Goal: Information Seeking & Learning: Learn about a topic

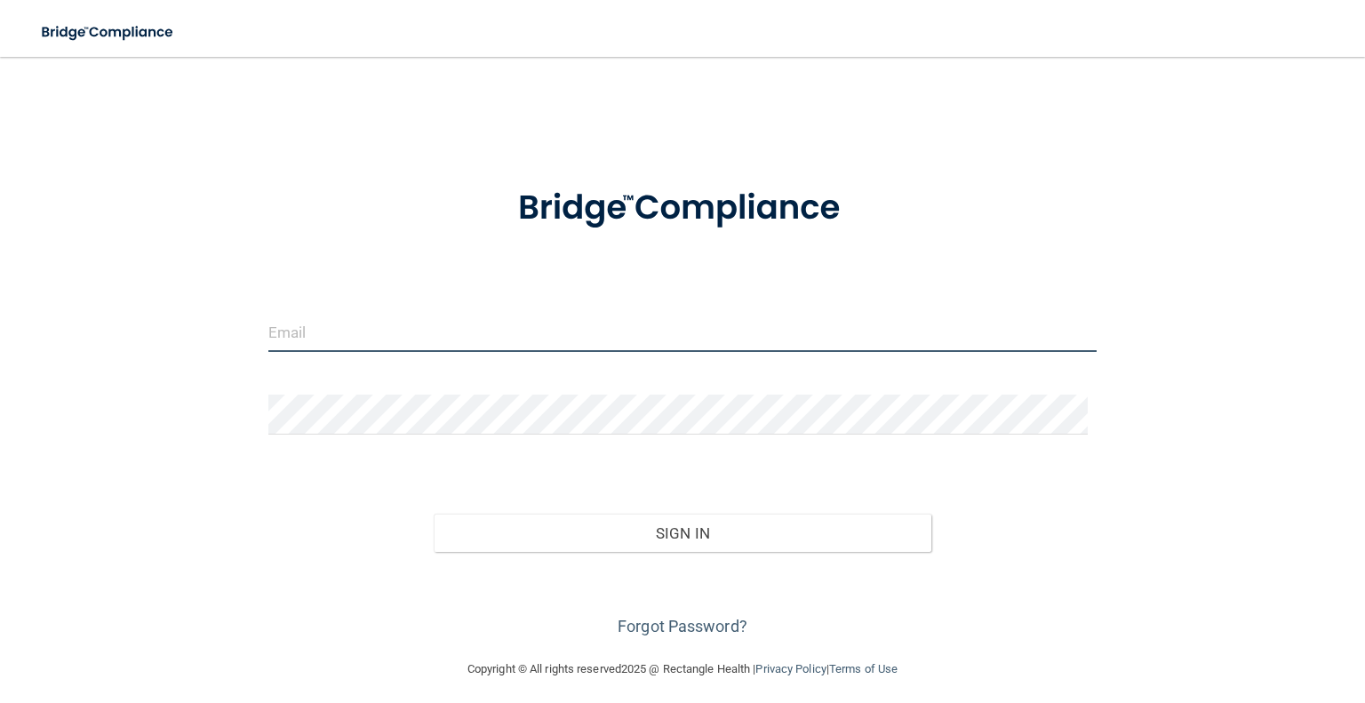
click at [425, 345] on input "email" at bounding box center [682, 332] width 828 height 40
type input "[PERSON_NAME][EMAIL_ADDRESS][PERSON_NAME][DOMAIN_NAME]"
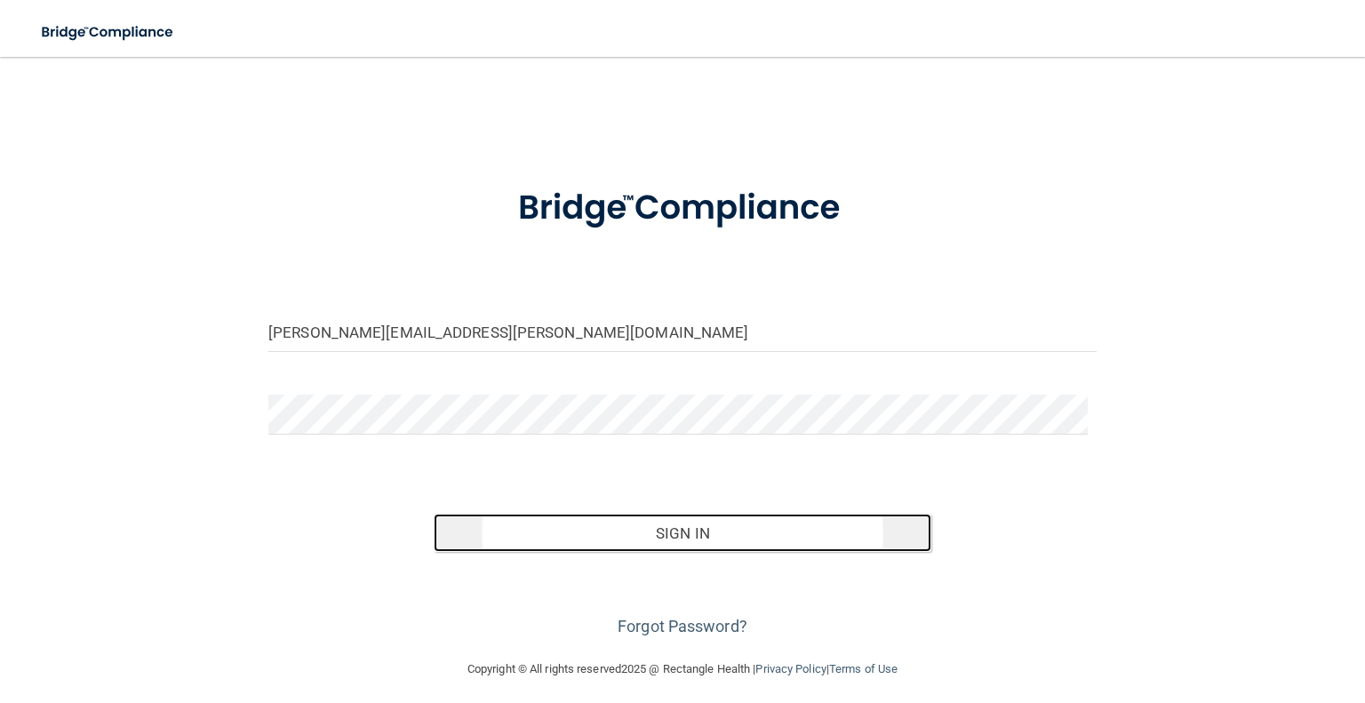
click at [588, 534] on button "Sign In" at bounding box center [682, 533] width 497 height 39
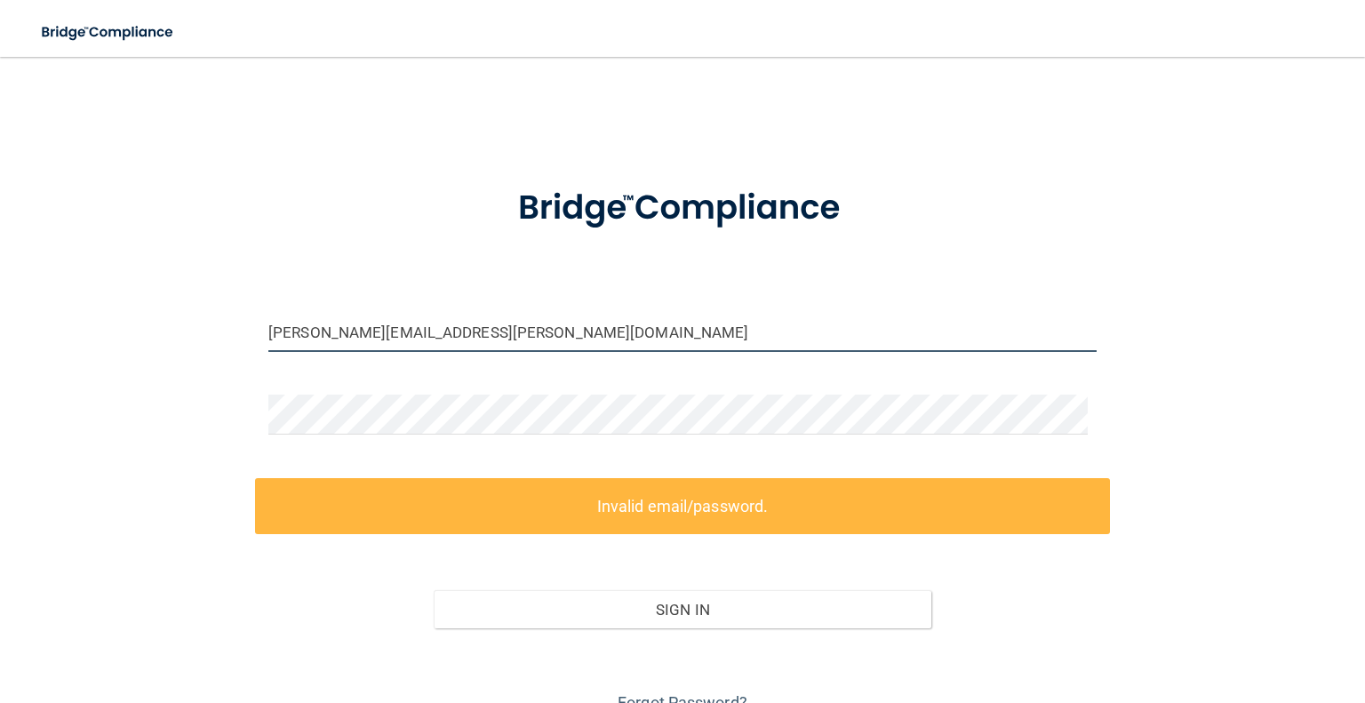
drag, startPoint x: 563, startPoint y: 336, endPoint x: 189, endPoint y: 326, distance: 374.2
click at [189, 326] on div "nicole.kangas@kottemannortho.com Invalid email/password. You don't have permiss…" at bounding box center [683, 396] width 1294 height 642
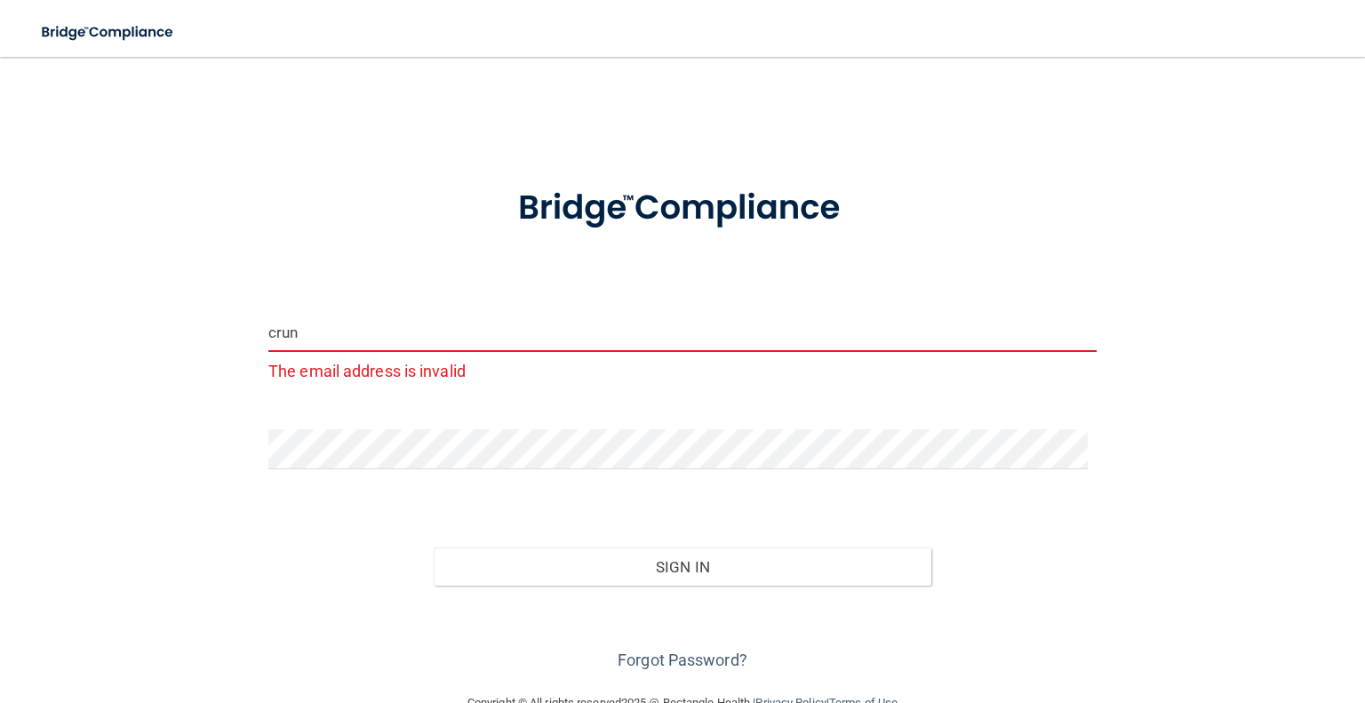
type input "crunchwraps48@hotmail.com"
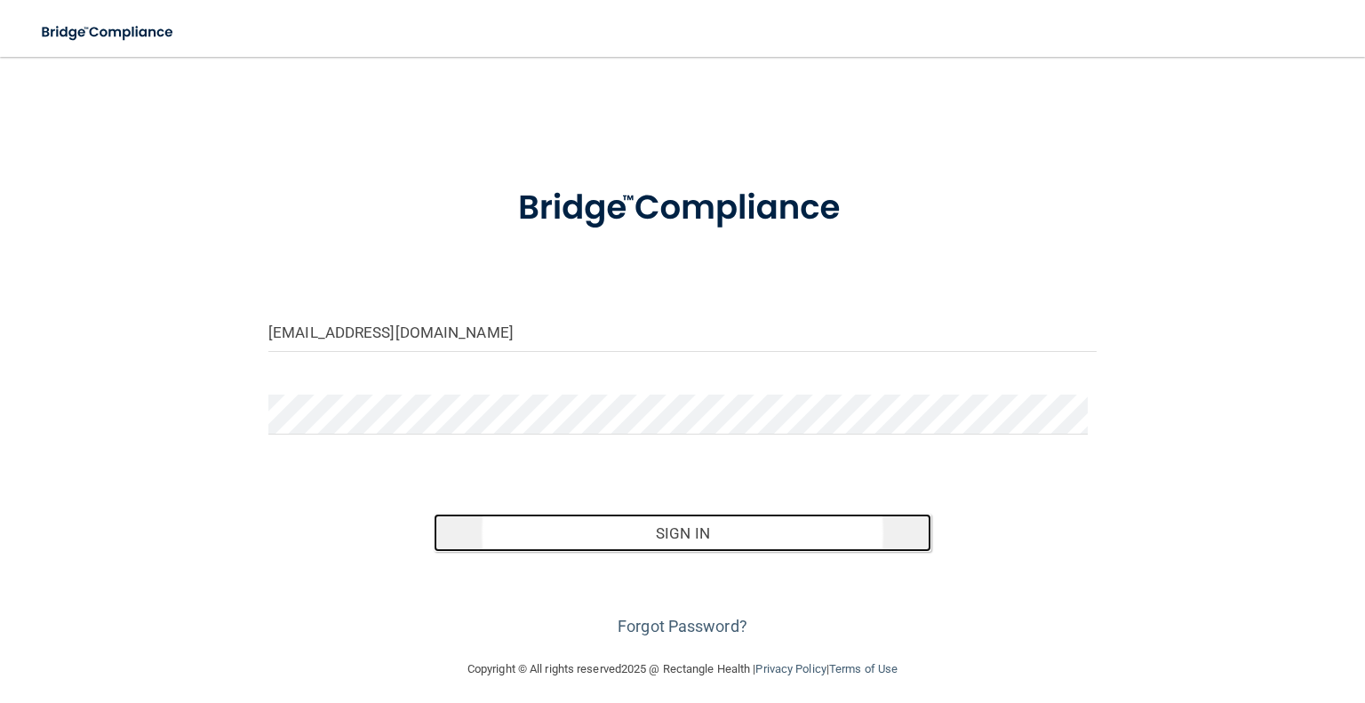
click at [616, 549] on button "Sign In" at bounding box center [682, 533] width 497 height 39
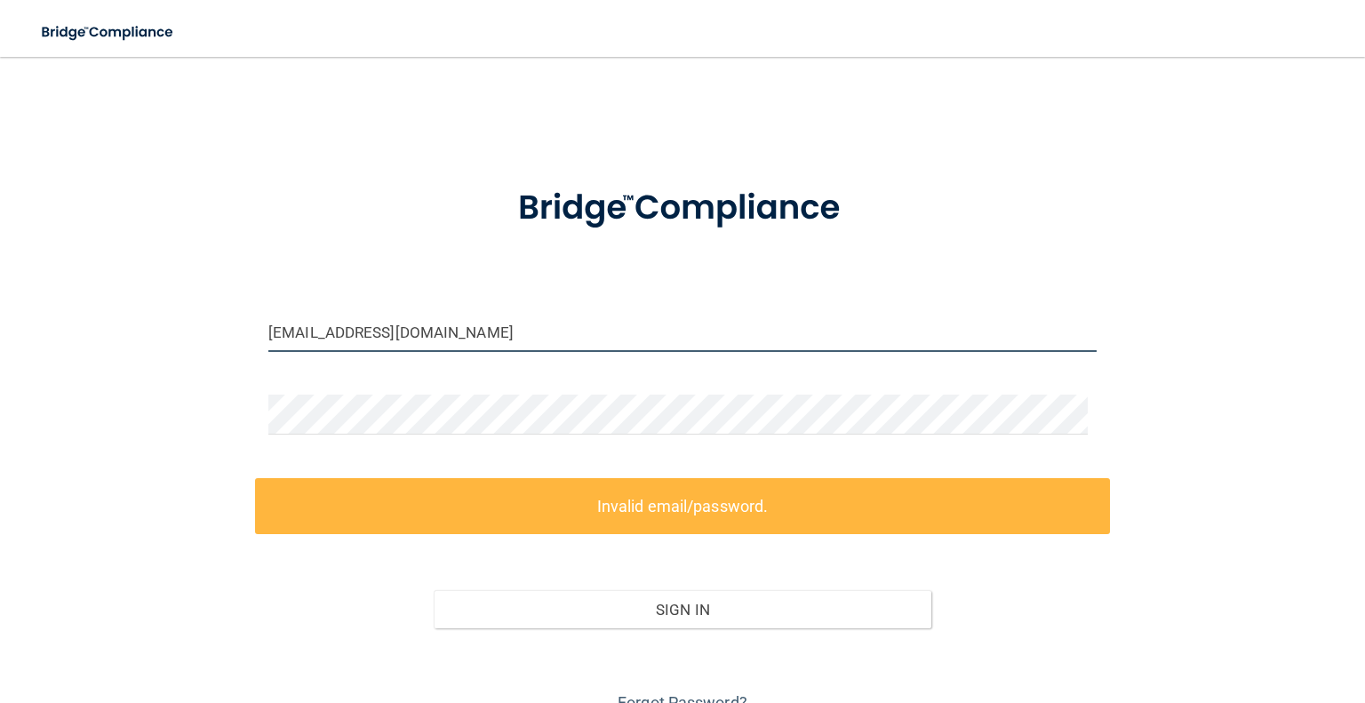
drag, startPoint x: 495, startPoint y: 337, endPoint x: 262, endPoint y: 340, distance: 232.8
click at [262, 340] on div "crunchwraps48@hotmail.com" at bounding box center [682, 338] width 855 height 53
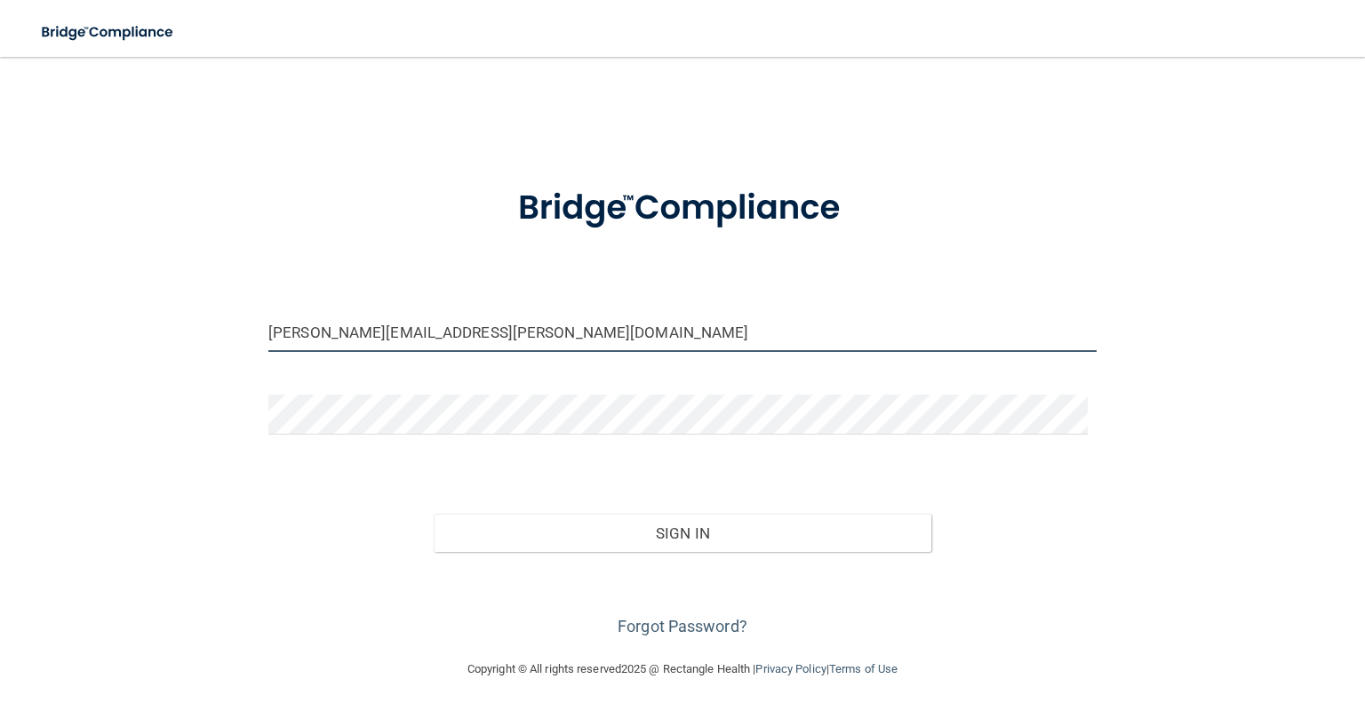
type input "[PERSON_NAME][EMAIL_ADDRESS][PERSON_NAME][DOMAIN_NAME]"
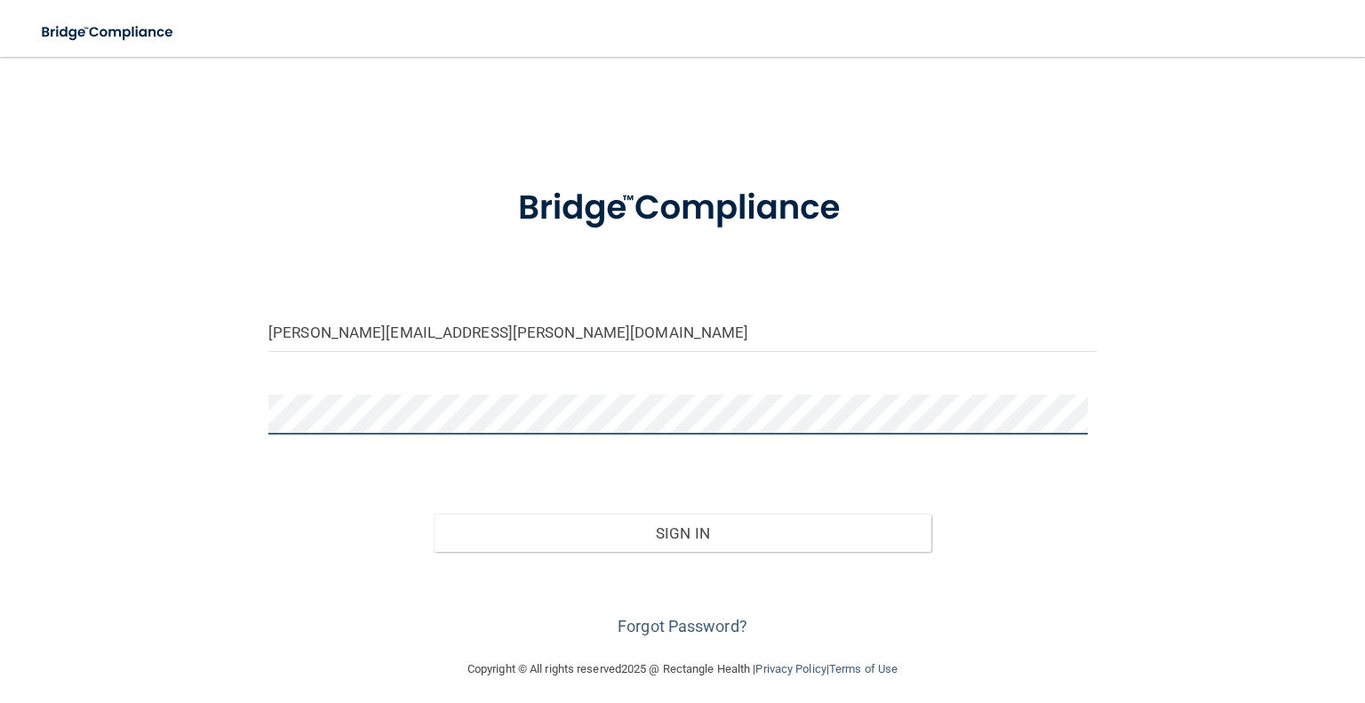
click at [434, 514] on button "Sign In" at bounding box center [682, 533] width 497 height 39
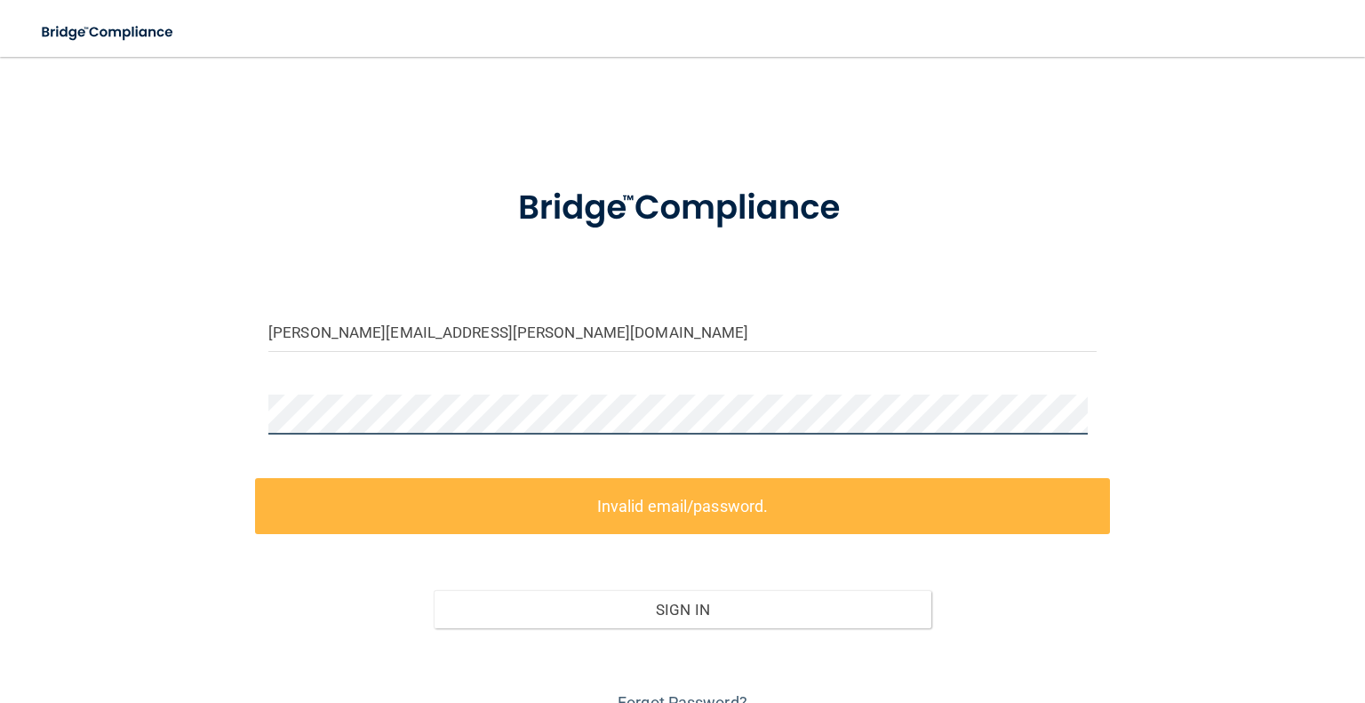
click at [228, 414] on div "nicole.kangas@kottemannortho.com Invalid email/password. You don't have permiss…" at bounding box center [683, 396] width 1294 height 642
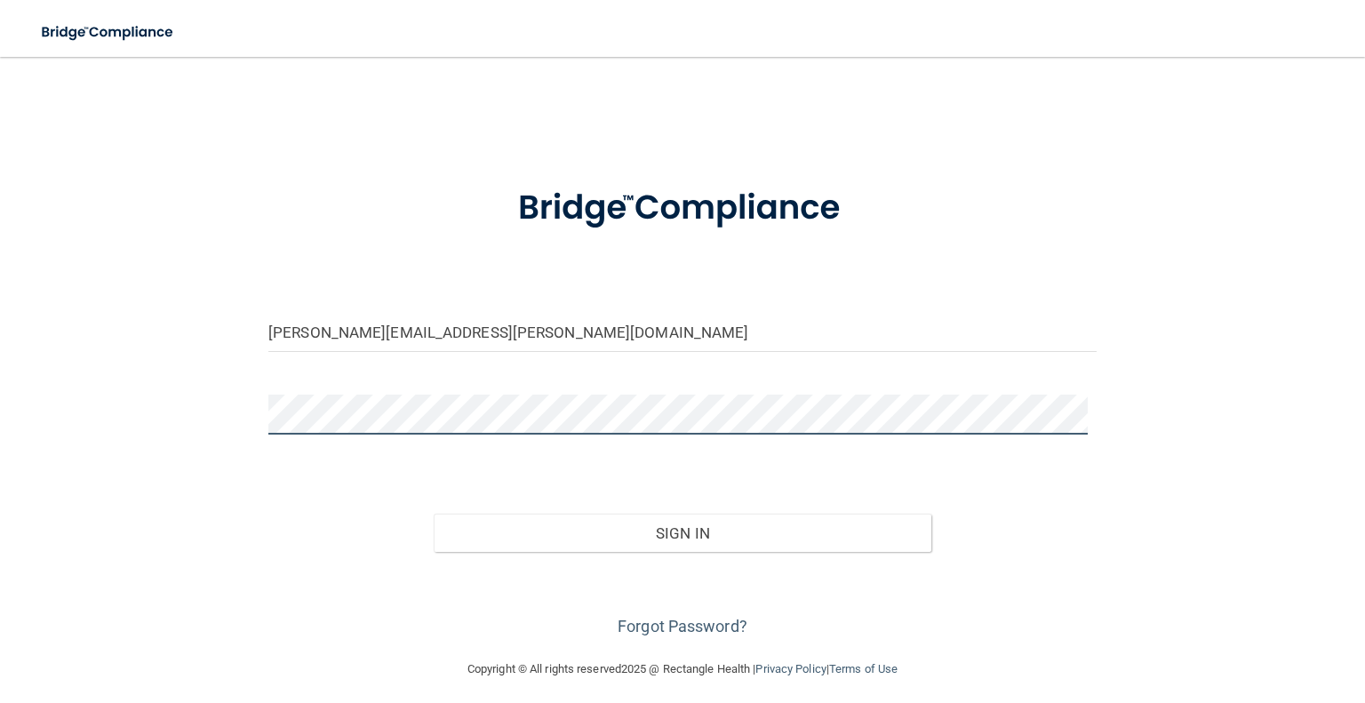
click at [434, 514] on button "Sign In" at bounding box center [682, 533] width 497 height 39
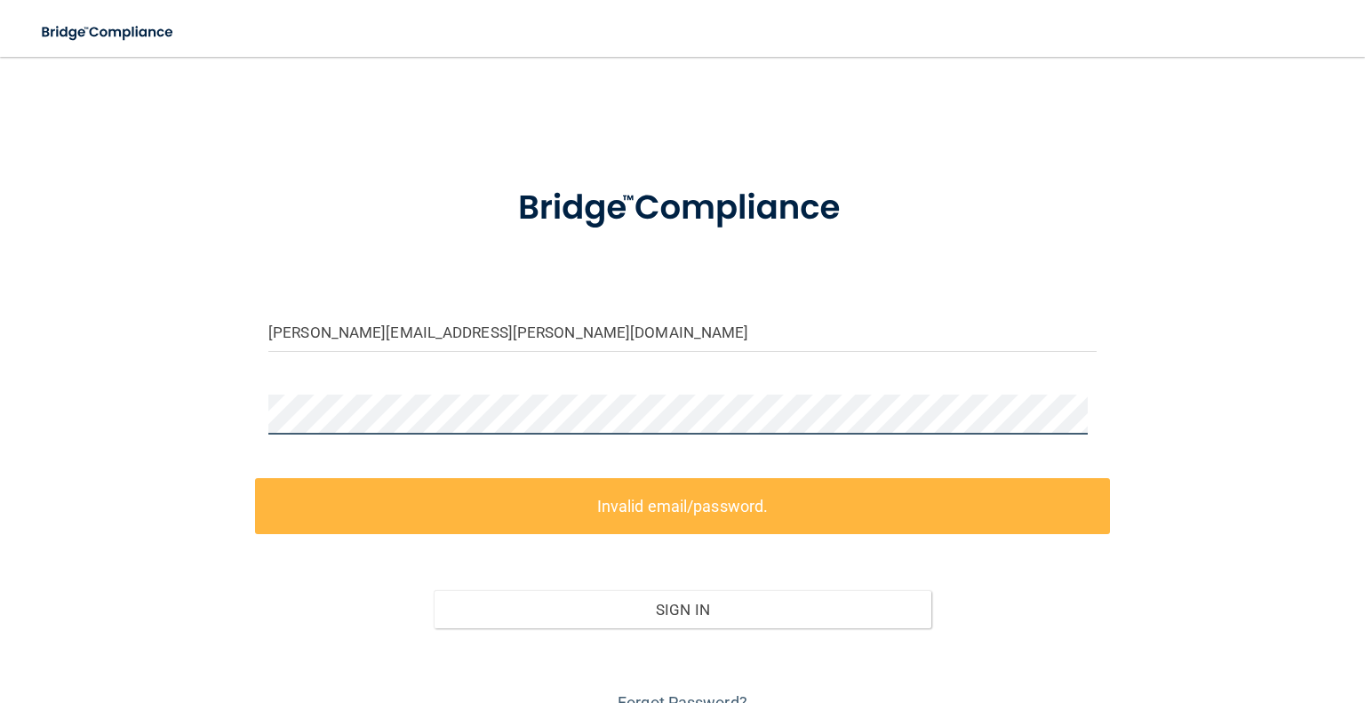
scroll to position [84, 0]
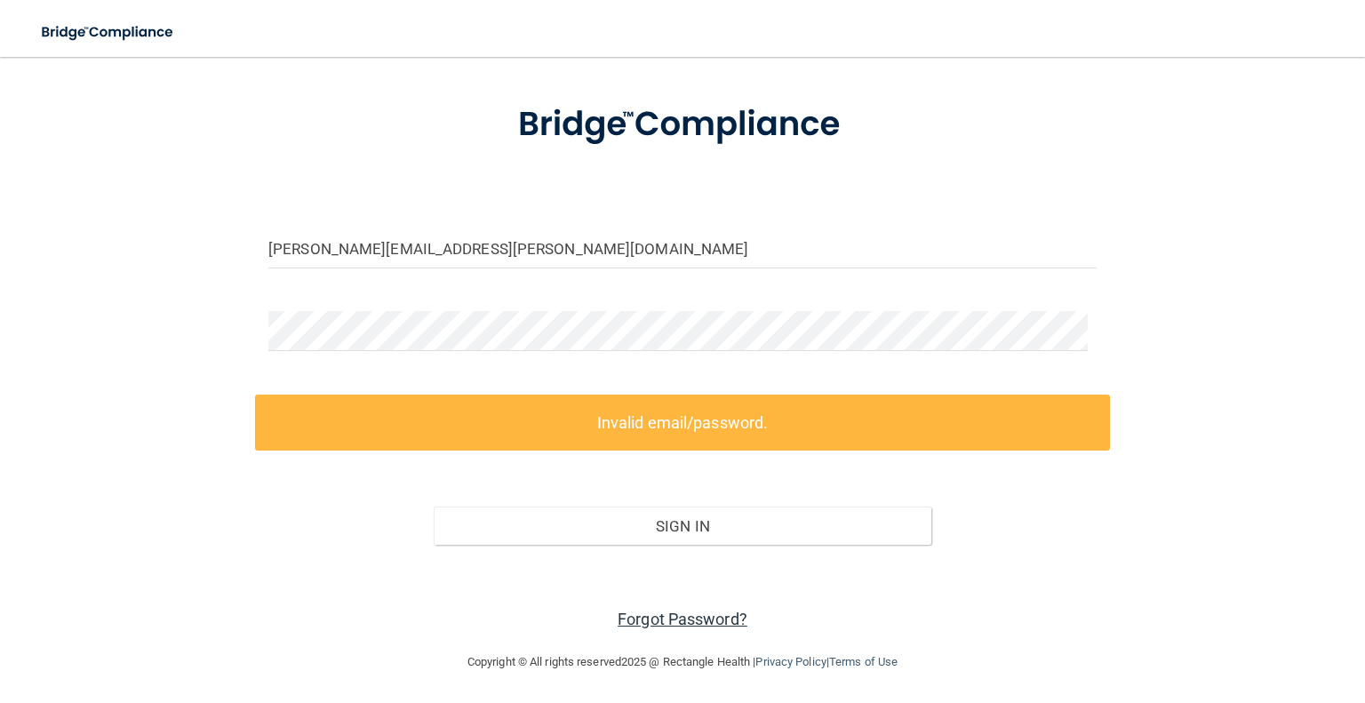
click at [660, 618] on link "Forgot Password?" at bounding box center [682, 618] width 130 height 19
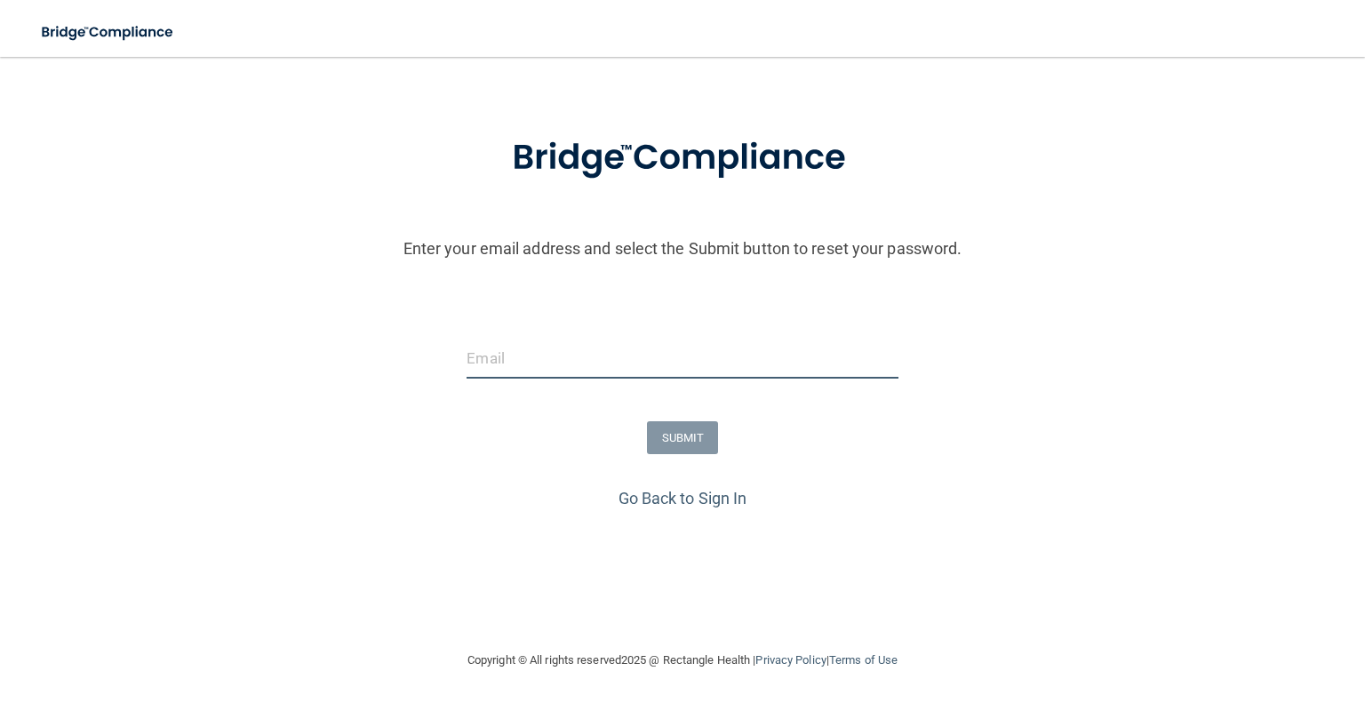
click at [565, 371] on input "email" at bounding box center [681, 359] width 431 height 40
type input "[PERSON_NAME][EMAIL_ADDRESS][PERSON_NAME][DOMAIN_NAME]"
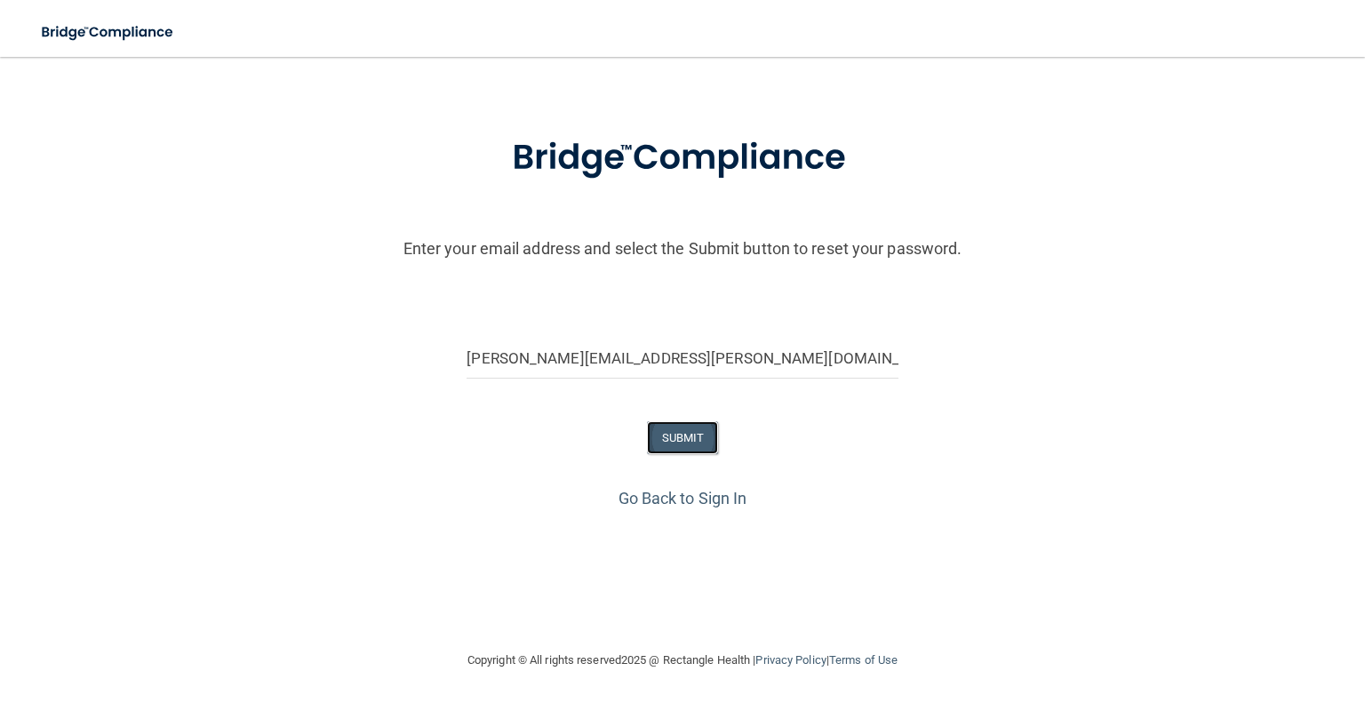
click at [688, 436] on button "SUBMIT" at bounding box center [683, 437] width 72 height 33
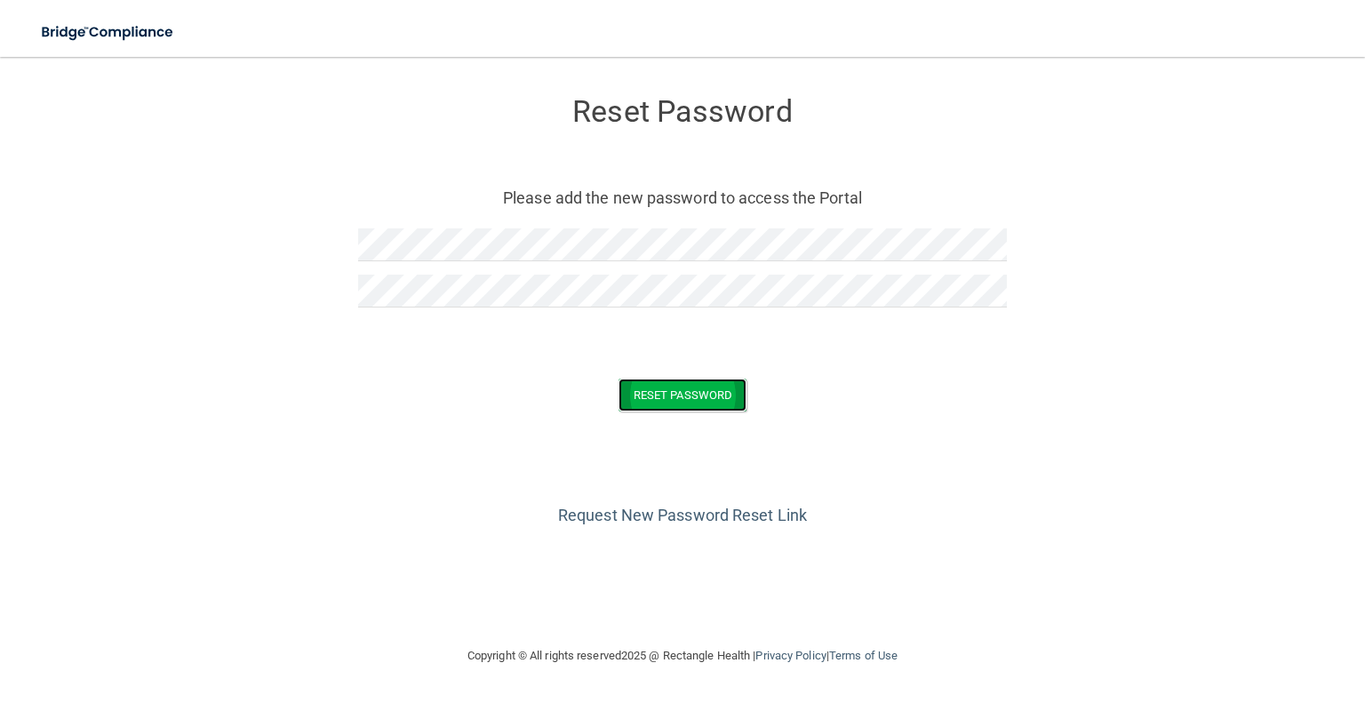
click at [670, 394] on button "Reset Password" at bounding box center [682, 394] width 128 height 33
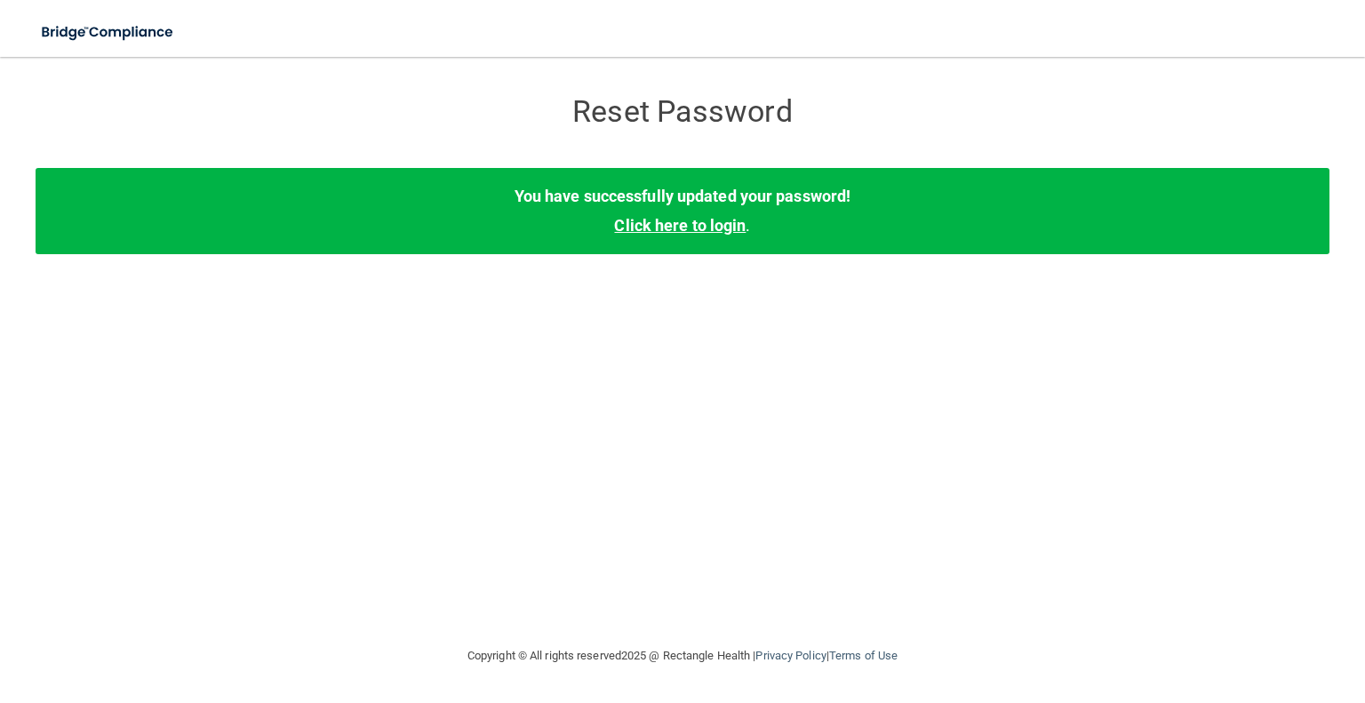
click at [719, 222] on link "Click here to login" at bounding box center [679, 225] width 131 height 19
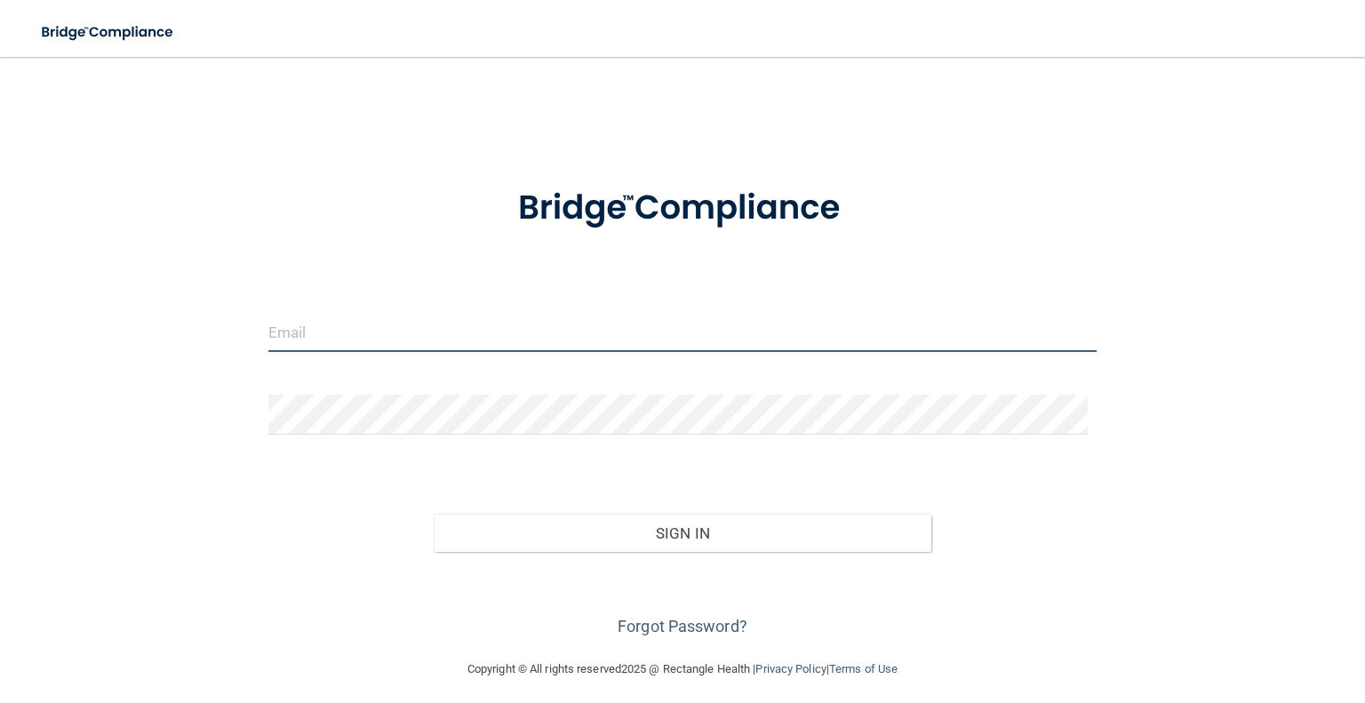
click at [521, 342] on input "email" at bounding box center [682, 332] width 828 height 40
type input "[PERSON_NAME][EMAIL_ADDRESS][PERSON_NAME][DOMAIN_NAME]"
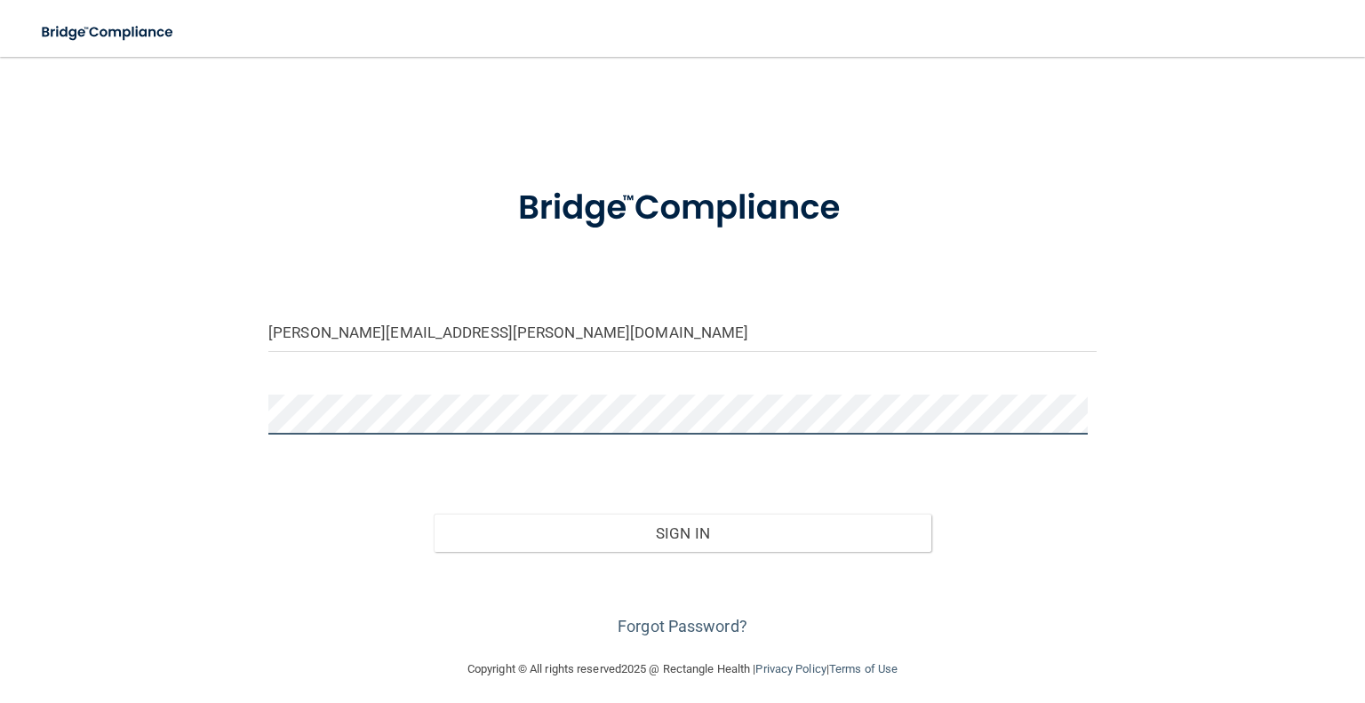
click at [434, 514] on button "Sign In" at bounding box center [682, 533] width 497 height 39
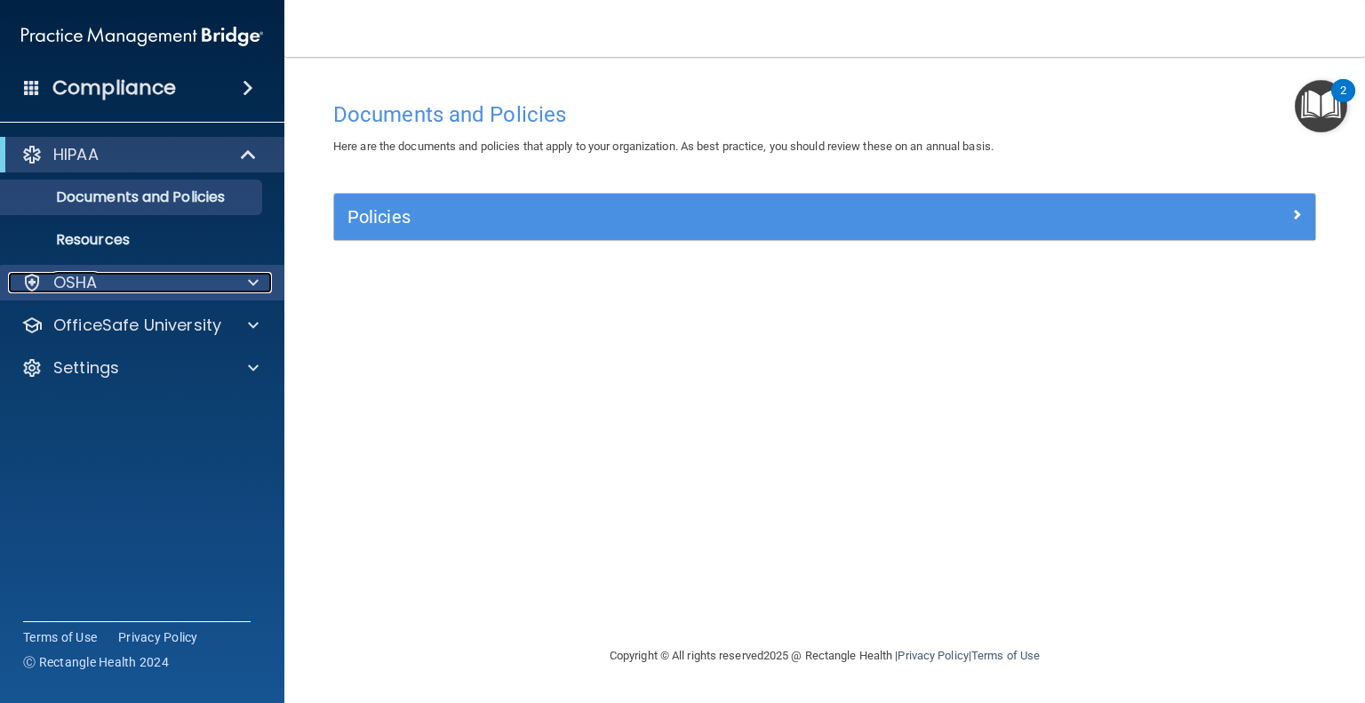
click at [100, 275] on div "OSHA" at bounding box center [118, 282] width 220 height 21
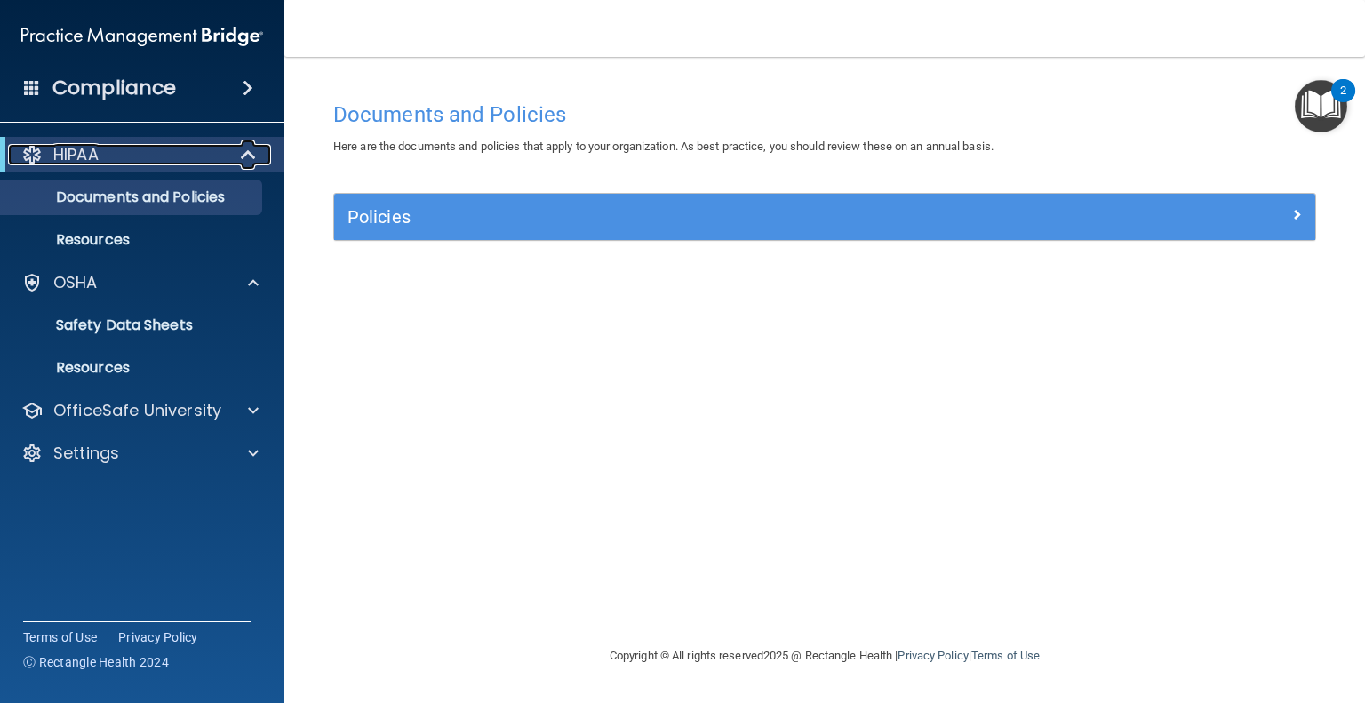
click at [102, 152] on div "HIPAA" at bounding box center [117, 154] width 219 height 21
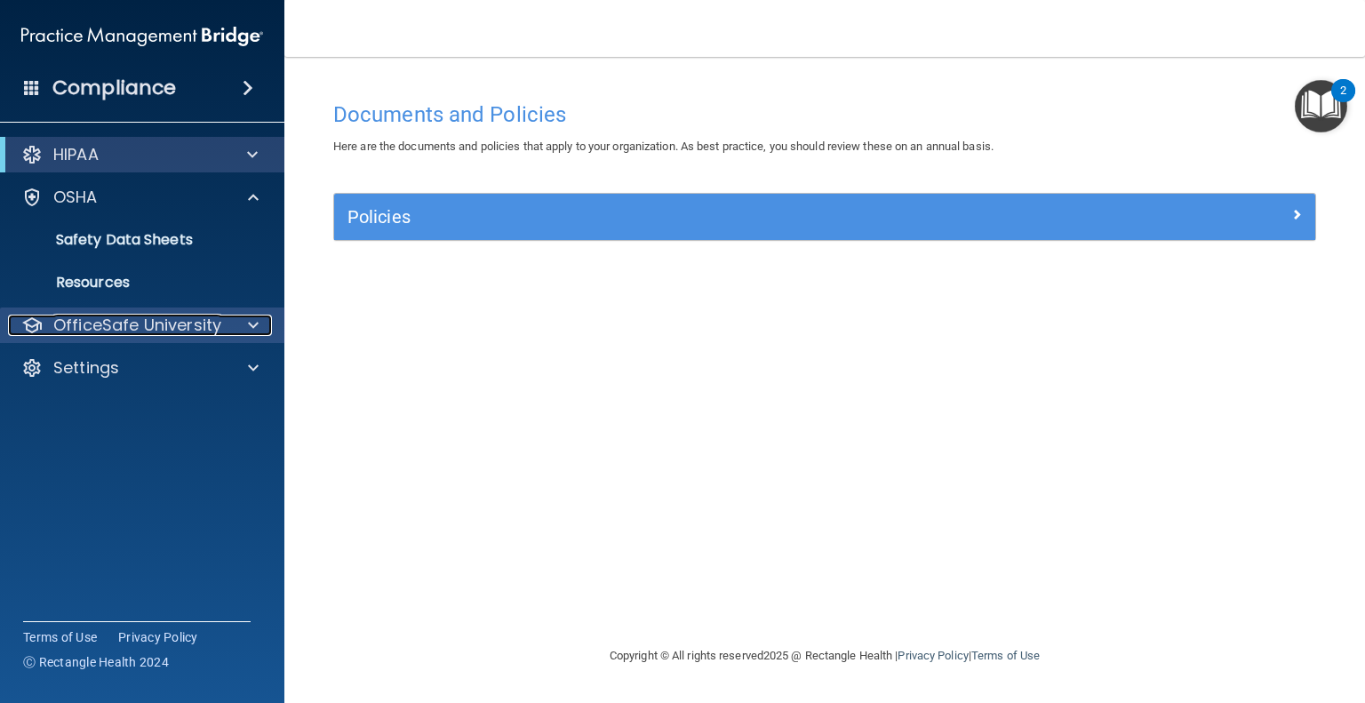
click at [105, 323] on p "OfficeSafe University" at bounding box center [137, 325] width 168 height 21
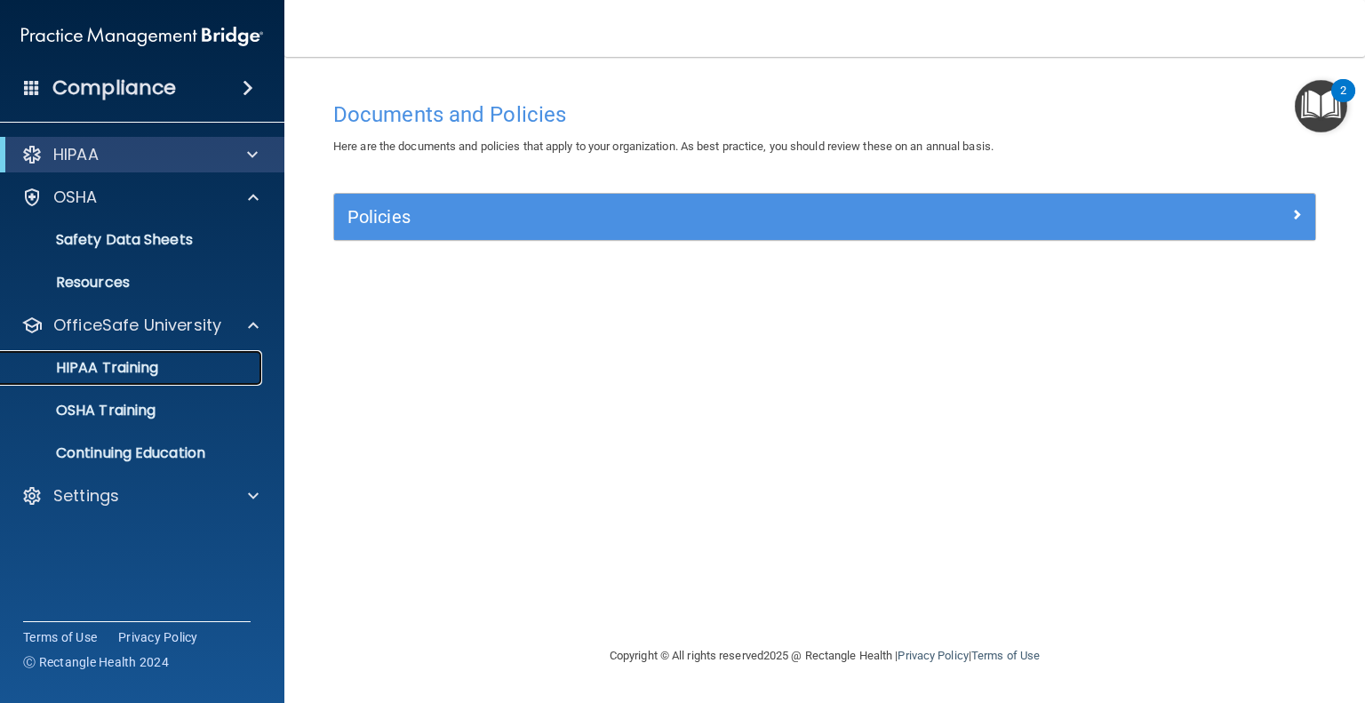
click at [114, 369] on p "HIPAA Training" at bounding box center [85, 368] width 147 height 18
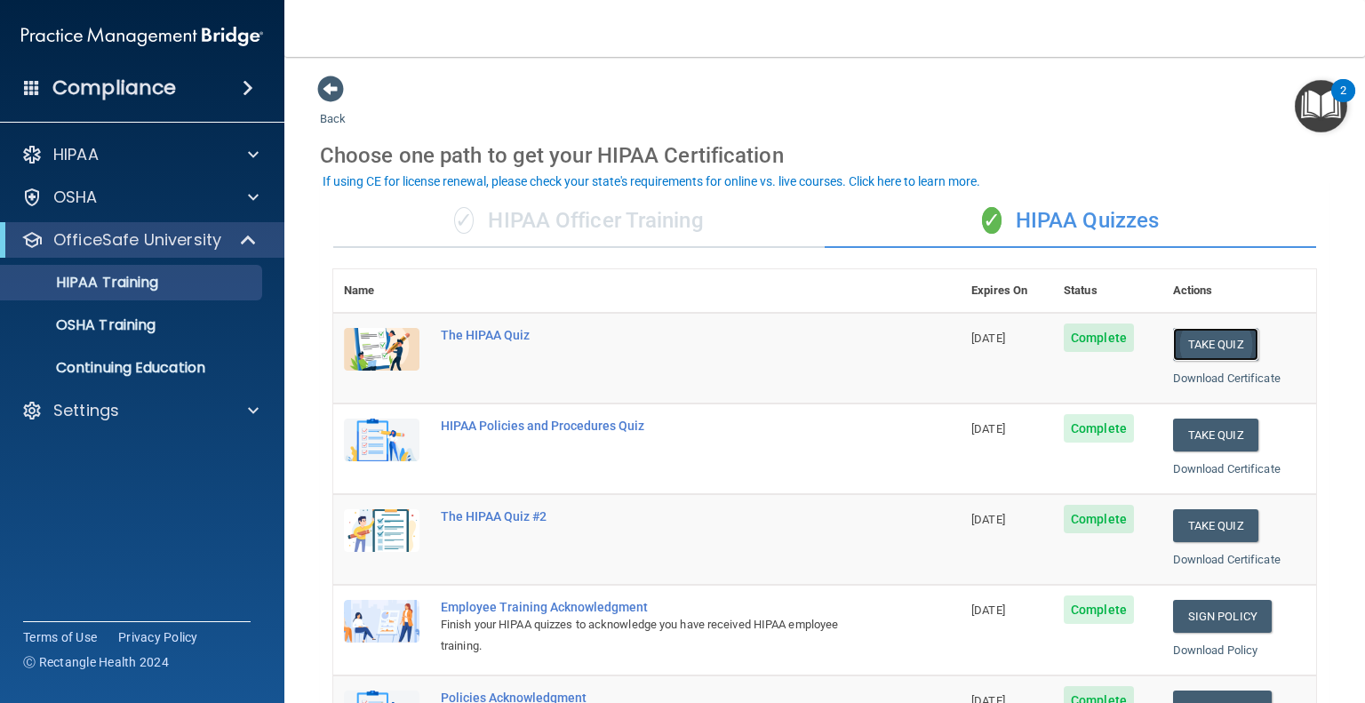
click at [1187, 351] on button "Take Quiz" at bounding box center [1215, 344] width 85 height 33
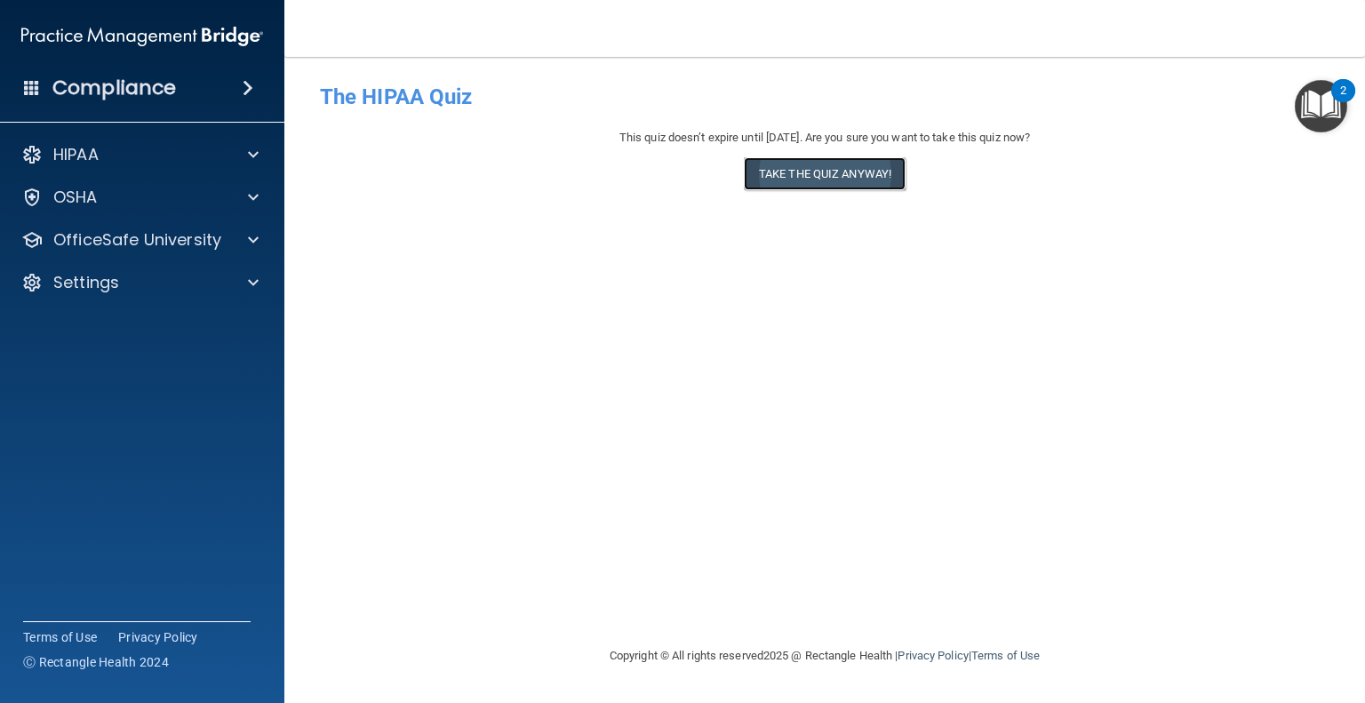
click at [832, 167] on button "Take the quiz anyway!" at bounding box center [825, 173] width 162 height 33
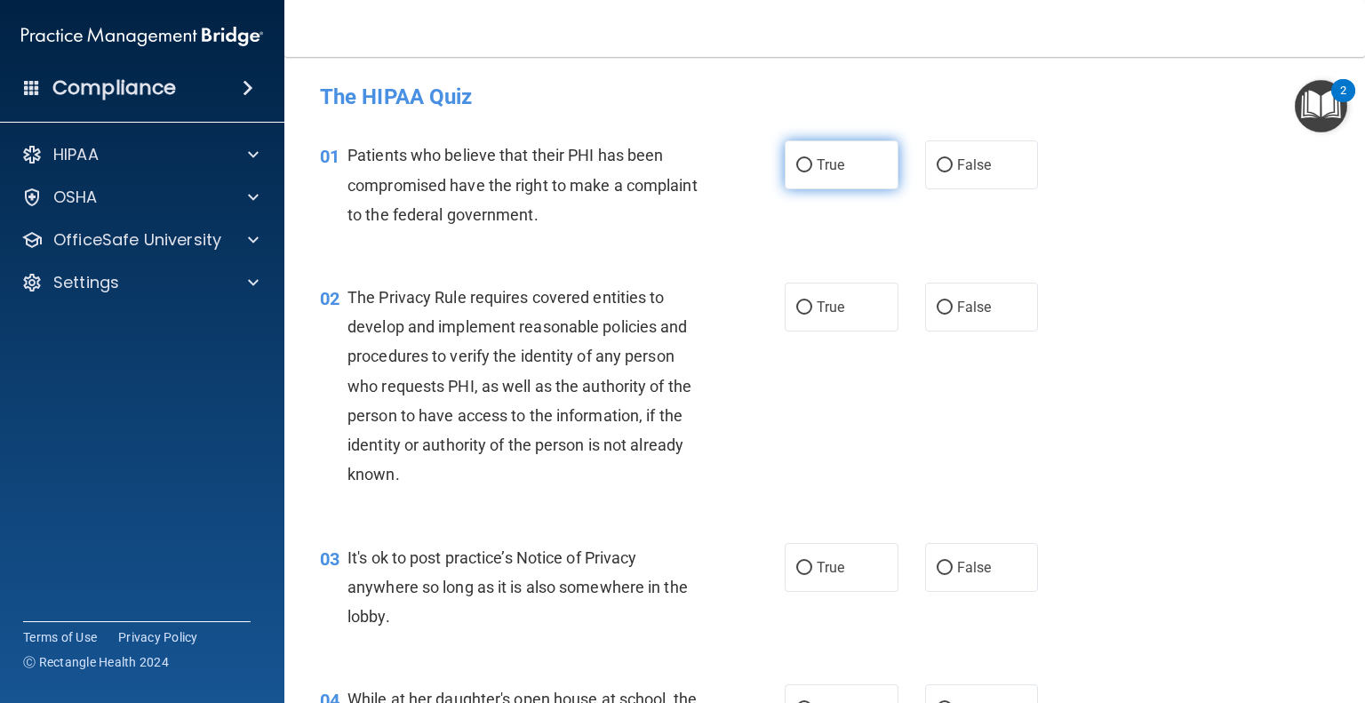
click at [832, 167] on span "True" at bounding box center [831, 164] width 28 height 17
click at [812, 167] on input "True" at bounding box center [804, 165] width 16 height 13
radio input "true"
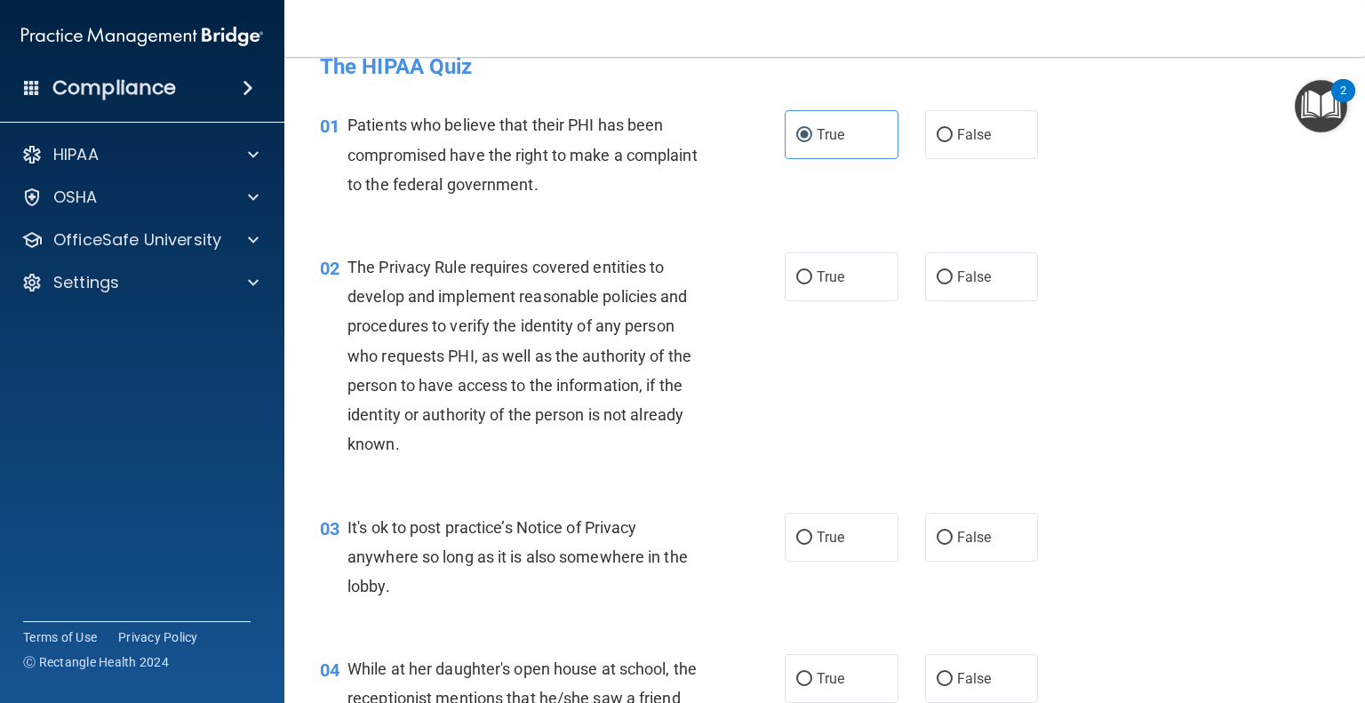
scroll to position [21, 0]
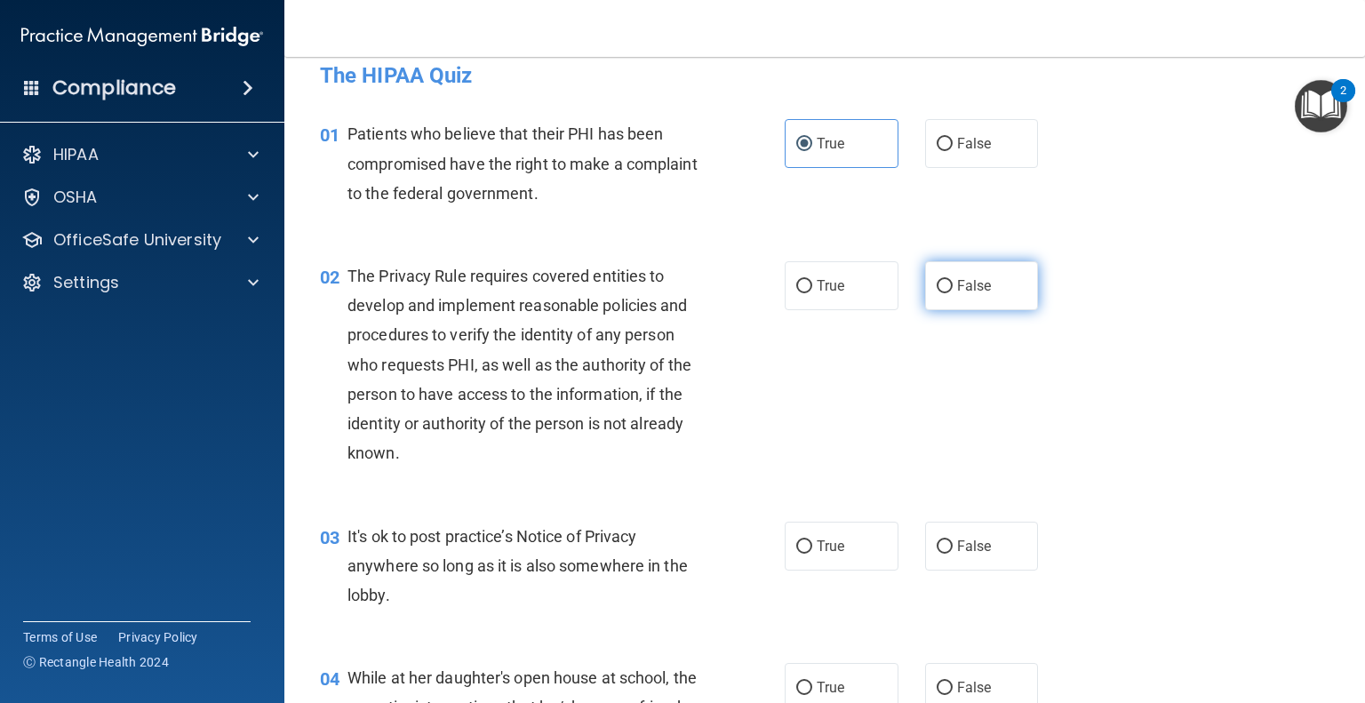
click at [967, 301] on label "False" at bounding box center [982, 285] width 114 height 49
click at [952, 293] on input "False" at bounding box center [944, 286] width 16 height 13
radio input "true"
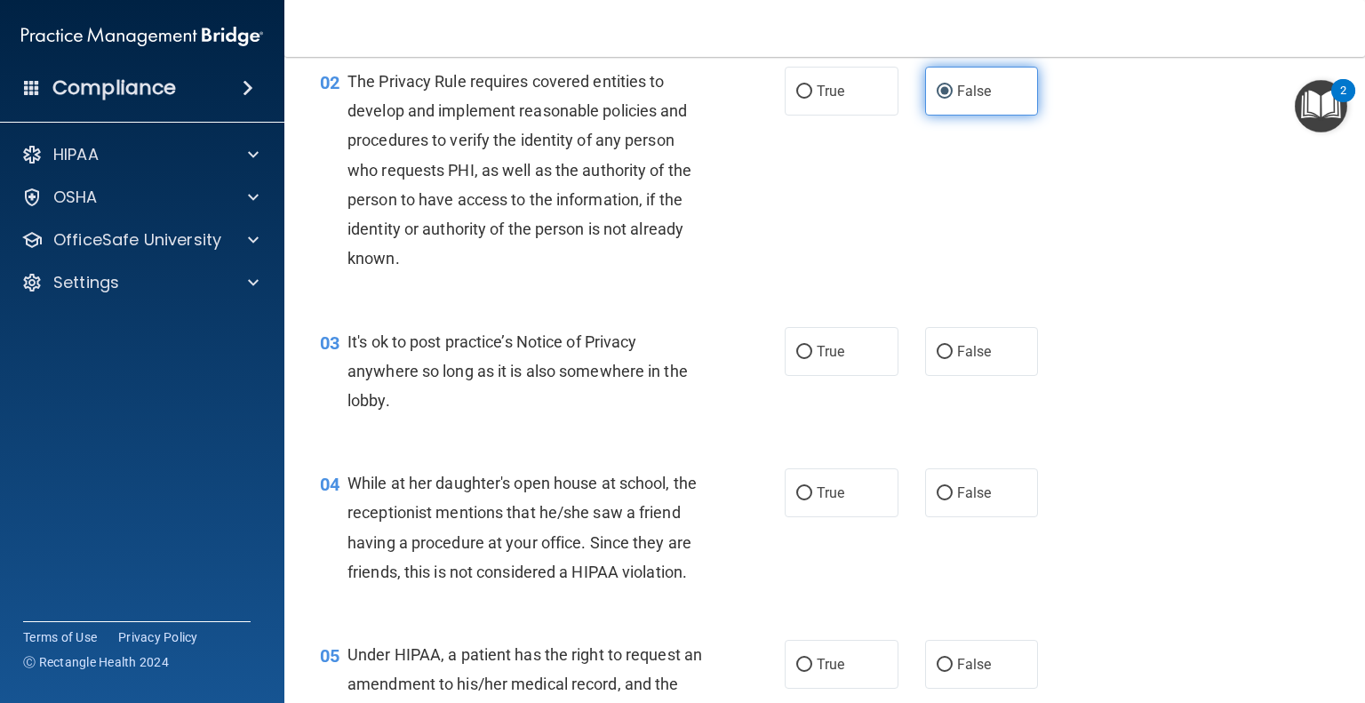
scroll to position [217, 0]
click at [817, 342] on span "True" at bounding box center [831, 350] width 28 height 17
click at [812, 345] on input "True" at bounding box center [804, 351] width 16 height 13
radio input "true"
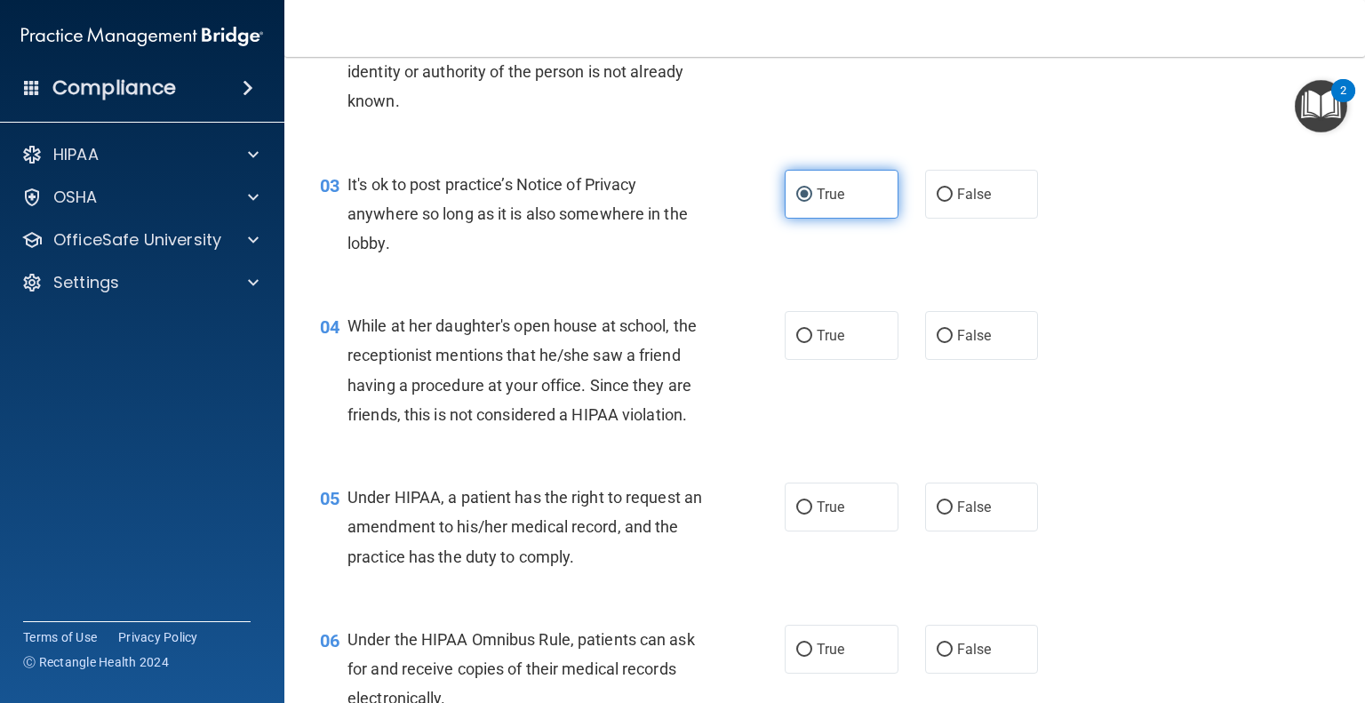
scroll to position [384, 0]
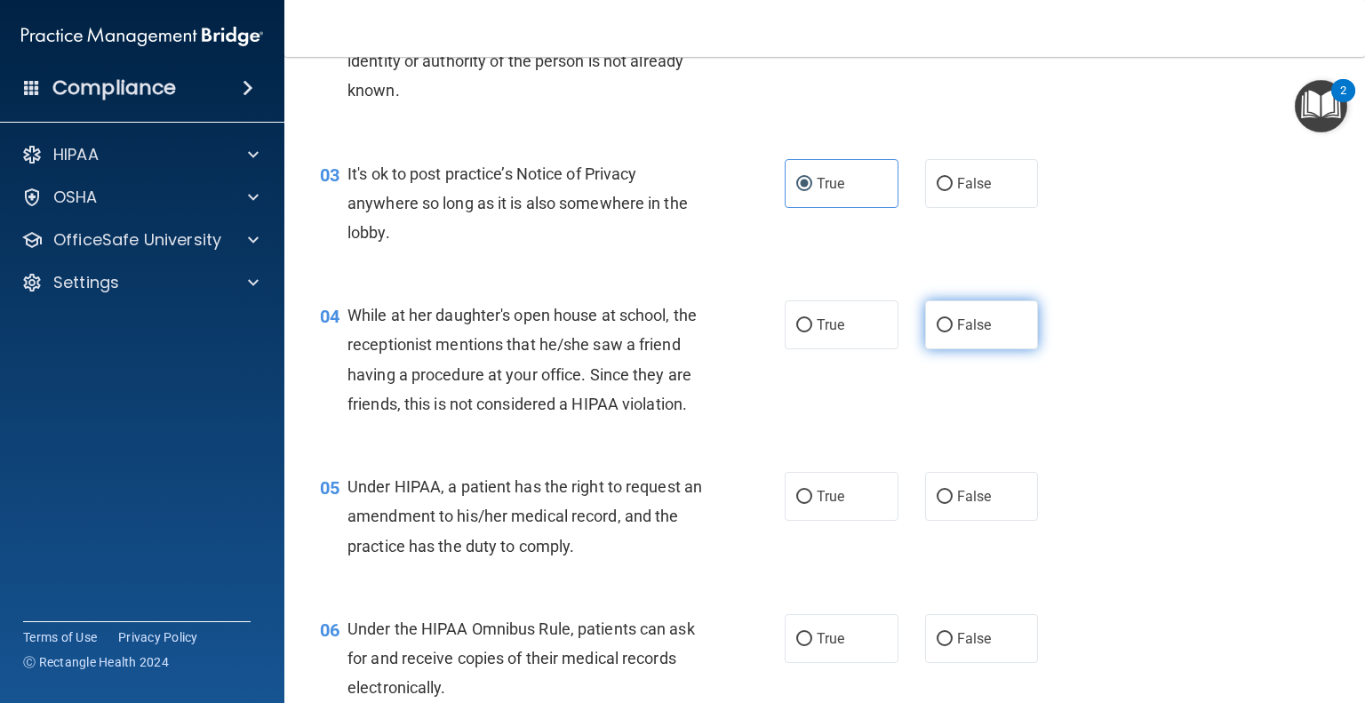
click at [976, 339] on label "False" at bounding box center [982, 324] width 114 height 49
click at [952, 332] on input "False" at bounding box center [944, 325] width 16 height 13
radio input "true"
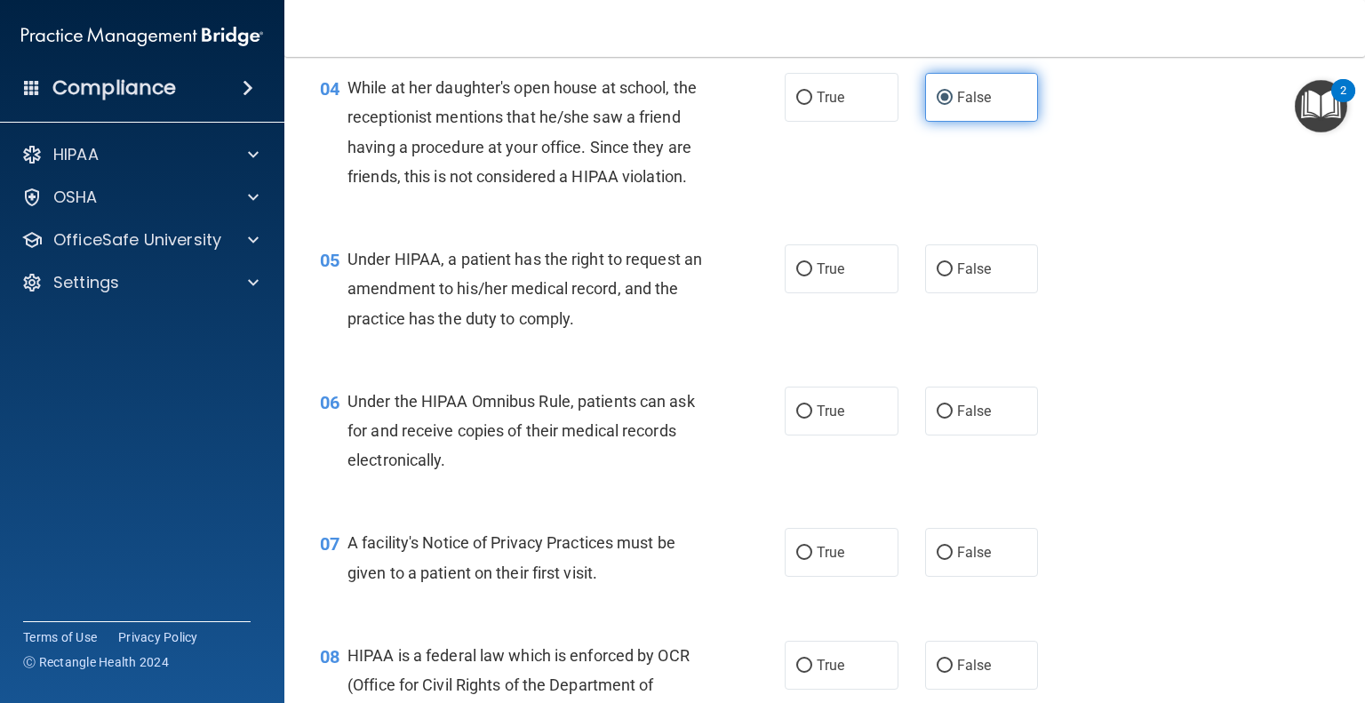
scroll to position [621, 0]
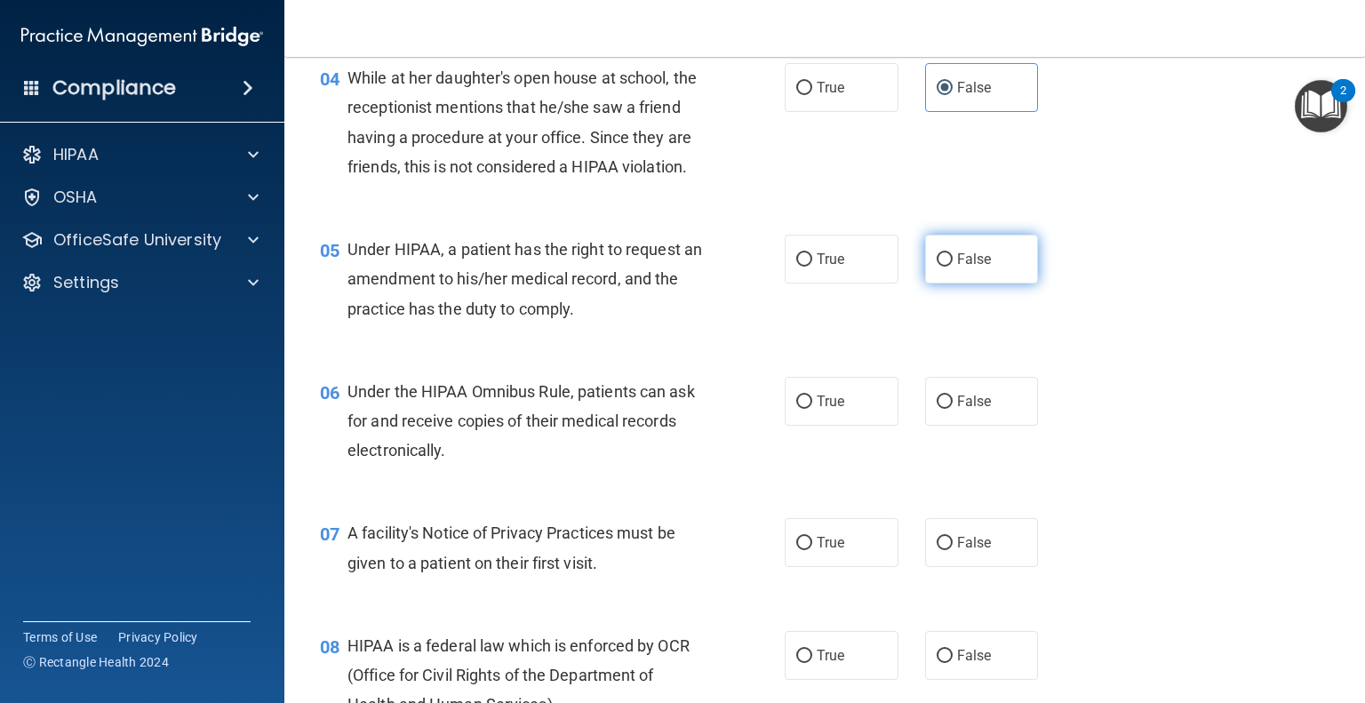
click at [957, 267] on span "False" at bounding box center [974, 259] width 35 height 17
click at [952, 267] on input "False" at bounding box center [944, 259] width 16 height 13
radio input "true"
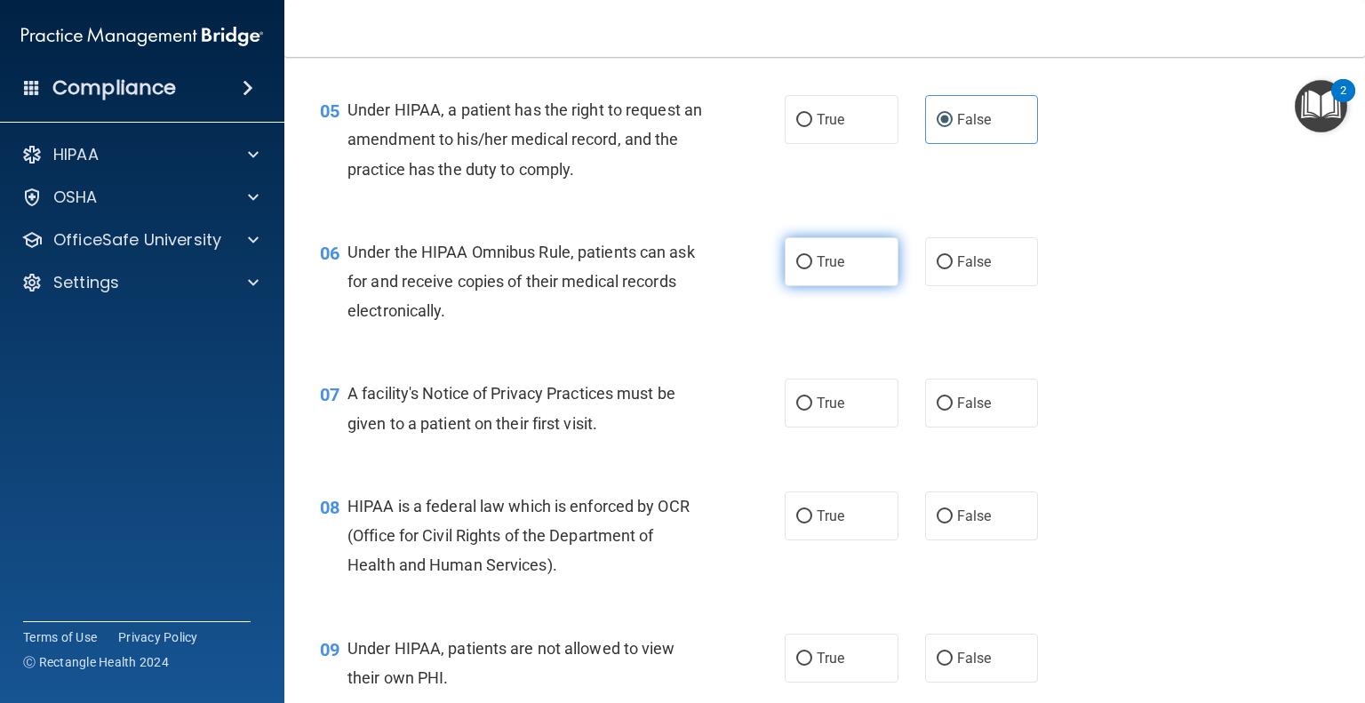
scroll to position [763, 0]
click at [834, 267] on span "True" at bounding box center [831, 259] width 28 height 17
click at [812, 267] on input "True" at bounding box center [804, 259] width 16 height 13
radio input "true"
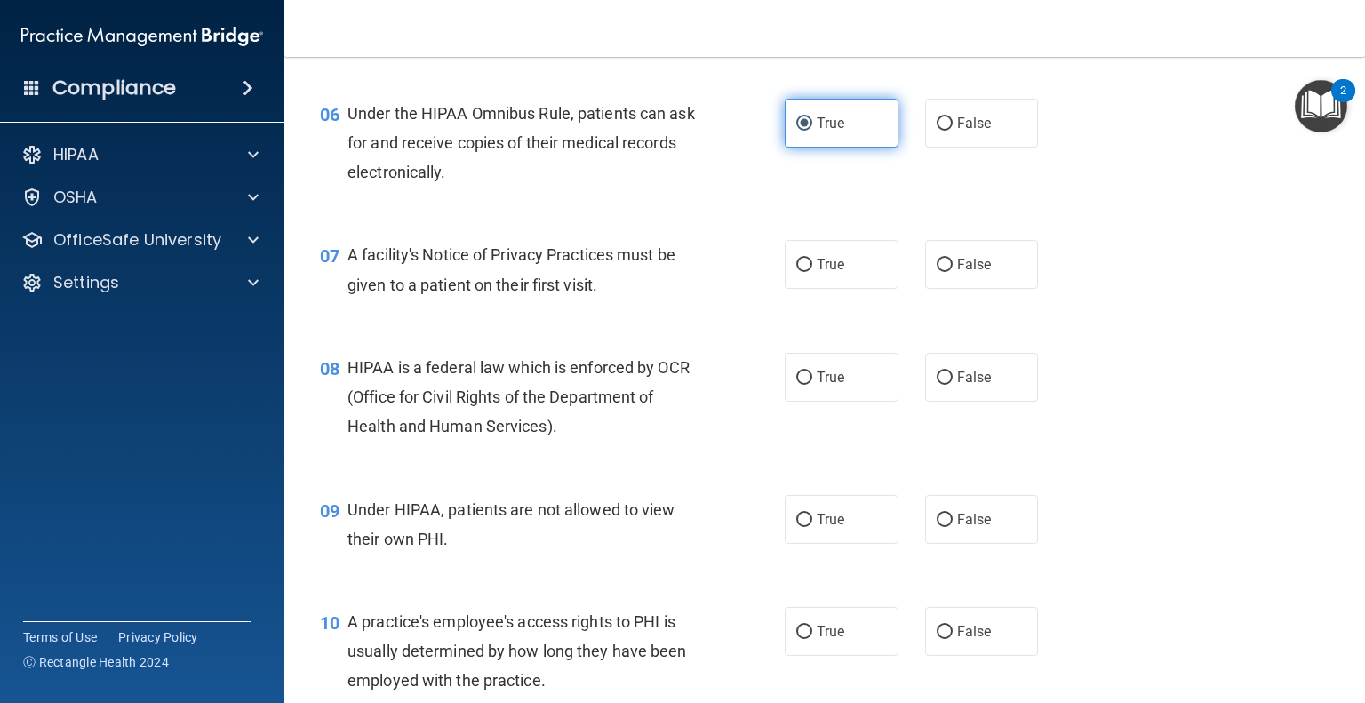
scroll to position [903, 0]
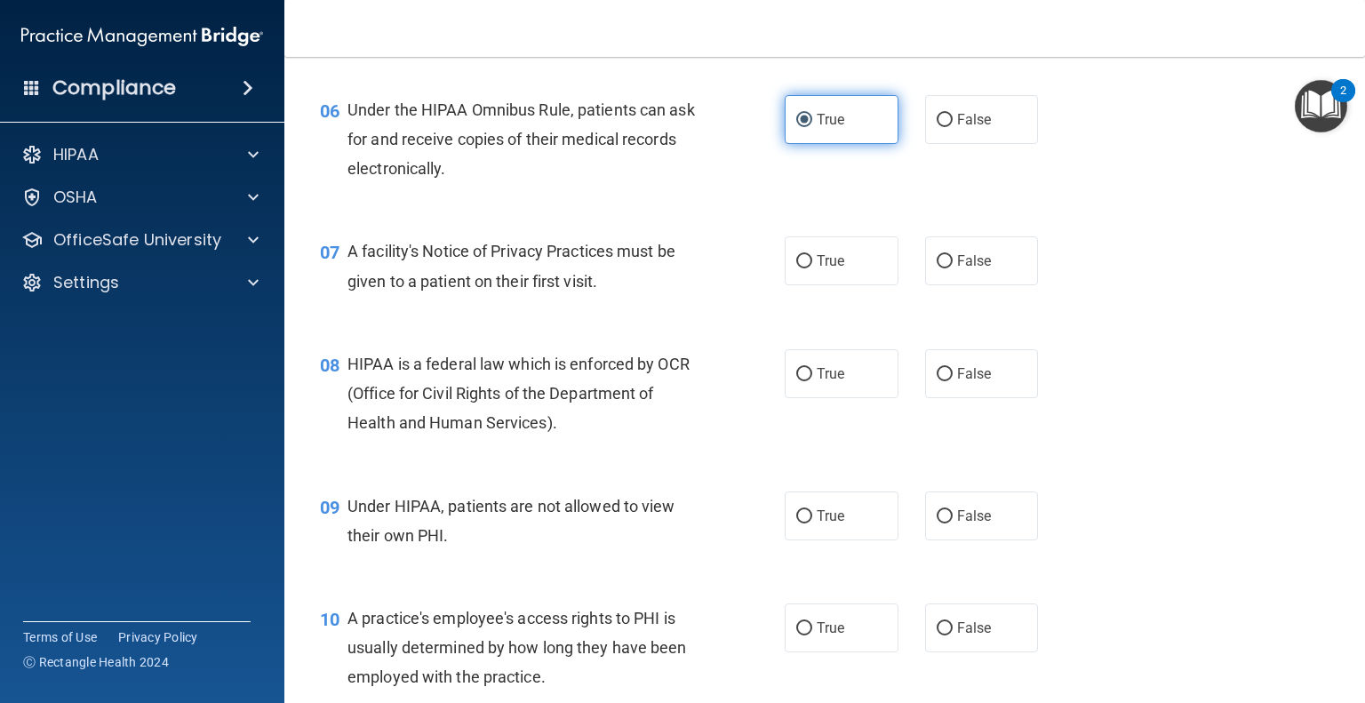
click at [834, 269] on span "True" at bounding box center [831, 260] width 28 height 17
click at [812, 268] on input "True" at bounding box center [804, 261] width 16 height 13
radio input "true"
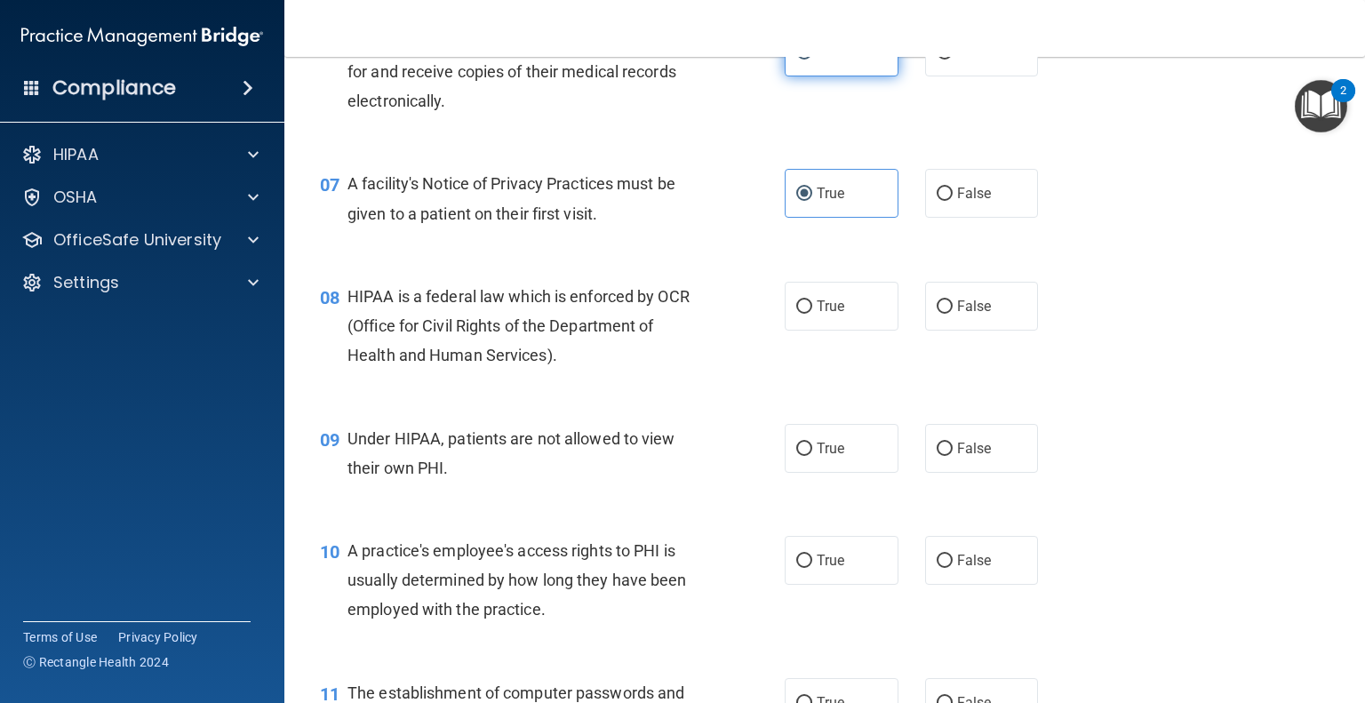
scroll to position [942, 0]
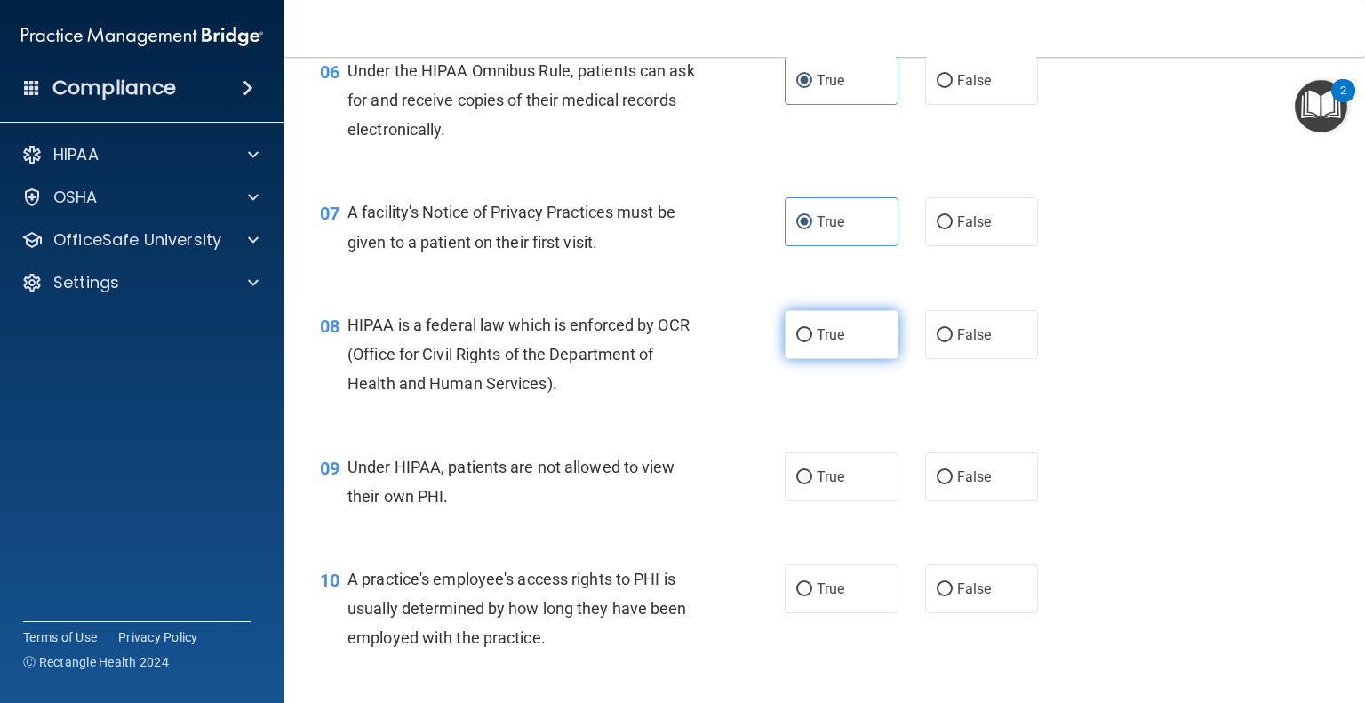
click at [825, 359] on label "True" at bounding box center [842, 334] width 114 height 49
click at [812, 342] on input "True" at bounding box center [804, 335] width 16 height 13
radio input "true"
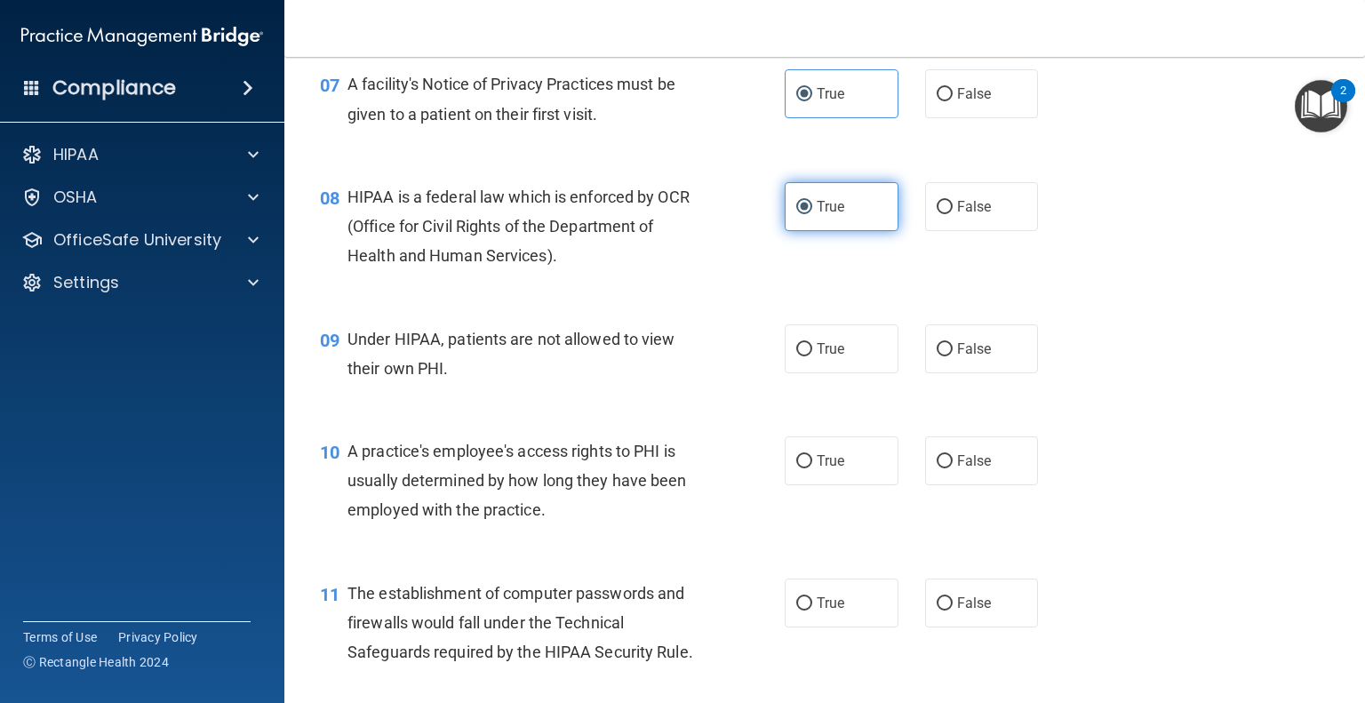
scroll to position [1072, 0]
click at [958, 355] on span "False" at bounding box center [974, 347] width 35 height 17
click at [952, 355] on input "False" at bounding box center [944, 347] width 16 height 13
radio input "true"
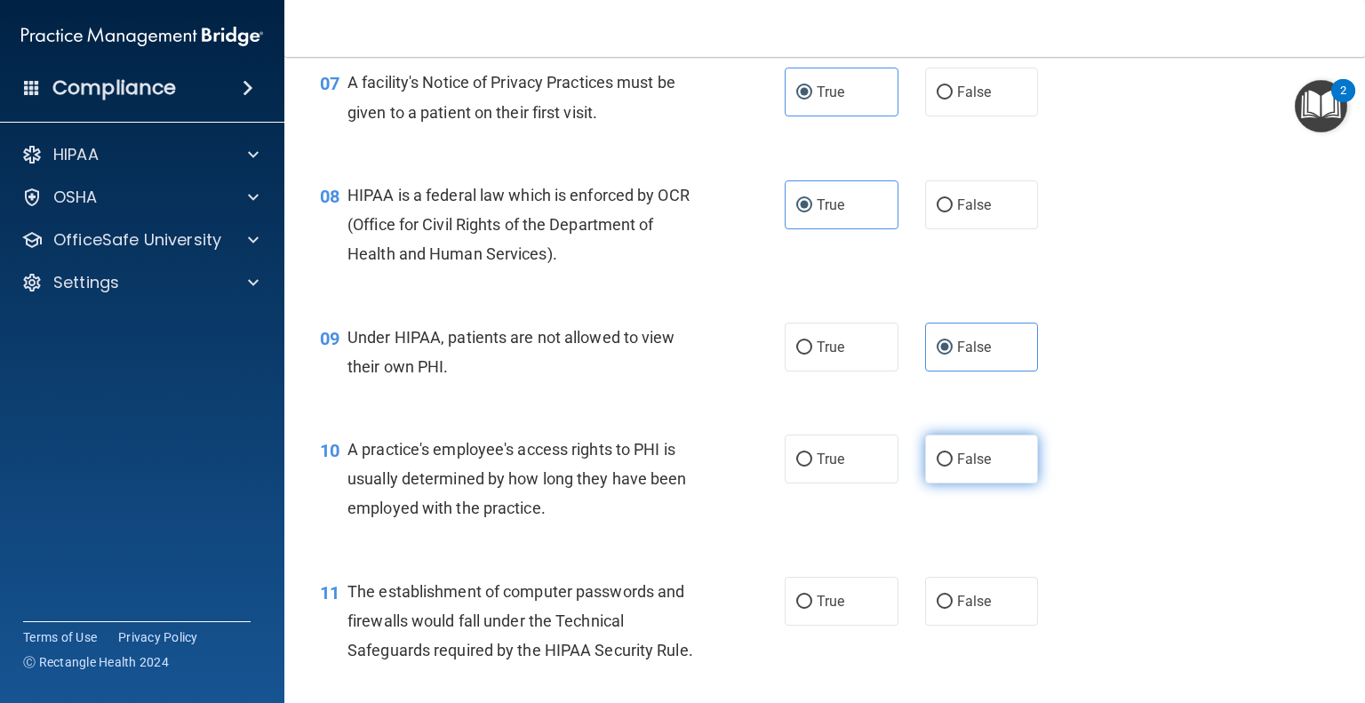
click at [967, 467] on span "False" at bounding box center [974, 458] width 35 height 17
click at [952, 466] on input "False" at bounding box center [944, 459] width 16 height 13
radio input "true"
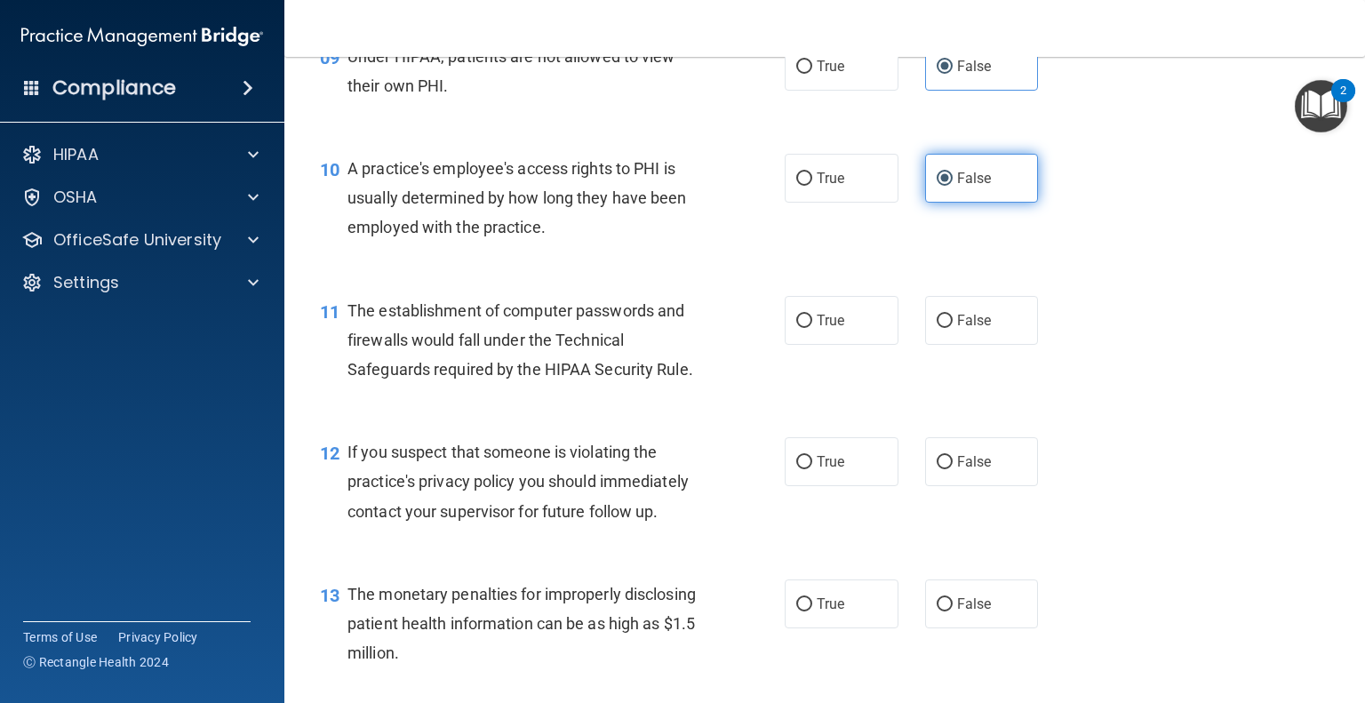
scroll to position [1354, 0]
click at [820, 327] on span "True" at bounding box center [831, 318] width 28 height 17
click at [812, 326] on input "True" at bounding box center [804, 319] width 16 height 13
radio input "true"
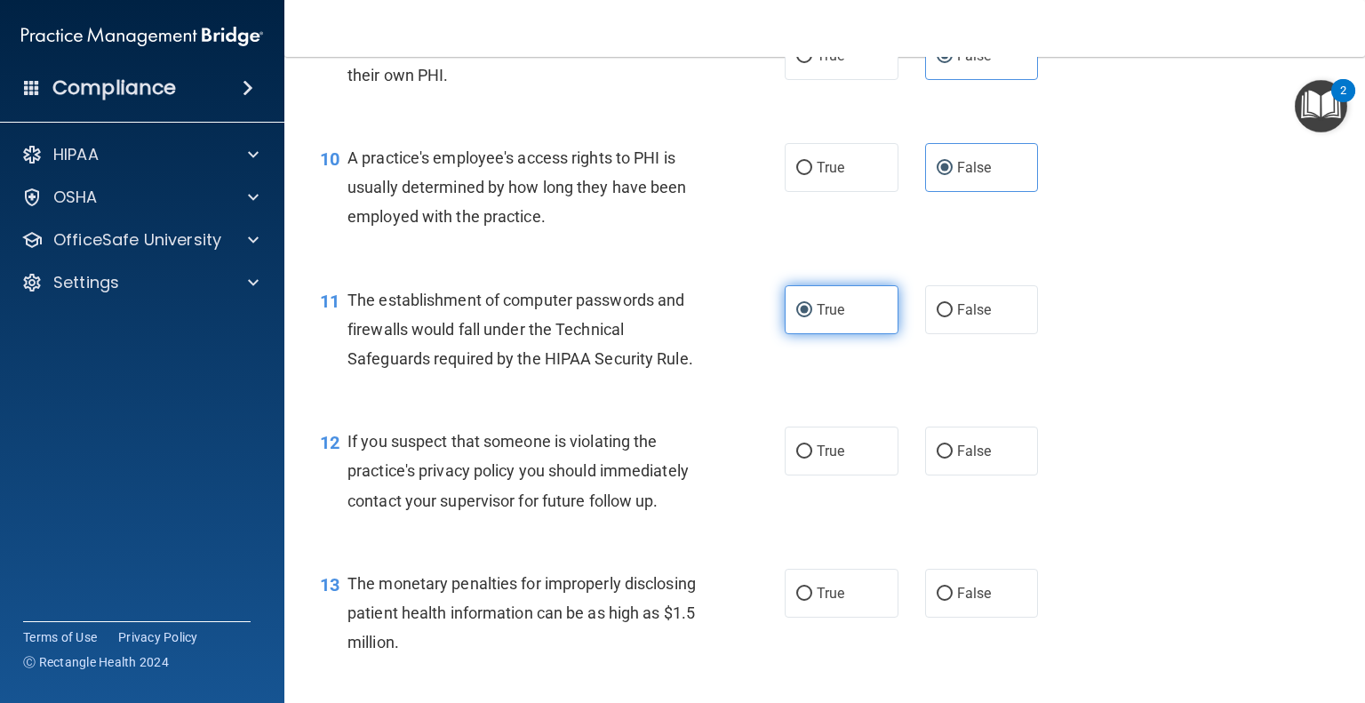
scroll to position [1364, 0]
click at [818, 469] on label "True" at bounding box center [842, 450] width 114 height 49
click at [812, 458] on input "True" at bounding box center [804, 450] width 16 height 13
radio input "true"
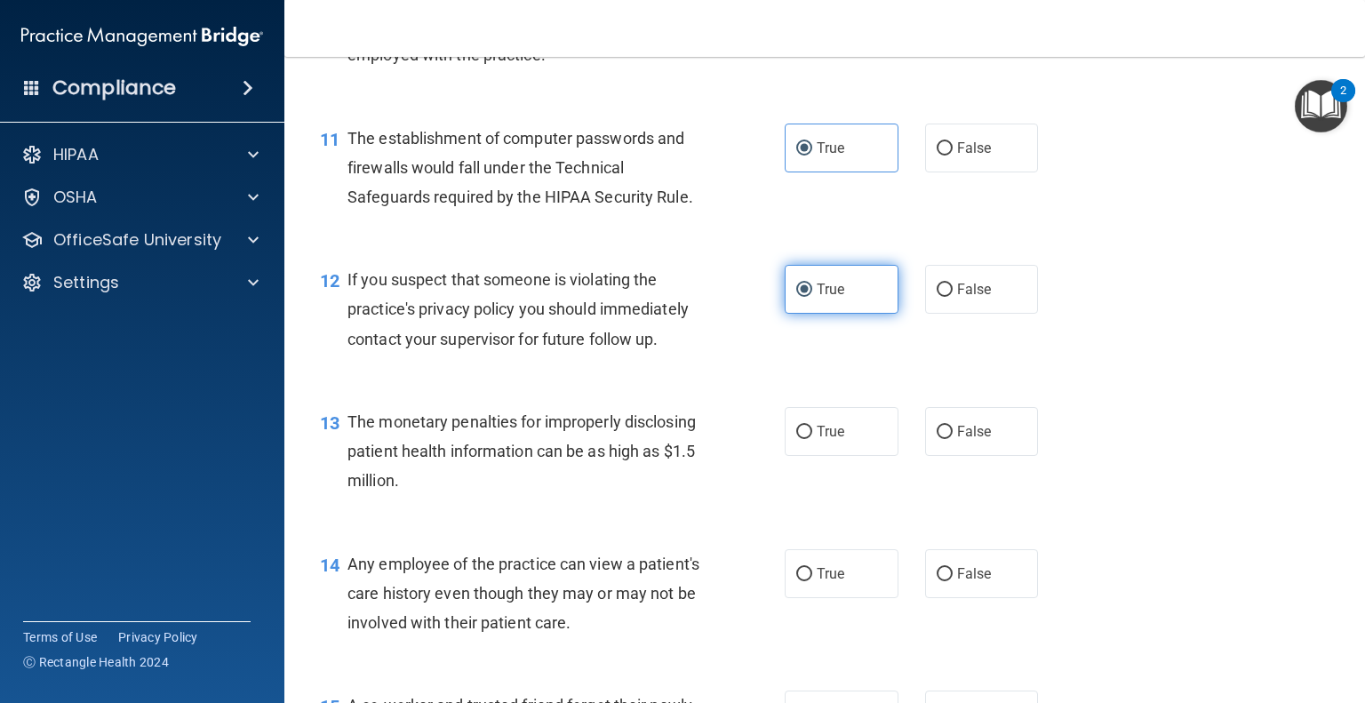
scroll to position [1525, 0]
click at [818, 456] on label "True" at bounding box center [842, 431] width 114 height 49
click at [812, 439] on input "True" at bounding box center [804, 432] width 16 height 13
radio input "true"
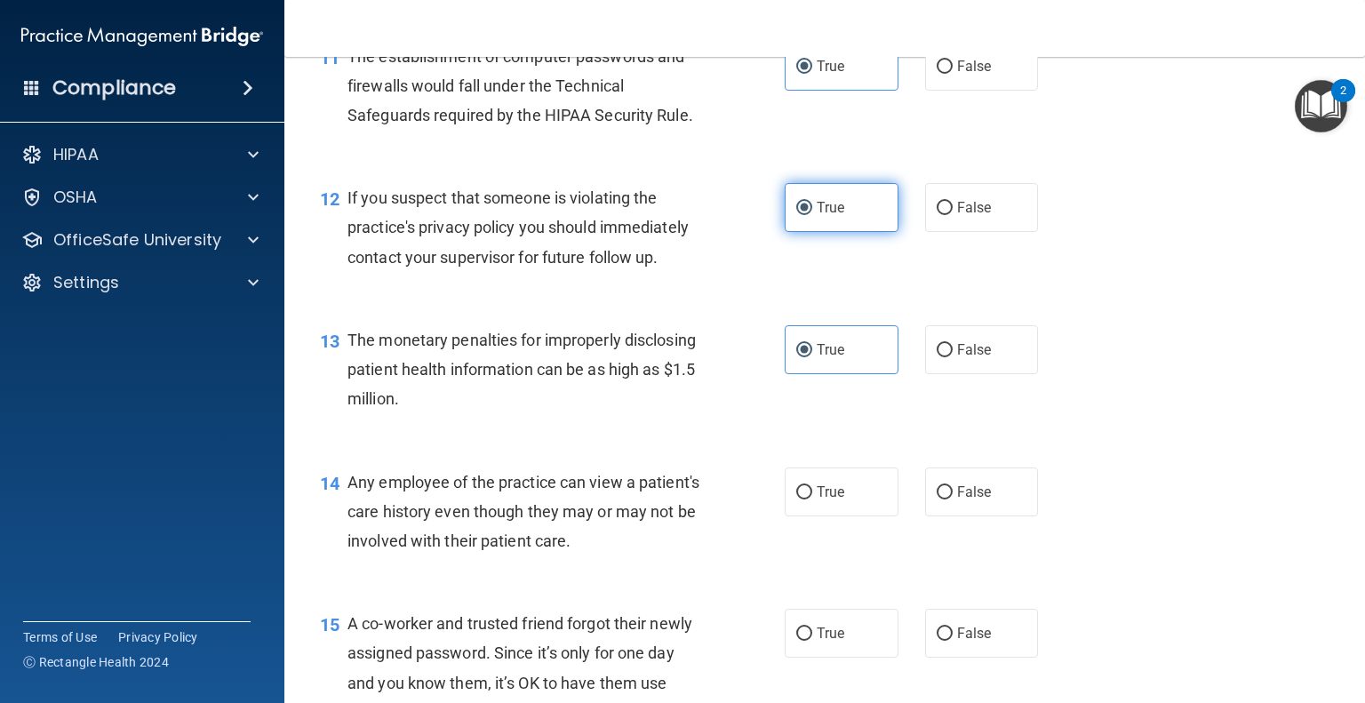
scroll to position [1601, 0]
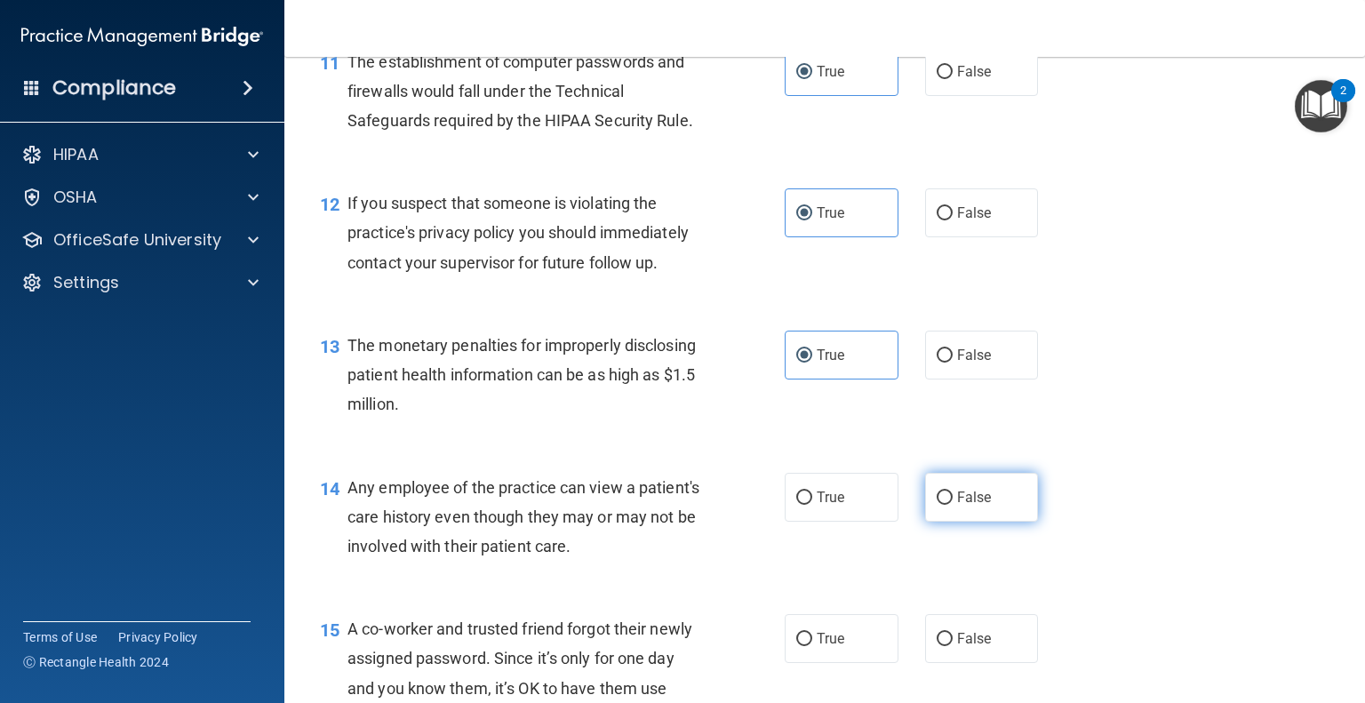
click at [957, 506] on span "False" at bounding box center [974, 497] width 35 height 17
click at [951, 505] on input "False" at bounding box center [944, 497] width 16 height 13
radio input "true"
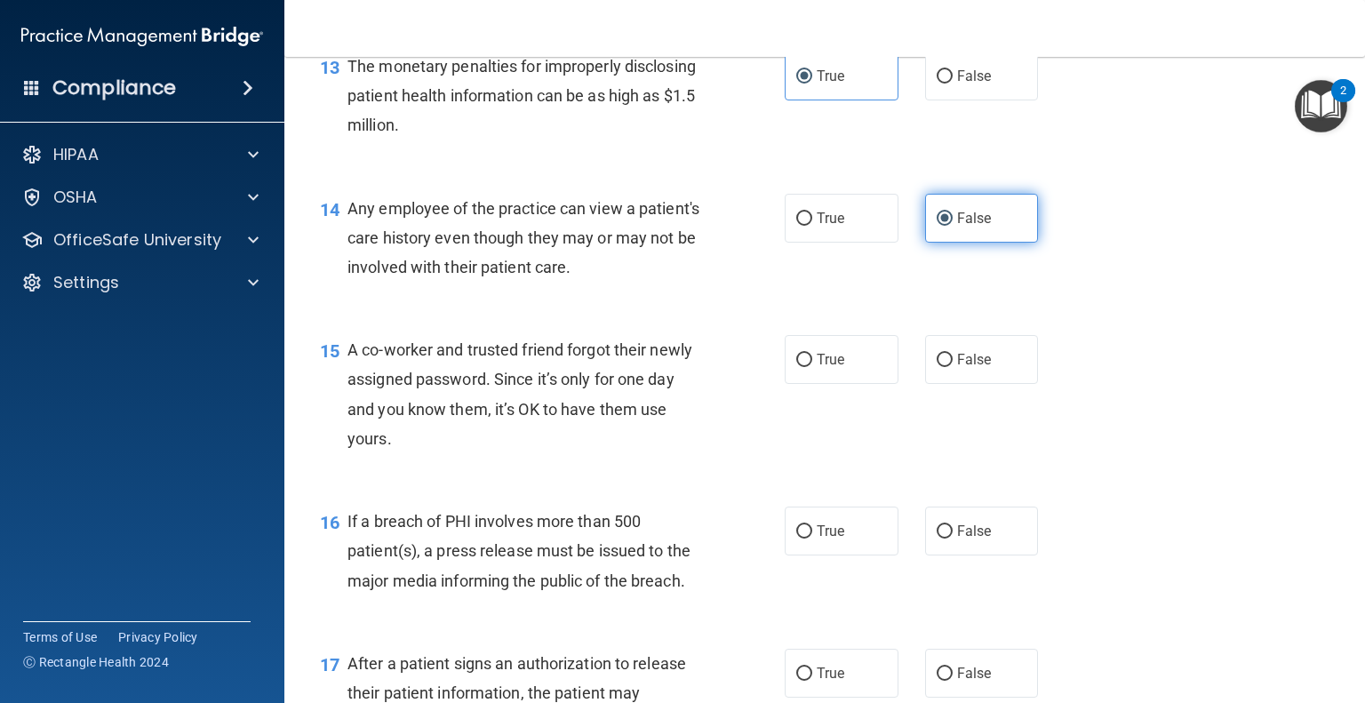
scroll to position [1879, 0]
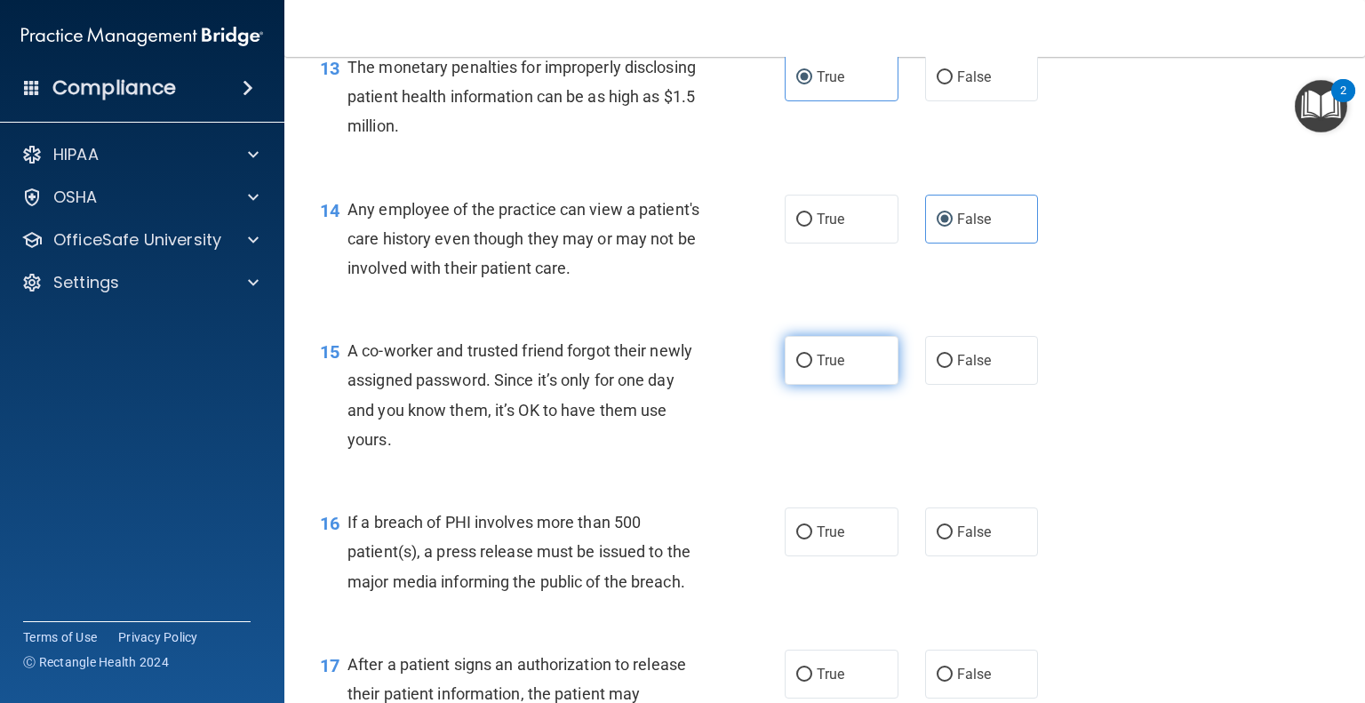
click at [856, 385] on label "True" at bounding box center [842, 360] width 114 height 49
click at [812, 368] on input "True" at bounding box center [804, 361] width 16 height 13
radio input "true"
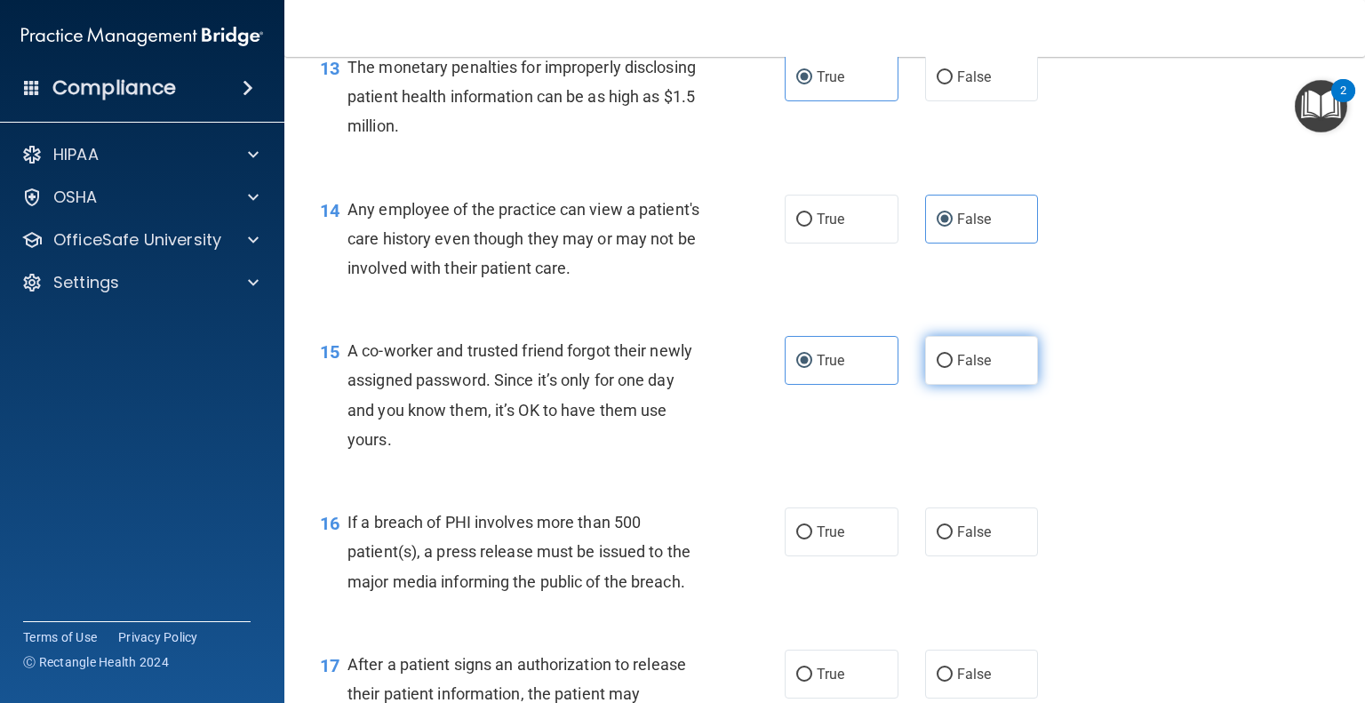
click at [970, 385] on label "False" at bounding box center [982, 360] width 114 height 49
click at [952, 368] on input "False" at bounding box center [944, 361] width 16 height 13
radio input "true"
radio input "false"
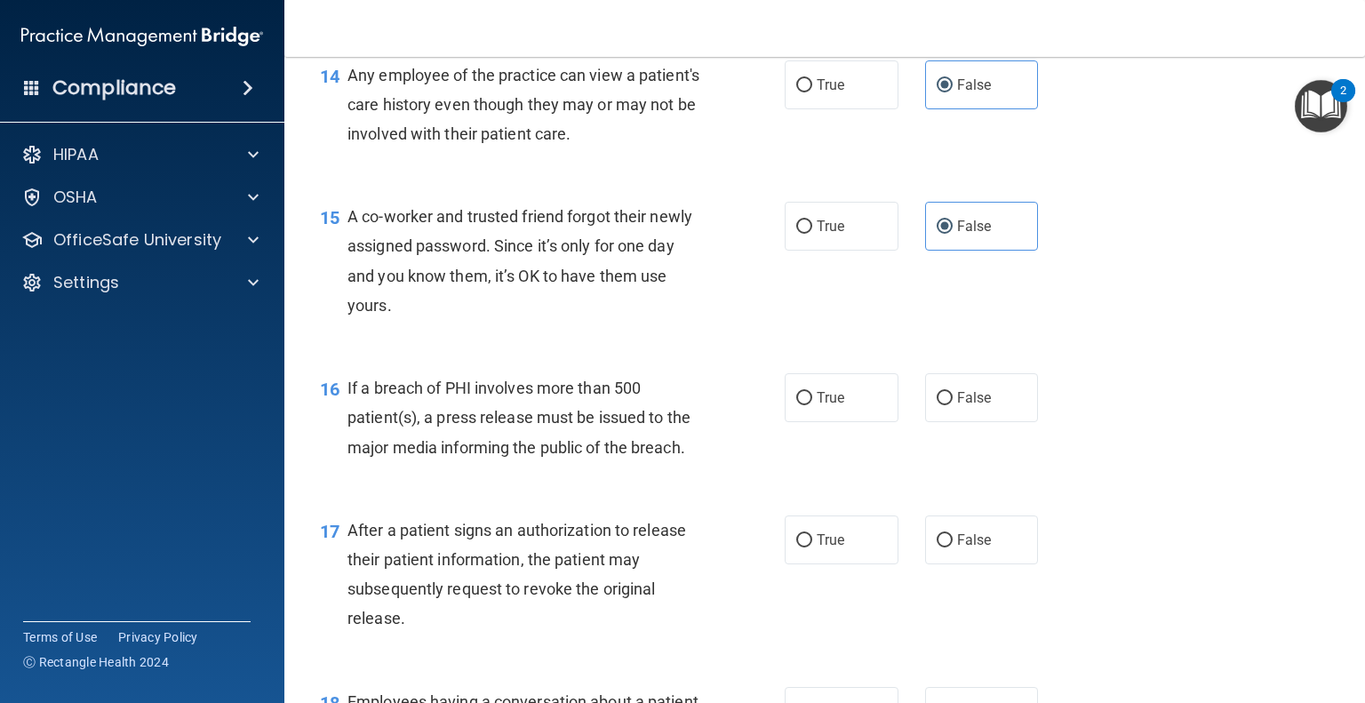
scroll to position [2020, 0]
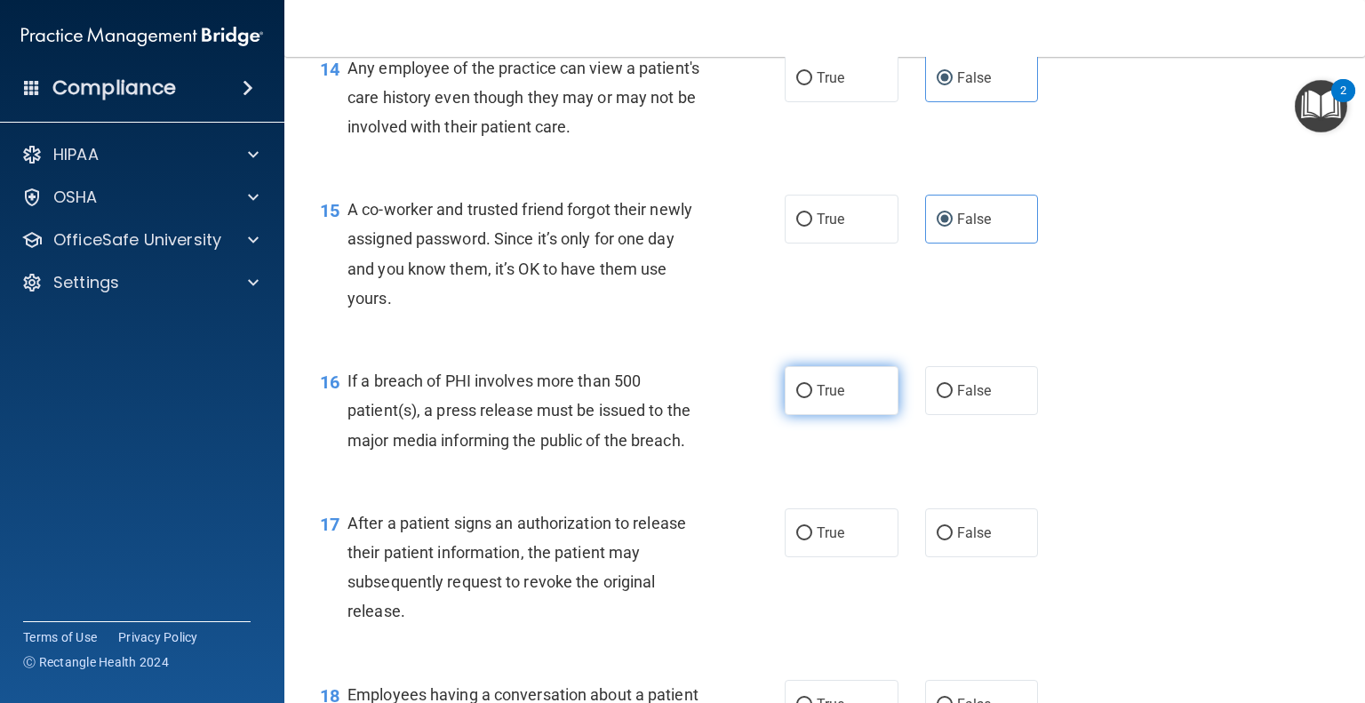
click at [843, 411] on label "True" at bounding box center [842, 390] width 114 height 49
click at [812, 398] on input "True" at bounding box center [804, 391] width 16 height 13
radio input "true"
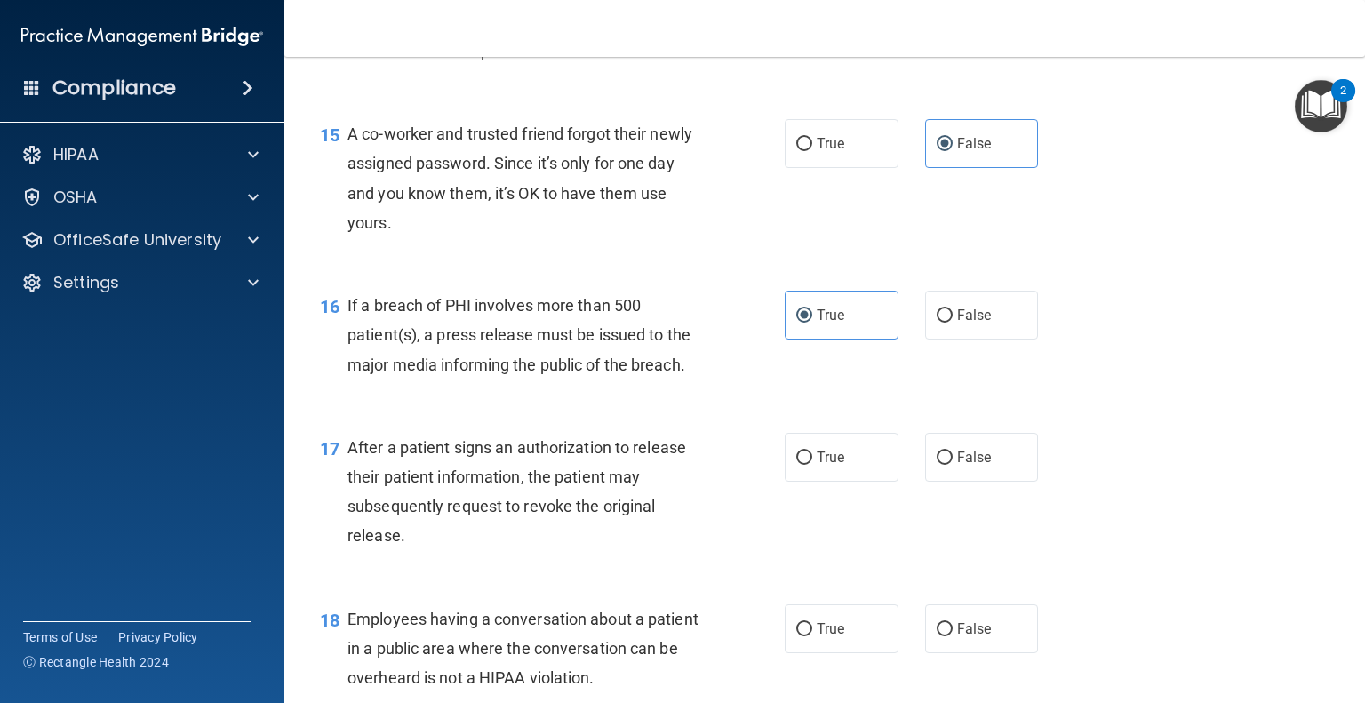
scroll to position [2095, 0]
click at [835, 466] on span "True" at bounding box center [831, 458] width 28 height 17
click at [812, 466] on input "True" at bounding box center [804, 458] width 16 height 13
radio input "true"
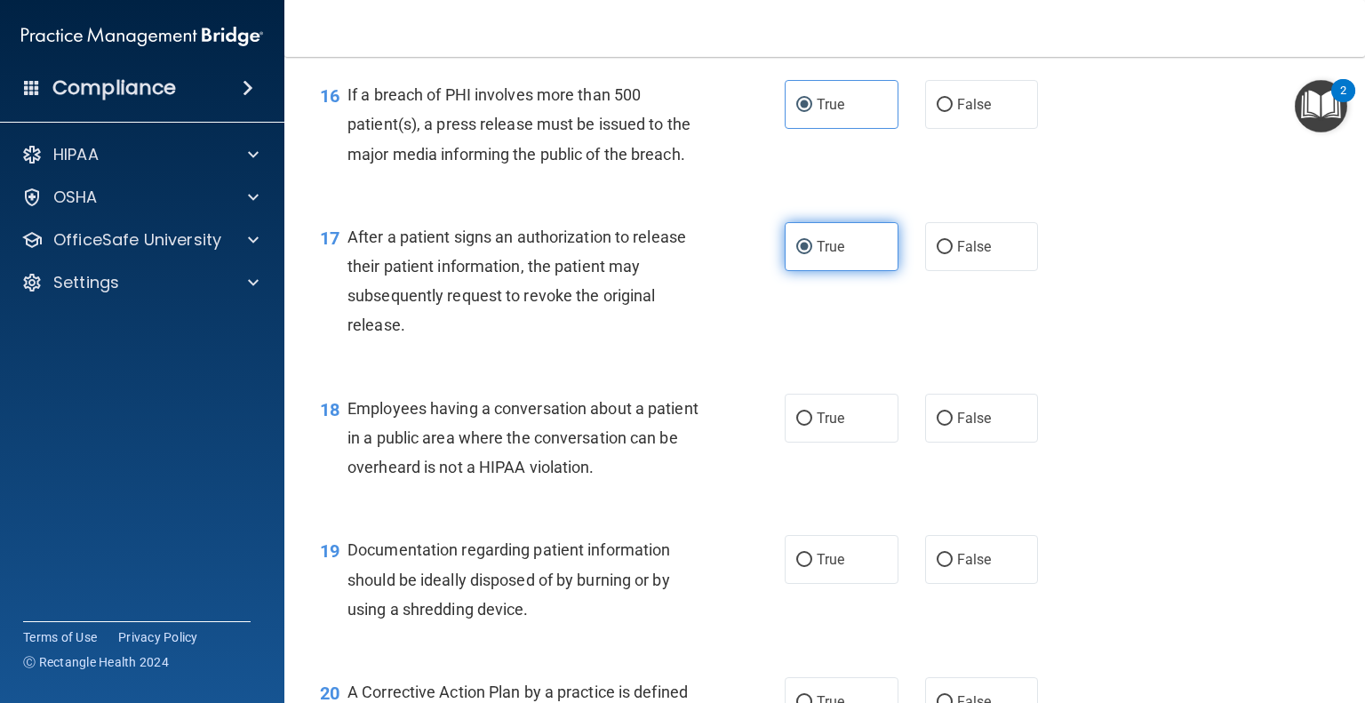
scroll to position [2306, 0]
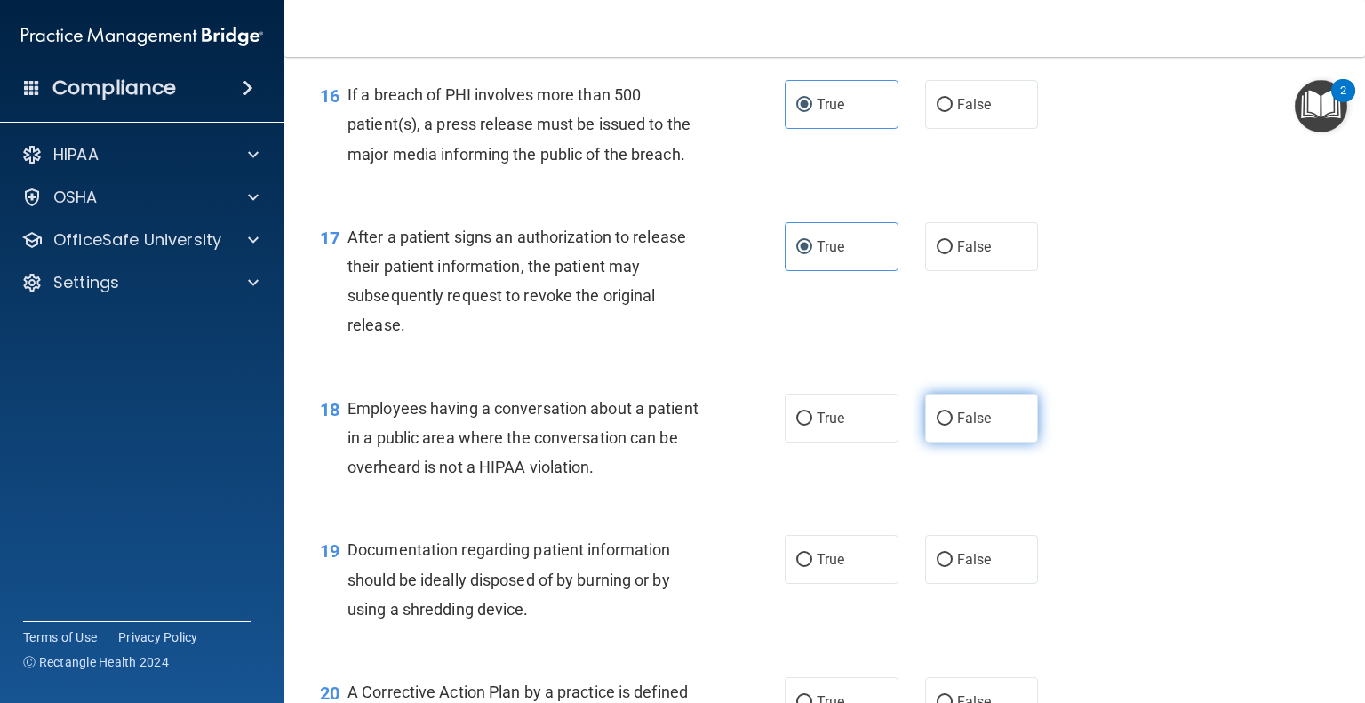
click at [944, 442] on label "False" at bounding box center [982, 418] width 114 height 49
click at [944, 426] on input "False" at bounding box center [944, 418] width 16 height 13
radio input "true"
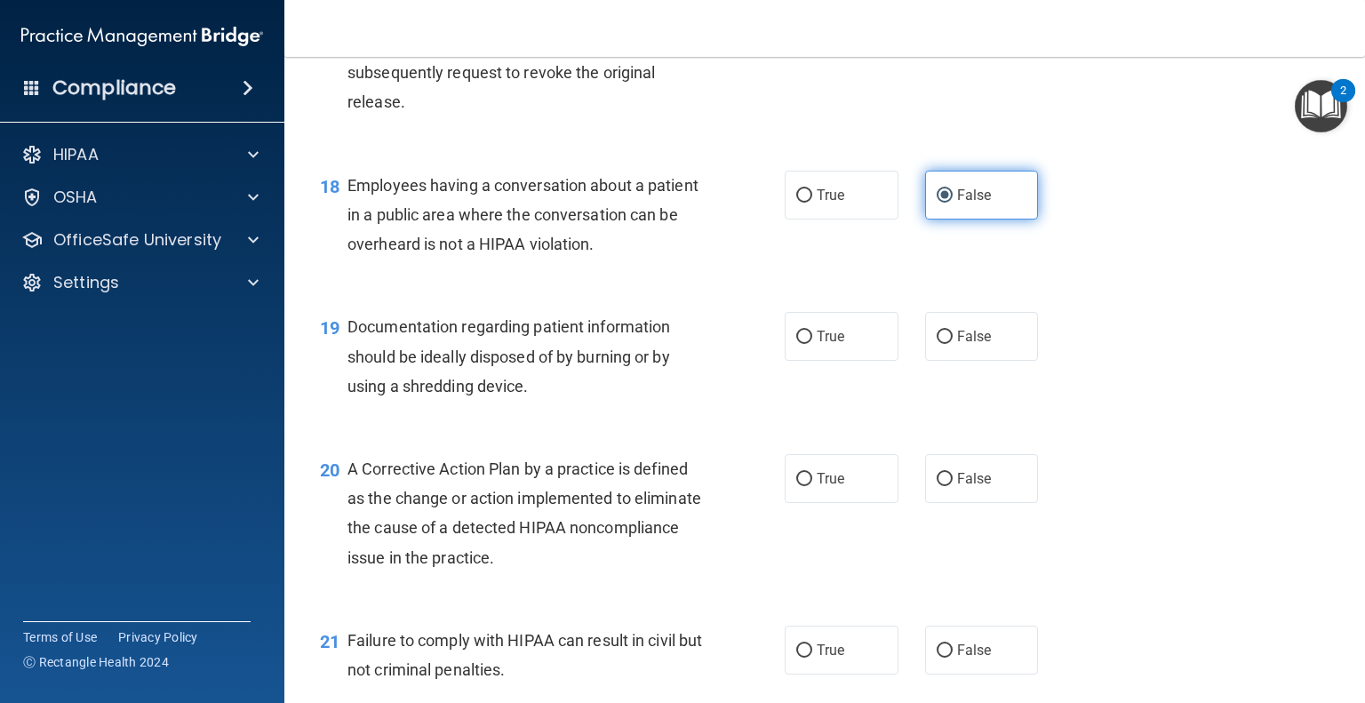
scroll to position [2529, 0]
click at [817, 346] on span "True" at bounding box center [831, 337] width 28 height 17
click at [812, 345] on input "True" at bounding box center [804, 337] width 16 height 13
radio input "true"
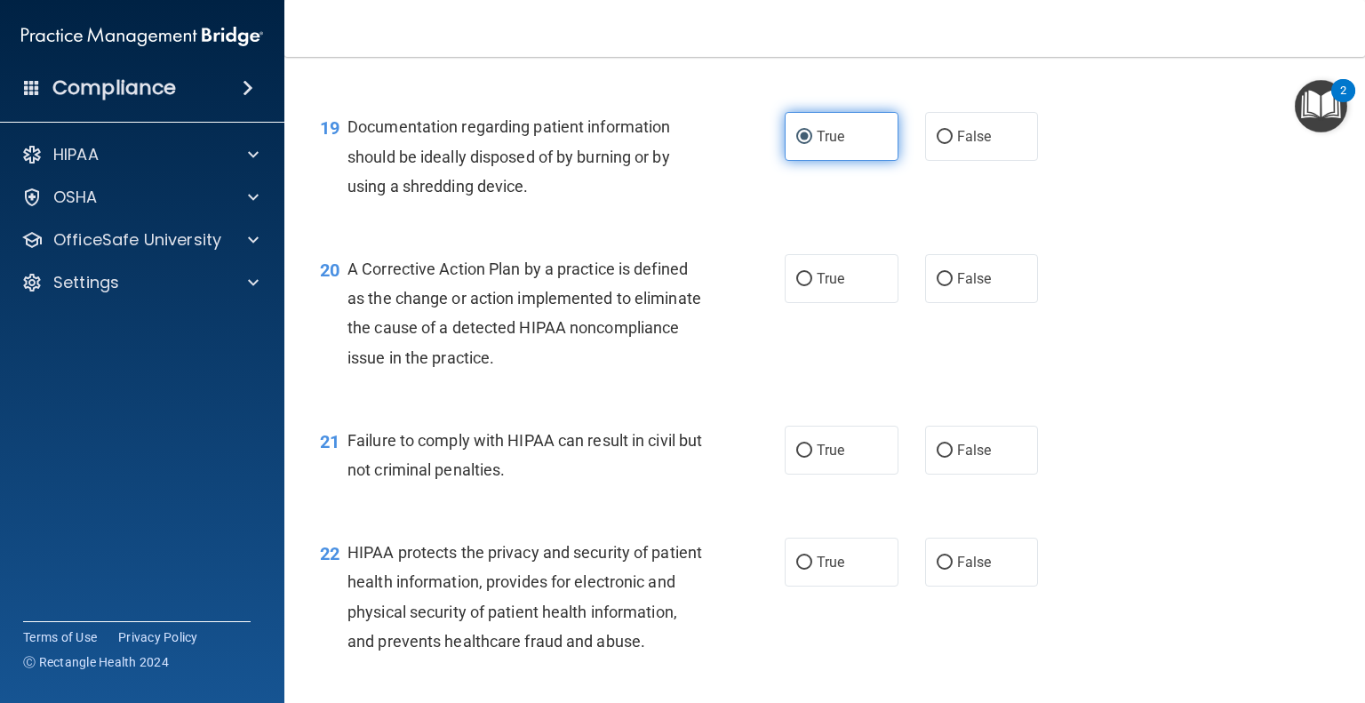
scroll to position [2746, 0]
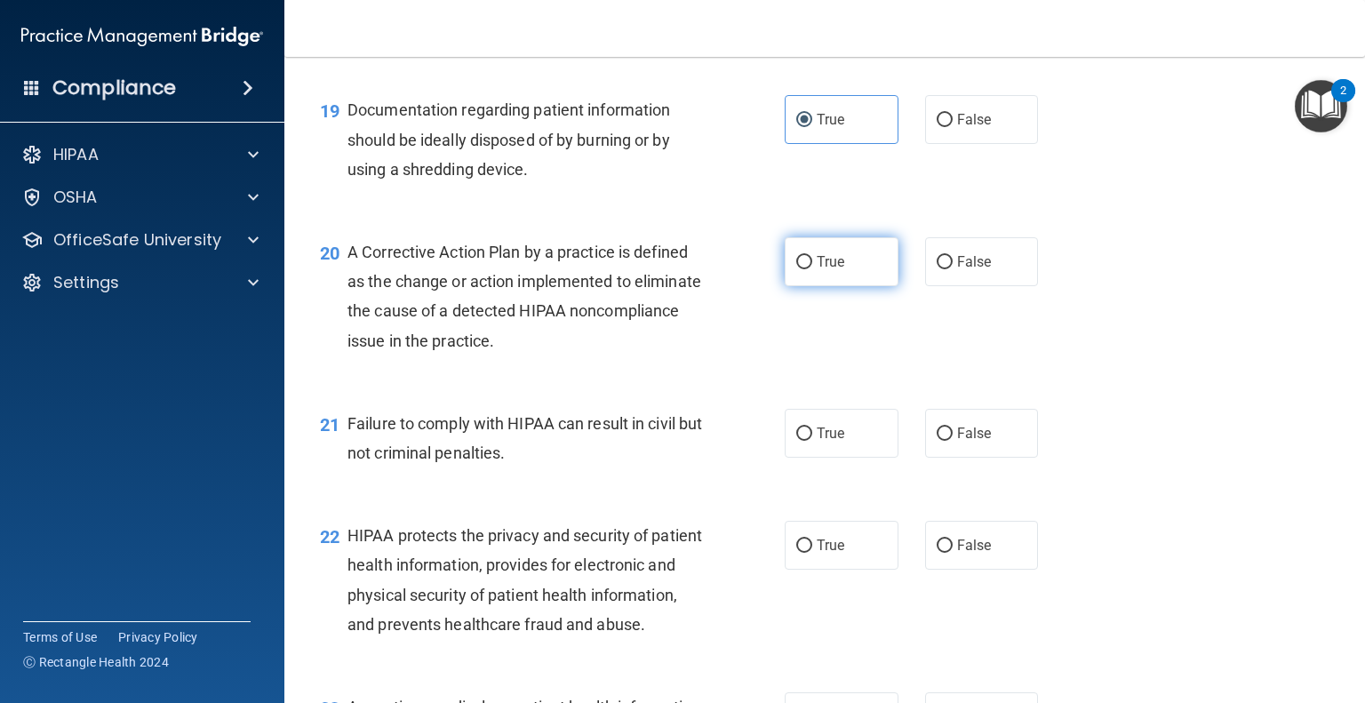
click at [825, 270] on span "True" at bounding box center [831, 261] width 28 height 17
click at [812, 269] on input "True" at bounding box center [804, 262] width 16 height 13
radio input "true"
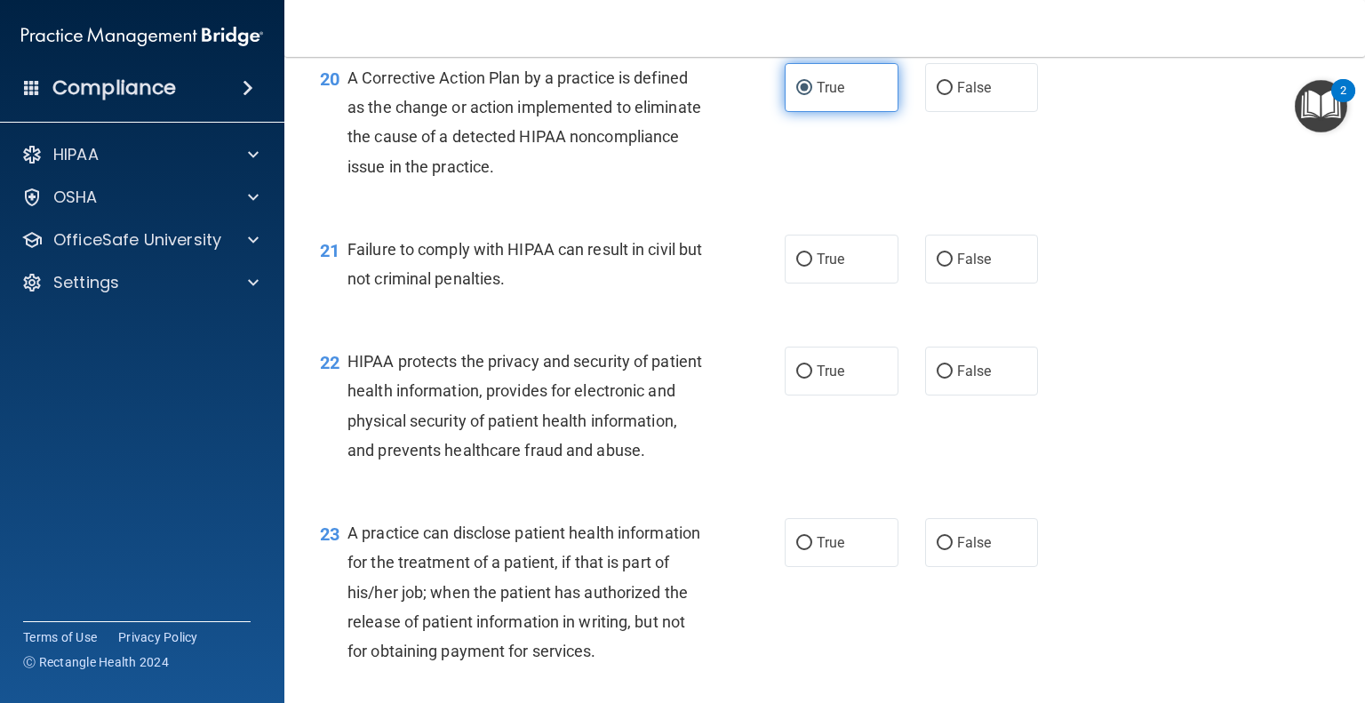
scroll to position [2925, 0]
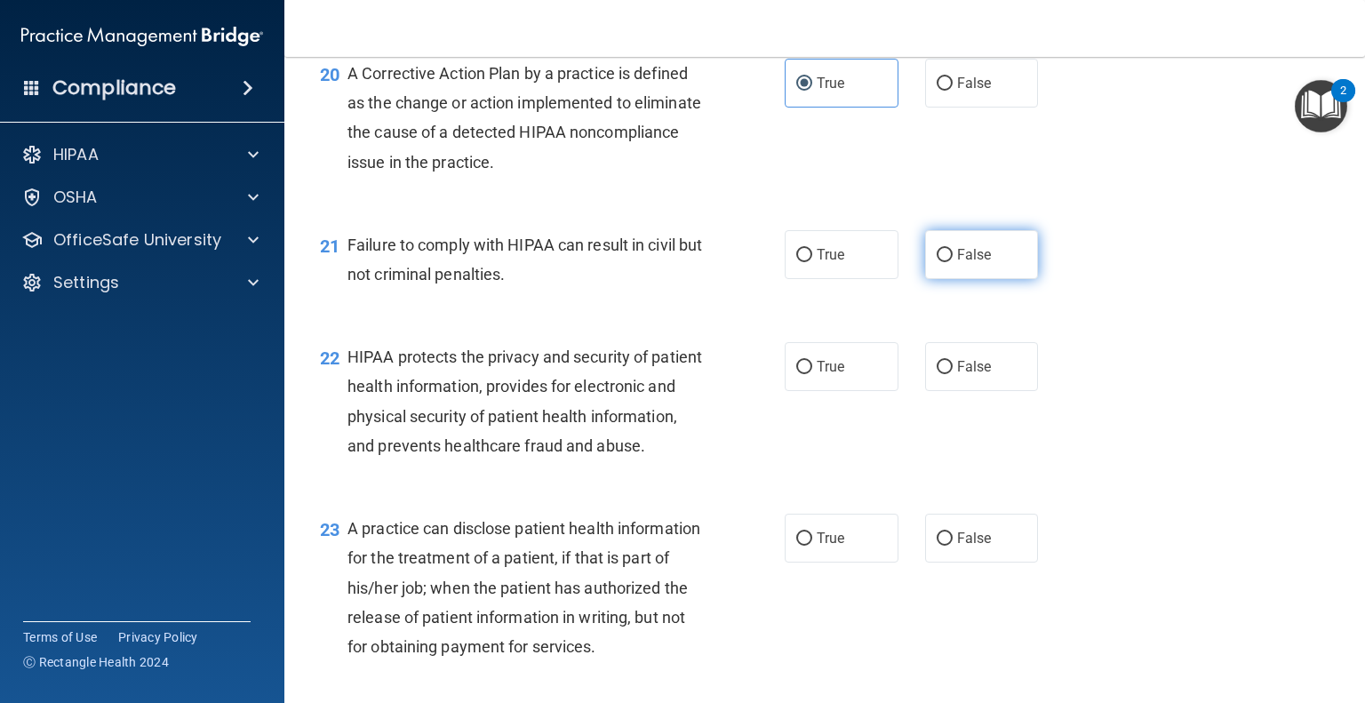
click at [975, 279] on label "False" at bounding box center [982, 254] width 114 height 49
click at [952, 262] on input "False" at bounding box center [944, 255] width 16 height 13
radio input "true"
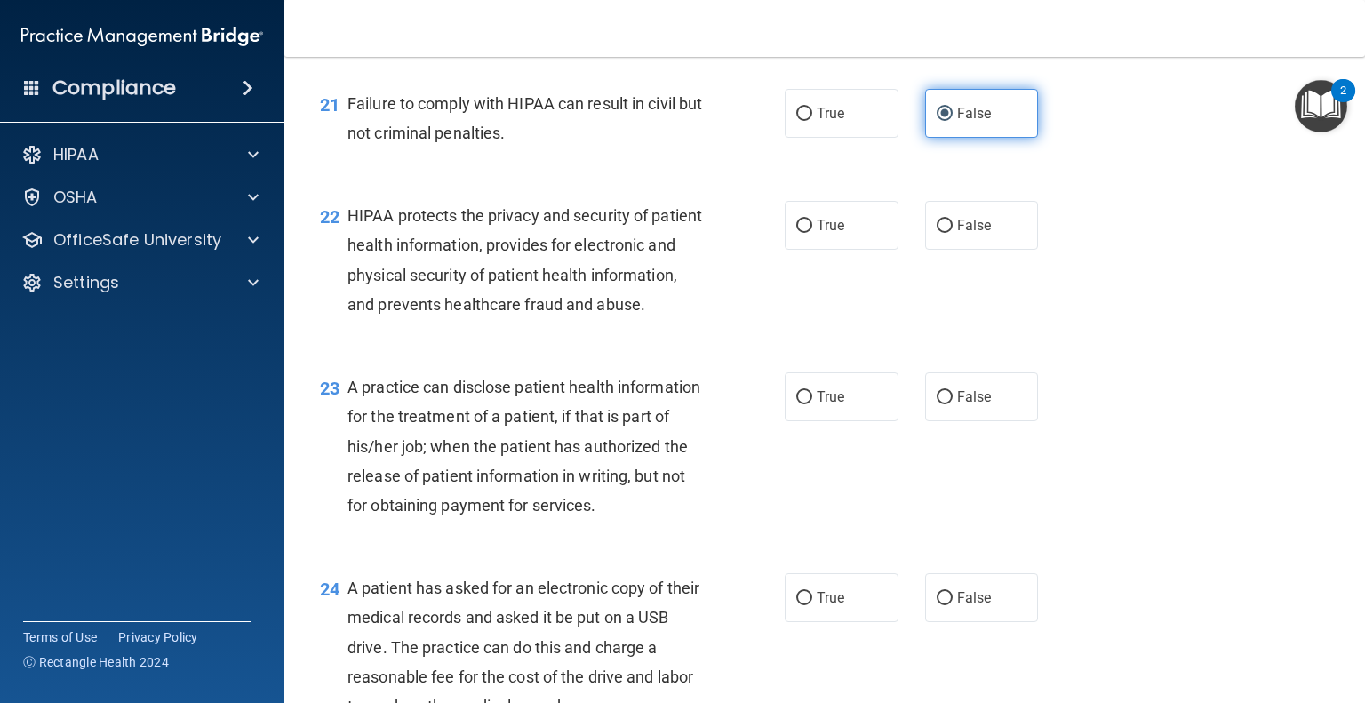
scroll to position [3067, 0]
click at [825, 249] on label "True" at bounding box center [842, 224] width 114 height 49
click at [812, 232] on input "True" at bounding box center [804, 225] width 16 height 13
radio input "true"
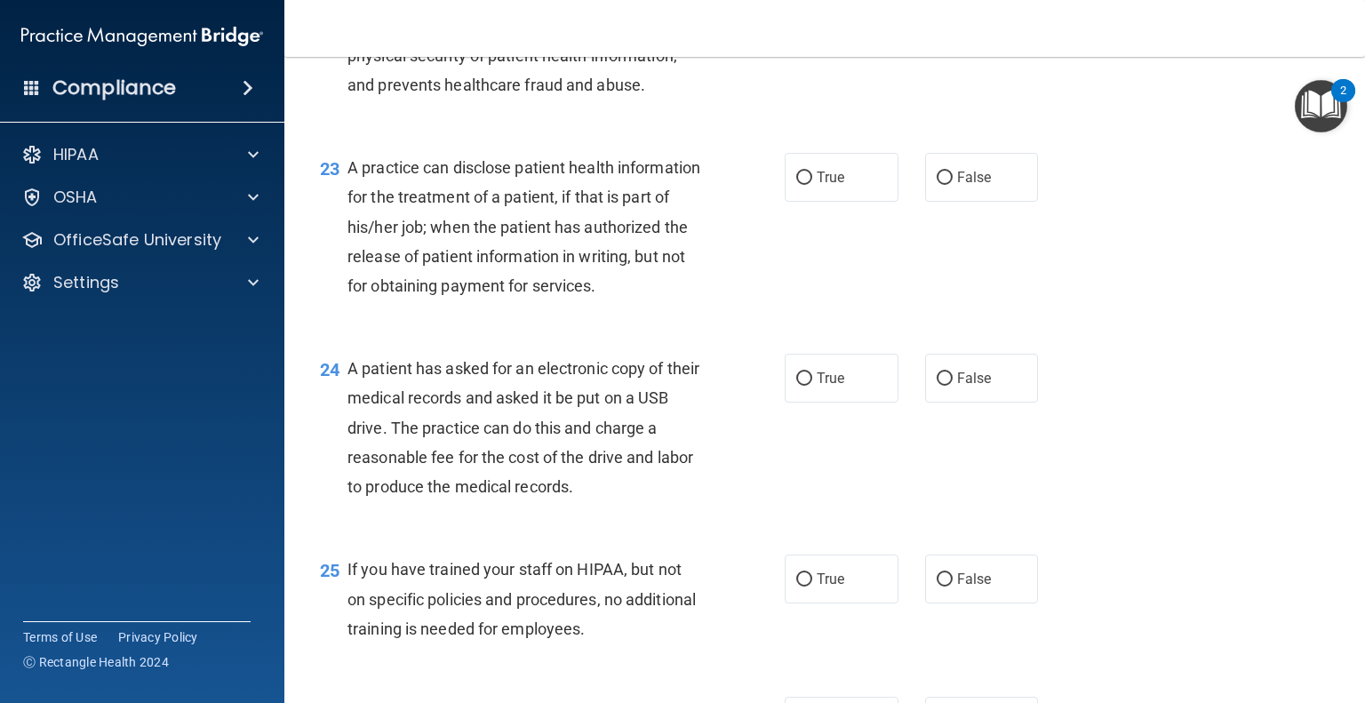
scroll to position [3294, 0]
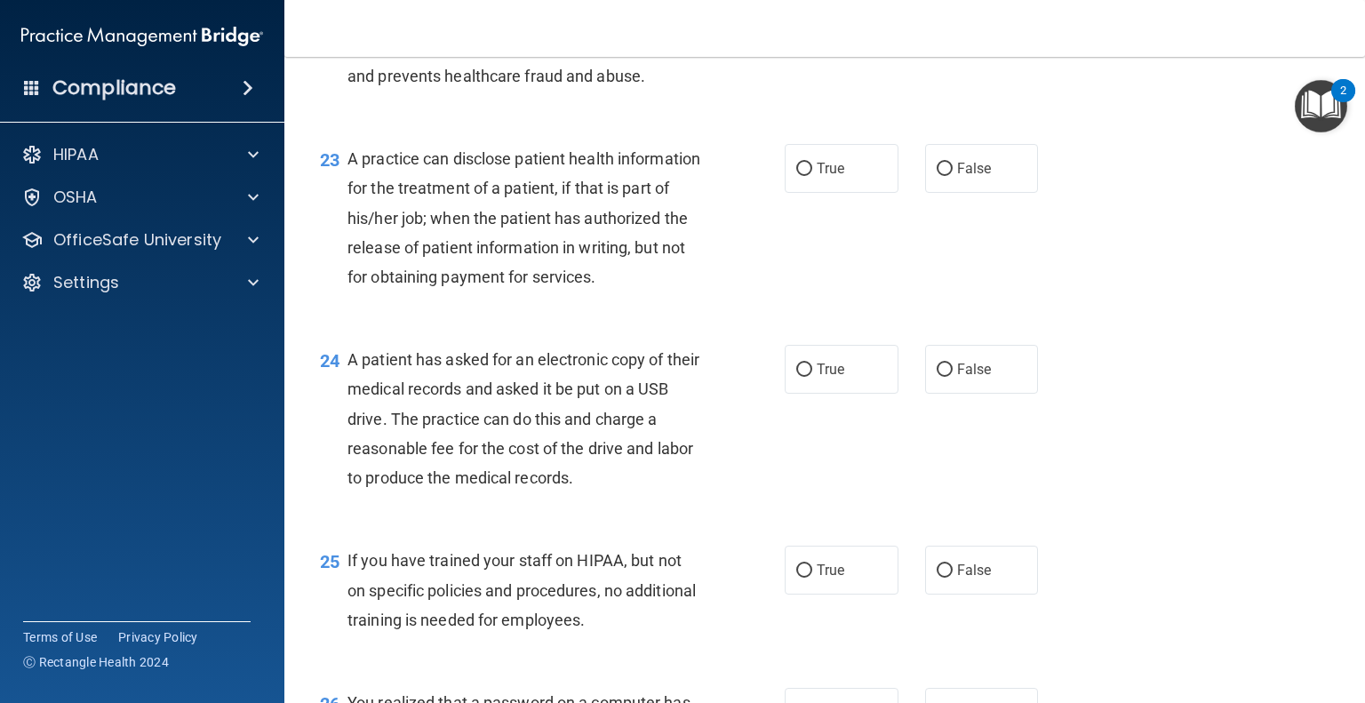
click at [825, 270] on div "23 A practice can disclose patient health information for the treatment of a pa…" at bounding box center [825, 222] width 1036 height 201
click at [827, 177] on span "True" at bounding box center [831, 168] width 28 height 17
click at [812, 176] on input "True" at bounding box center [804, 169] width 16 height 13
radio input "true"
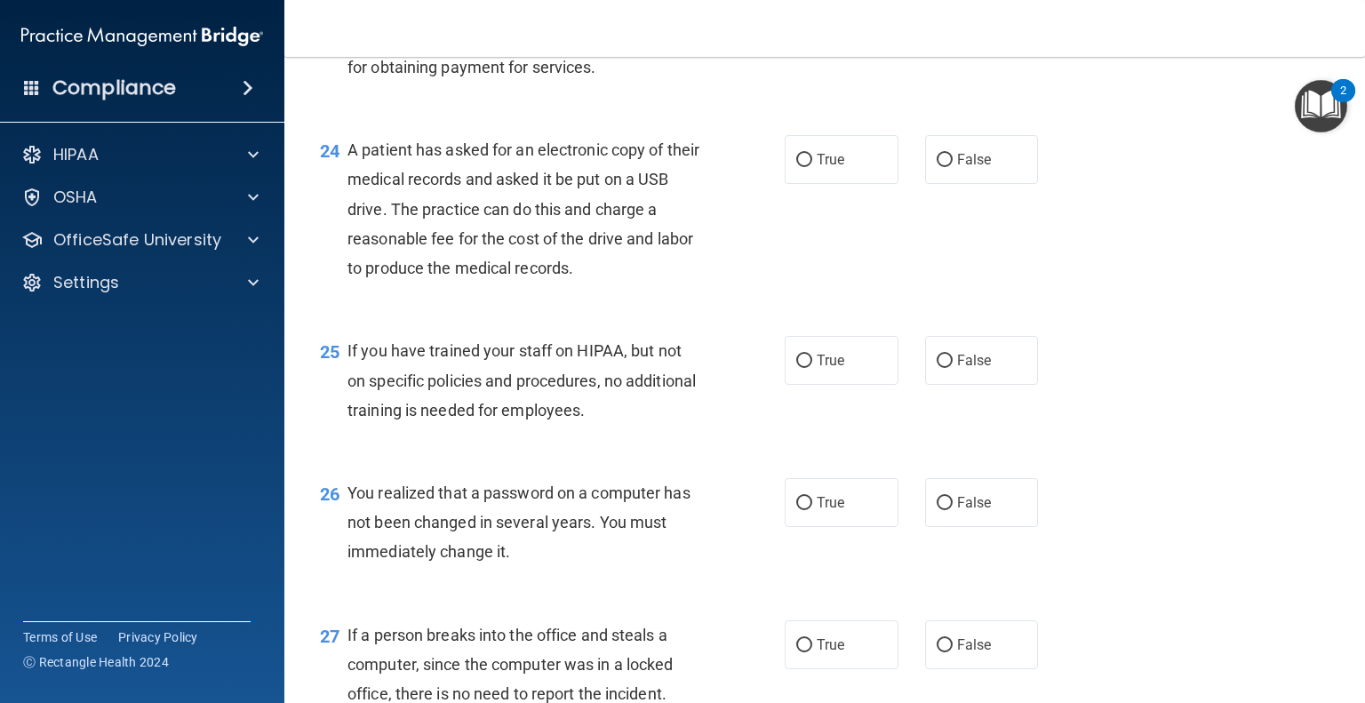
scroll to position [3506, 0]
click at [980, 166] on span "False" at bounding box center [974, 157] width 35 height 17
click at [952, 165] on input "False" at bounding box center [944, 158] width 16 height 13
radio input "true"
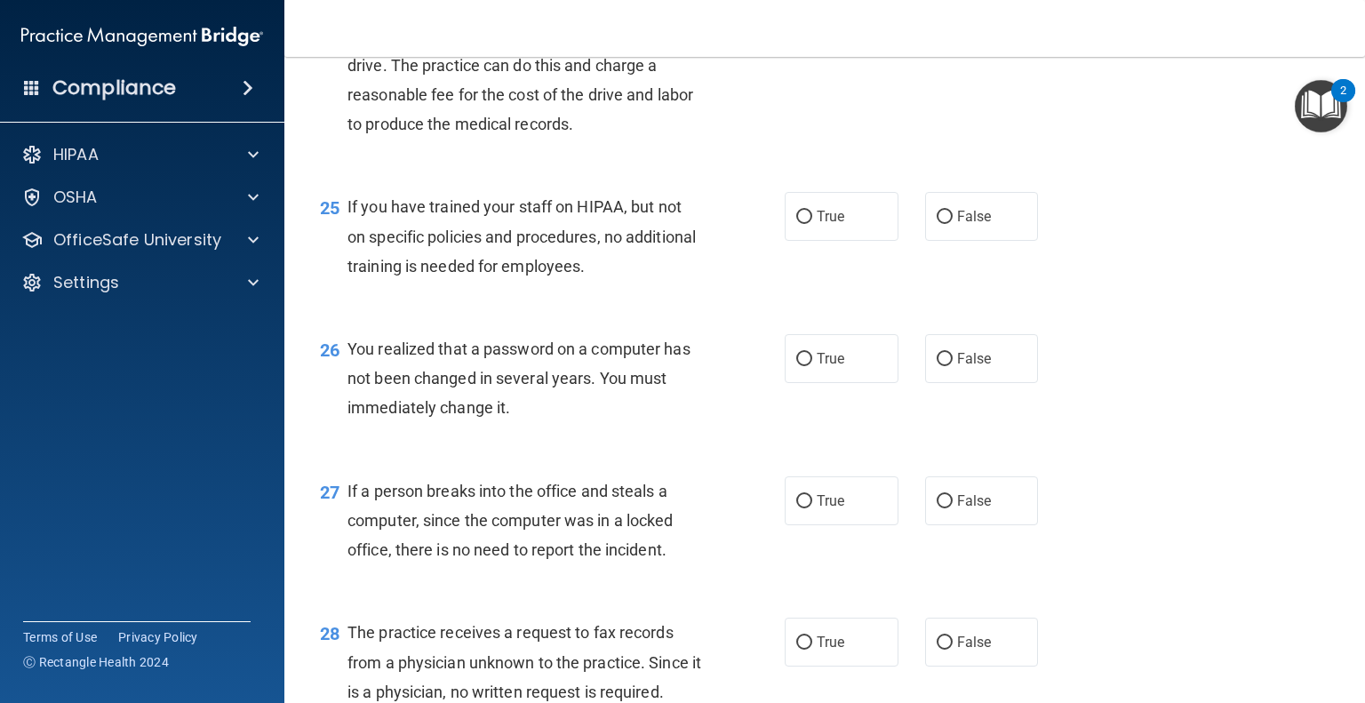
scroll to position [3649, 0]
click at [964, 240] on label "False" at bounding box center [982, 215] width 114 height 49
click at [952, 223] on input "False" at bounding box center [944, 216] width 16 height 13
radio input "true"
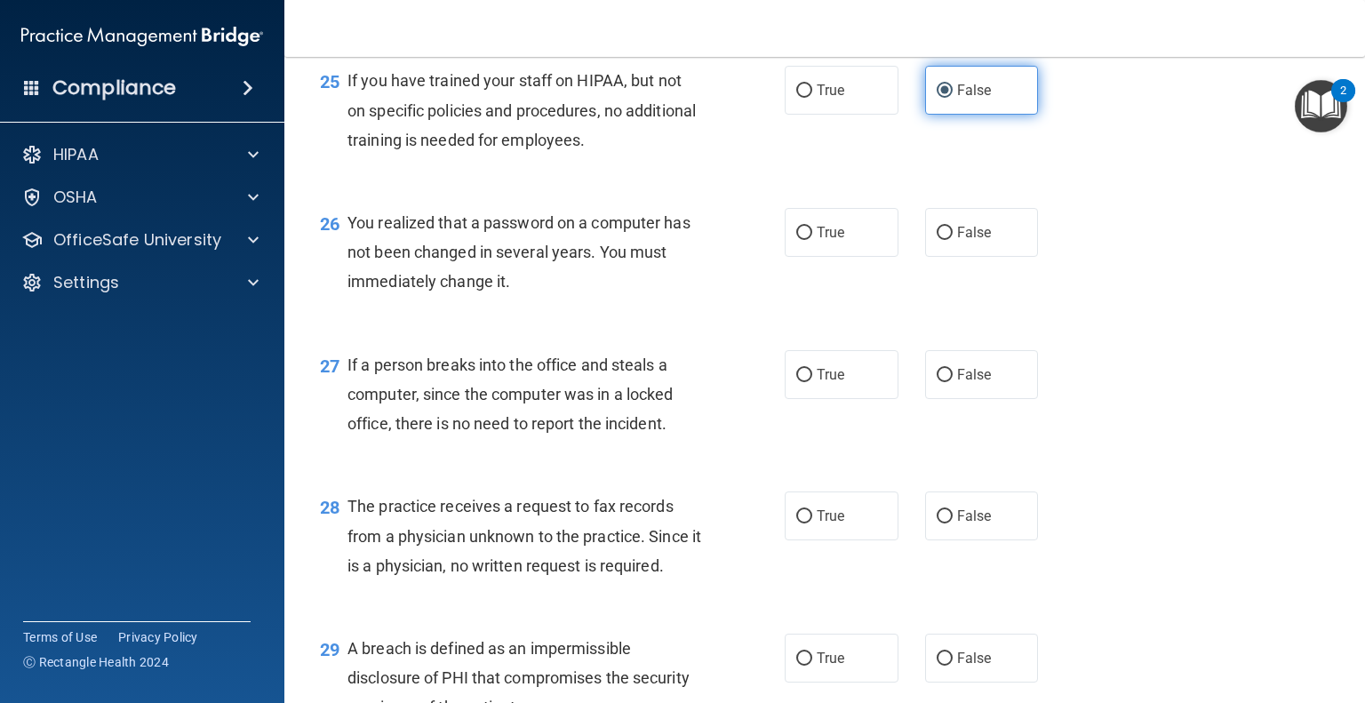
scroll to position [3773, 0]
click at [828, 258] on label "True" at bounding box center [842, 233] width 114 height 49
click at [812, 241] on input "True" at bounding box center [804, 233] width 16 height 13
radio input "true"
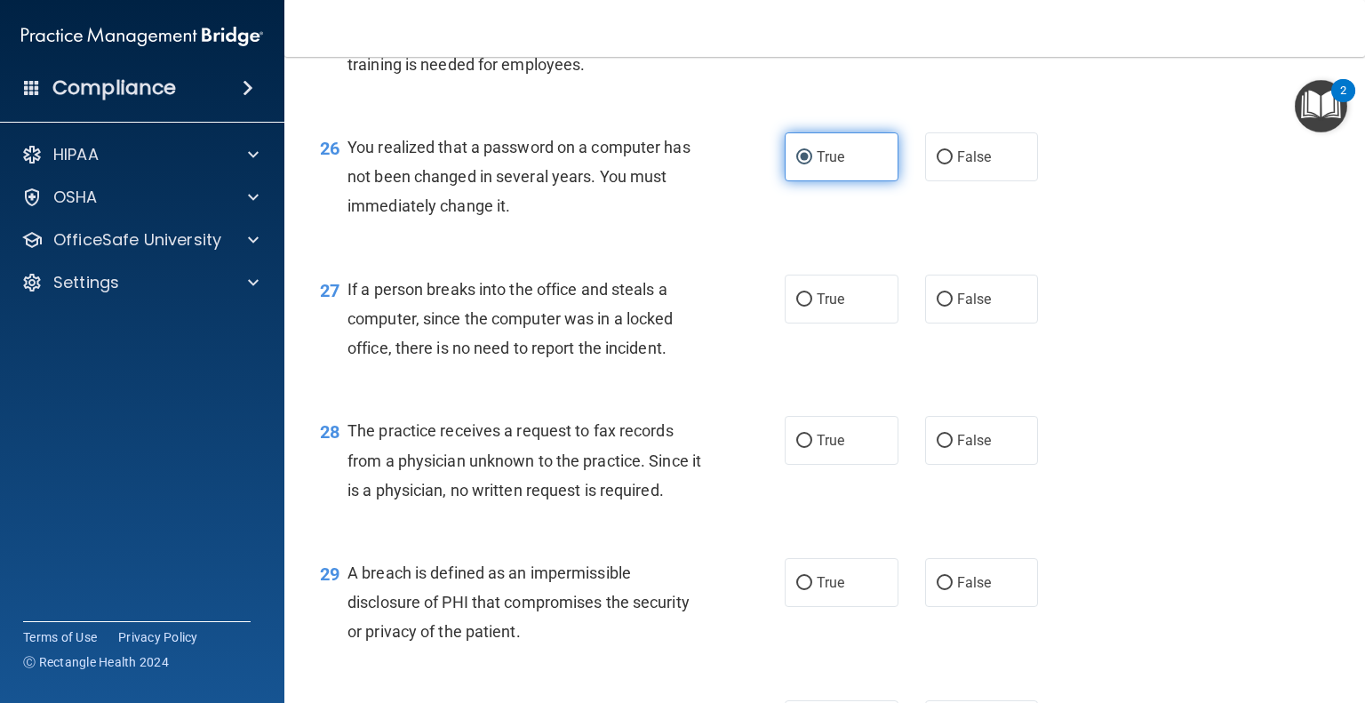
scroll to position [3874, 0]
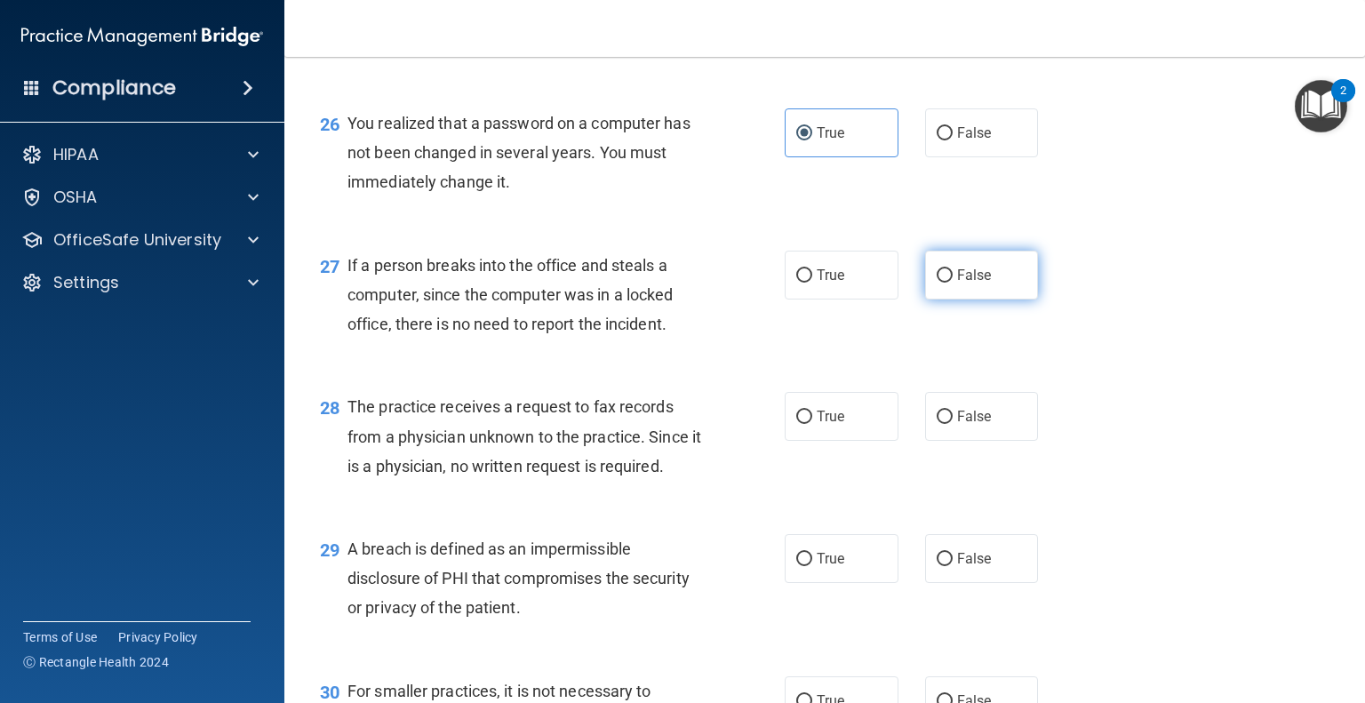
click at [992, 299] on label "False" at bounding box center [982, 275] width 114 height 49
click at [952, 283] on input "False" at bounding box center [944, 275] width 16 height 13
radio input "true"
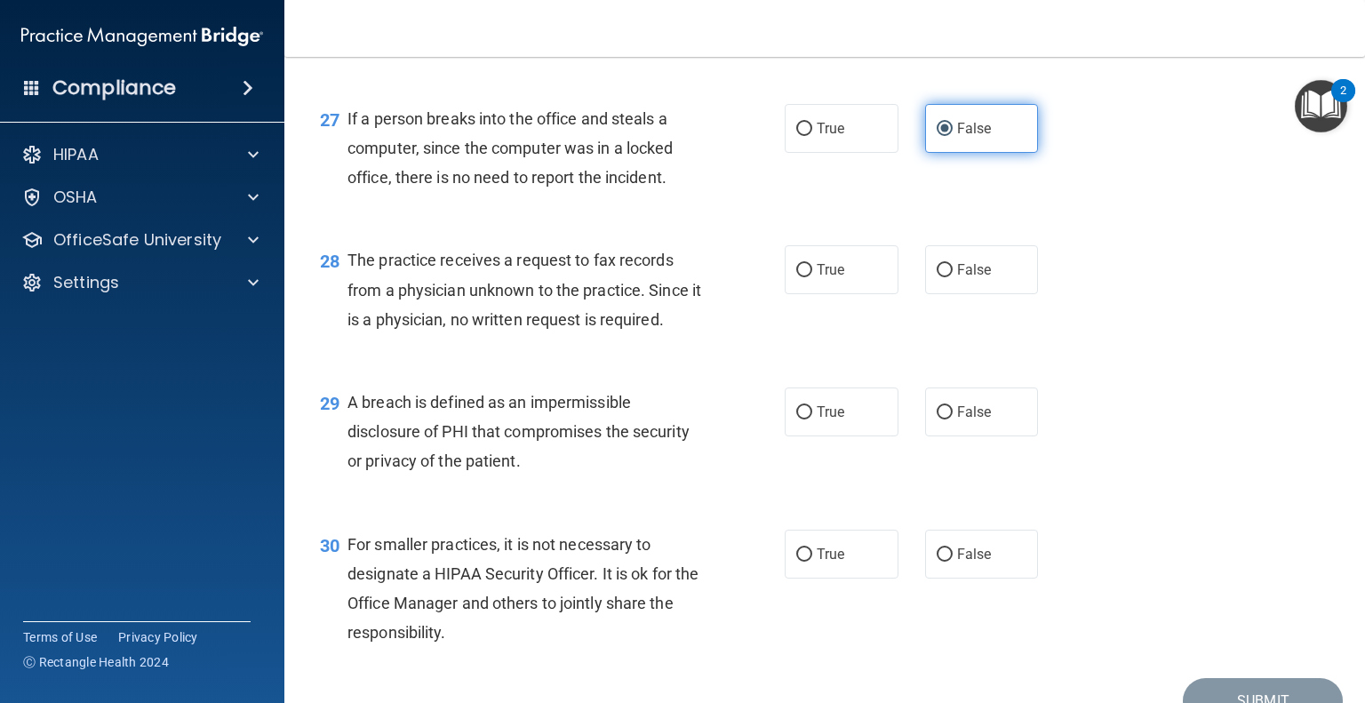
scroll to position [4023, 0]
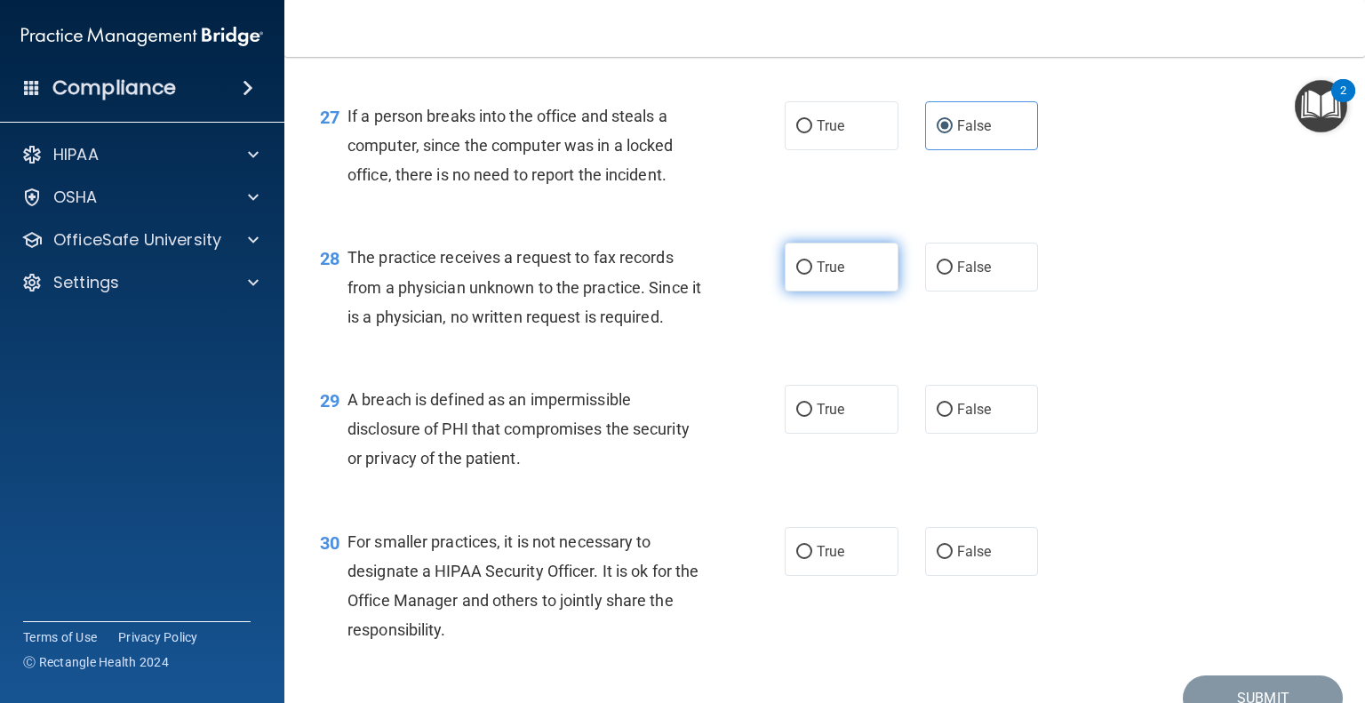
click at [862, 291] on label "True" at bounding box center [842, 267] width 114 height 49
click at [812, 275] on input "True" at bounding box center [804, 267] width 16 height 13
radio input "true"
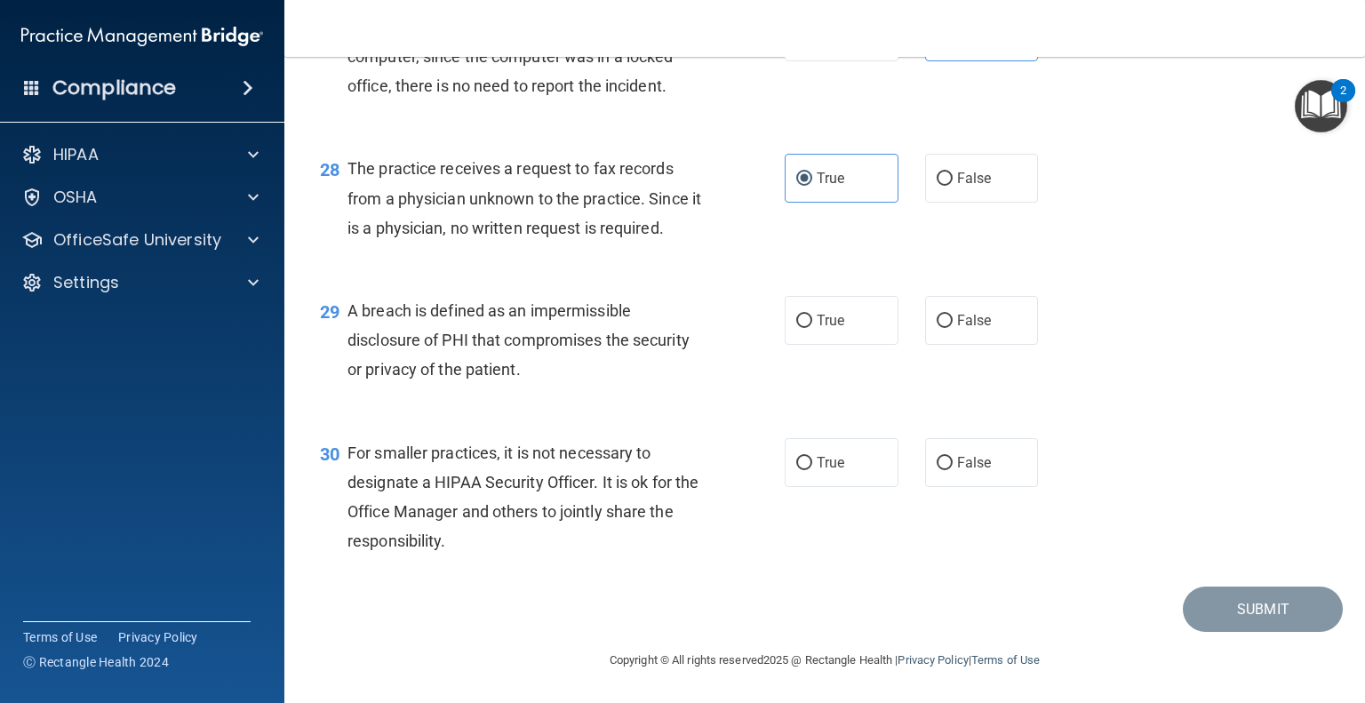
scroll to position [4138, 0]
click at [845, 345] on label "True" at bounding box center [842, 320] width 114 height 49
click at [812, 328] on input "True" at bounding box center [804, 321] width 16 height 13
radio input "true"
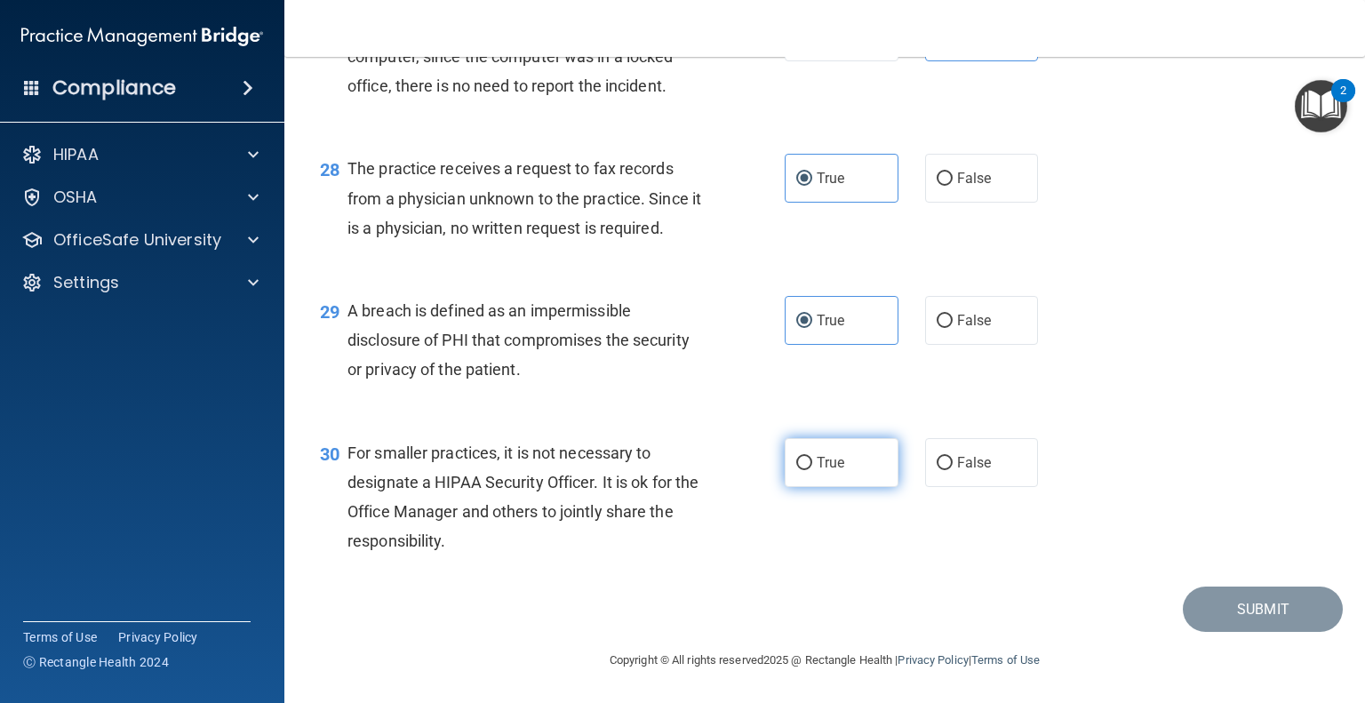
click at [807, 464] on label "True" at bounding box center [842, 462] width 114 height 49
click at [807, 464] on input "True" at bounding box center [804, 463] width 16 height 13
radio input "true"
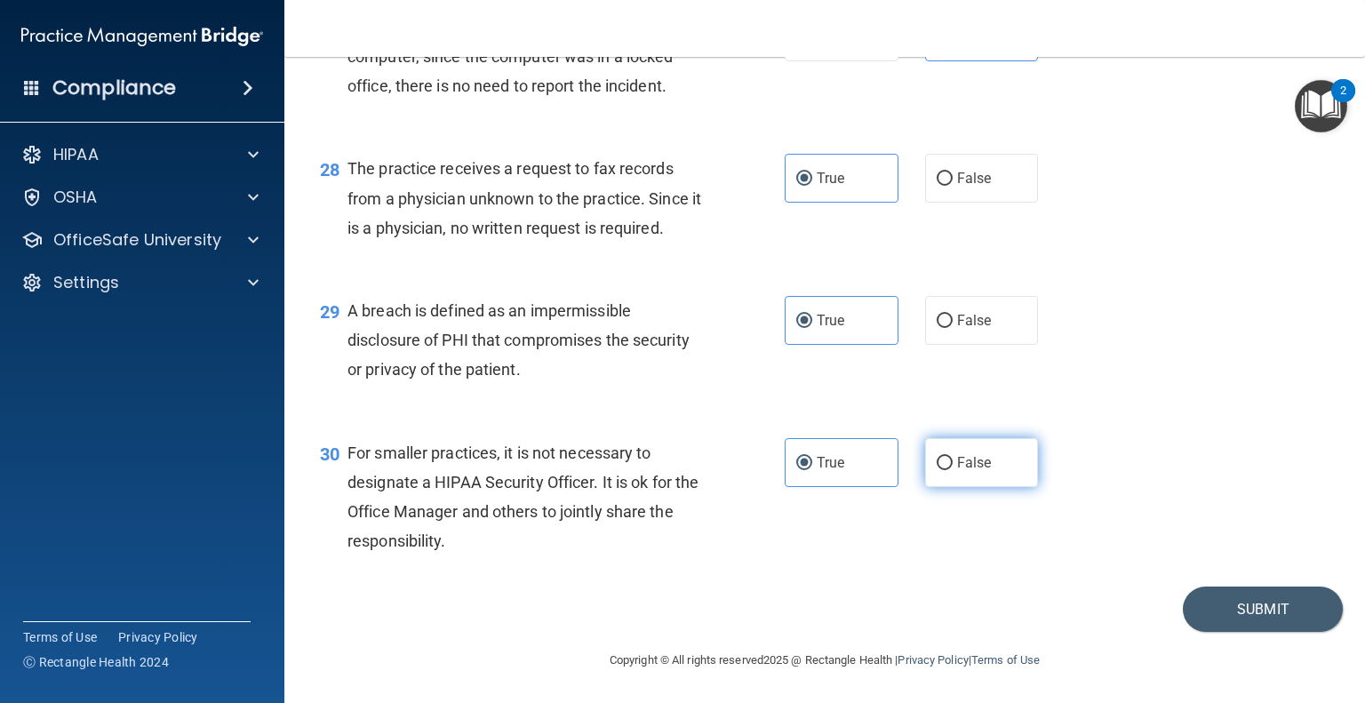
click at [969, 472] on label "False" at bounding box center [982, 462] width 114 height 49
click at [952, 470] on input "False" at bounding box center [944, 463] width 16 height 13
radio input "true"
radio input "false"
click at [1244, 606] on button "Submit" at bounding box center [1263, 608] width 160 height 45
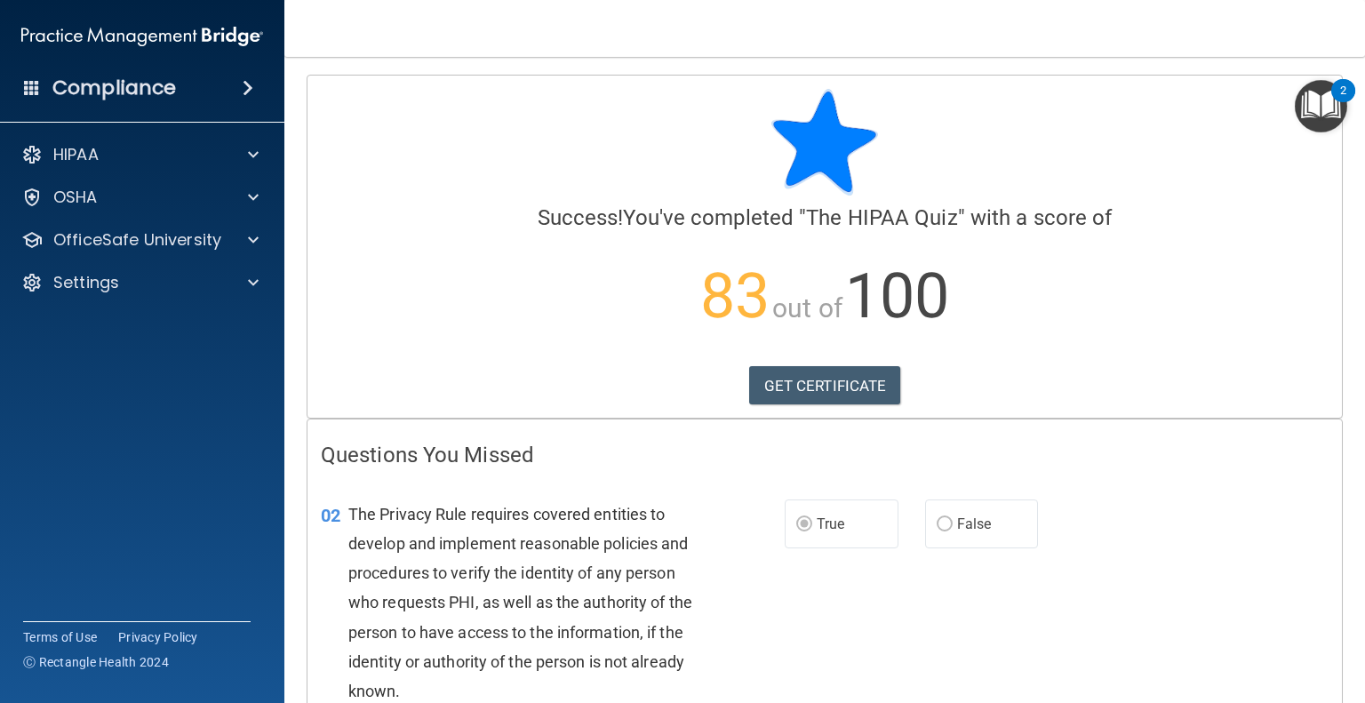
click at [1244, 606] on div "02 The Privacy Rule requires covered entities to develop and implement reasonab…" at bounding box center [824, 607] width 1034 height 260
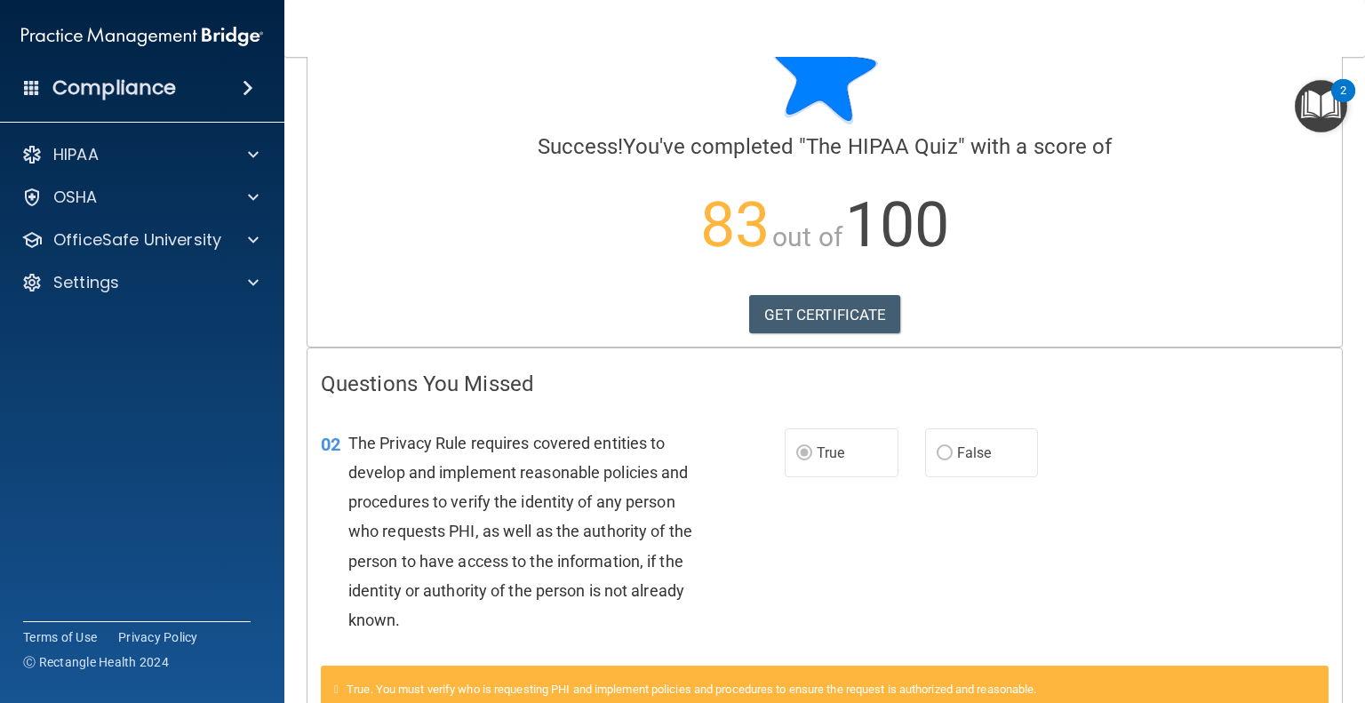
scroll to position [82, 0]
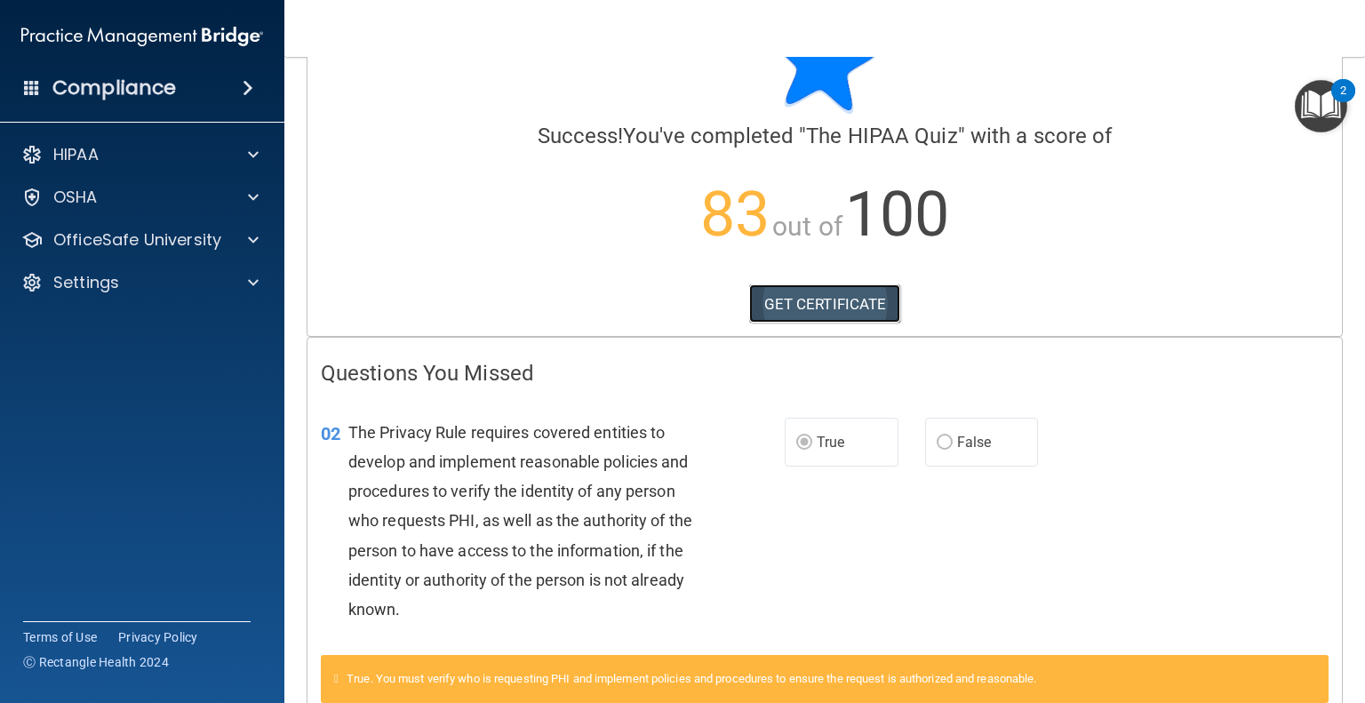
click at [858, 309] on link "GET CERTIFICATE" at bounding box center [825, 303] width 152 height 39
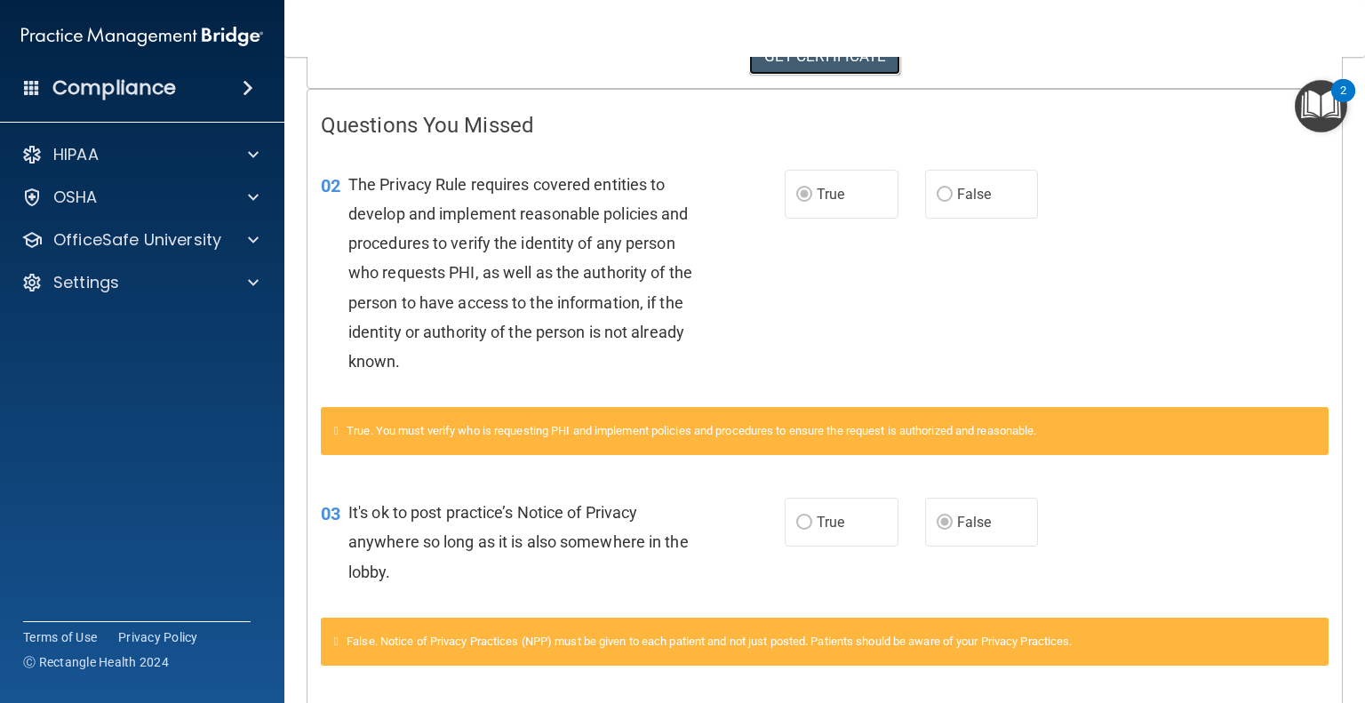
scroll to position [0, 0]
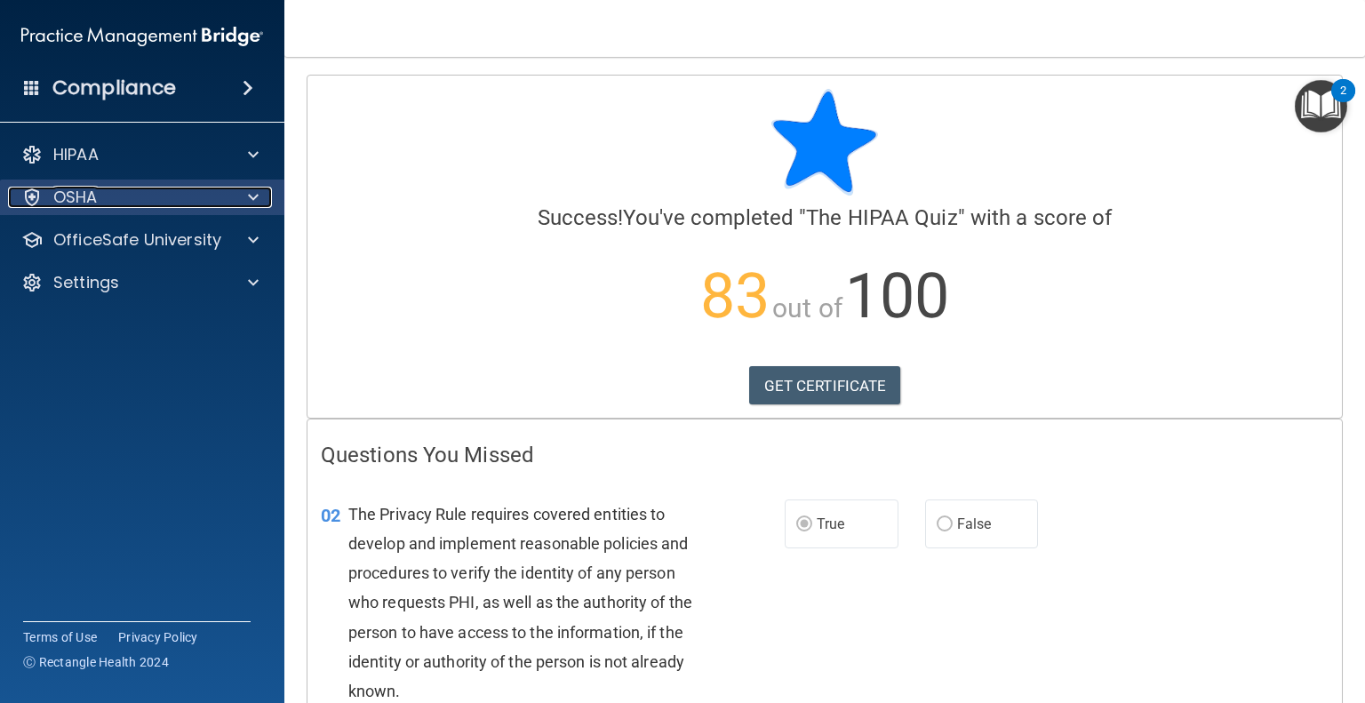
click at [149, 195] on div "OSHA" at bounding box center [118, 197] width 220 height 21
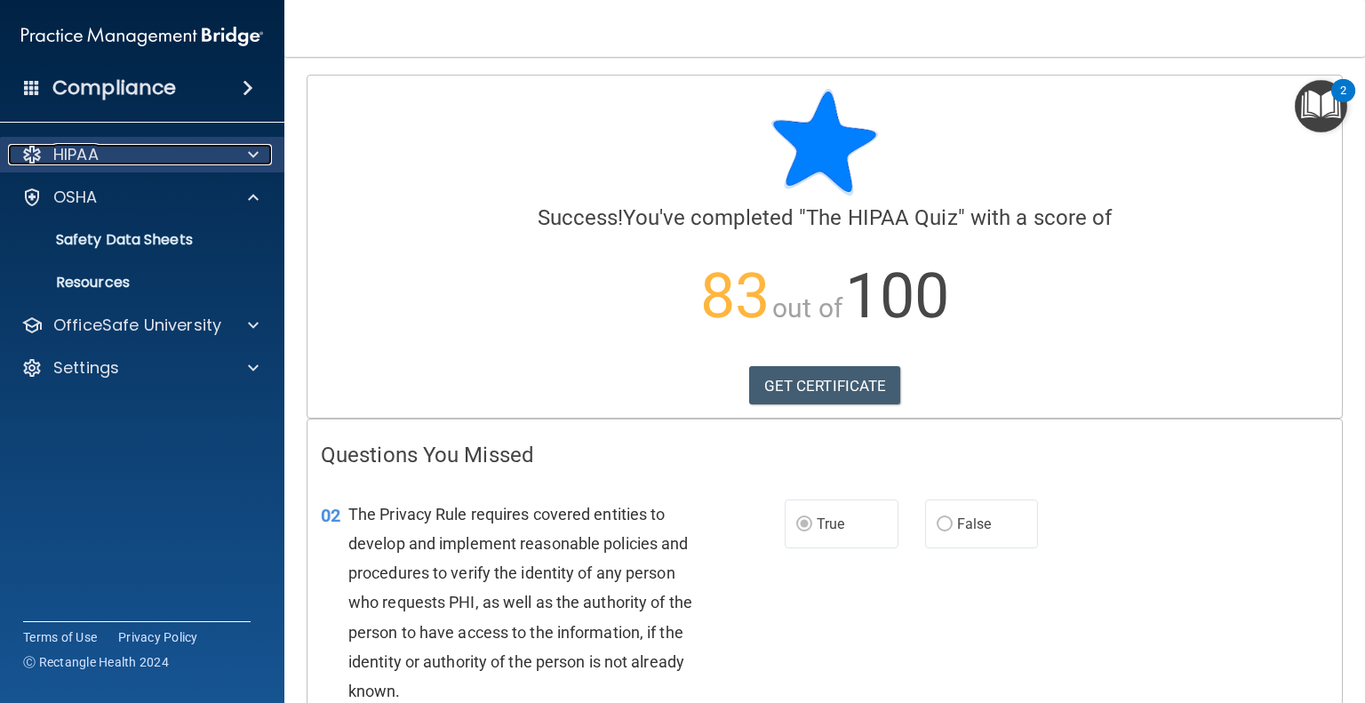
click at [135, 152] on div "HIPAA" at bounding box center [118, 154] width 220 height 21
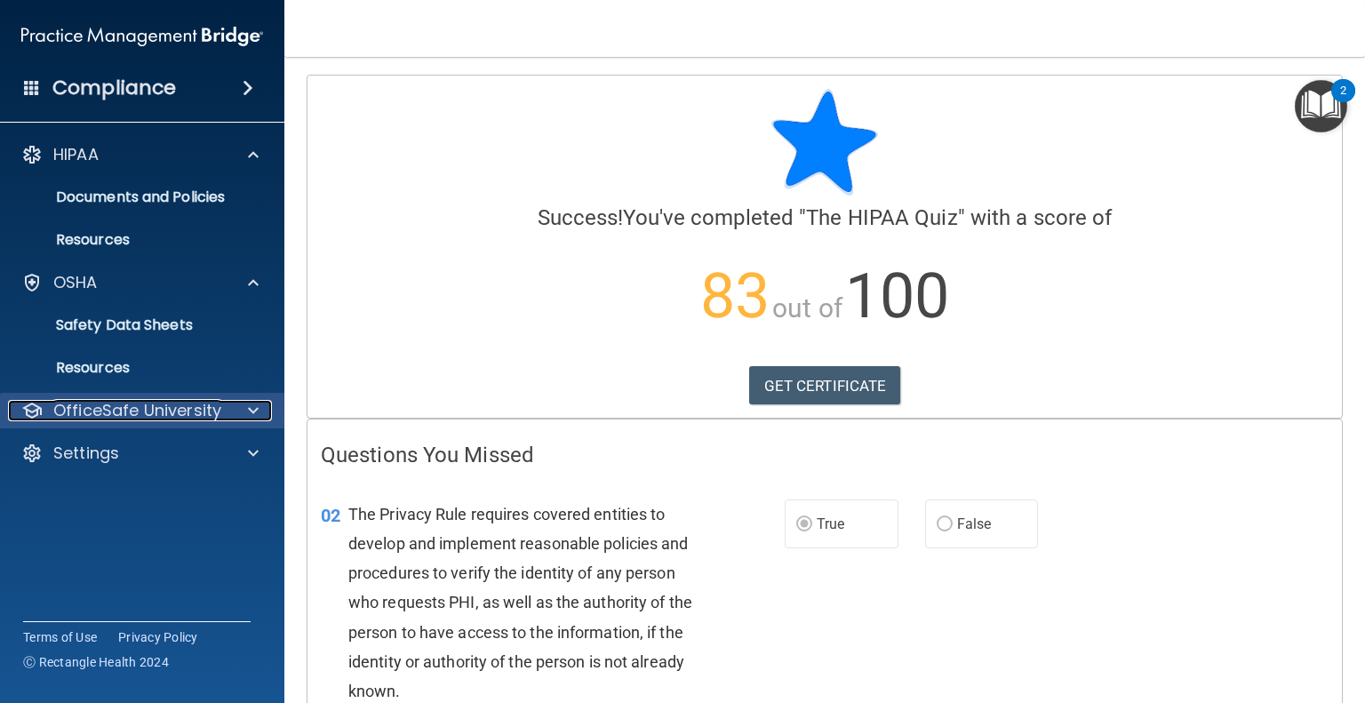
click at [146, 410] on p "OfficeSafe University" at bounding box center [137, 410] width 168 height 21
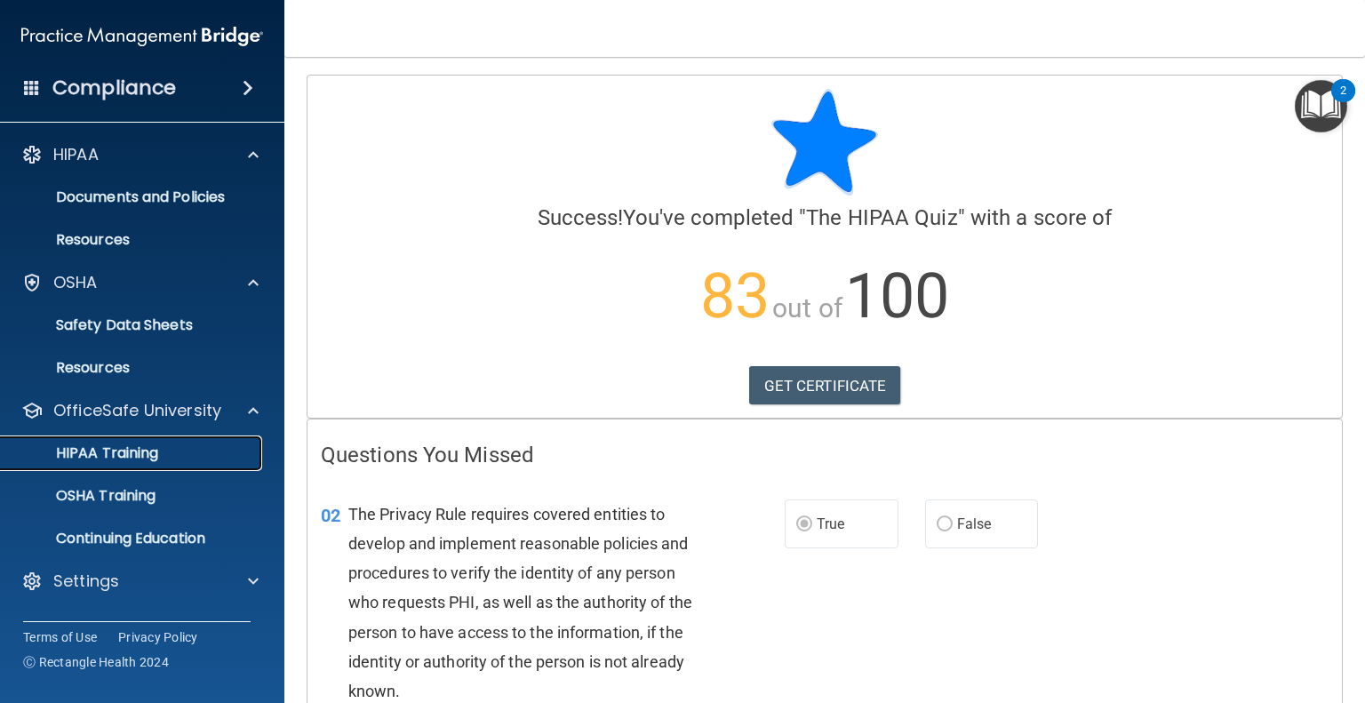
click at [128, 464] on link "HIPAA Training" at bounding box center [122, 453] width 280 height 36
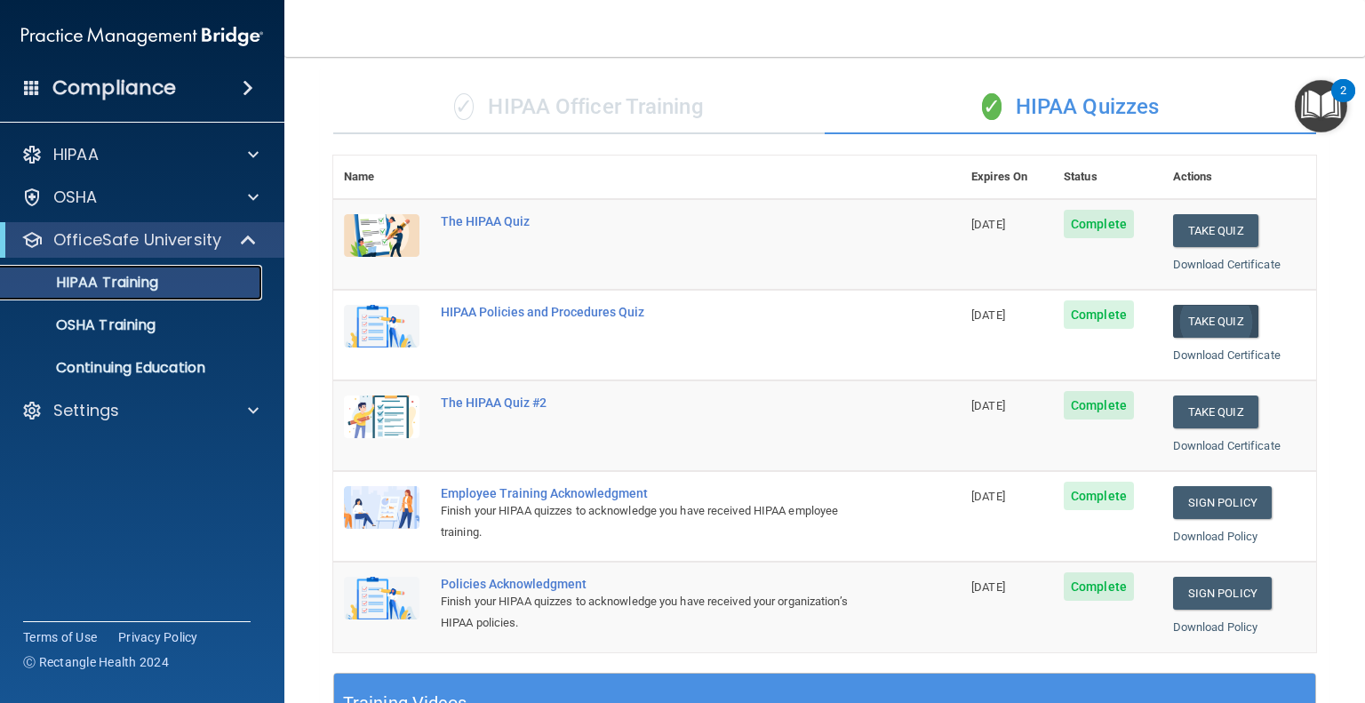
scroll to position [105, 0]
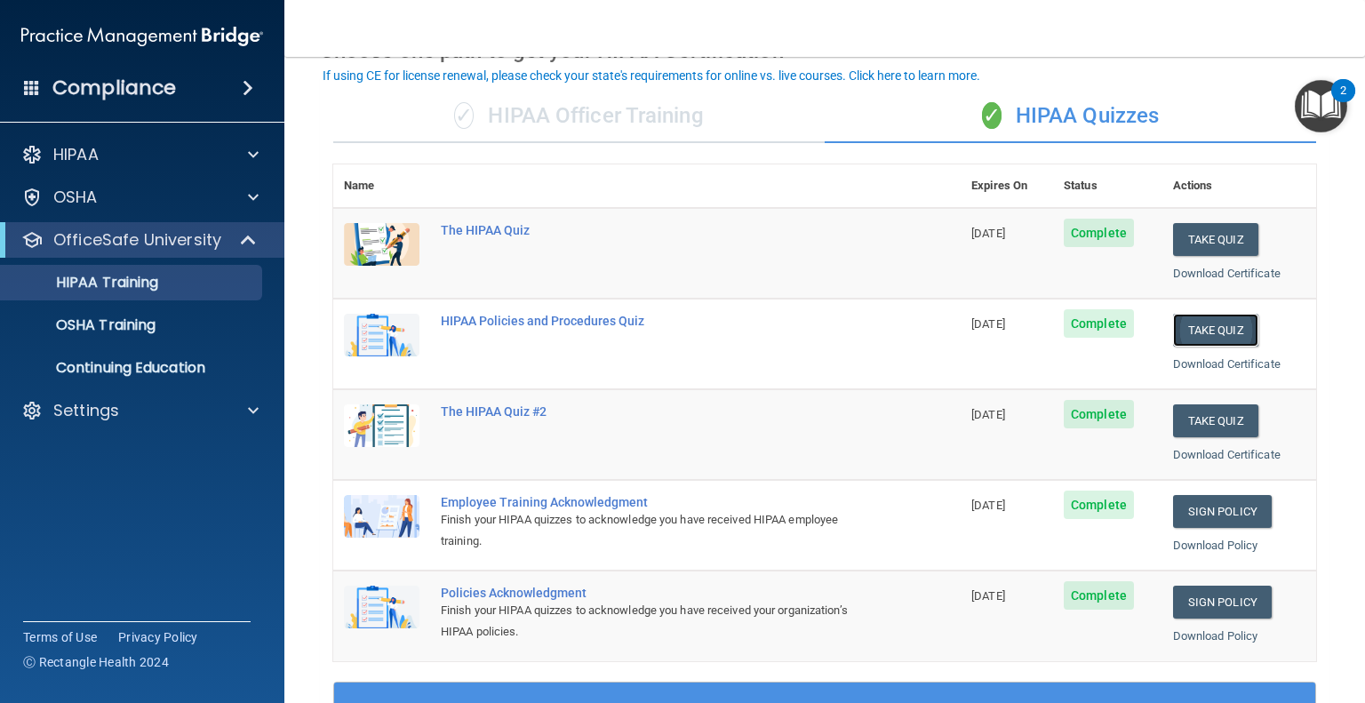
click at [1201, 329] on button "Take Quiz" at bounding box center [1215, 330] width 85 height 33
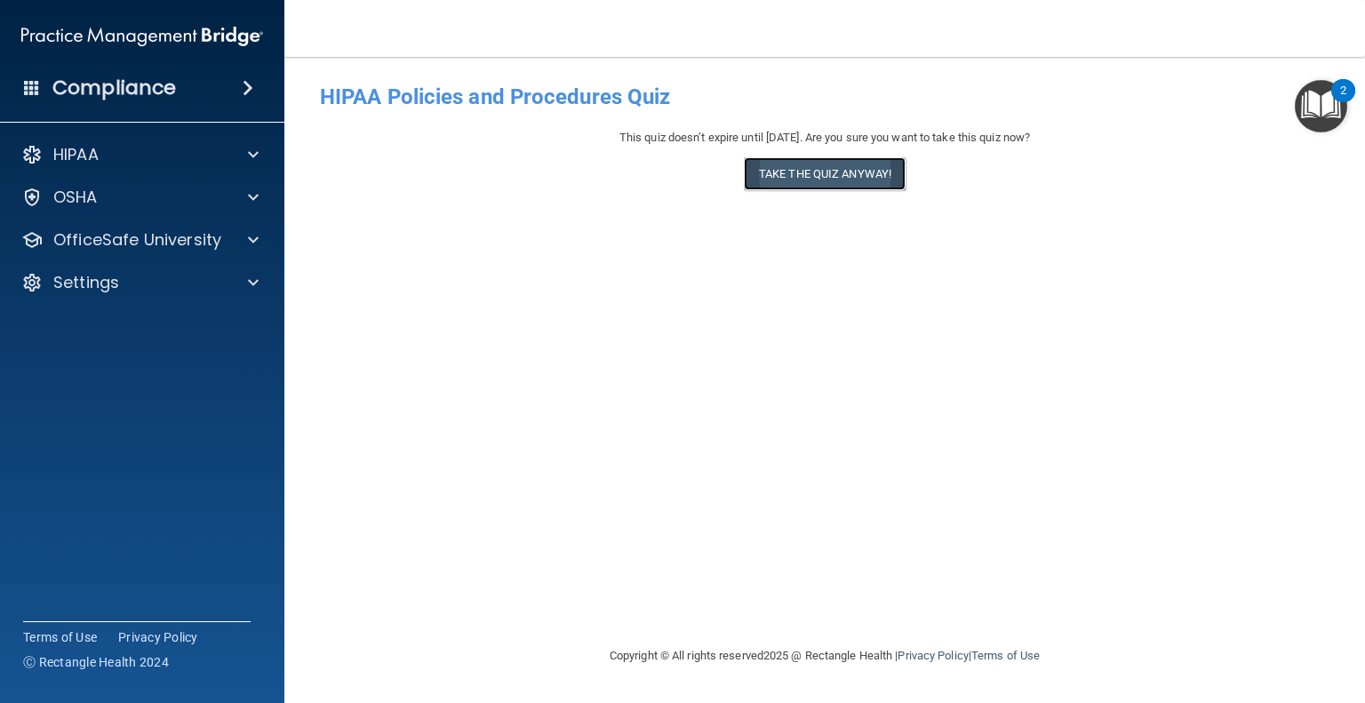
click at [796, 177] on button "Take the quiz anyway!" at bounding box center [825, 173] width 162 height 33
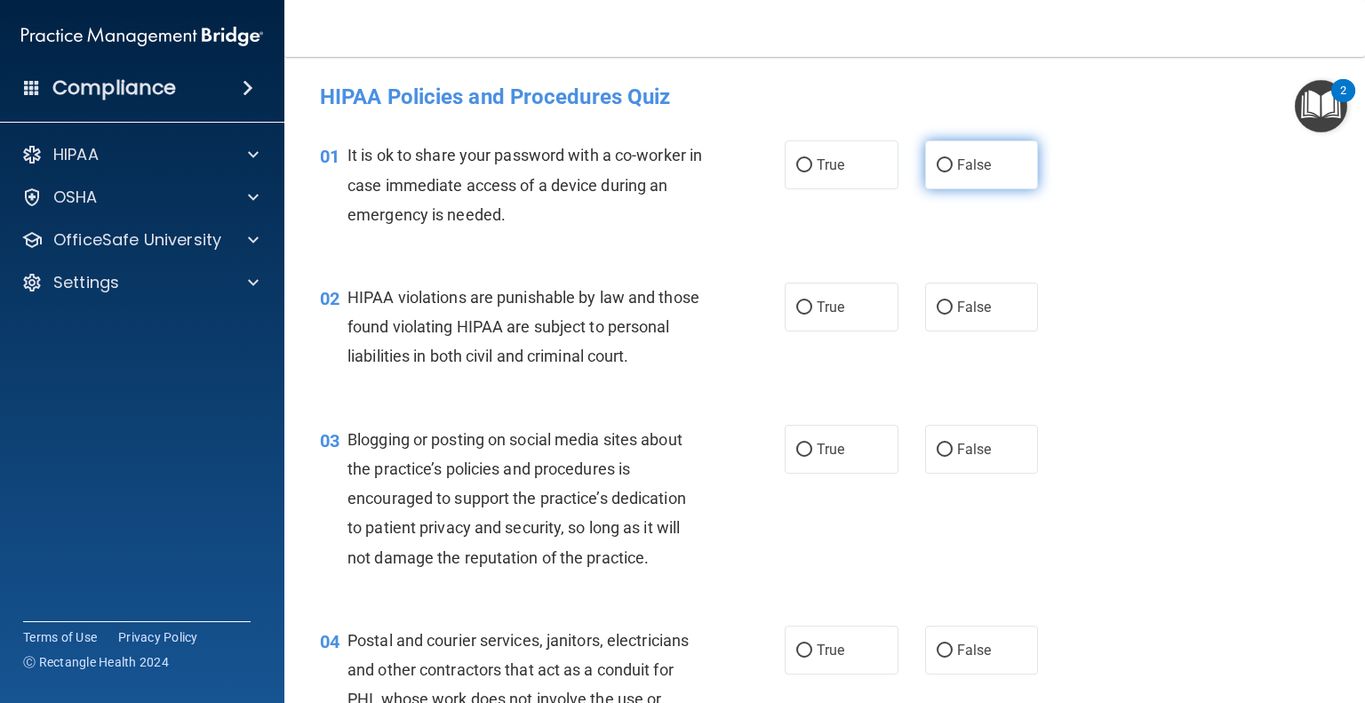
click at [941, 168] on input "False" at bounding box center [944, 165] width 16 height 13
radio input "true"
click at [806, 310] on label "True" at bounding box center [842, 307] width 114 height 49
click at [806, 310] on input "True" at bounding box center [804, 307] width 16 height 13
radio input "true"
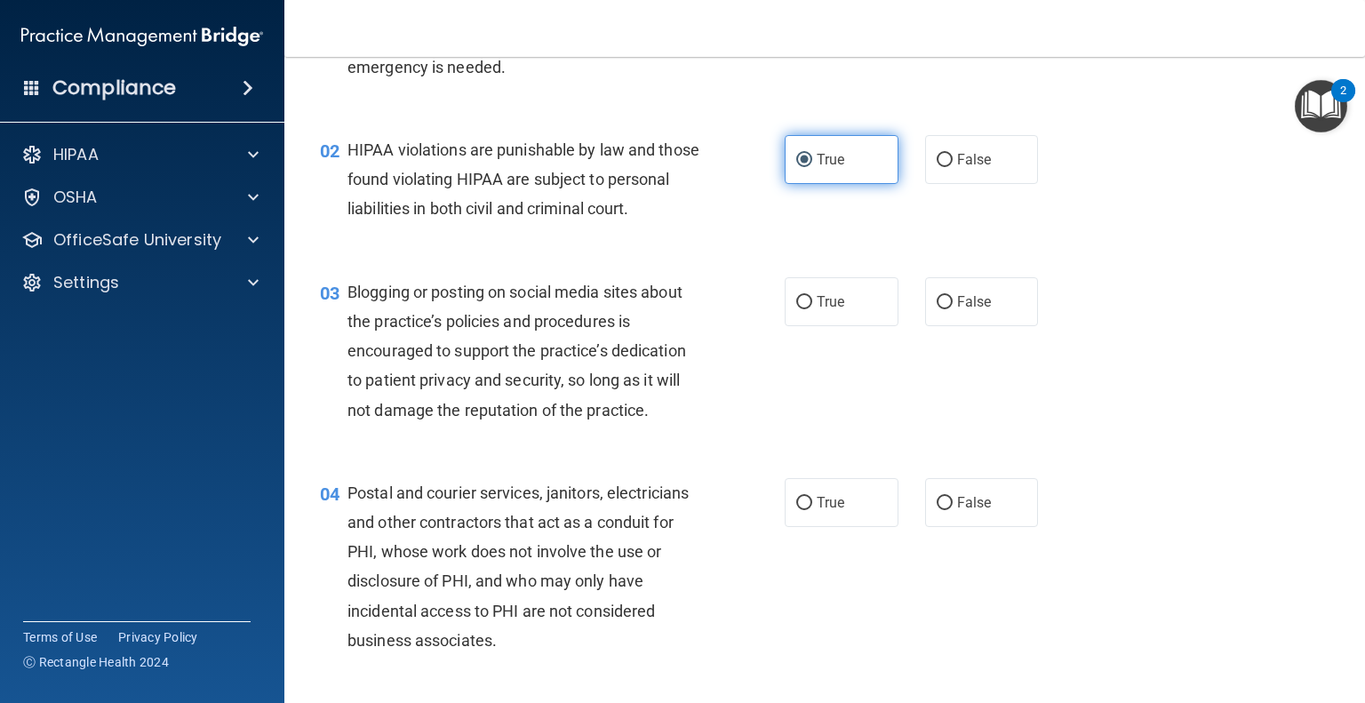
scroll to position [148, 0]
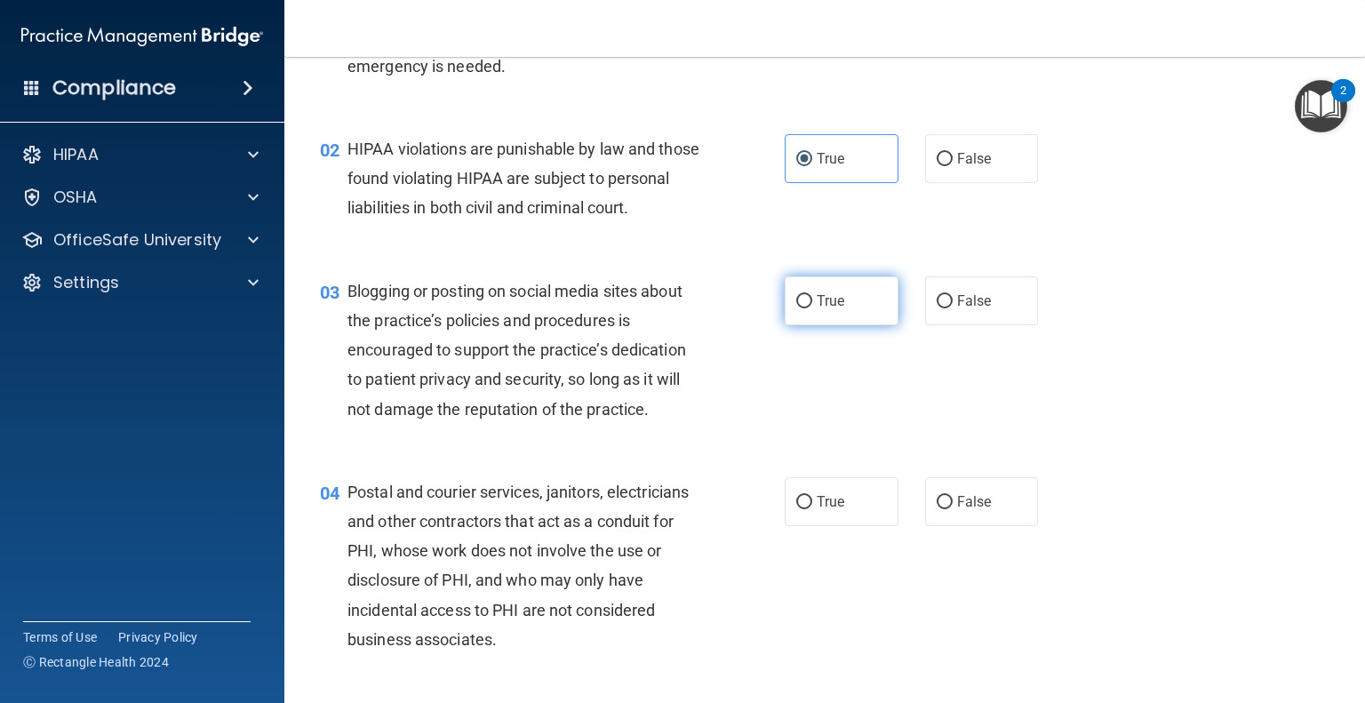
click at [832, 309] on span "True" at bounding box center [831, 300] width 28 height 17
click at [812, 308] on input "True" at bounding box center [804, 301] width 16 height 13
radio input "true"
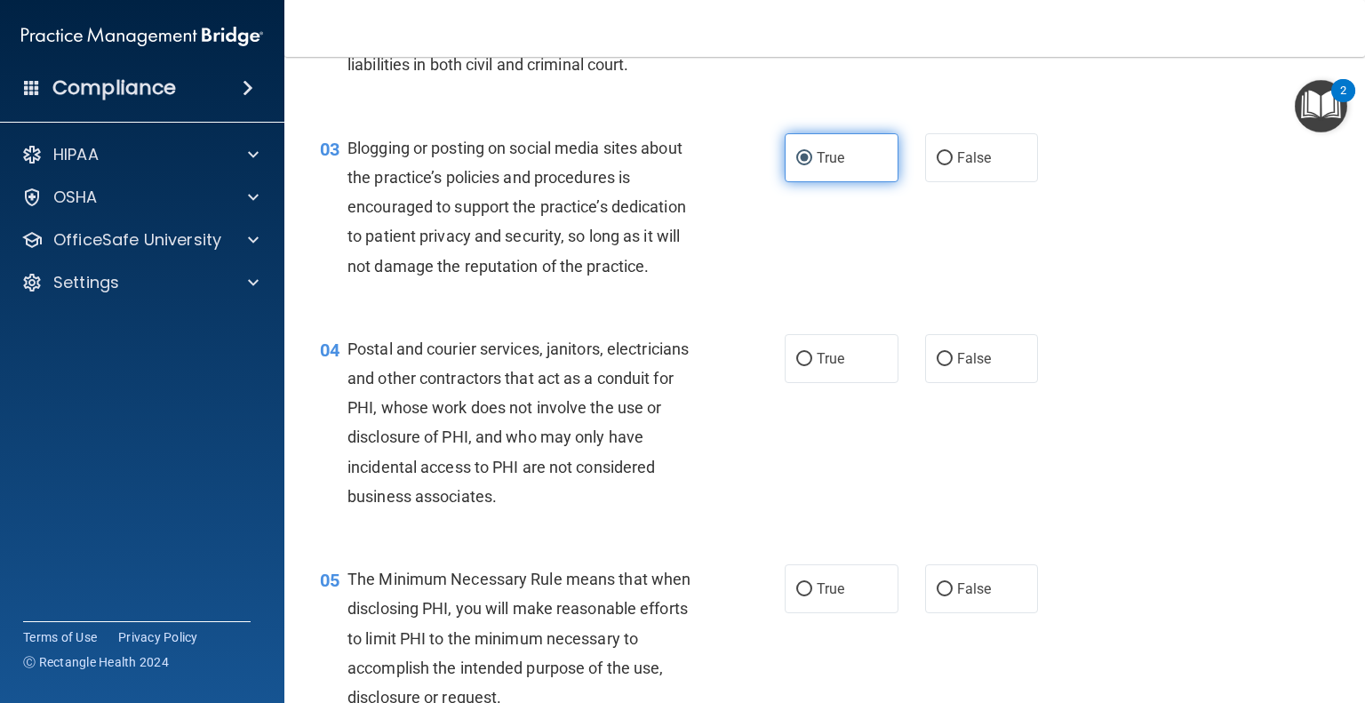
scroll to position [297, 0]
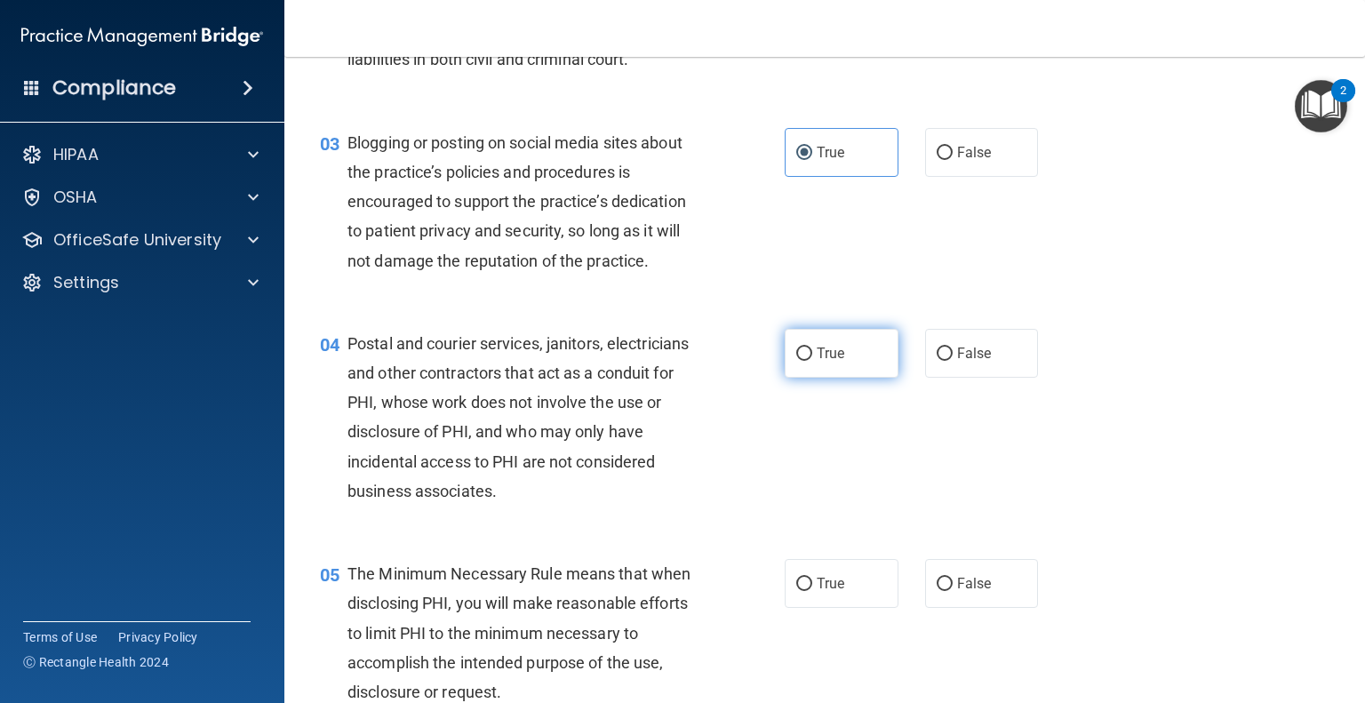
click at [812, 378] on label "True" at bounding box center [842, 353] width 114 height 49
click at [812, 361] on input "True" at bounding box center [804, 353] width 16 height 13
radio input "true"
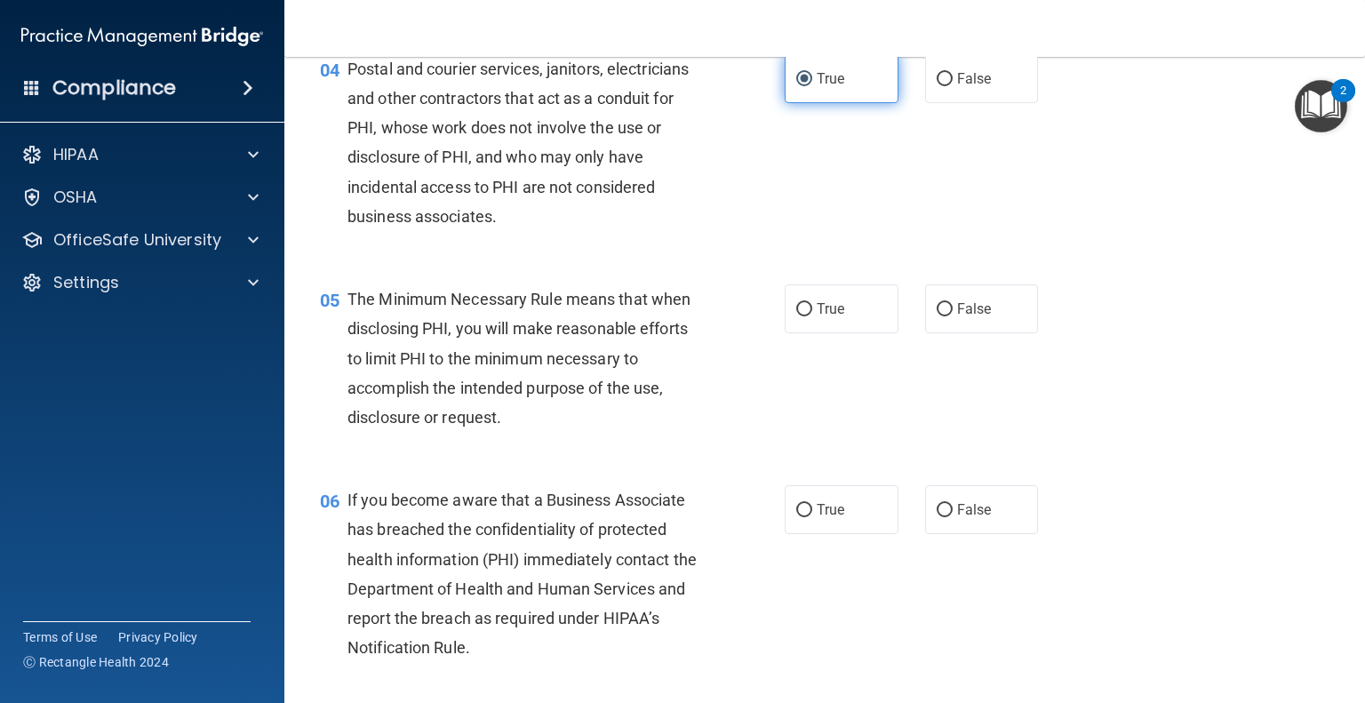
scroll to position [572, 0]
click at [845, 327] on label "True" at bounding box center [842, 307] width 114 height 49
click at [812, 315] on input "True" at bounding box center [804, 308] width 16 height 13
radio input "true"
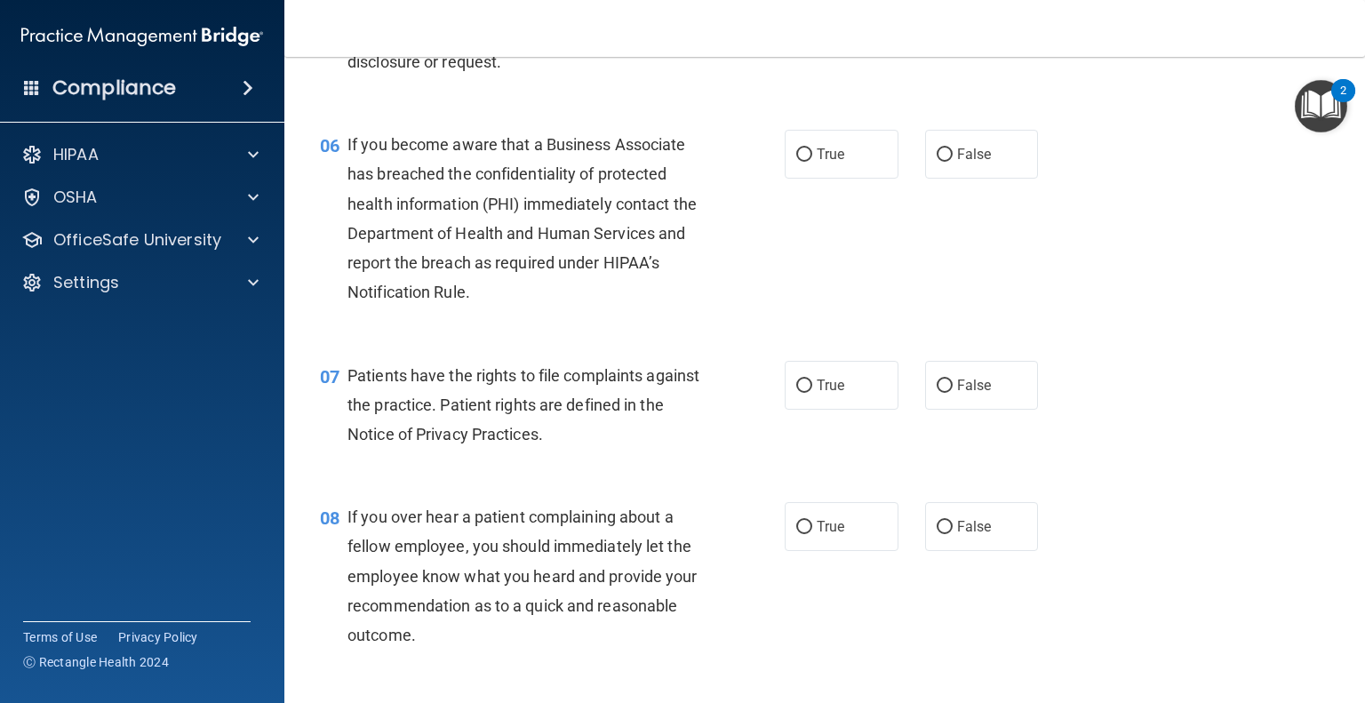
scroll to position [928, 0]
click at [840, 178] on label "True" at bounding box center [842, 153] width 114 height 49
click at [812, 161] on input "True" at bounding box center [804, 153] width 16 height 13
radio input "true"
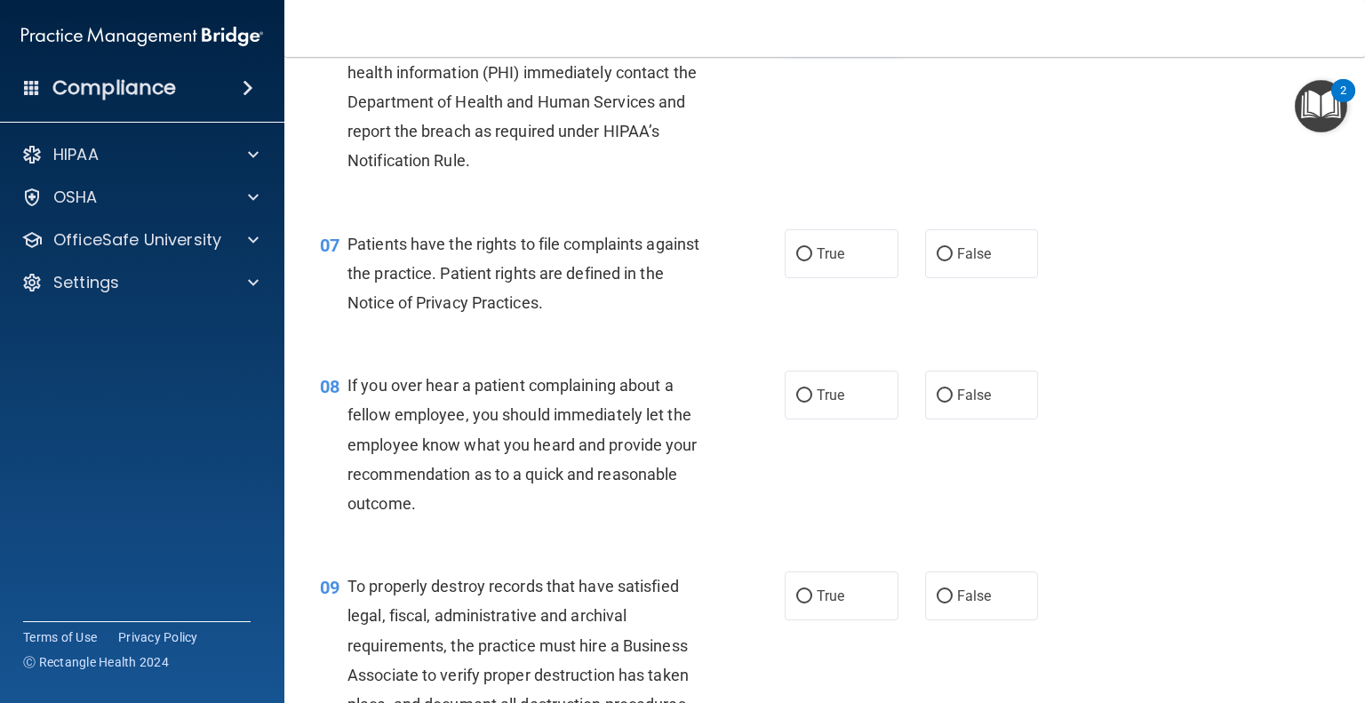
scroll to position [1087, 0]
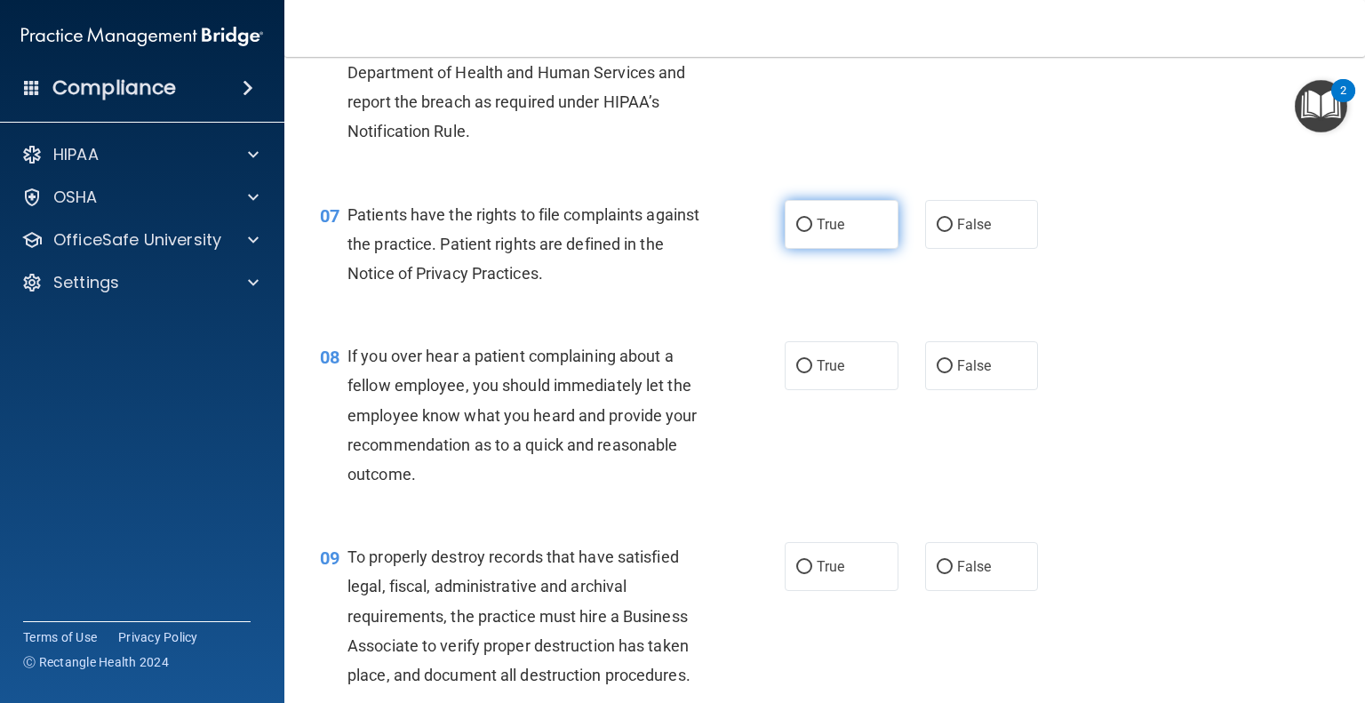
click at [844, 243] on label "True" at bounding box center [842, 224] width 114 height 49
click at [812, 232] on input "True" at bounding box center [804, 225] width 16 height 13
radio input "true"
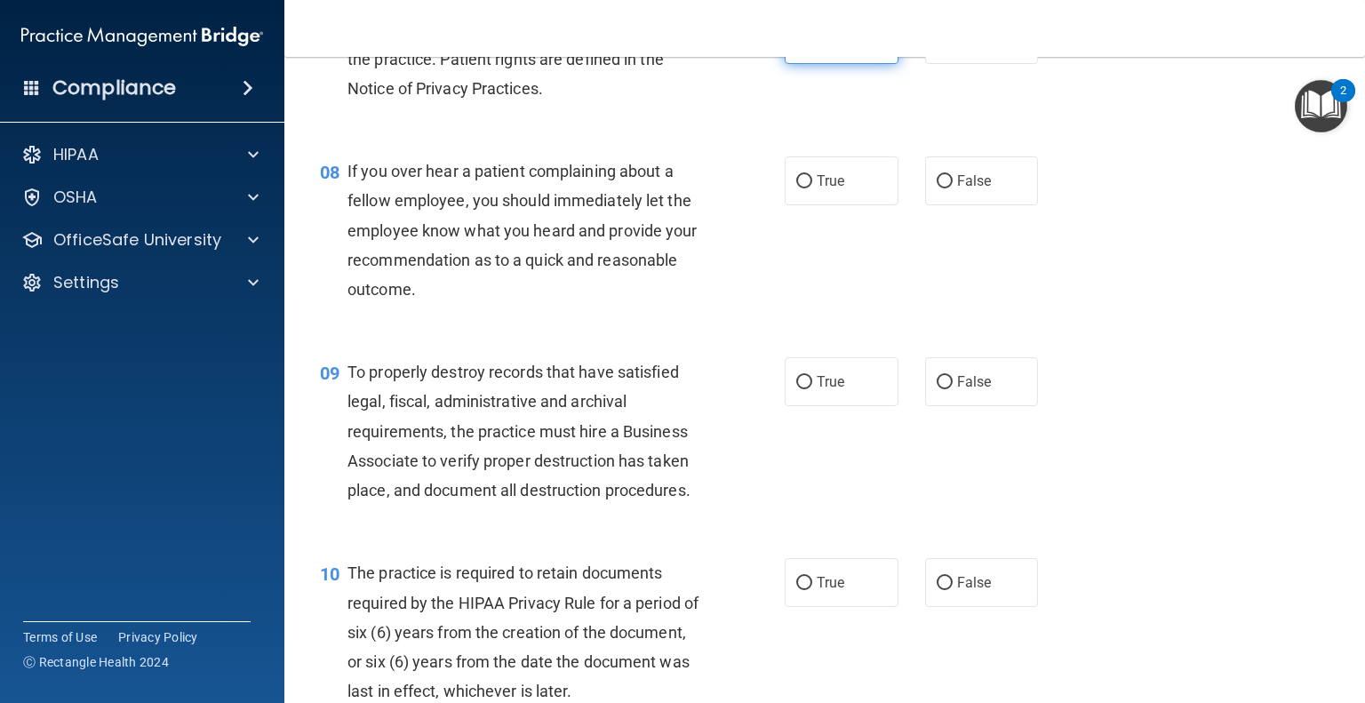
scroll to position [1274, 0]
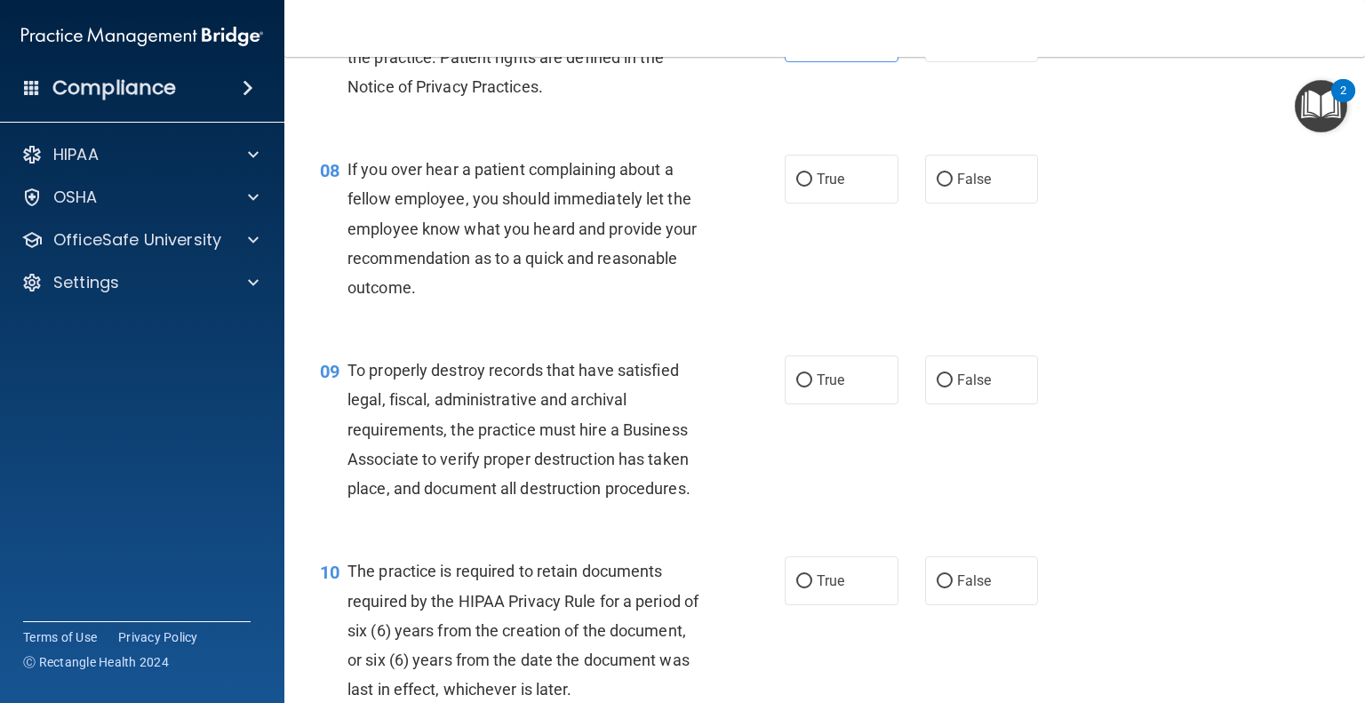
click at [844, 238] on div "08 If you over hear a patient complaining about a fellow employee, you should i…" at bounding box center [825, 232] width 1036 height 201
click at [844, 235] on div "08 If you over hear a patient complaining about a fellow employee, you should i…" at bounding box center [825, 232] width 1036 height 201
click at [846, 203] on label "True" at bounding box center [842, 179] width 114 height 49
click at [812, 187] on input "True" at bounding box center [804, 179] width 16 height 13
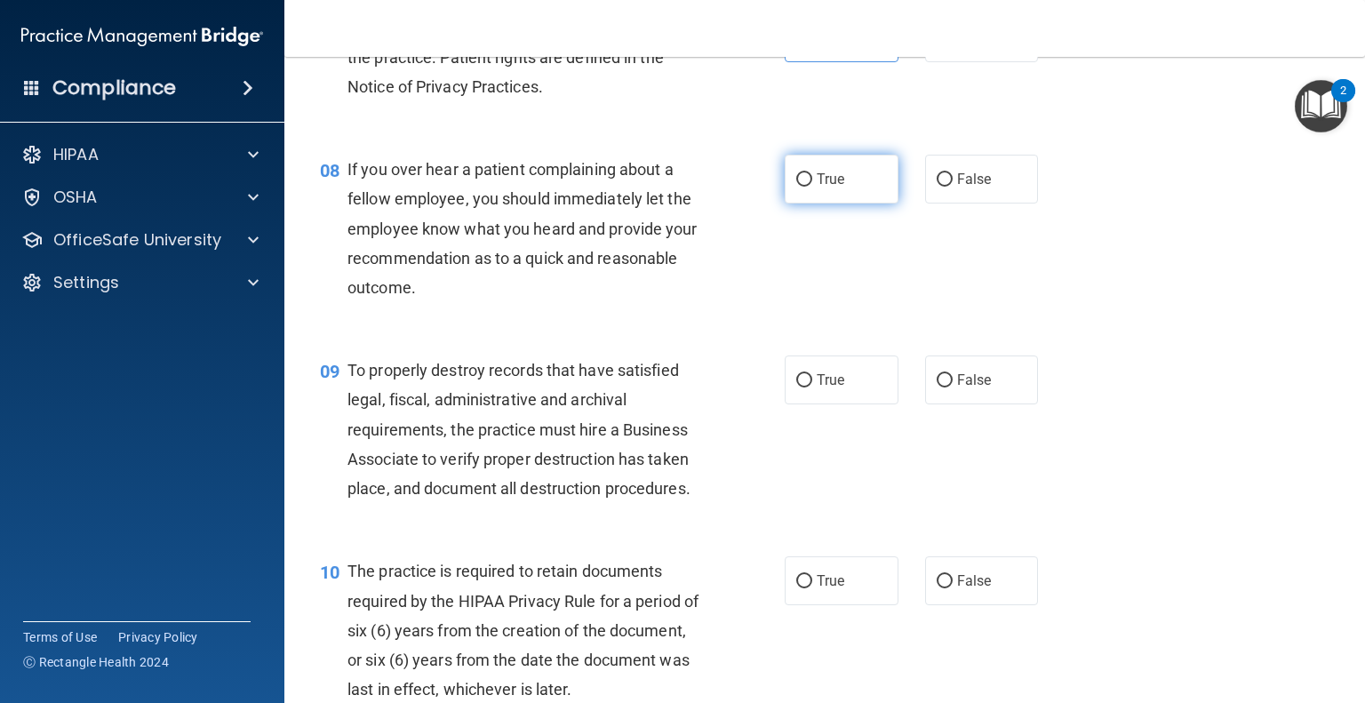
radio input "true"
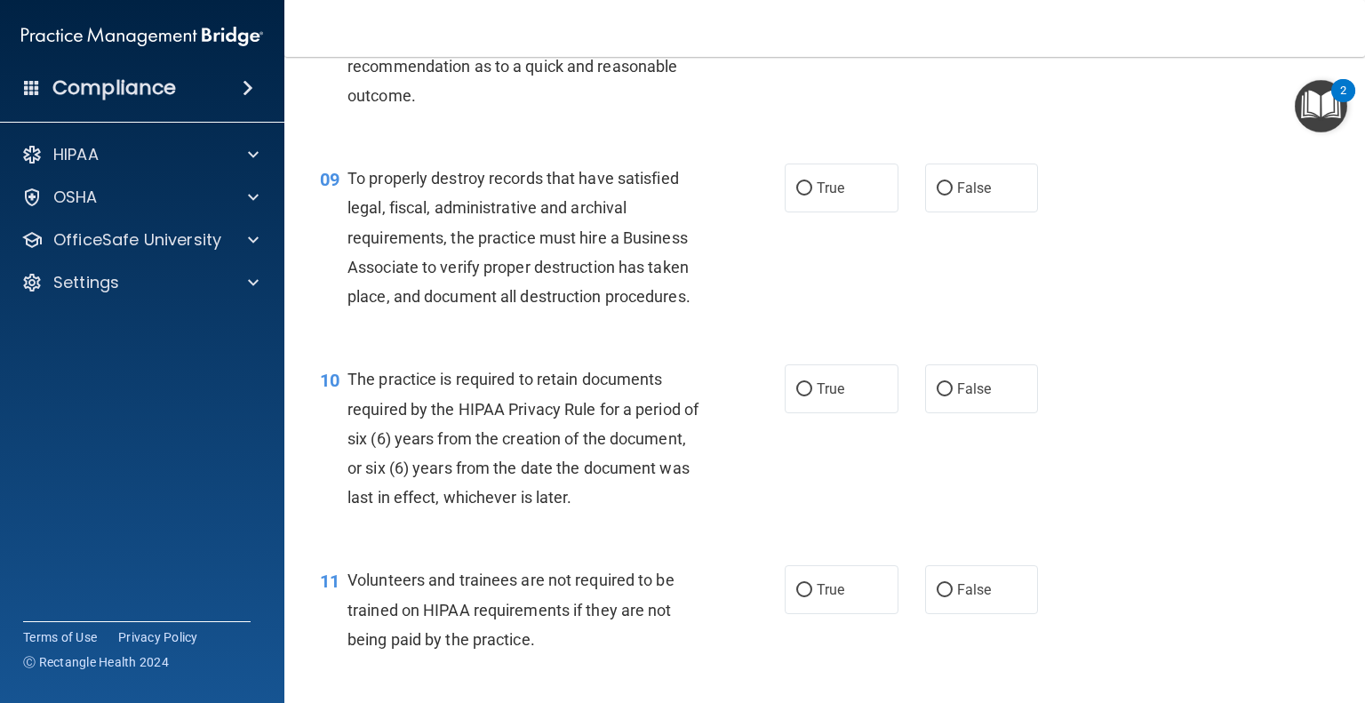
scroll to position [1464, 0]
click at [1001, 211] on label "False" at bounding box center [982, 189] width 114 height 49
click at [952, 197] on input "False" at bounding box center [944, 190] width 16 height 13
radio input "true"
click at [836, 198] on span "True" at bounding box center [831, 189] width 28 height 17
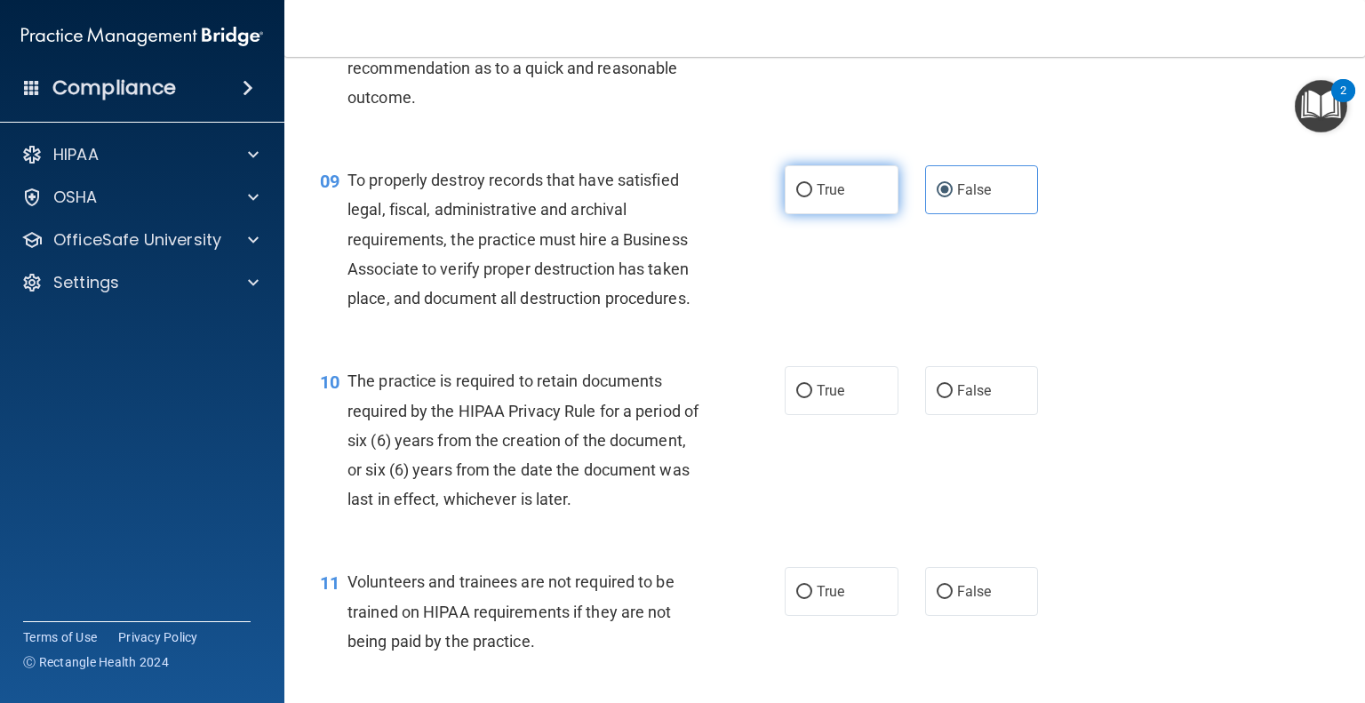
click at [812, 197] on input "True" at bounding box center [804, 190] width 16 height 13
radio input "true"
radio input "false"
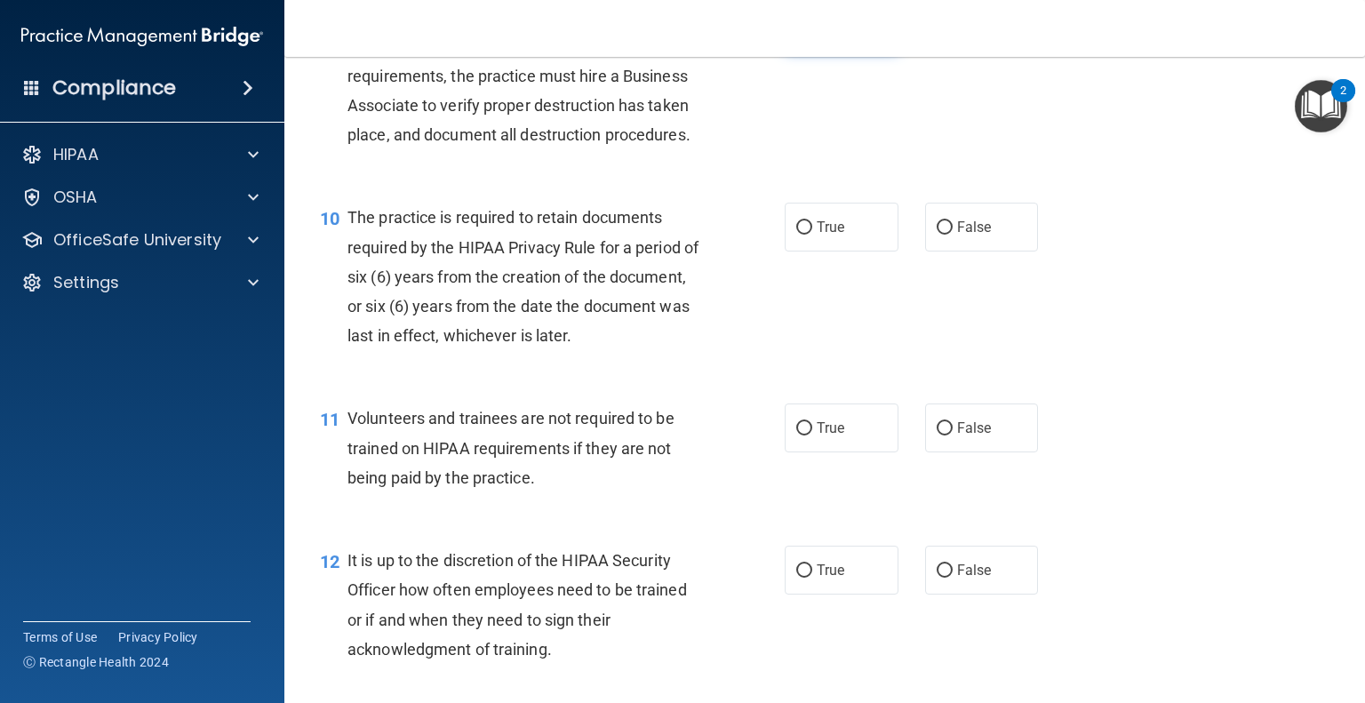
scroll to position [1638, 0]
click at [835, 234] on span "True" at bounding box center [831, 225] width 28 height 17
click at [812, 233] on input "True" at bounding box center [804, 225] width 16 height 13
radio input "true"
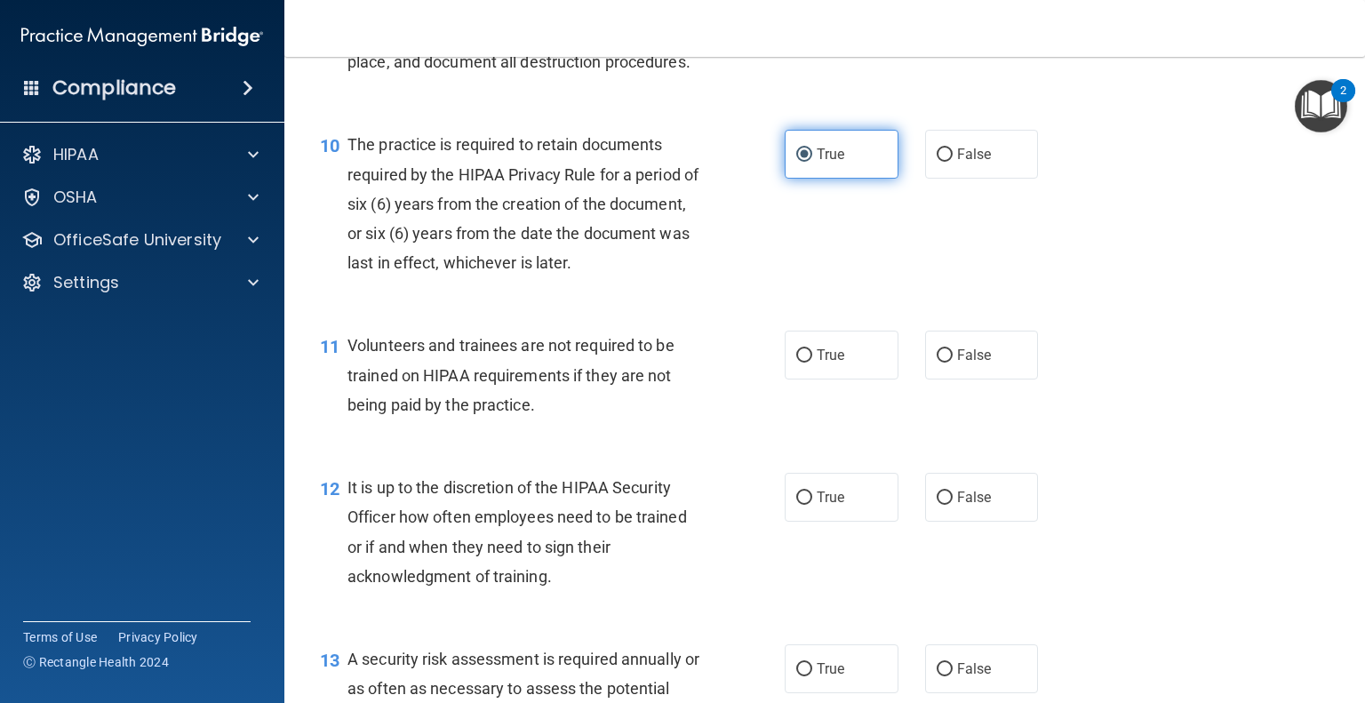
scroll to position [1701, 0]
click at [936, 362] on input "False" at bounding box center [944, 355] width 16 height 13
radio input "true"
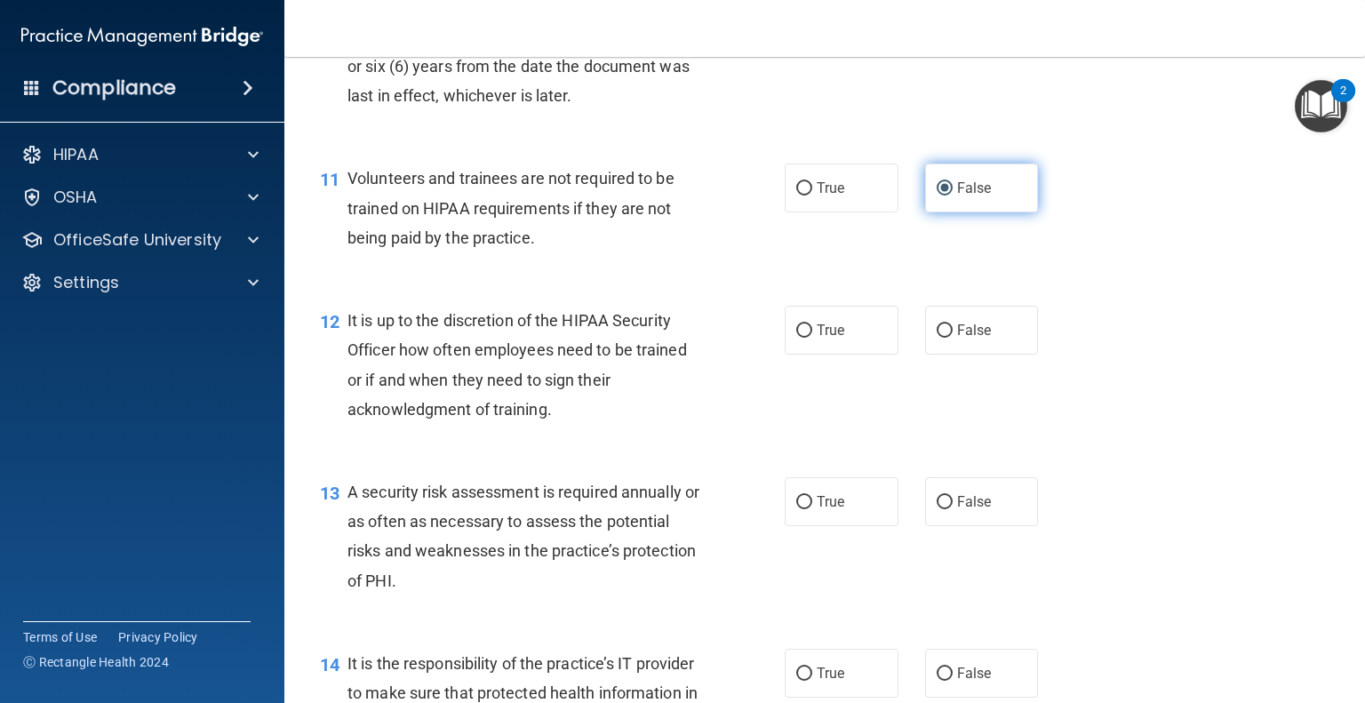
scroll to position [1868, 0]
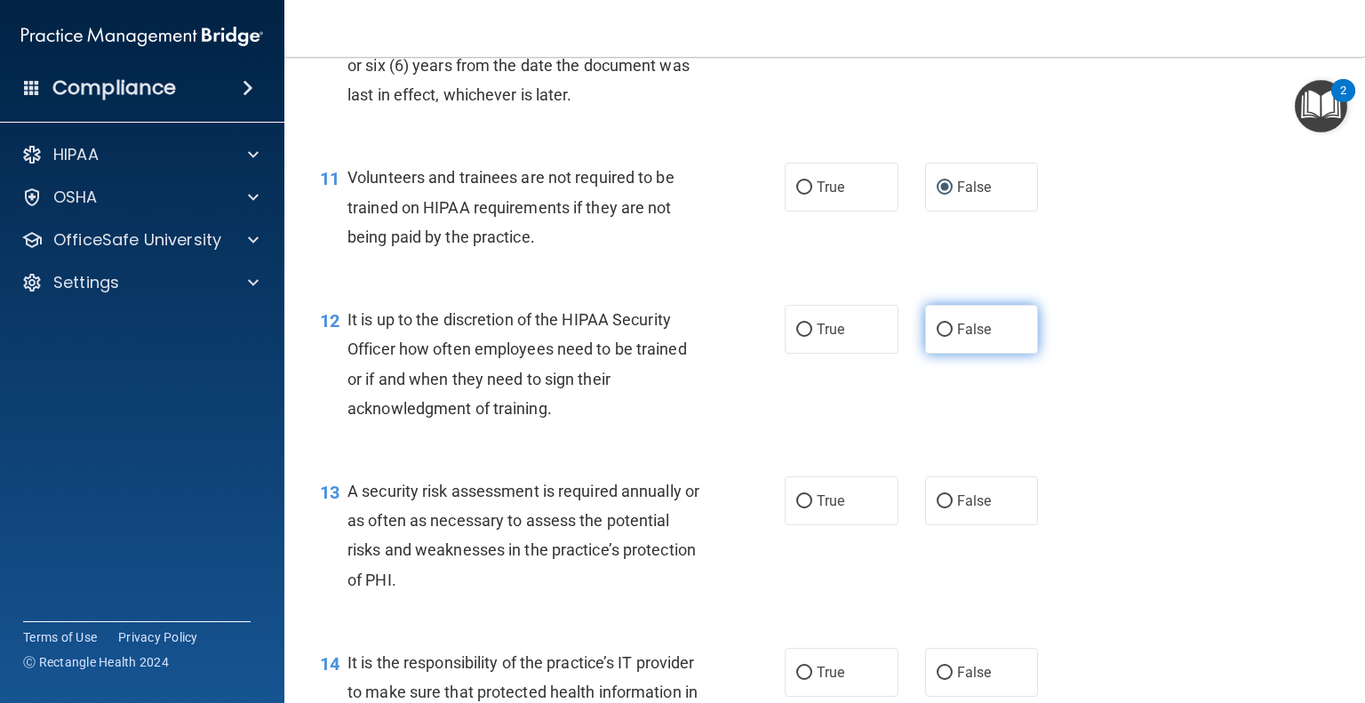
click at [933, 354] on label "False" at bounding box center [982, 329] width 114 height 49
click at [936, 337] on input "False" at bounding box center [944, 329] width 16 height 13
radio input "true"
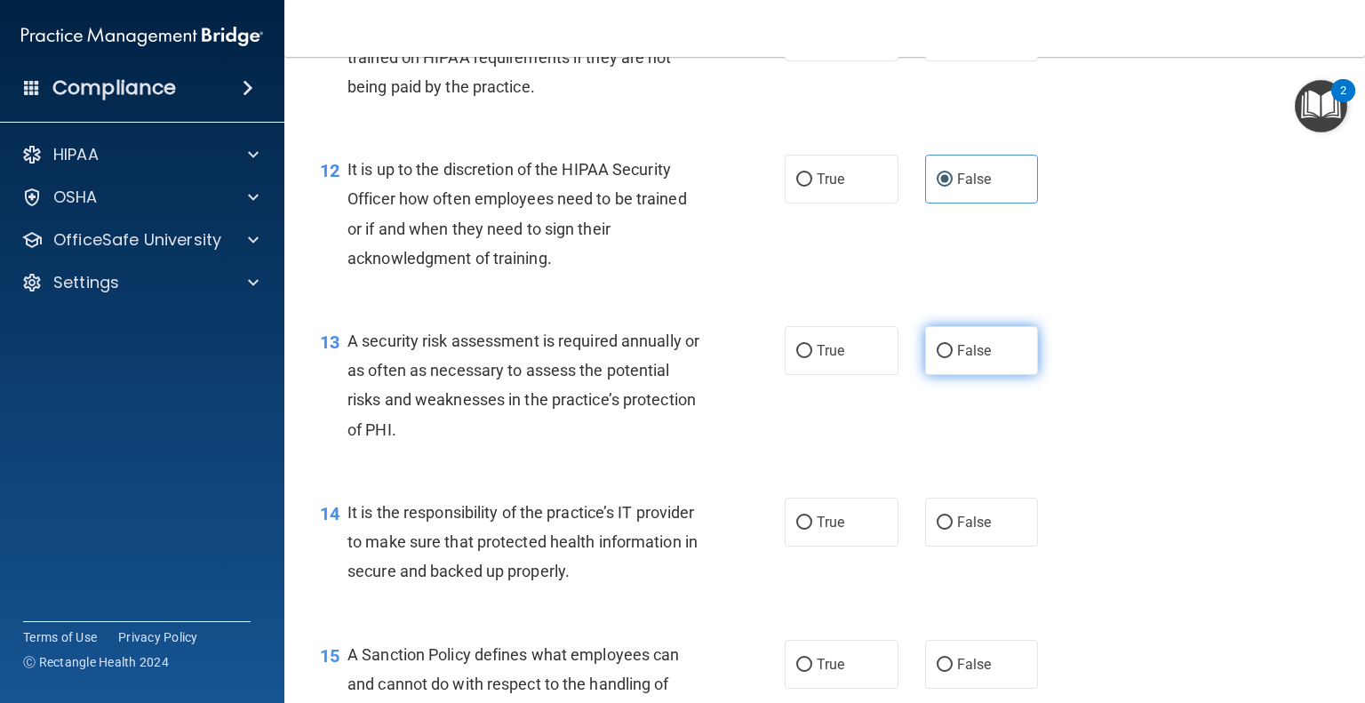
scroll to position [2014, 0]
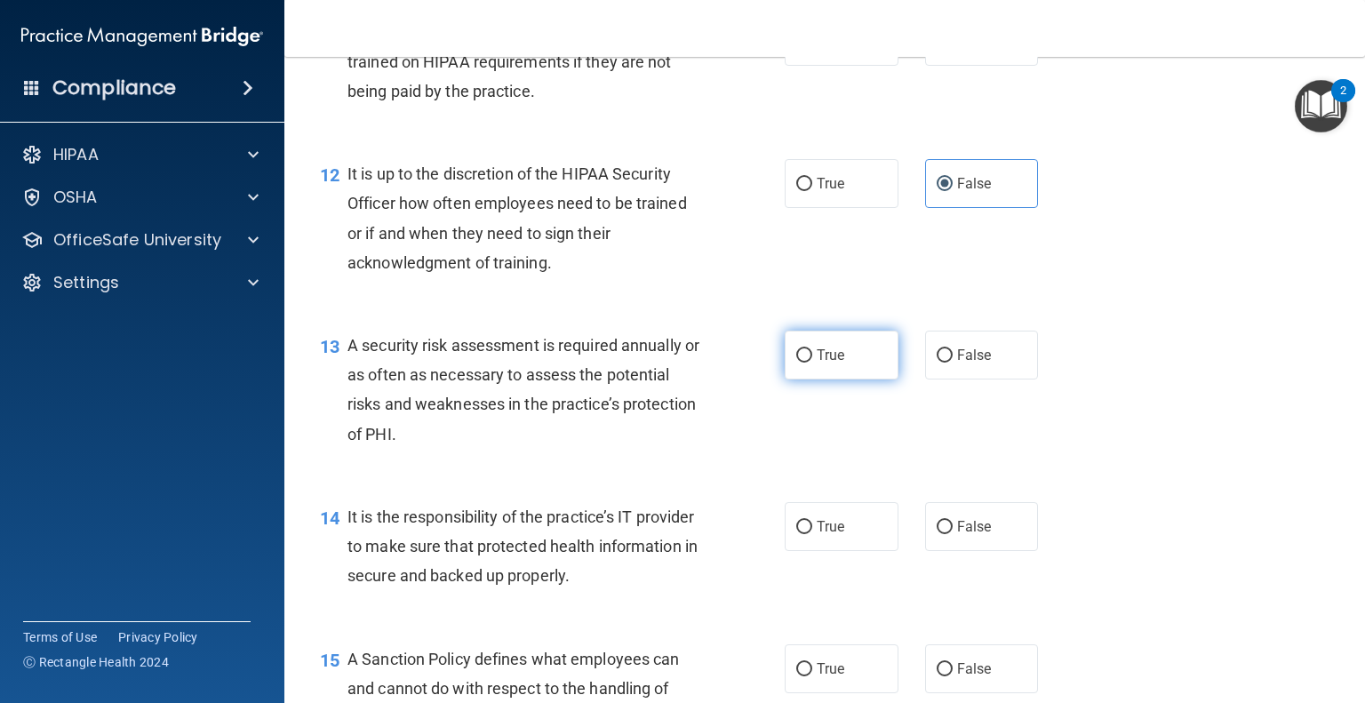
click at [852, 379] on label "True" at bounding box center [842, 355] width 114 height 49
click at [812, 362] on input "True" at bounding box center [804, 355] width 16 height 13
radio input "true"
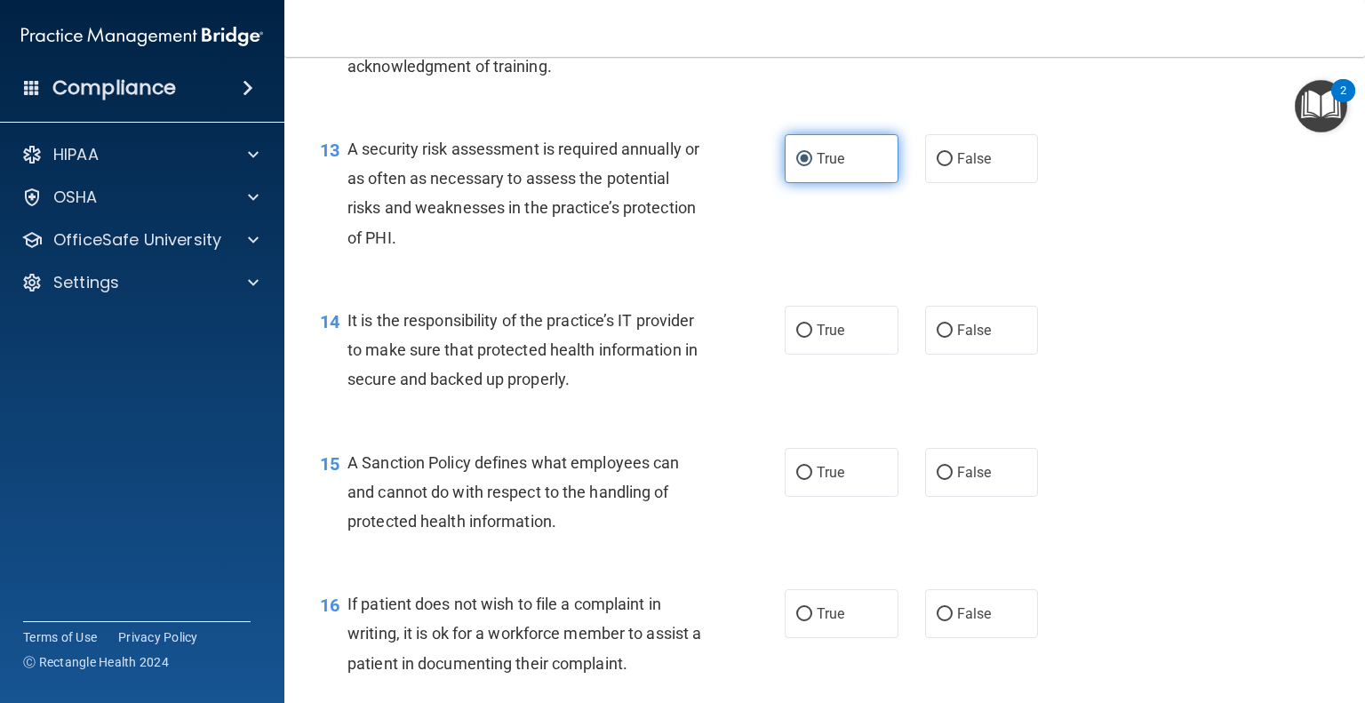
scroll to position [2200, 0]
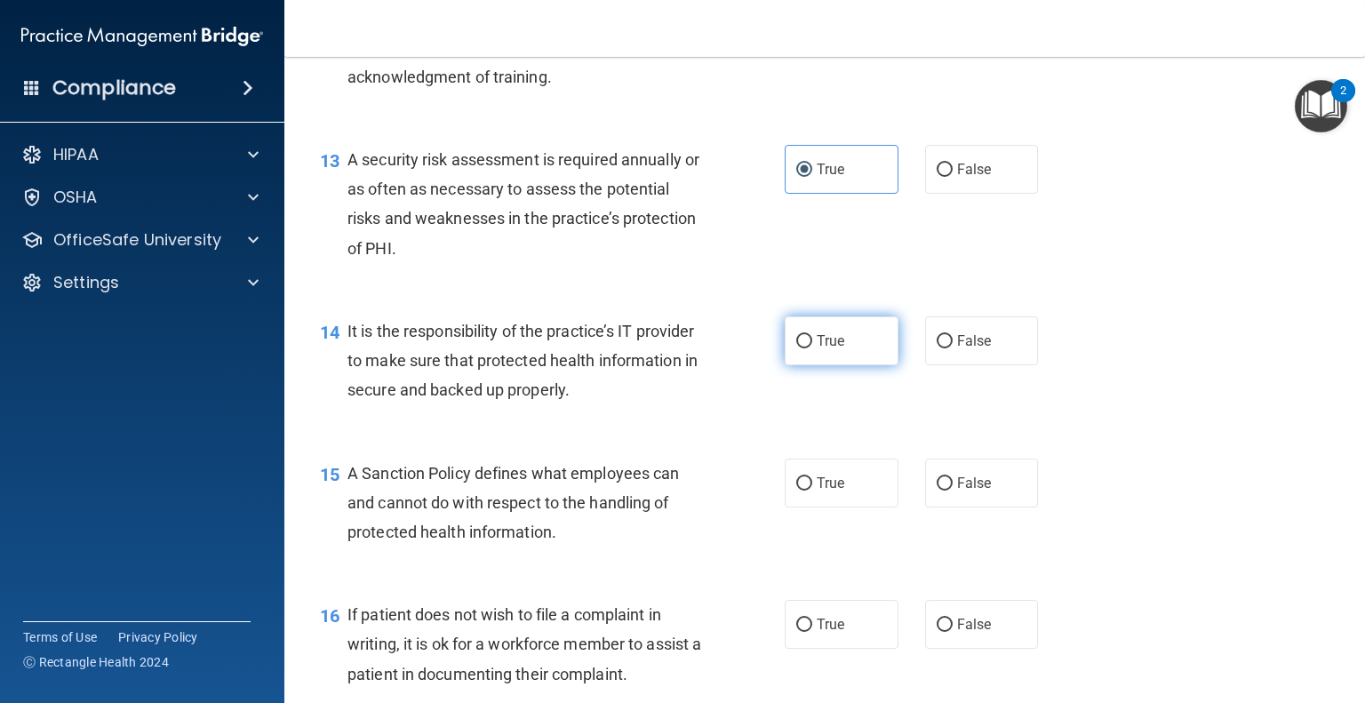
click at [845, 365] on label "True" at bounding box center [842, 340] width 114 height 49
click at [812, 348] on input "True" at bounding box center [804, 341] width 16 height 13
radio input "true"
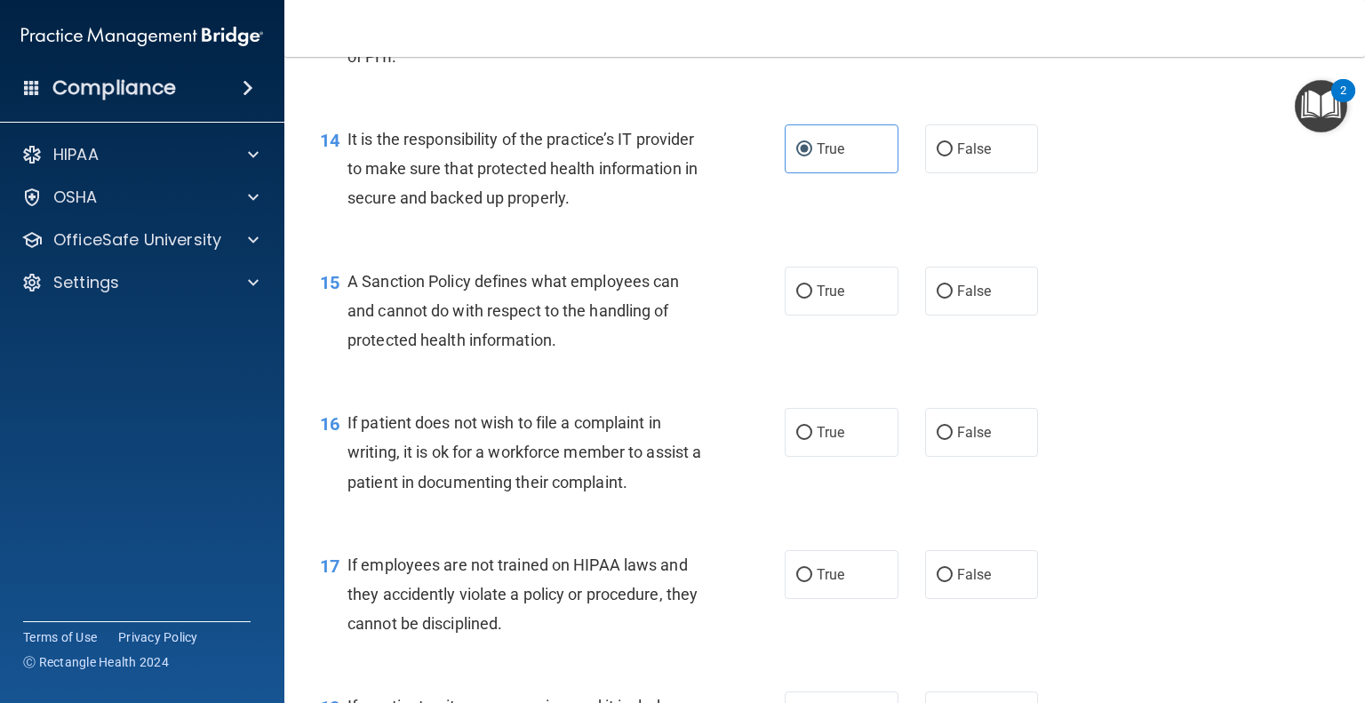
scroll to position [2397, 0]
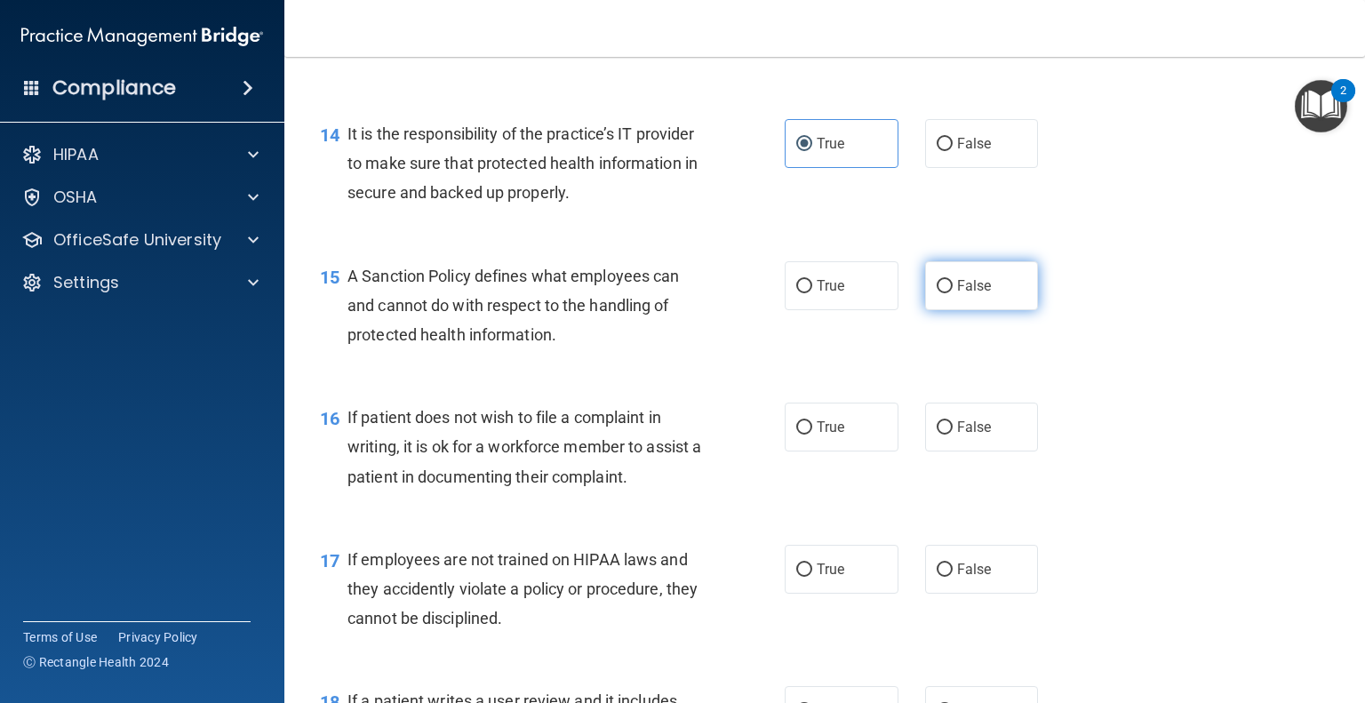
click at [936, 293] on input "False" at bounding box center [944, 286] width 16 height 13
radio input "true"
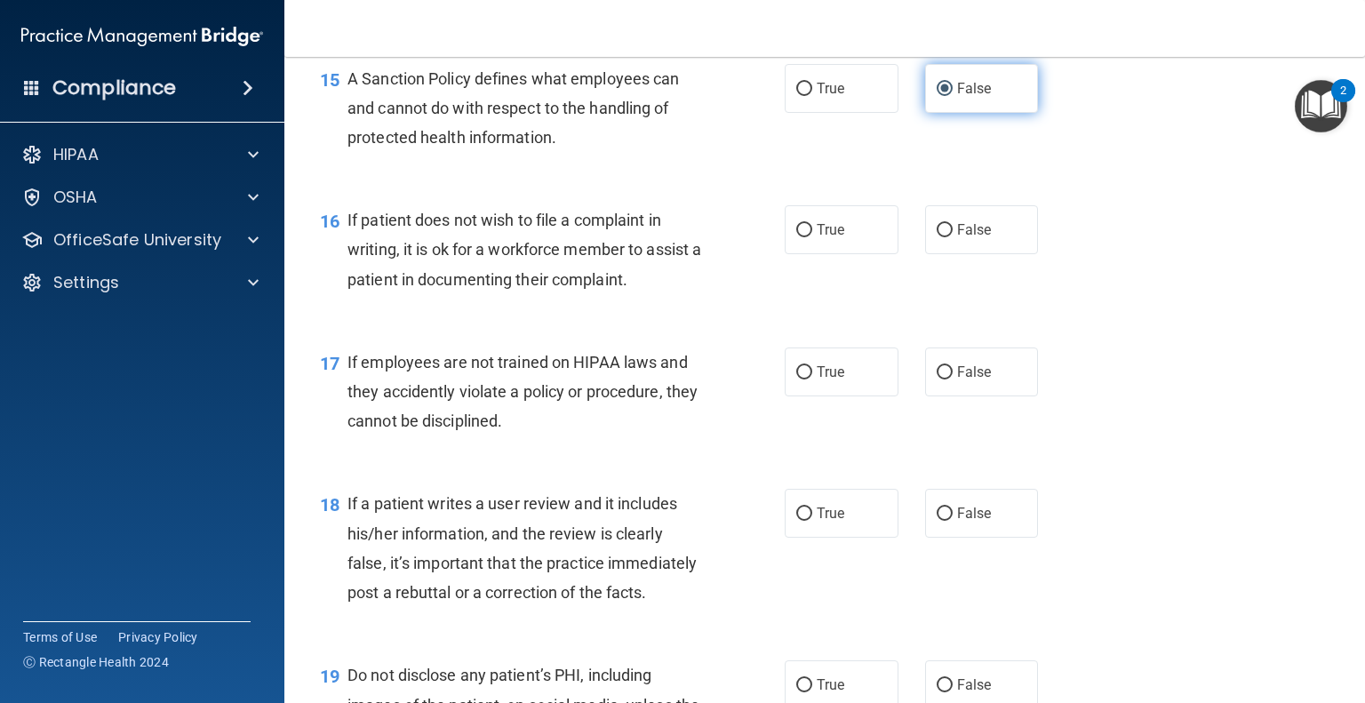
scroll to position [2601, 0]
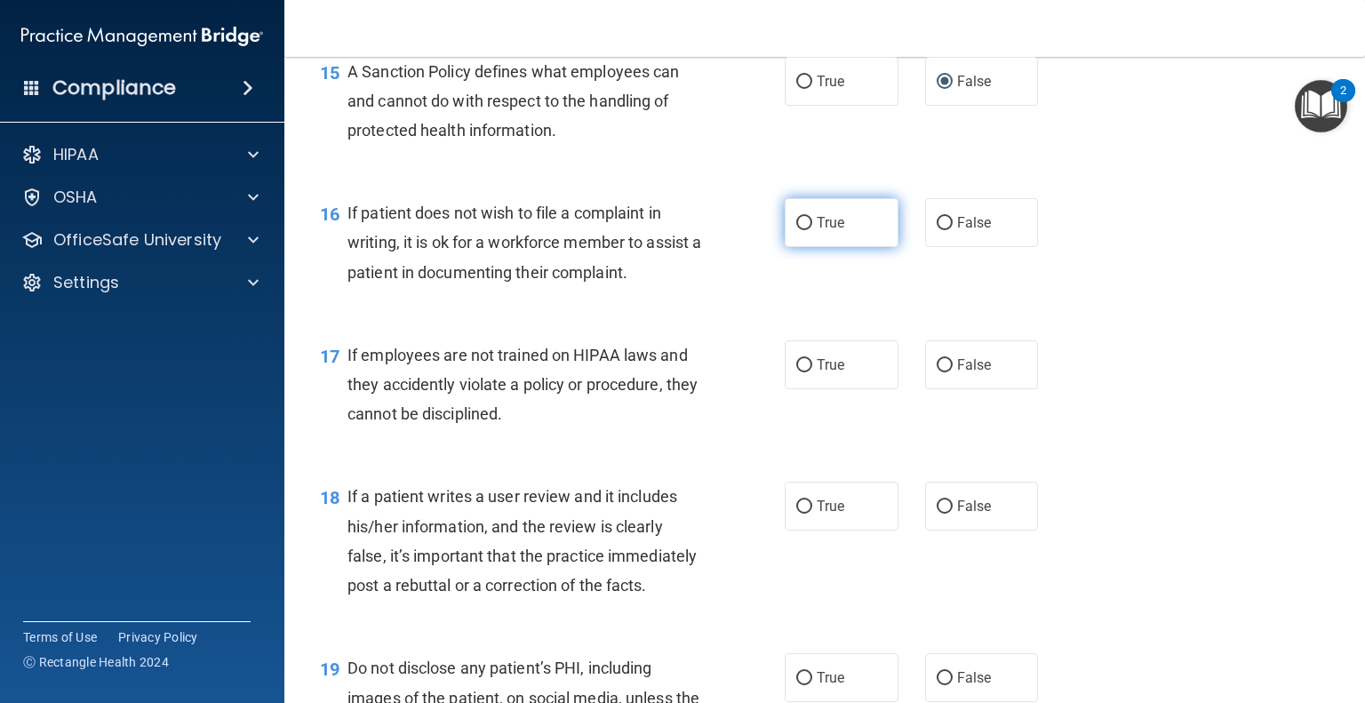
click at [841, 247] on label "True" at bounding box center [842, 222] width 114 height 49
click at [812, 230] on input "True" at bounding box center [804, 223] width 16 height 13
radio input "true"
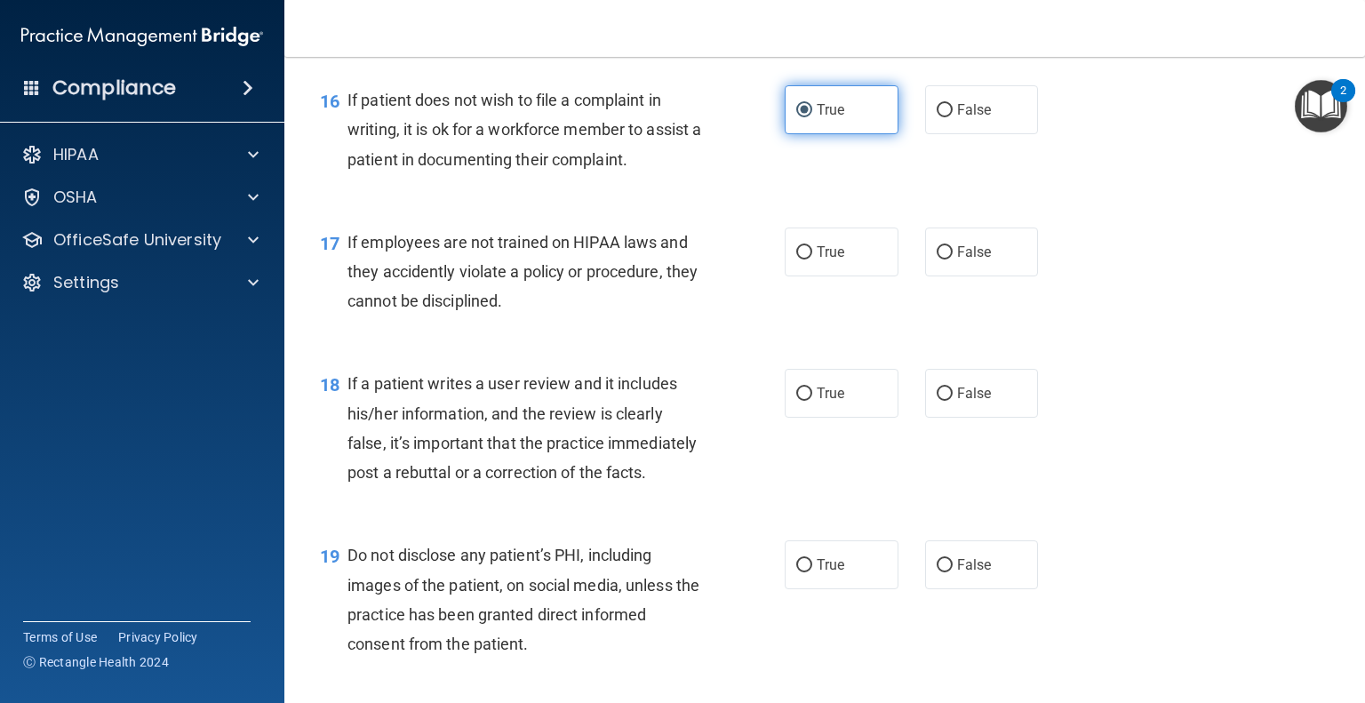
scroll to position [2715, 0]
click at [936, 259] on input "False" at bounding box center [944, 251] width 16 height 13
radio input "true"
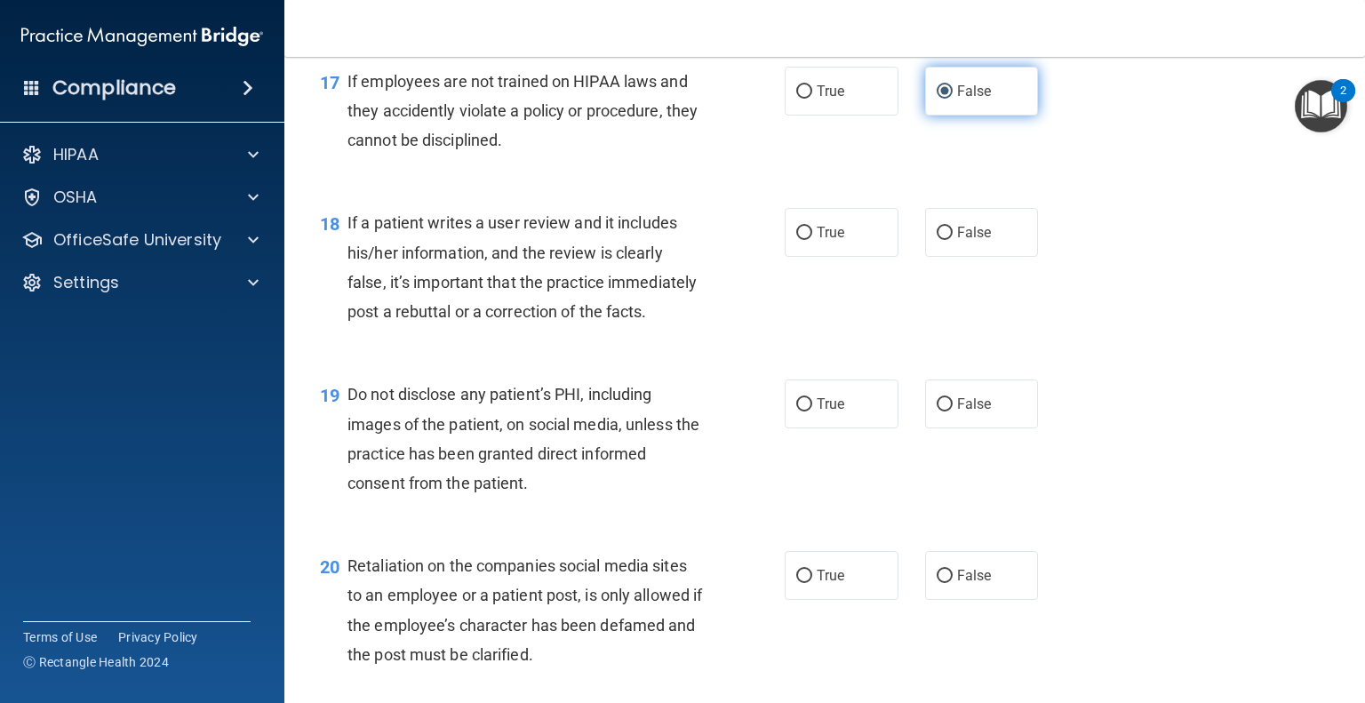
scroll to position [2886, 0]
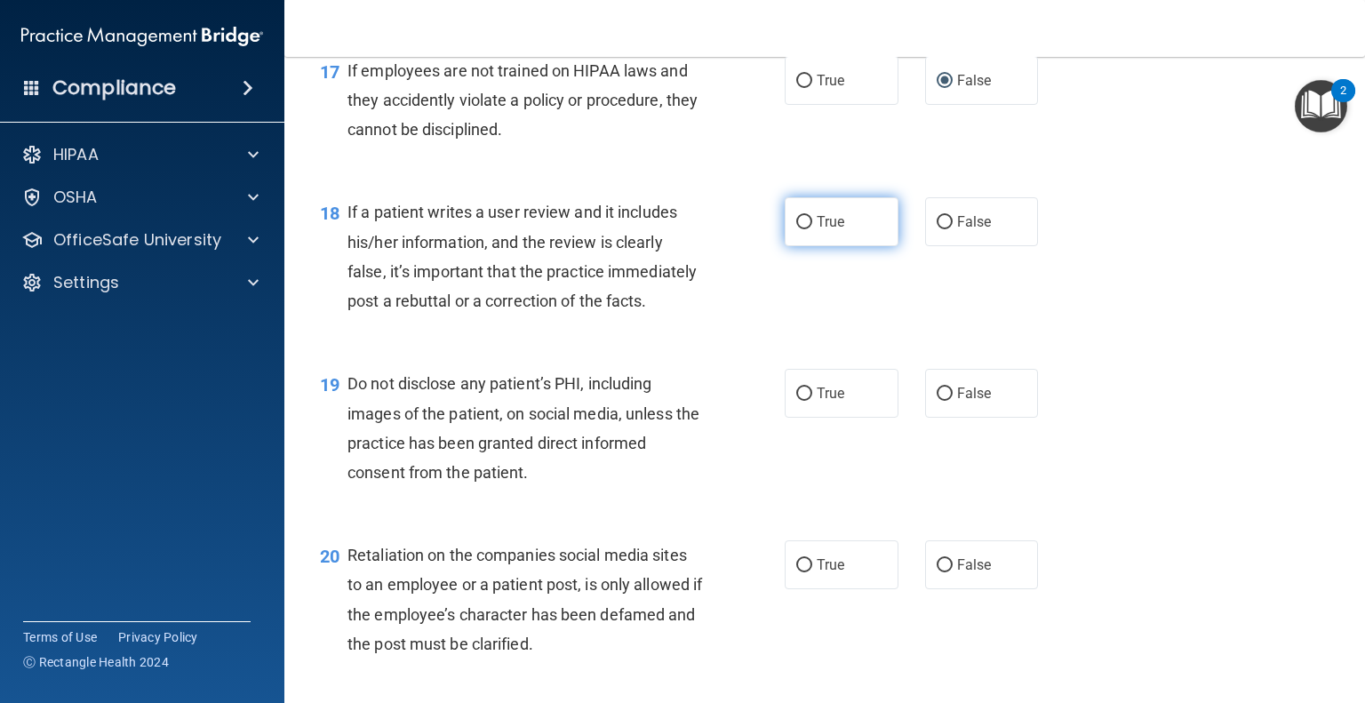
click at [839, 246] on label "True" at bounding box center [842, 221] width 114 height 49
click at [812, 229] on input "True" at bounding box center [804, 222] width 16 height 13
radio input "true"
click at [925, 246] on label "False" at bounding box center [982, 221] width 114 height 49
click at [936, 229] on input "False" at bounding box center [944, 222] width 16 height 13
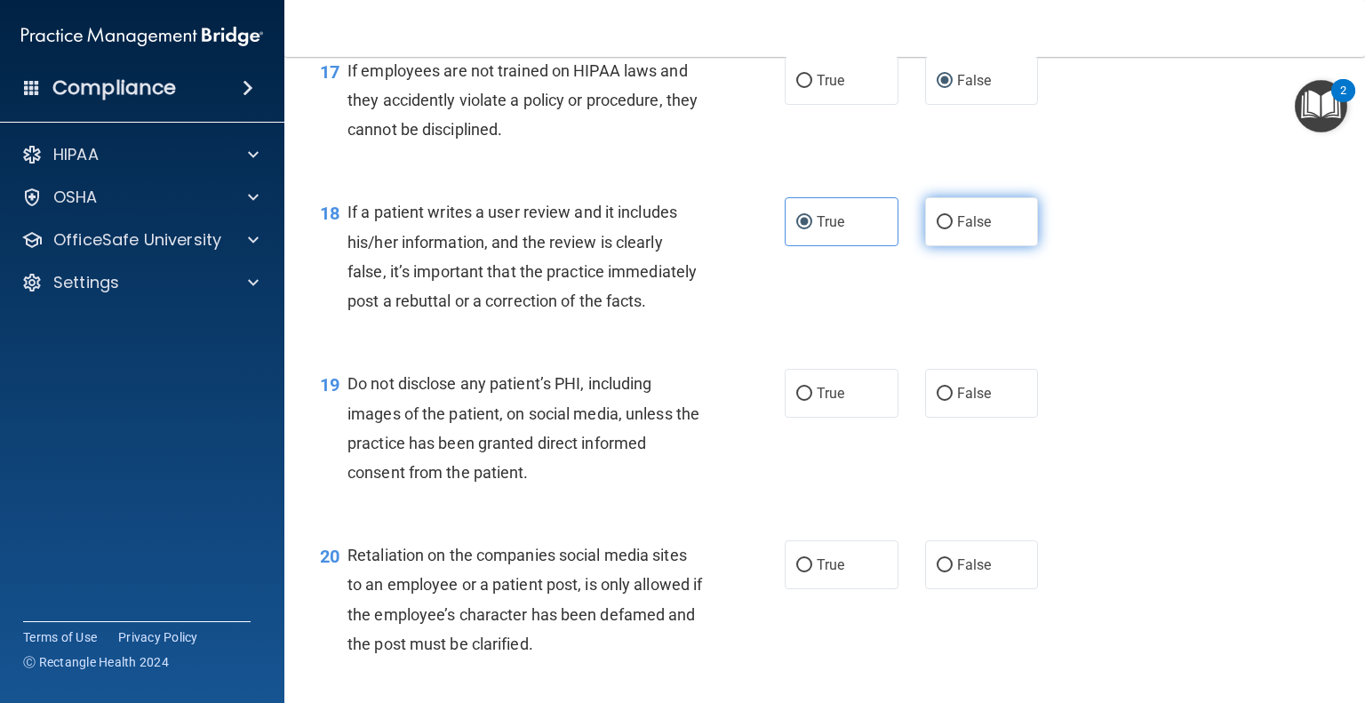
radio input "true"
radio input "false"
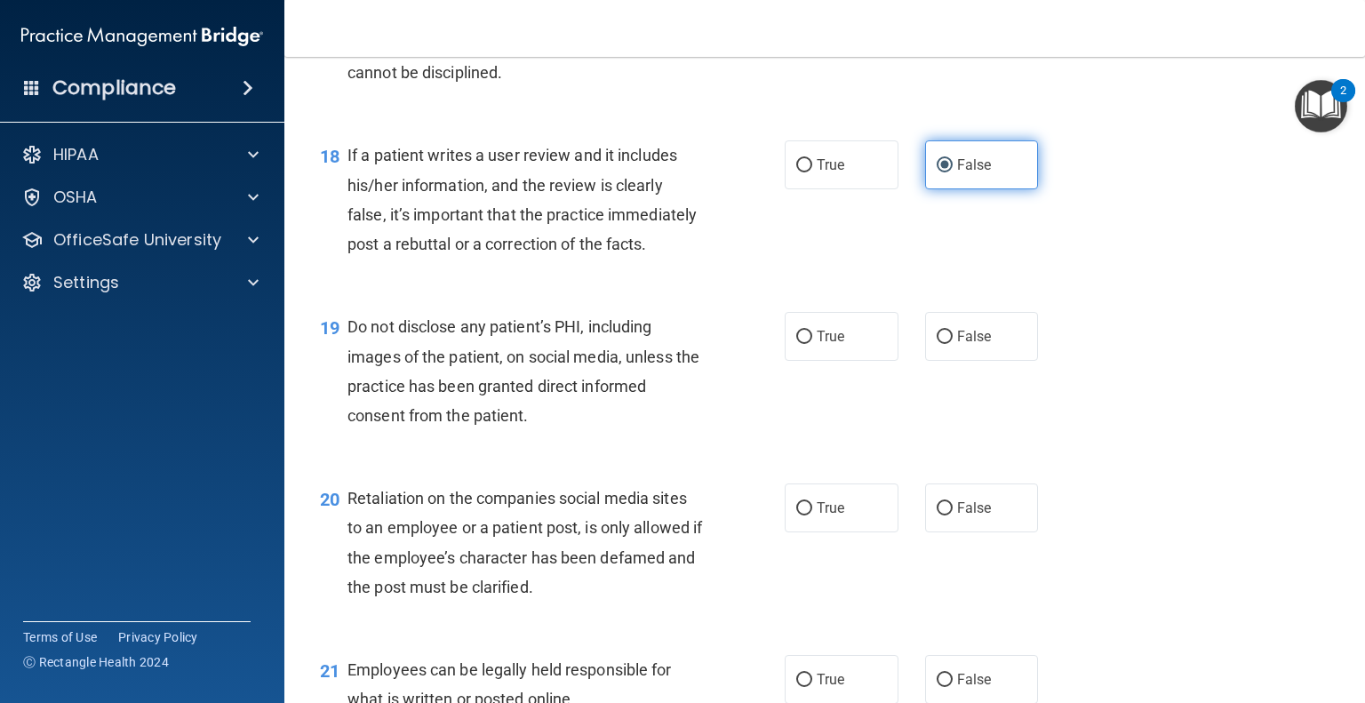
scroll to position [3014, 0]
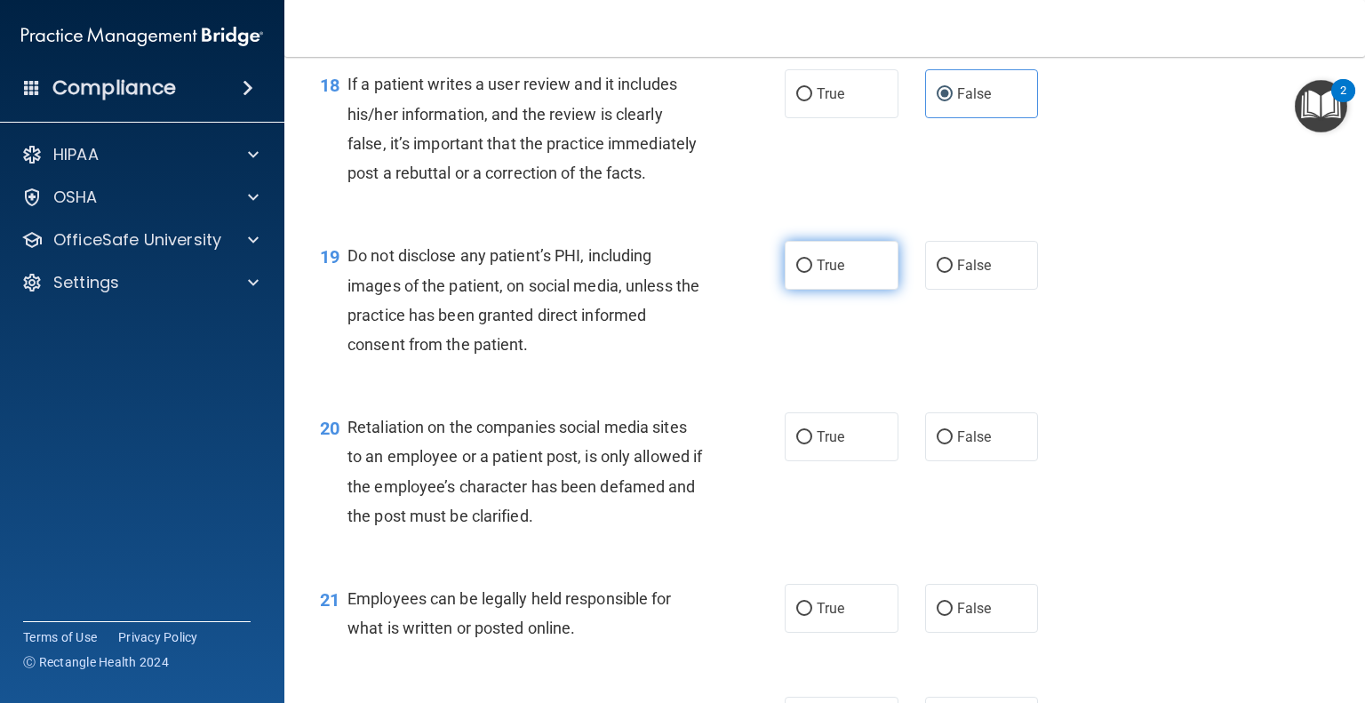
click at [857, 290] on label "True" at bounding box center [842, 265] width 114 height 49
click at [812, 273] on input "True" at bounding box center [804, 265] width 16 height 13
radio input "true"
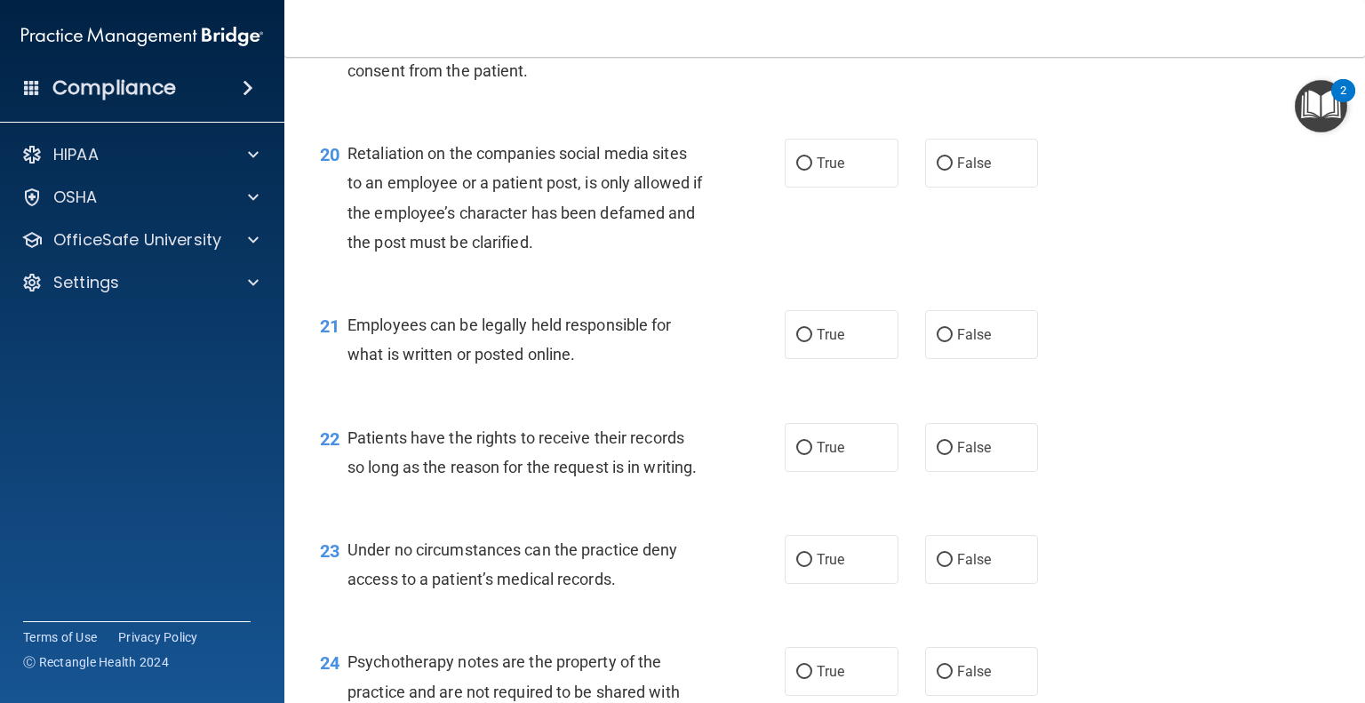
scroll to position [3289, 0]
click at [821, 186] on label "True" at bounding box center [842, 161] width 114 height 49
click at [812, 169] on input "True" at bounding box center [804, 161] width 16 height 13
radio input "true"
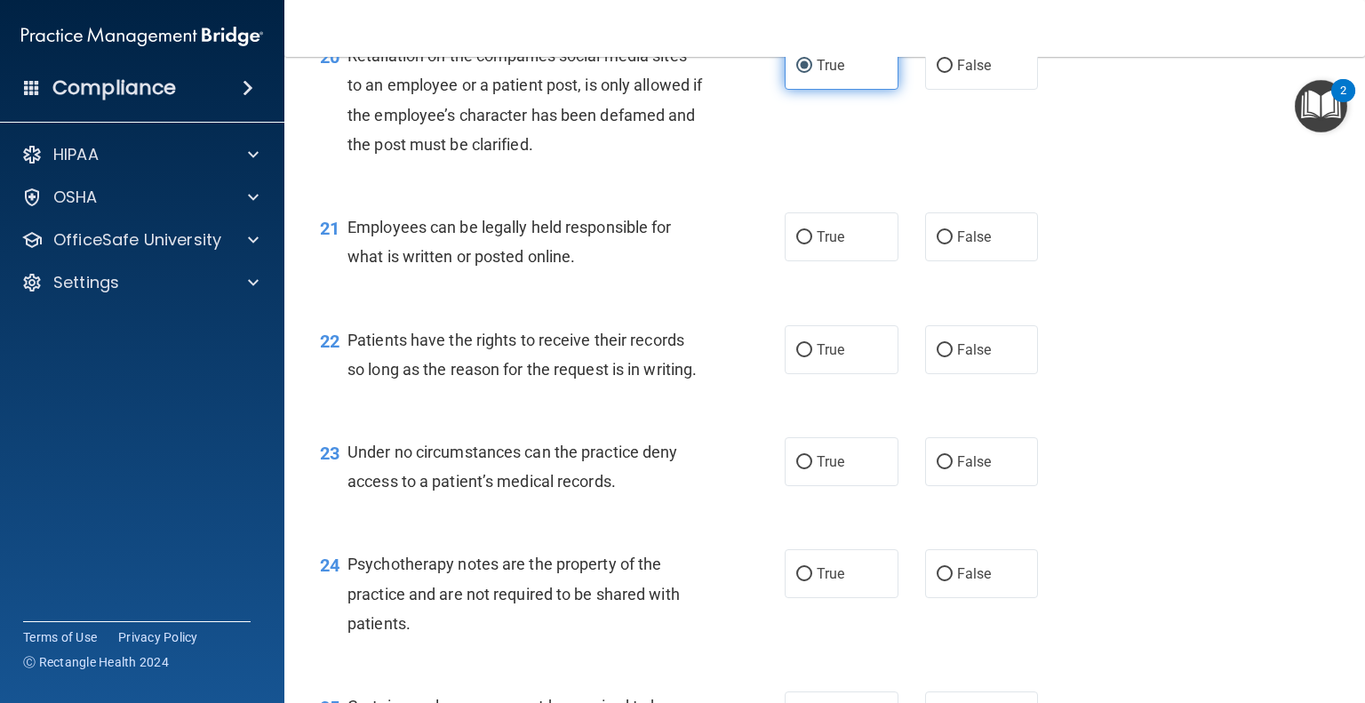
scroll to position [3399, 0]
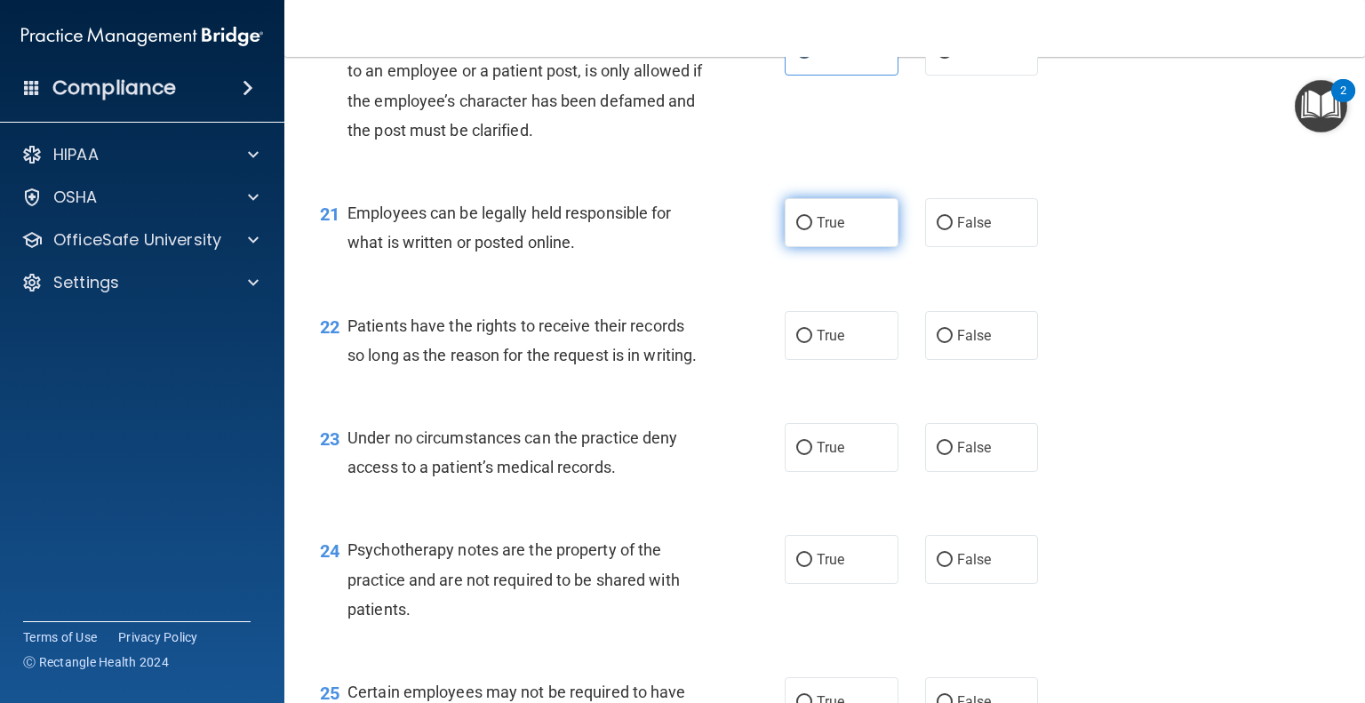
click at [845, 247] on label "True" at bounding box center [842, 222] width 114 height 49
click at [812, 230] on input "True" at bounding box center [804, 223] width 16 height 13
radio input "true"
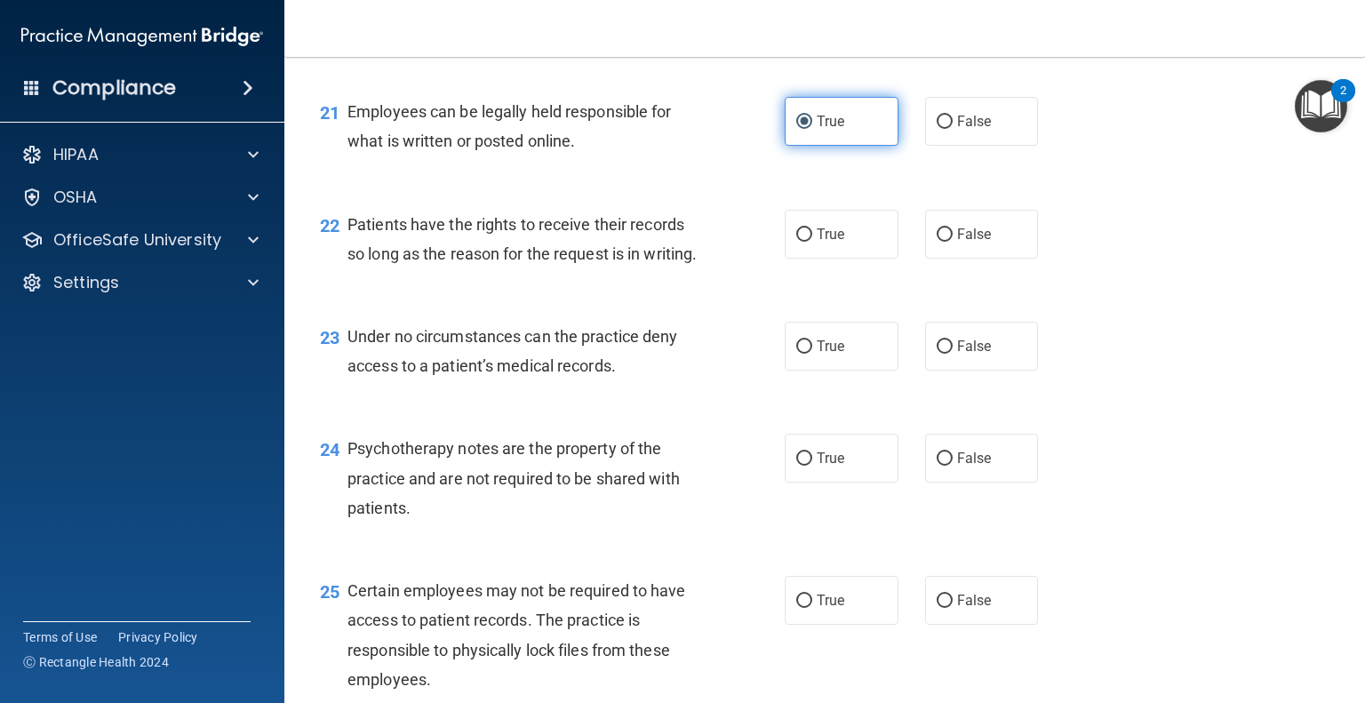
scroll to position [3501, 0]
click at [845, 259] on label "True" at bounding box center [842, 234] width 114 height 49
click at [812, 242] on input "True" at bounding box center [804, 234] width 16 height 13
radio input "true"
click at [933, 259] on label "False" at bounding box center [982, 234] width 114 height 49
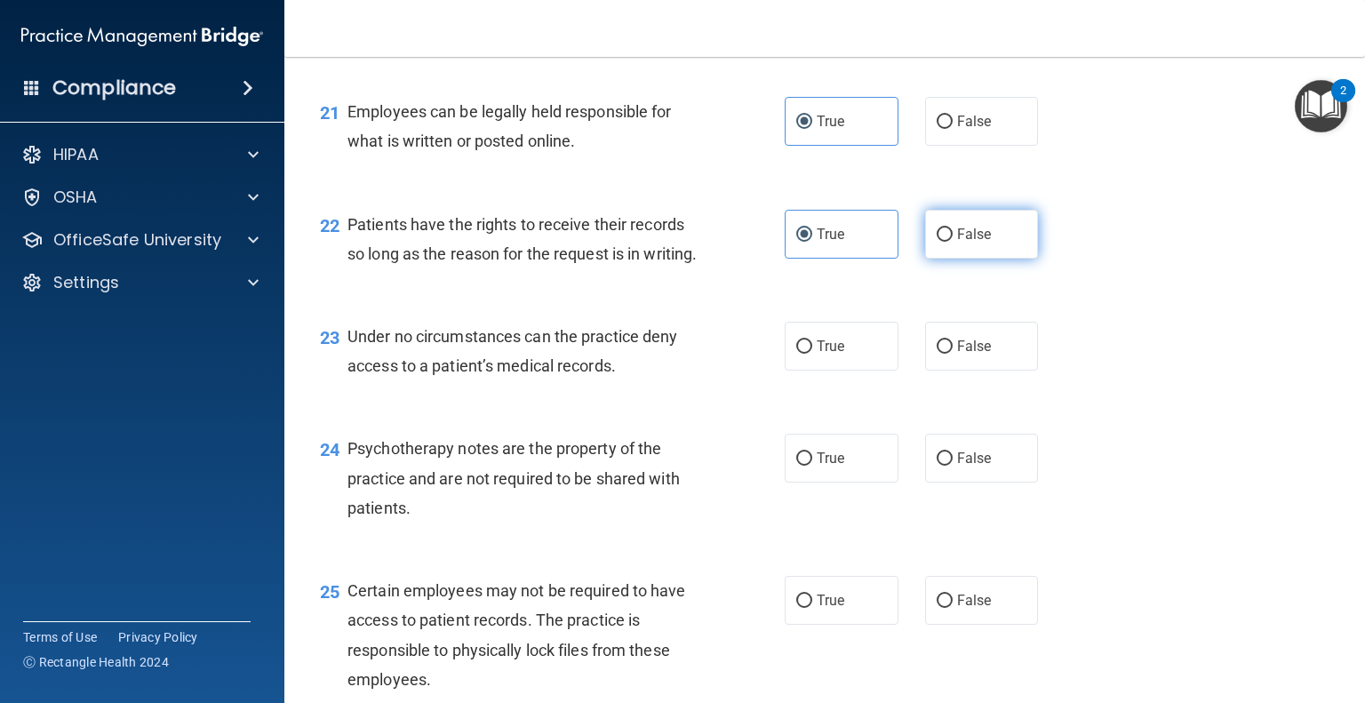
click at [936, 242] on input "False" at bounding box center [944, 234] width 16 height 13
radio input "true"
radio input "false"
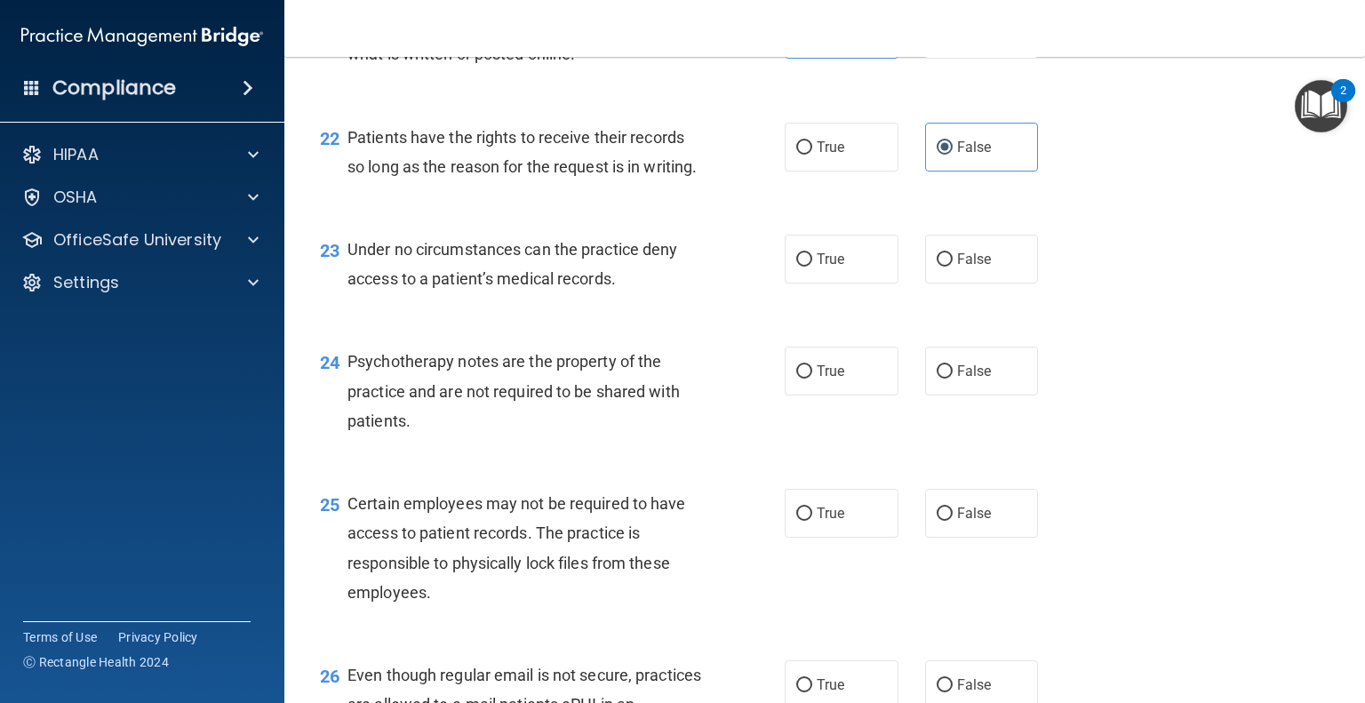
scroll to position [3591, 0]
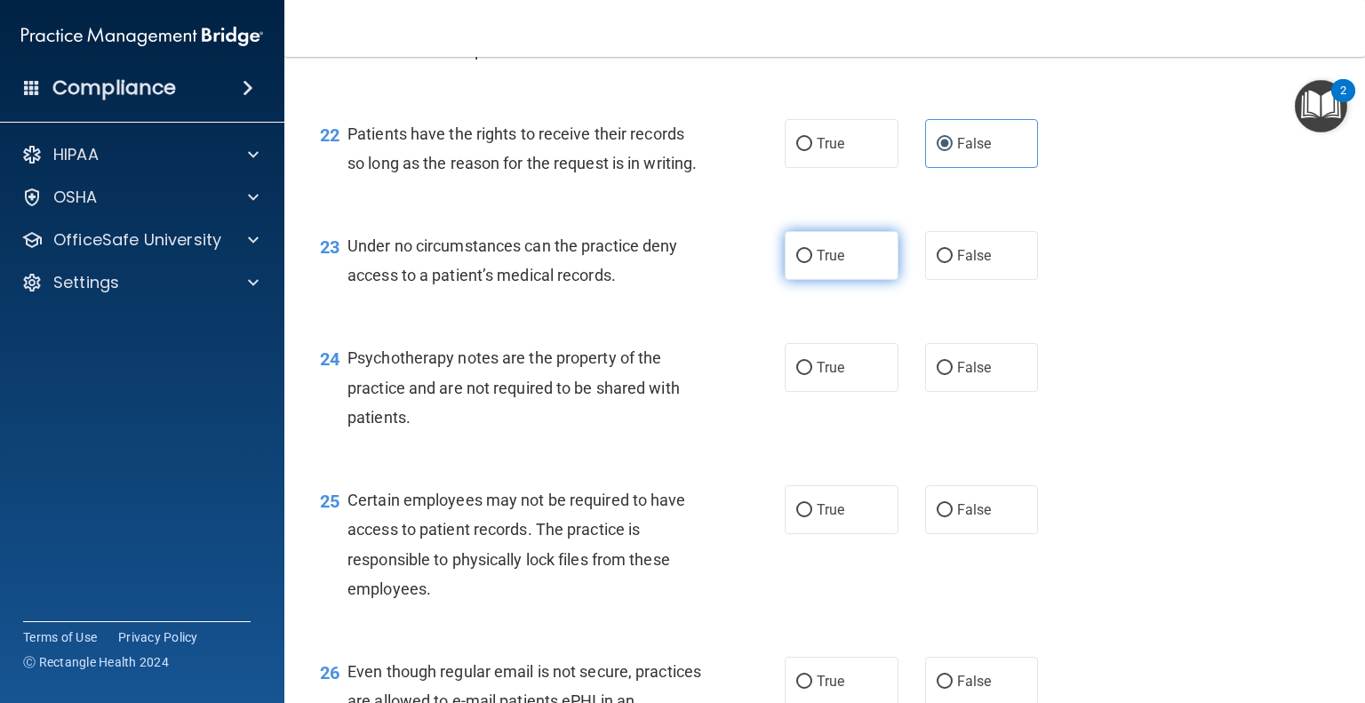
click at [862, 280] on label "True" at bounding box center [842, 255] width 114 height 49
click at [812, 263] on input "True" at bounding box center [804, 256] width 16 height 13
radio input "true"
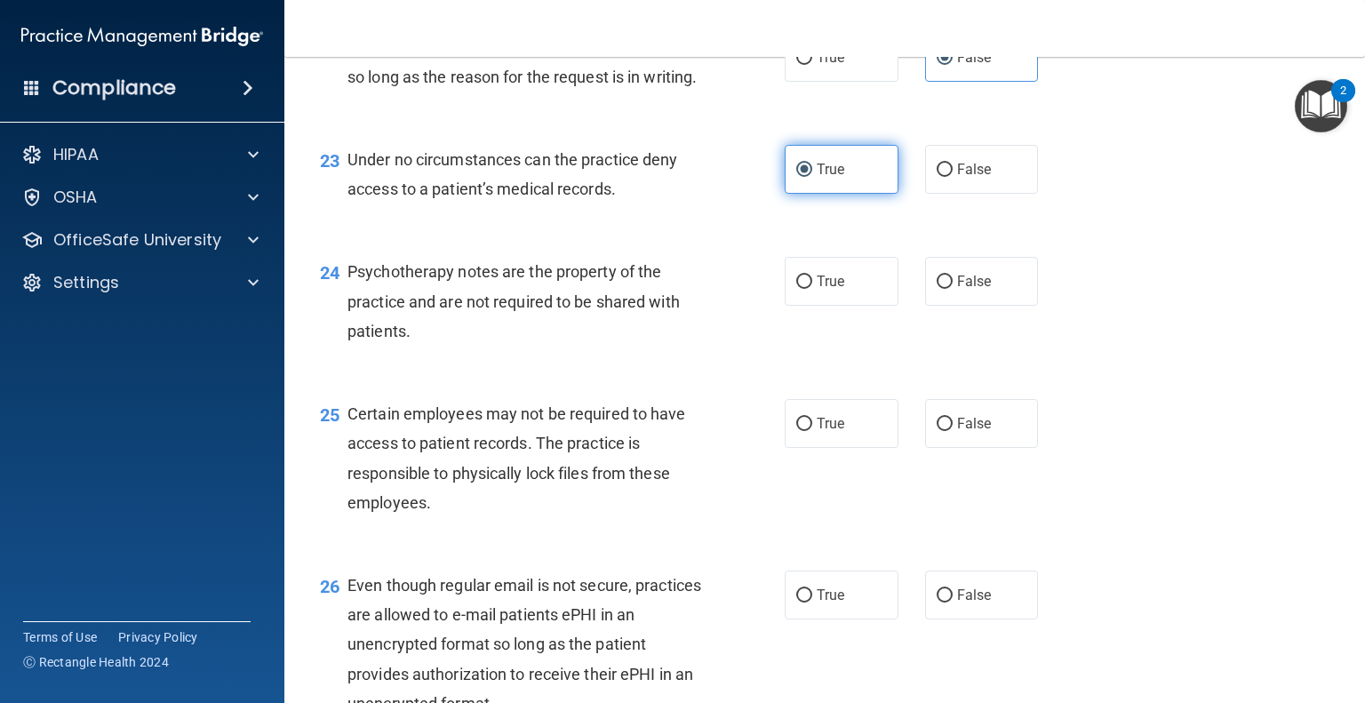
scroll to position [3700, 0]
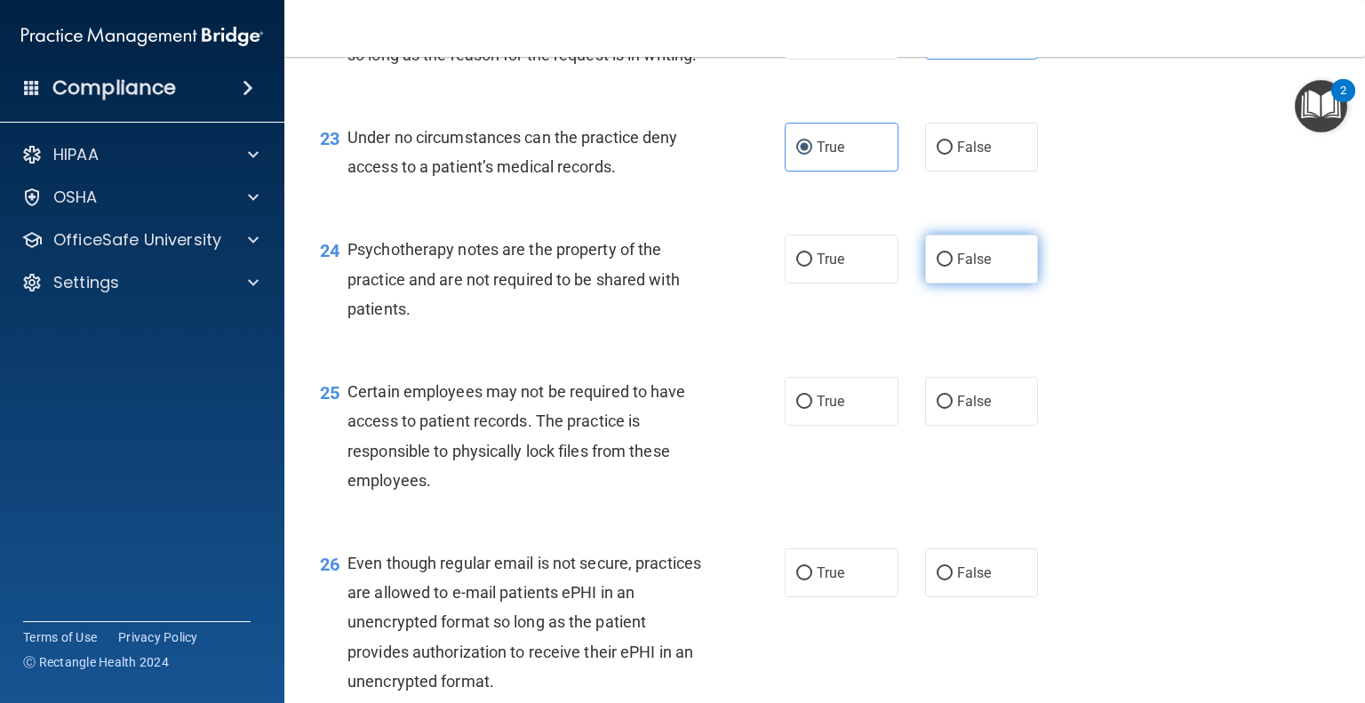
click at [970, 267] on span "False" at bounding box center [974, 259] width 35 height 17
click at [952, 267] on input "False" at bounding box center [944, 259] width 16 height 13
radio input "true"
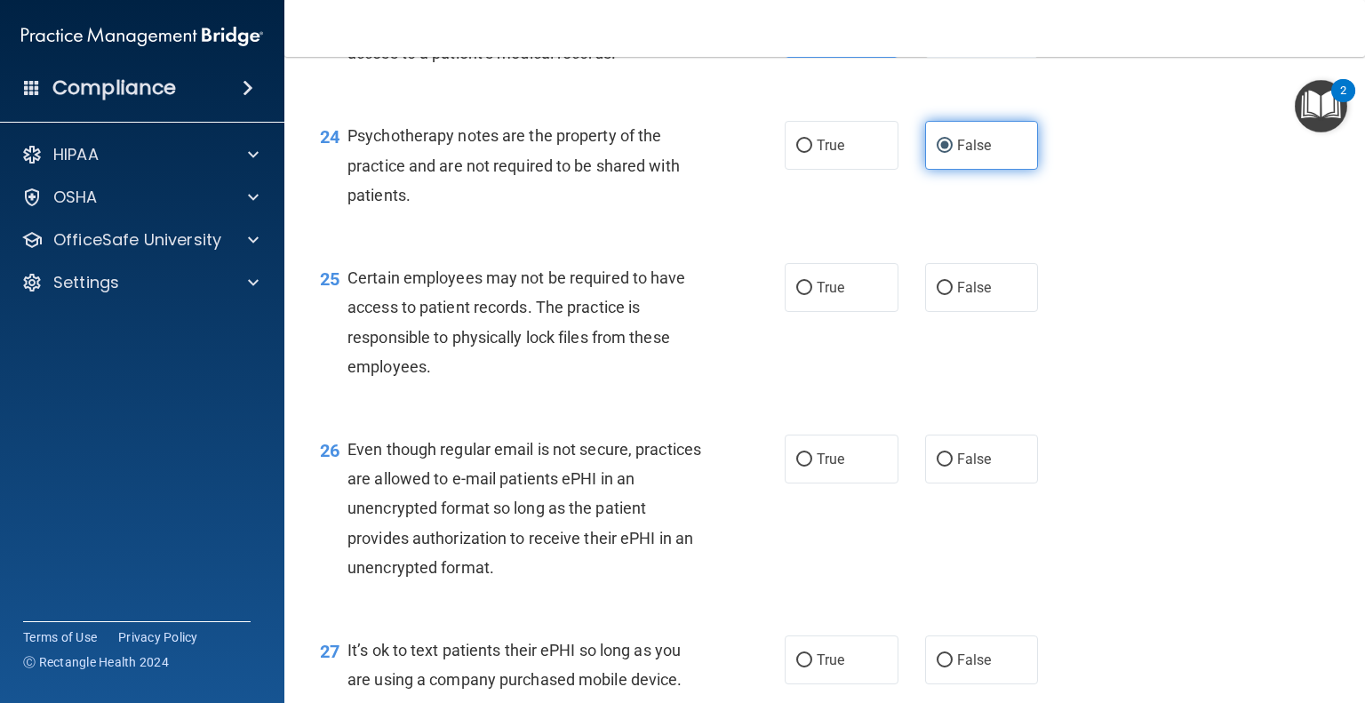
scroll to position [3813, 0]
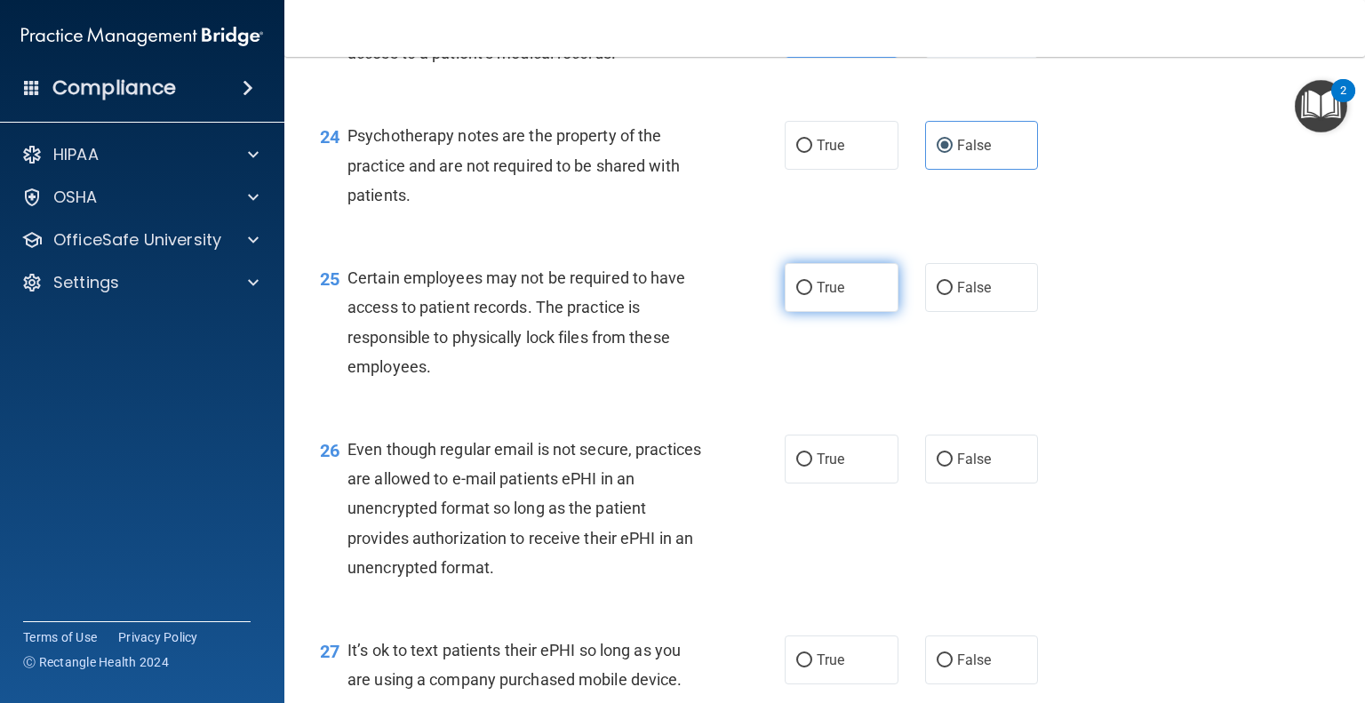
click at [839, 312] on label "True" at bounding box center [842, 287] width 114 height 49
click at [812, 295] on input "True" at bounding box center [804, 288] width 16 height 13
radio input "true"
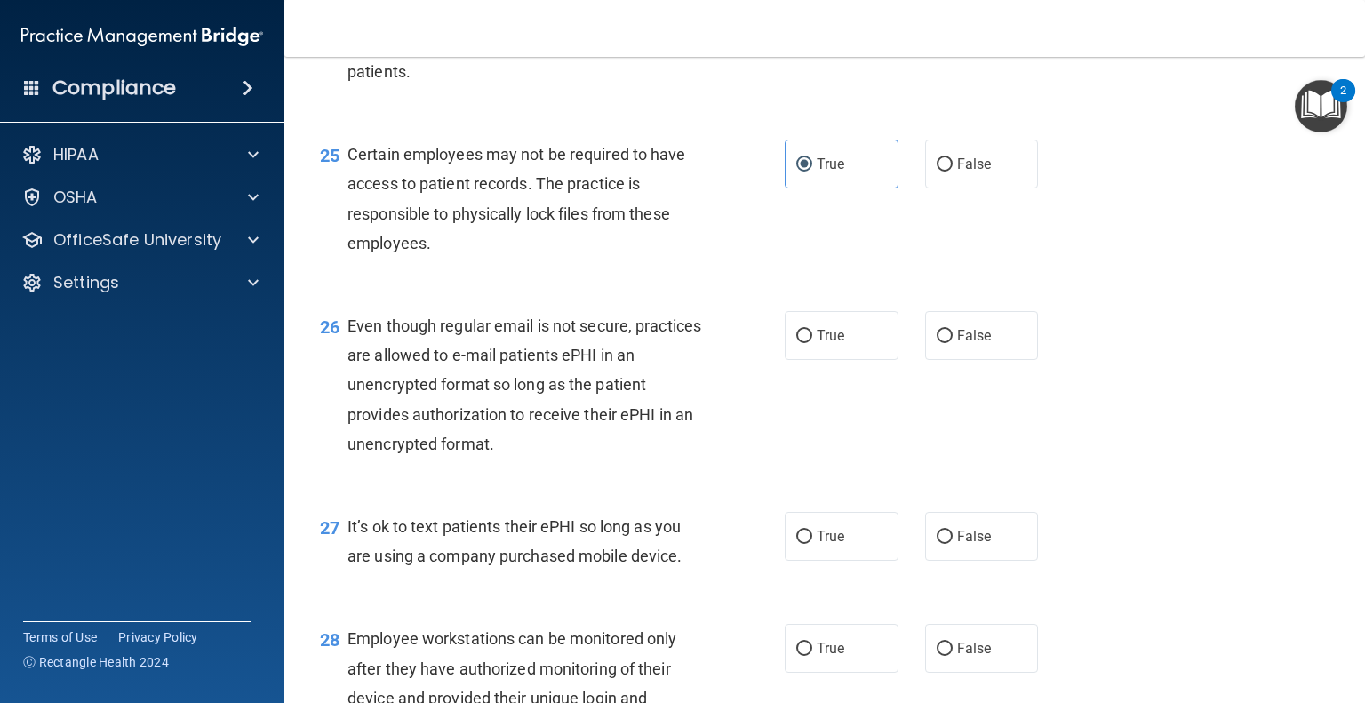
scroll to position [3944, 0]
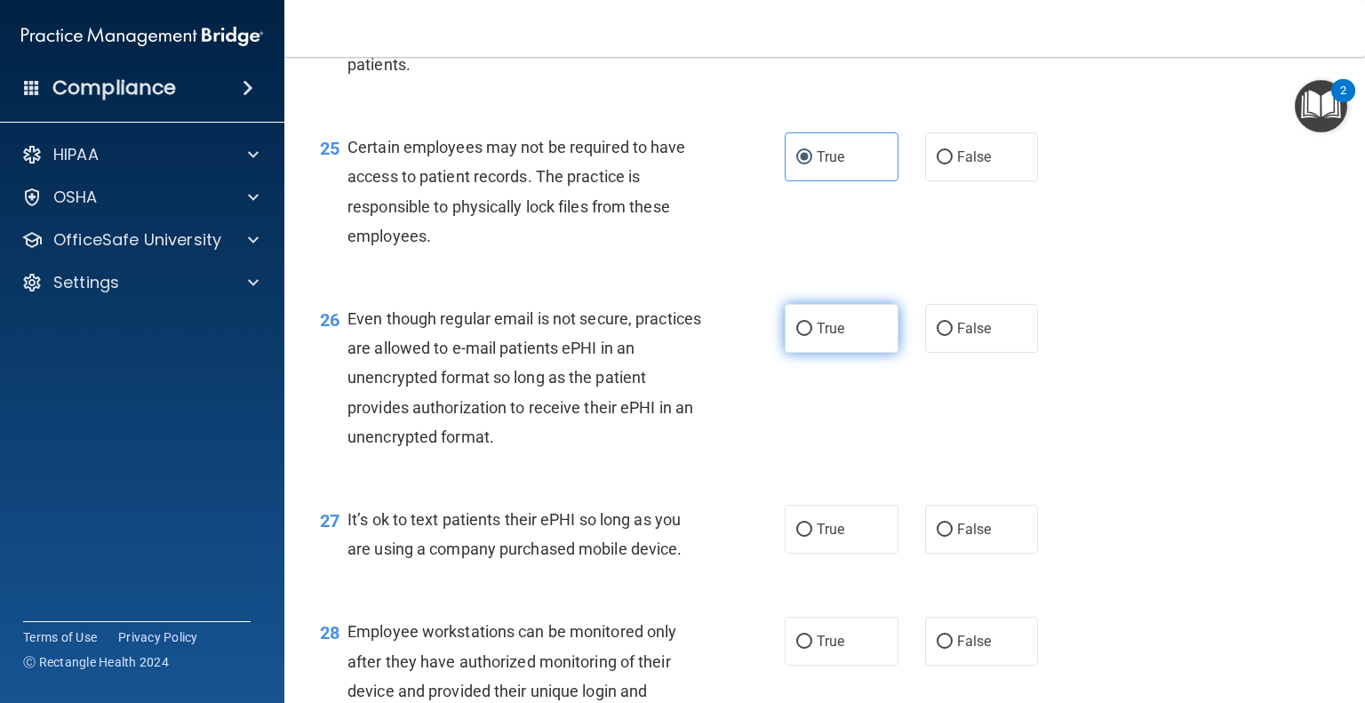
click at [803, 353] on label "True" at bounding box center [842, 328] width 114 height 49
click at [803, 336] on input "True" at bounding box center [804, 329] width 16 height 13
radio input "true"
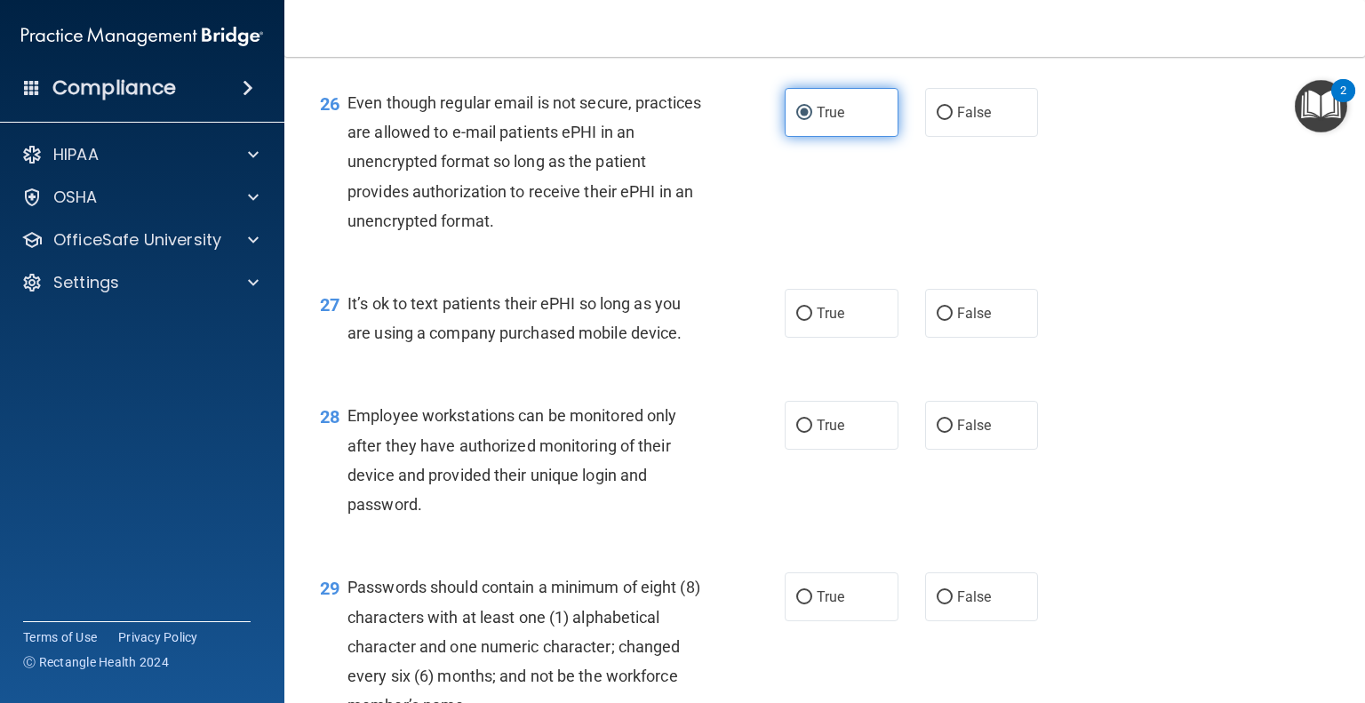
scroll to position [4161, 0]
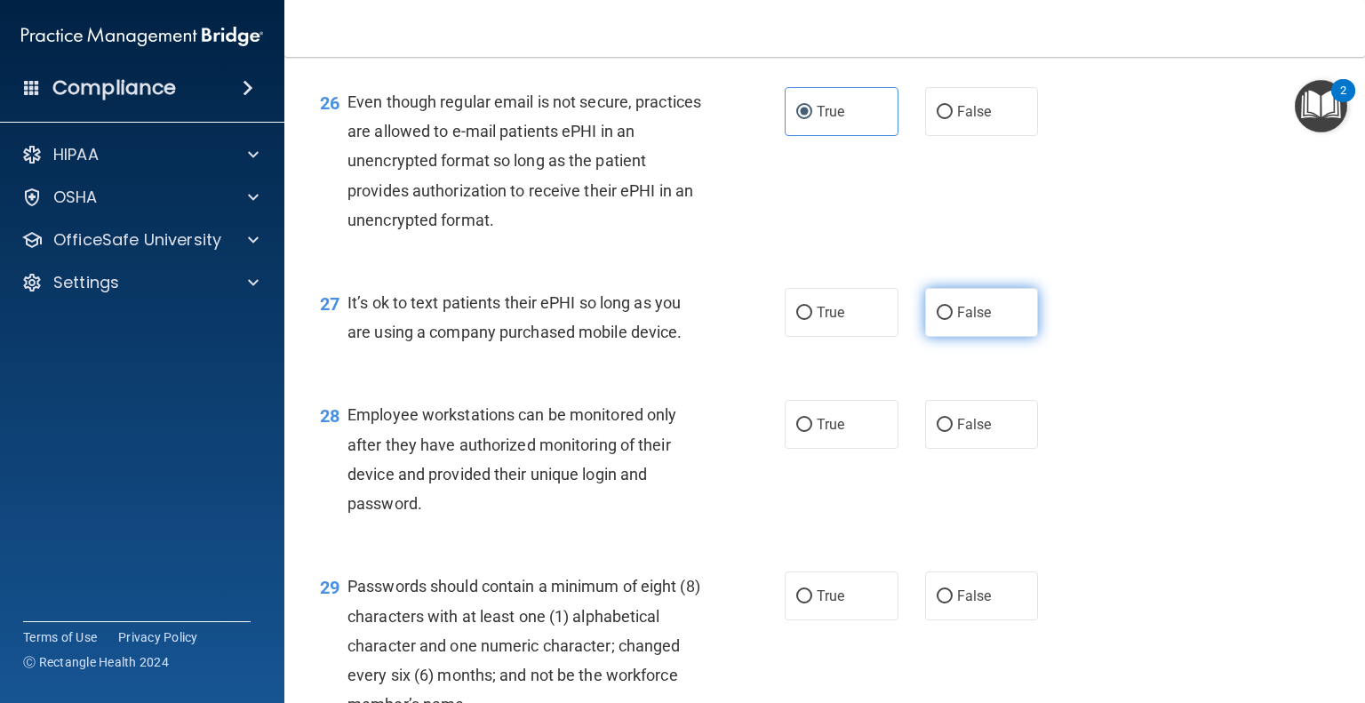
click at [956, 337] on label "False" at bounding box center [982, 312] width 114 height 49
click at [952, 320] on input "False" at bounding box center [944, 313] width 16 height 13
radio input "true"
click at [844, 337] on label "True" at bounding box center [842, 312] width 114 height 49
click at [812, 320] on input "True" at bounding box center [804, 313] width 16 height 13
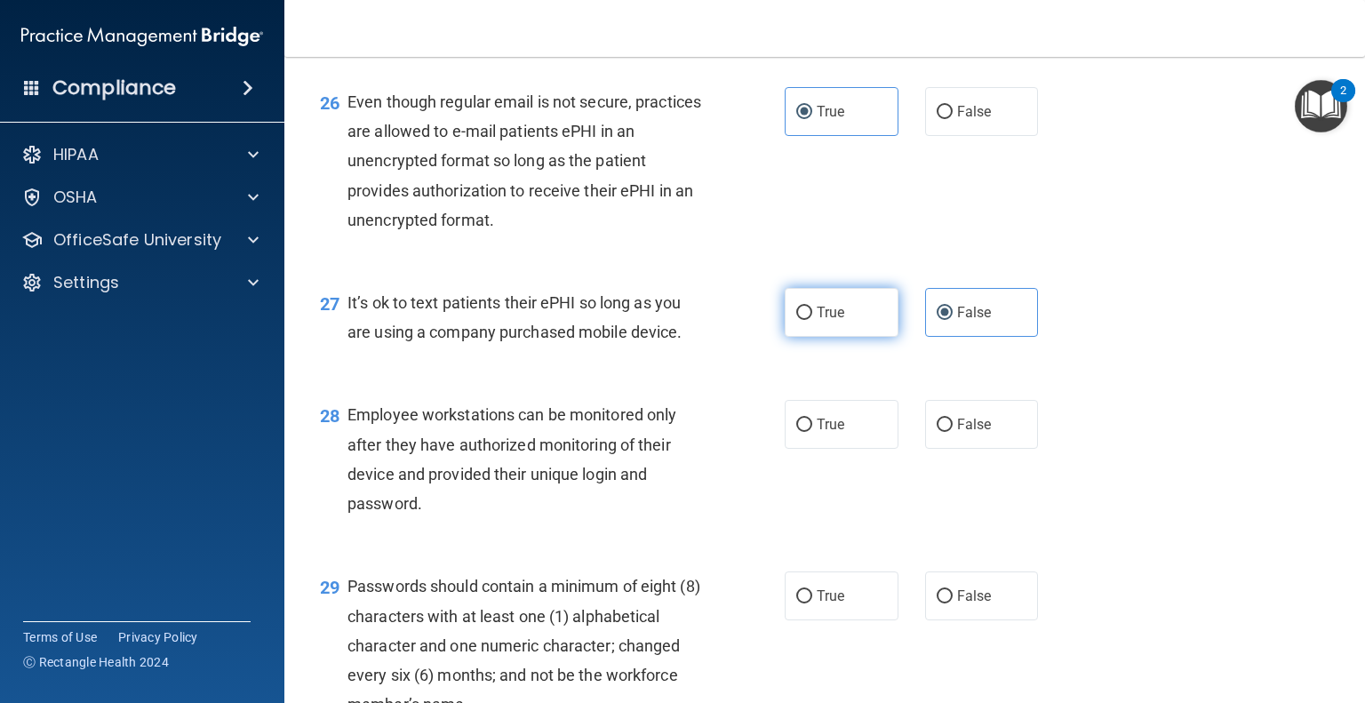
radio input "true"
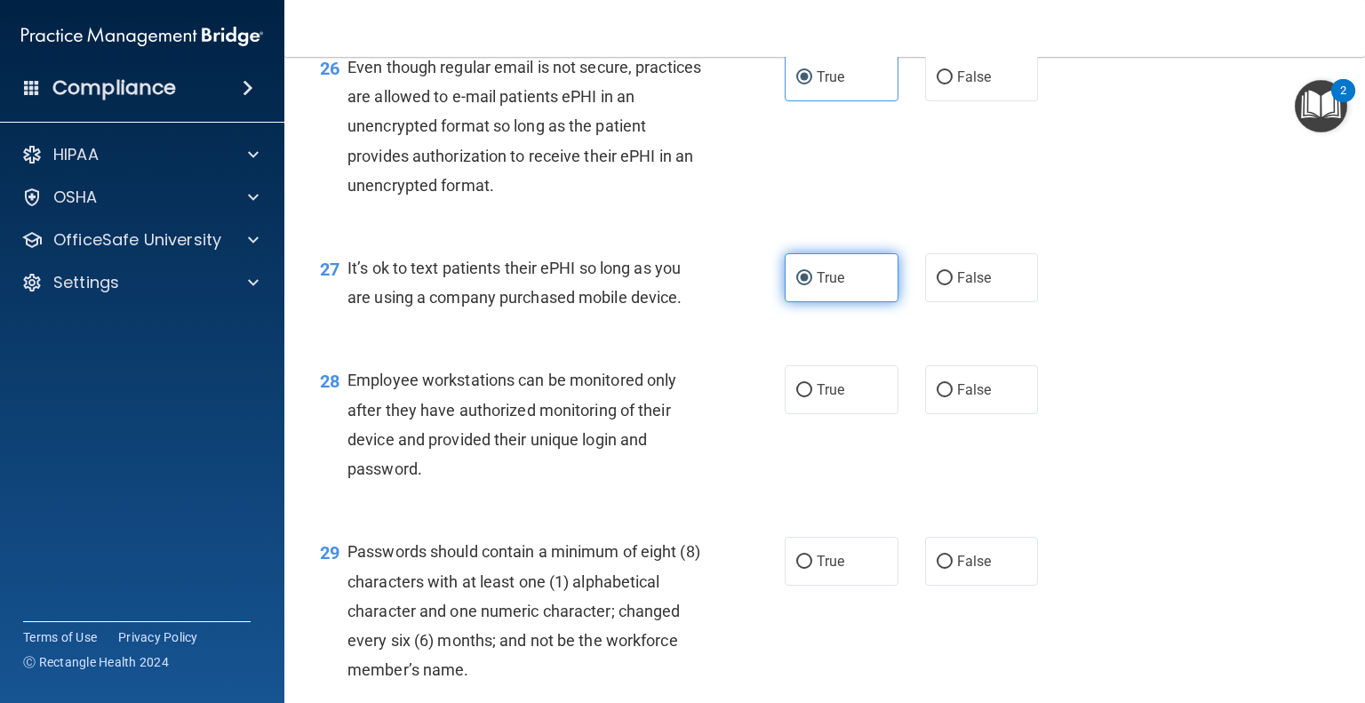
scroll to position [4197, 0]
click at [971, 284] on span "False" at bounding box center [974, 275] width 35 height 17
click at [952, 283] on input "False" at bounding box center [944, 276] width 16 height 13
radio input "true"
radio input "false"
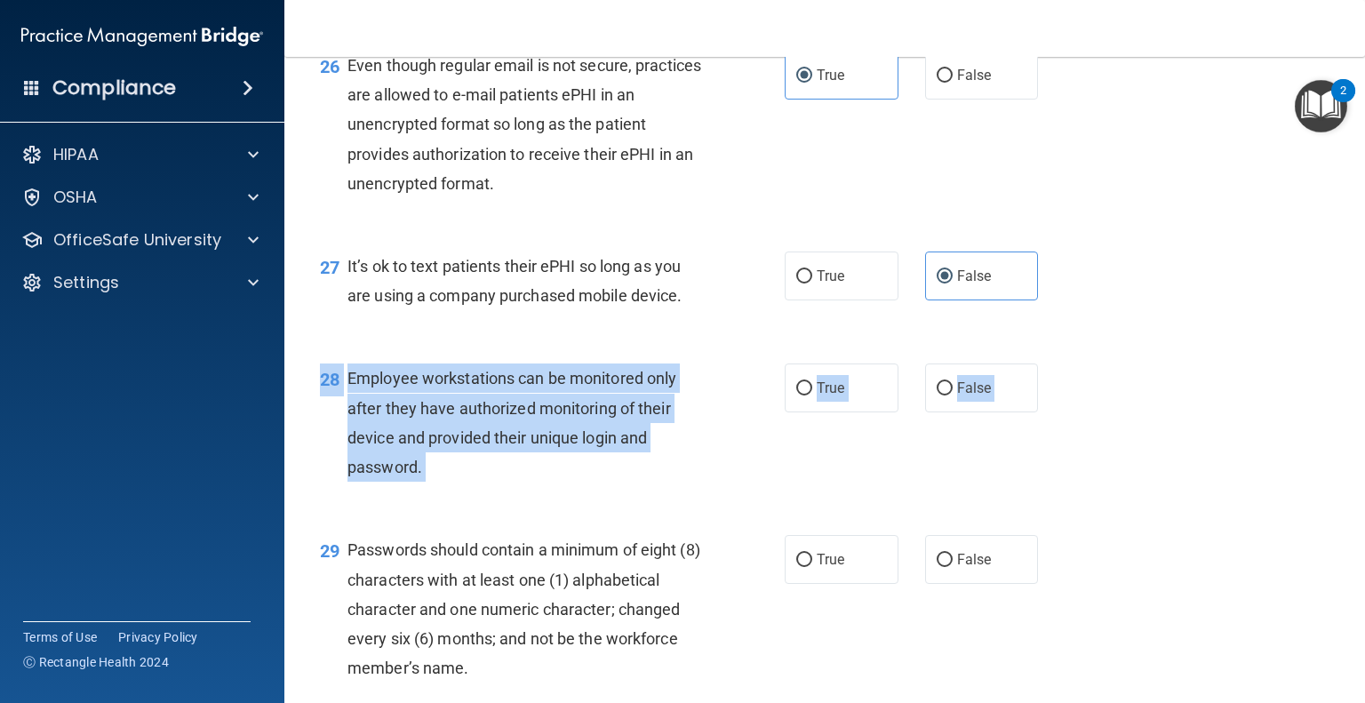
drag, startPoint x: 992, startPoint y: 518, endPoint x: 878, endPoint y: 745, distance: 253.9
click at [878, 702] on html "Compliance HIPAA Documents and Policies Report an Incident Business Associates …" at bounding box center [682, 351] width 1365 height 703
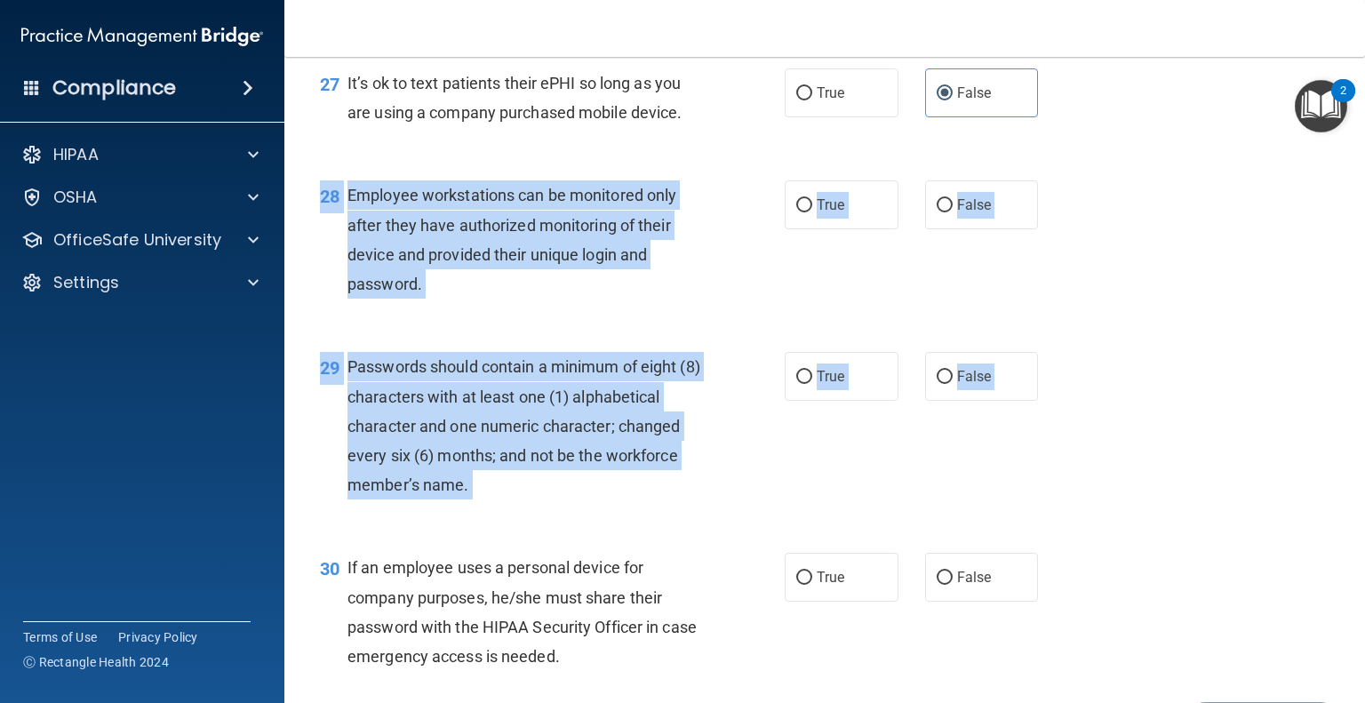
click at [1100, 478] on div "29 Passwords should contain a minimum of eight (8) characters with at least one…" at bounding box center [825, 430] width 1036 height 201
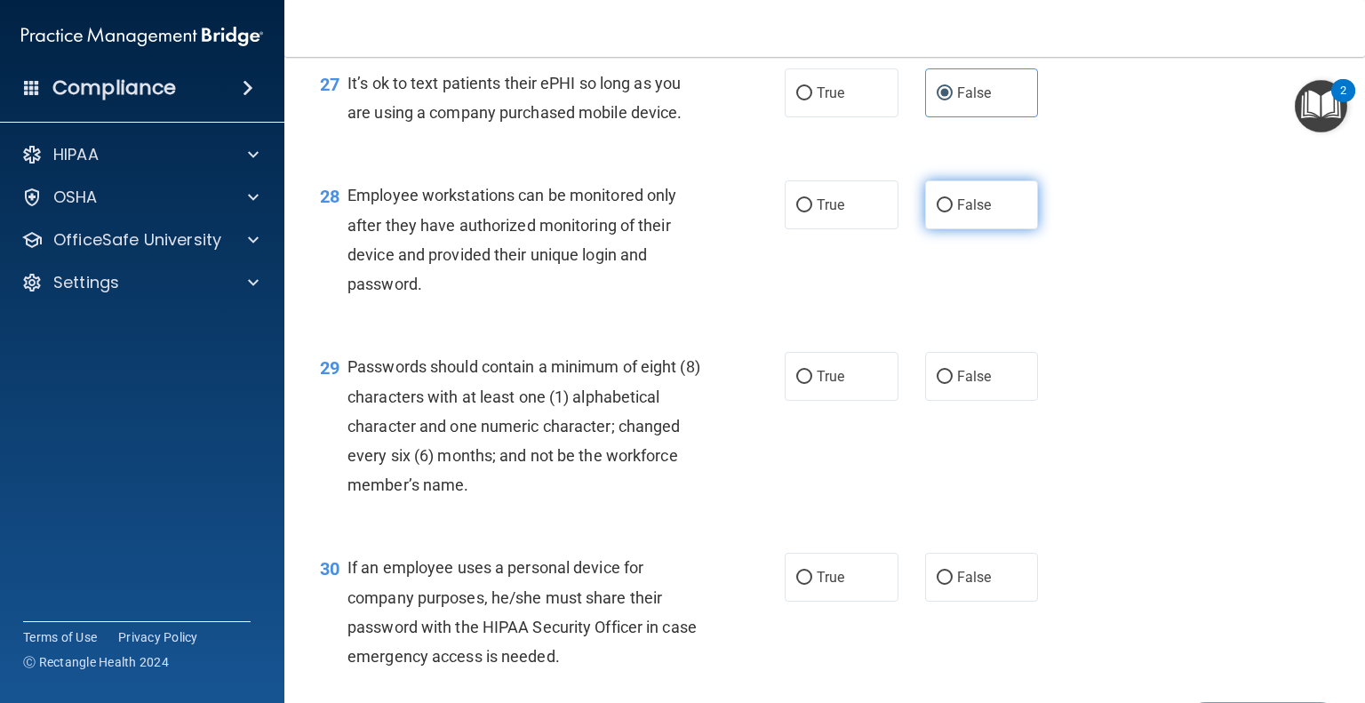
click at [977, 213] on span "False" at bounding box center [974, 204] width 35 height 17
click at [952, 212] on input "False" at bounding box center [944, 205] width 16 height 13
radio input "true"
click at [831, 401] on label "True" at bounding box center [842, 376] width 114 height 49
click at [812, 384] on input "True" at bounding box center [804, 376] width 16 height 13
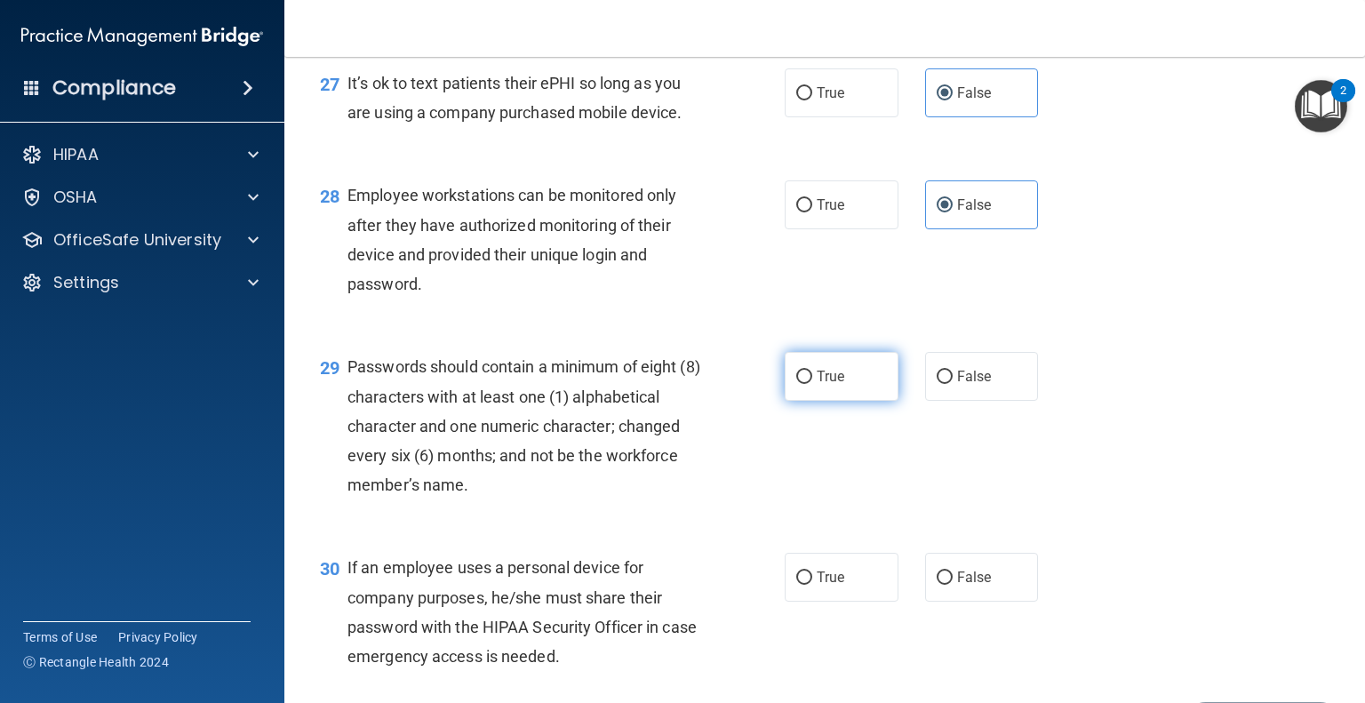
radio input "true"
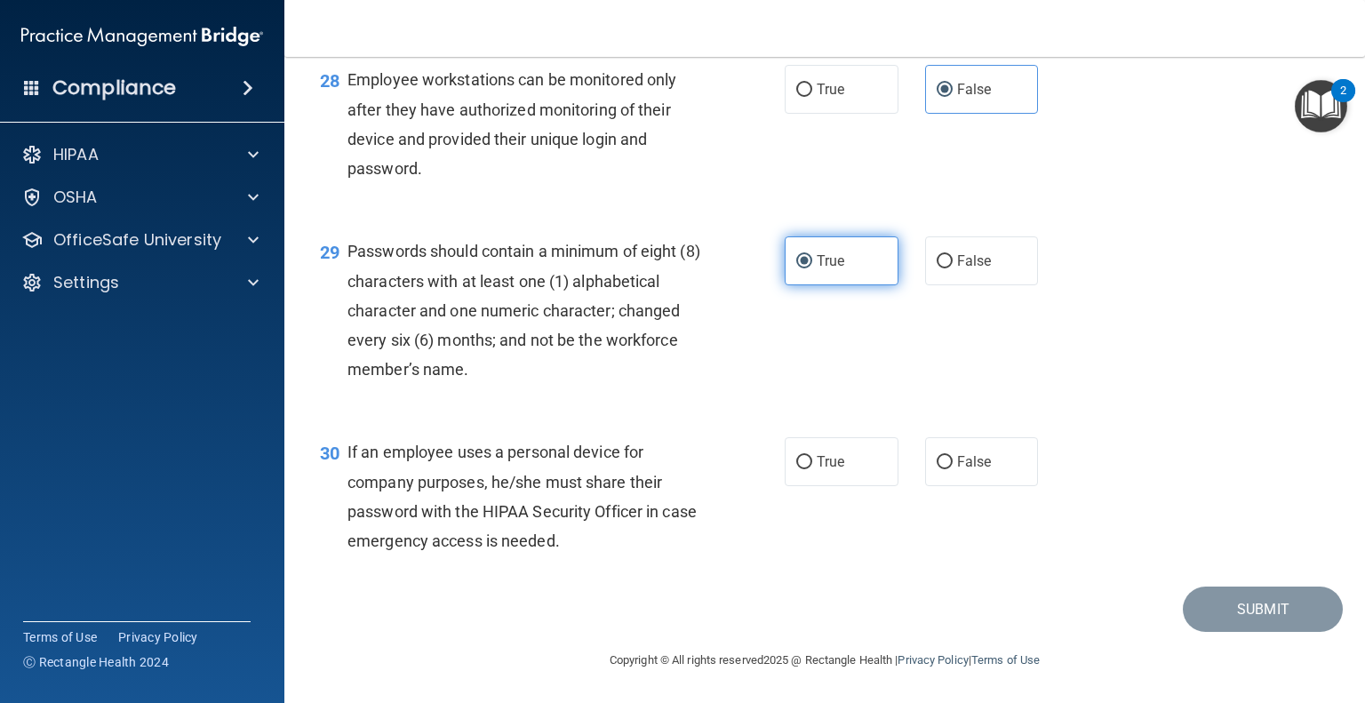
scroll to position [4585, 0]
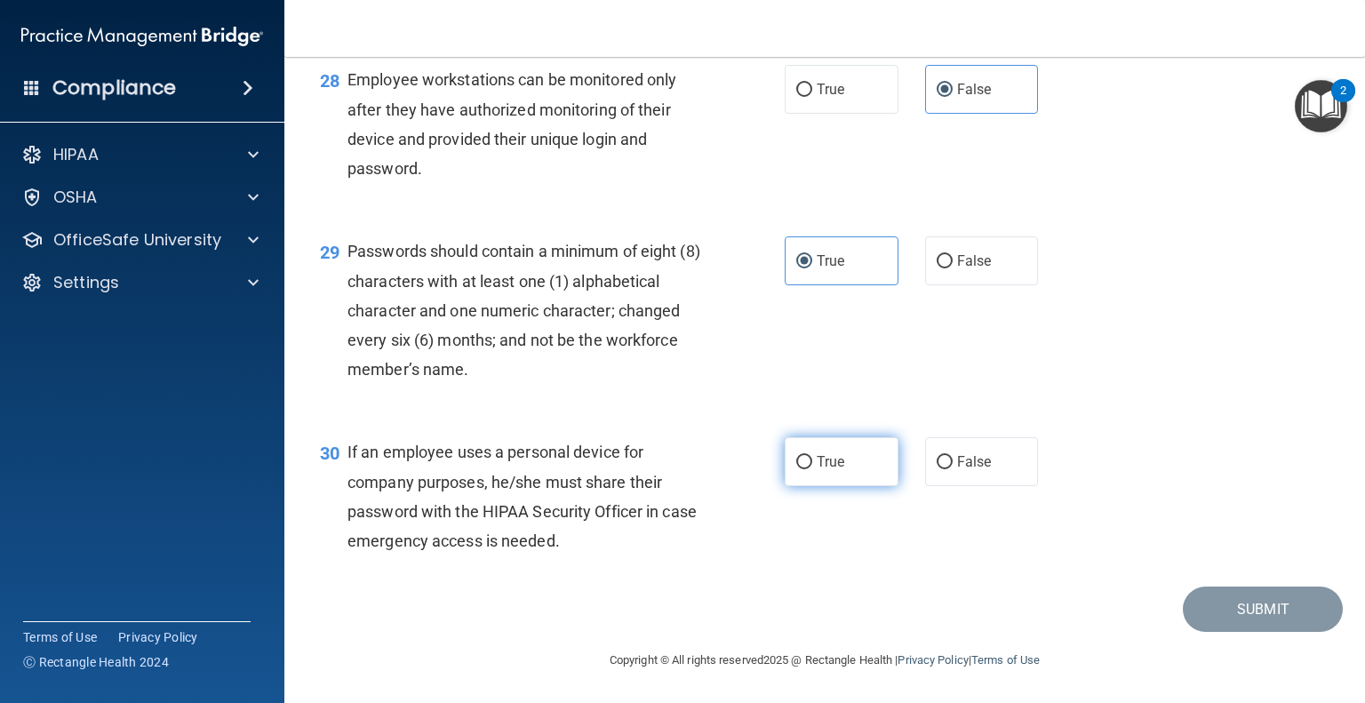
click at [877, 460] on label "True" at bounding box center [842, 461] width 114 height 49
click at [812, 460] on input "True" at bounding box center [804, 462] width 16 height 13
radio input "true"
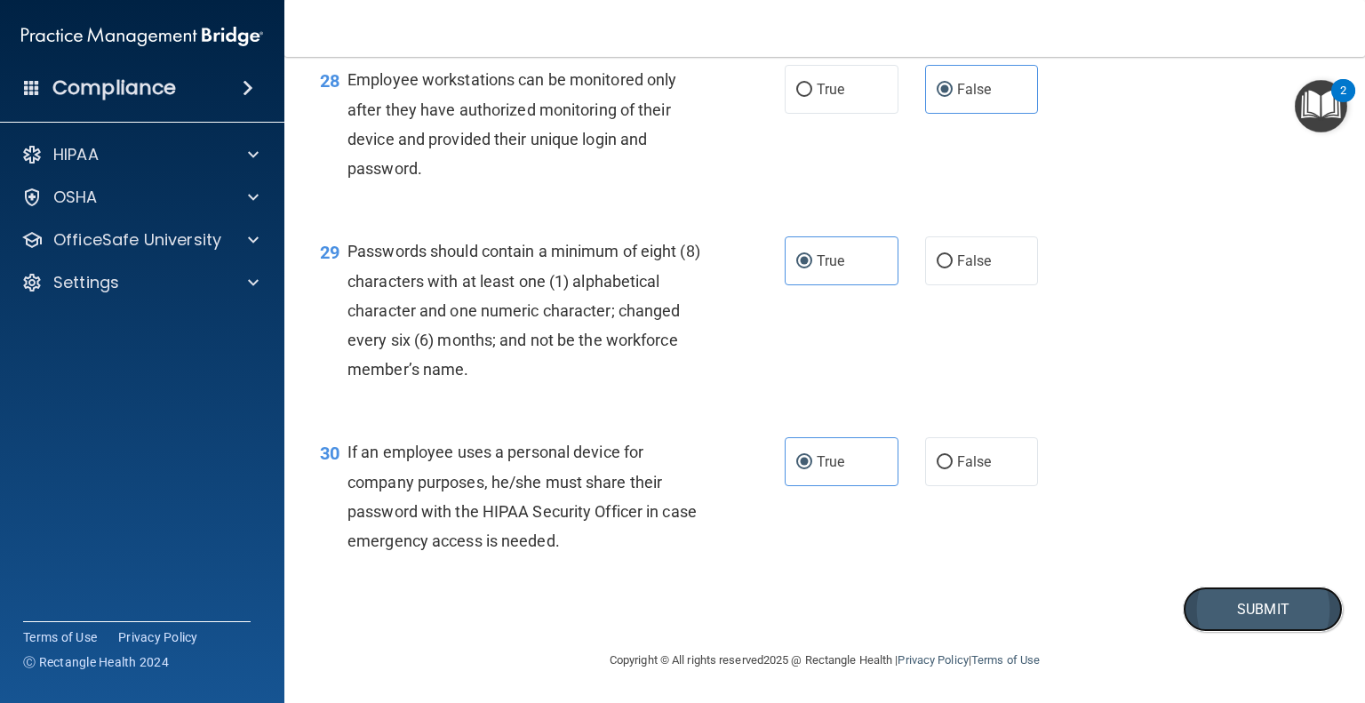
click at [1244, 609] on button "Submit" at bounding box center [1263, 608] width 160 height 45
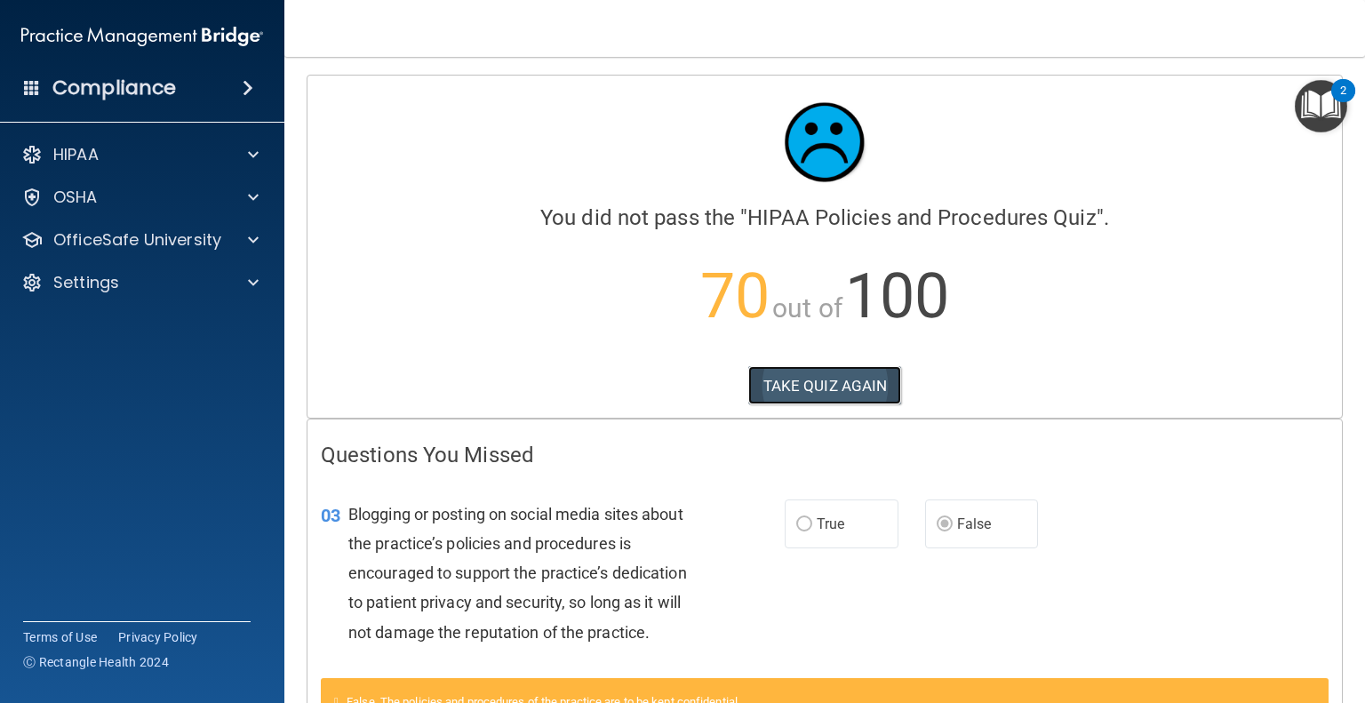
click at [850, 386] on button "TAKE QUIZ AGAIN" at bounding box center [825, 385] width 154 height 39
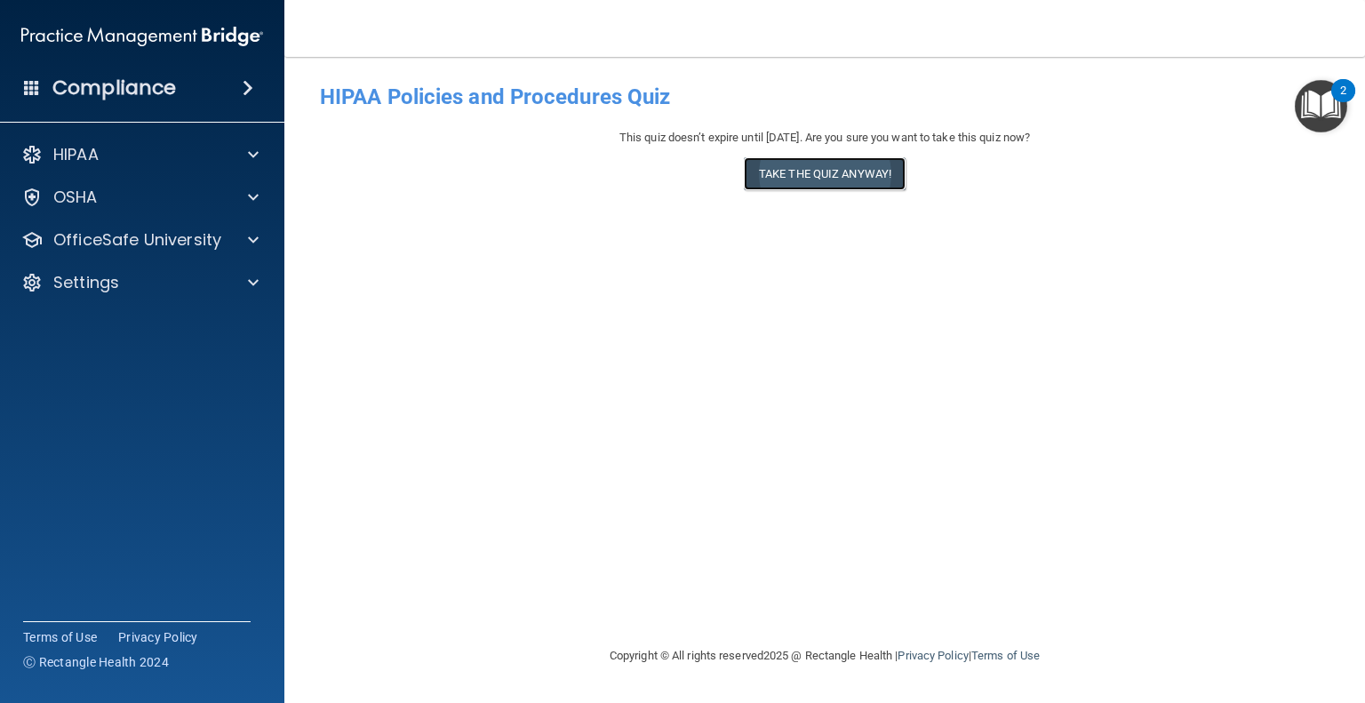
click at [850, 172] on button "Take the quiz anyway!" at bounding box center [825, 173] width 162 height 33
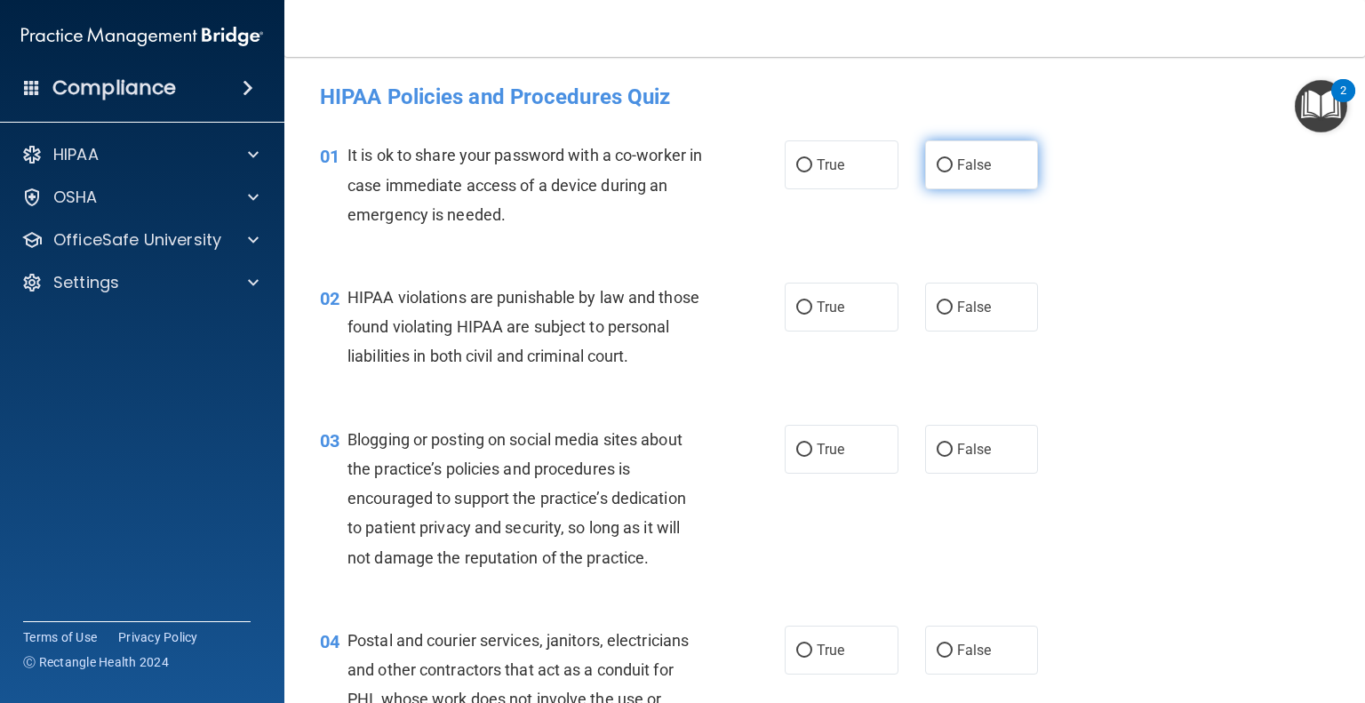
click at [957, 166] on span "False" at bounding box center [974, 164] width 35 height 17
click at [949, 166] on input "False" at bounding box center [944, 165] width 16 height 13
radio input "true"
click at [822, 318] on label "True" at bounding box center [842, 307] width 114 height 49
click at [812, 315] on input "True" at bounding box center [804, 307] width 16 height 13
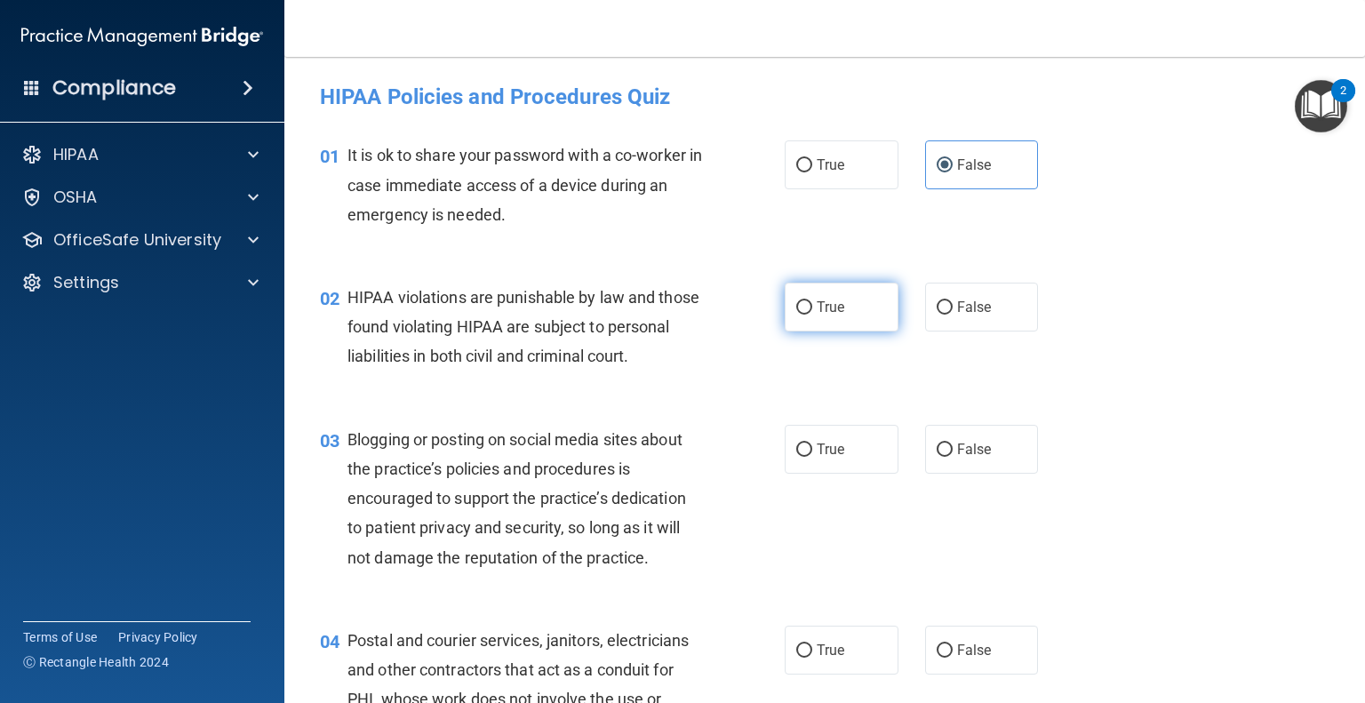
radio input "true"
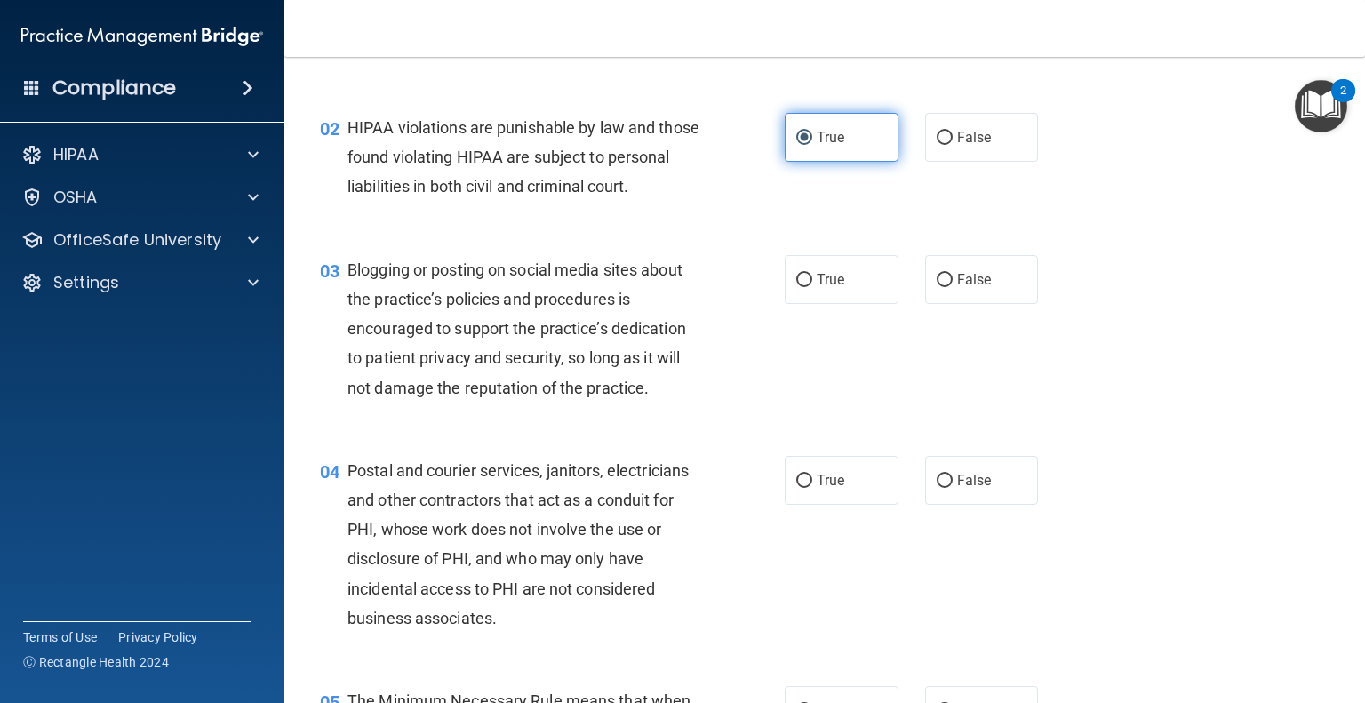
scroll to position [171, 0]
click at [985, 303] on label "False" at bounding box center [982, 278] width 114 height 49
click at [952, 286] on input "False" at bounding box center [944, 279] width 16 height 13
radio input "true"
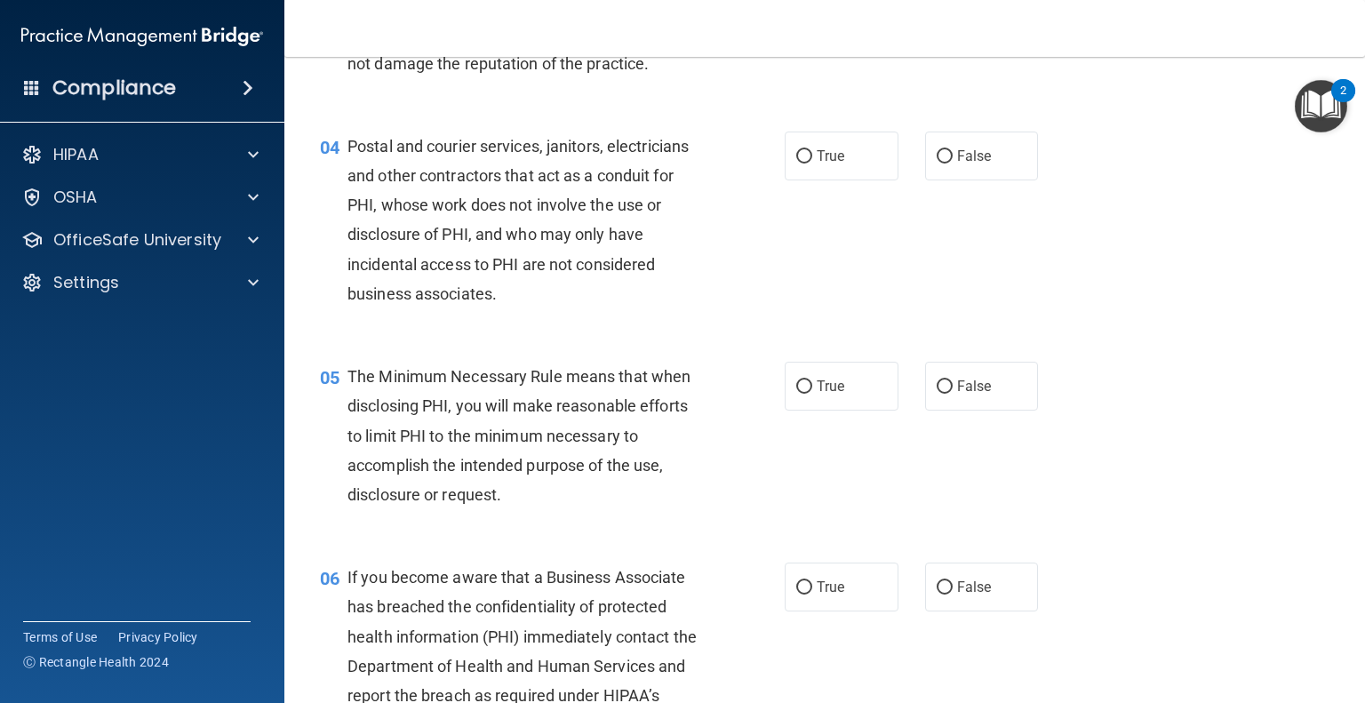
scroll to position [504, 0]
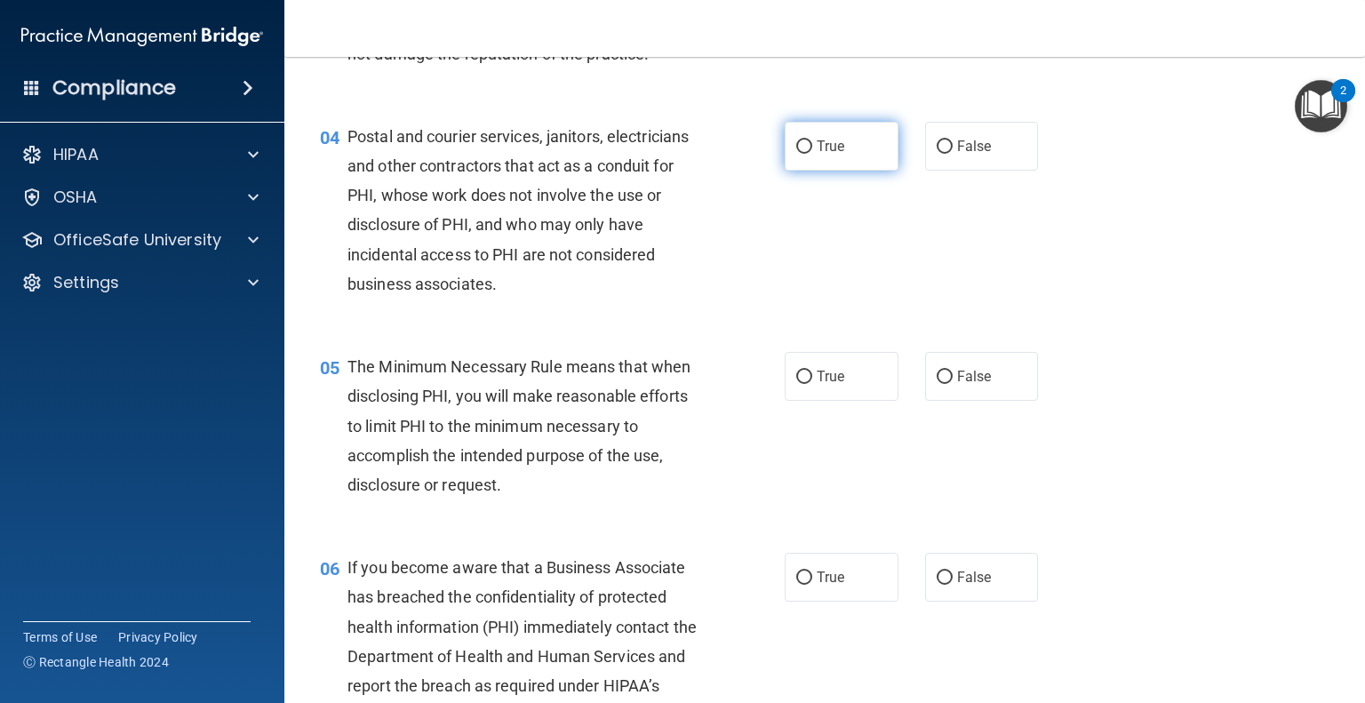
click at [817, 155] on span "True" at bounding box center [831, 146] width 28 height 17
click at [811, 154] on input "True" at bounding box center [804, 146] width 16 height 13
radio input "true"
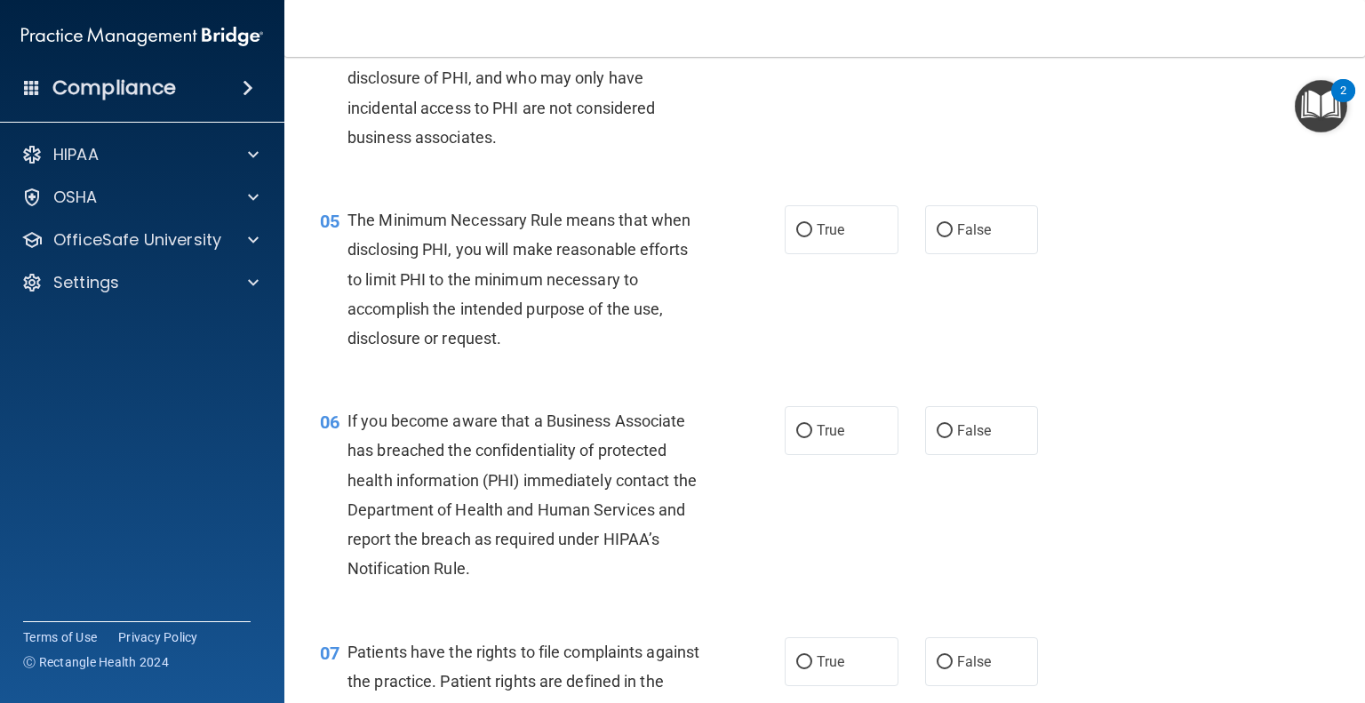
scroll to position [660, 0]
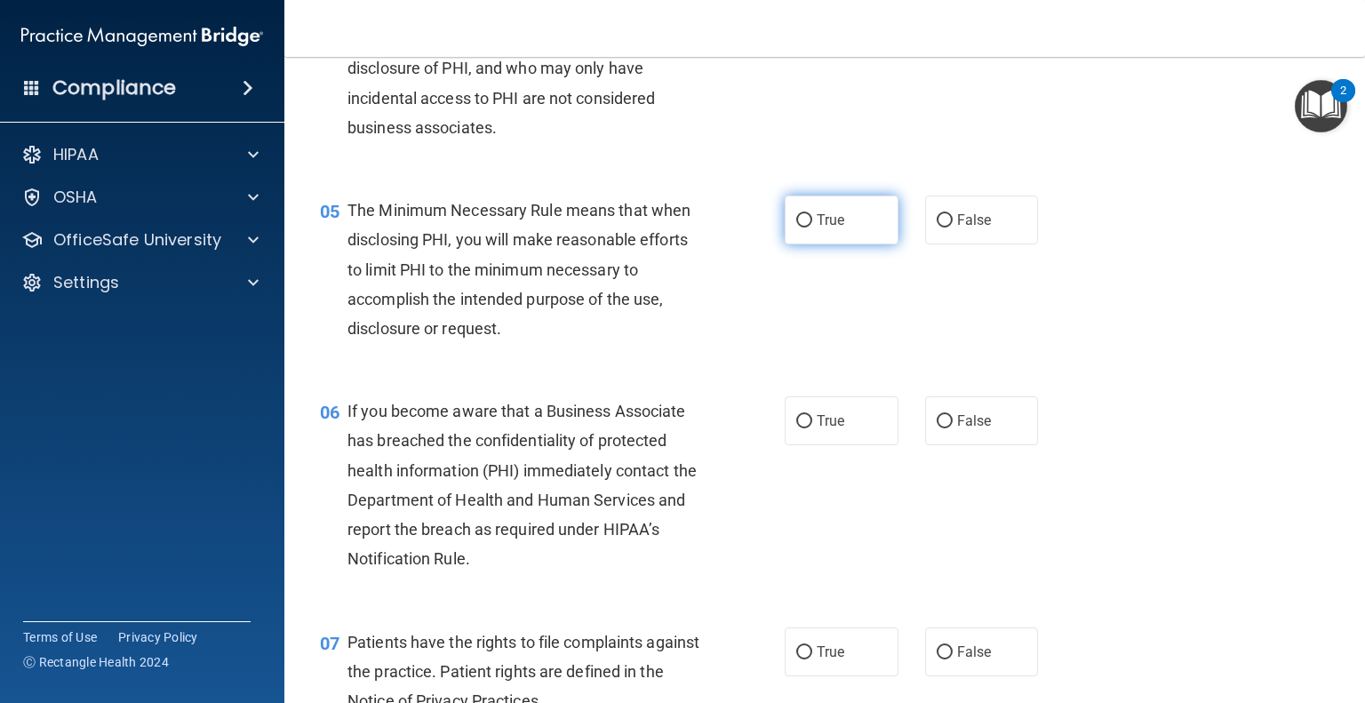
click at [828, 244] on label "True" at bounding box center [842, 219] width 114 height 49
click at [812, 227] on input "True" at bounding box center [804, 220] width 16 height 13
radio input "true"
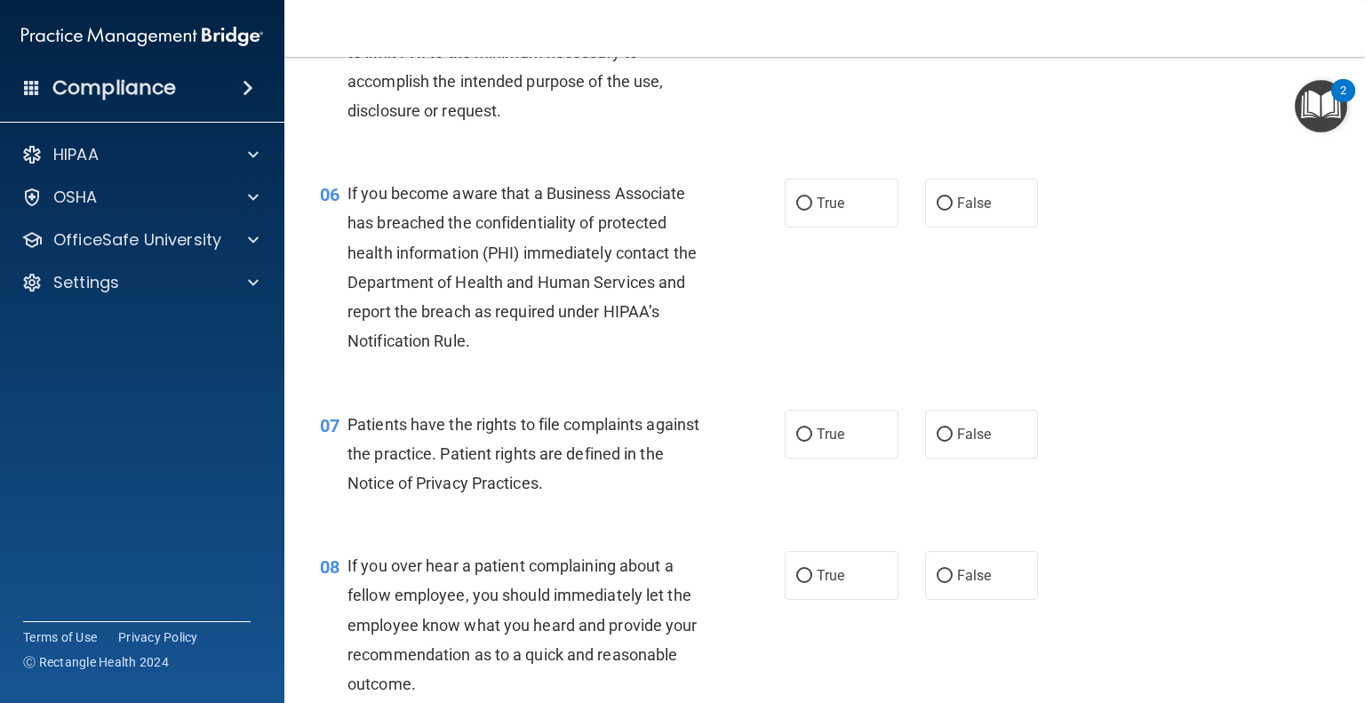
scroll to position [890, 0]
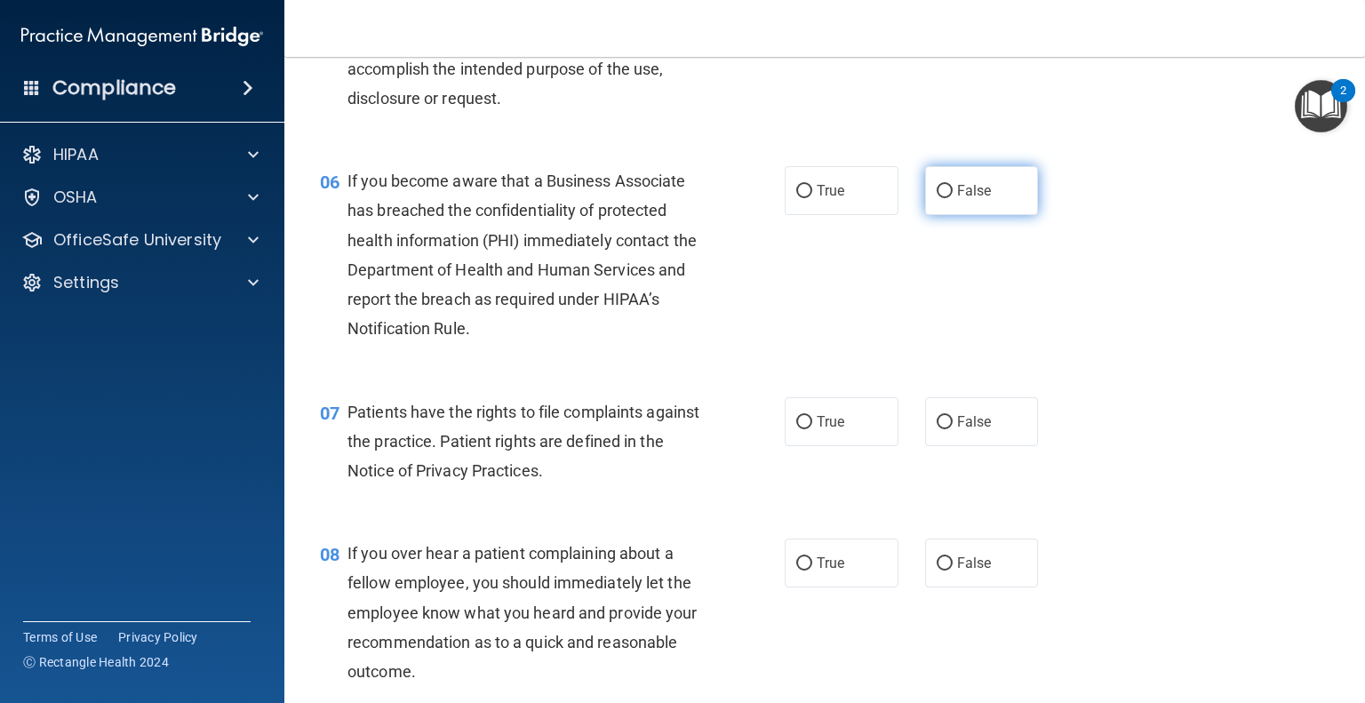
click at [966, 215] on label "False" at bounding box center [982, 190] width 114 height 49
click at [952, 198] on input "False" at bounding box center [944, 191] width 16 height 13
radio input "true"
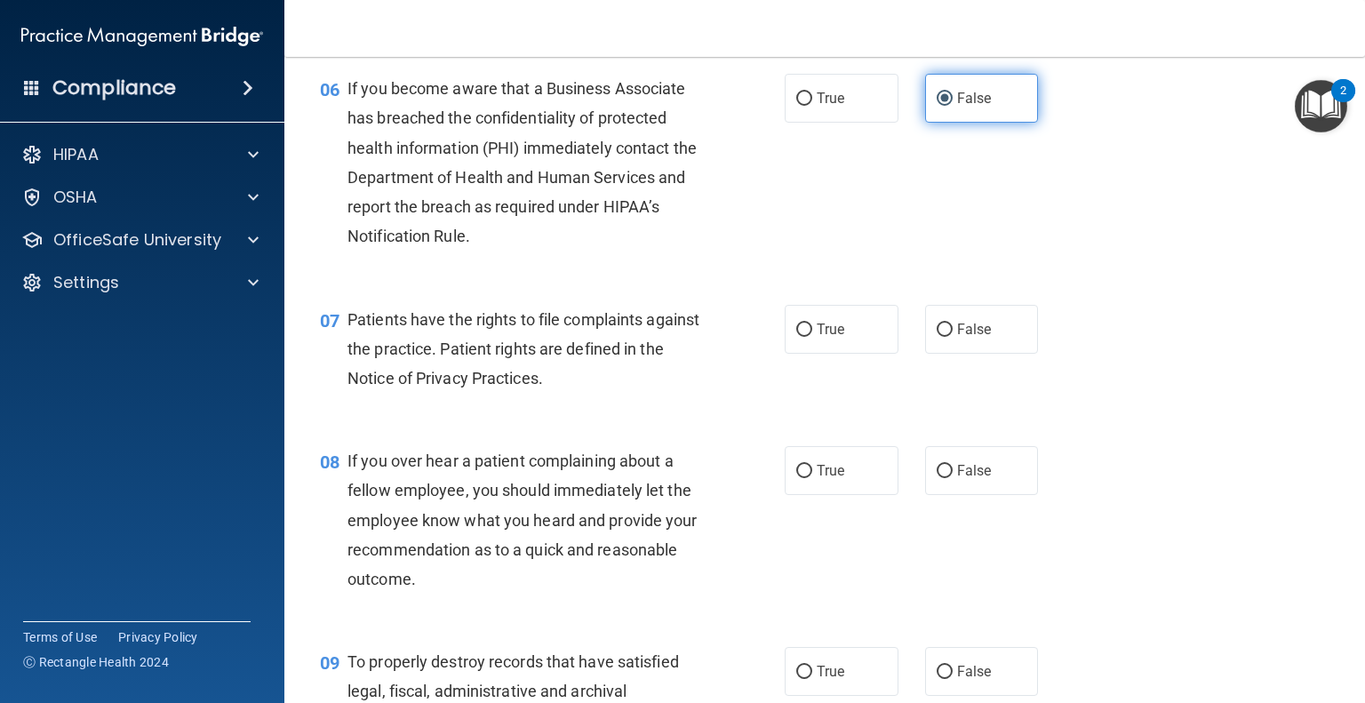
scroll to position [984, 0]
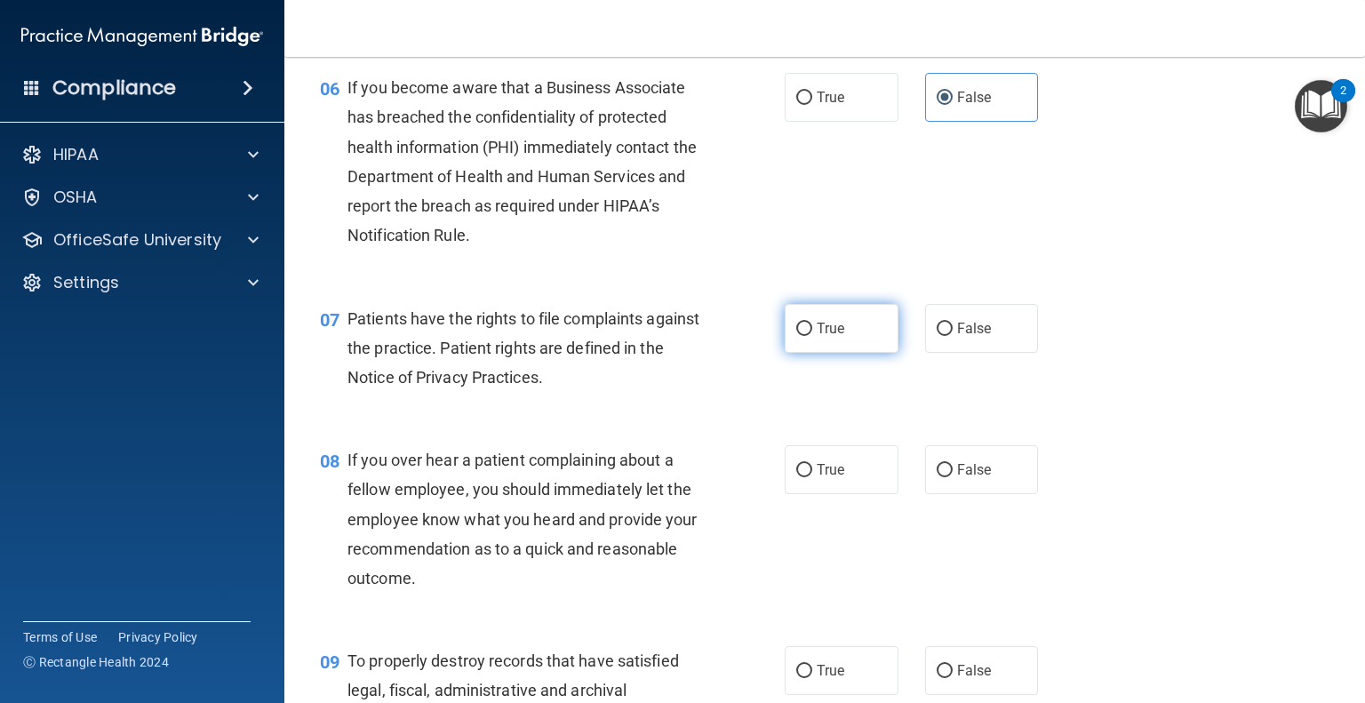
click at [817, 337] on span "True" at bounding box center [831, 328] width 28 height 17
click at [812, 336] on input "True" at bounding box center [804, 329] width 16 height 13
radio input "true"
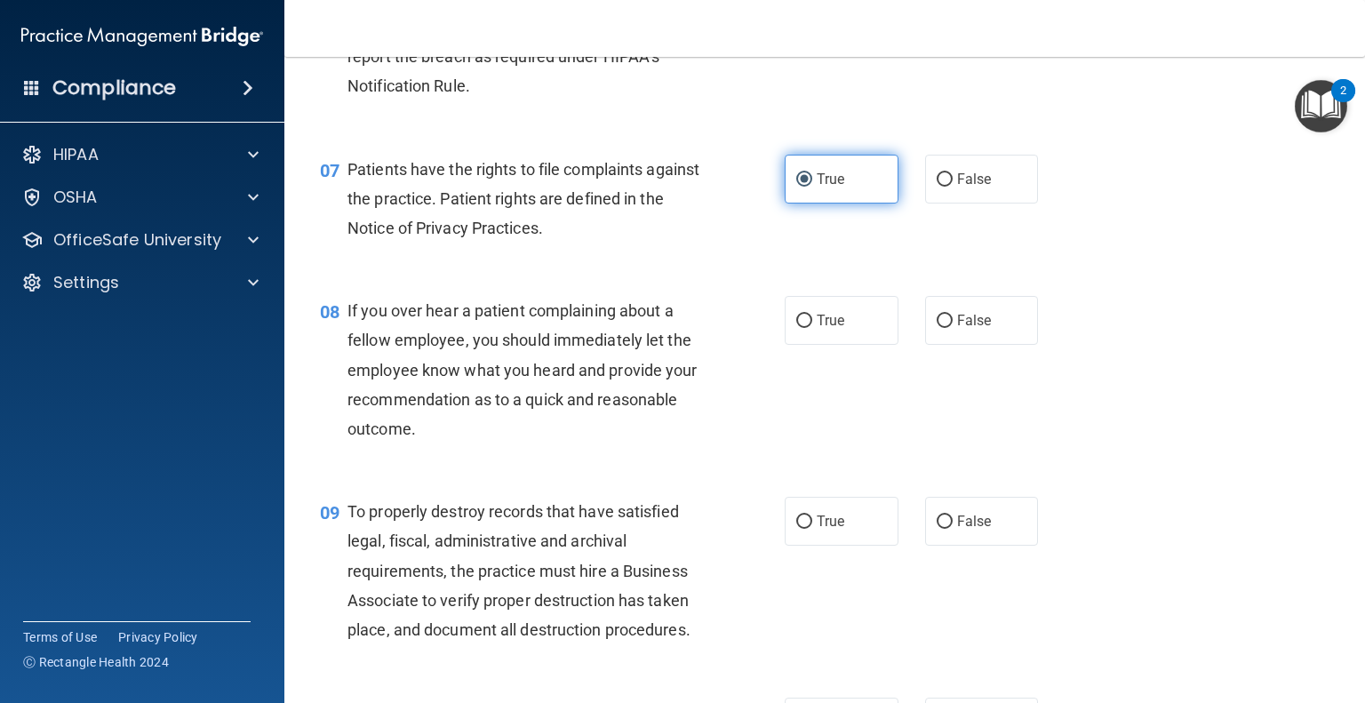
scroll to position [1139, 0]
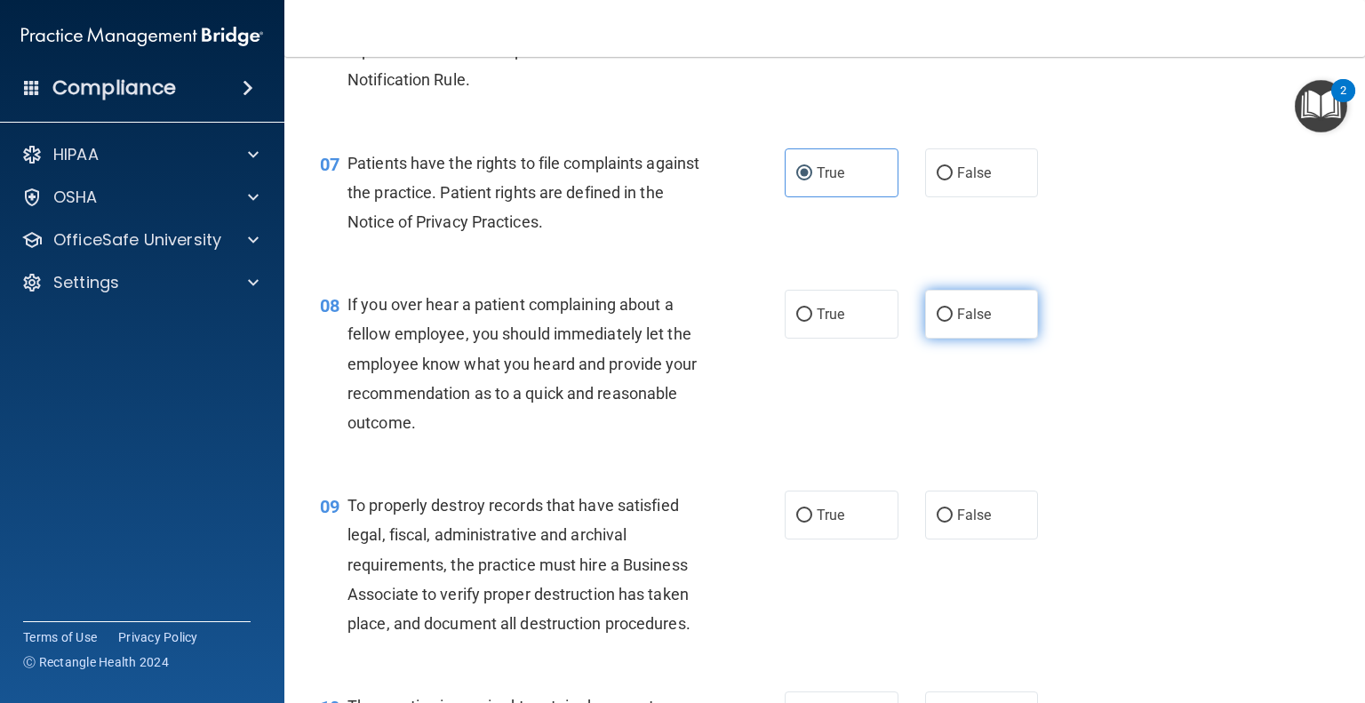
click at [953, 339] on label "False" at bounding box center [982, 314] width 114 height 49
click at [952, 322] on input "False" at bounding box center [944, 314] width 16 height 13
radio input "true"
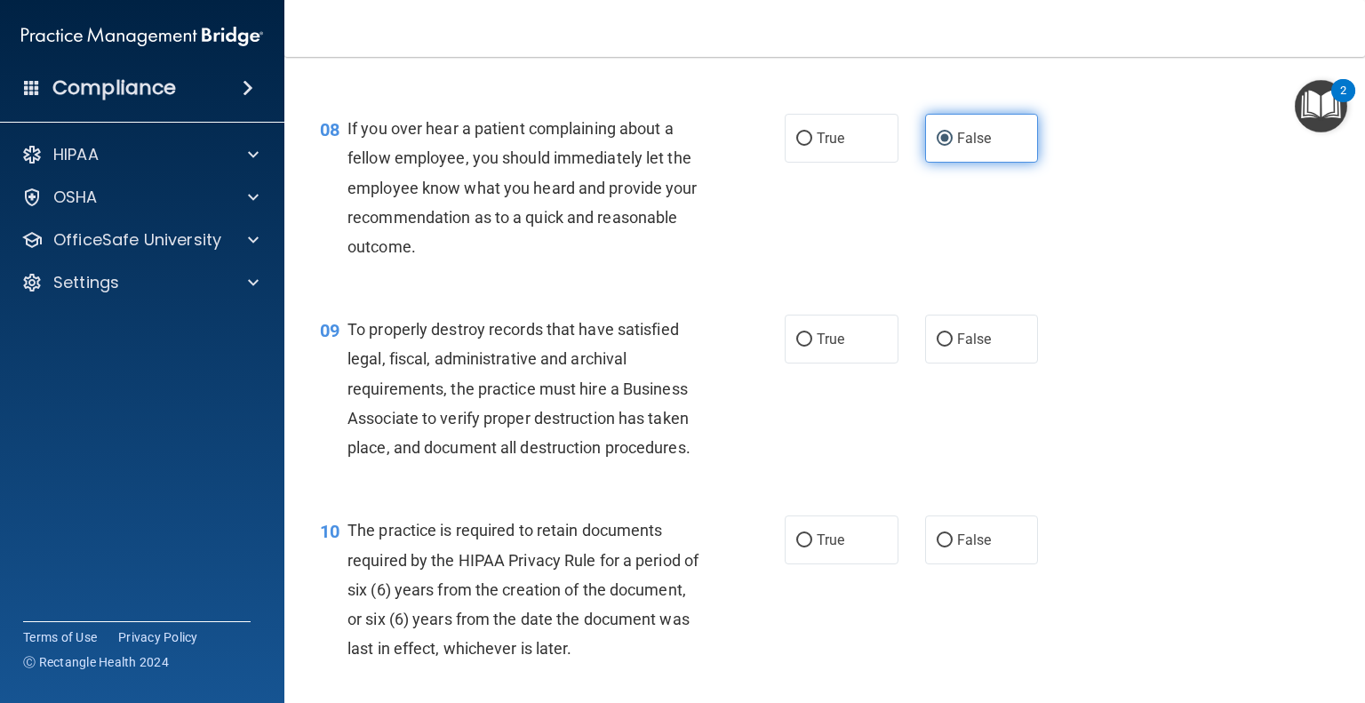
scroll to position [1318, 0]
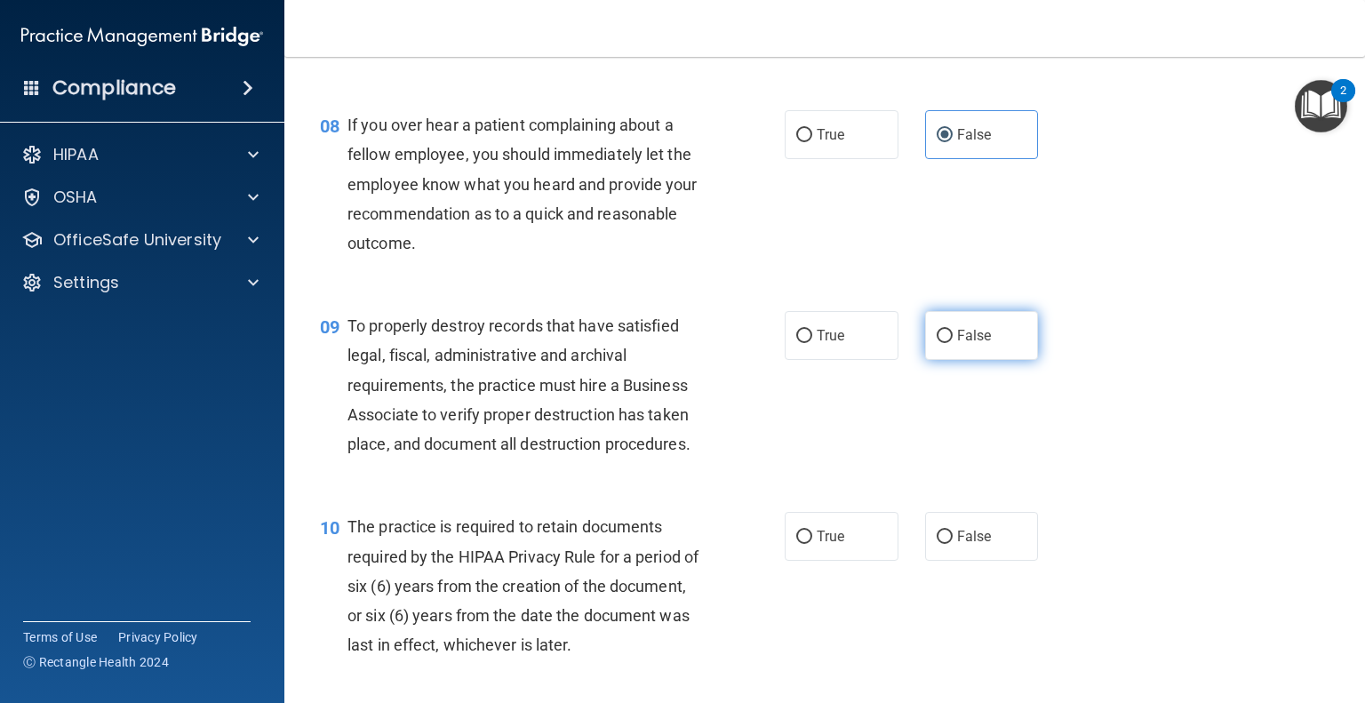
click at [960, 360] on label "False" at bounding box center [982, 335] width 114 height 49
click at [952, 343] on input "False" at bounding box center [944, 336] width 16 height 13
radio input "true"
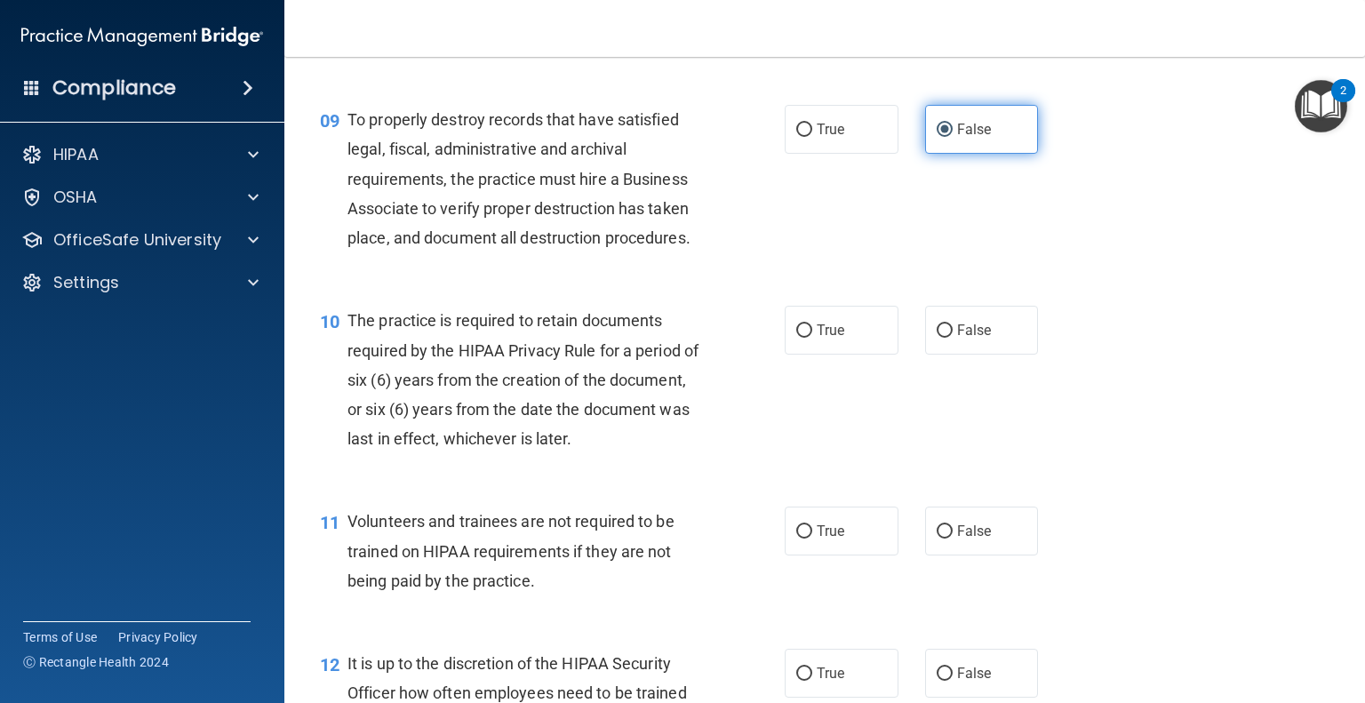
scroll to position [1528, 0]
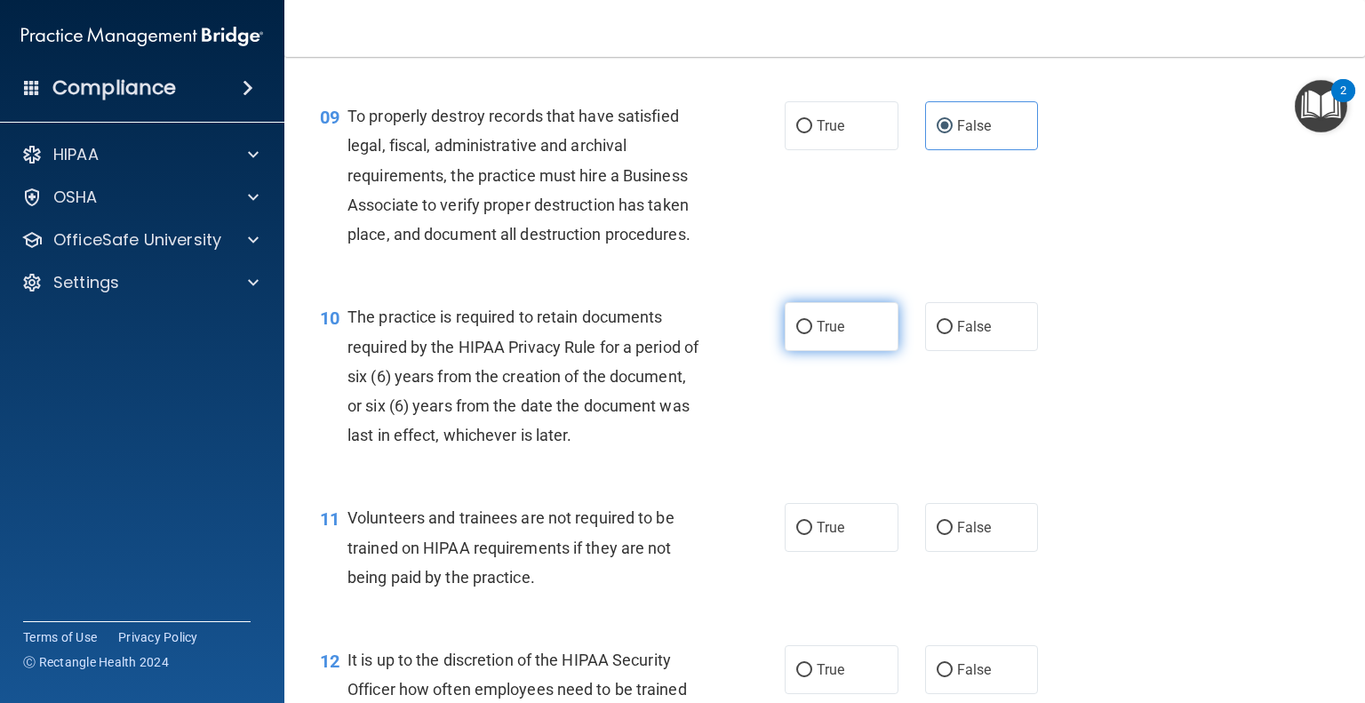
click at [833, 335] on span "True" at bounding box center [831, 326] width 28 height 17
click at [812, 334] on input "True" at bounding box center [804, 327] width 16 height 13
radio input "true"
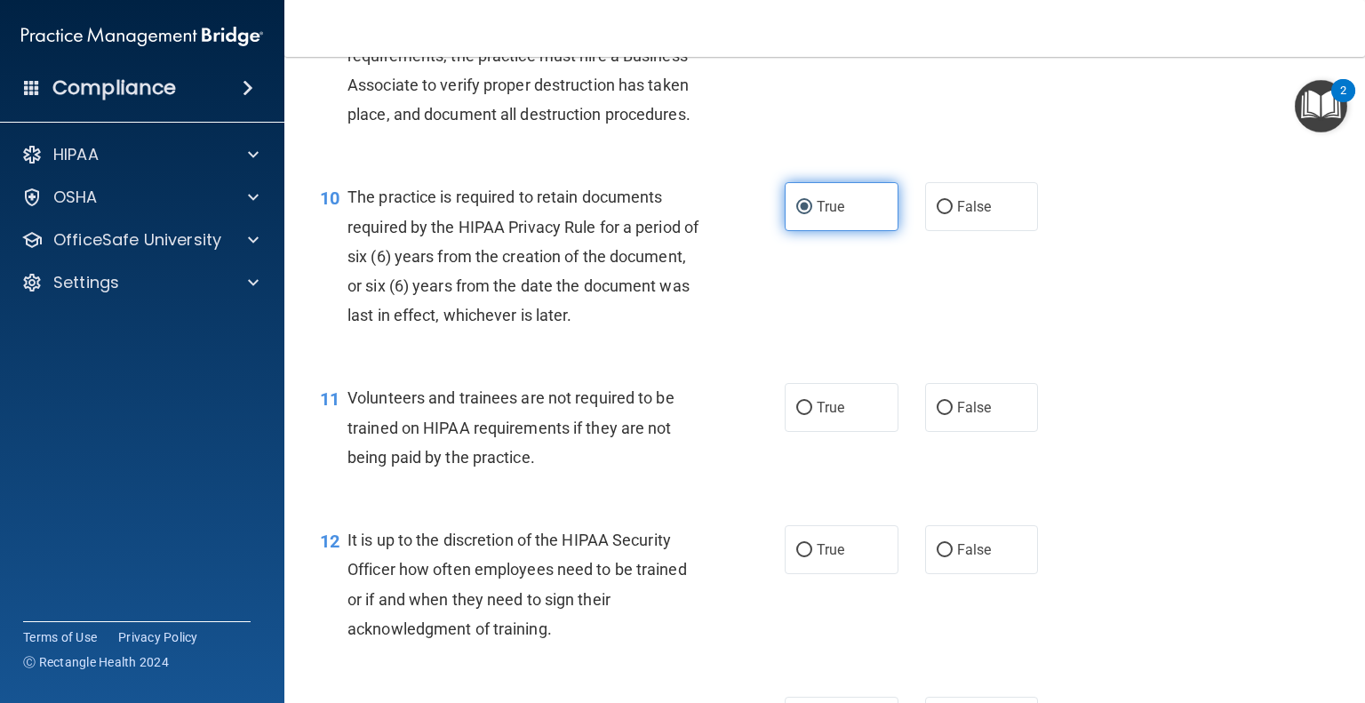
scroll to position [1659, 0]
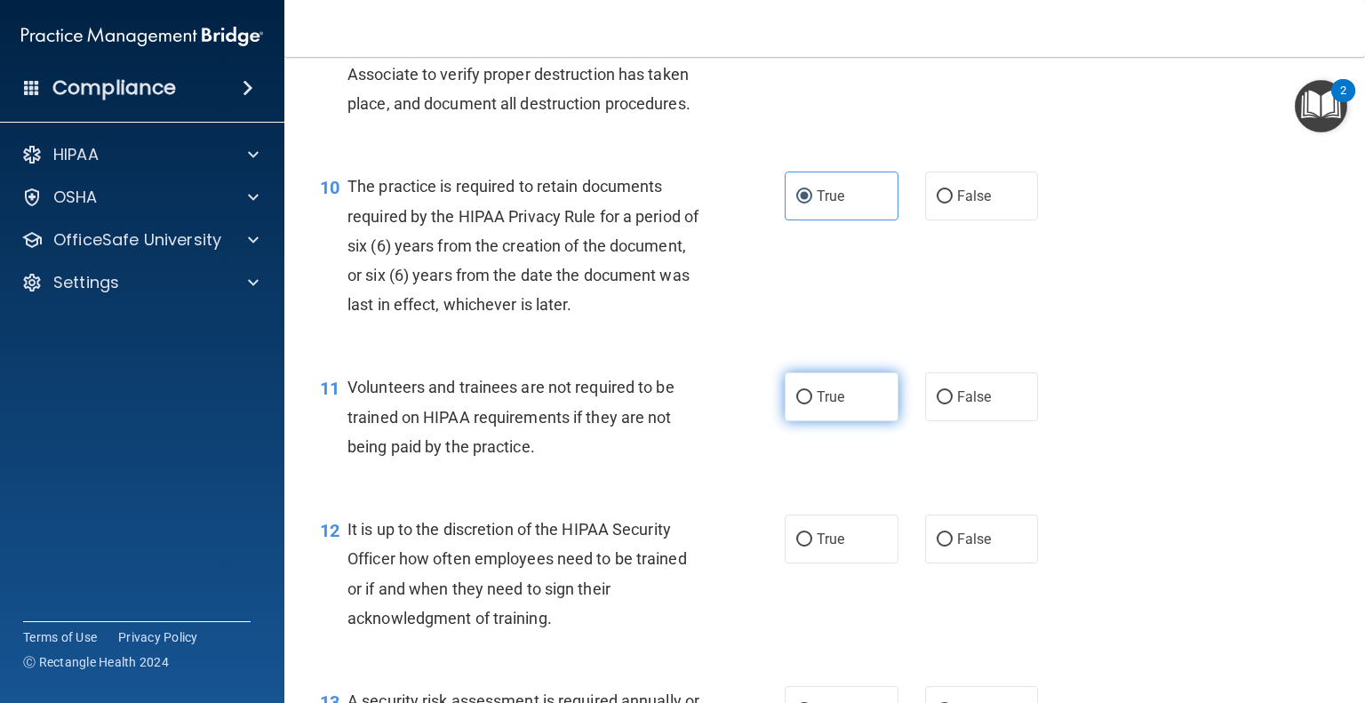
click at [825, 405] on span "True" at bounding box center [831, 396] width 28 height 17
click at [812, 404] on input "True" at bounding box center [804, 397] width 16 height 13
radio input "true"
click at [1000, 421] on label "False" at bounding box center [982, 396] width 114 height 49
click at [952, 404] on input "False" at bounding box center [944, 397] width 16 height 13
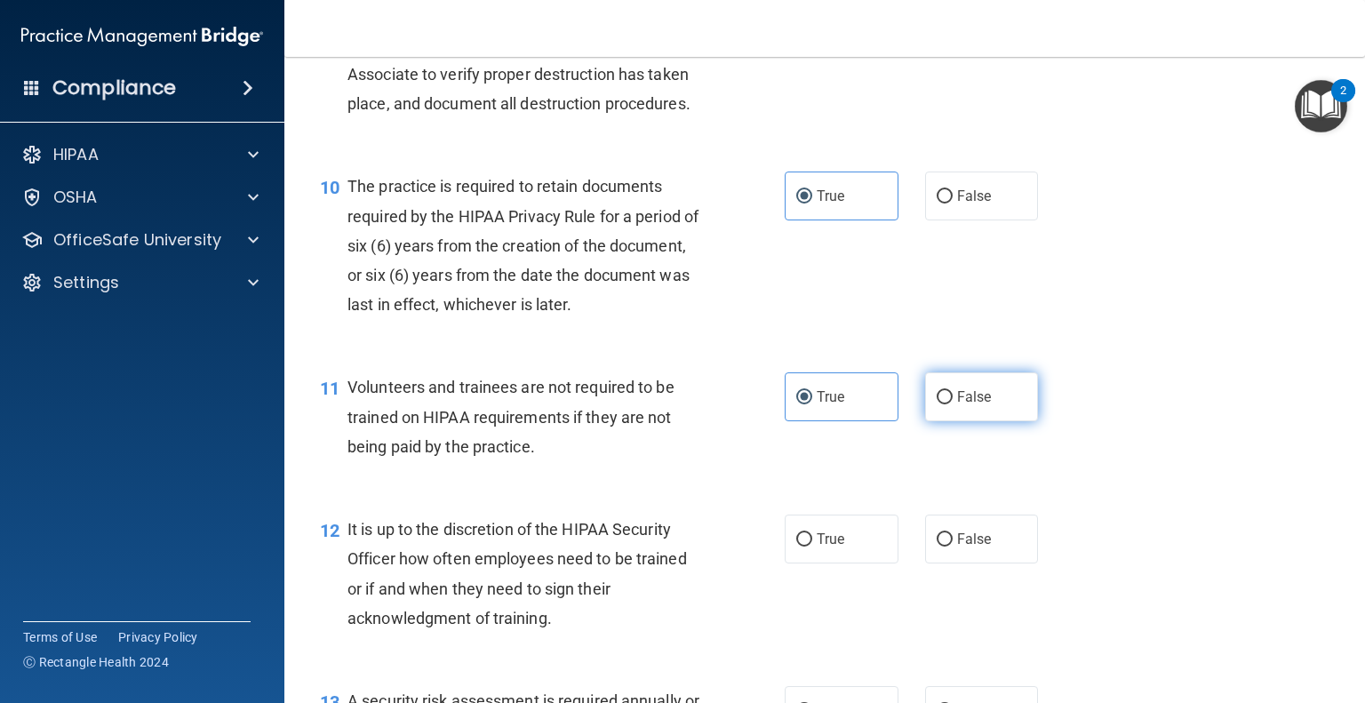
radio input "true"
radio input "false"
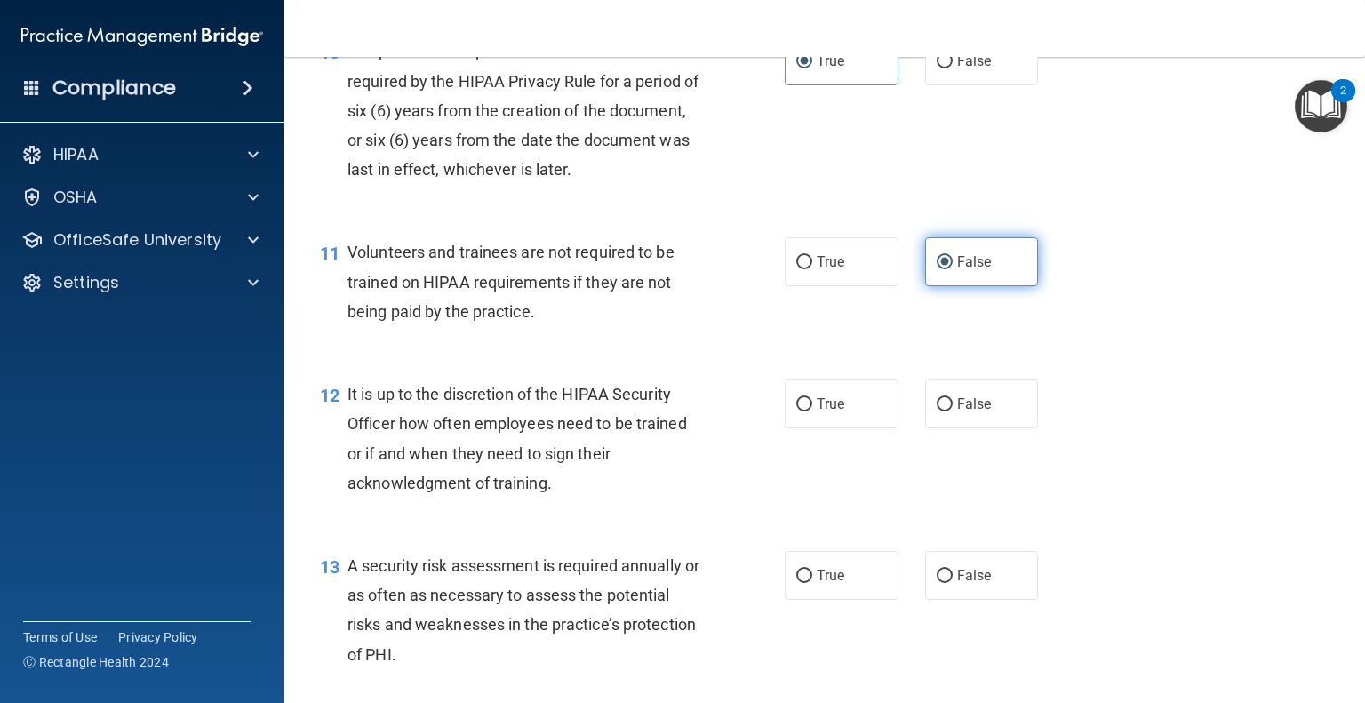
scroll to position [1791, 0]
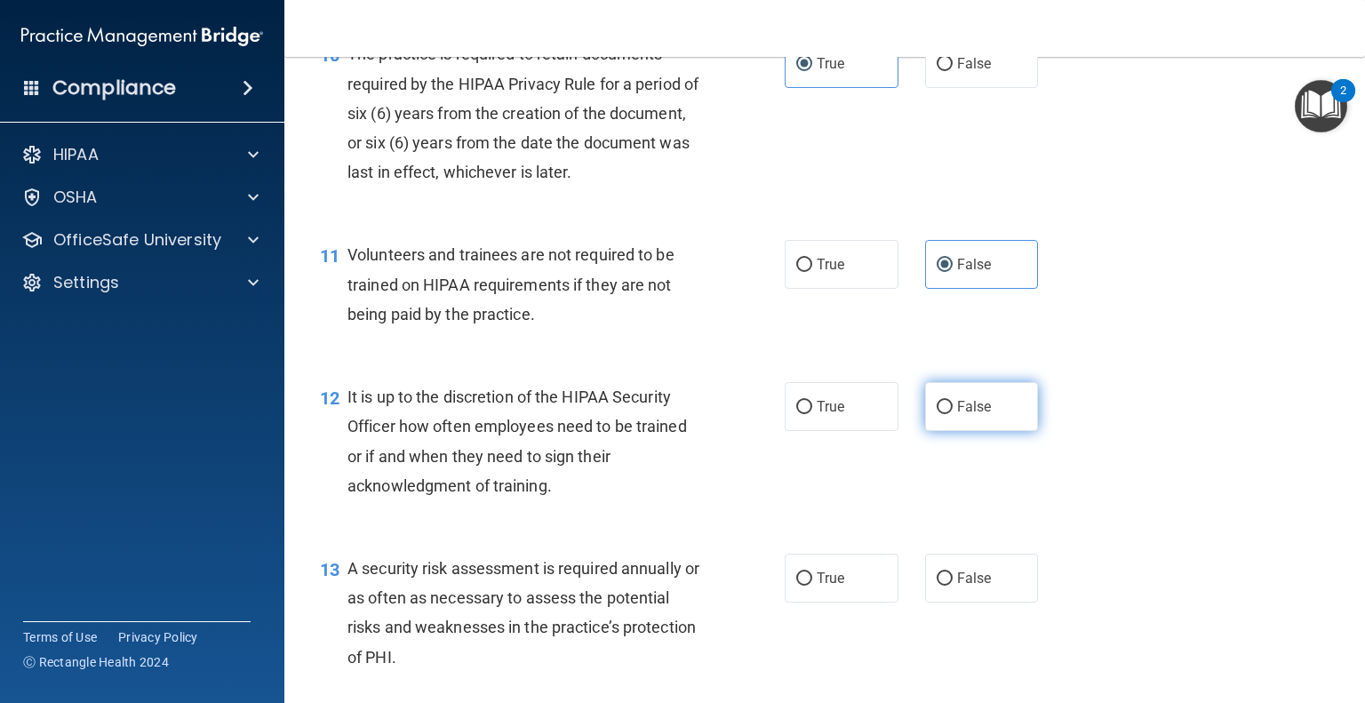
click at [947, 431] on label "False" at bounding box center [982, 406] width 114 height 49
click at [947, 414] on input "False" at bounding box center [944, 407] width 16 height 13
radio input "true"
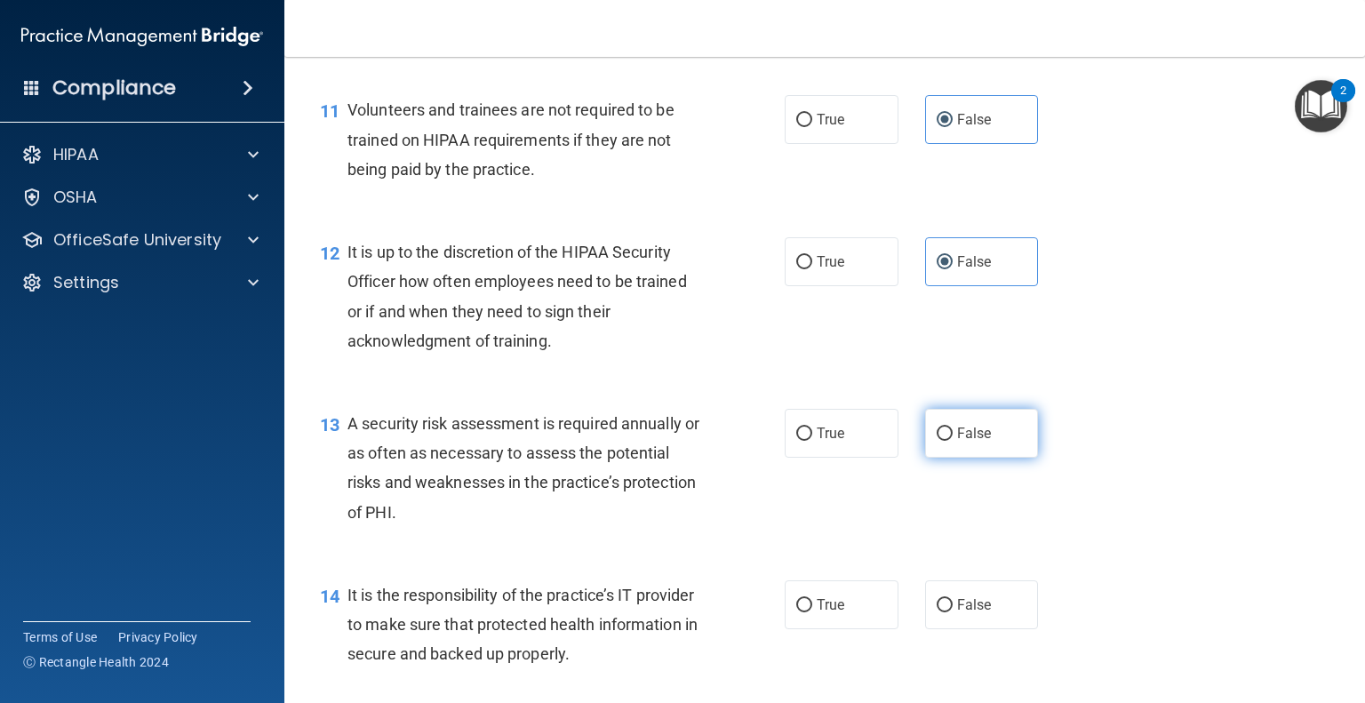
scroll to position [1937, 0]
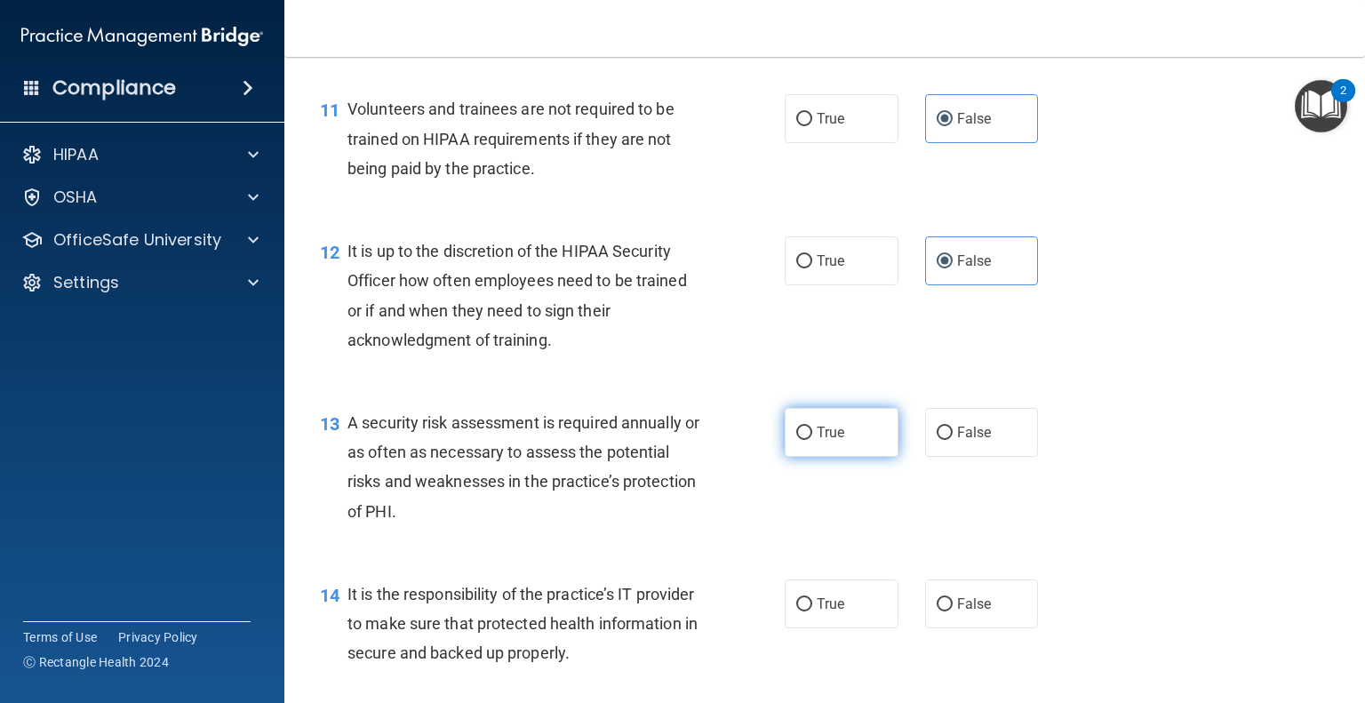
click at [842, 457] on label "True" at bounding box center [842, 432] width 114 height 49
click at [812, 440] on input "True" at bounding box center [804, 432] width 16 height 13
radio input "true"
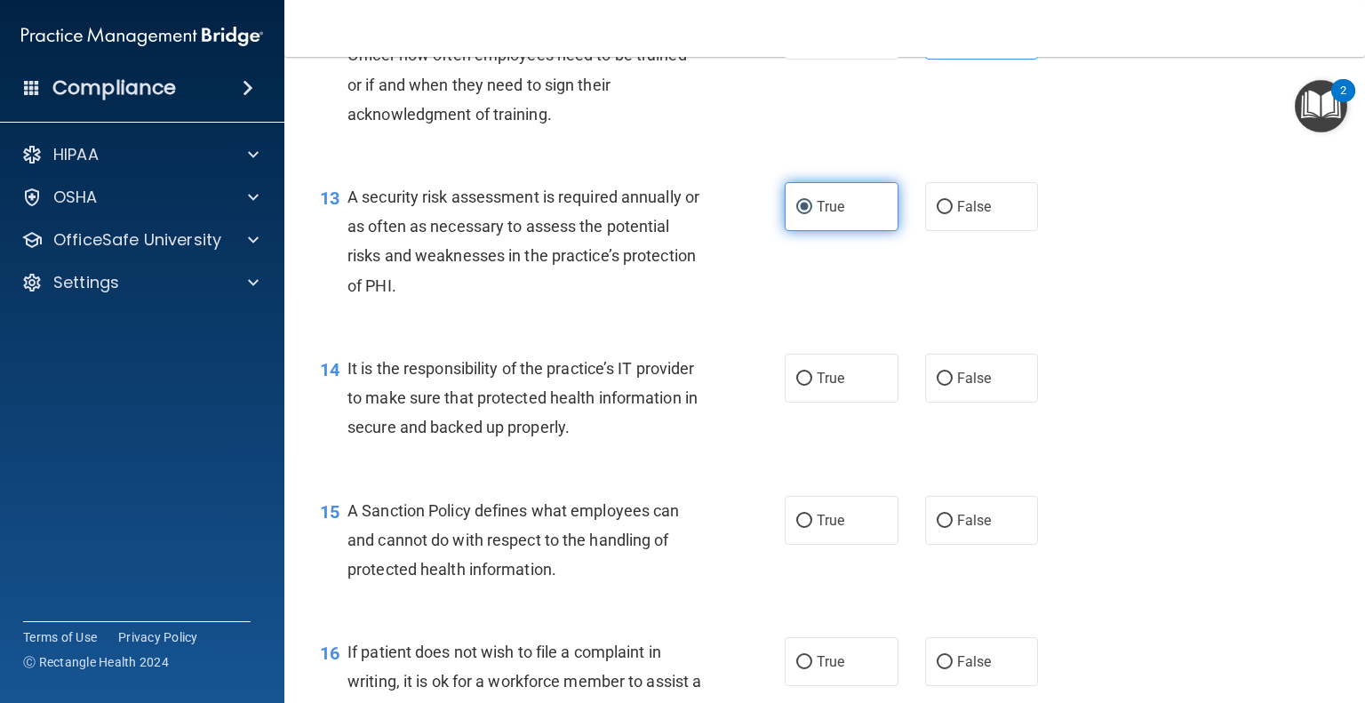
scroll to position [2167, 0]
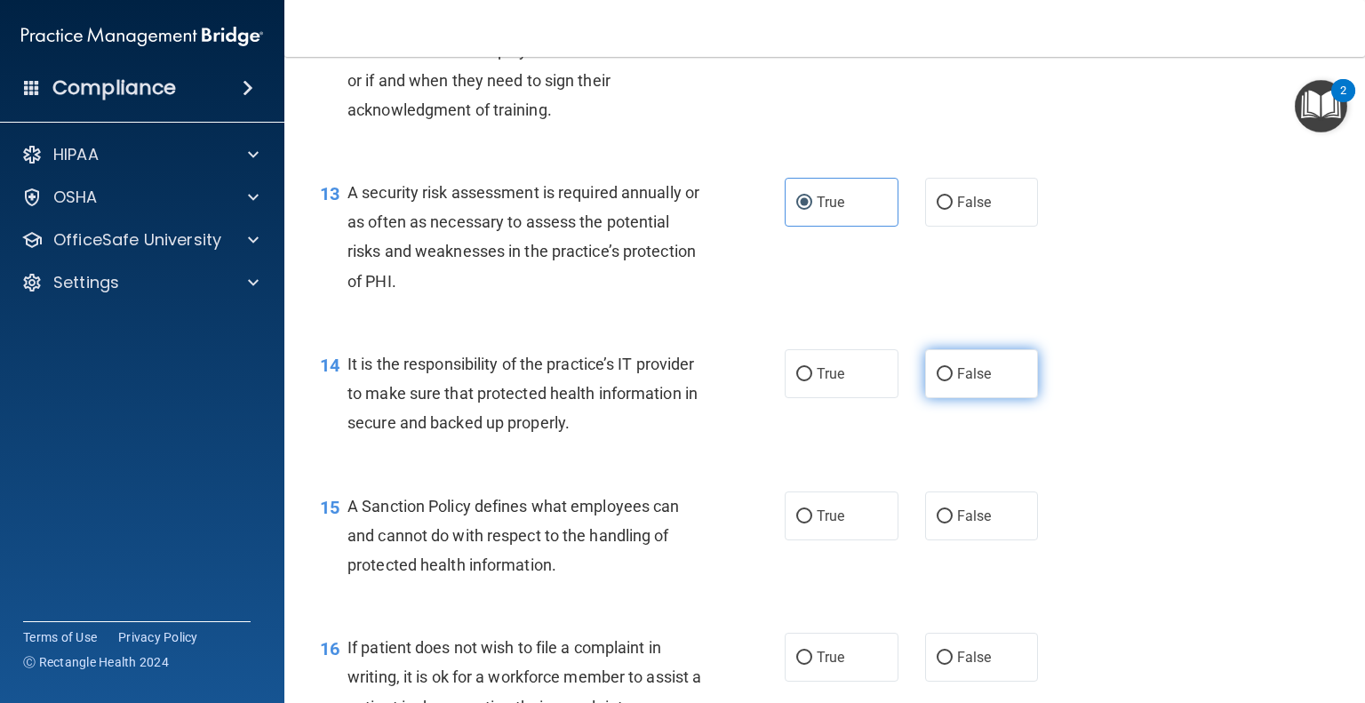
click at [973, 398] on label "False" at bounding box center [982, 373] width 114 height 49
click at [952, 381] on input "False" at bounding box center [944, 374] width 16 height 13
radio input "true"
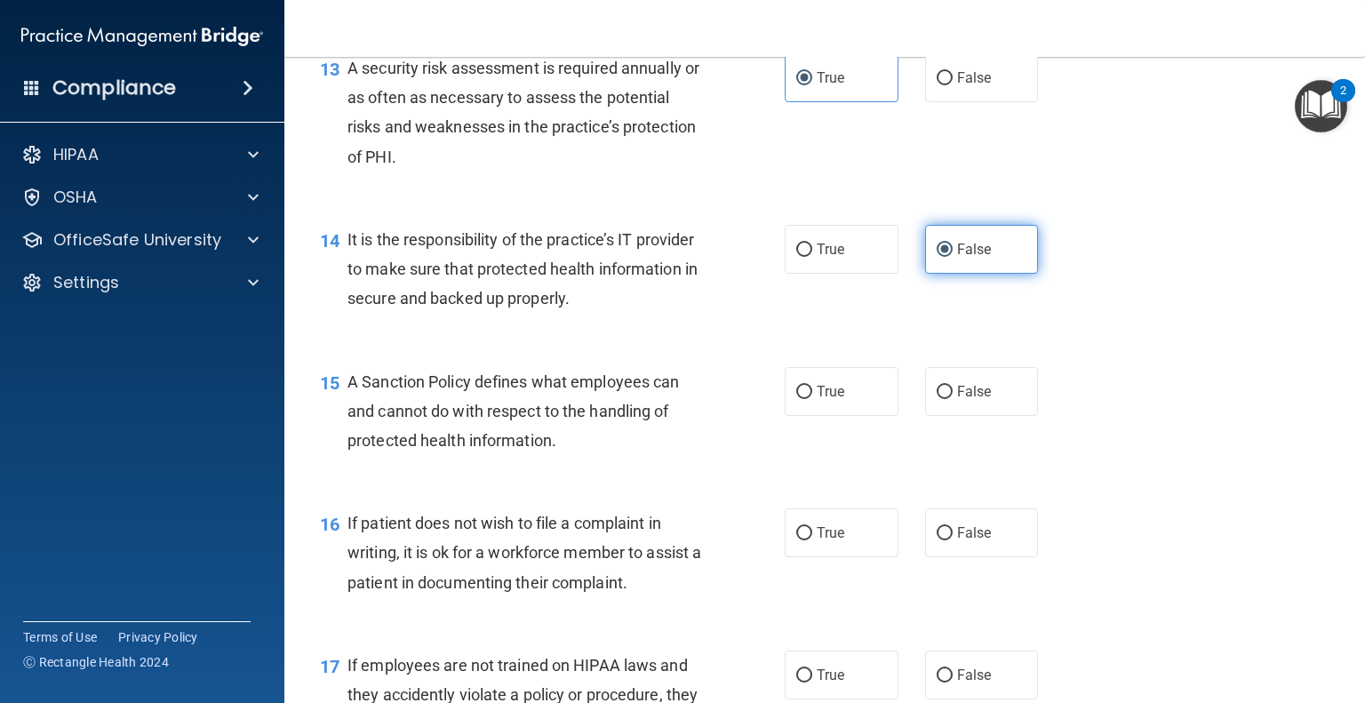
scroll to position [2294, 0]
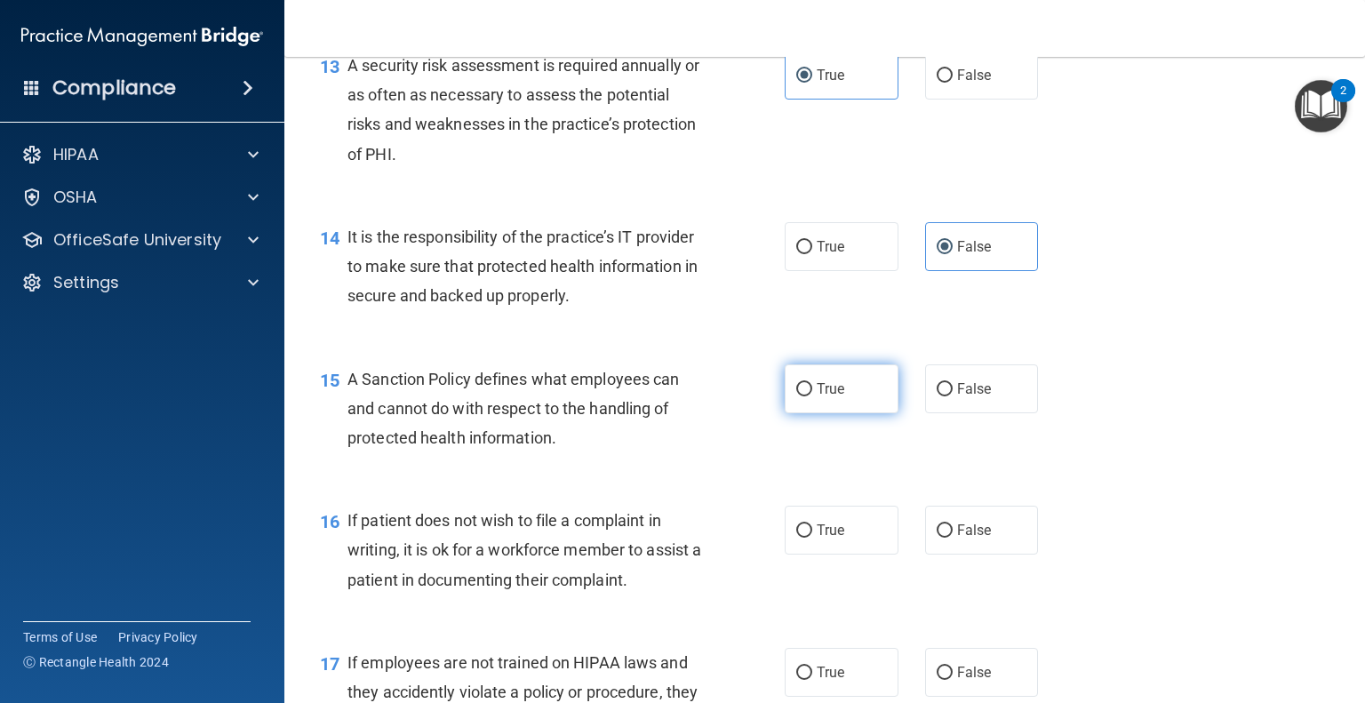
click at [832, 413] on label "True" at bounding box center [842, 388] width 114 height 49
click at [812, 396] on input "True" at bounding box center [804, 389] width 16 height 13
radio input "true"
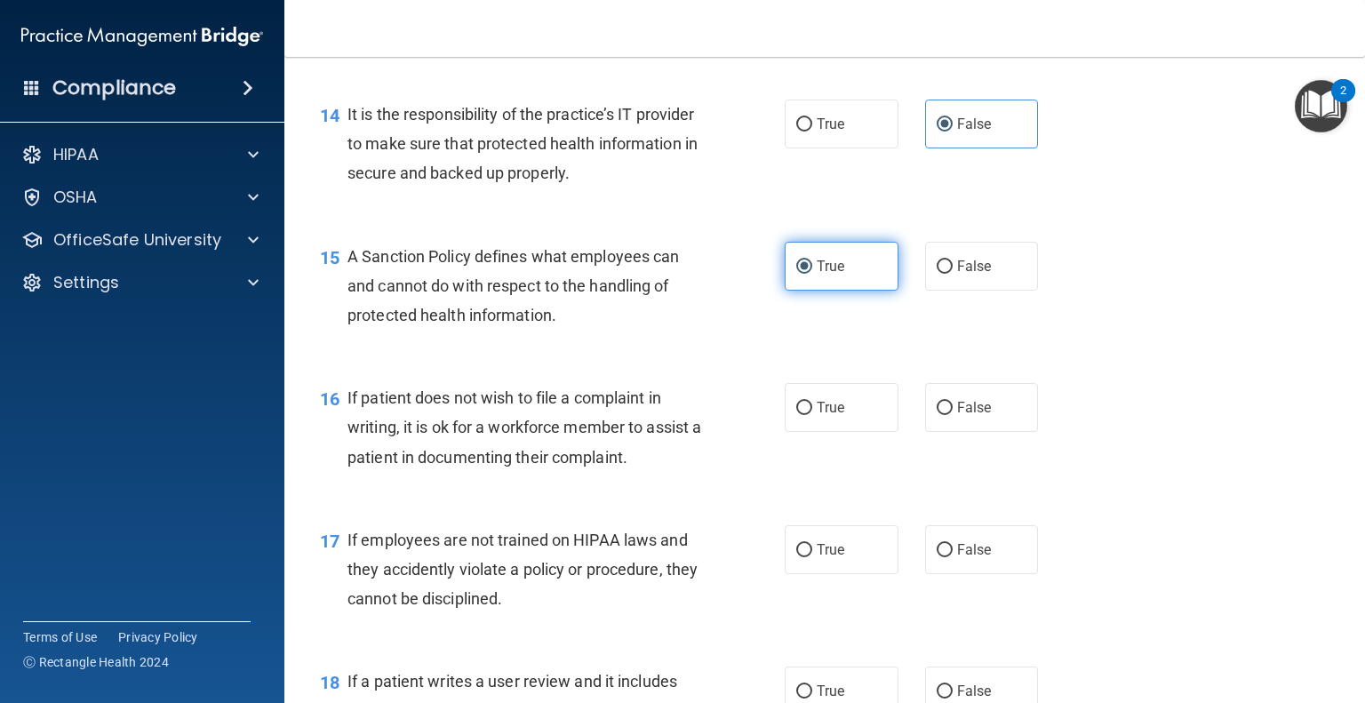
scroll to position [2422, 0]
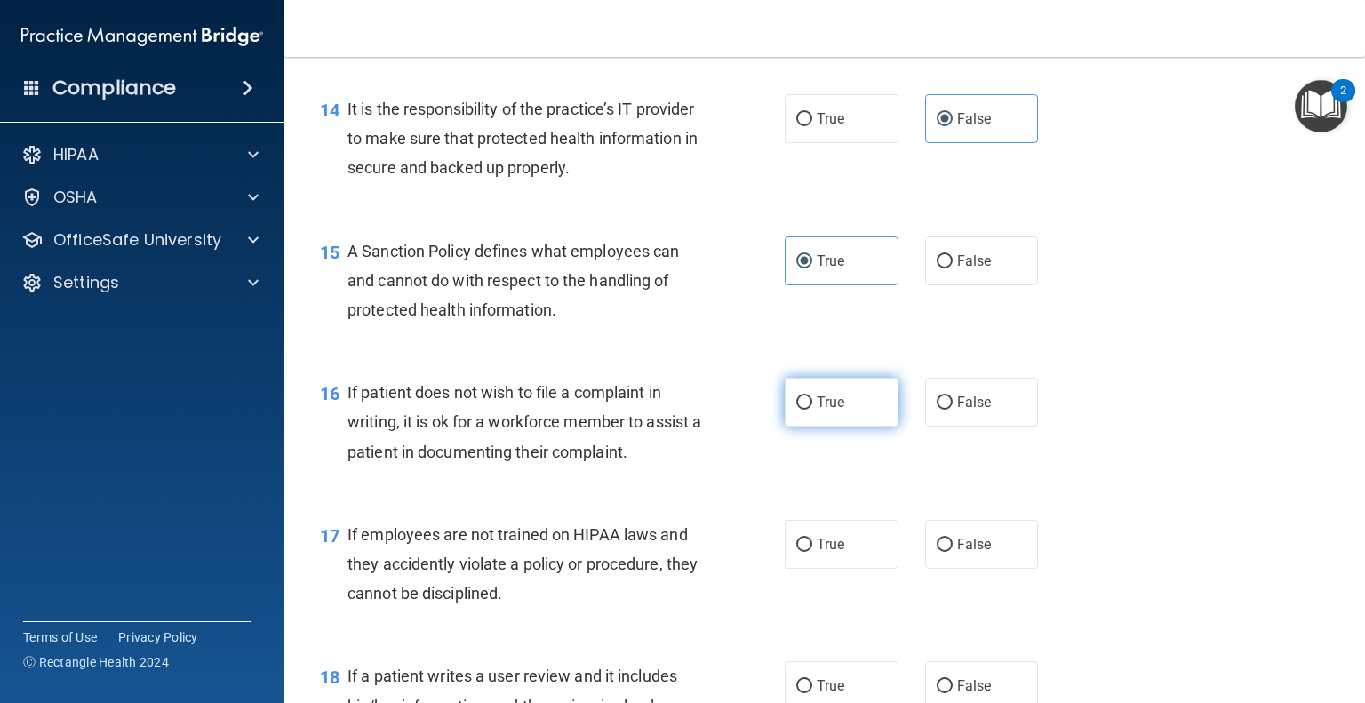
click at [848, 426] on label "True" at bounding box center [842, 402] width 114 height 49
click at [812, 410] on input "True" at bounding box center [804, 402] width 16 height 13
radio input "true"
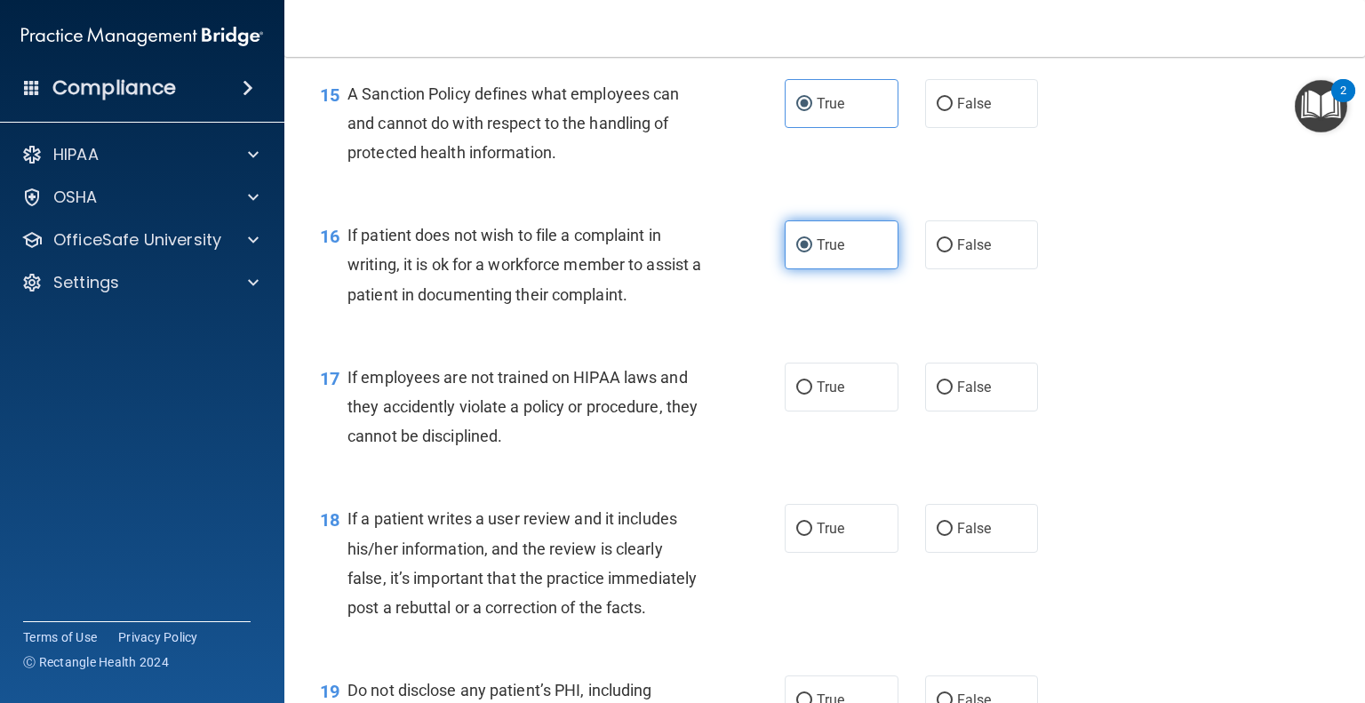
scroll to position [2582, 0]
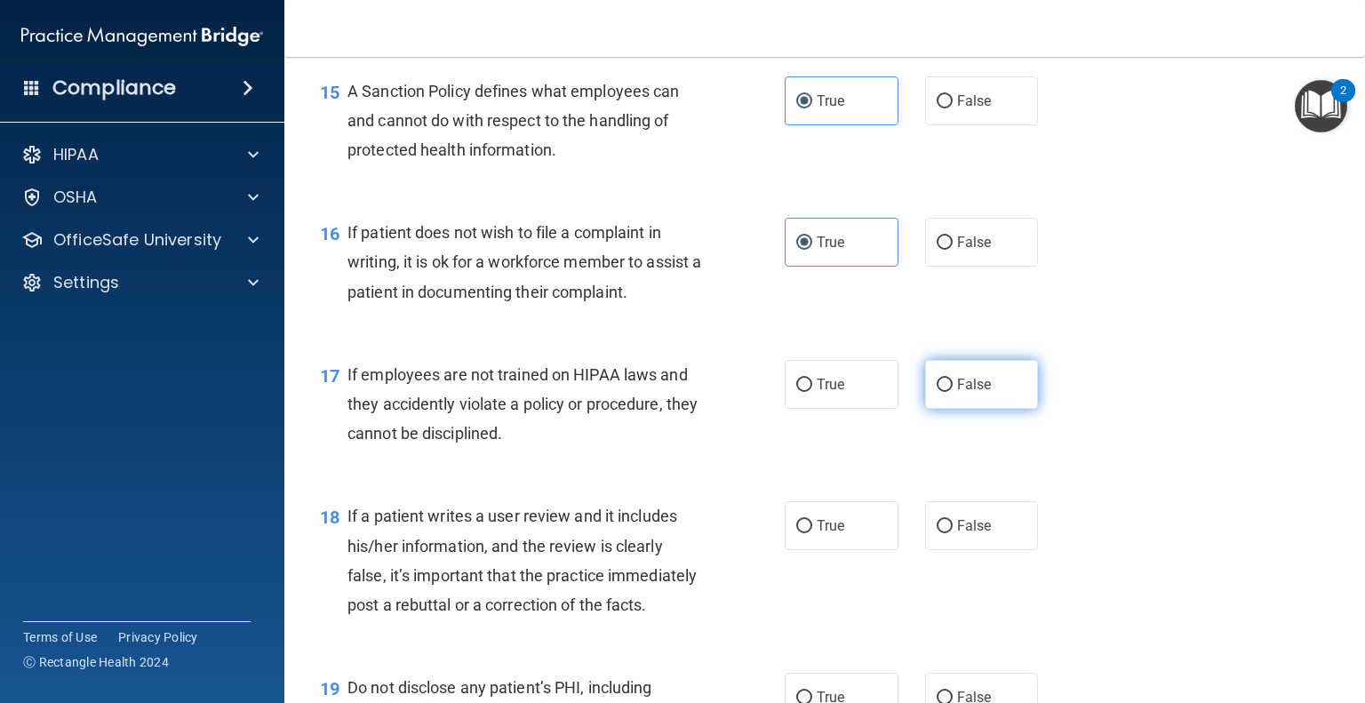
click at [964, 409] on label "False" at bounding box center [982, 384] width 114 height 49
click at [952, 392] on input "False" at bounding box center [944, 384] width 16 height 13
radio input "true"
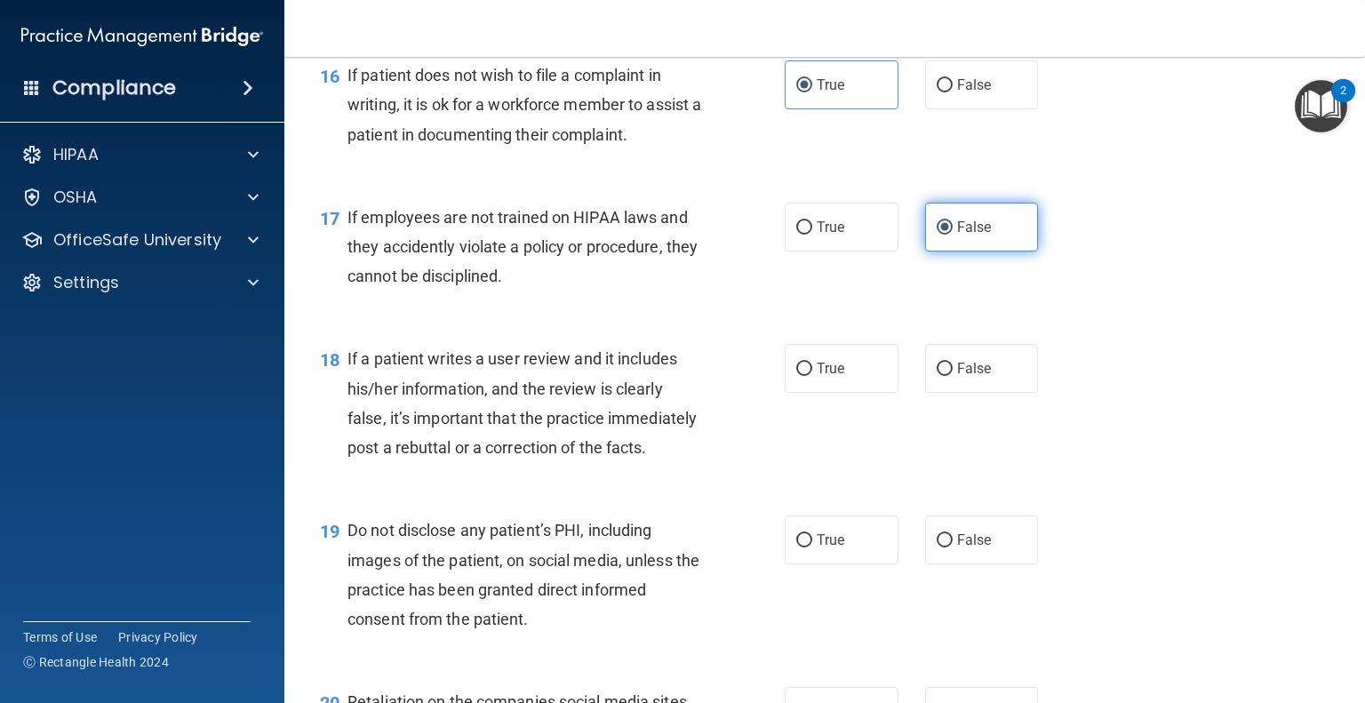
scroll to position [2742, 0]
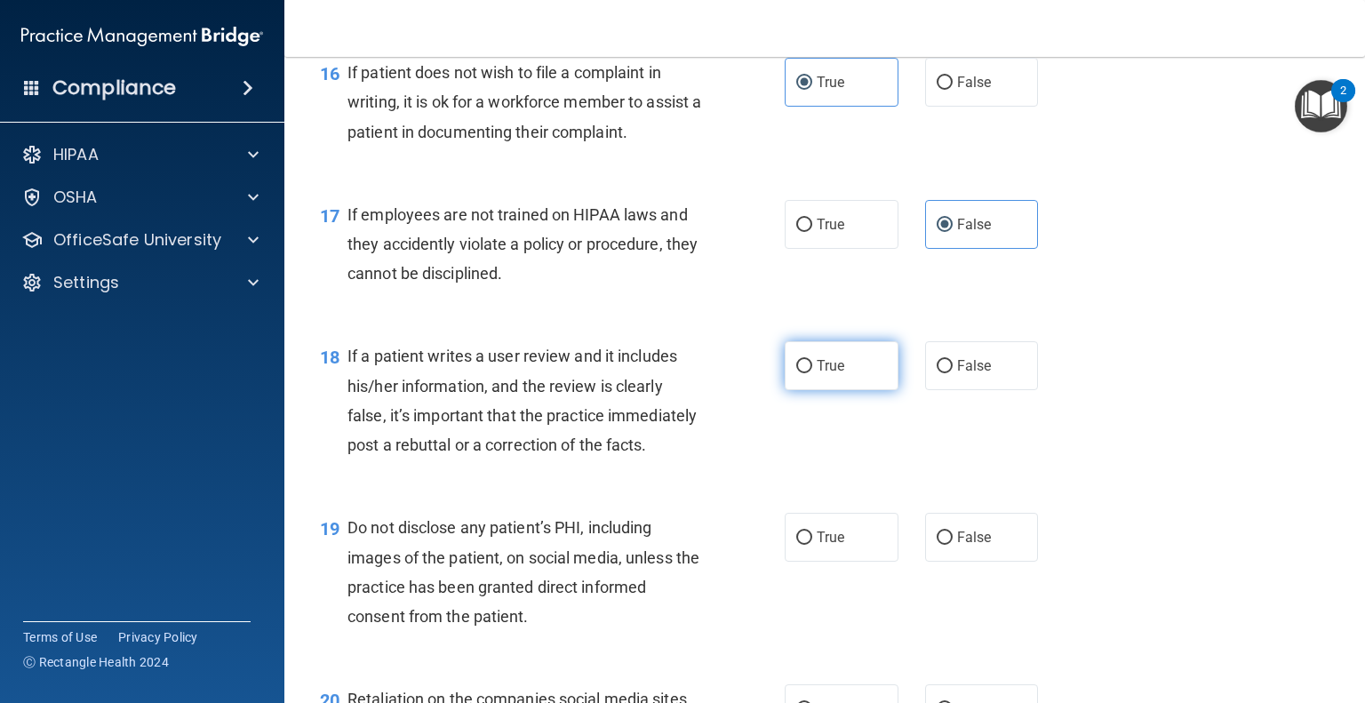
click at [835, 390] on label "True" at bounding box center [842, 365] width 114 height 49
click at [812, 373] on input "True" at bounding box center [804, 366] width 16 height 13
radio input "true"
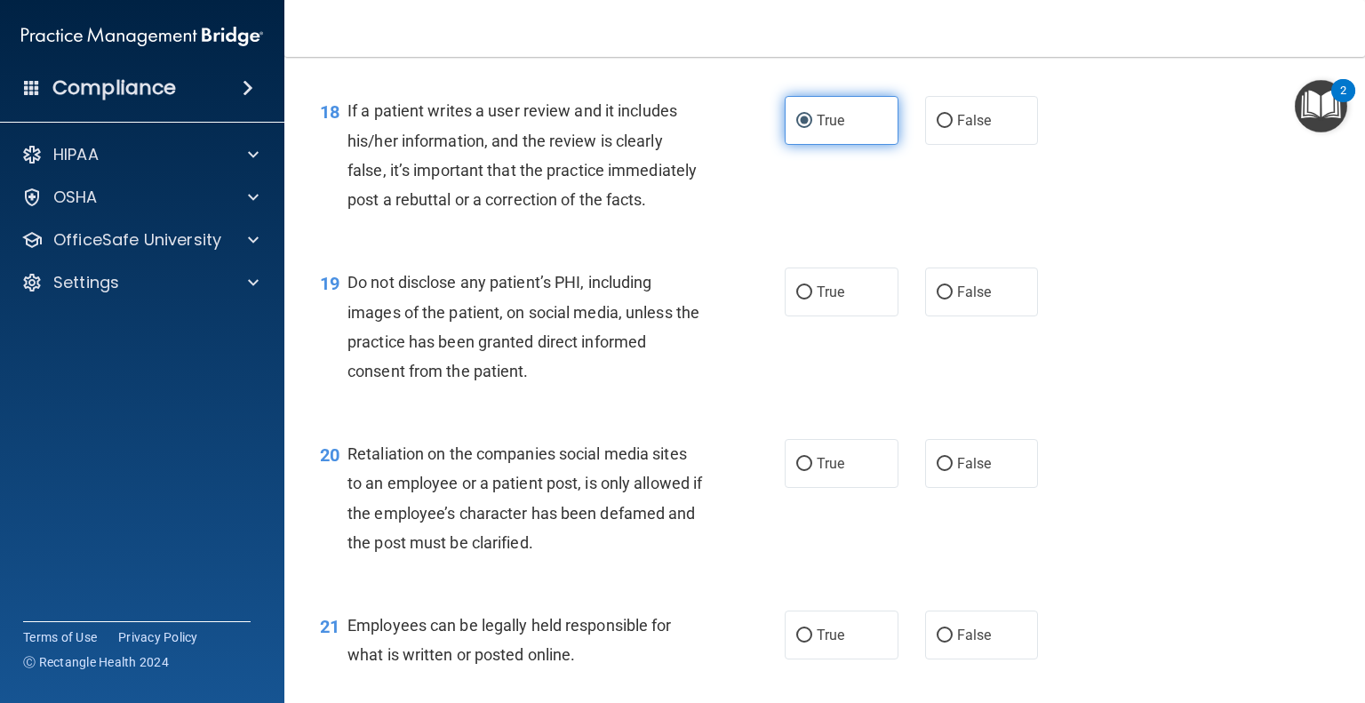
scroll to position [2989, 0]
click at [838, 315] on label "True" at bounding box center [842, 290] width 114 height 49
click at [812, 298] on input "True" at bounding box center [804, 290] width 16 height 13
radio input "true"
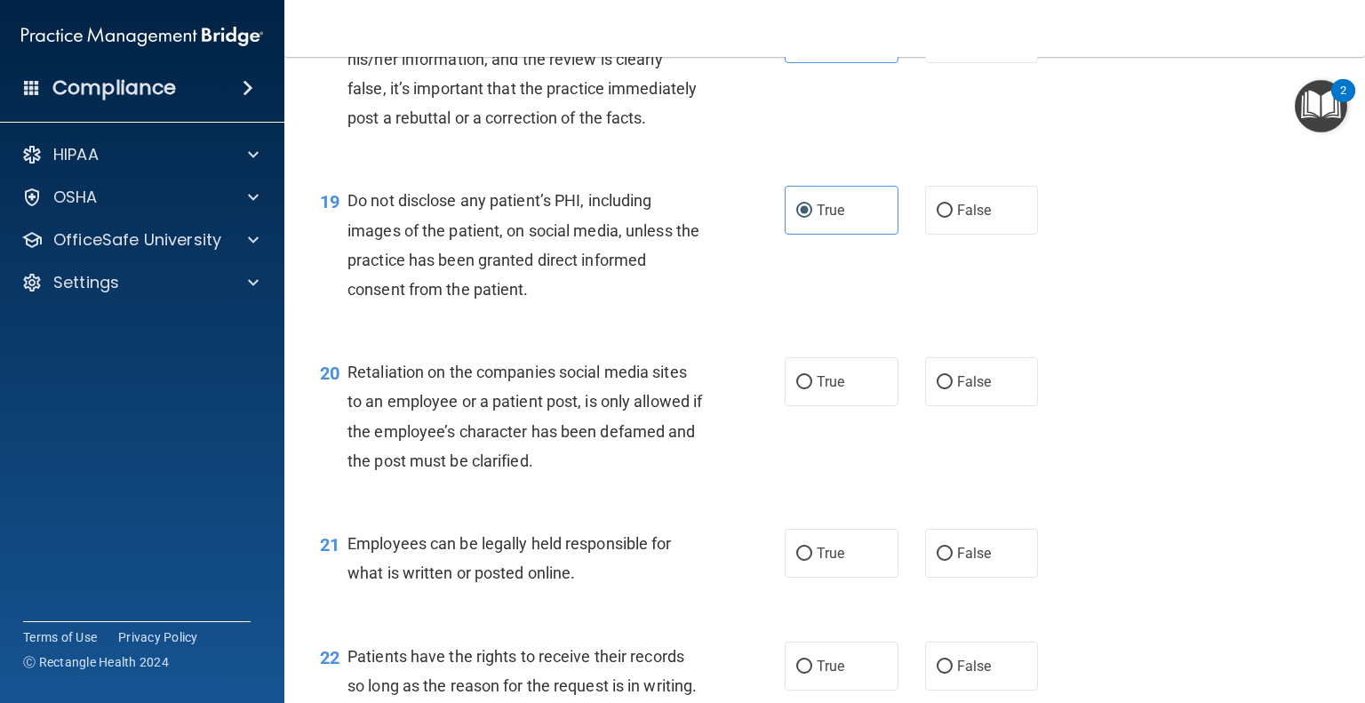
scroll to position [3067, 0]
click at [980, 392] on span "False" at bounding box center [974, 383] width 35 height 17
click at [952, 391] on input "False" at bounding box center [944, 384] width 16 height 13
radio input "true"
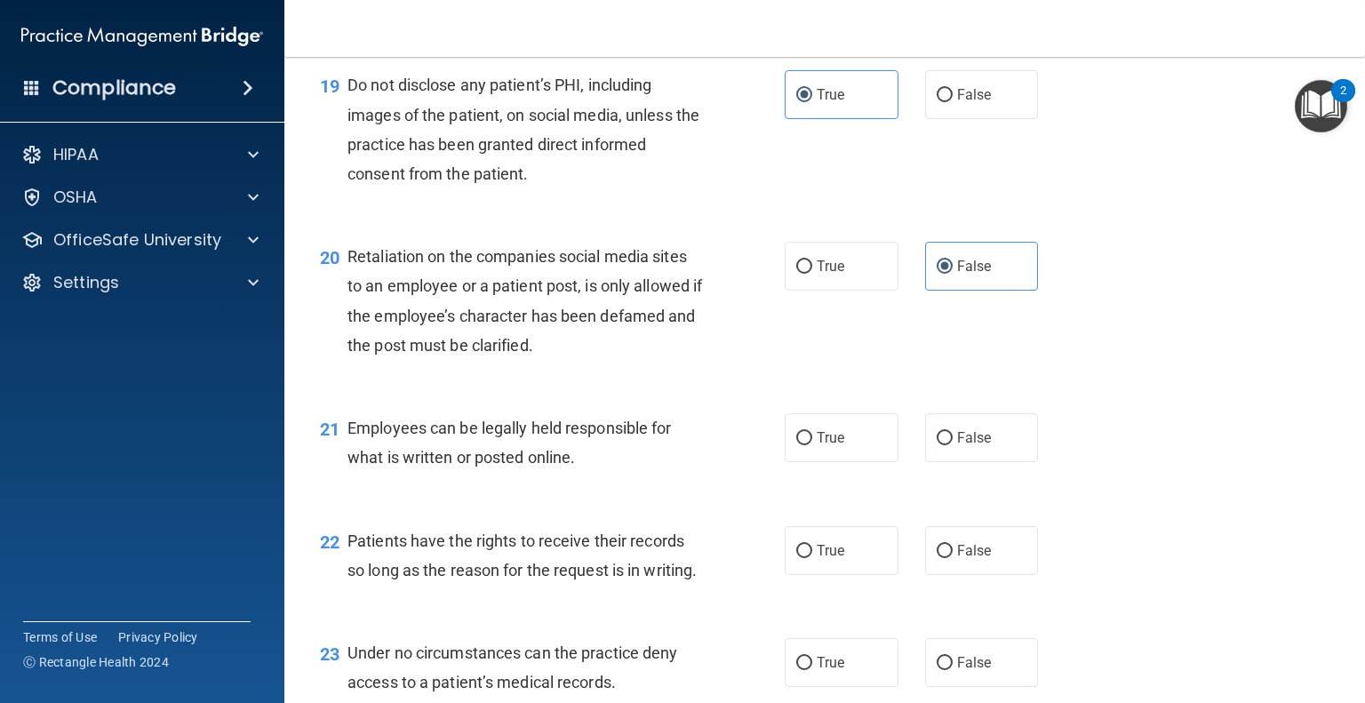
scroll to position [3184, 0]
click at [846, 462] on label "True" at bounding box center [842, 437] width 114 height 49
click at [812, 445] on input "True" at bounding box center [804, 438] width 16 height 13
radio input "true"
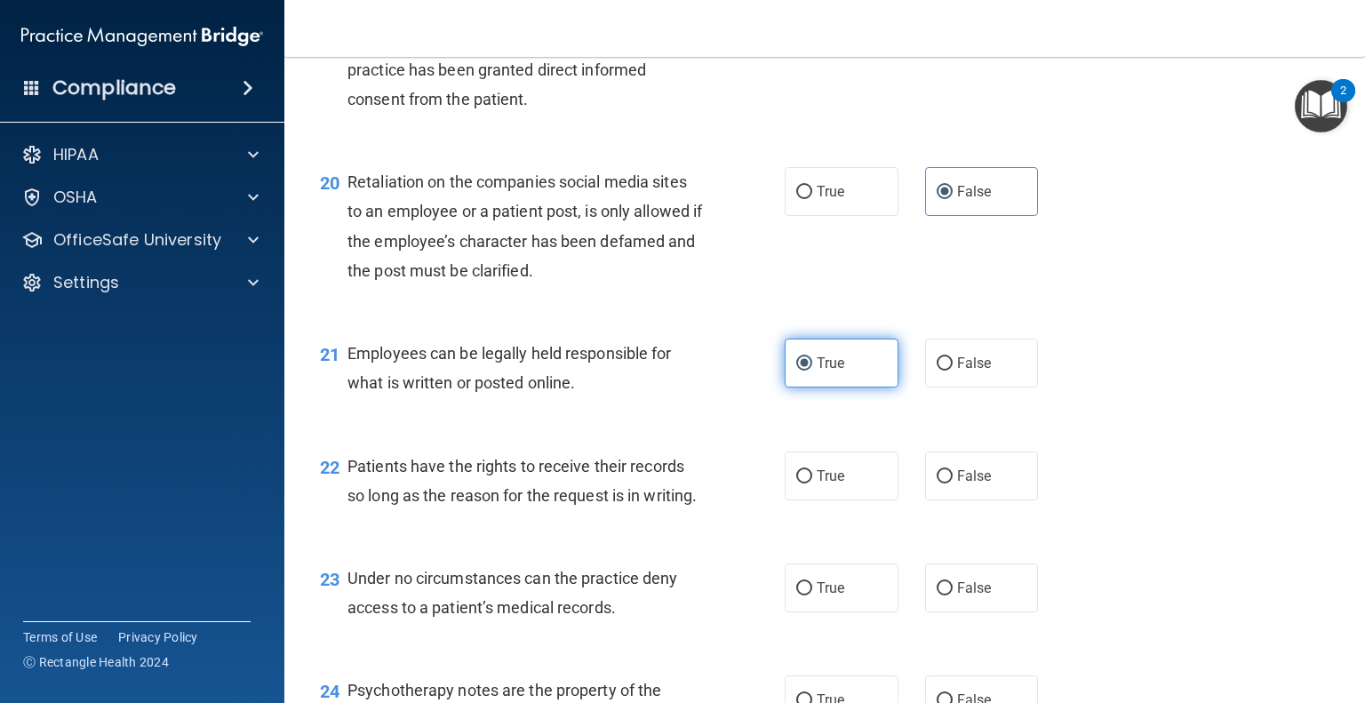
scroll to position [3259, 0]
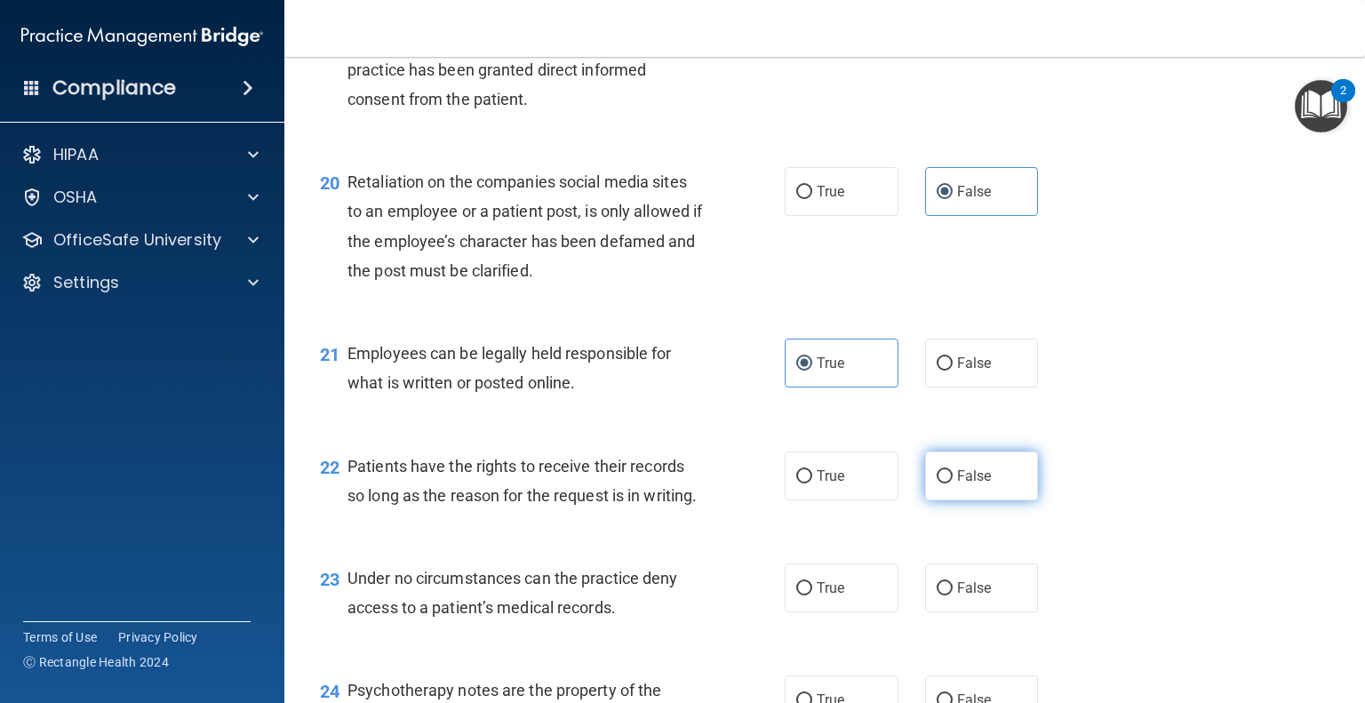
click at [945, 500] on label "False" at bounding box center [982, 475] width 114 height 49
click at [945, 483] on input "False" at bounding box center [944, 476] width 16 height 13
radio input "true"
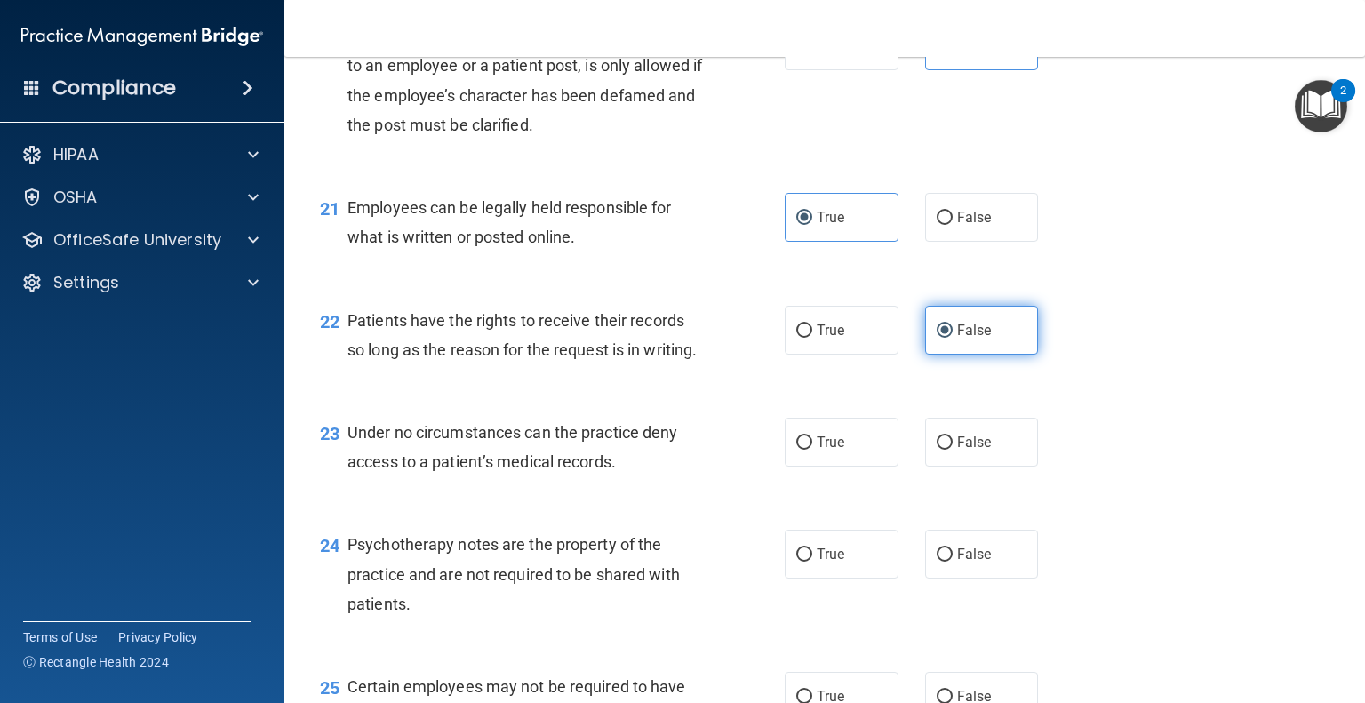
scroll to position [3408, 0]
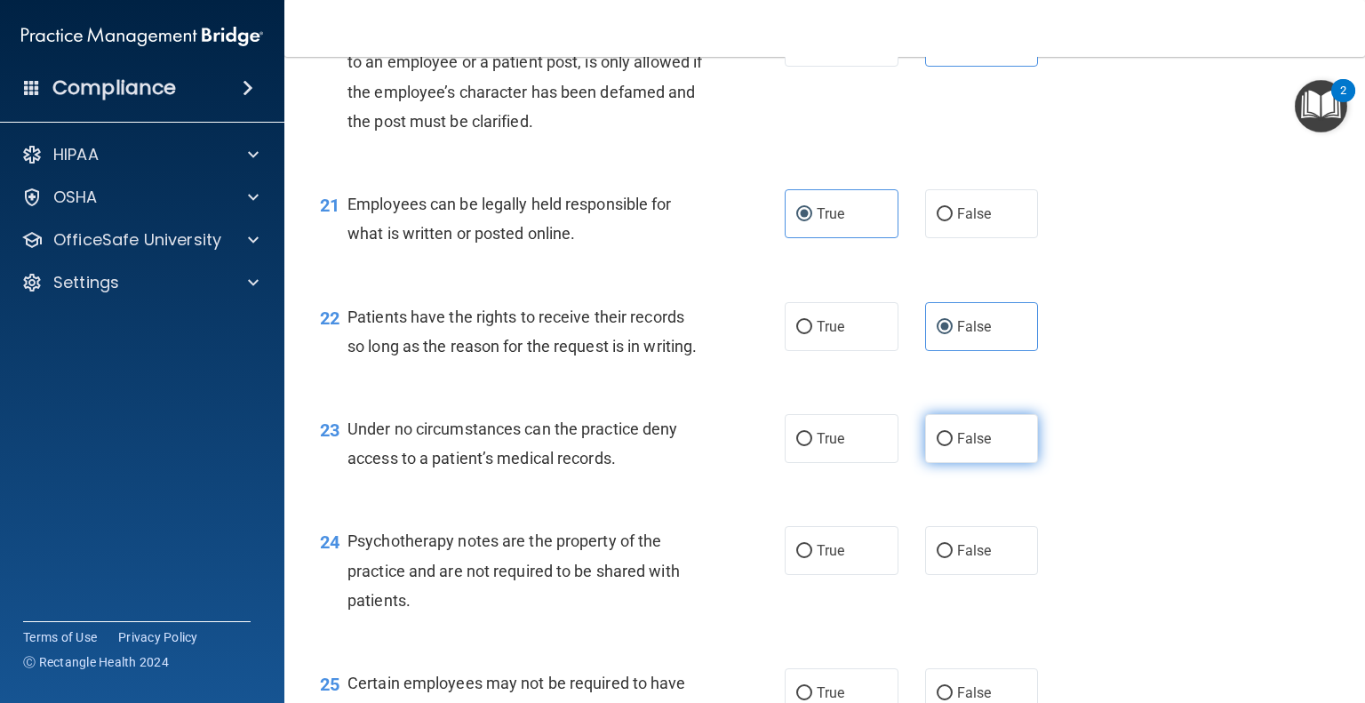
click at [957, 447] on span "False" at bounding box center [974, 438] width 35 height 17
click at [952, 446] on input "False" at bounding box center [944, 439] width 16 height 13
radio input "true"
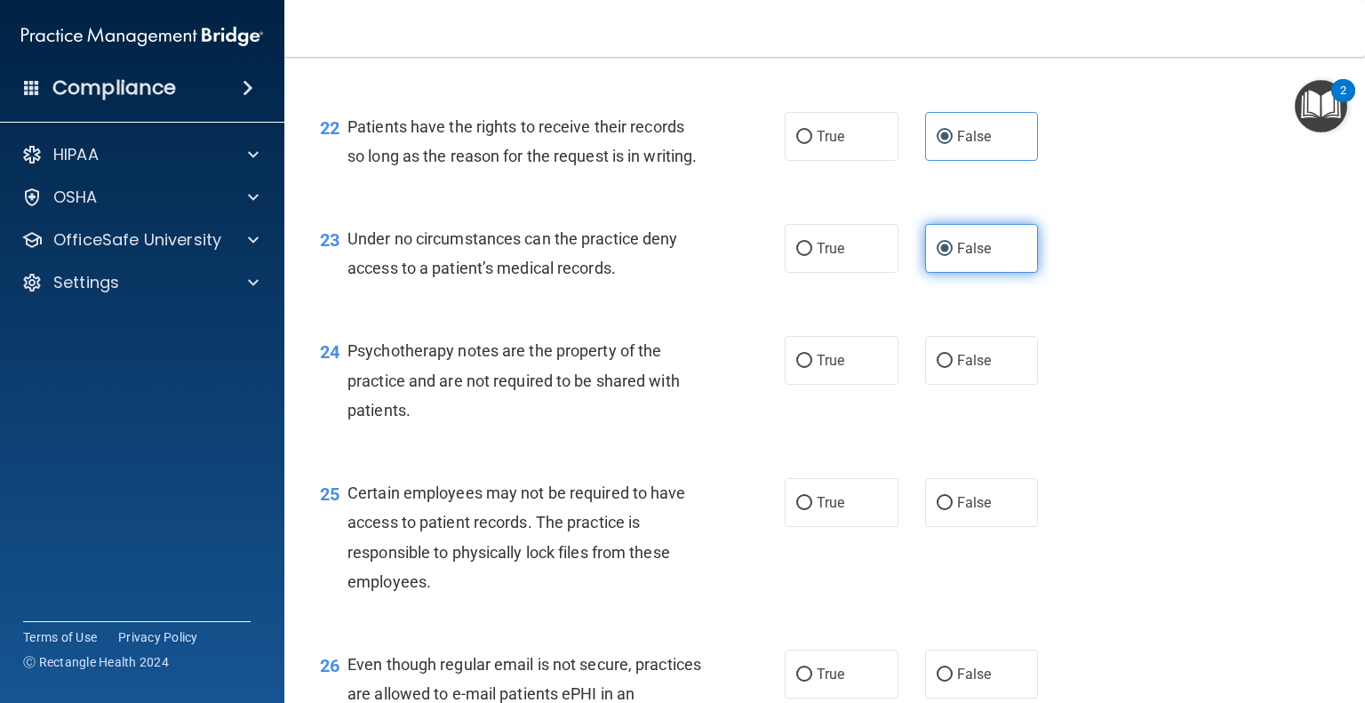
scroll to position [3599, 0]
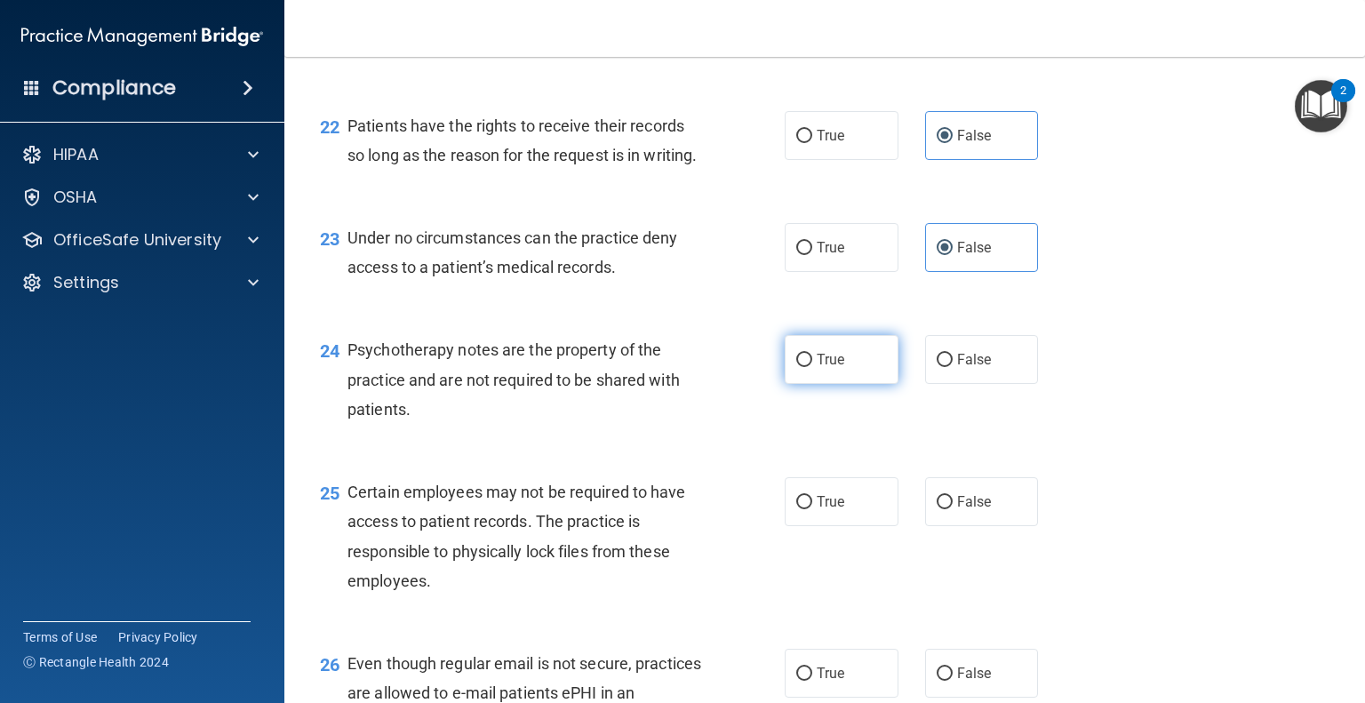
click at [825, 368] on span "True" at bounding box center [831, 359] width 28 height 17
click at [812, 367] on input "True" at bounding box center [804, 360] width 16 height 13
radio input "true"
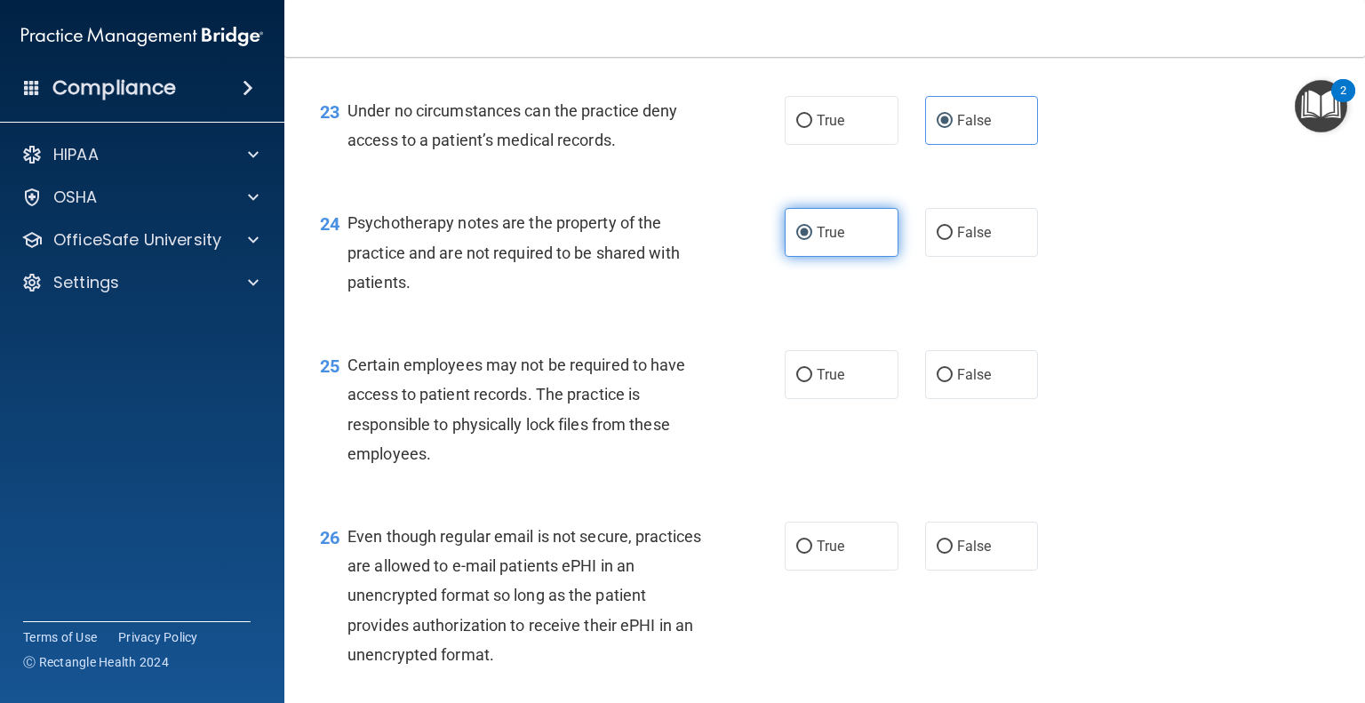
scroll to position [3731, 0]
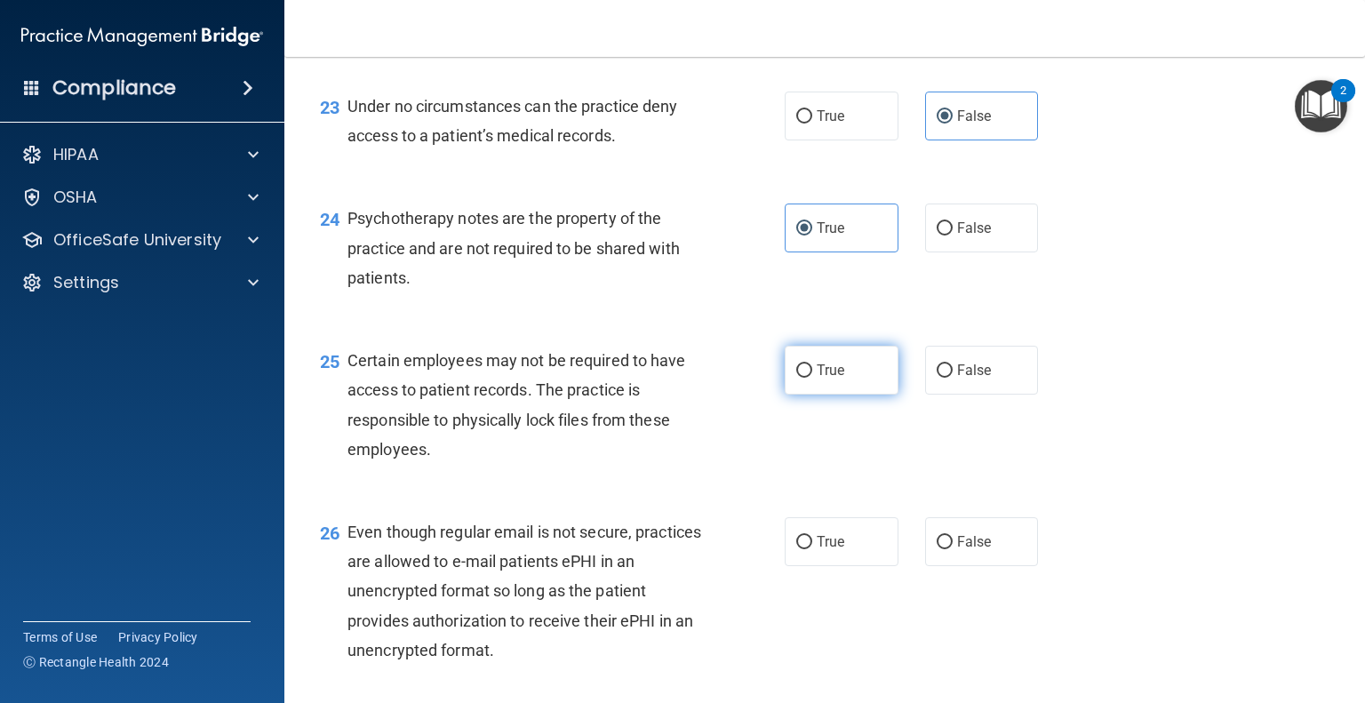
click at [821, 394] on label "True" at bounding box center [842, 370] width 114 height 49
click at [812, 378] on input "True" at bounding box center [804, 370] width 16 height 13
radio input "true"
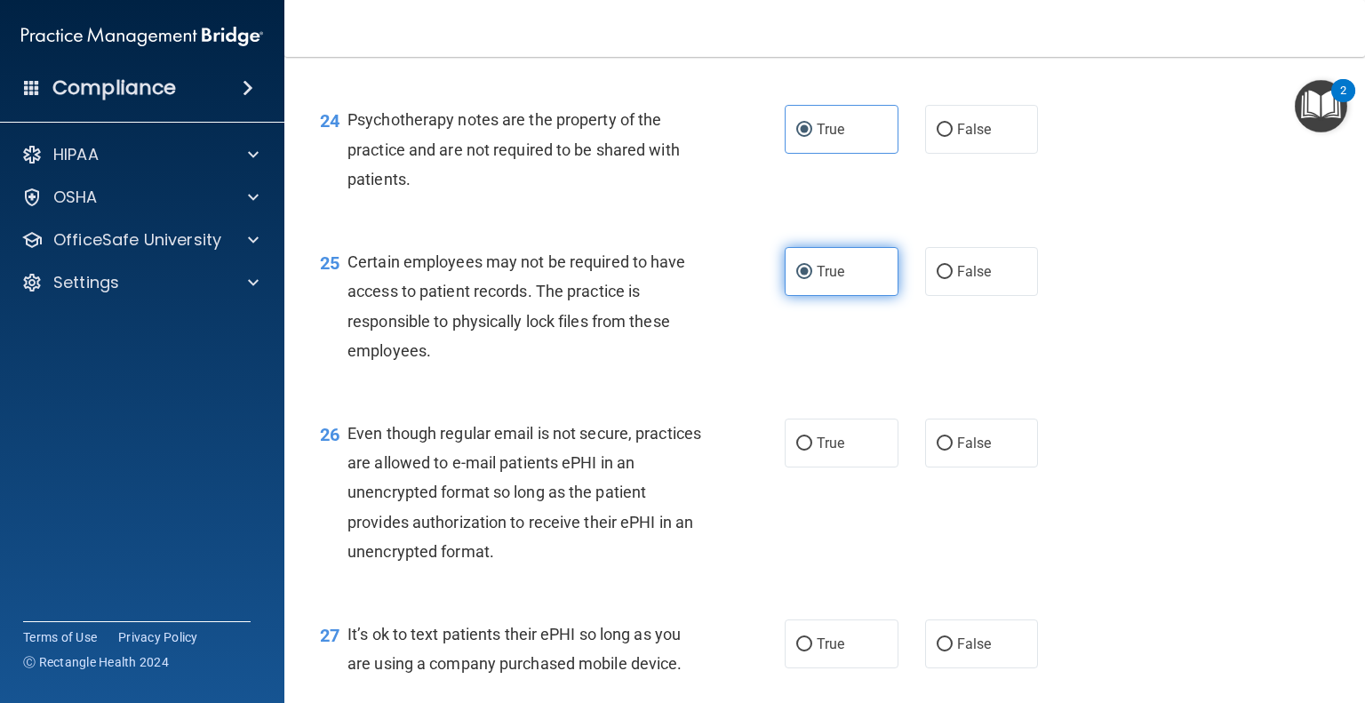
scroll to position [3841, 0]
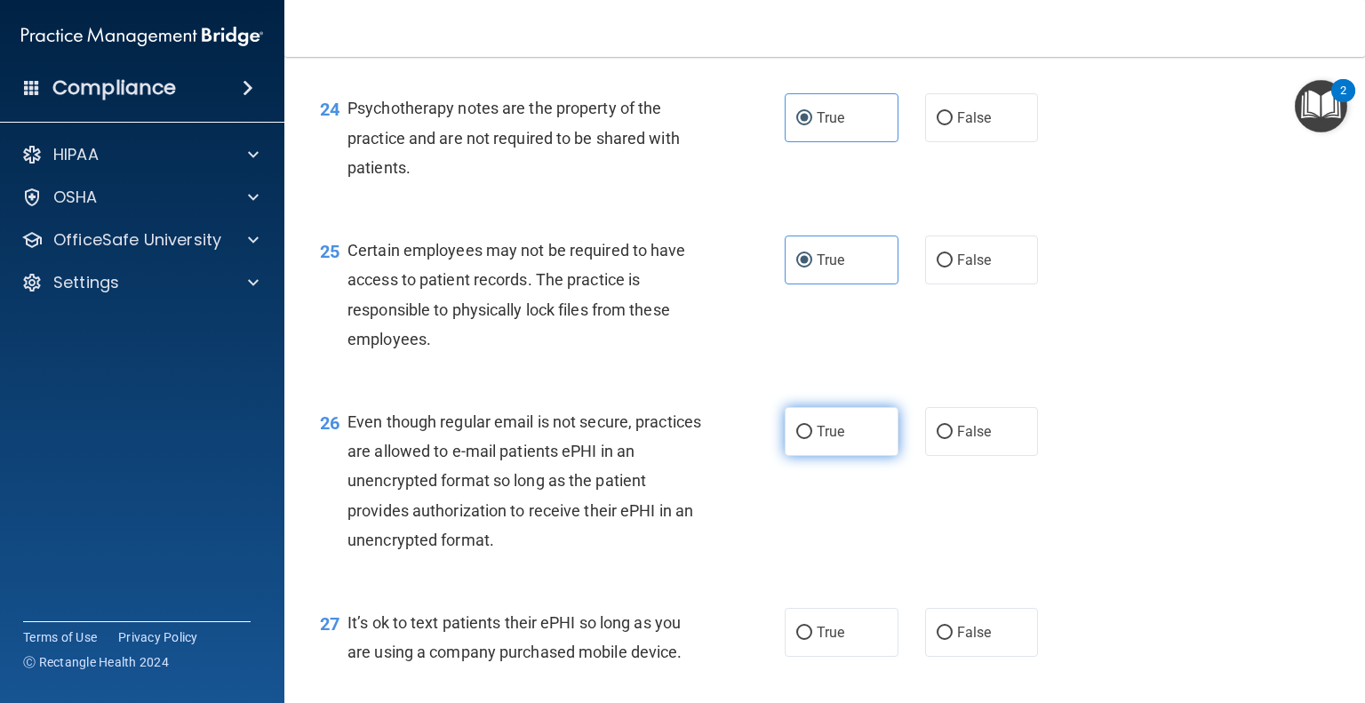
click at [824, 440] on span "True" at bounding box center [831, 431] width 28 height 17
click at [812, 439] on input "True" at bounding box center [804, 432] width 16 height 13
radio input "true"
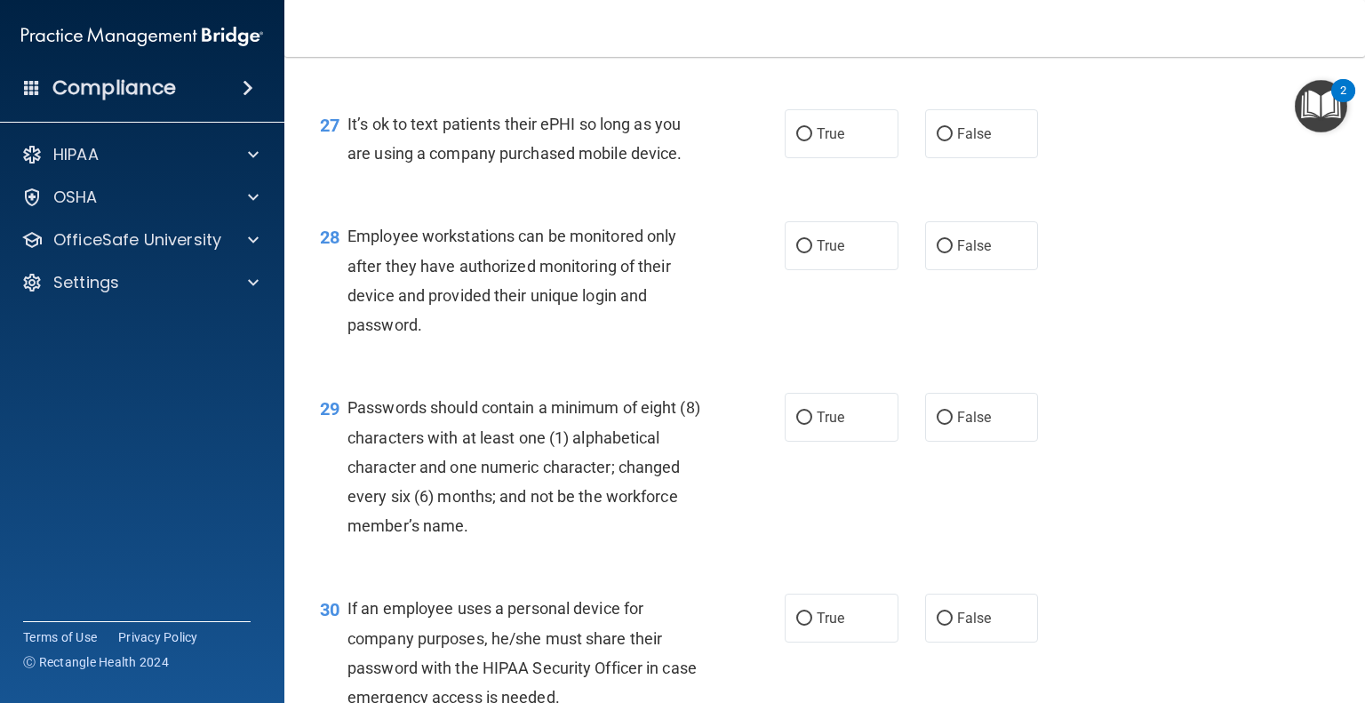
scroll to position [4339, 0]
click at [856, 158] on label "True" at bounding box center [842, 133] width 114 height 49
click at [812, 141] on input "True" at bounding box center [804, 134] width 16 height 13
radio input "true"
click at [825, 254] on span "True" at bounding box center [831, 245] width 28 height 17
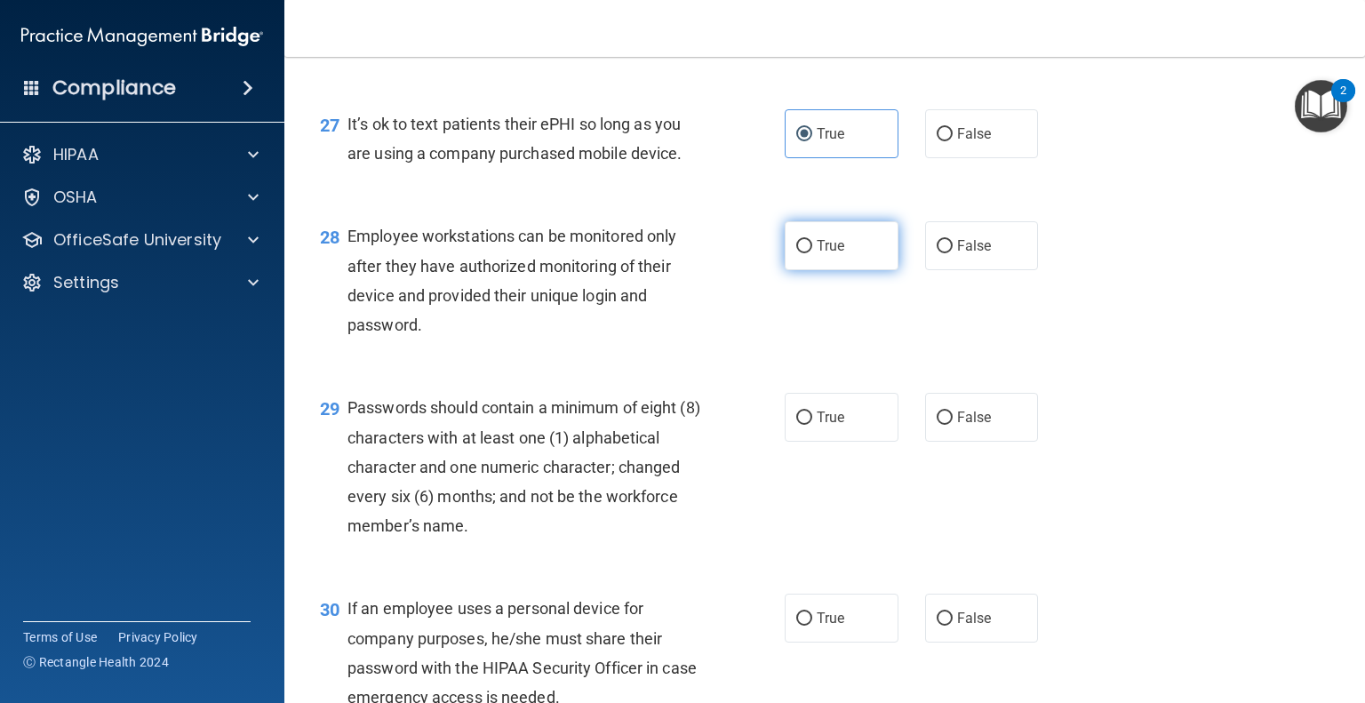
click at [812, 253] on input "True" at bounding box center [804, 246] width 16 height 13
radio input "true"
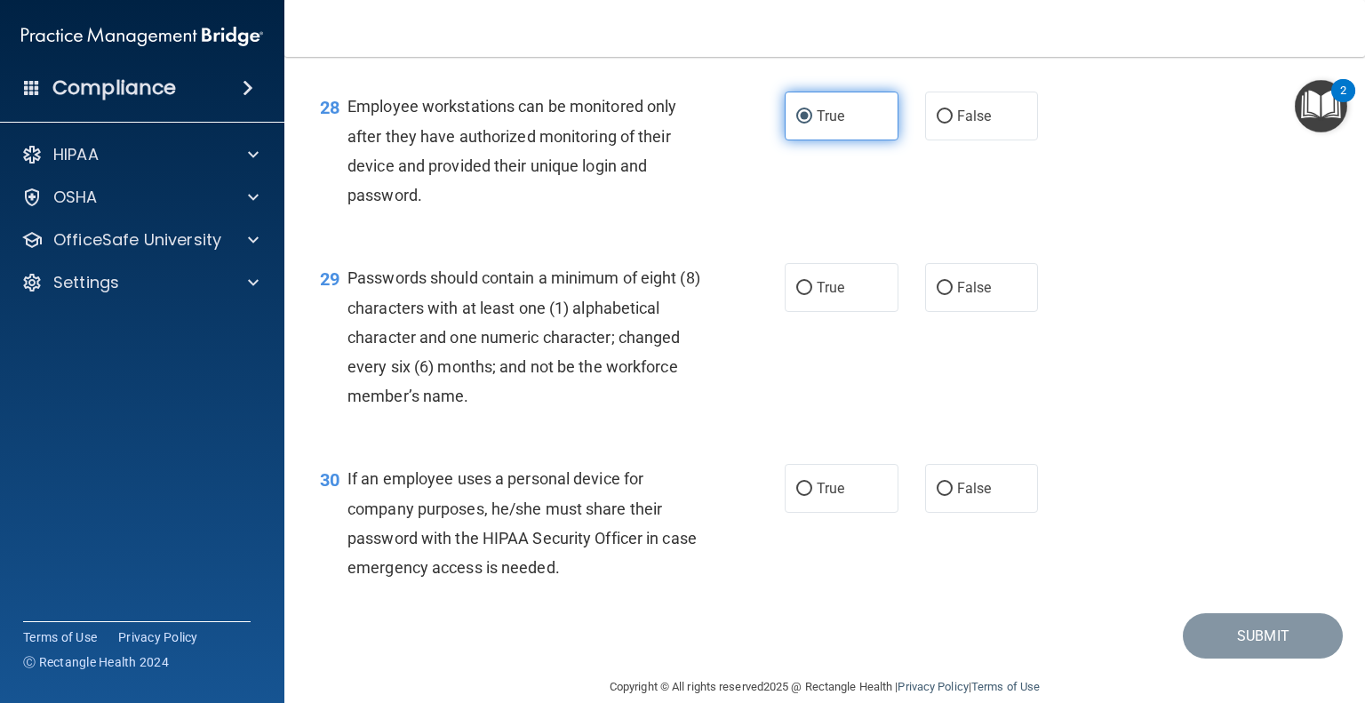
scroll to position [4471, 0]
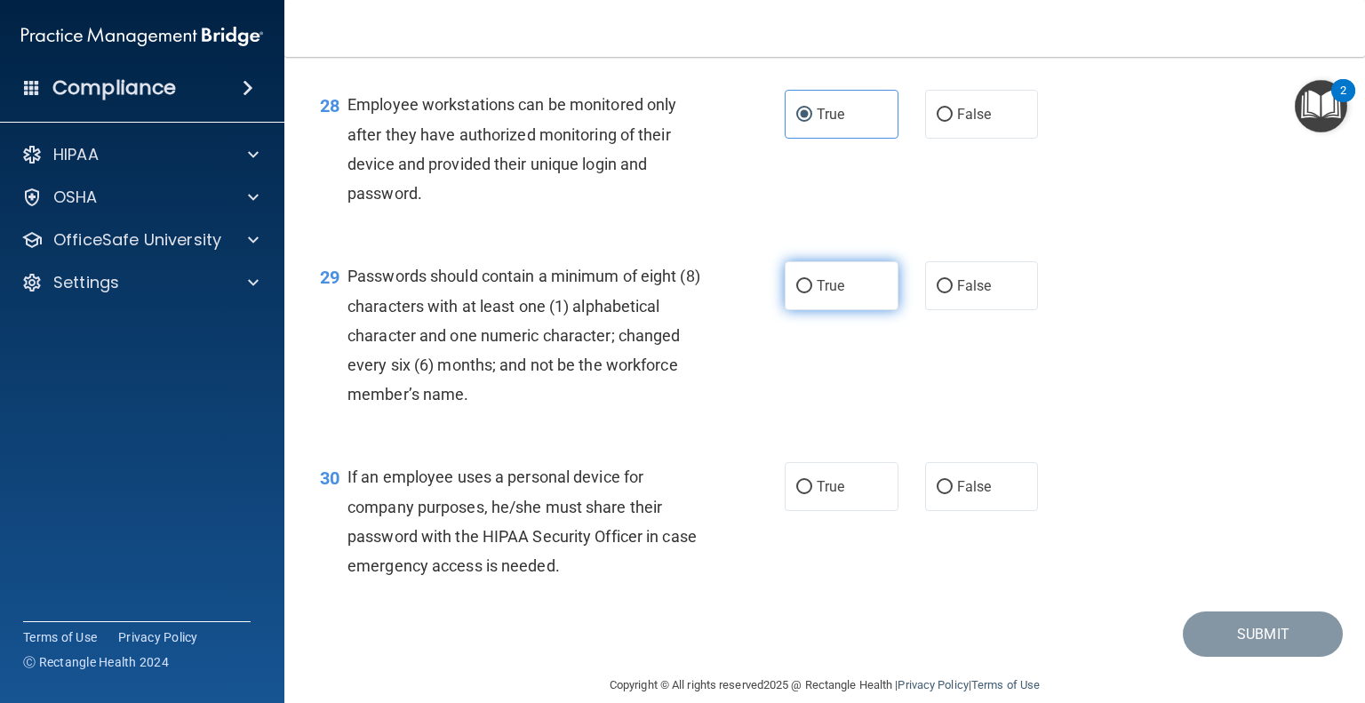
click at [825, 310] on label "True" at bounding box center [842, 285] width 114 height 49
click at [812, 293] on input "True" at bounding box center [804, 286] width 16 height 13
radio input "true"
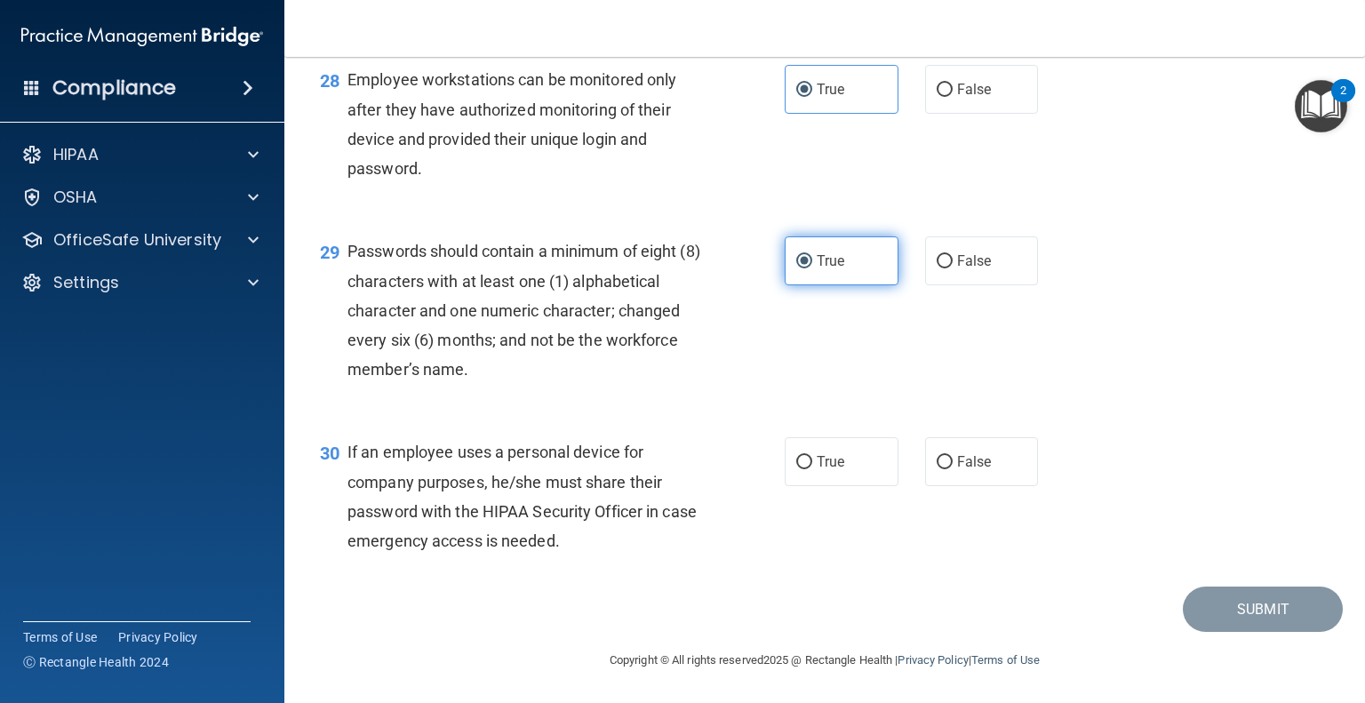
scroll to position [4585, 0]
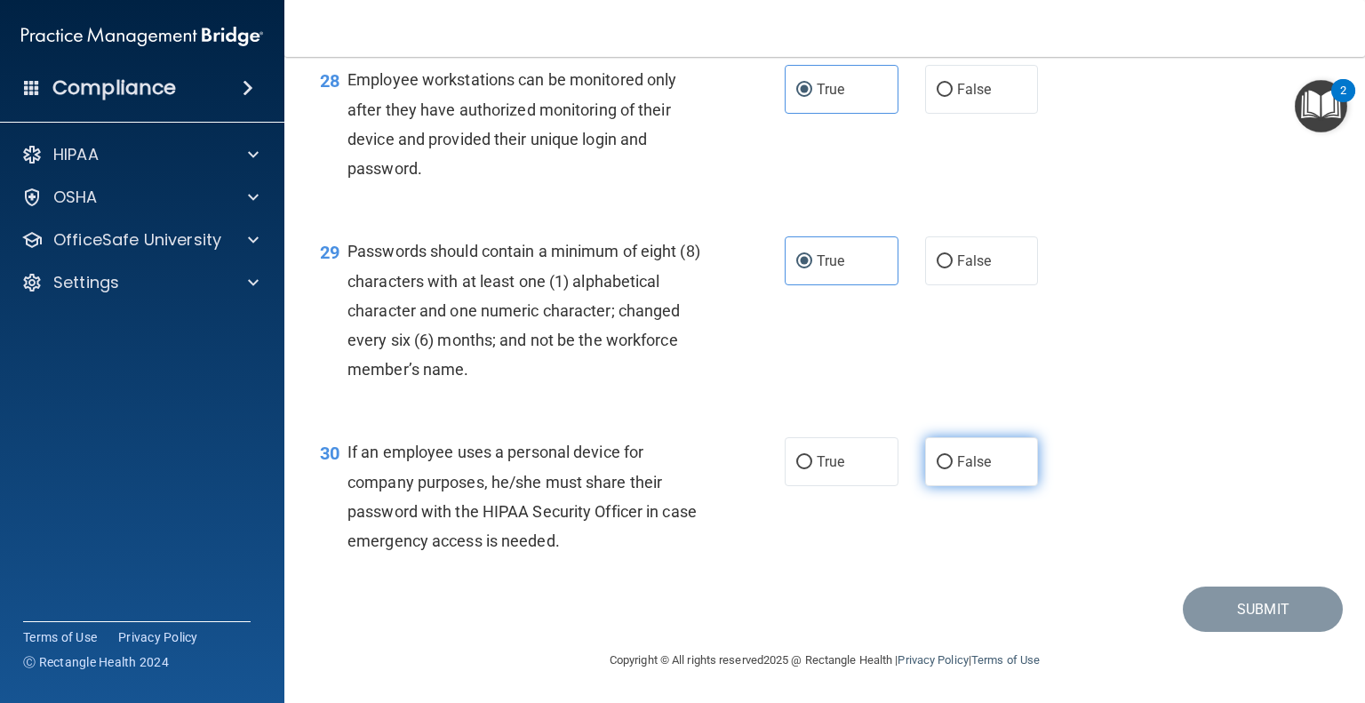
click at [957, 467] on span "False" at bounding box center [974, 461] width 35 height 17
click at [952, 467] on input "False" at bounding box center [944, 462] width 16 height 13
radio input "true"
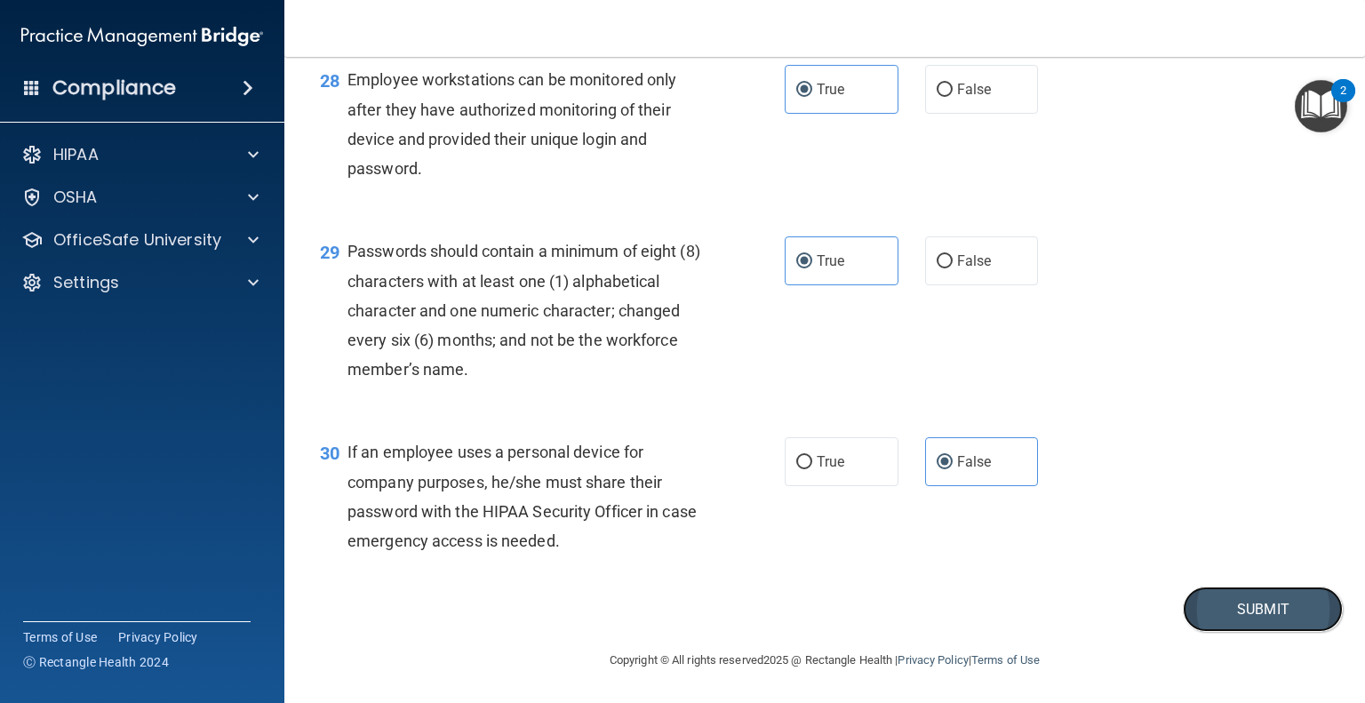
click at [1261, 617] on button "Submit" at bounding box center [1263, 608] width 160 height 45
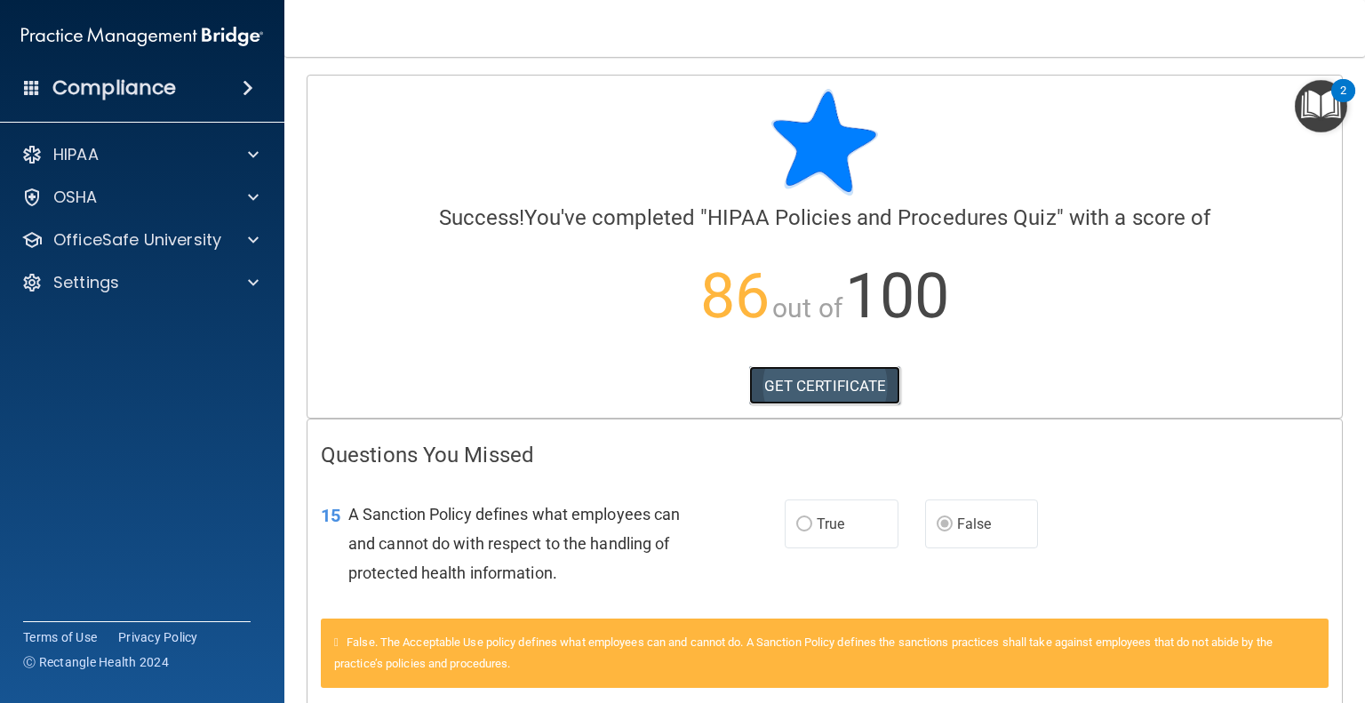
click at [848, 375] on link "GET CERTIFICATE" at bounding box center [825, 385] width 152 height 39
click at [78, 241] on p "OfficeSafe University" at bounding box center [137, 239] width 168 height 21
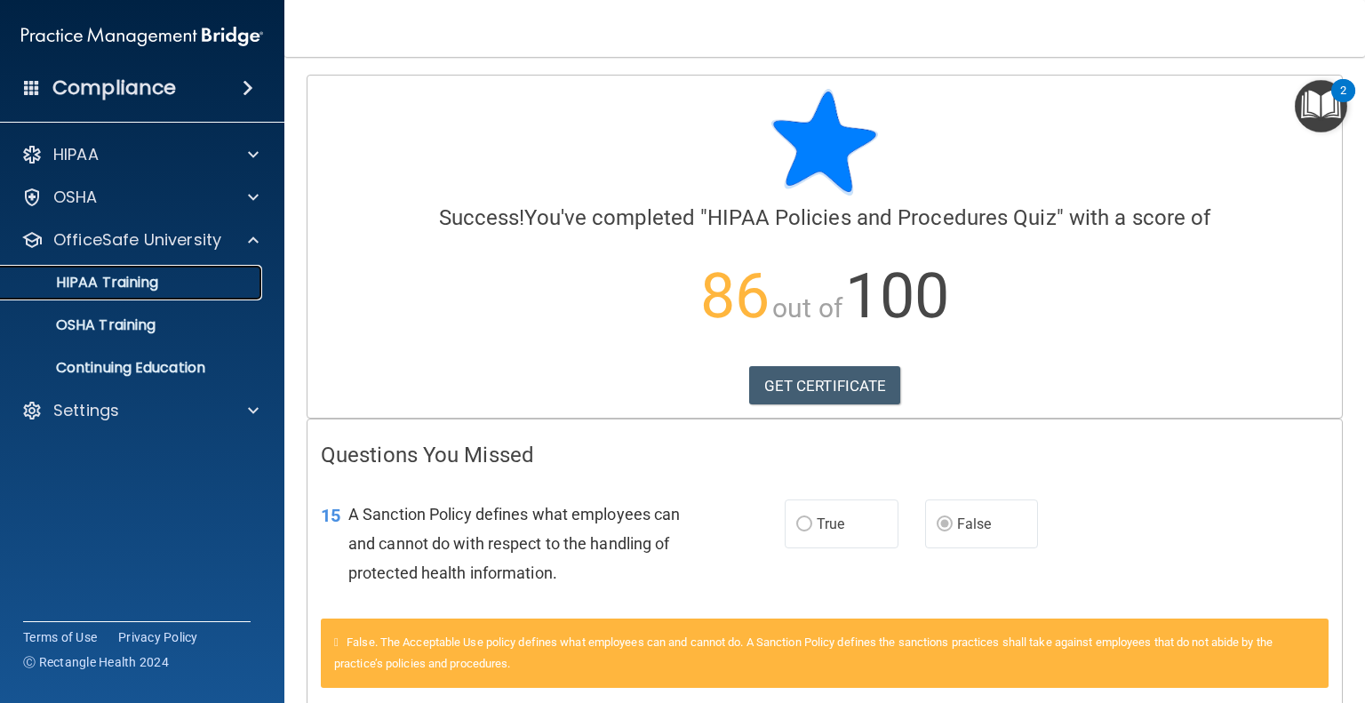
click at [114, 274] on p "HIPAA Training" at bounding box center [85, 283] width 147 height 18
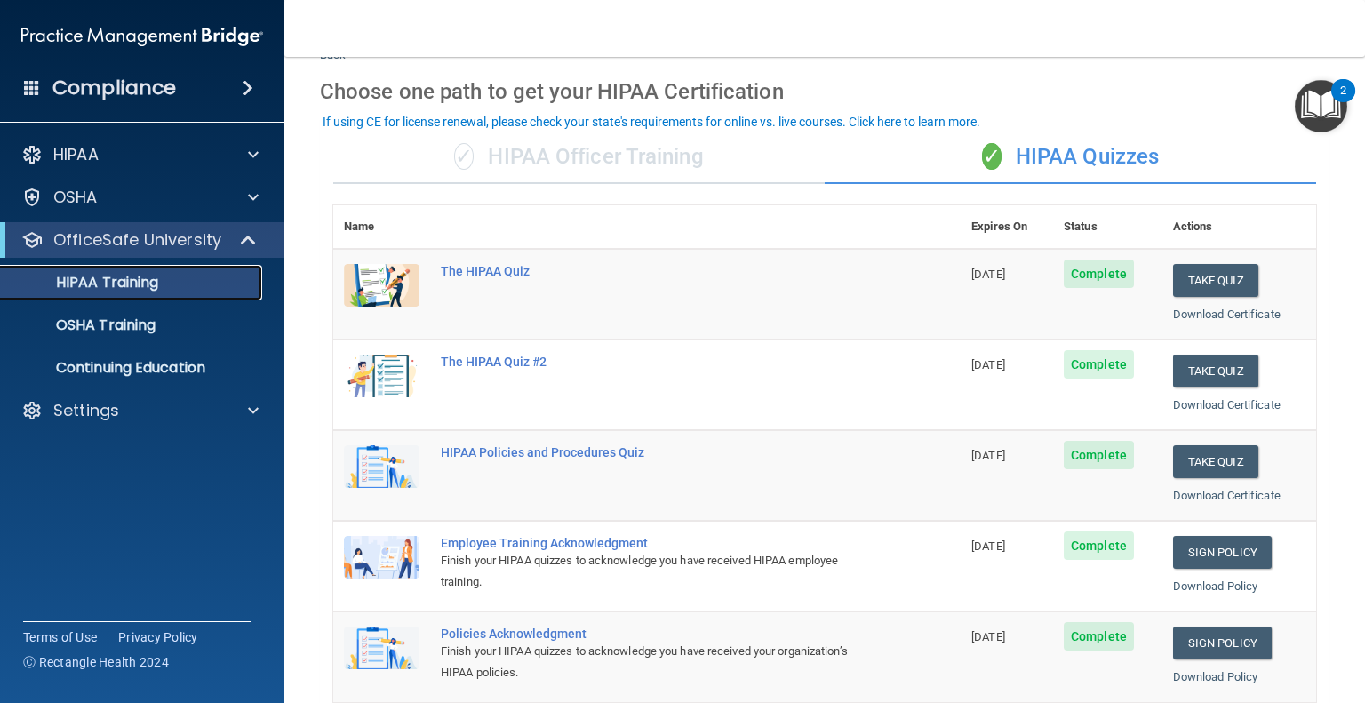
scroll to position [59, 0]
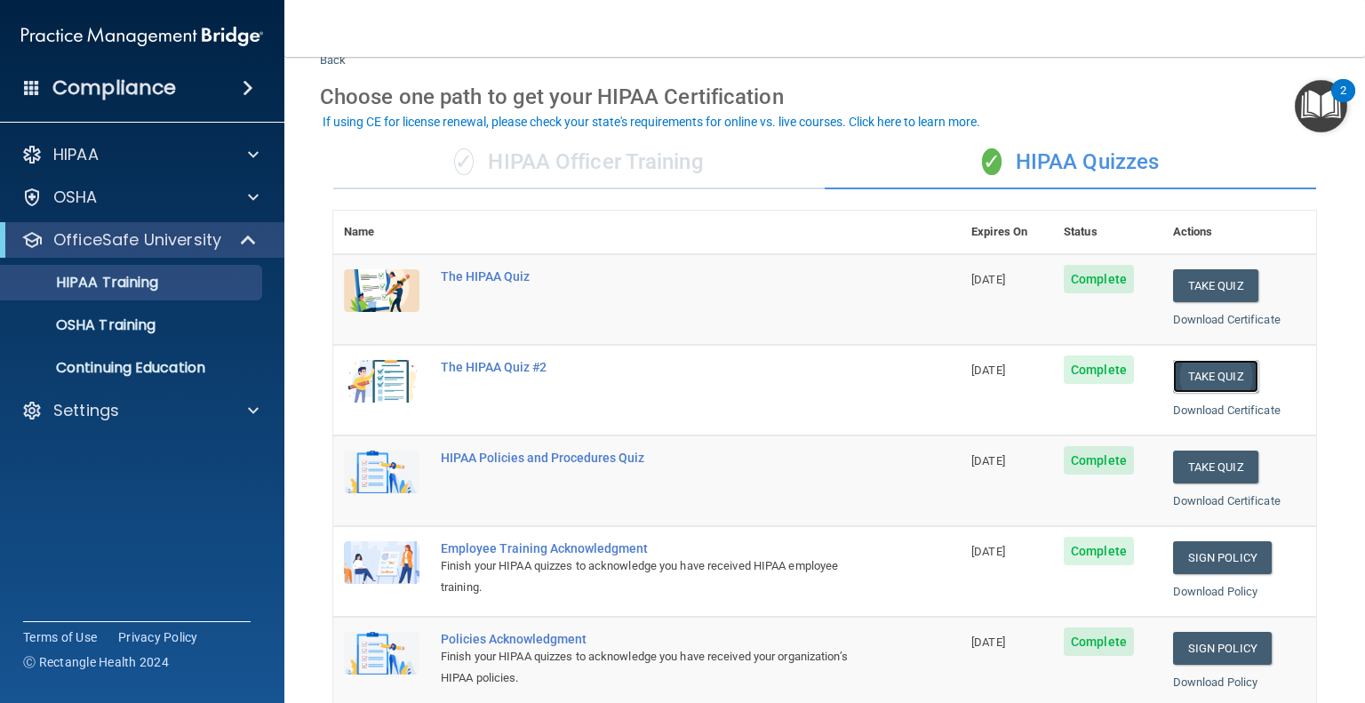
click at [1191, 370] on button "Take Quiz" at bounding box center [1215, 376] width 85 height 33
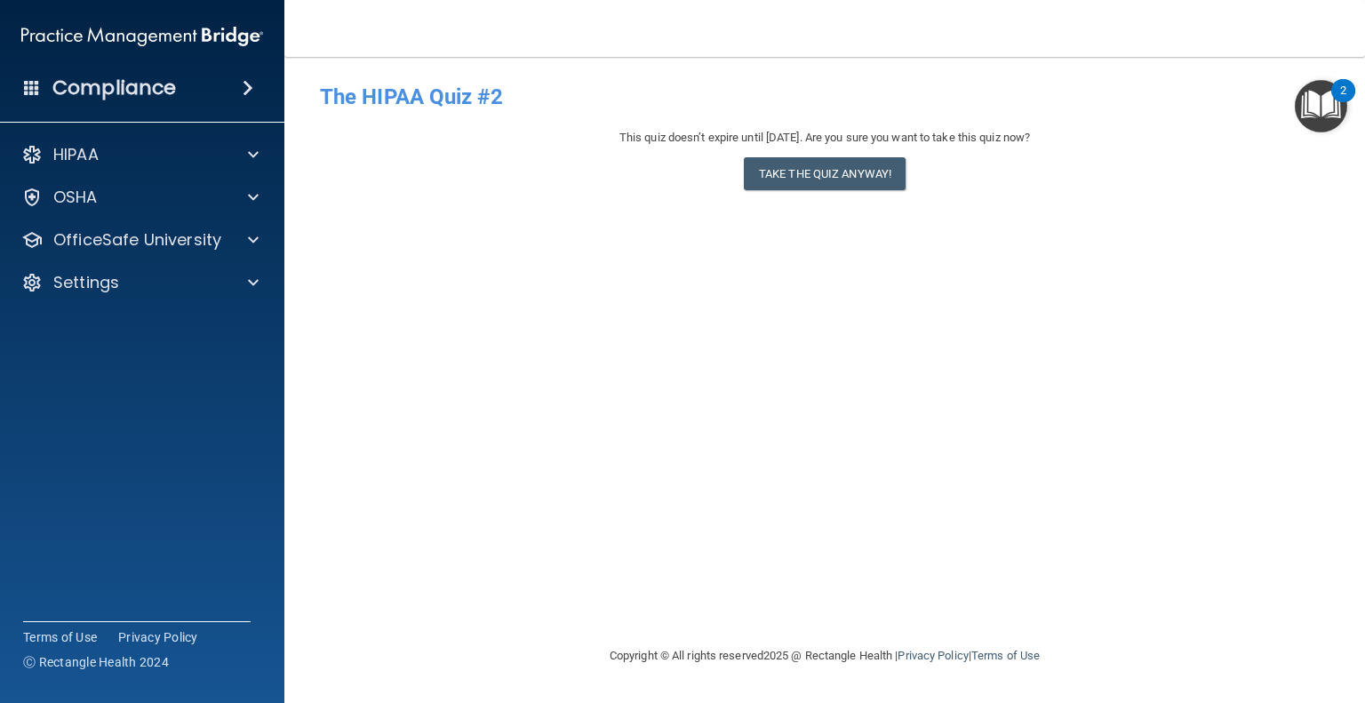
click at [809, 191] on div "This quiz doesn’t expire until 11/07/2025. Are you sure you want to take this q…" at bounding box center [824, 163] width 1009 height 72
click at [819, 175] on button "Take the quiz anyway!" at bounding box center [825, 173] width 162 height 33
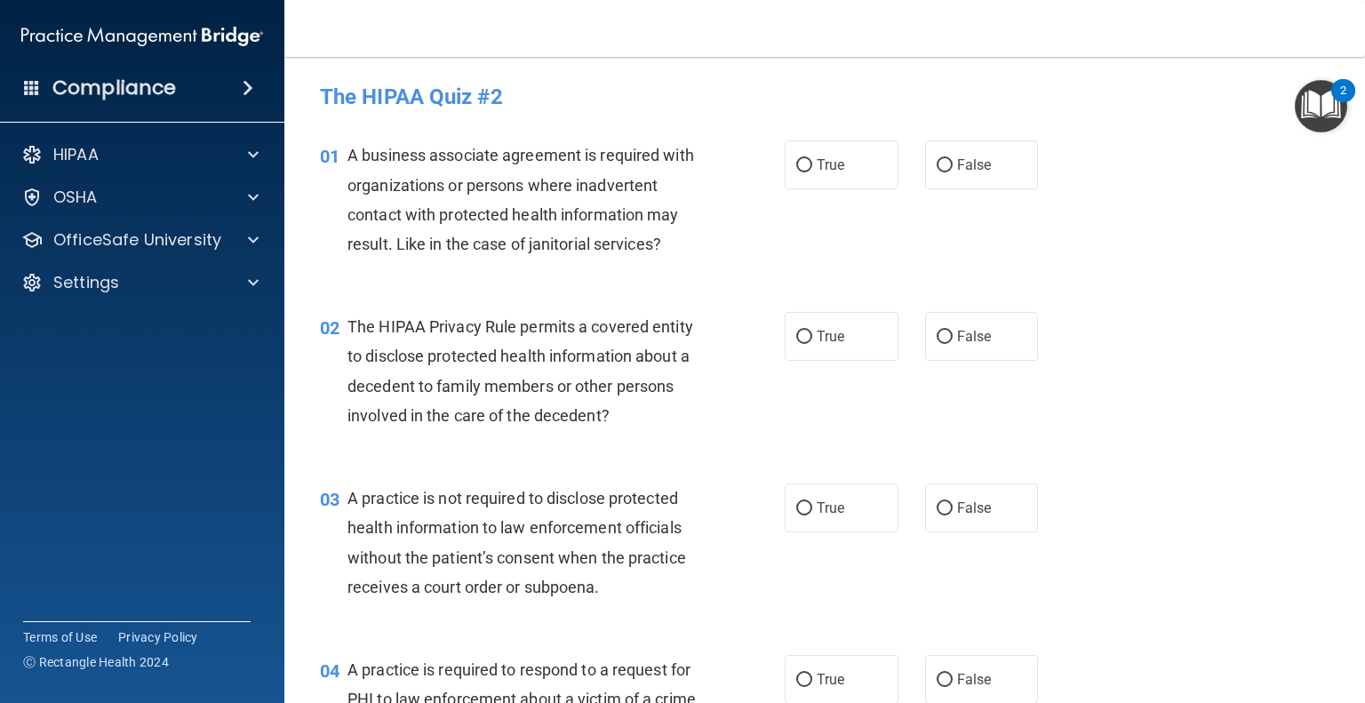
click at [819, 175] on label "True" at bounding box center [842, 164] width 114 height 49
click at [812, 172] on input "True" at bounding box center [804, 165] width 16 height 13
radio input "true"
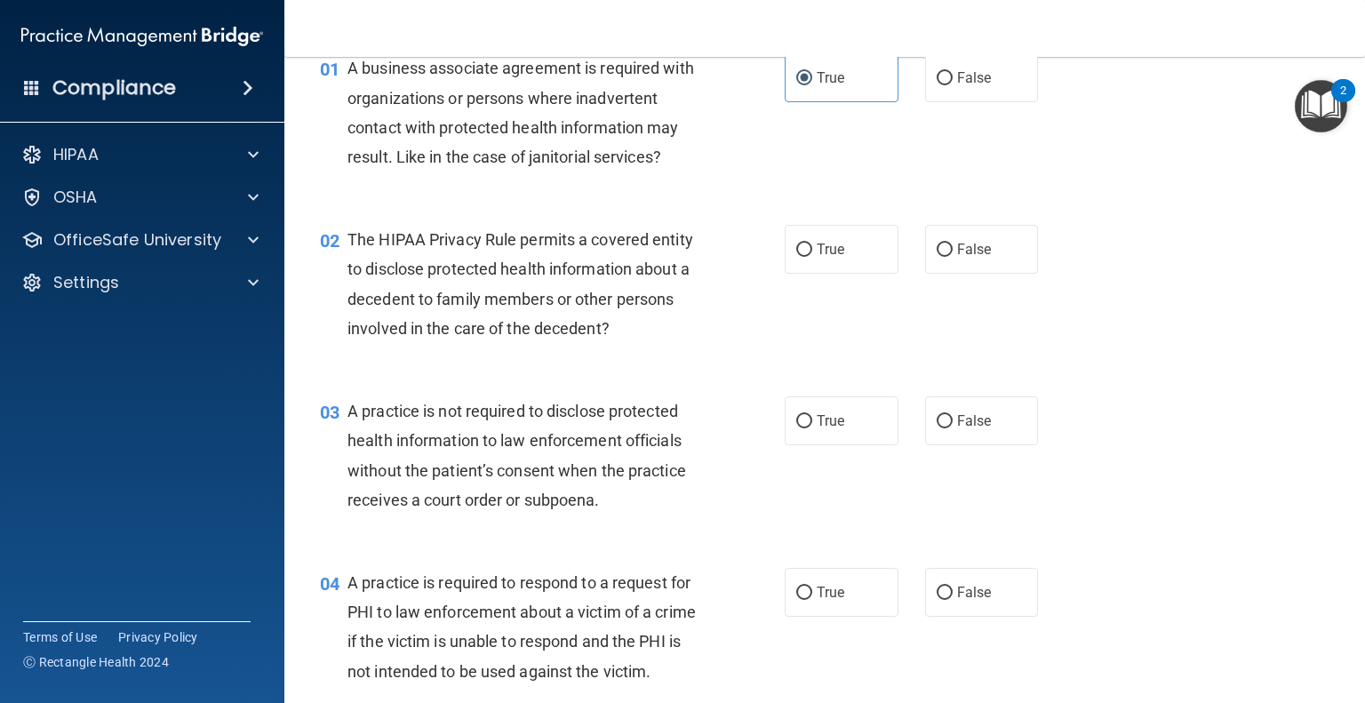
scroll to position [80, 0]
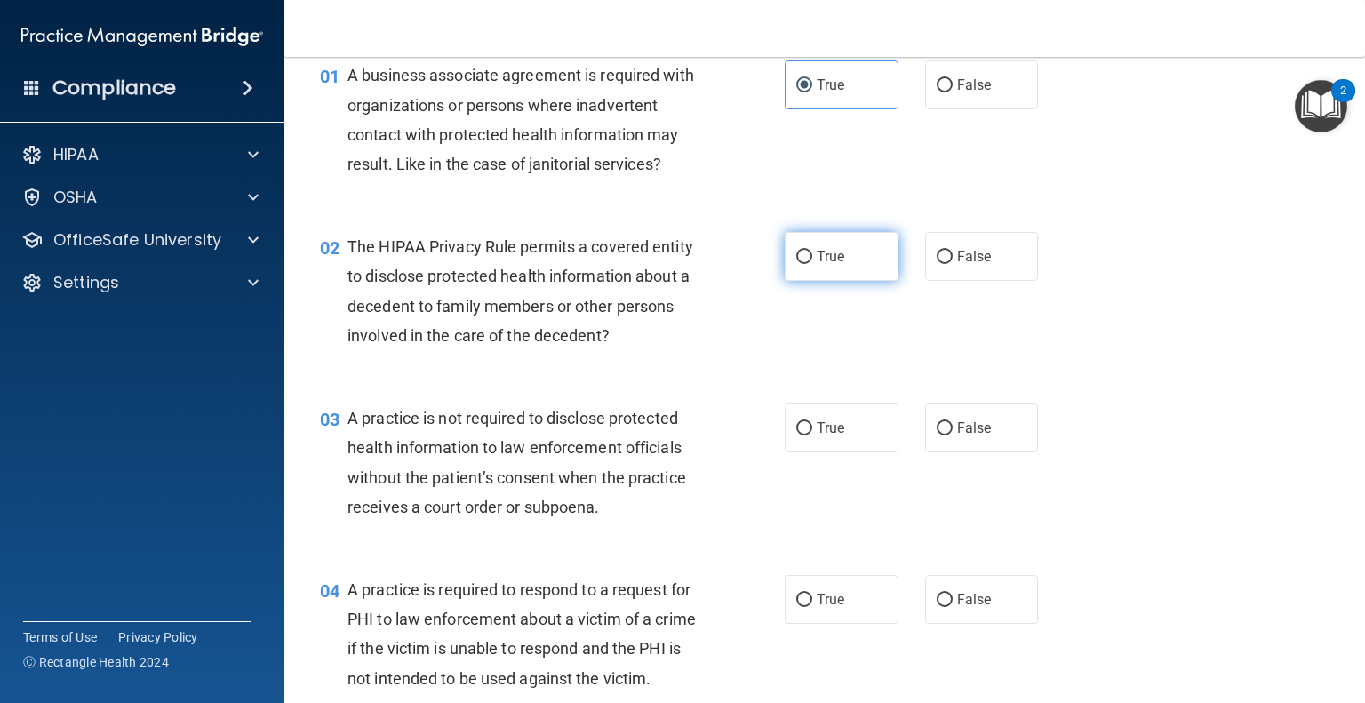
click at [832, 270] on label "True" at bounding box center [842, 256] width 114 height 49
click at [812, 264] on input "True" at bounding box center [804, 257] width 16 height 13
radio input "true"
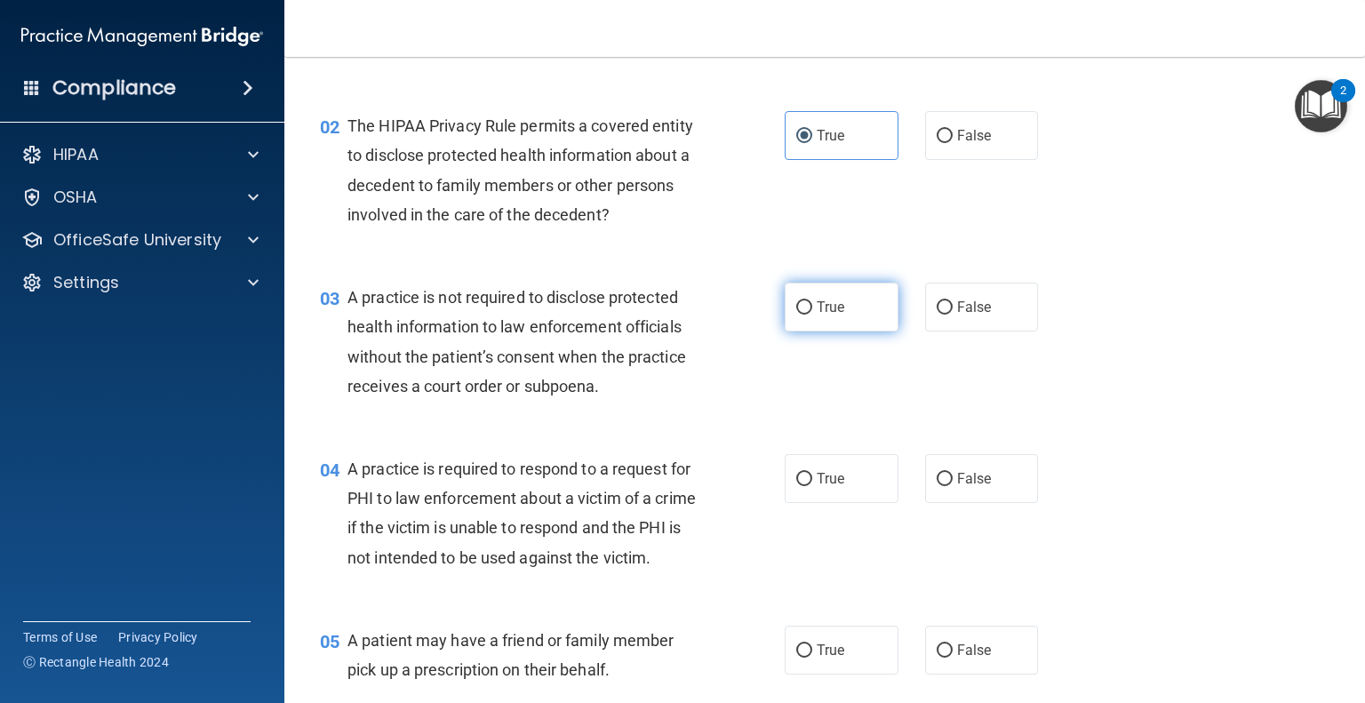
scroll to position [201, 0]
click at [977, 311] on span "False" at bounding box center [974, 307] width 35 height 17
click at [952, 311] on input "False" at bounding box center [944, 307] width 16 height 13
radio input "true"
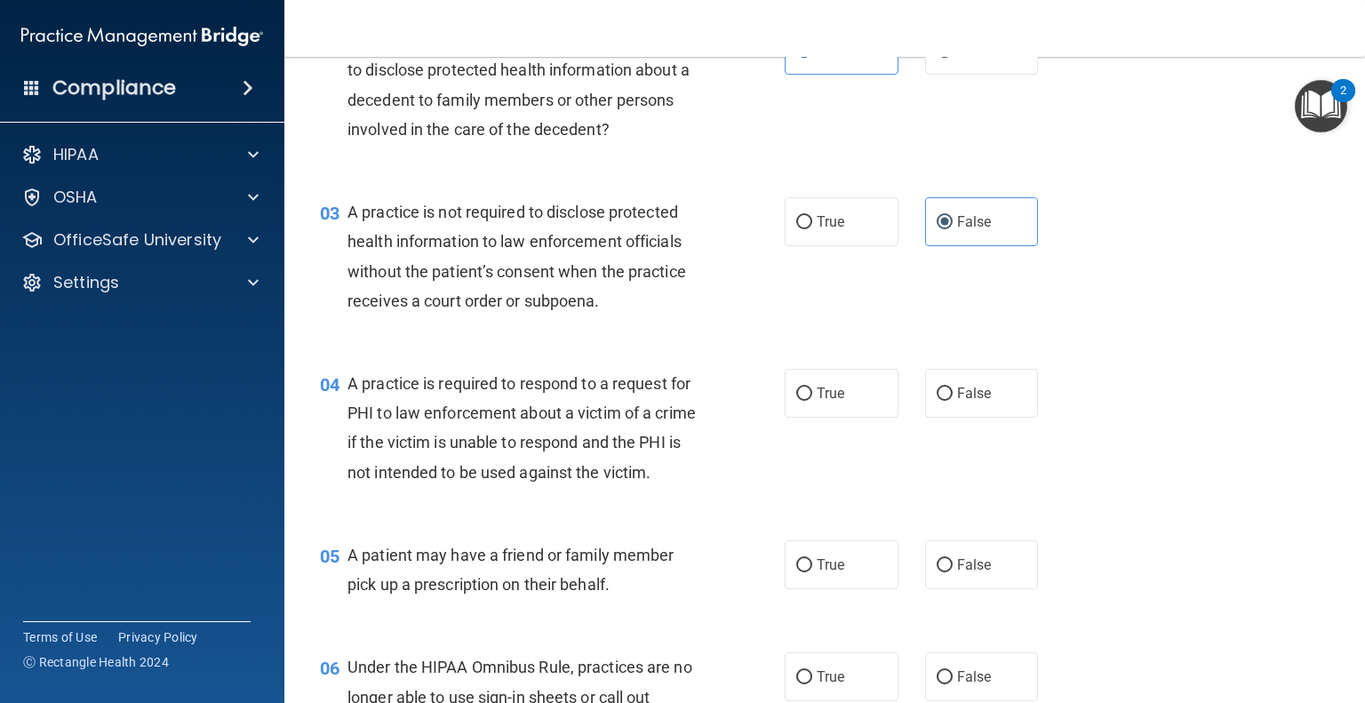
scroll to position [288, 0]
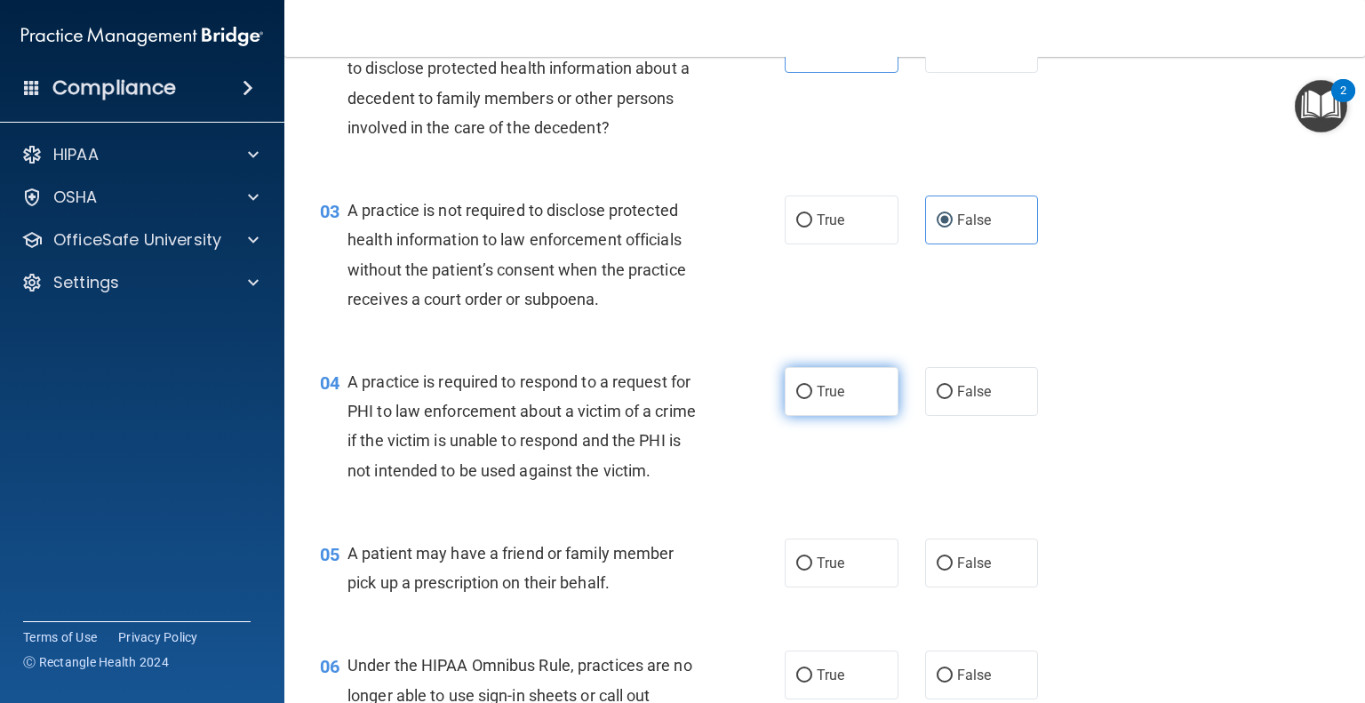
click at [860, 395] on label "True" at bounding box center [842, 391] width 114 height 49
click at [812, 395] on input "True" at bounding box center [804, 392] width 16 height 13
radio input "true"
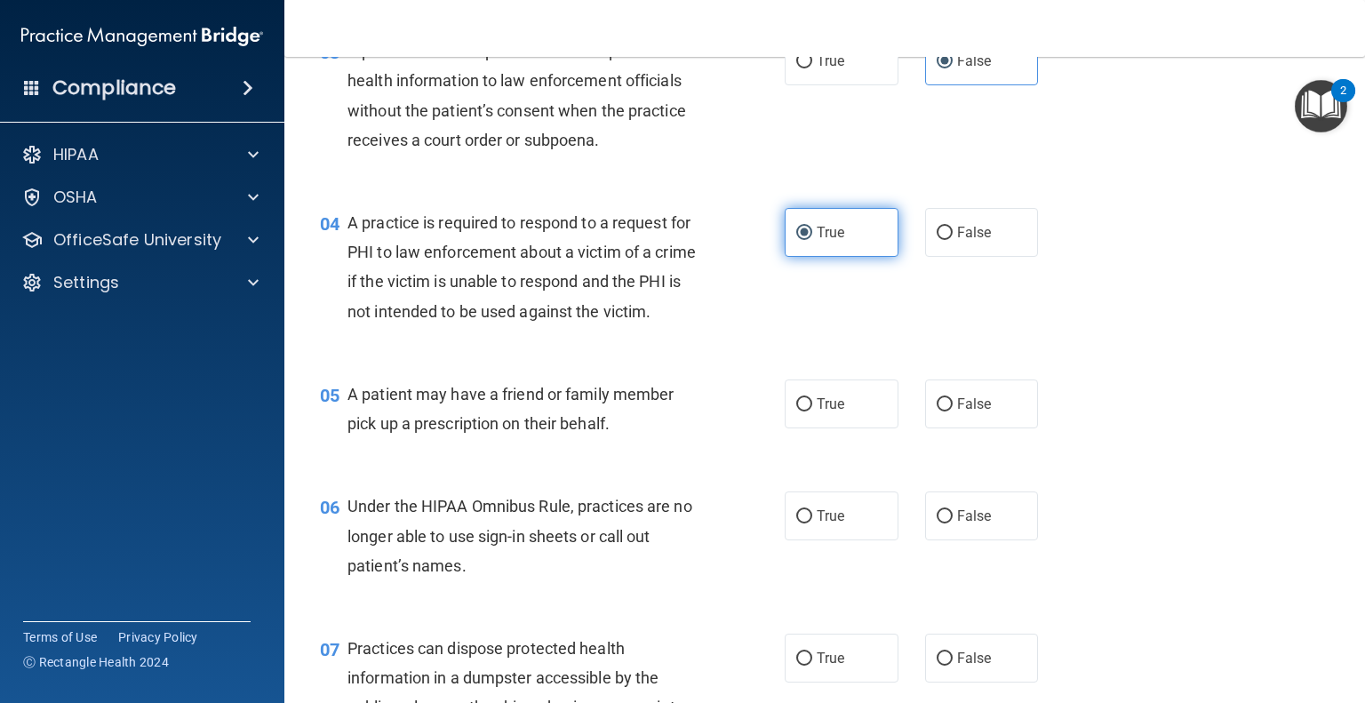
scroll to position [454, 0]
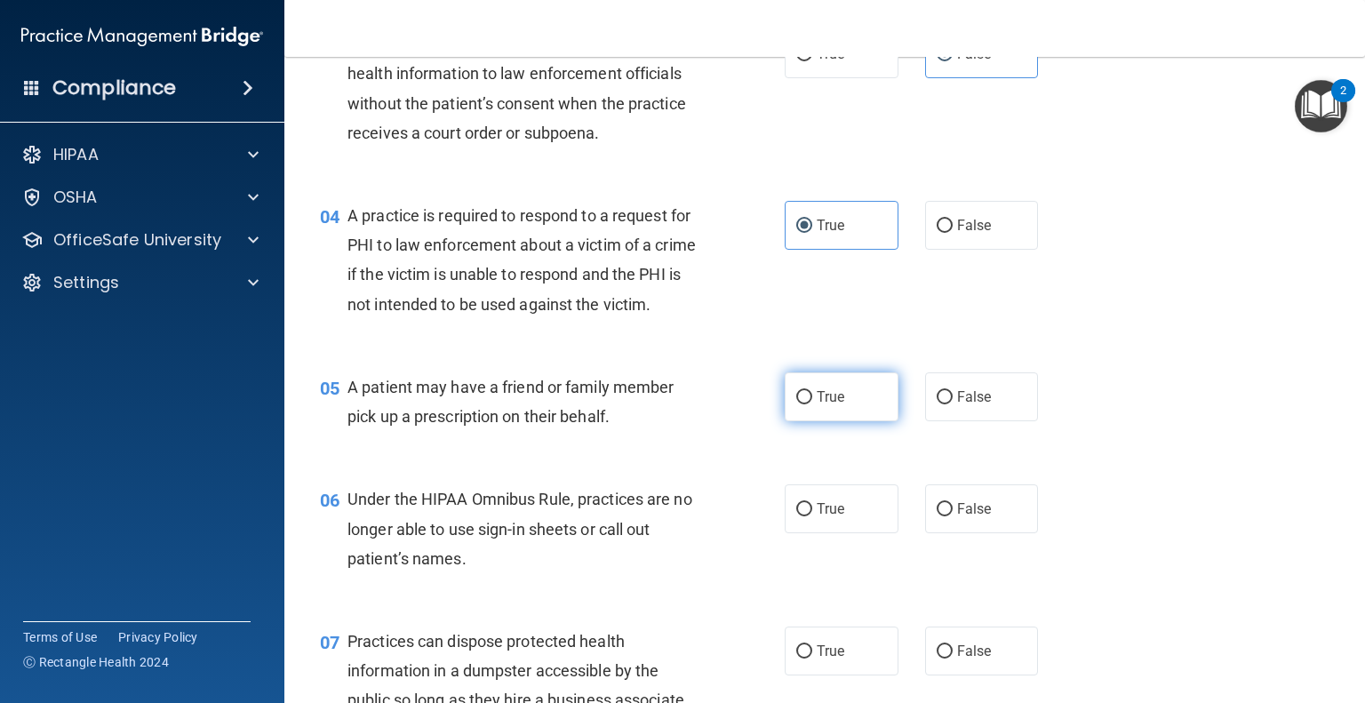
click at [833, 405] on span "True" at bounding box center [831, 396] width 28 height 17
click at [812, 404] on input "True" at bounding box center [804, 397] width 16 height 13
radio input "true"
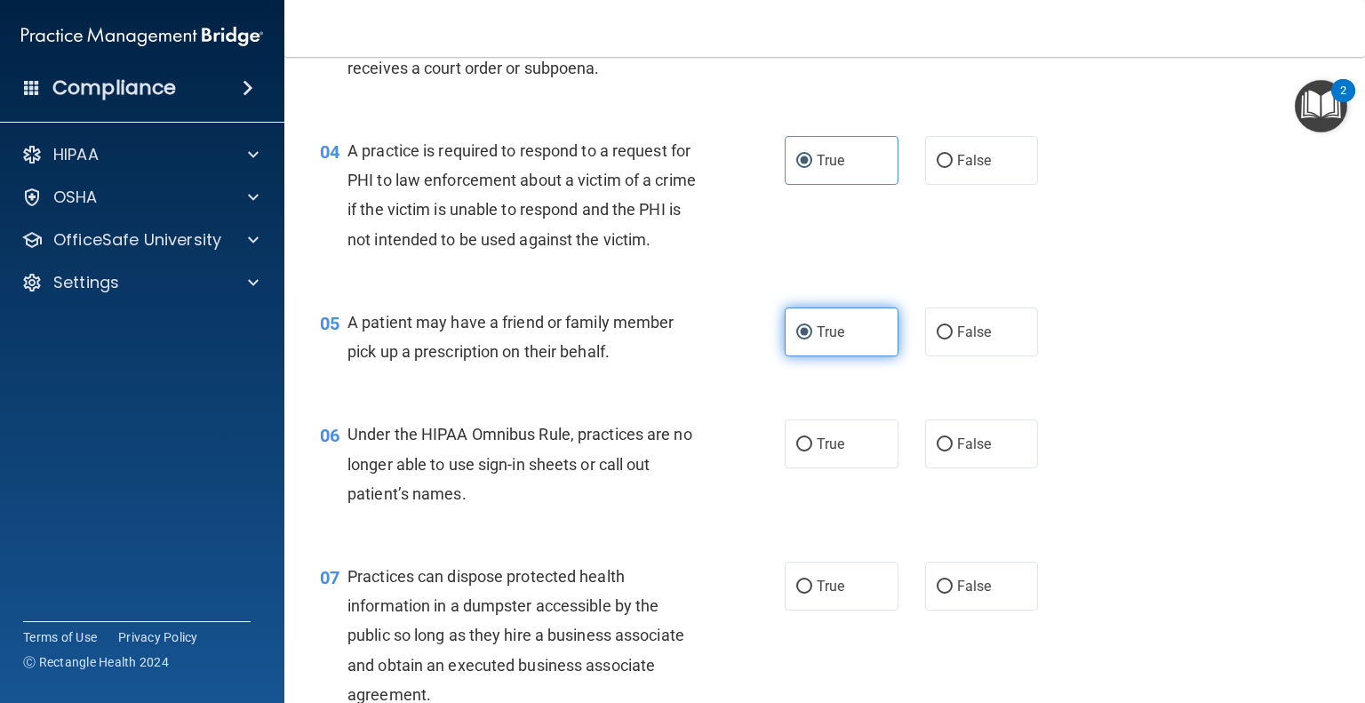
scroll to position [521, 0]
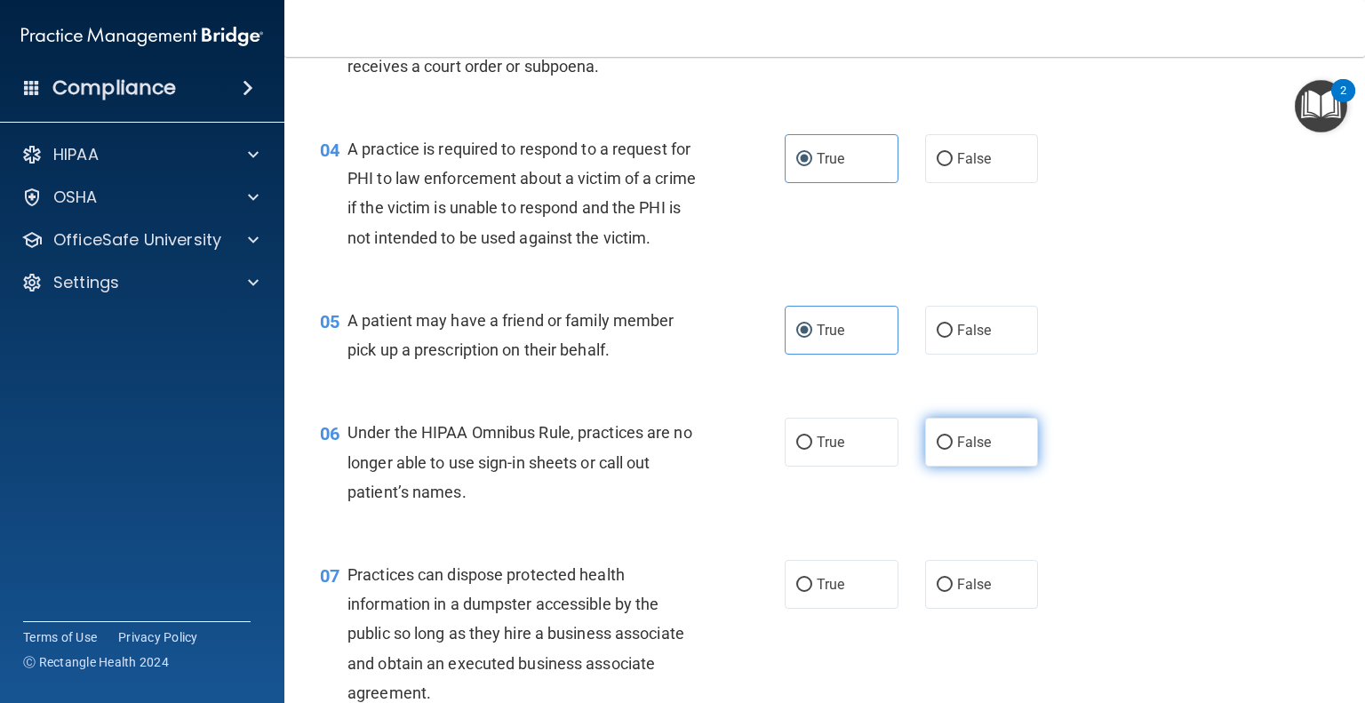
click at [974, 450] on span "False" at bounding box center [974, 442] width 35 height 17
click at [952, 450] on input "False" at bounding box center [944, 442] width 16 height 13
radio input "true"
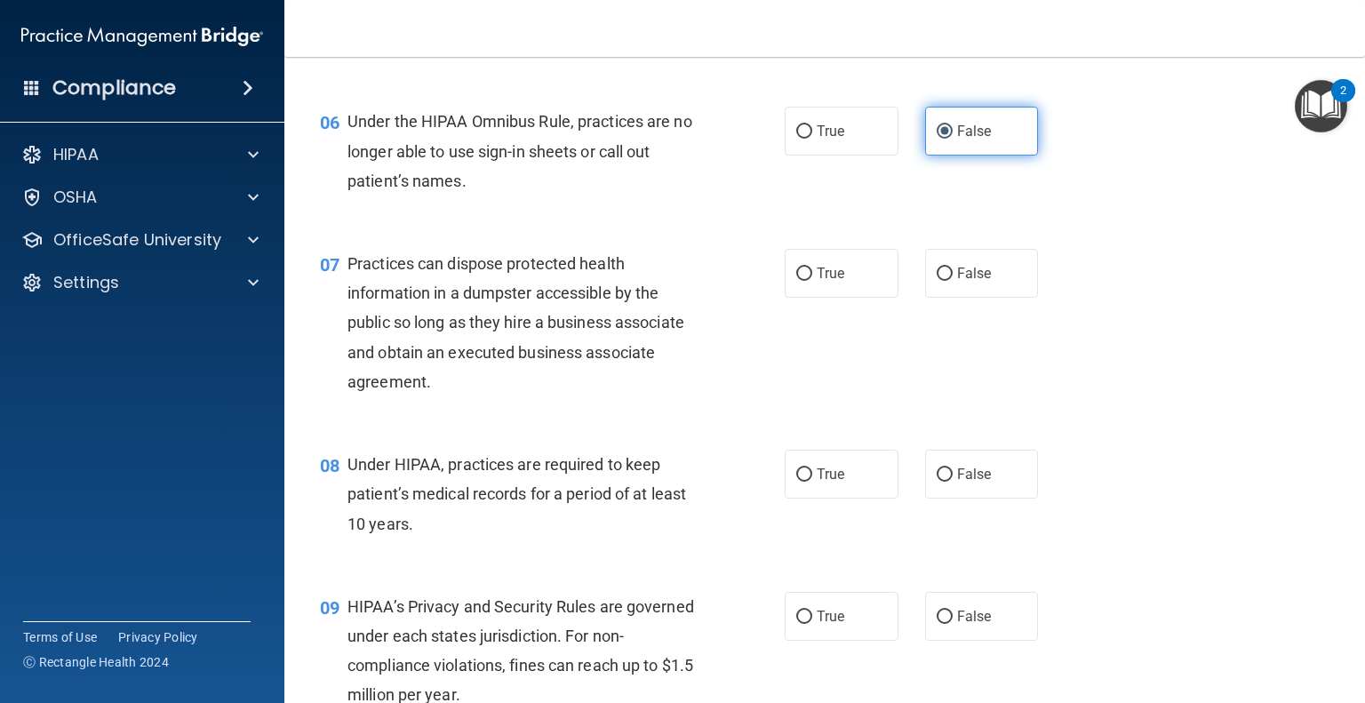
scroll to position [832, 0]
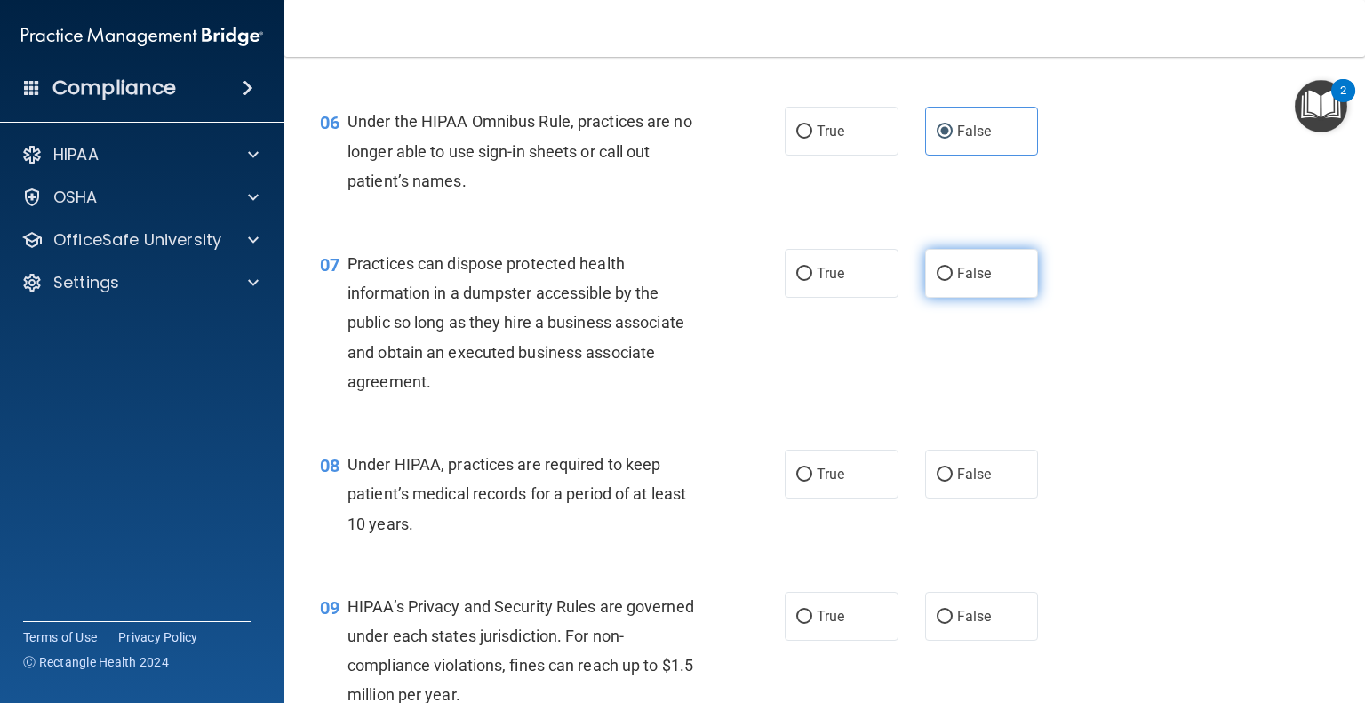
click at [963, 282] on span "False" at bounding box center [974, 273] width 35 height 17
click at [952, 281] on input "False" at bounding box center [944, 273] width 16 height 13
radio input "true"
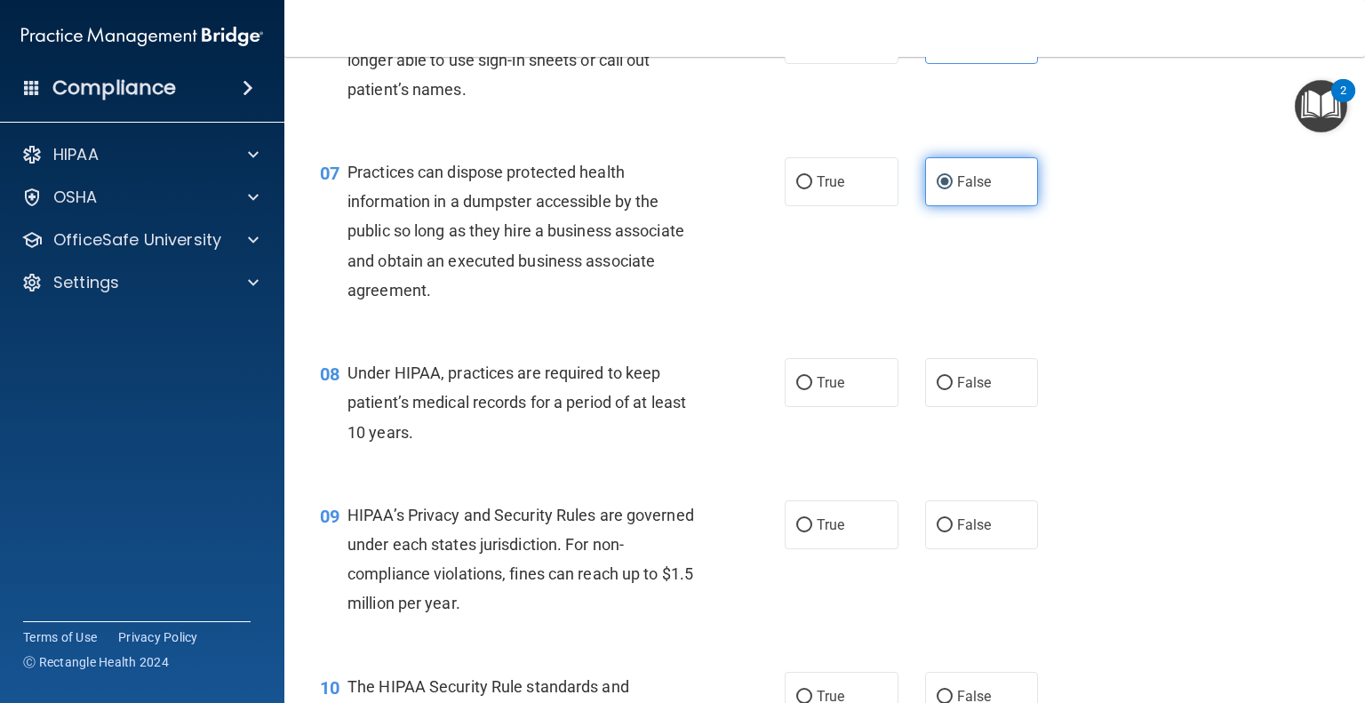
scroll to position [920, 0]
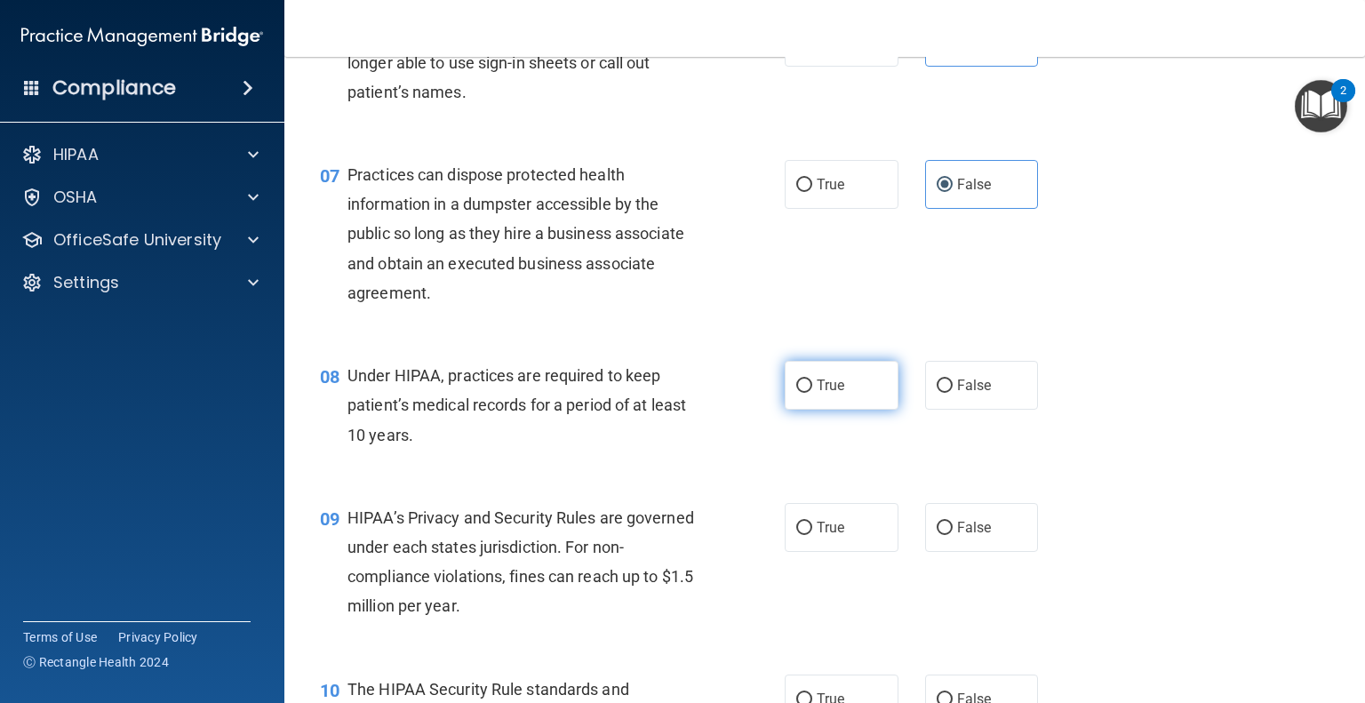
click at [828, 394] on span "True" at bounding box center [831, 385] width 28 height 17
click at [812, 393] on input "True" at bounding box center [804, 385] width 16 height 13
radio input "true"
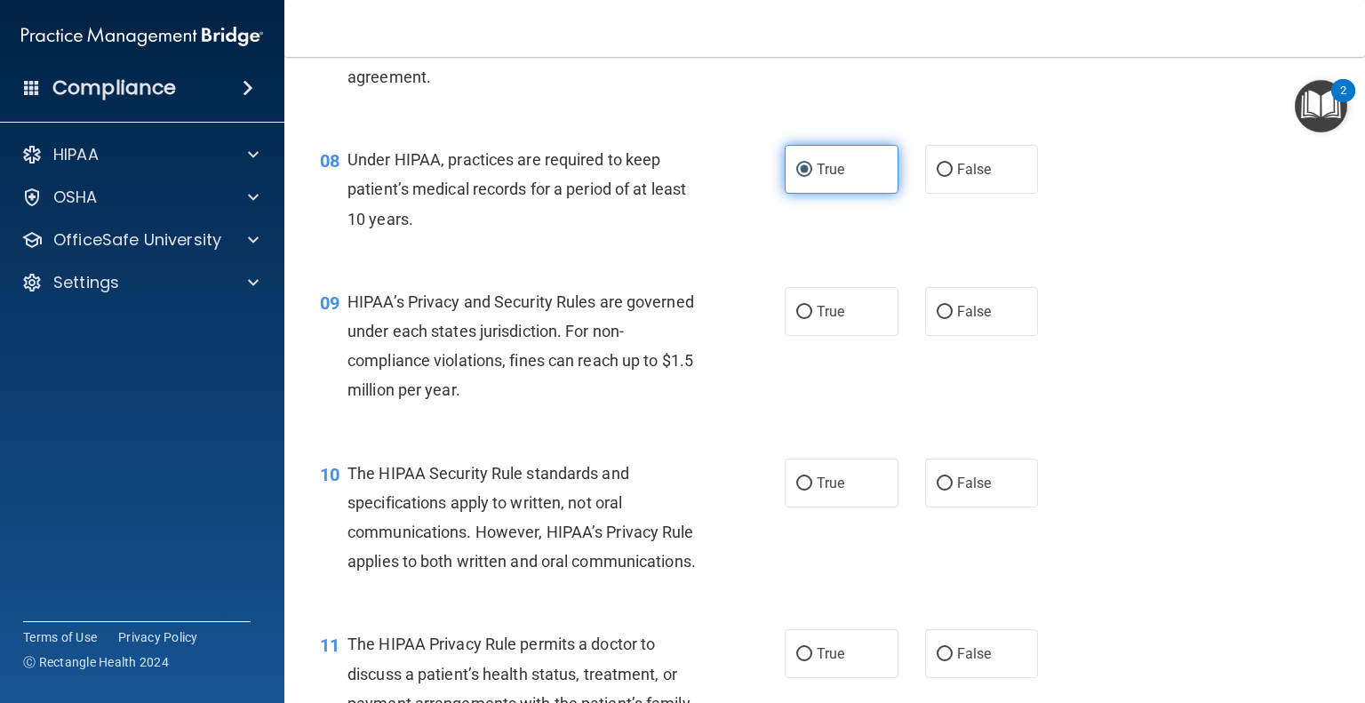
scroll to position [1136, 0]
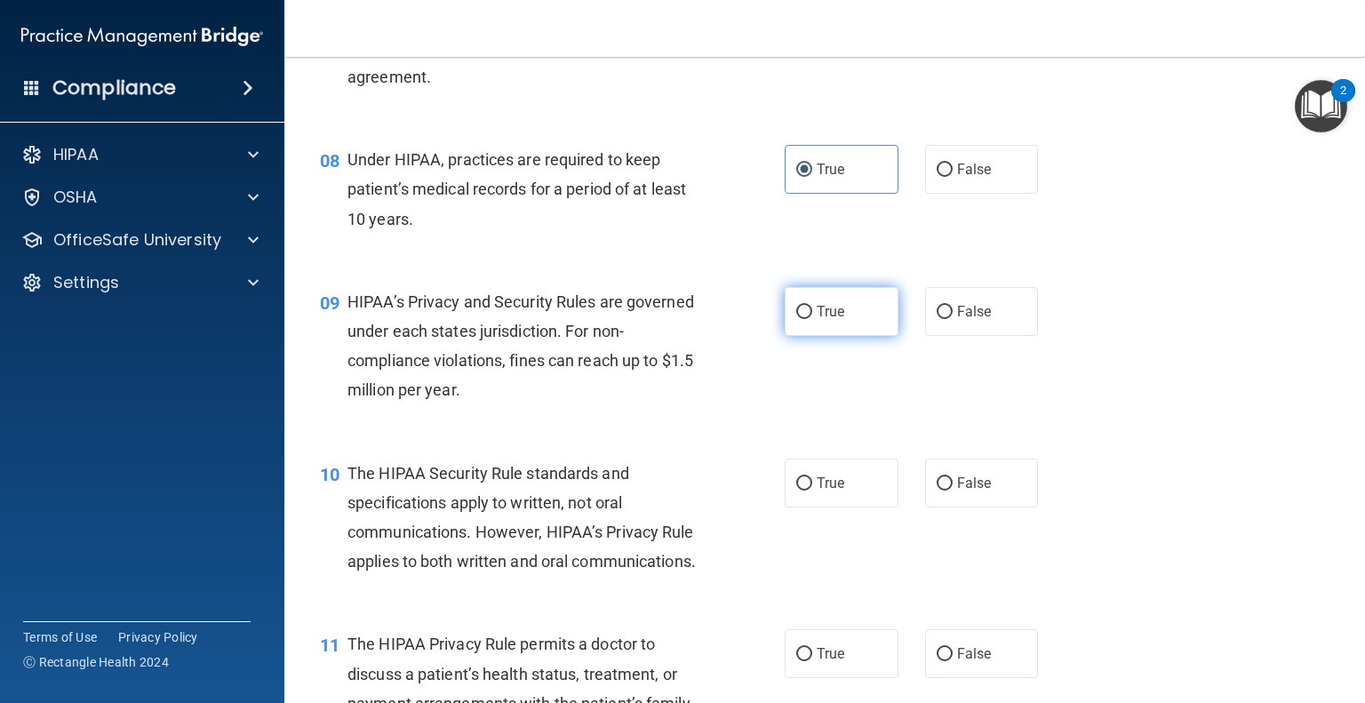
click at [825, 320] on span "True" at bounding box center [831, 311] width 28 height 17
click at [812, 319] on input "True" at bounding box center [804, 312] width 16 height 13
radio input "true"
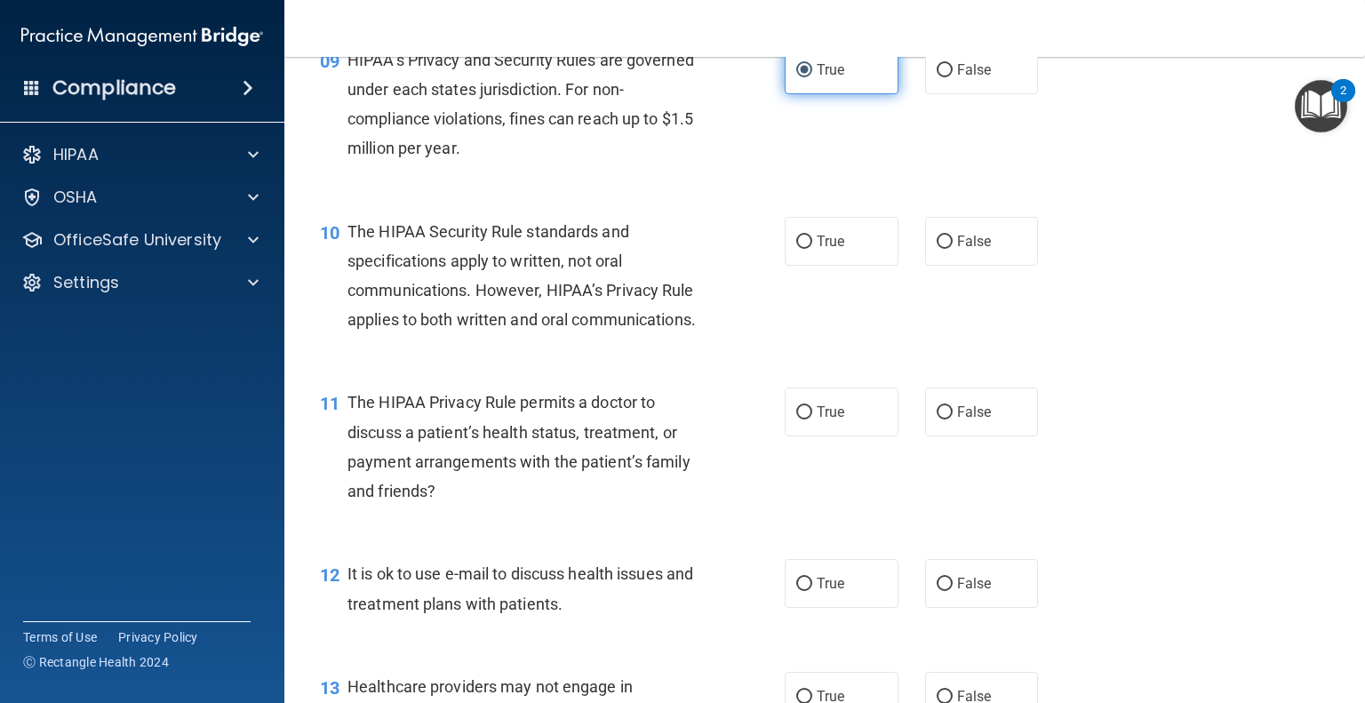
scroll to position [1382, 0]
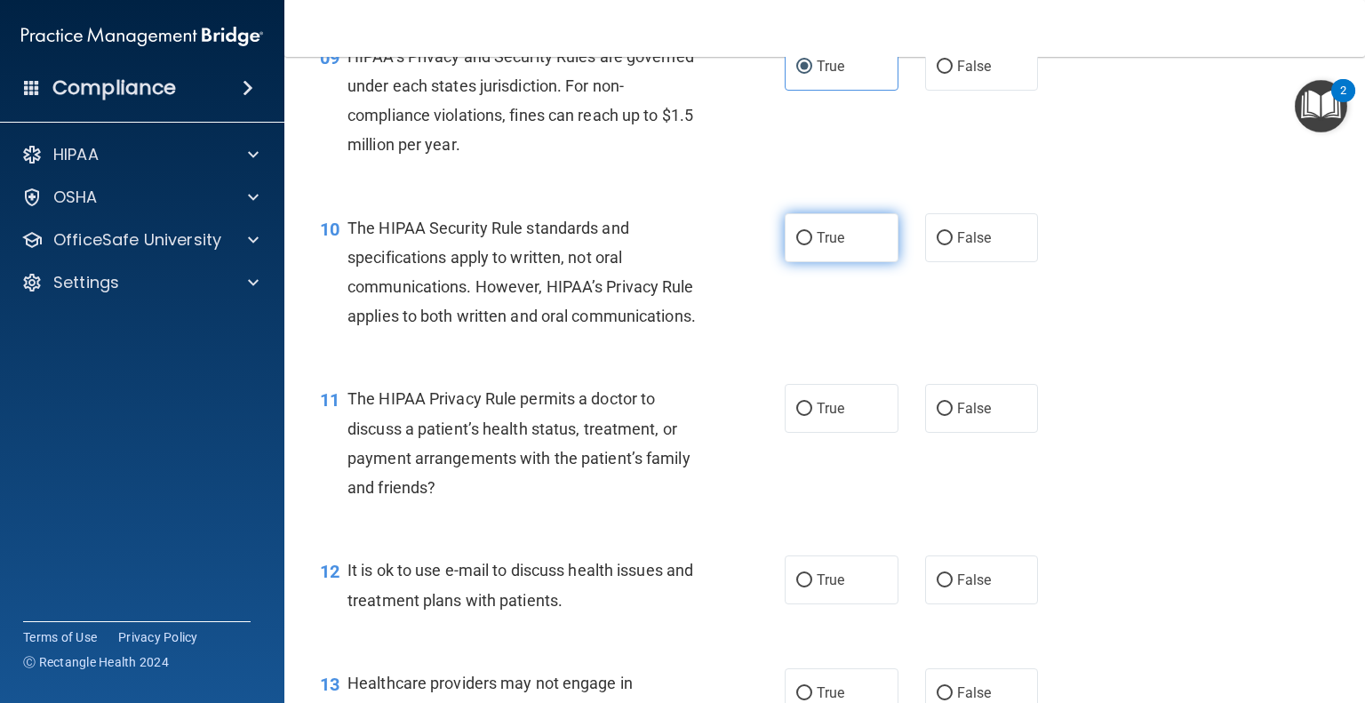
click at [861, 262] on label "True" at bounding box center [842, 237] width 114 height 49
click at [812, 245] on input "True" at bounding box center [804, 238] width 16 height 13
radio input "true"
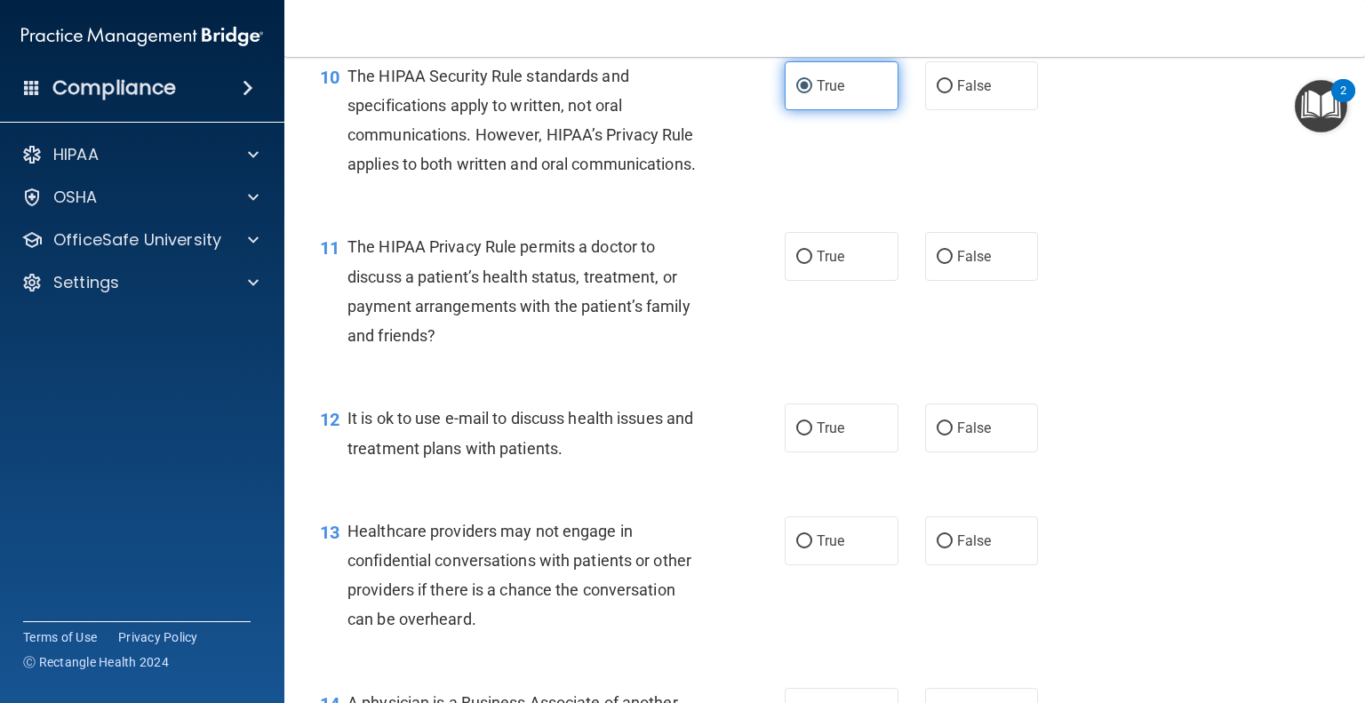
scroll to position [1535, 0]
click at [980, 263] on span "False" at bounding box center [974, 254] width 35 height 17
click at [952, 262] on input "False" at bounding box center [944, 255] width 16 height 13
radio input "true"
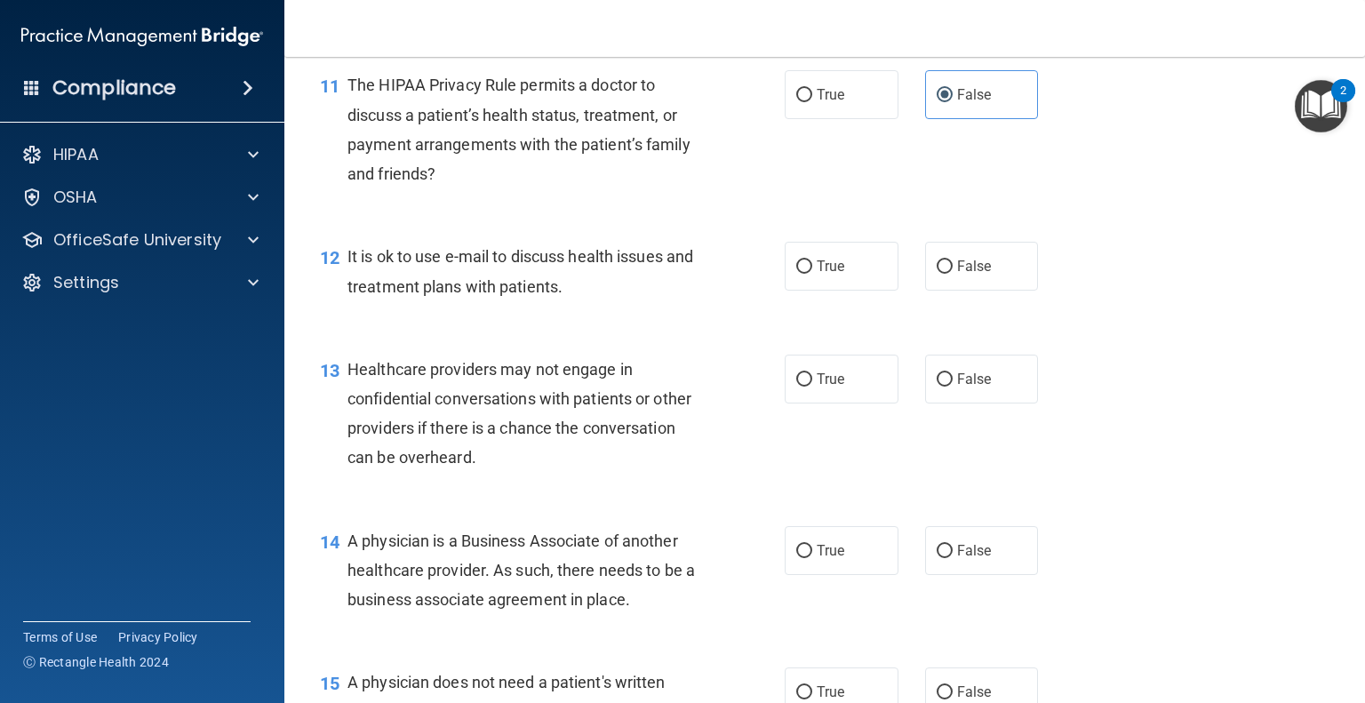
scroll to position [1699, 0]
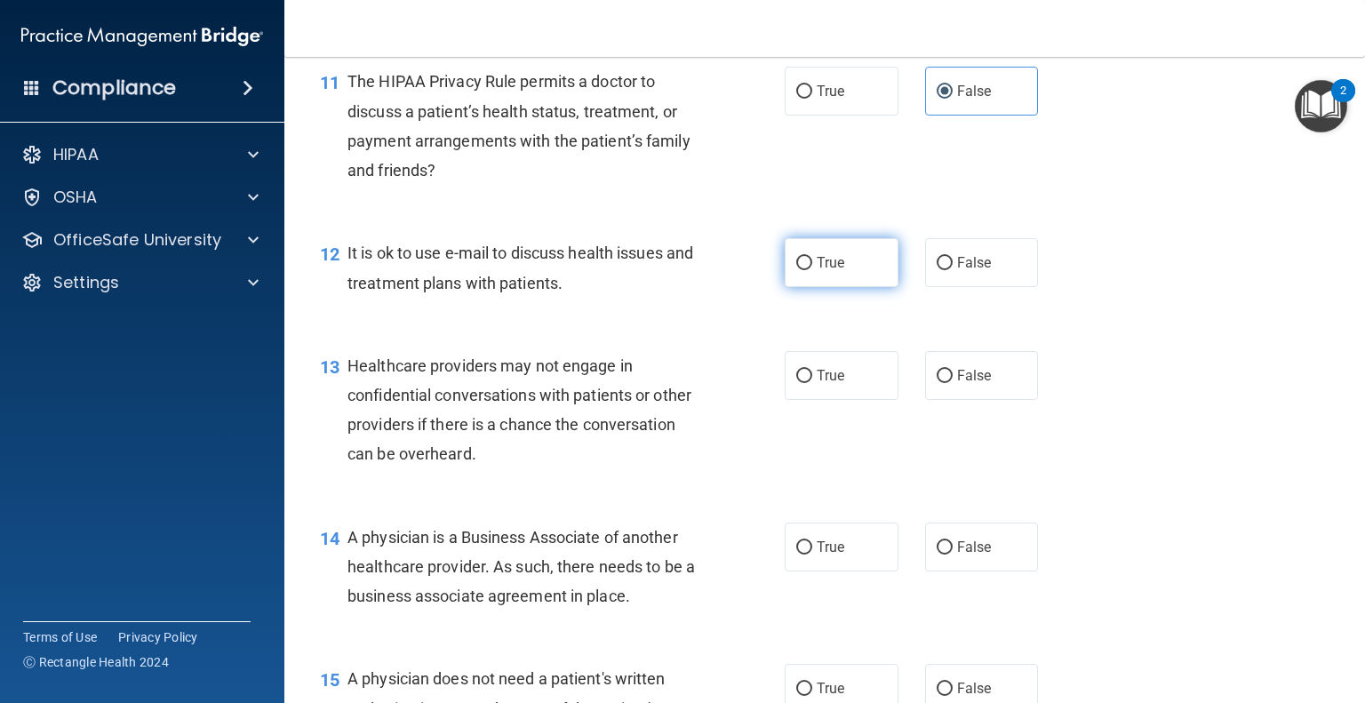
click at [842, 287] on label "True" at bounding box center [842, 262] width 114 height 49
click at [812, 270] on input "True" at bounding box center [804, 263] width 16 height 13
radio input "true"
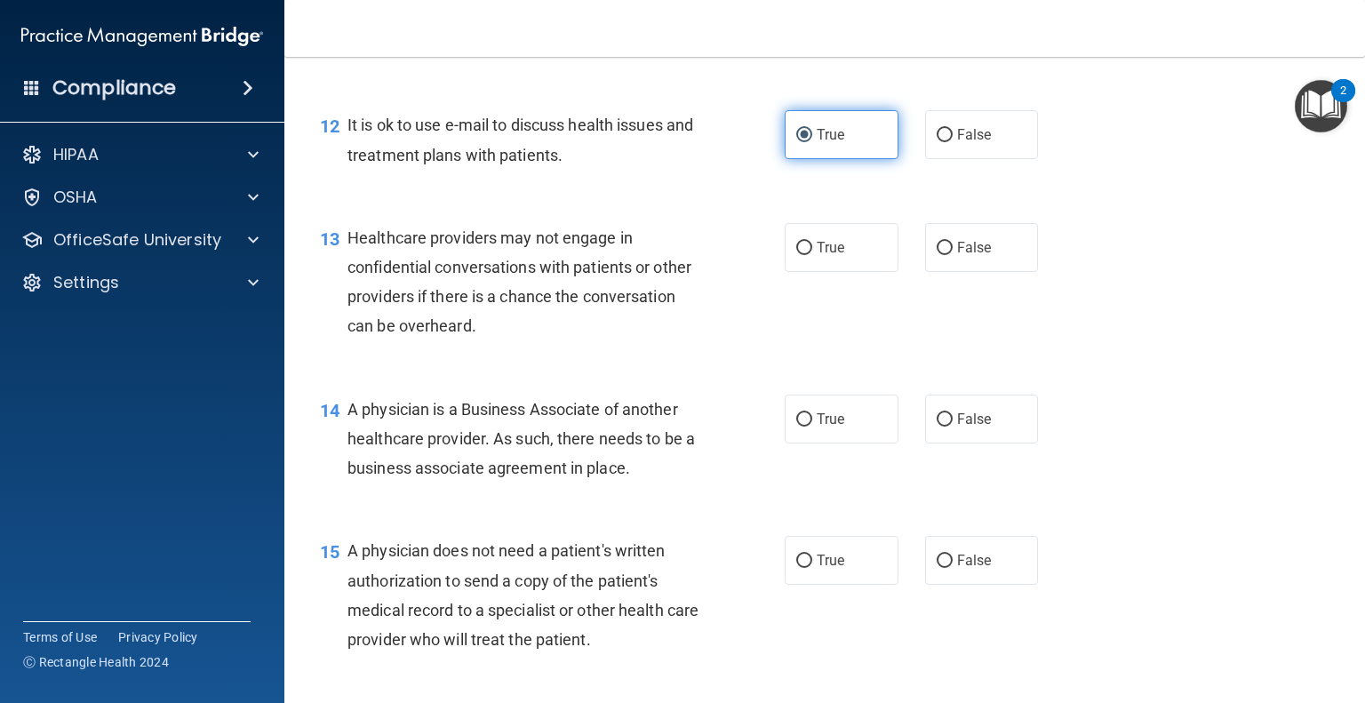
scroll to position [1828, 0]
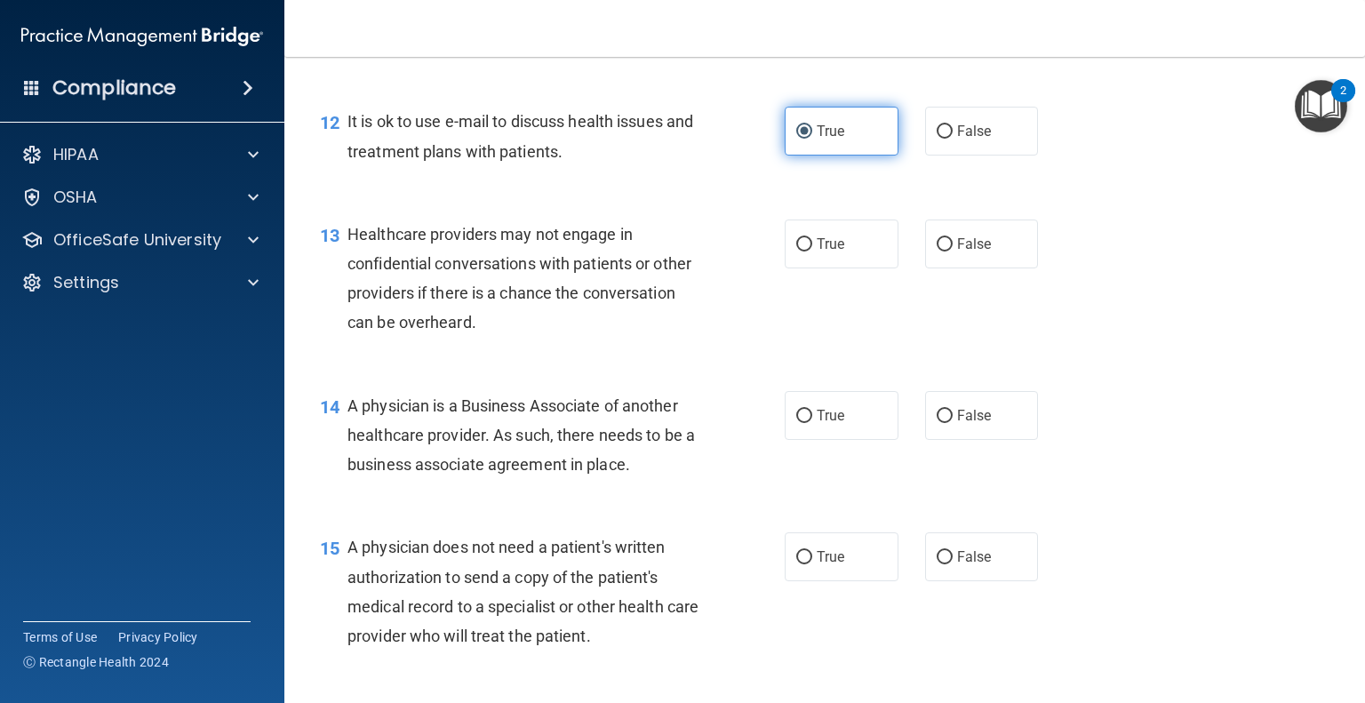
click at [842, 268] on label "True" at bounding box center [842, 243] width 114 height 49
click at [812, 251] on input "True" at bounding box center [804, 244] width 16 height 13
radio input "true"
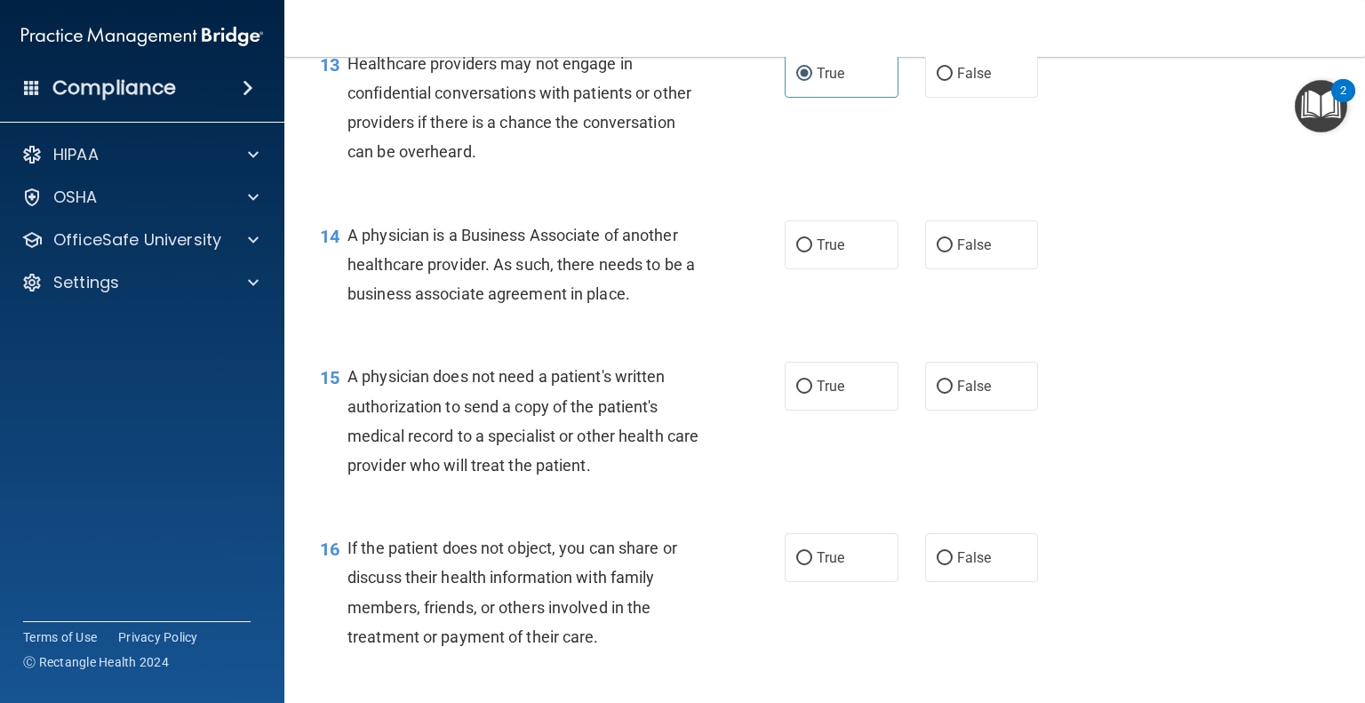
scroll to position [2001, 0]
click at [841, 269] on label "True" at bounding box center [842, 244] width 114 height 49
click at [812, 252] on input "True" at bounding box center [804, 245] width 16 height 13
radio input "true"
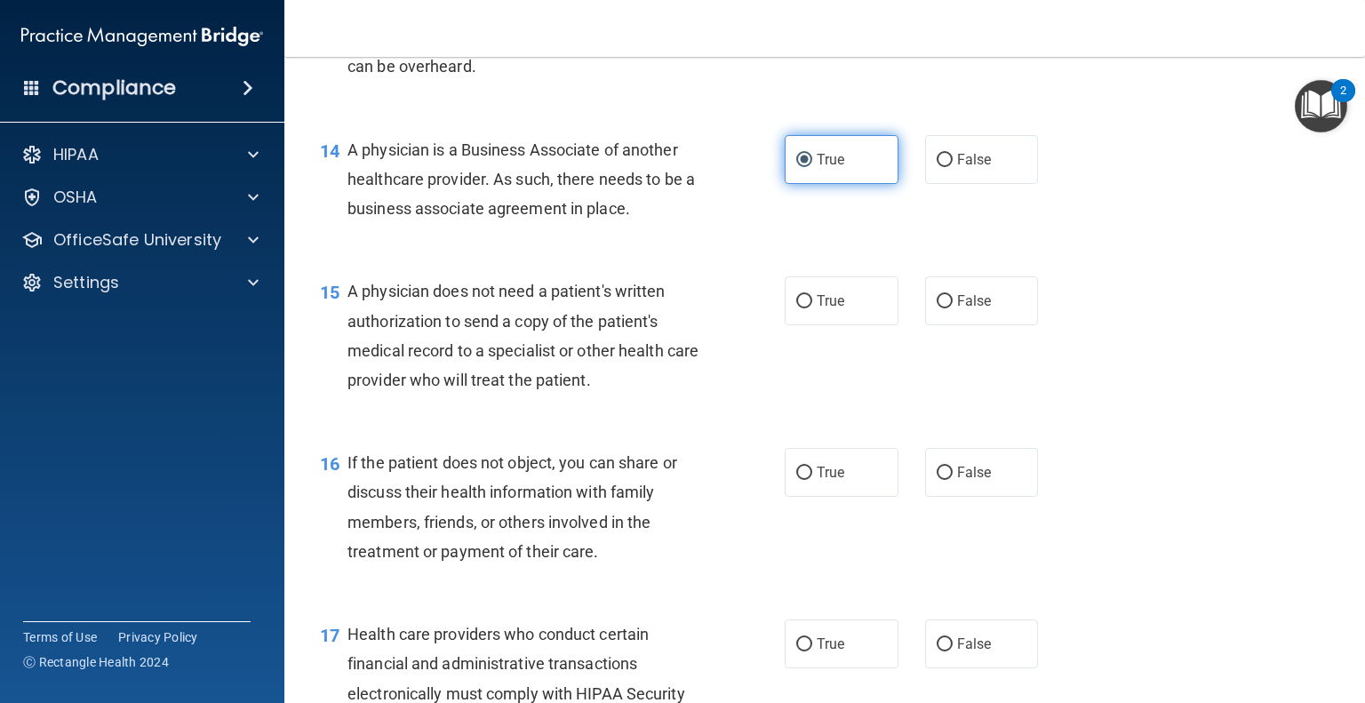
scroll to position [2093, 0]
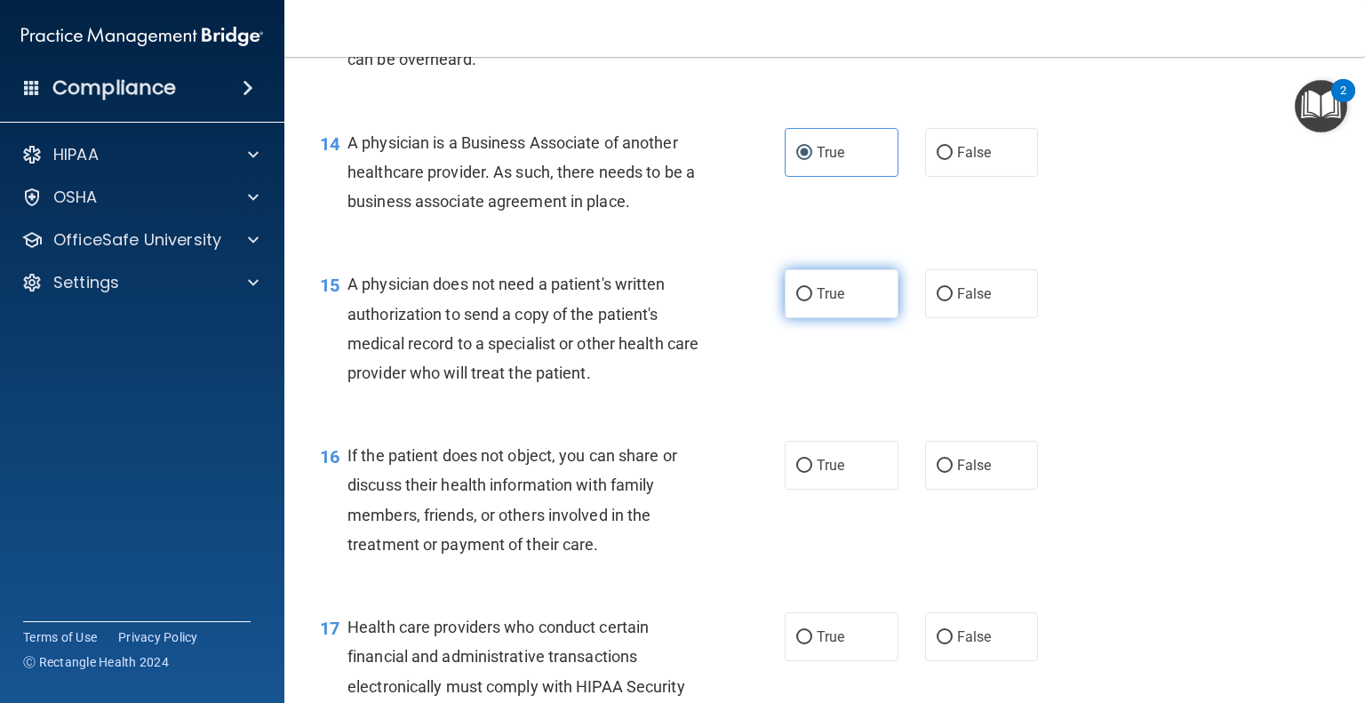
click at [856, 318] on label "True" at bounding box center [842, 293] width 114 height 49
click at [812, 301] on input "True" at bounding box center [804, 294] width 16 height 13
radio input "true"
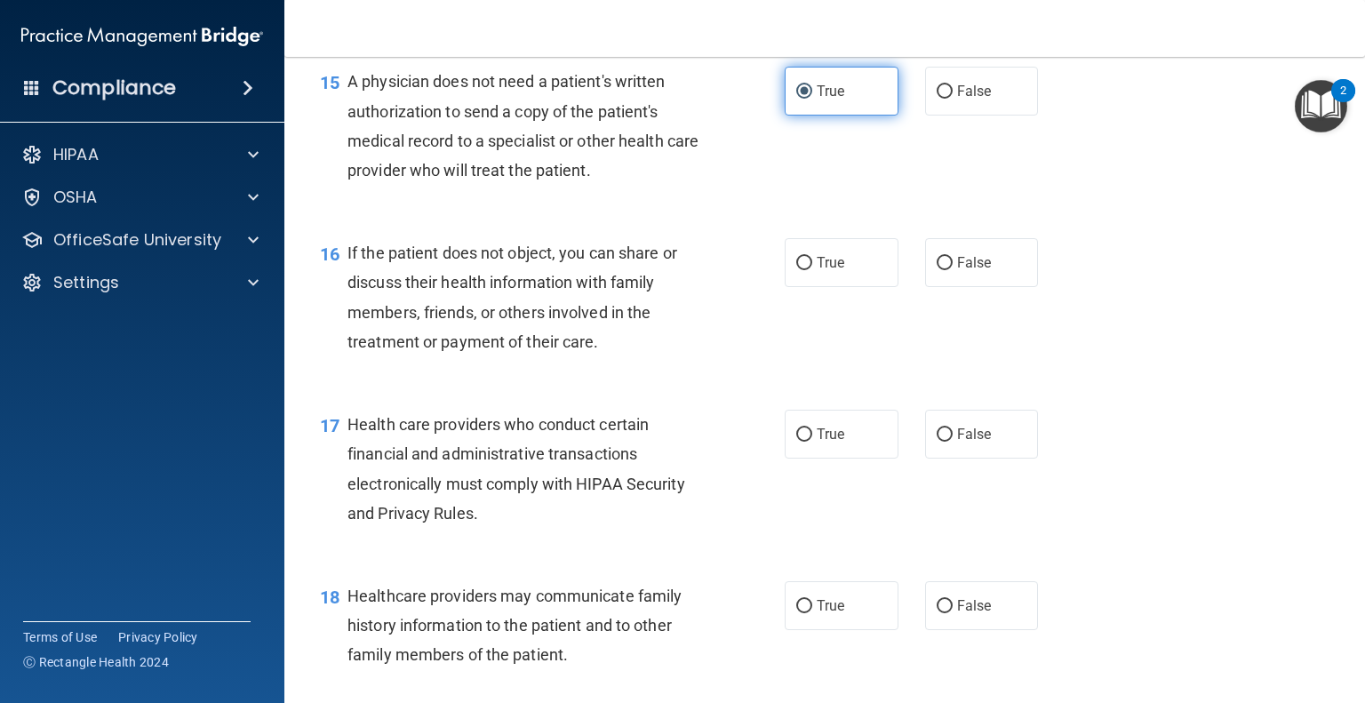
scroll to position [2298, 0]
click at [846, 285] on label "True" at bounding box center [842, 260] width 114 height 49
click at [812, 268] on input "True" at bounding box center [804, 261] width 16 height 13
radio input "true"
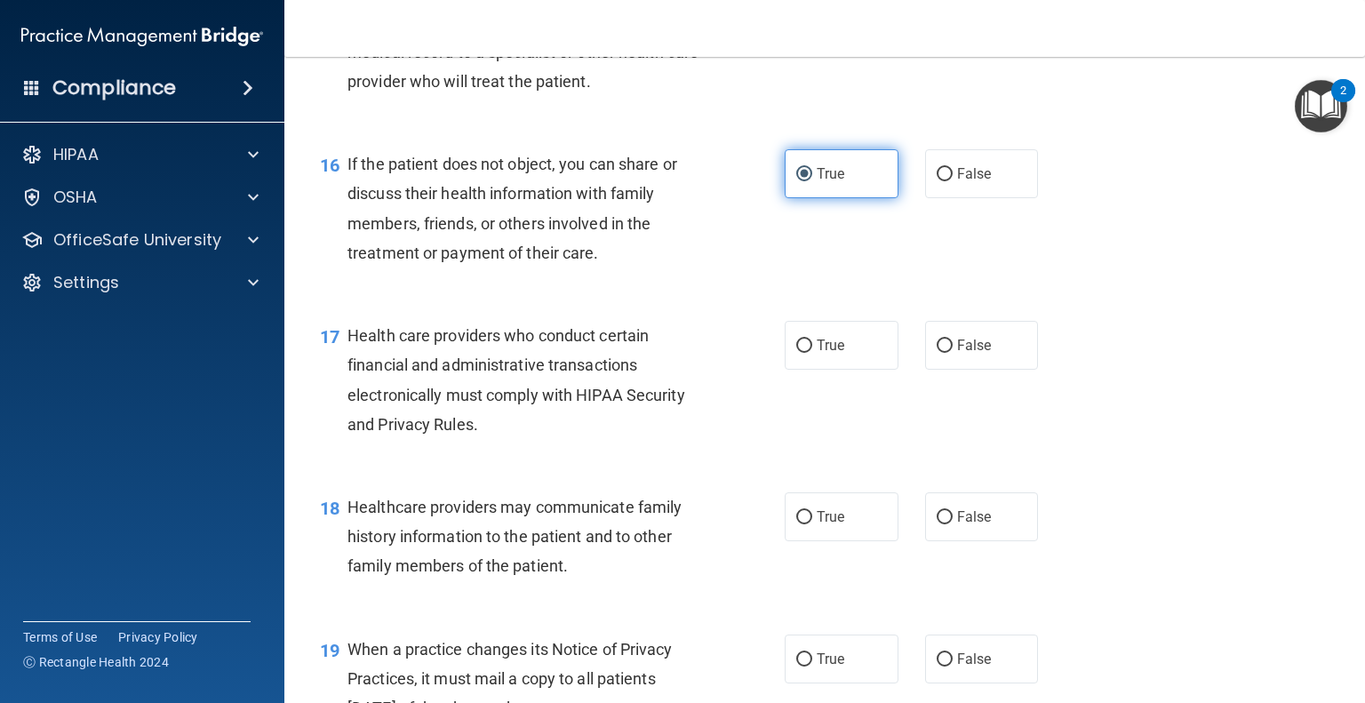
scroll to position [2386, 0]
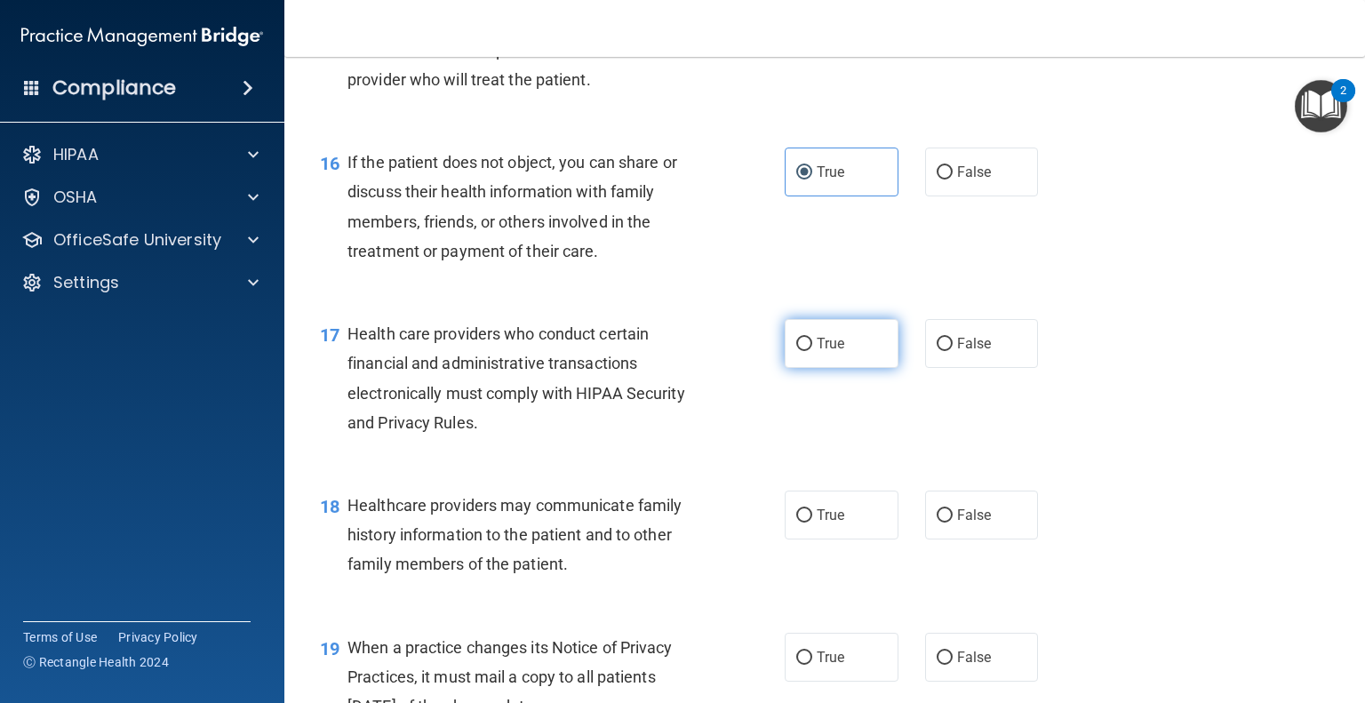
click at [853, 368] on label "True" at bounding box center [842, 343] width 114 height 49
click at [812, 351] on input "True" at bounding box center [804, 344] width 16 height 13
radio input "true"
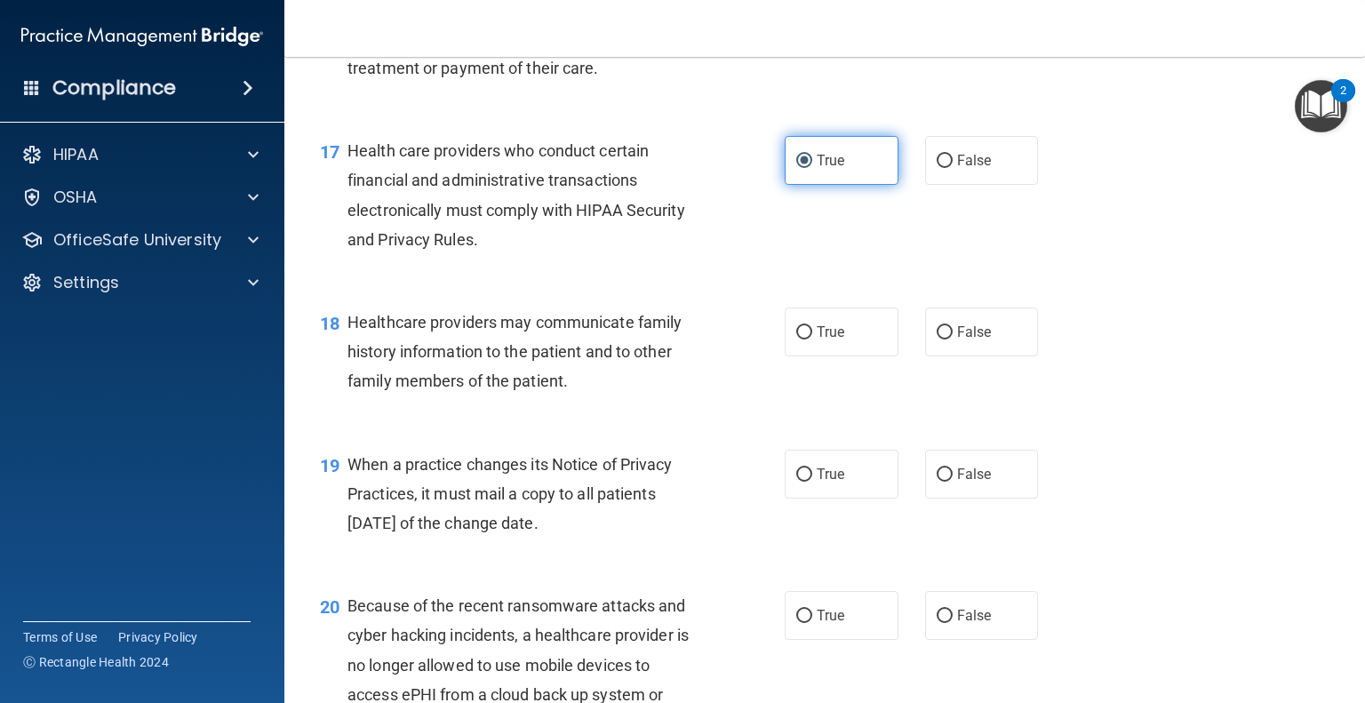
scroll to position [2576, 0]
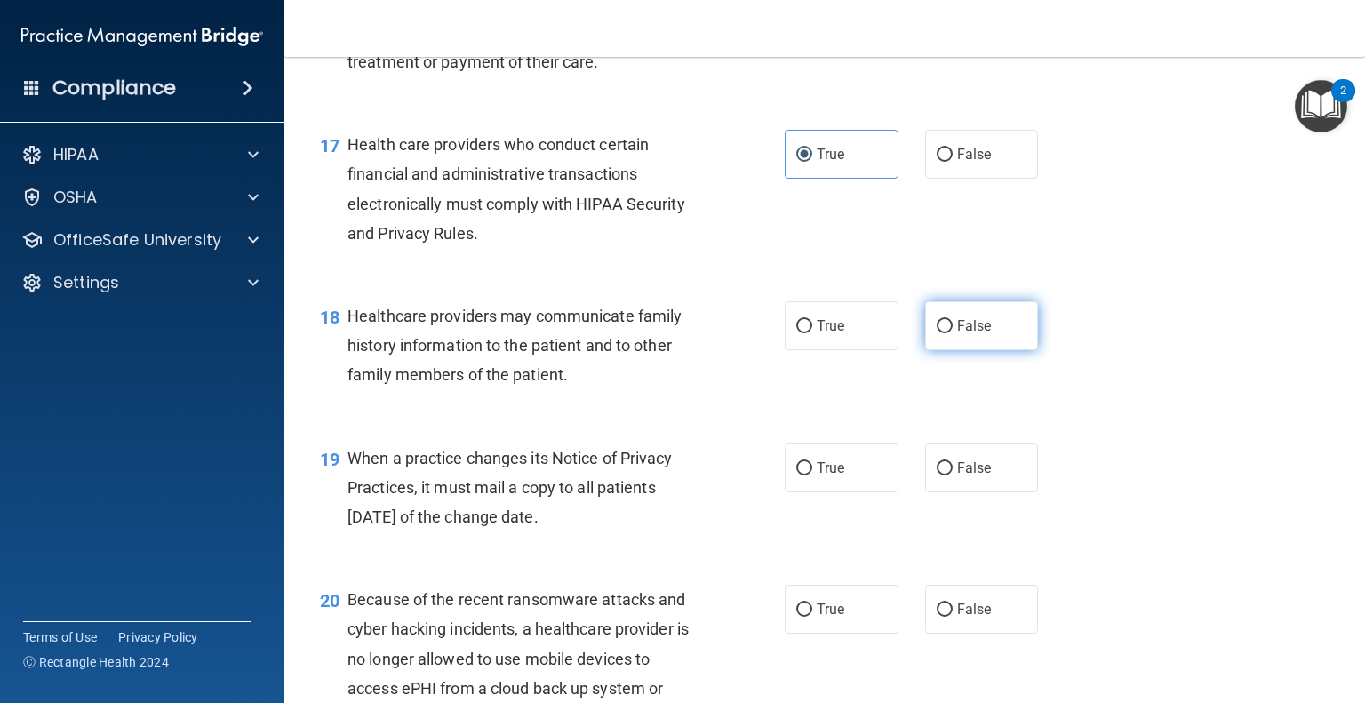
click at [936, 333] on input "False" at bounding box center [944, 326] width 16 height 13
radio input "true"
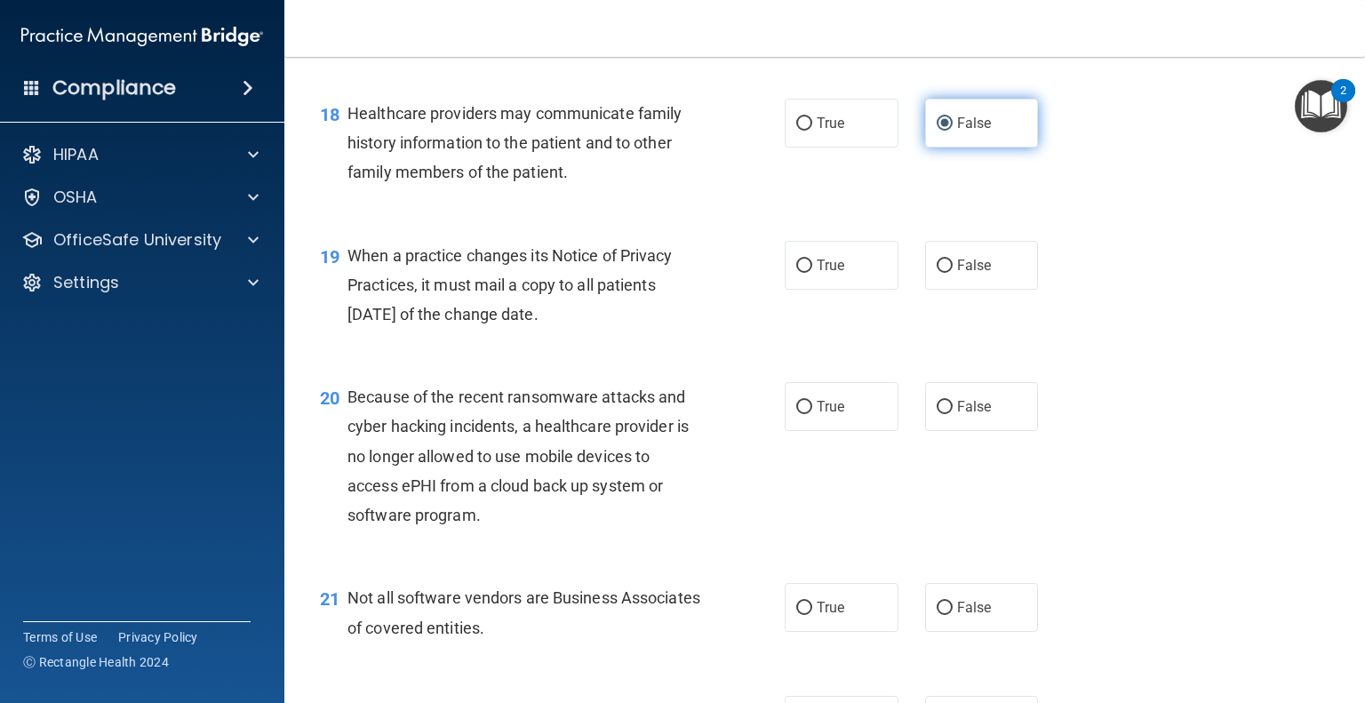
scroll to position [2779, 0]
click at [830, 273] on span "True" at bounding box center [831, 264] width 28 height 17
click at [812, 272] on input "True" at bounding box center [804, 265] width 16 height 13
radio input "true"
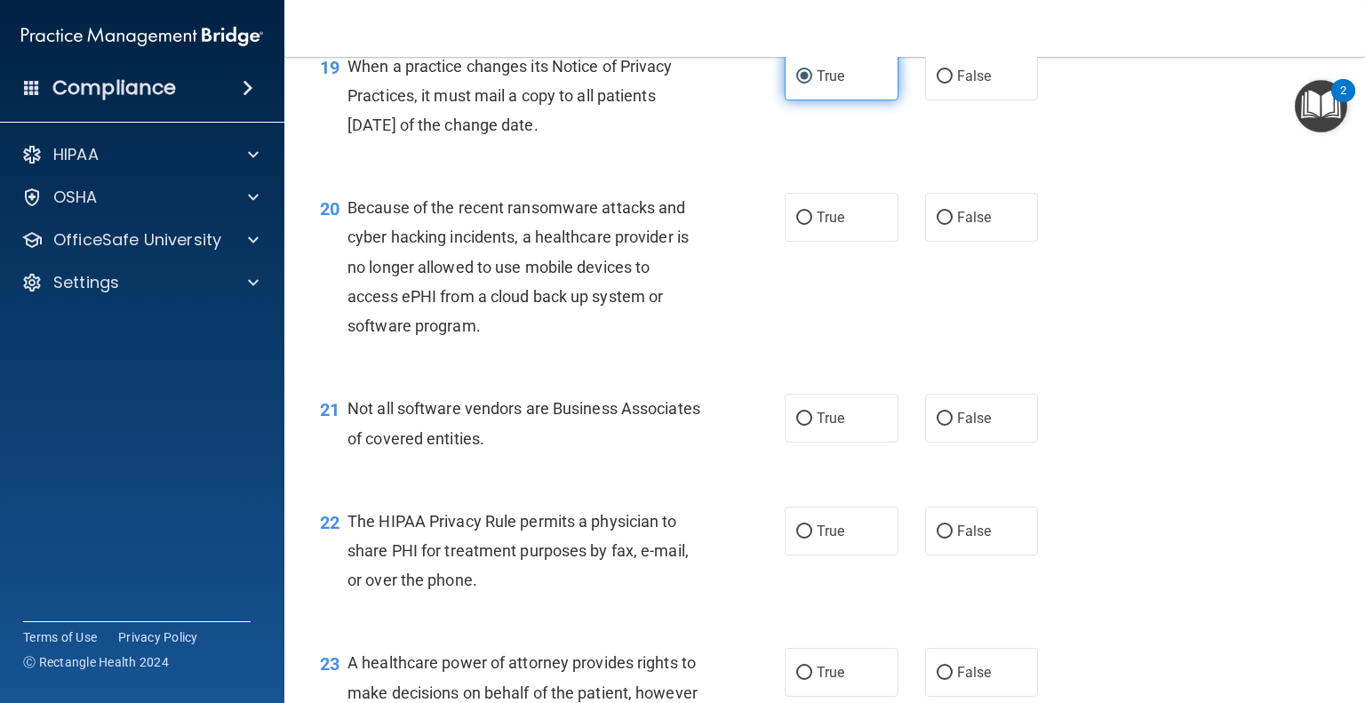
scroll to position [2974, 0]
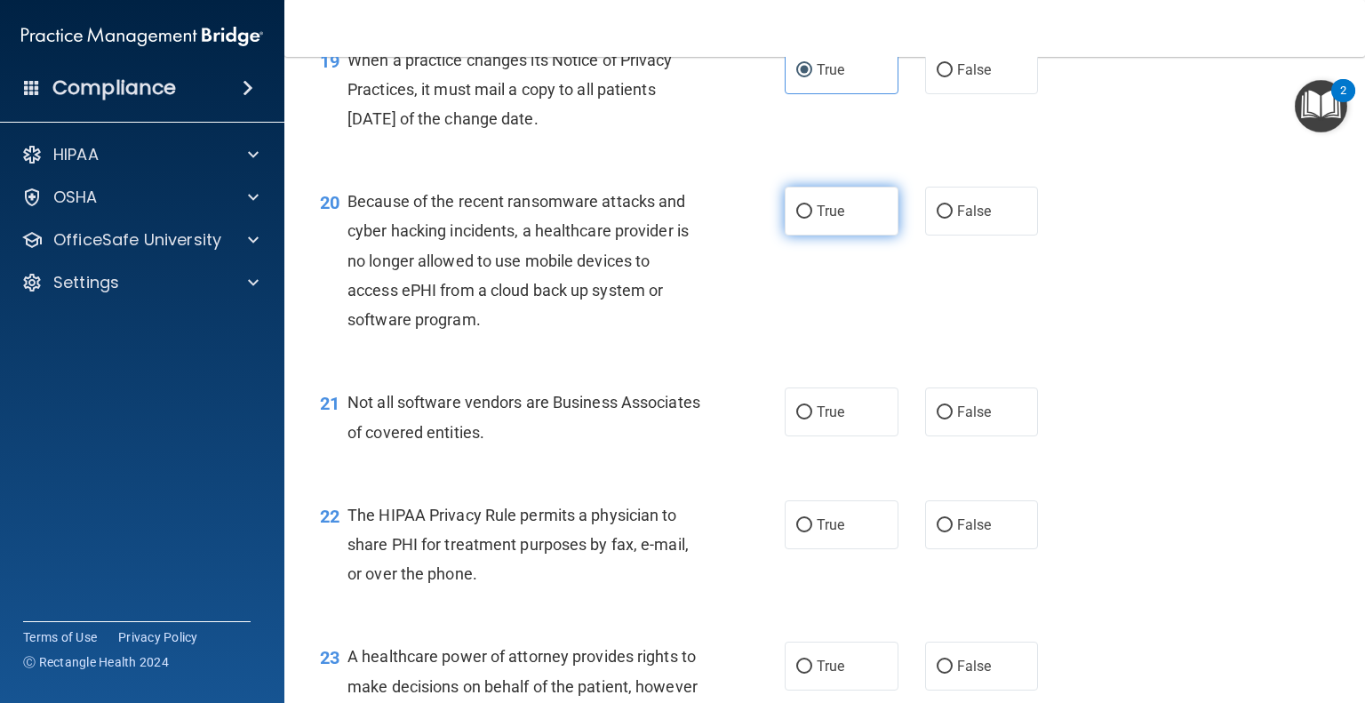
click at [833, 235] on label "True" at bounding box center [842, 211] width 114 height 49
click at [812, 219] on input "True" at bounding box center [804, 211] width 16 height 13
radio input "true"
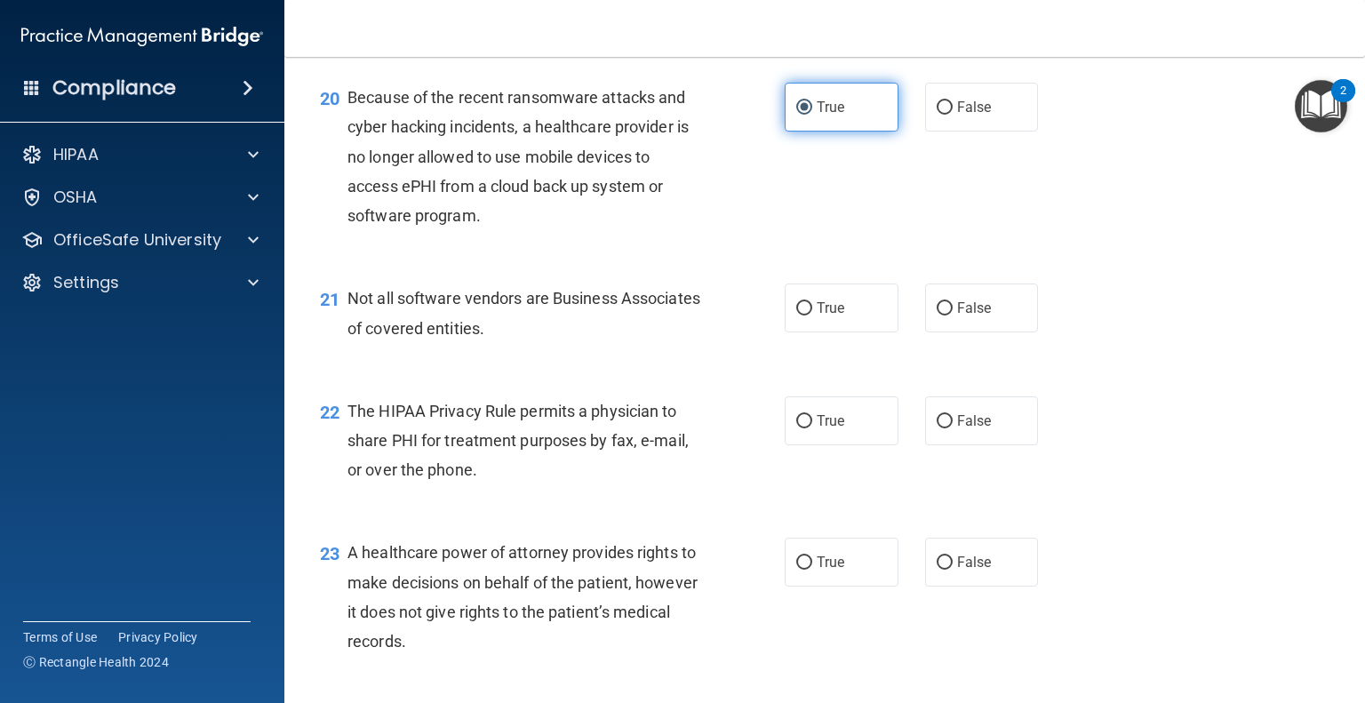
scroll to position [3078, 0]
click at [936, 315] on input "False" at bounding box center [944, 308] width 16 height 13
radio input "true"
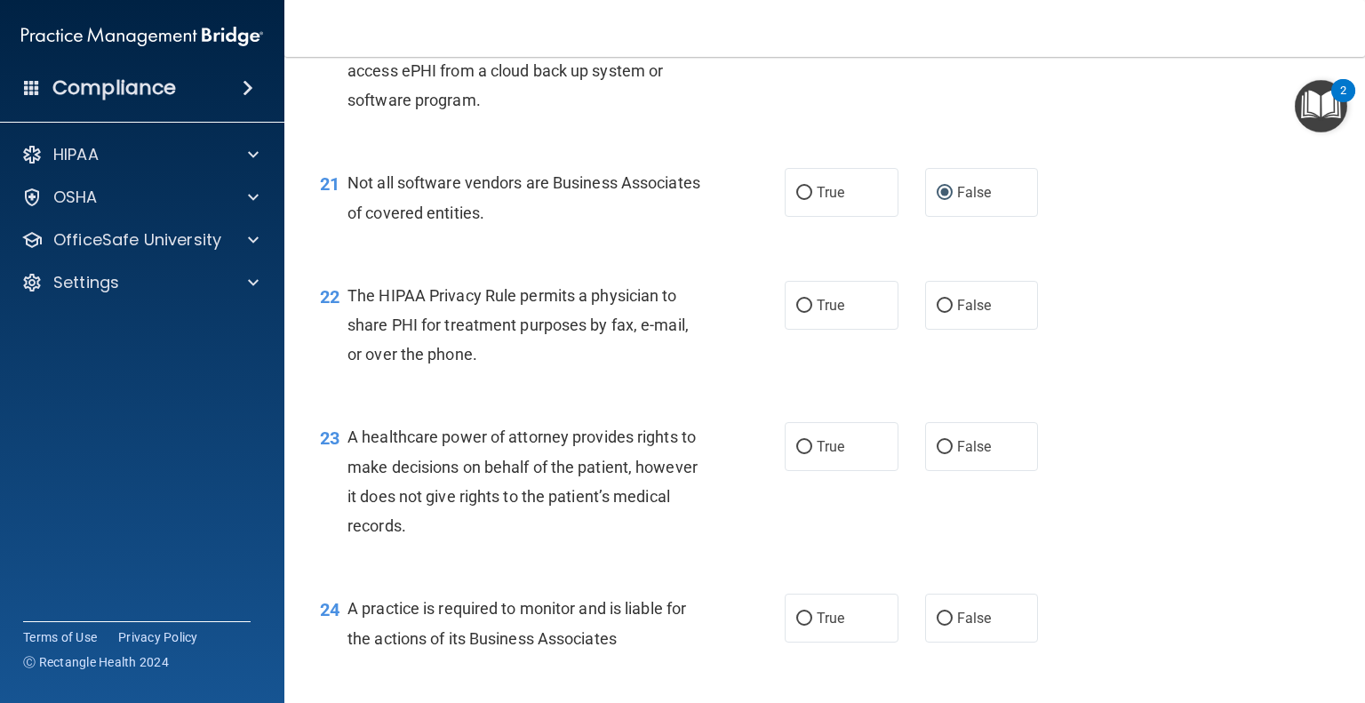
scroll to position [3197, 0]
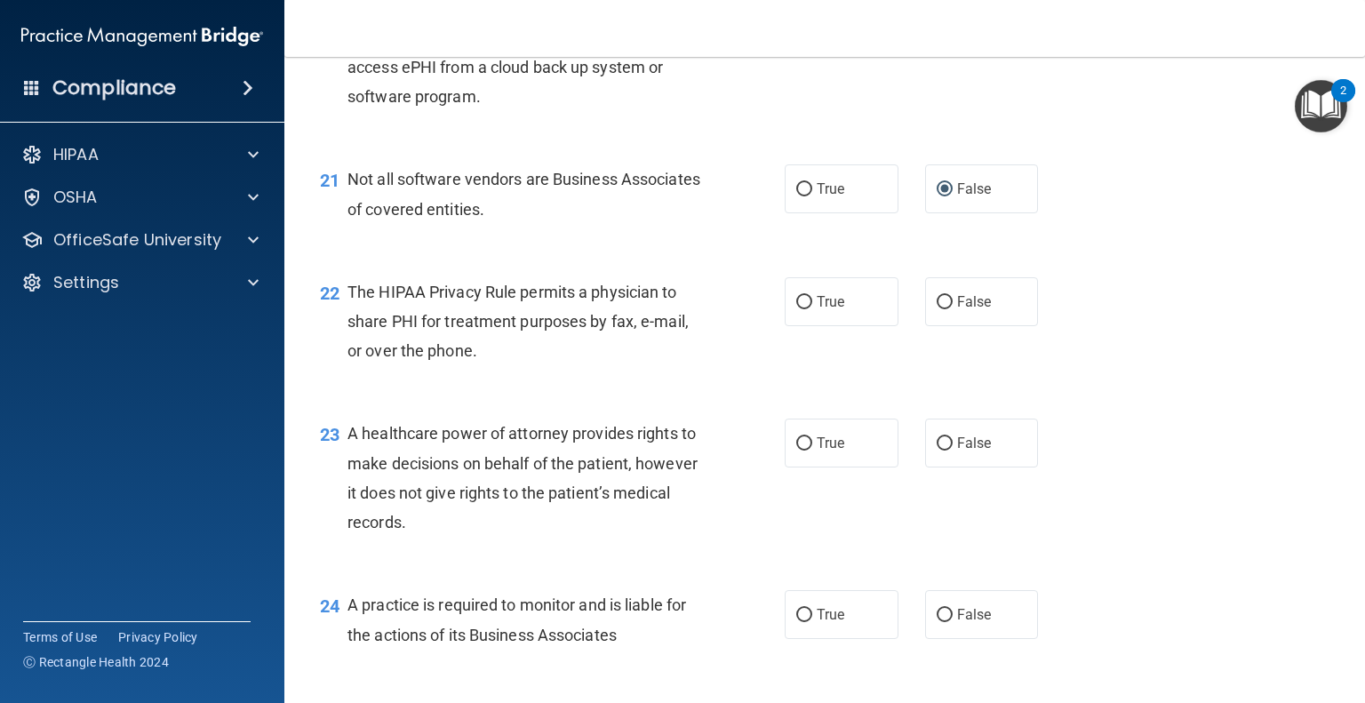
click at [967, 334] on div "22 The HIPAA Privacy Rule permits a physician to share PHI for treatment purpos…" at bounding box center [825, 326] width 1036 height 142
click at [962, 310] on span "False" at bounding box center [974, 301] width 35 height 17
click at [952, 309] on input "False" at bounding box center [944, 302] width 16 height 13
radio input "true"
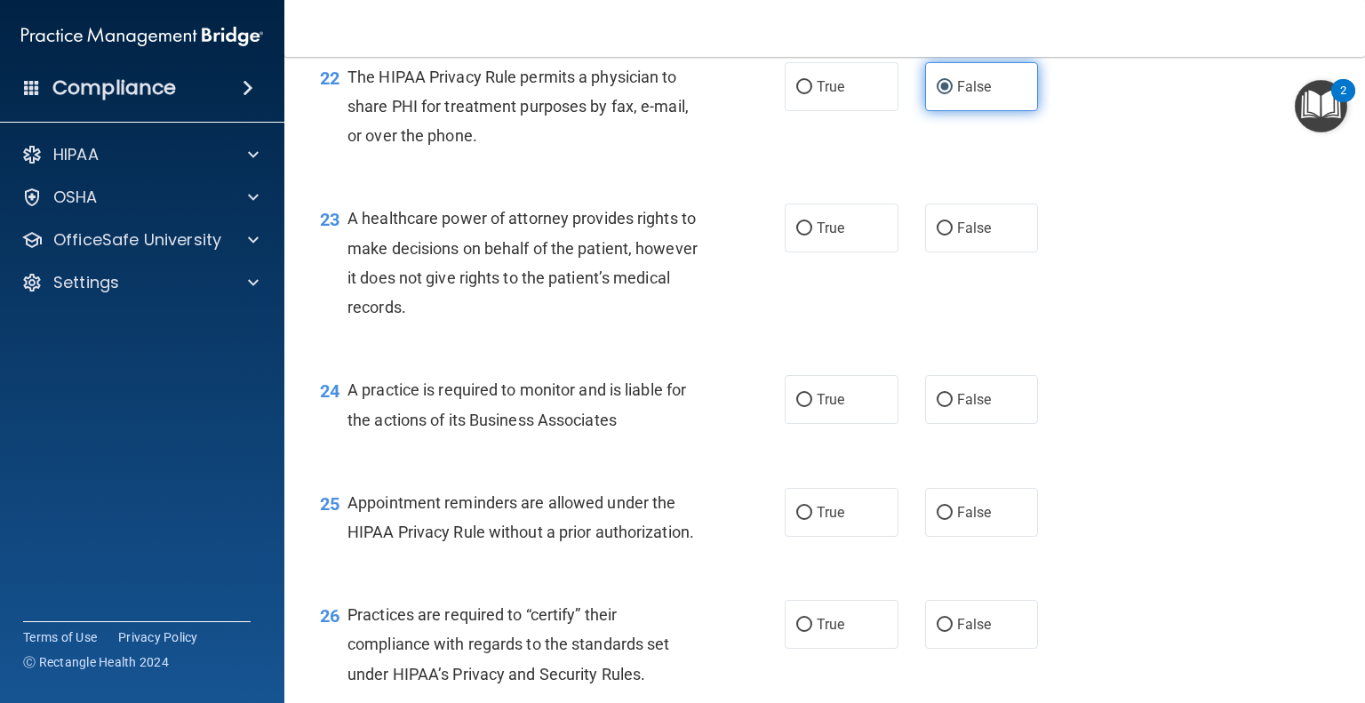
scroll to position [3418, 0]
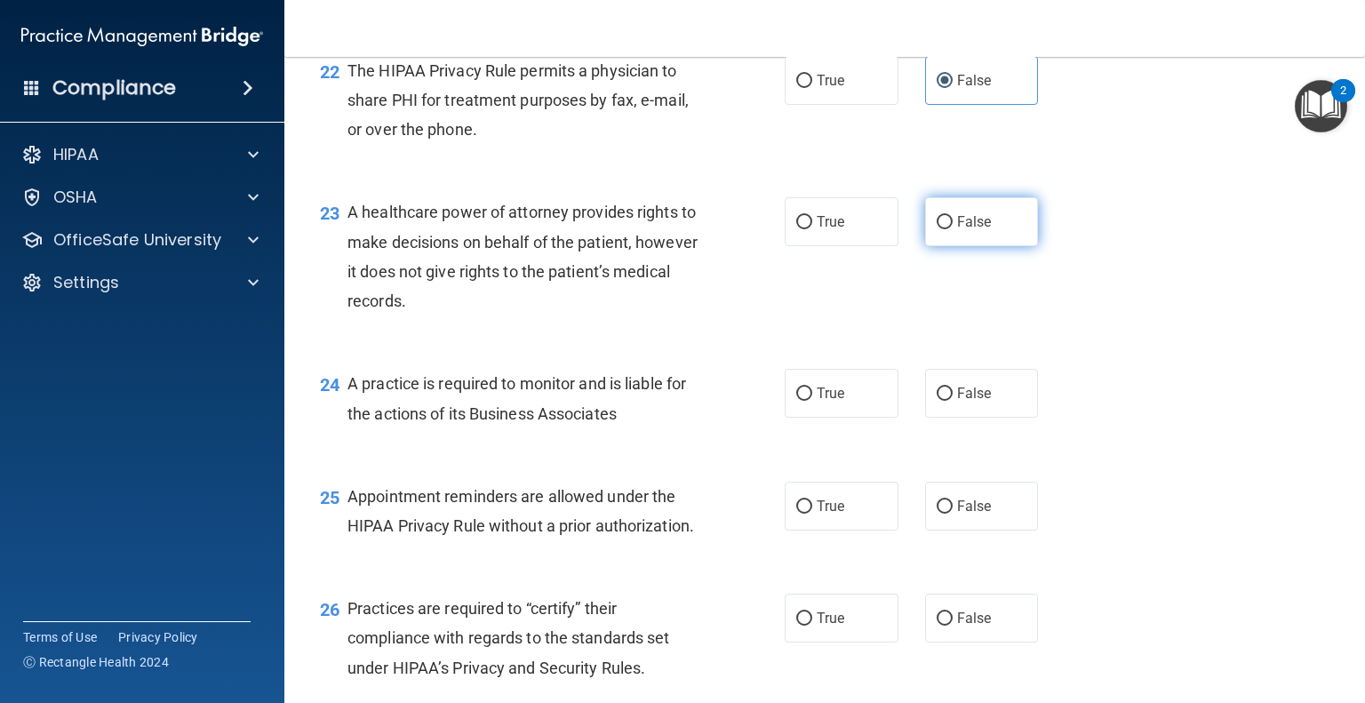
click at [960, 230] on span "False" at bounding box center [974, 221] width 35 height 17
click at [952, 229] on input "False" at bounding box center [944, 222] width 16 height 13
radio input "true"
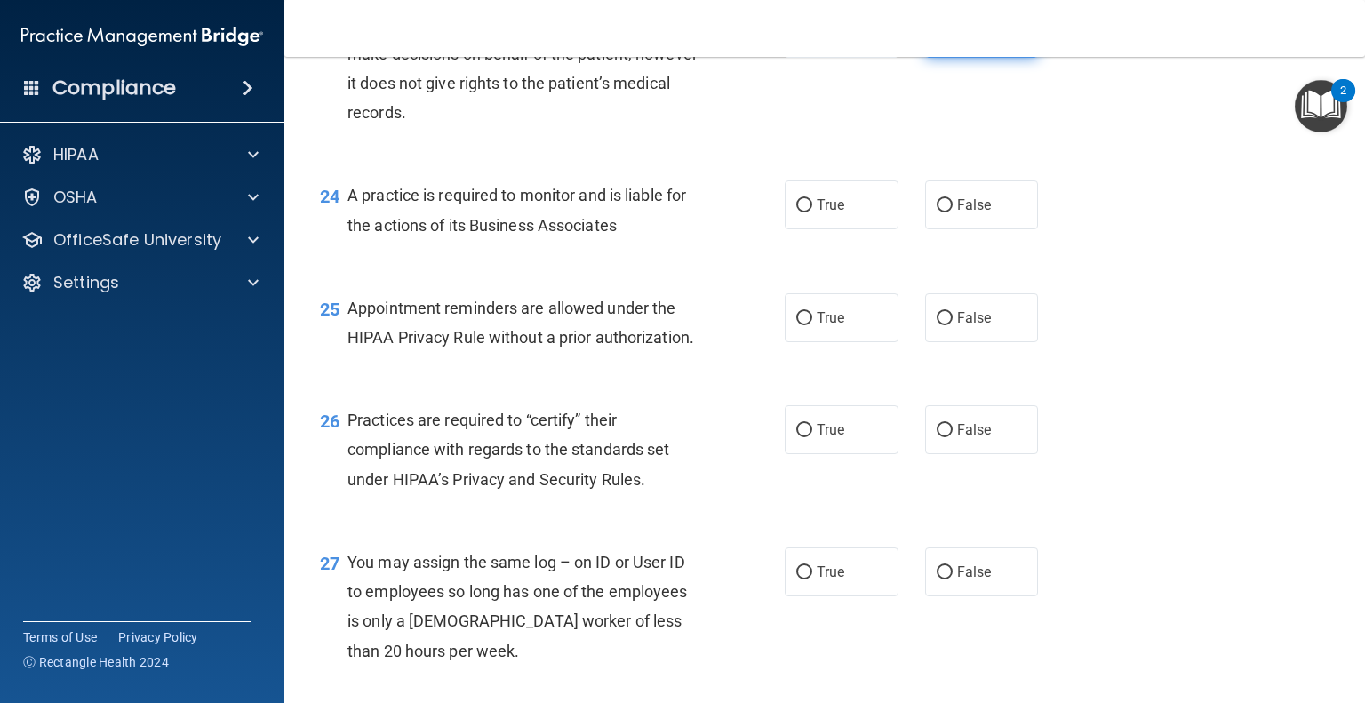
scroll to position [3607, 0]
click at [845, 228] on label "True" at bounding box center [842, 203] width 114 height 49
click at [812, 211] on input "True" at bounding box center [804, 204] width 16 height 13
radio input "true"
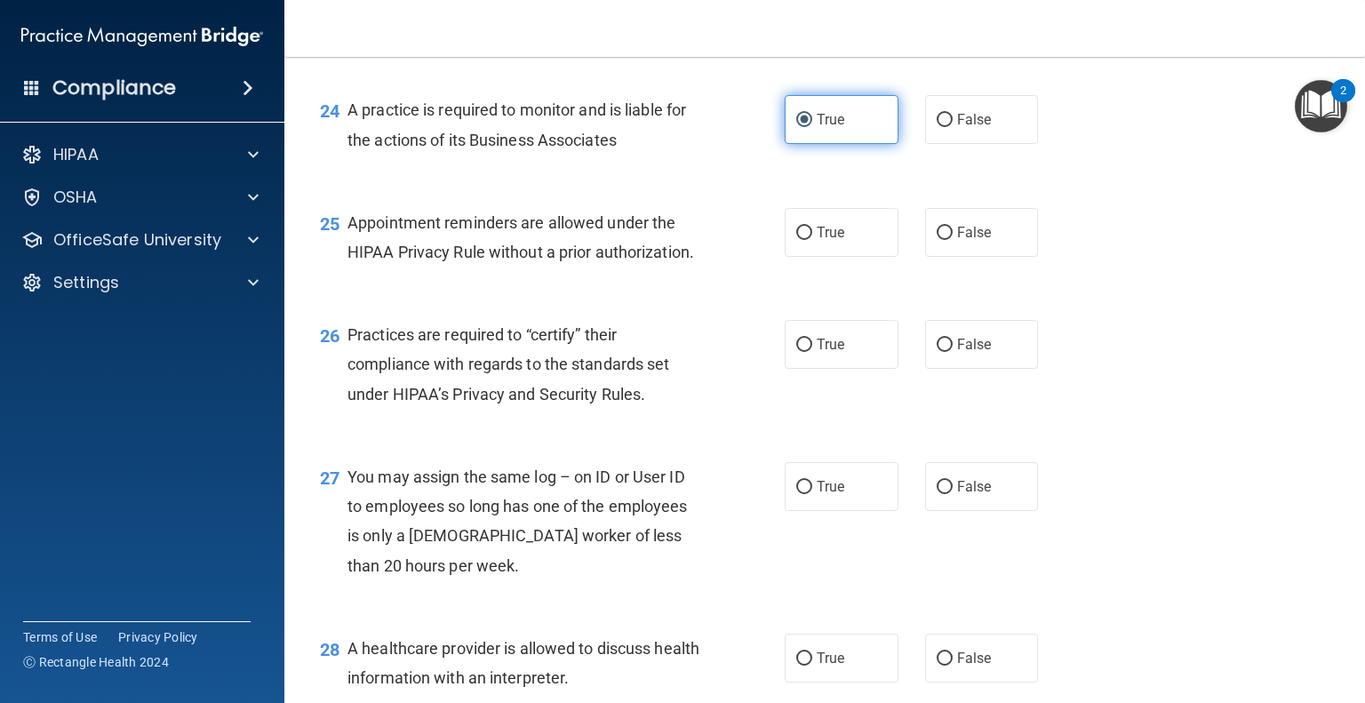
scroll to position [3693, 0]
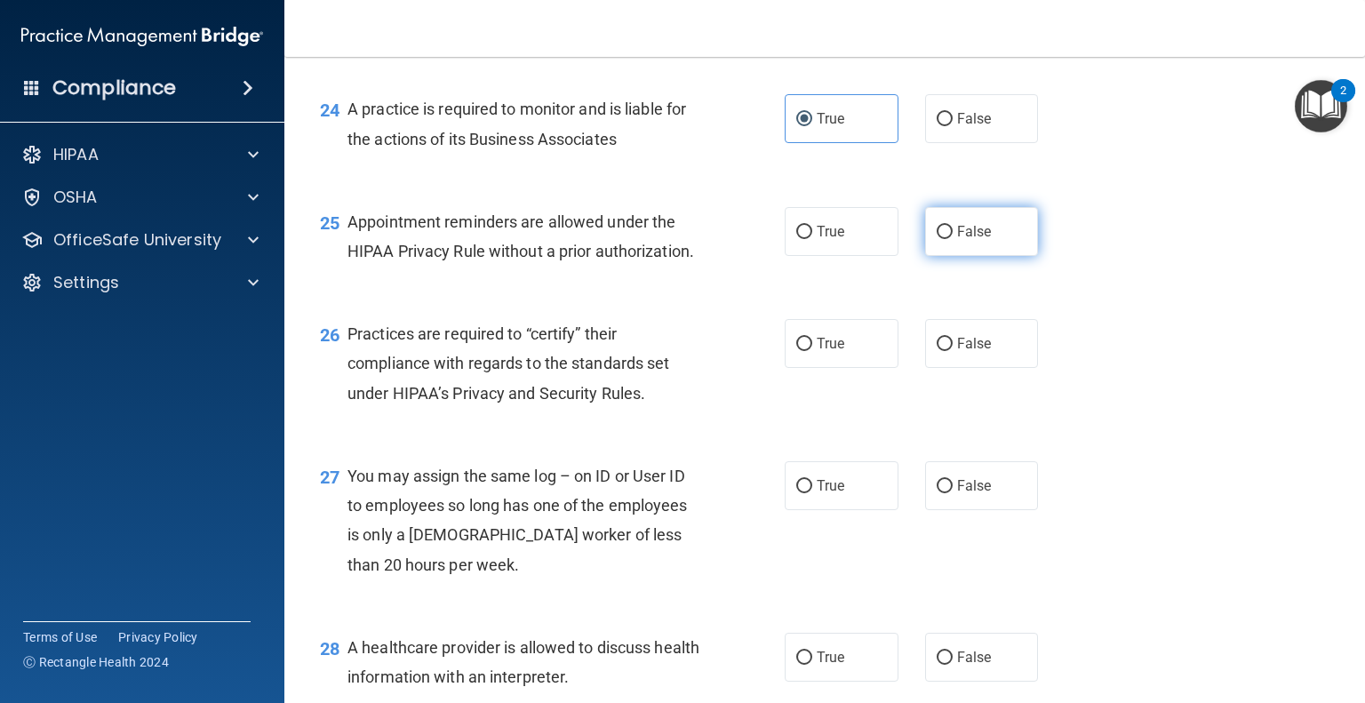
click at [957, 240] on span "False" at bounding box center [974, 231] width 35 height 17
click at [952, 239] on input "False" at bounding box center [944, 232] width 16 height 13
radio input "true"
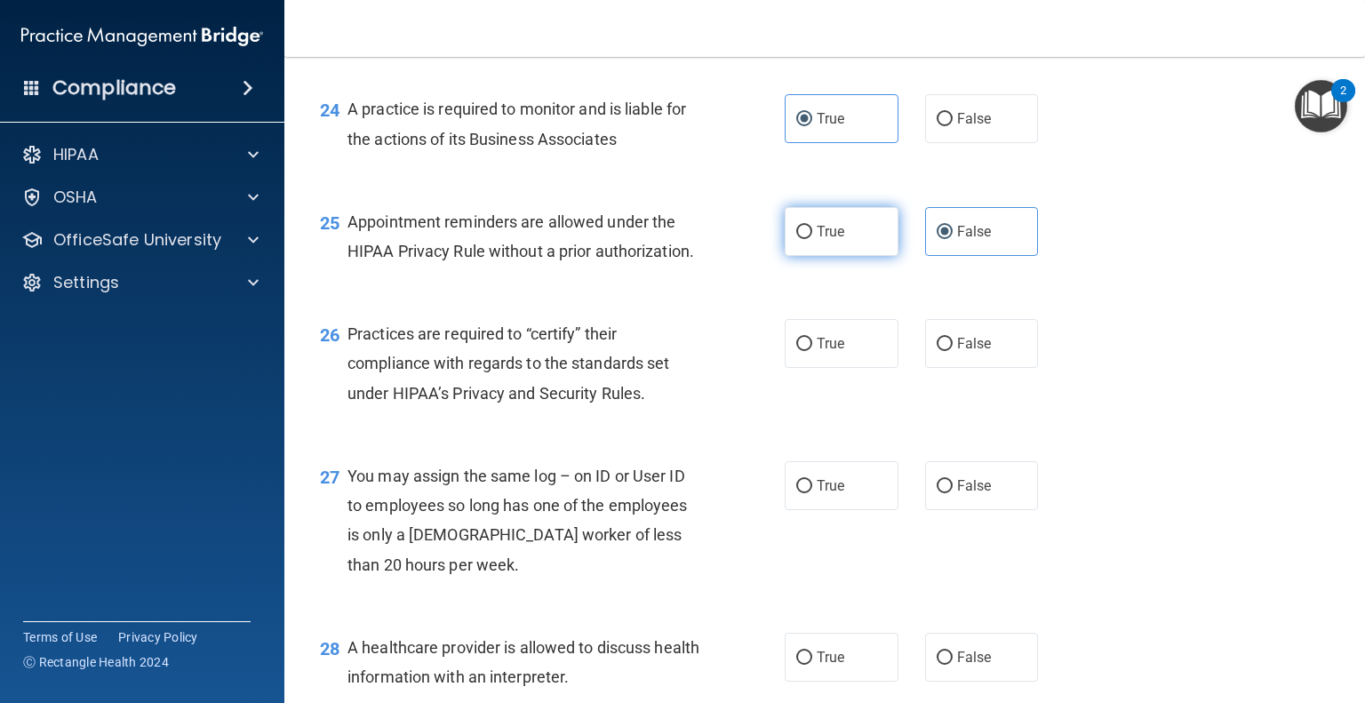
click at [856, 256] on label "True" at bounding box center [842, 231] width 114 height 49
click at [812, 239] on input "True" at bounding box center [804, 232] width 16 height 13
radio input "true"
radio input "false"
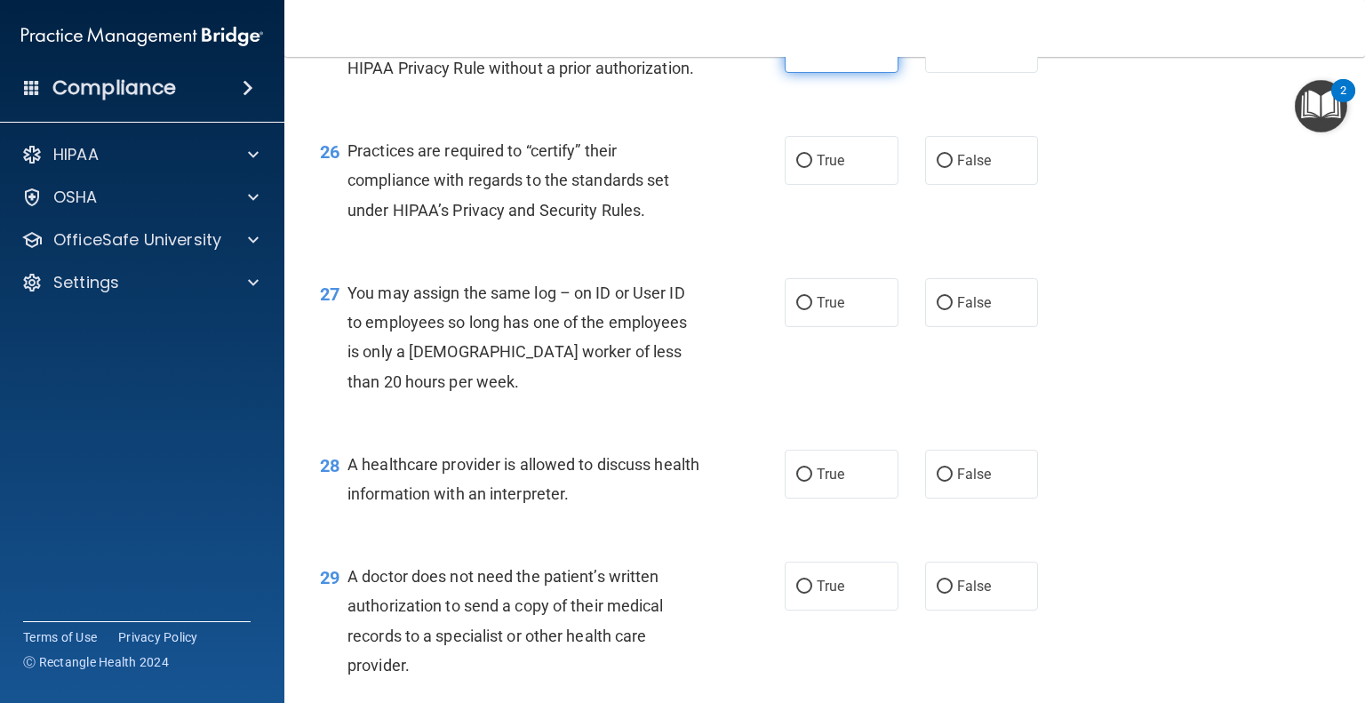
scroll to position [3874, 0]
click at [864, 187] on label "True" at bounding box center [842, 162] width 114 height 49
click at [812, 170] on input "True" at bounding box center [804, 162] width 16 height 13
radio input "true"
click at [864, 187] on label "True" at bounding box center [842, 162] width 114 height 49
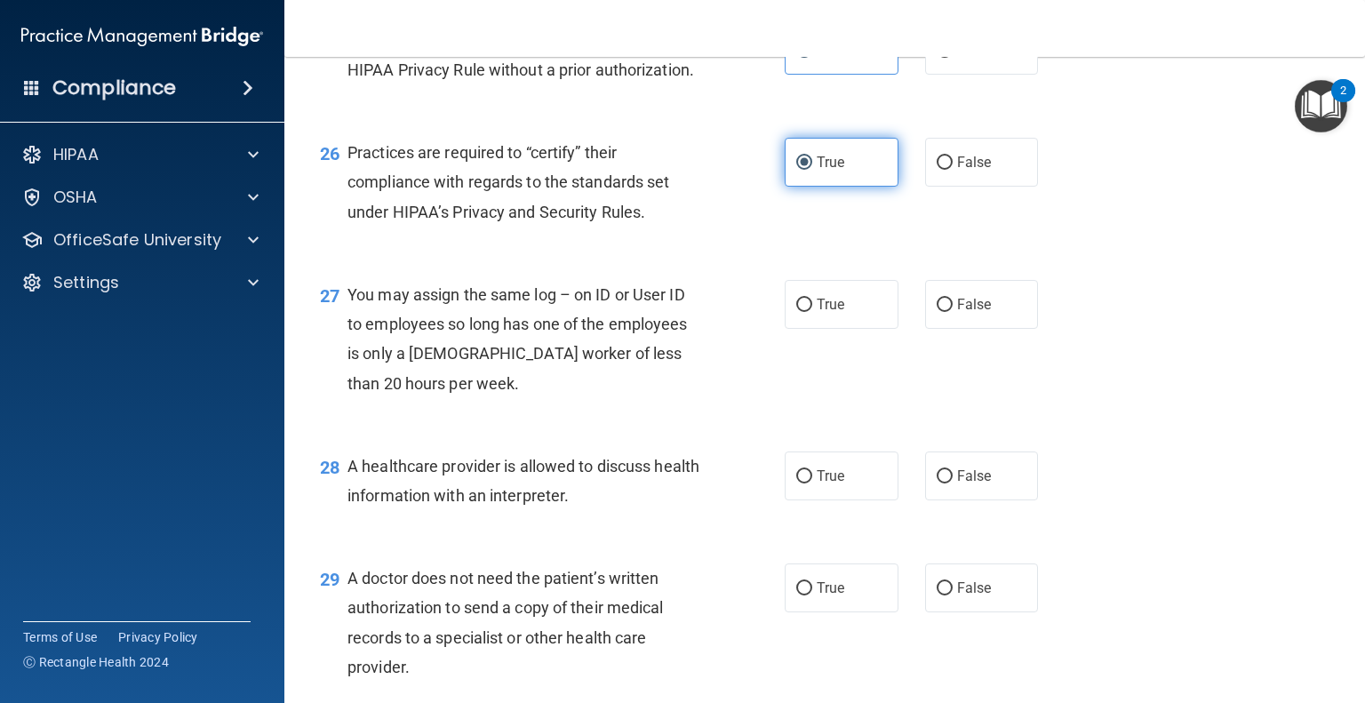
click at [812, 170] on input "True" at bounding box center [804, 162] width 16 height 13
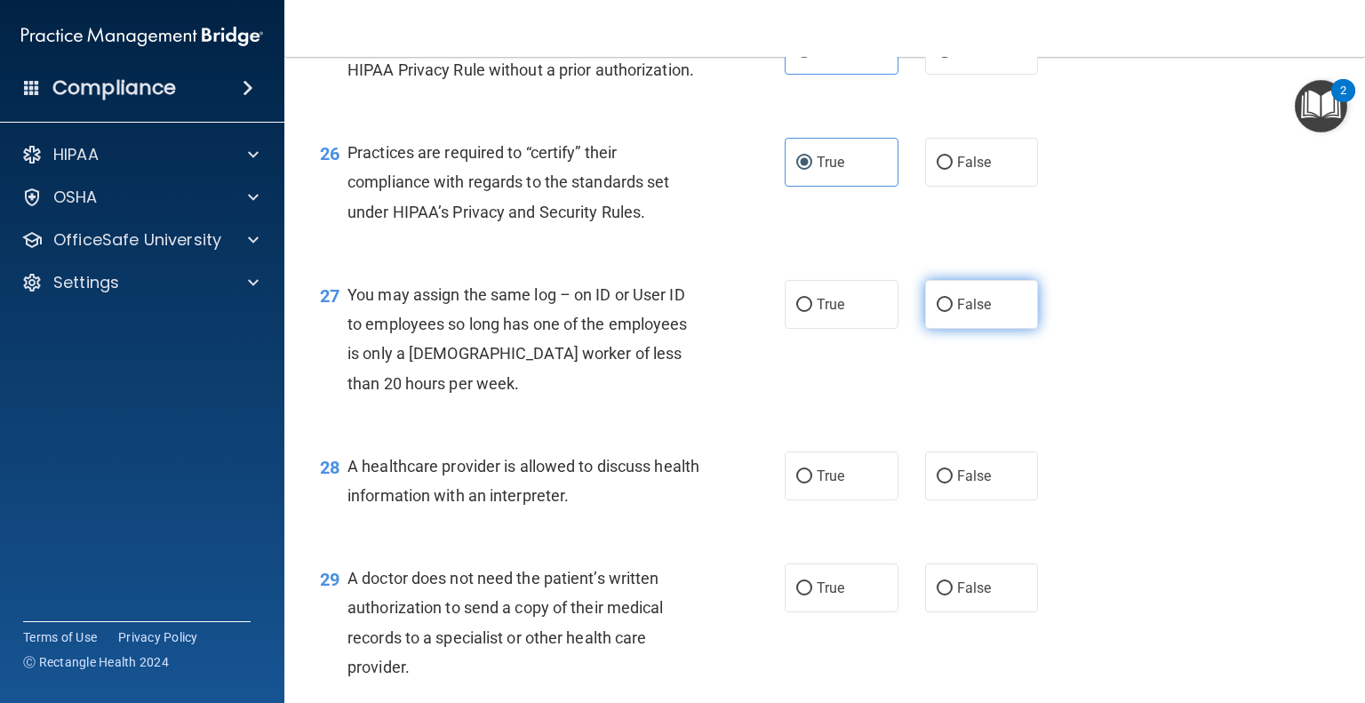
click at [957, 313] on span "False" at bounding box center [974, 304] width 35 height 17
click at [949, 312] on input "False" at bounding box center [944, 305] width 16 height 13
radio input "true"
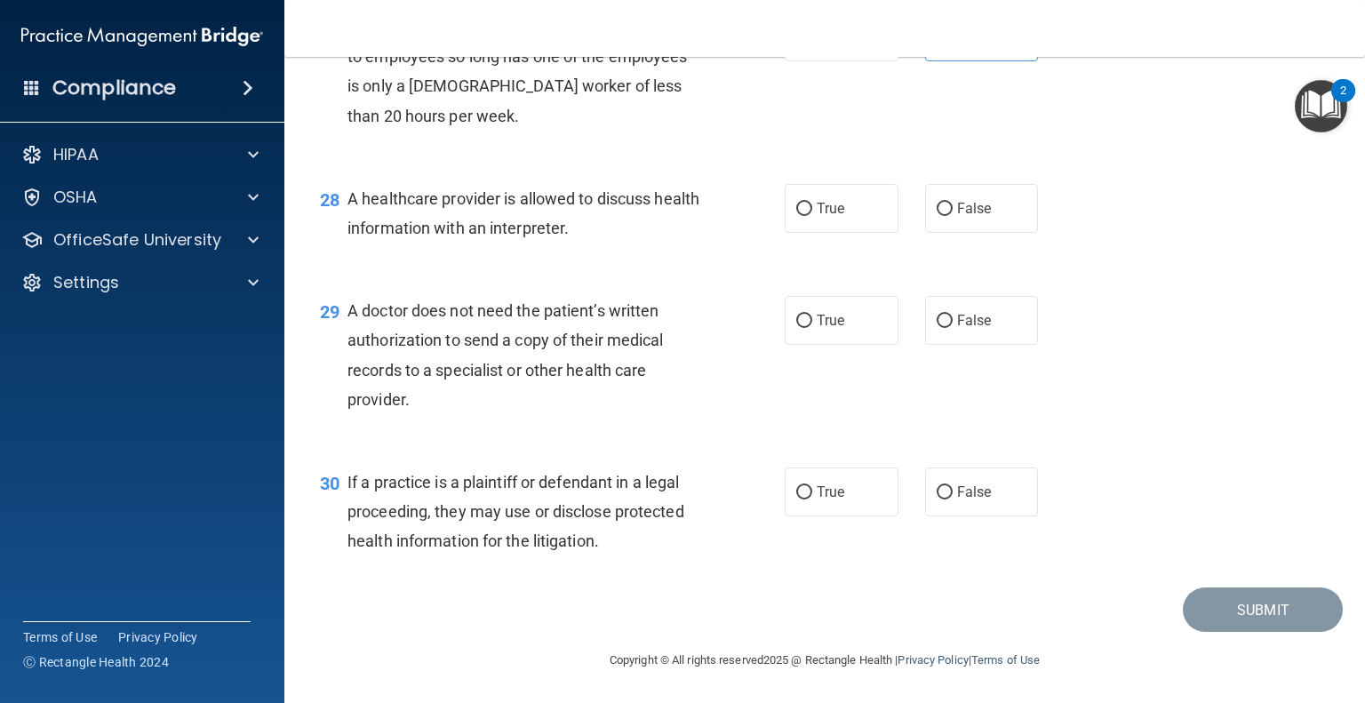
scroll to position [4162, 0]
click at [831, 233] on label "True" at bounding box center [842, 208] width 114 height 49
click at [812, 216] on input "True" at bounding box center [804, 209] width 16 height 13
radio input "true"
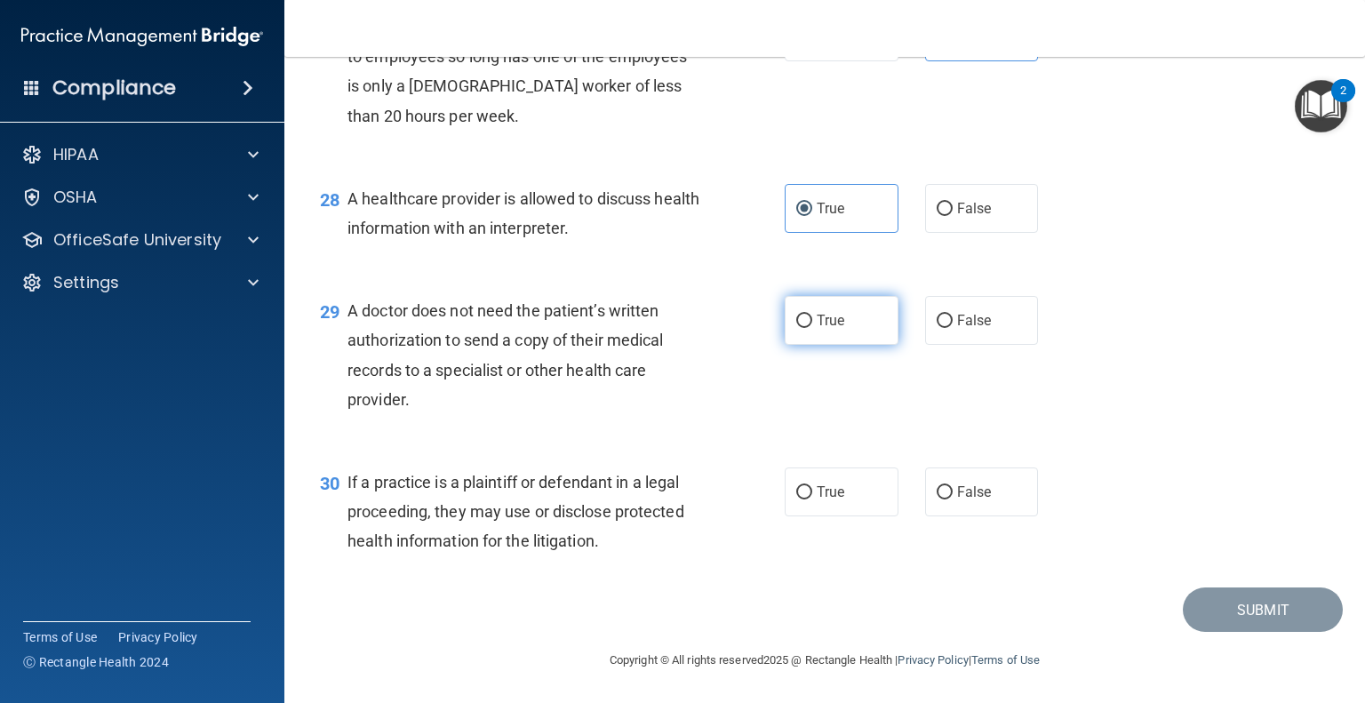
click at [856, 326] on label "True" at bounding box center [842, 320] width 114 height 49
click at [812, 326] on input "True" at bounding box center [804, 321] width 16 height 13
radio input "true"
click at [844, 491] on label "True" at bounding box center [842, 491] width 114 height 49
click at [812, 491] on input "True" at bounding box center [804, 492] width 16 height 13
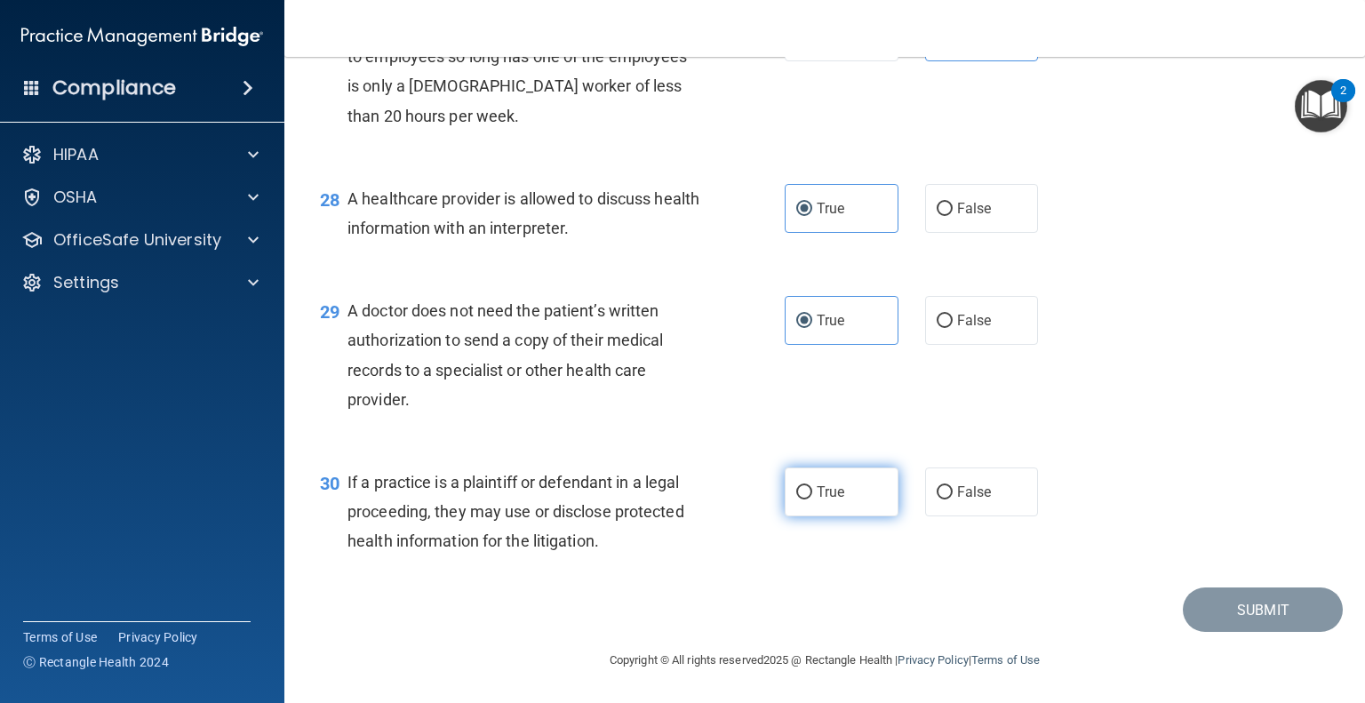
radio input "true"
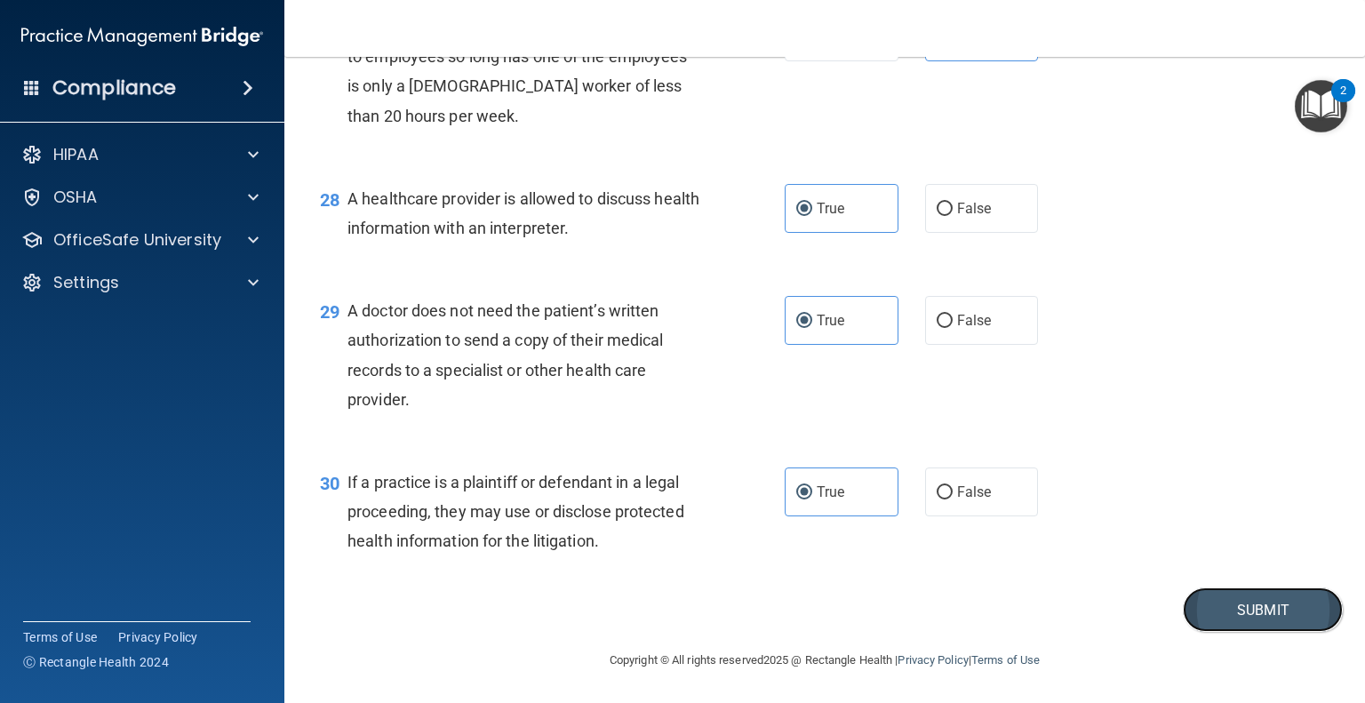
click at [1225, 612] on button "Submit" at bounding box center [1263, 609] width 160 height 45
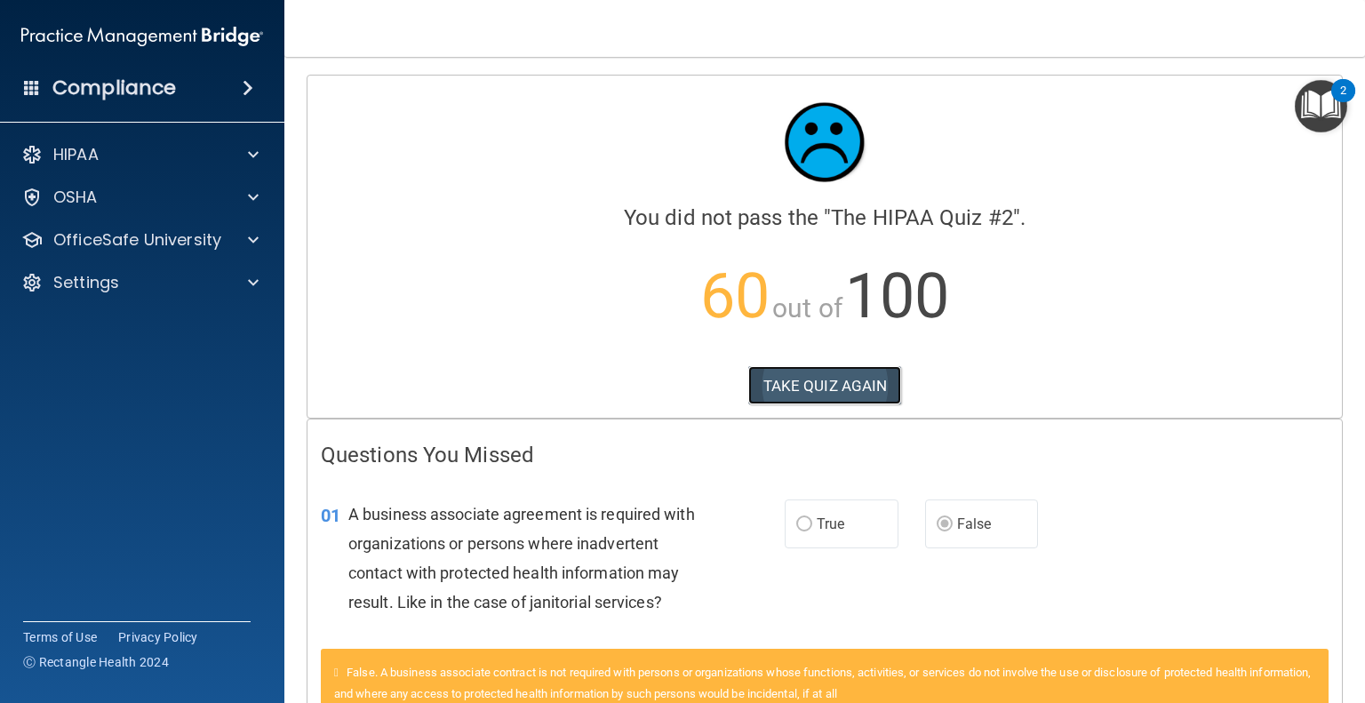
click at [827, 381] on button "TAKE QUIZ AGAIN" at bounding box center [825, 385] width 154 height 39
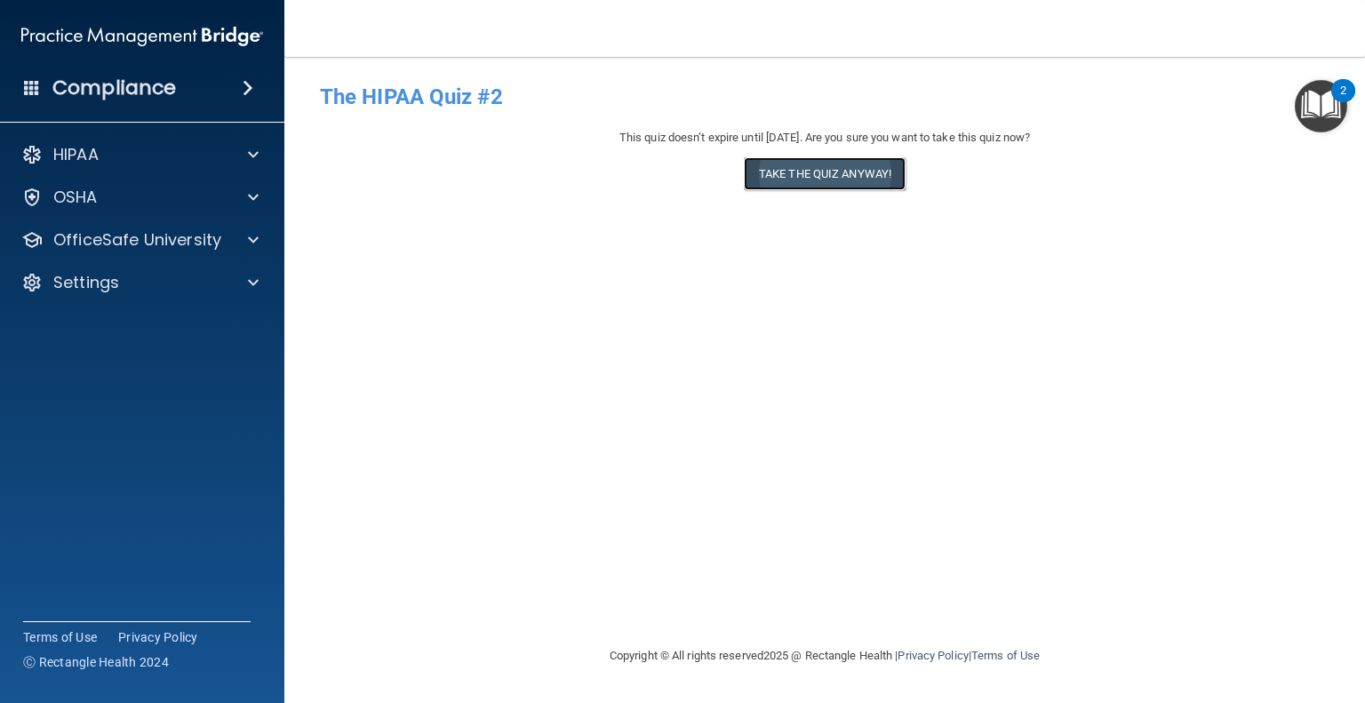
click at [841, 163] on button "Take the quiz anyway!" at bounding box center [825, 173] width 162 height 33
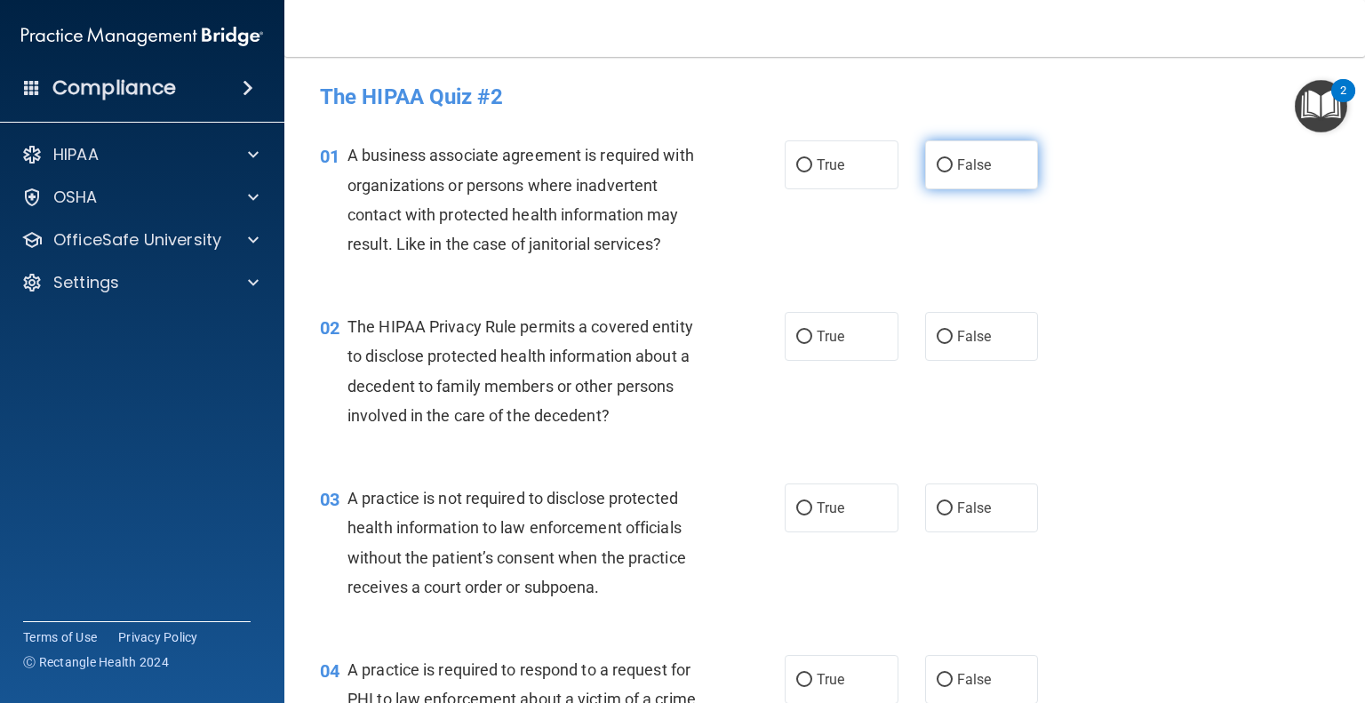
click at [986, 183] on label "False" at bounding box center [982, 164] width 114 height 49
click at [952, 172] on input "False" at bounding box center [944, 165] width 16 height 13
radio input "true"
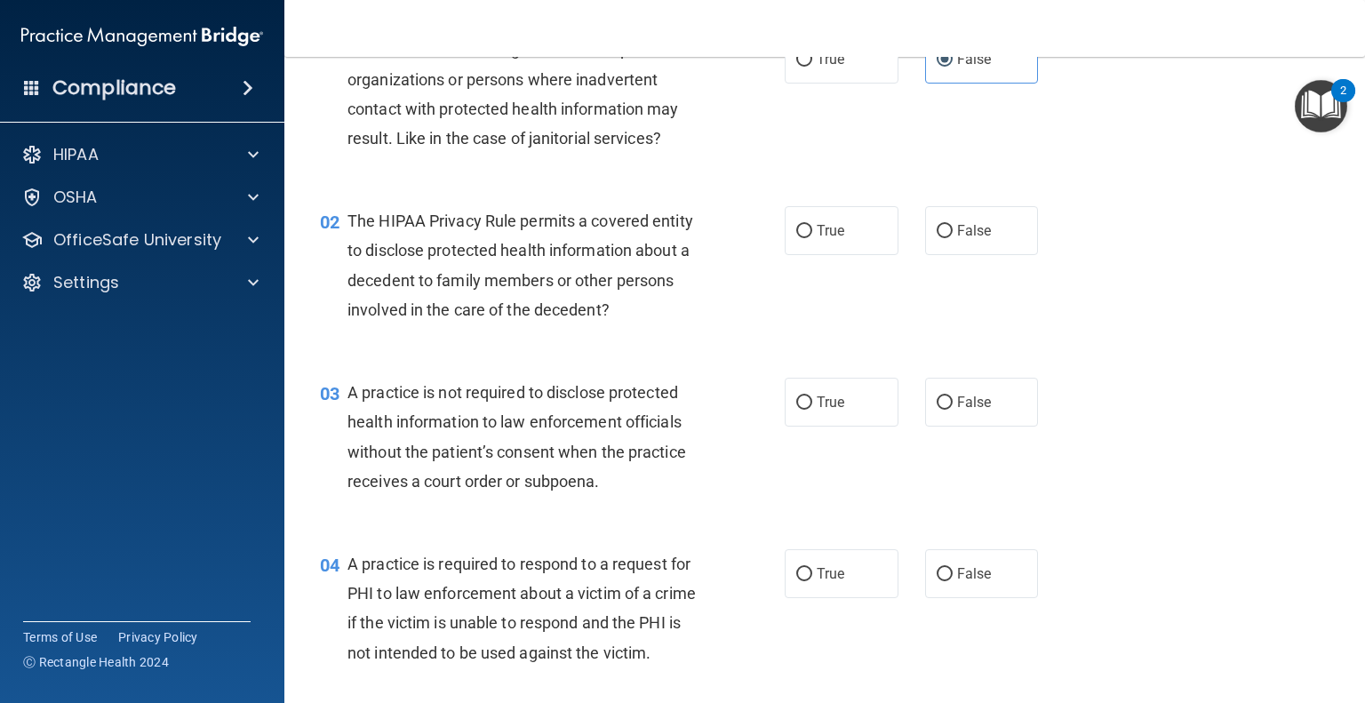
scroll to position [107, 0]
click at [822, 230] on span "True" at bounding box center [831, 229] width 28 height 17
click at [812, 230] on input "True" at bounding box center [804, 230] width 16 height 13
radio input "true"
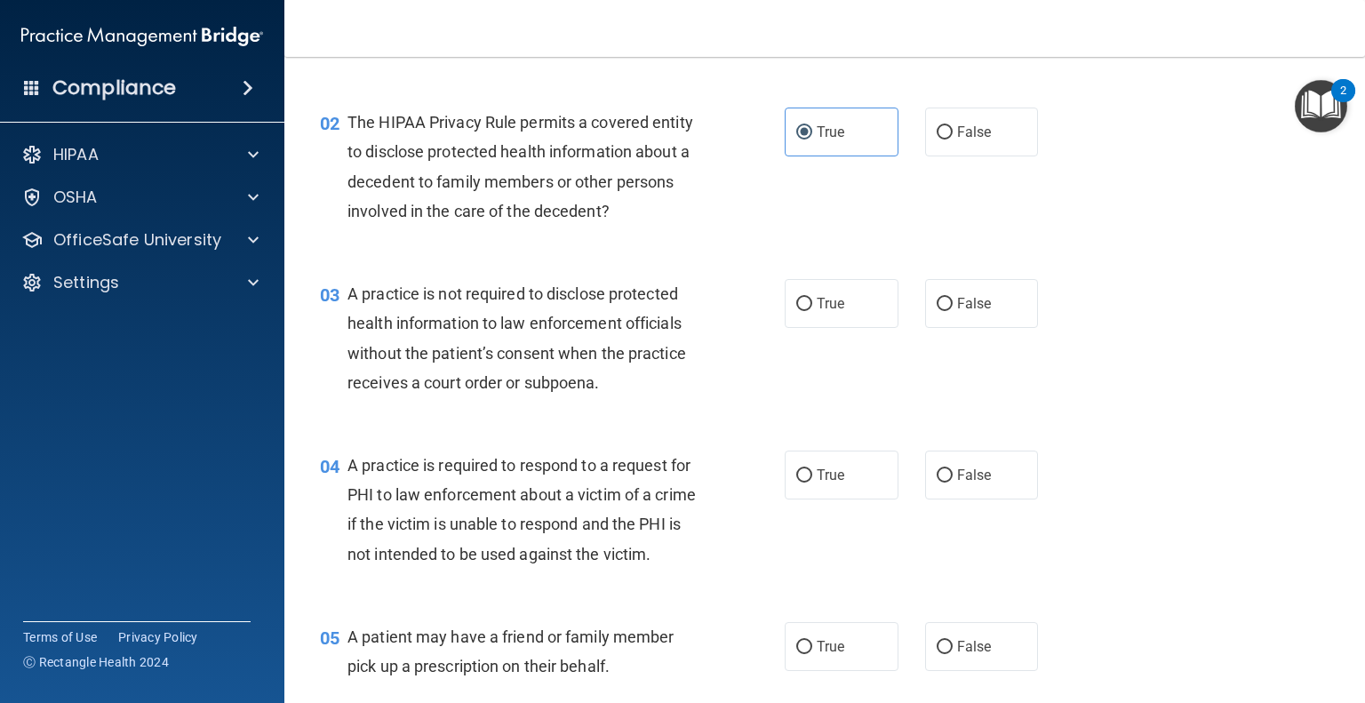
scroll to position [205, 0]
click at [966, 309] on span "False" at bounding box center [974, 302] width 35 height 17
click at [952, 309] on input "False" at bounding box center [944, 303] width 16 height 13
radio input "true"
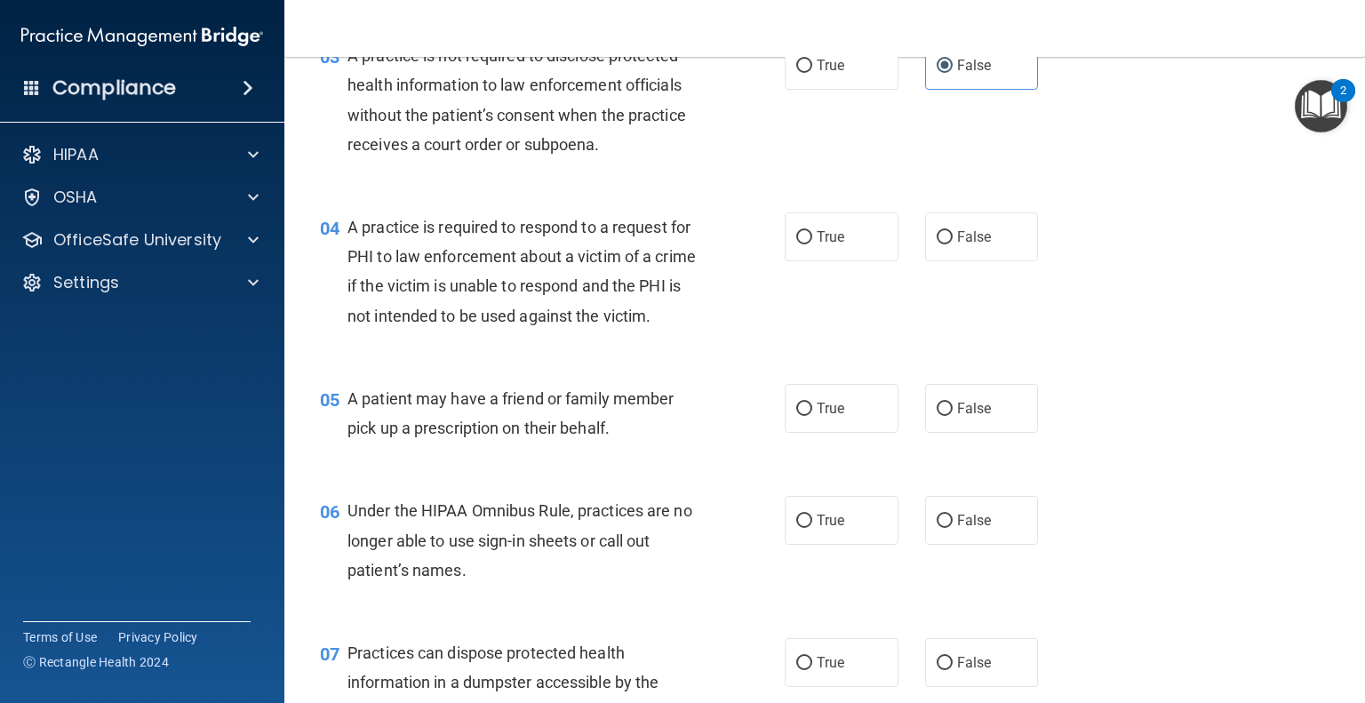
scroll to position [443, 0]
click at [827, 241] on span "True" at bounding box center [831, 235] width 28 height 17
click at [812, 241] on input "True" at bounding box center [804, 236] width 16 height 13
radio input "true"
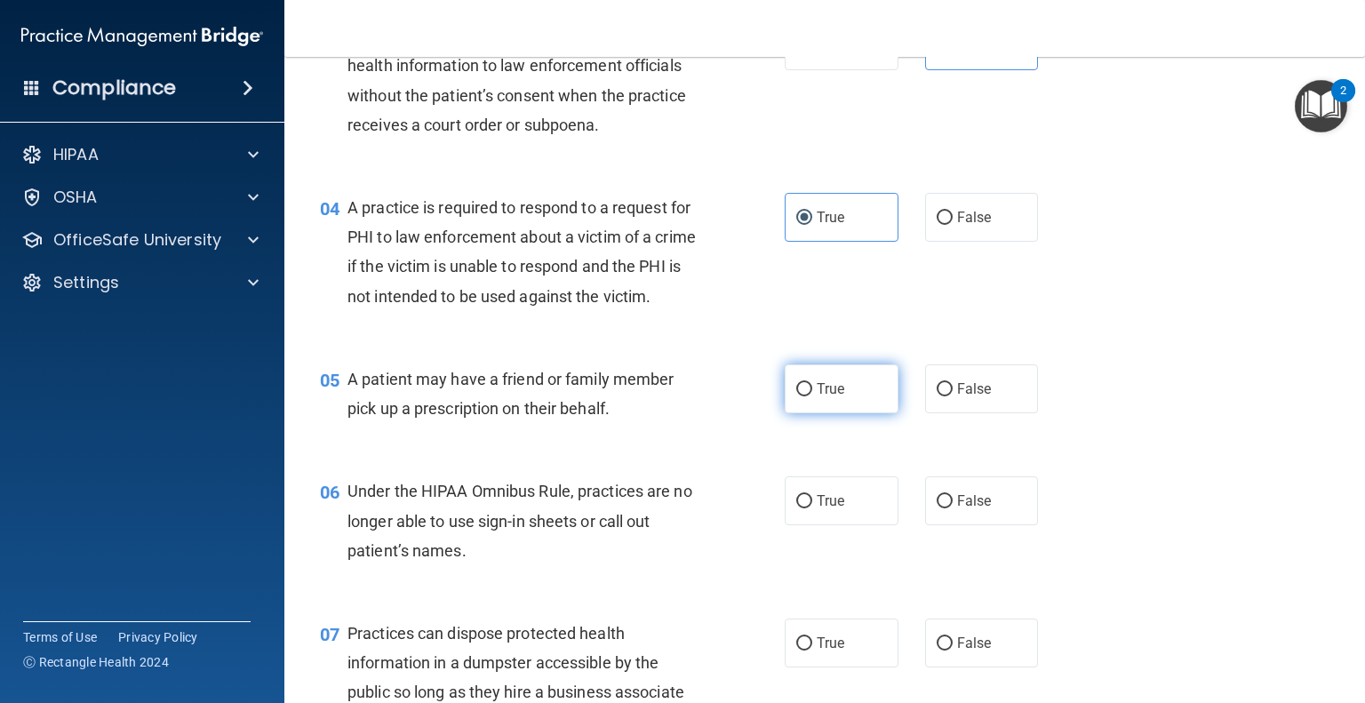
click at [852, 413] on label "True" at bounding box center [842, 388] width 114 height 49
click at [812, 396] on input "True" at bounding box center [804, 389] width 16 height 13
radio input "true"
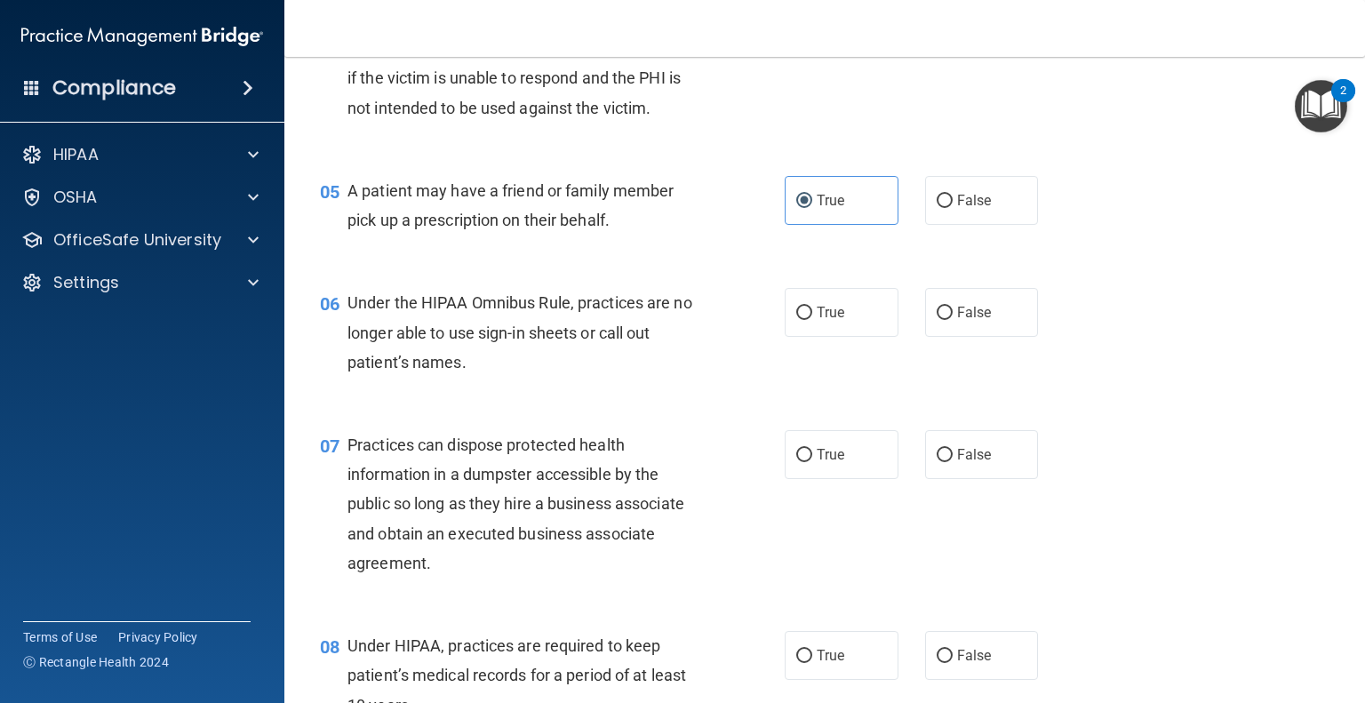
scroll to position [654, 0]
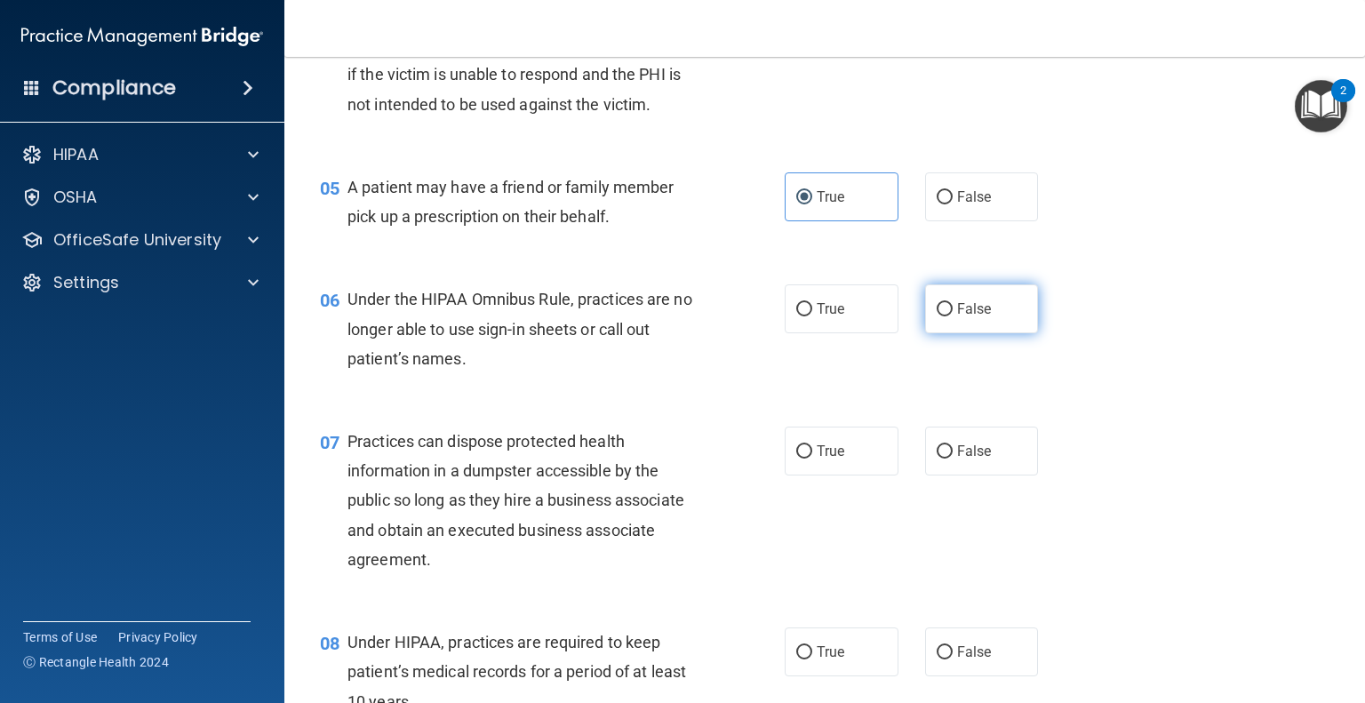
click at [962, 317] on span "False" at bounding box center [974, 308] width 35 height 17
click at [952, 316] on input "False" at bounding box center [944, 309] width 16 height 13
radio input "true"
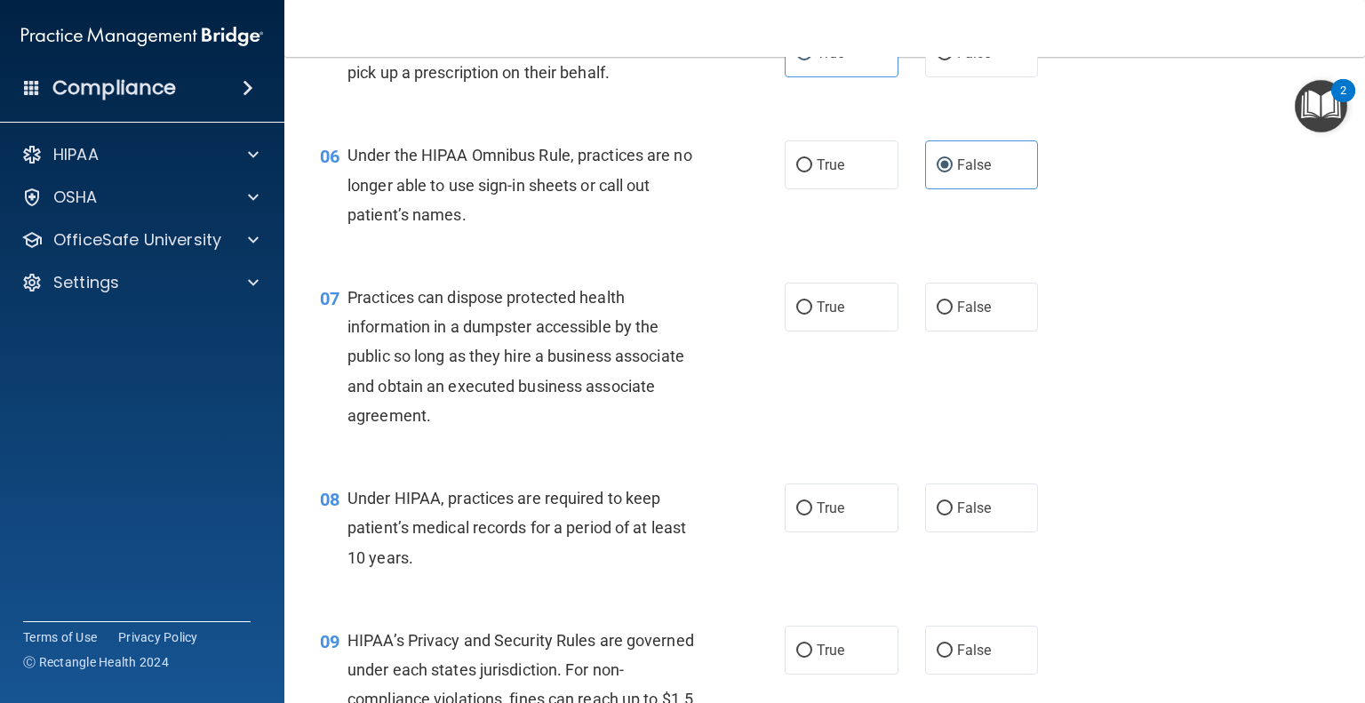
scroll to position [803, 0]
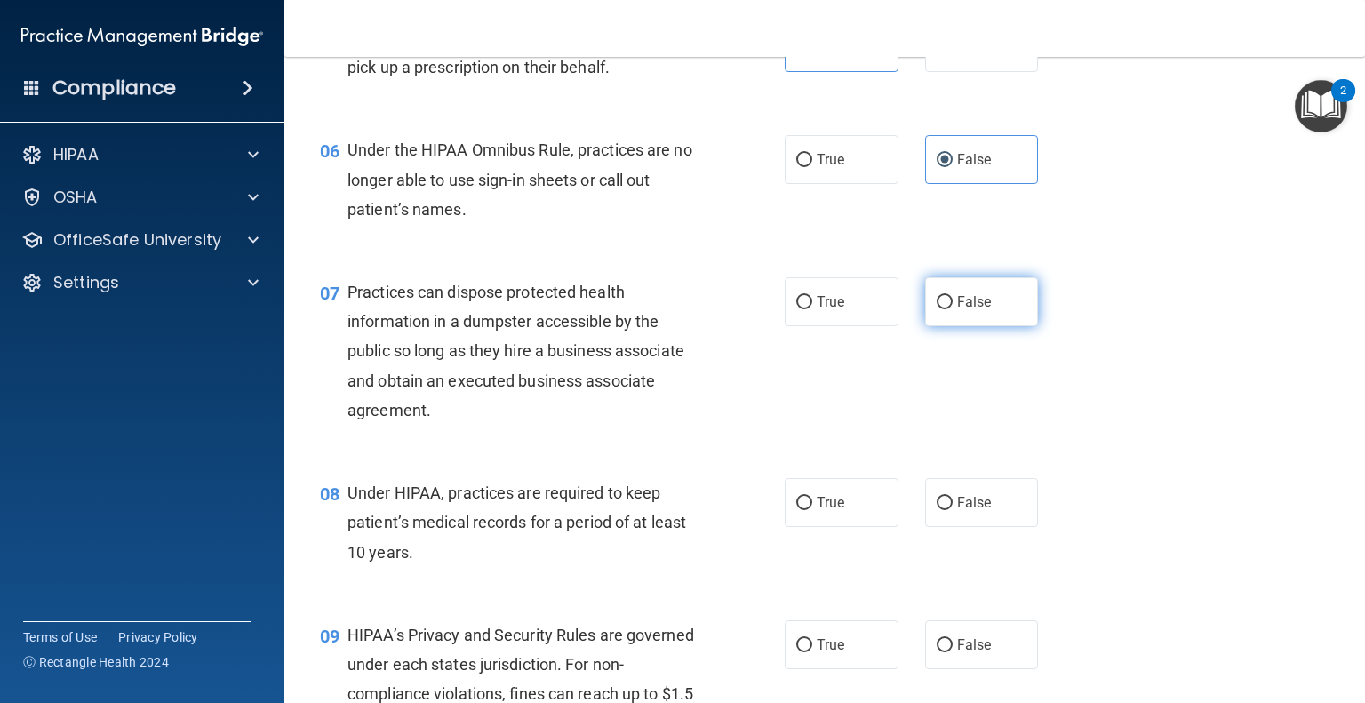
click at [957, 310] on span "False" at bounding box center [974, 301] width 35 height 17
click at [952, 309] on input "False" at bounding box center [944, 302] width 16 height 13
radio input "true"
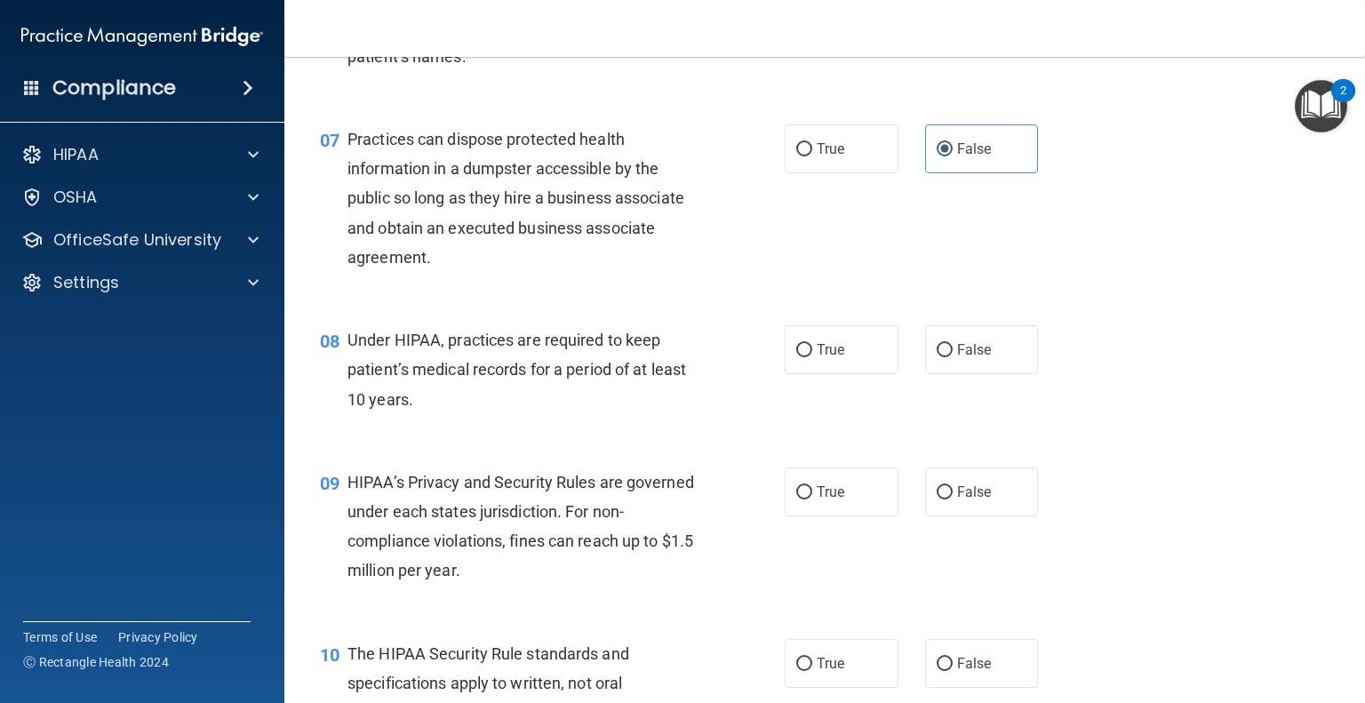
scroll to position [968, 0]
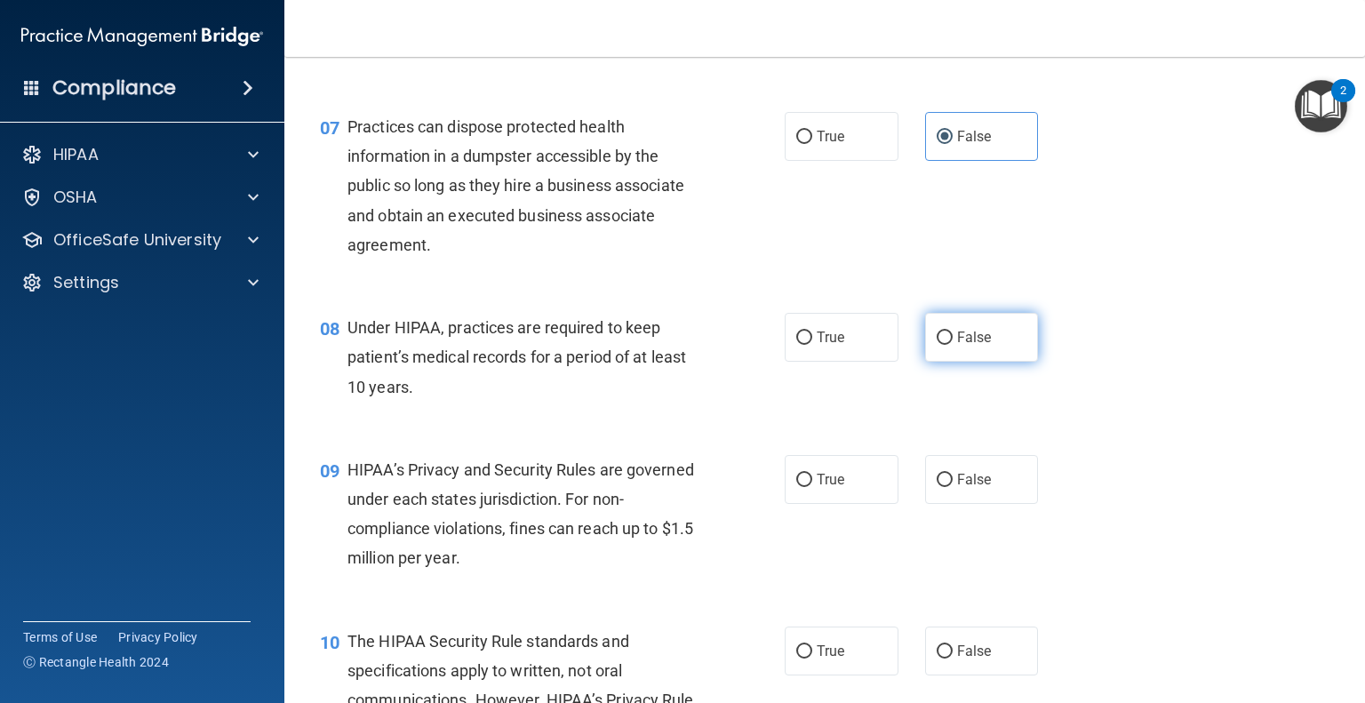
click at [960, 346] on span "False" at bounding box center [974, 337] width 35 height 17
click at [952, 345] on input "False" at bounding box center [944, 337] width 16 height 13
radio input "true"
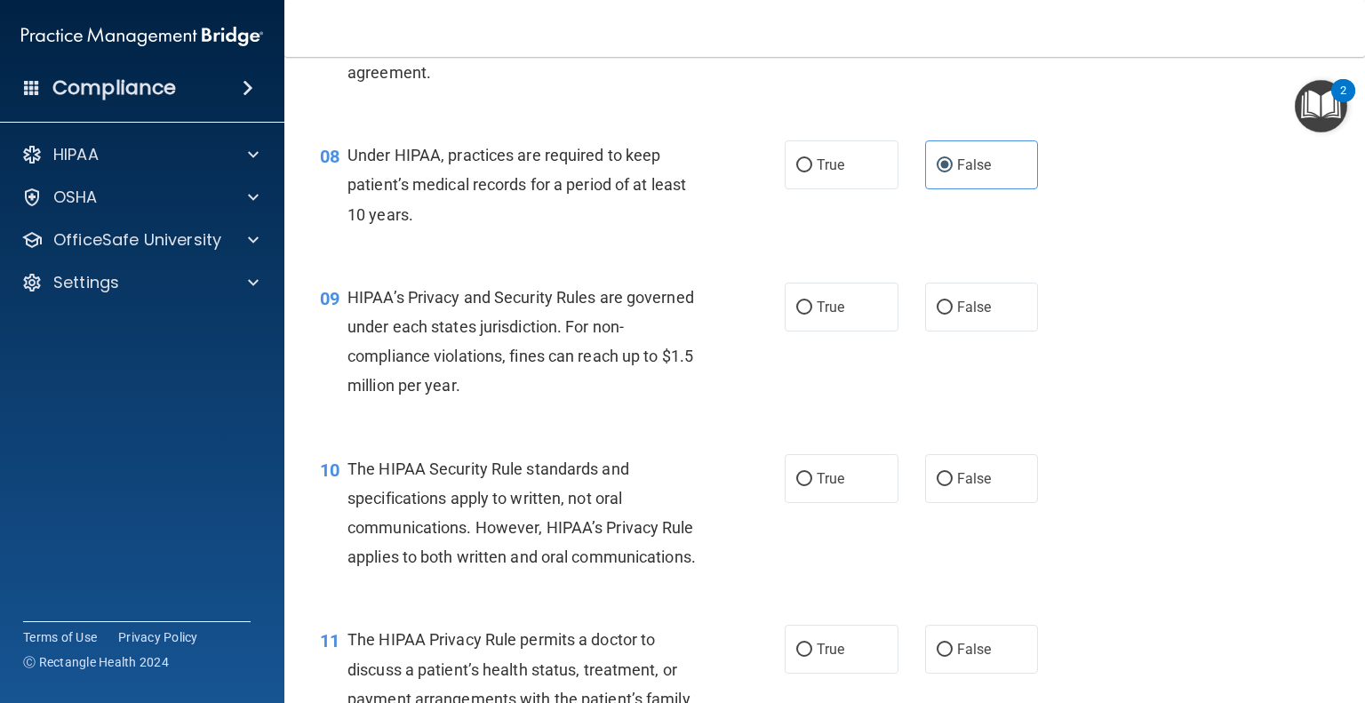
scroll to position [1147, 0]
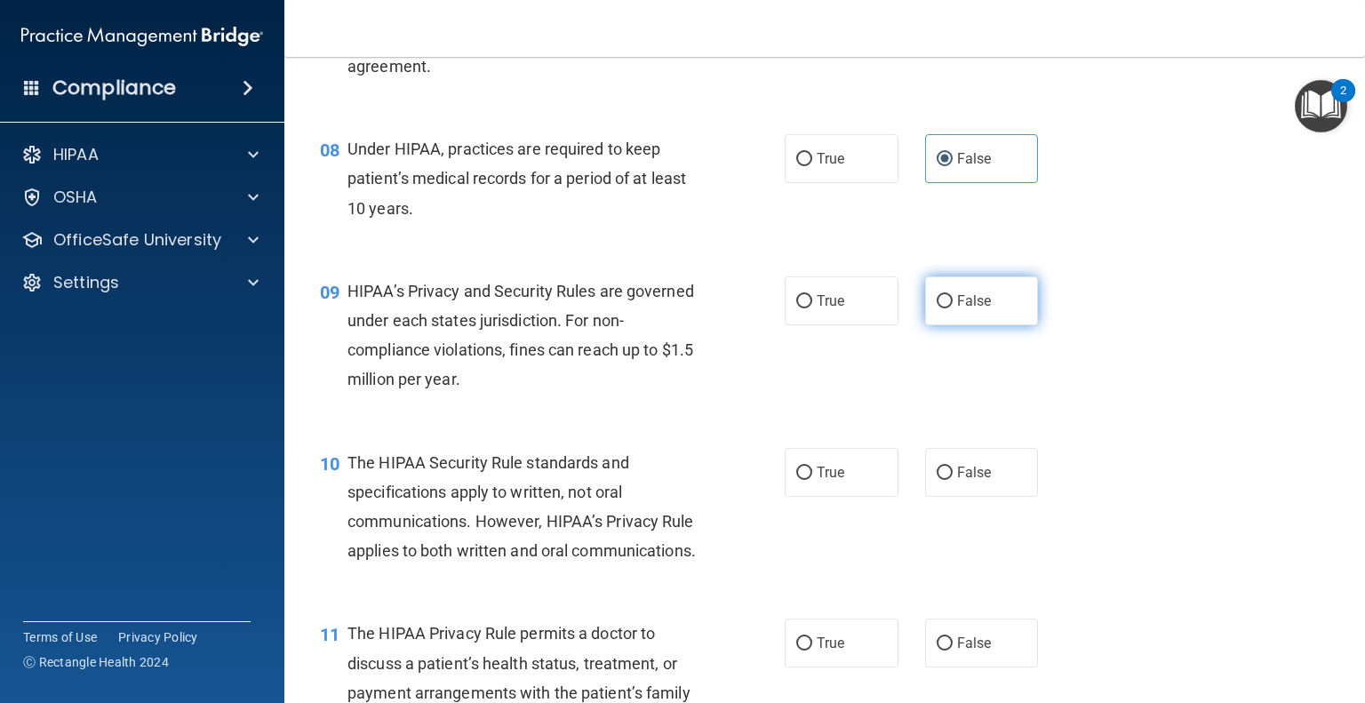
click at [968, 309] on span "False" at bounding box center [974, 300] width 35 height 17
click at [952, 308] on input "False" at bounding box center [944, 301] width 16 height 13
radio input "true"
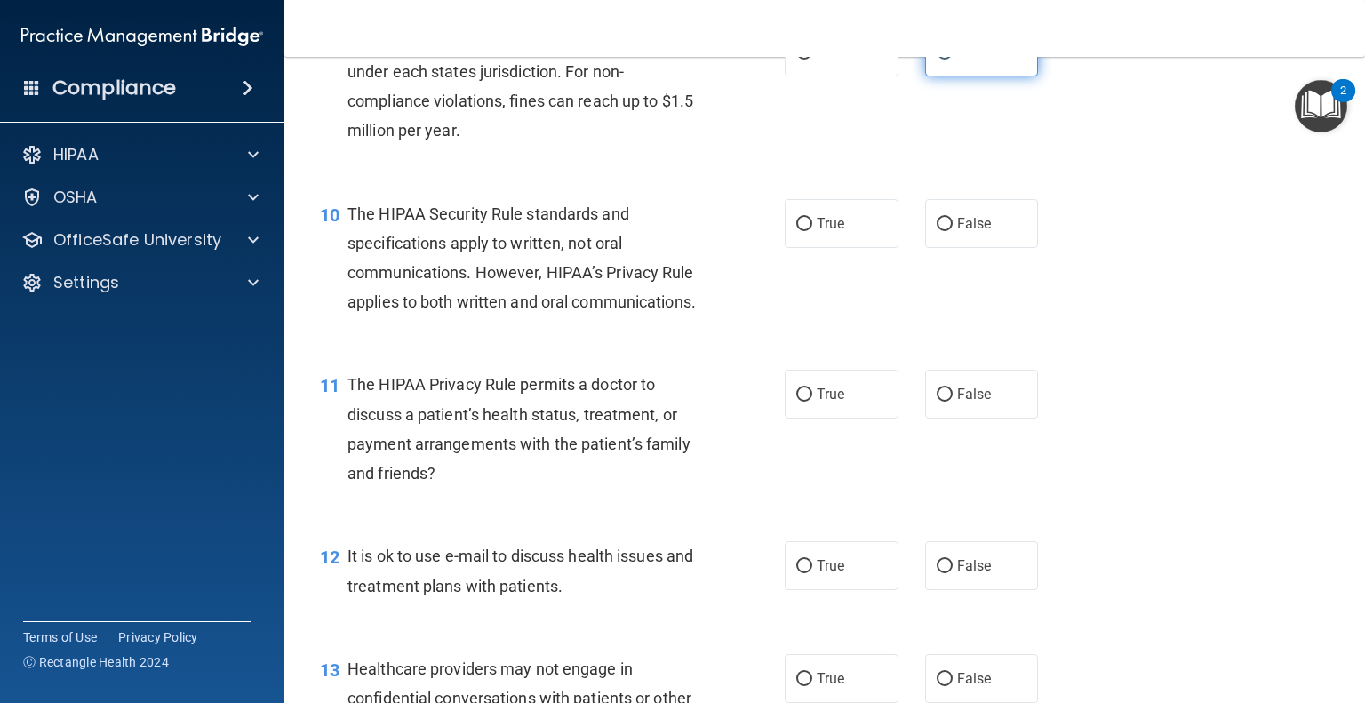
scroll to position [1396, 0]
click at [841, 244] on label "True" at bounding box center [842, 223] width 114 height 49
click at [812, 231] on input "True" at bounding box center [804, 224] width 16 height 13
radio input "true"
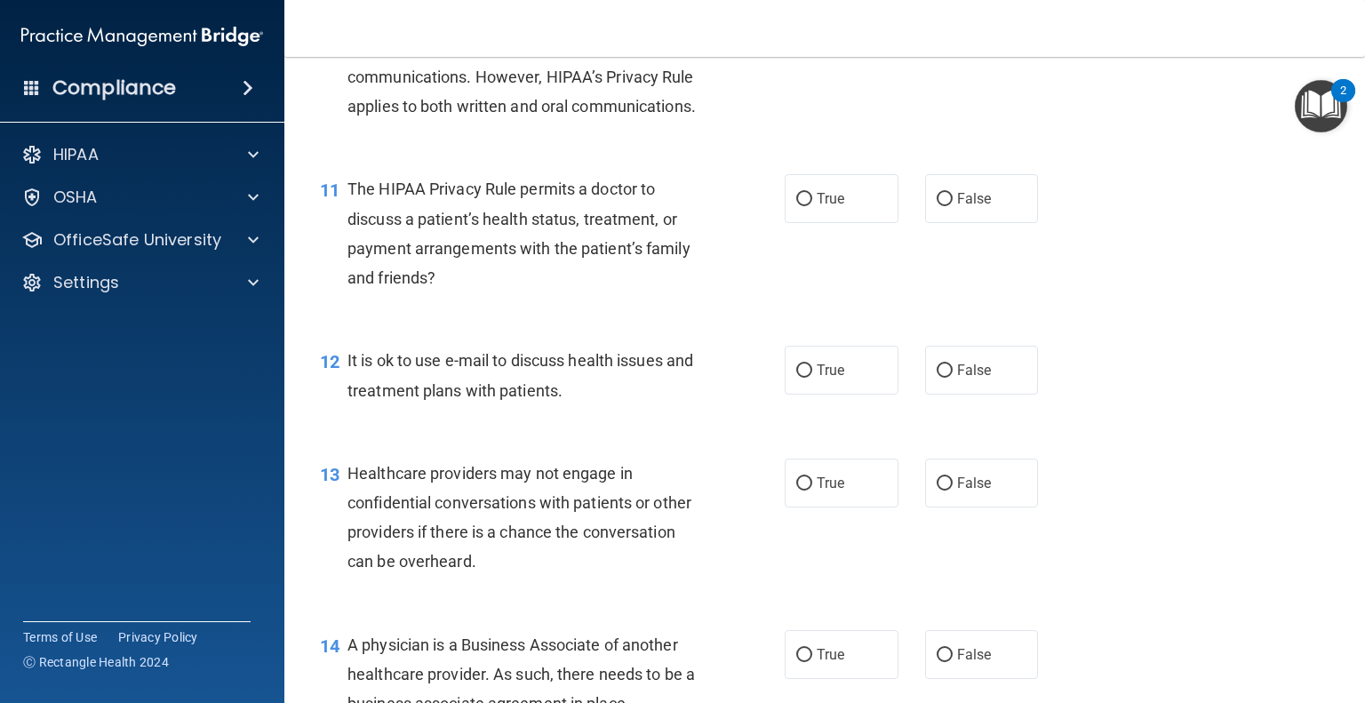
scroll to position [1590, 0]
click at [839, 224] on label "True" at bounding box center [842, 199] width 114 height 49
click at [812, 207] on input "True" at bounding box center [804, 200] width 16 height 13
radio input "true"
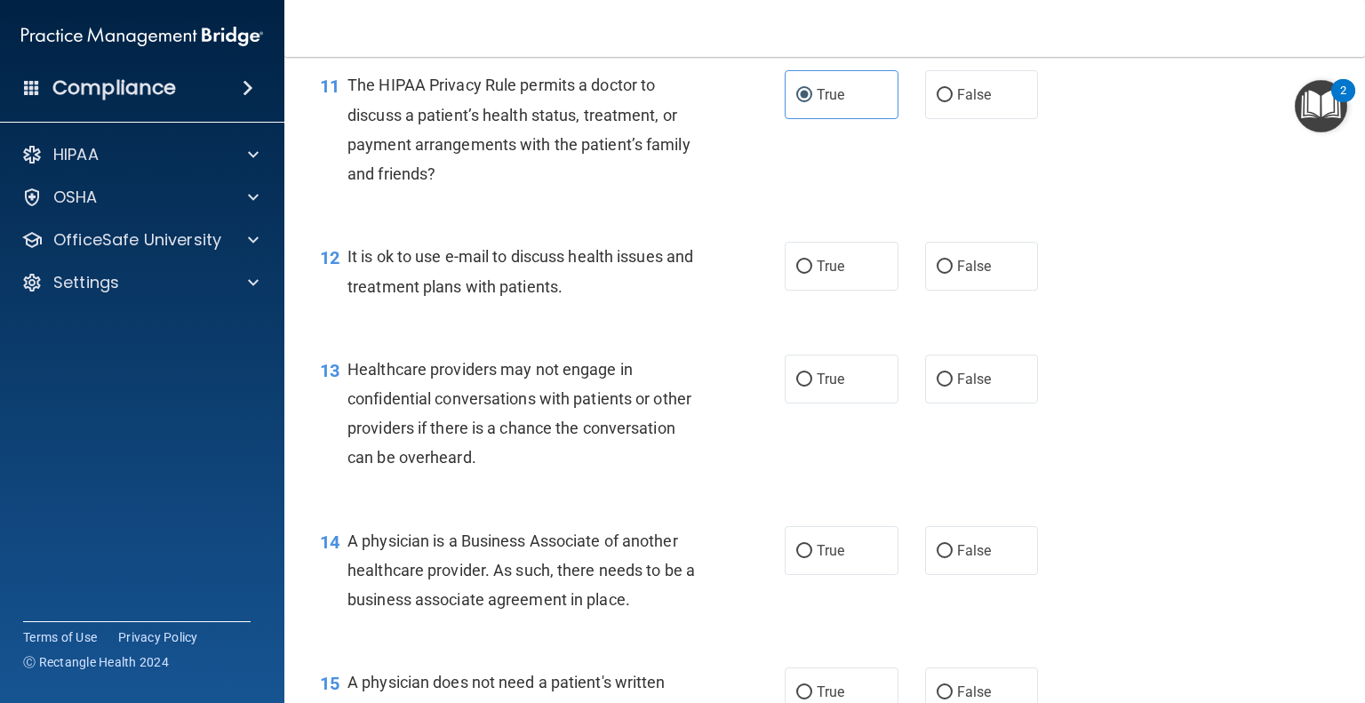
scroll to position [1698, 0]
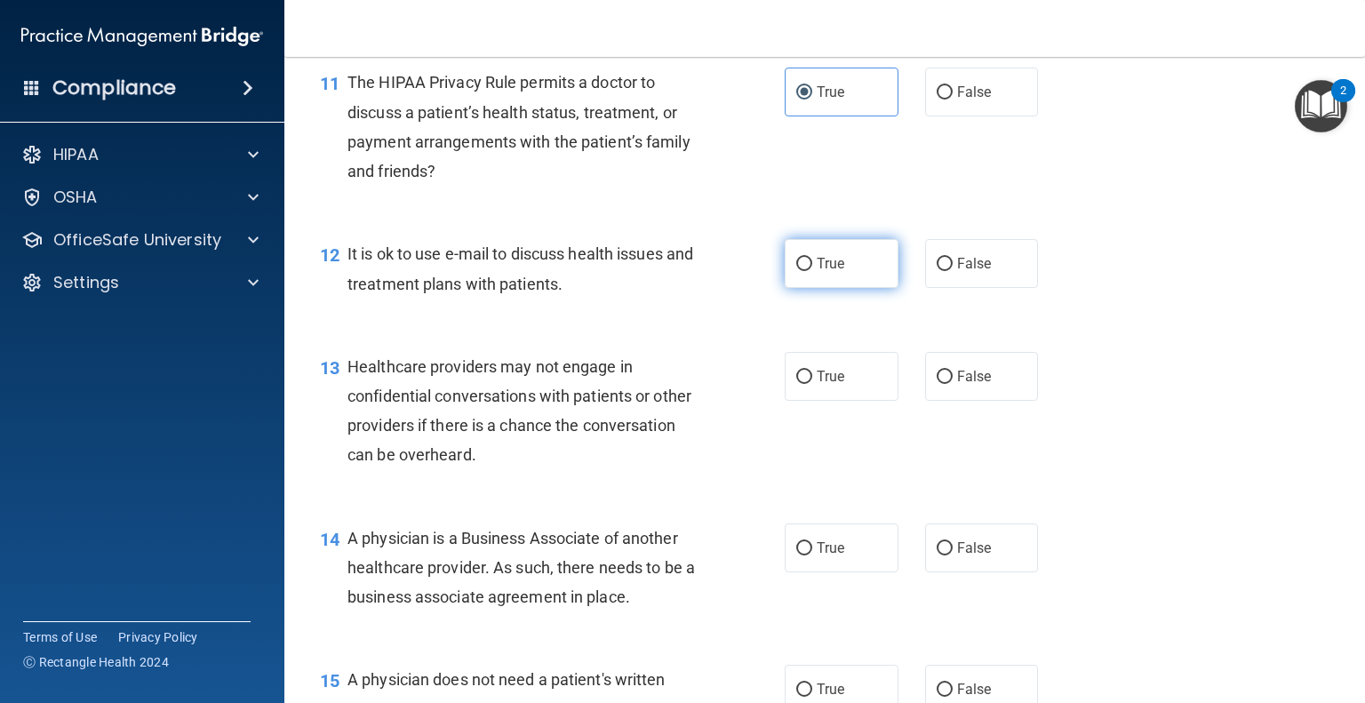
click at [818, 288] on label "True" at bounding box center [842, 263] width 114 height 49
click at [812, 271] on input "True" at bounding box center [804, 264] width 16 height 13
radio input "true"
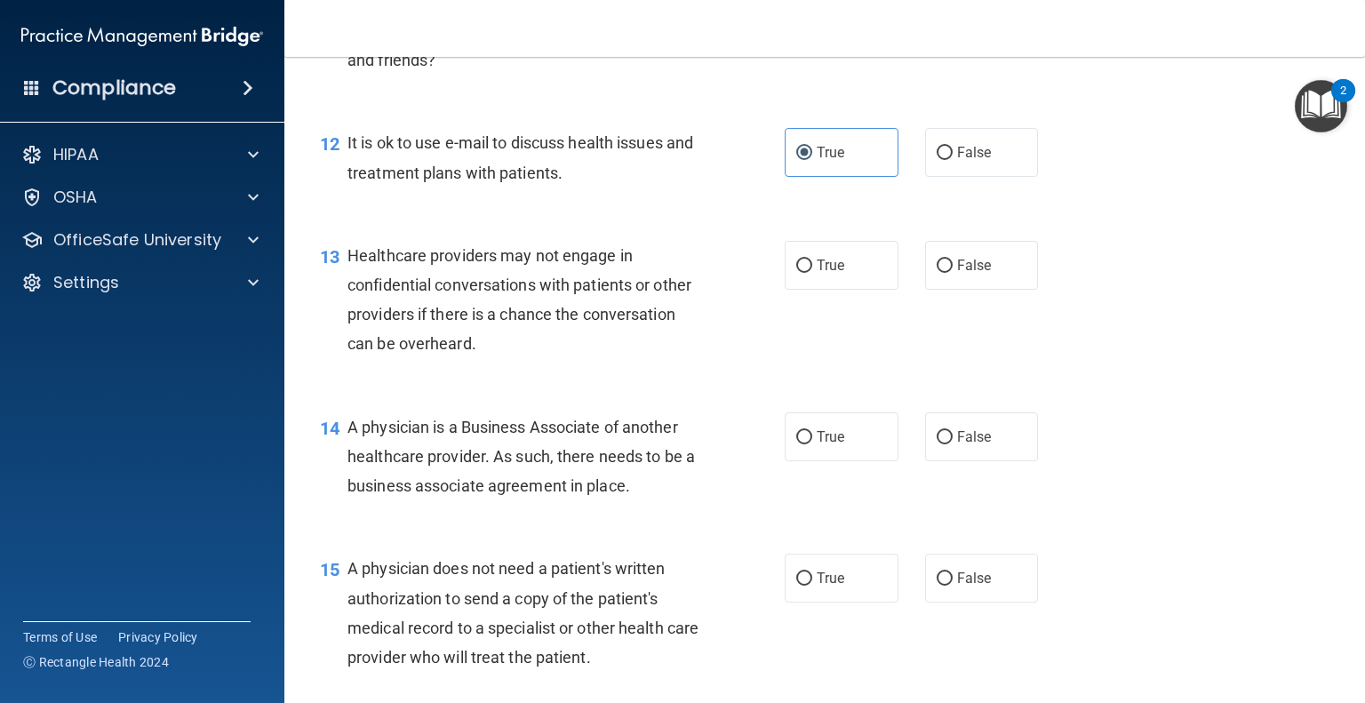
scroll to position [1814, 0]
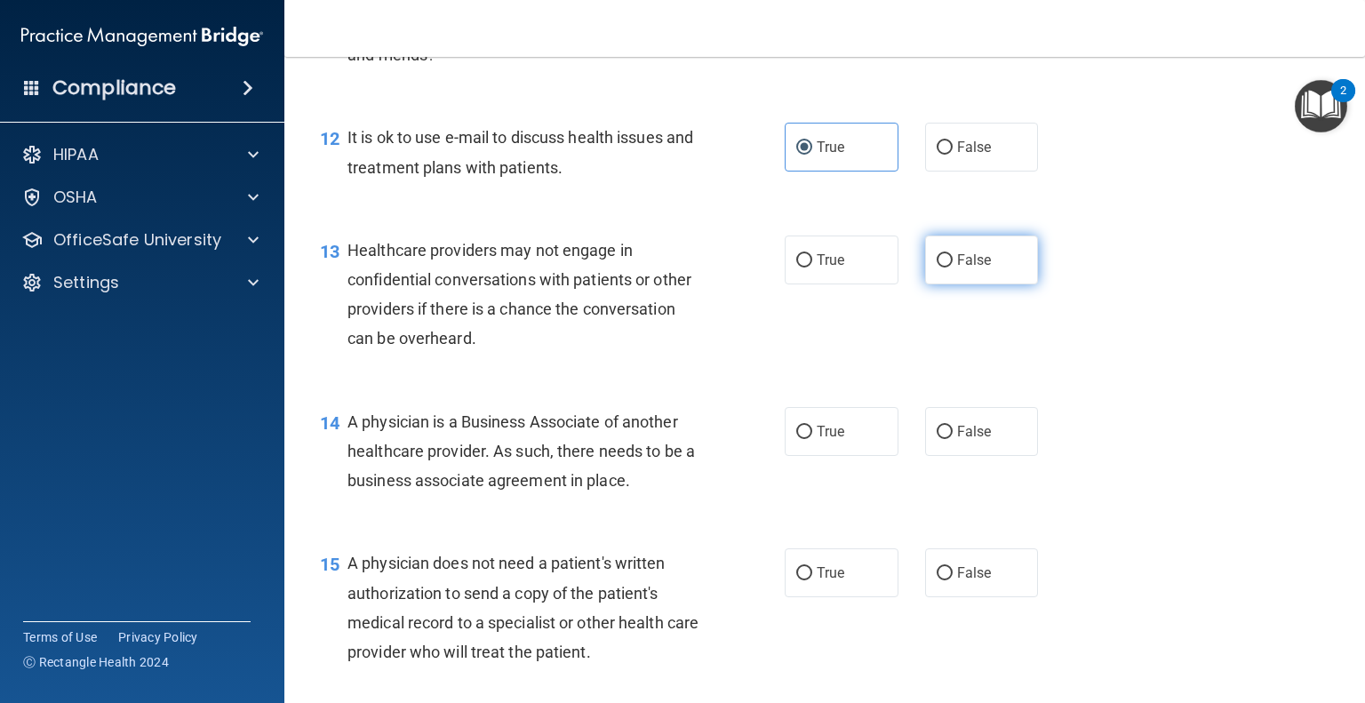
click at [957, 268] on span "False" at bounding box center [974, 259] width 35 height 17
click at [952, 267] on input "False" at bounding box center [944, 260] width 16 height 13
radio input "true"
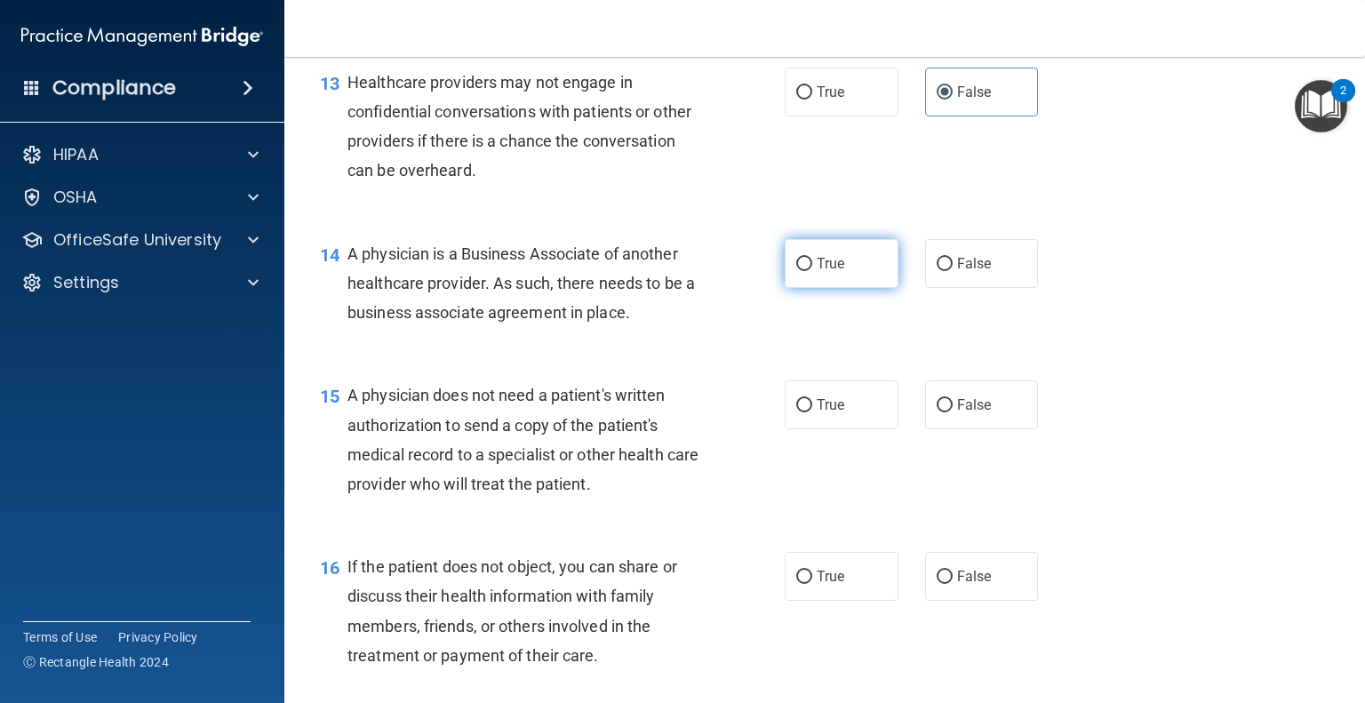
scroll to position [1983, 0]
click at [960, 287] on label "False" at bounding box center [982, 262] width 114 height 49
click at [952, 270] on input "False" at bounding box center [944, 263] width 16 height 13
radio input "true"
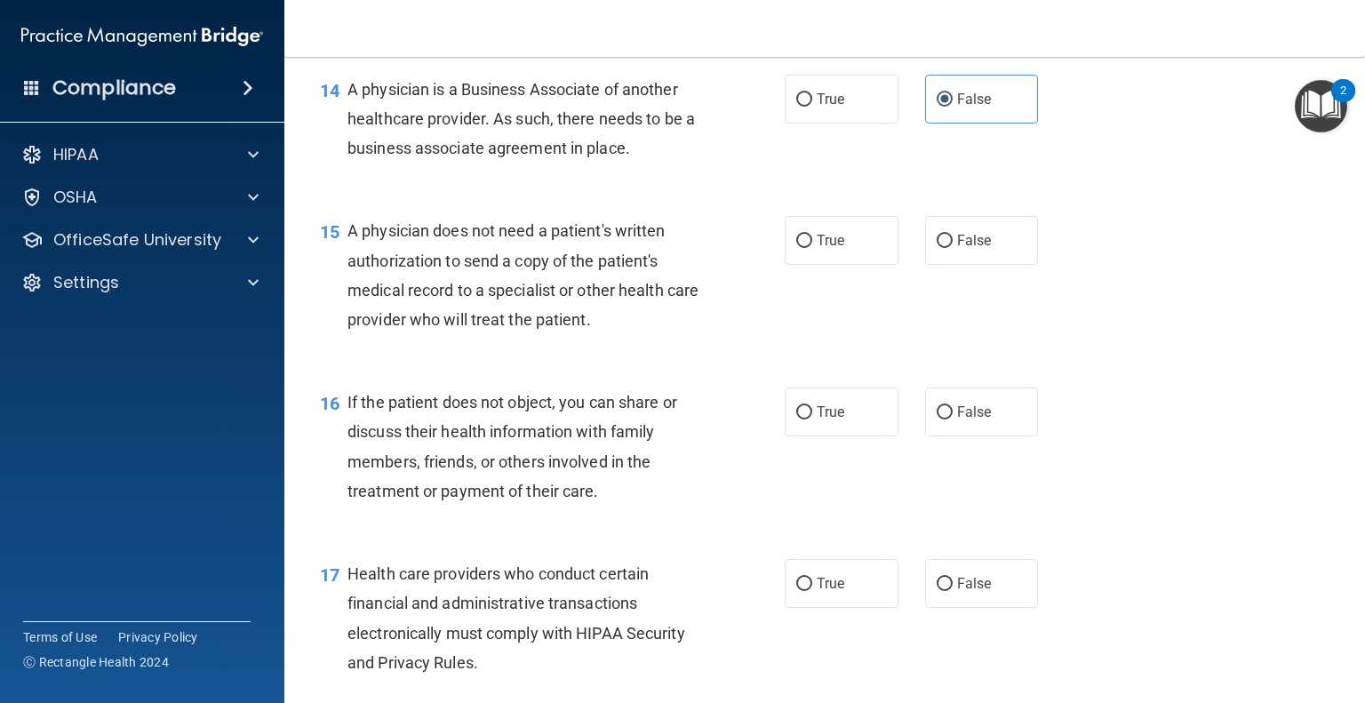
scroll to position [2148, 0]
click at [823, 263] on label "True" at bounding box center [842, 238] width 114 height 49
click at [812, 246] on input "True" at bounding box center [804, 239] width 16 height 13
radio input "true"
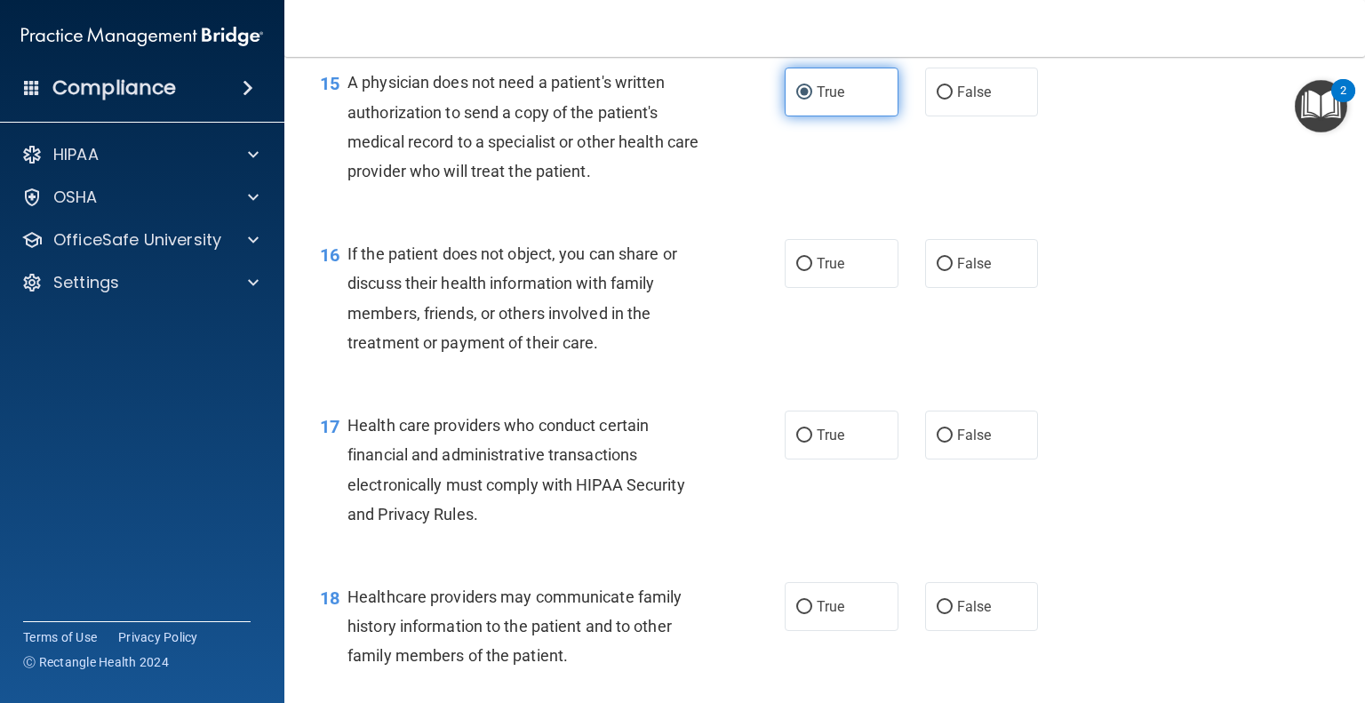
scroll to position [2298, 0]
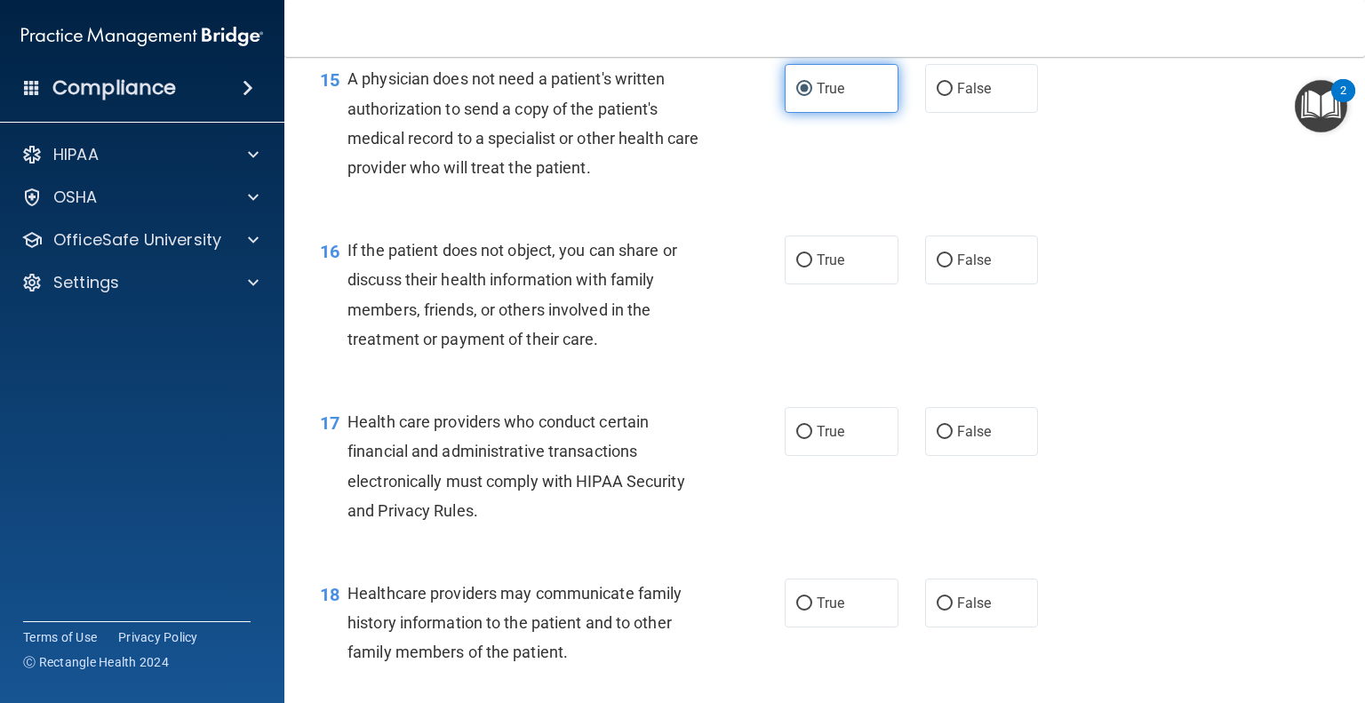
click at [823, 268] on span "True" at bounding box center [831, 259] width 28 height 17
click at [812, 267] on input "True" at bounding box center [804, 260] width 16 height 13
radio input "true"
click at [823, 268] on span "True" at bounding box center [831, 259] width 28 height 17
click at [812, 267] on input "True" at bounding box center [804, 260] width 16 height 13
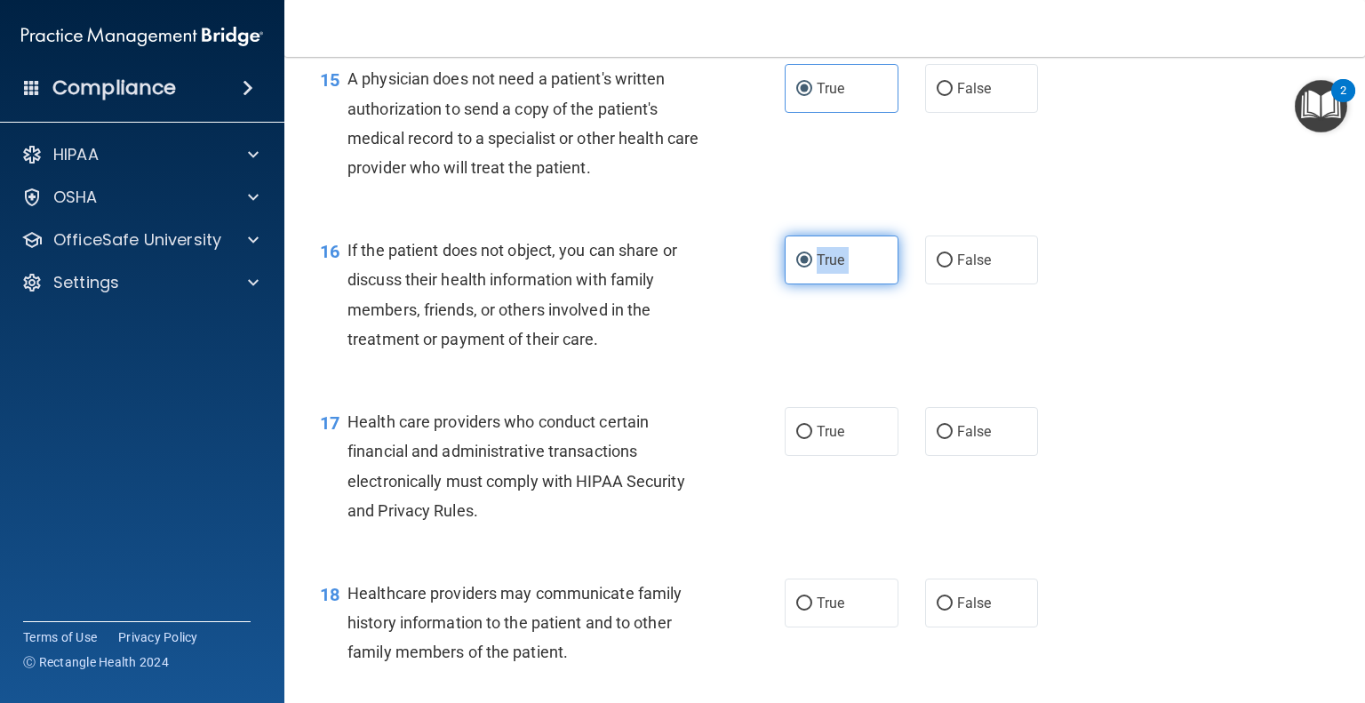
drag, startPoint x: 823, startPoint y: 312, endPoint x: 868, endPoint y: 322, distance: 46.4
click at [868, 284] on label "True" at bounding box center [842, 259] width 114 height 49
click at [812, 267] on input "True" at bounding box center [804, 260] width 16 height 13
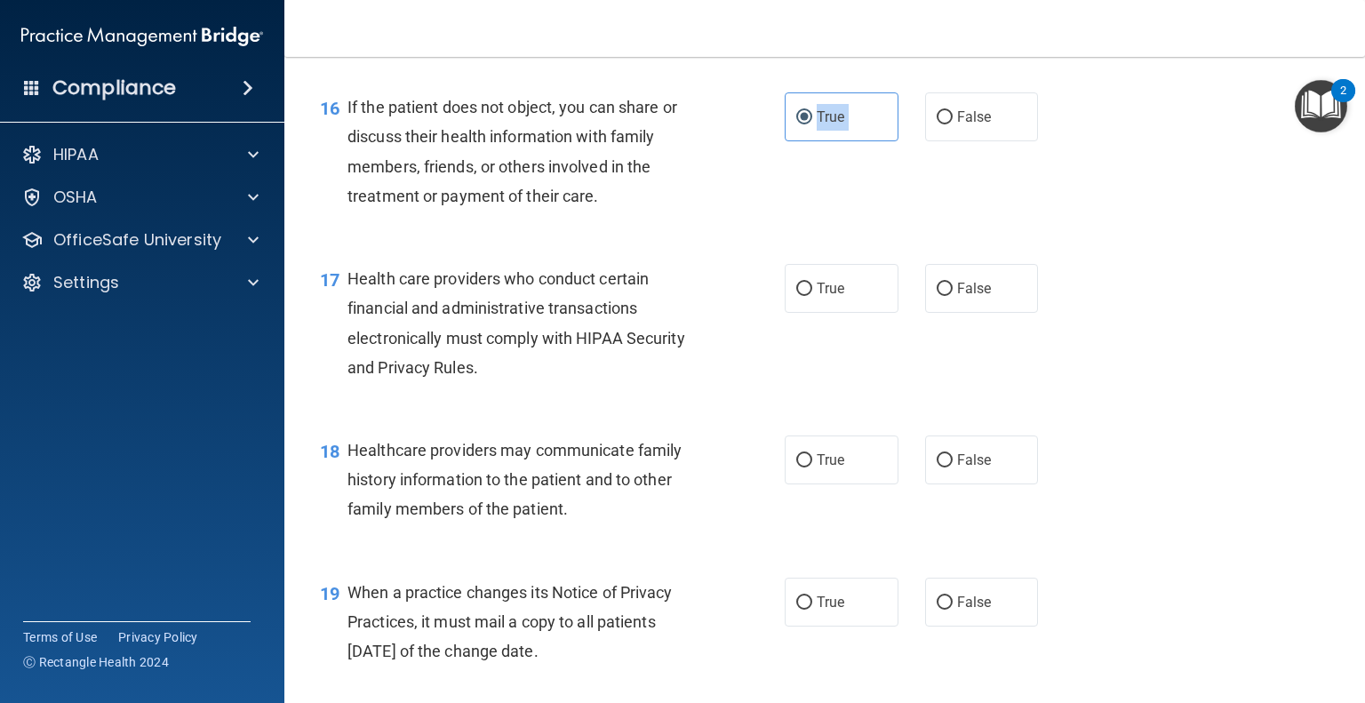
scroll to position [2441, 0]
click at [826, 314] on label "True" at bounding box center [842, 289] width 114 height 49
click at [812, 297] on input "True" at bounding box center [804, 289] width 16 height 13
radio input "true"
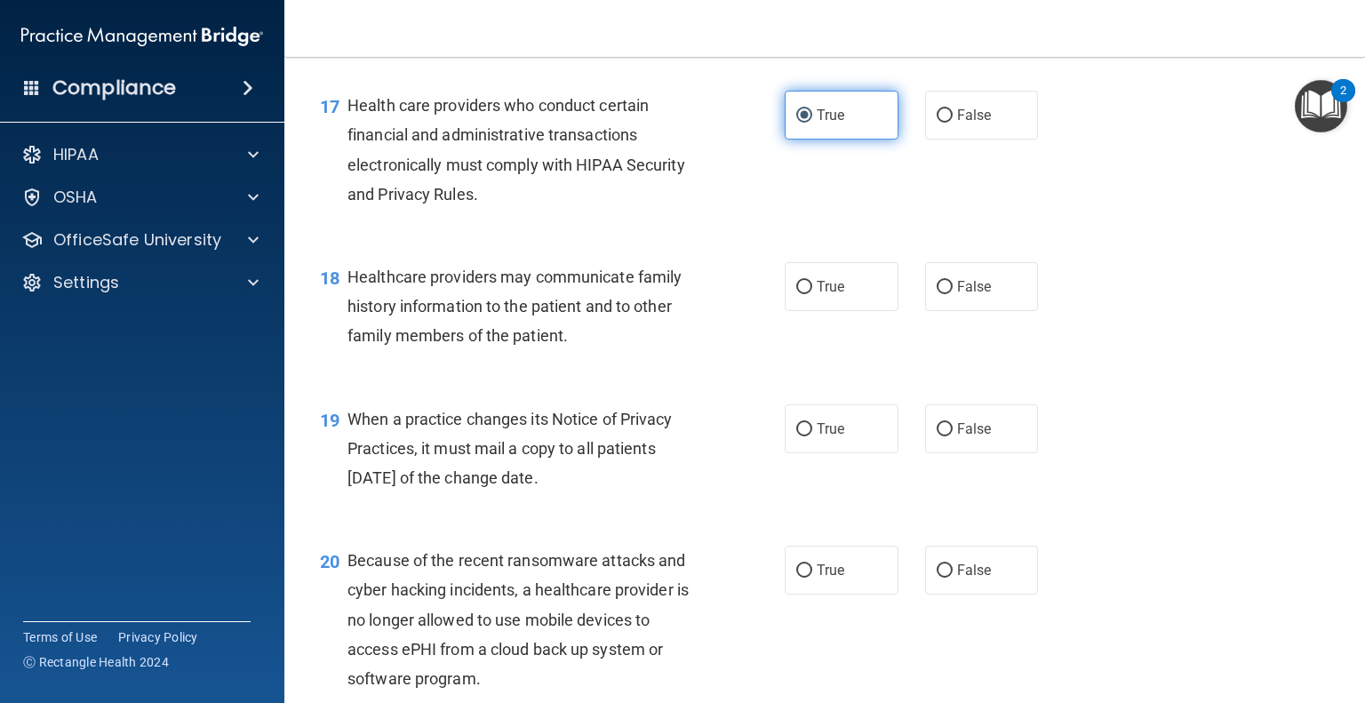
scroll to position [2623, 0]
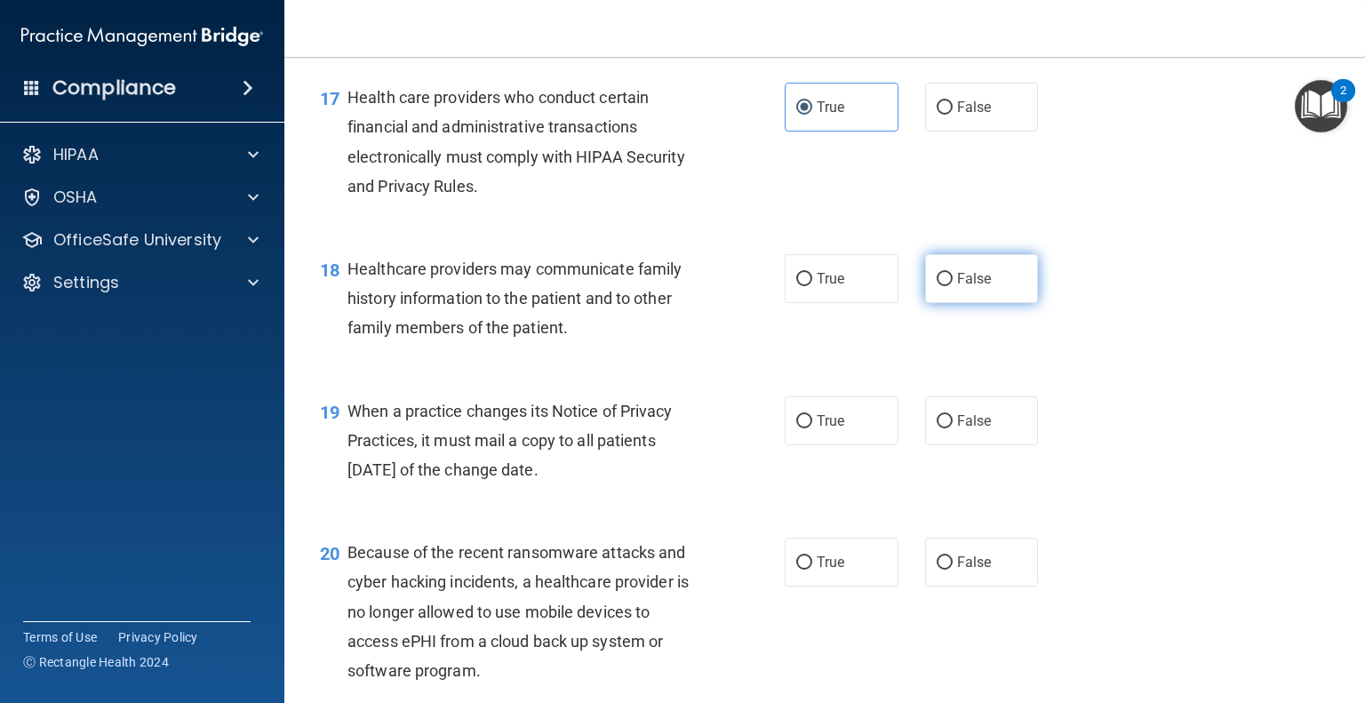
click at [938, 303] on label "False" at bounding box center [982, 278] width 114 height 49
click at [938, 286] on input "False" at bounding box center [944, 279] width 16 height 13
radio input "true"
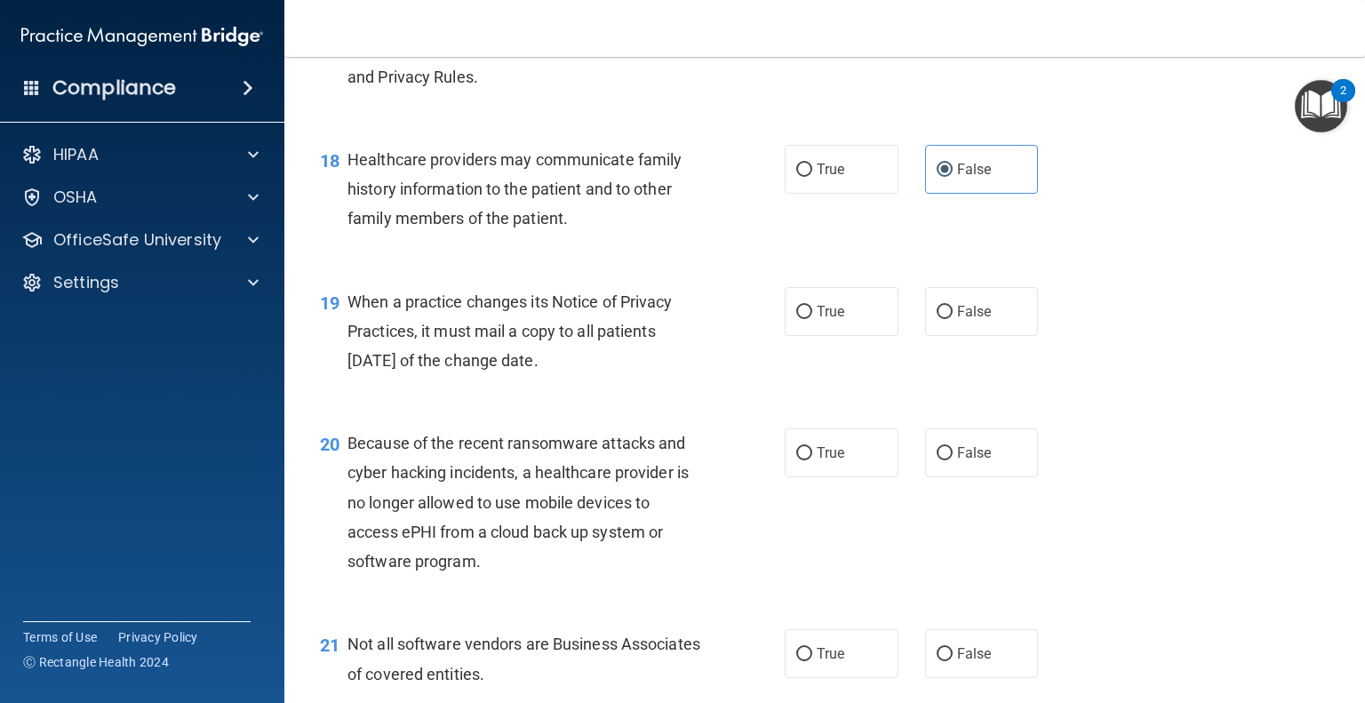
scroll to position [2729, 0]
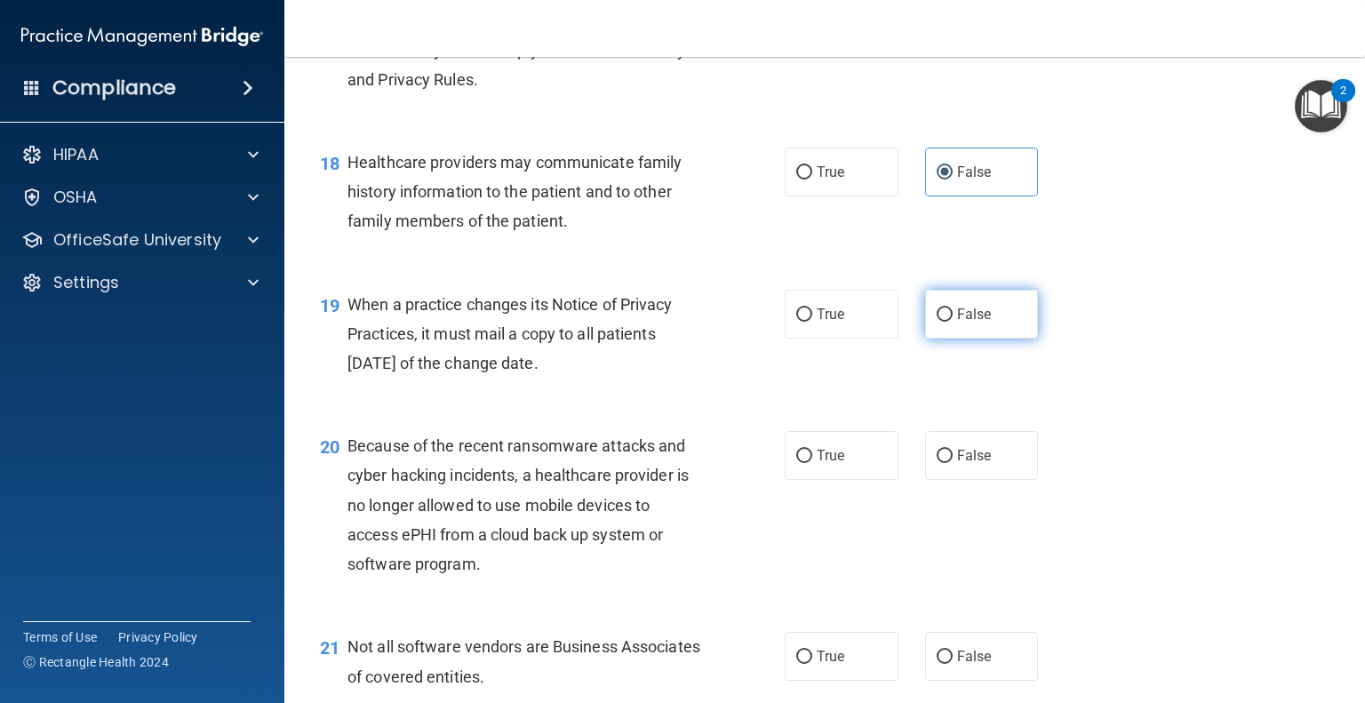
click at [1003, 339] on label "False" at bounding box center [982, 314] width 114 height 49
click at [952, 322] on input "False" at bounding box center [944, 314] width 16 height 13
radio input "true"
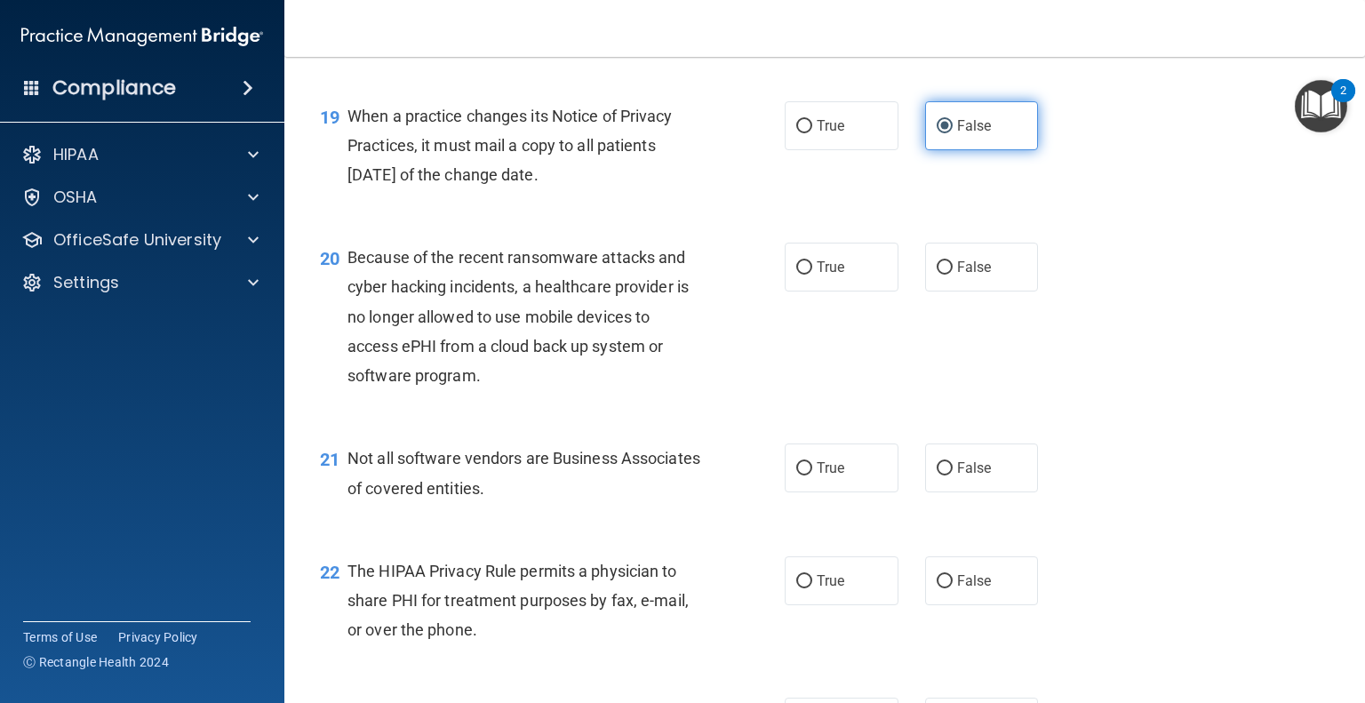
scroll to position [2914, 0]
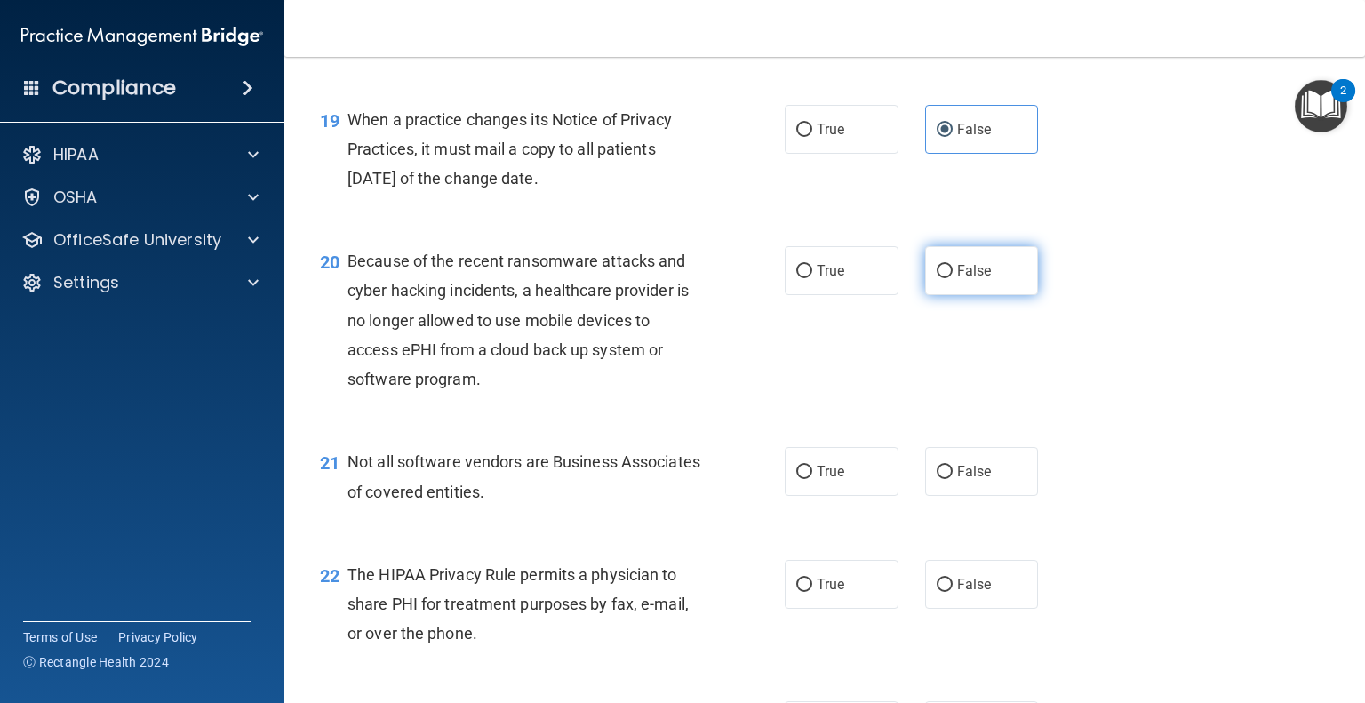
click at [987, 295] on label "False" at bounding box center [982, 270] width 114 height 49
click at [952, 278] on input "False" at bounding box center [944, 271] width 16 height 13
radio input "true"
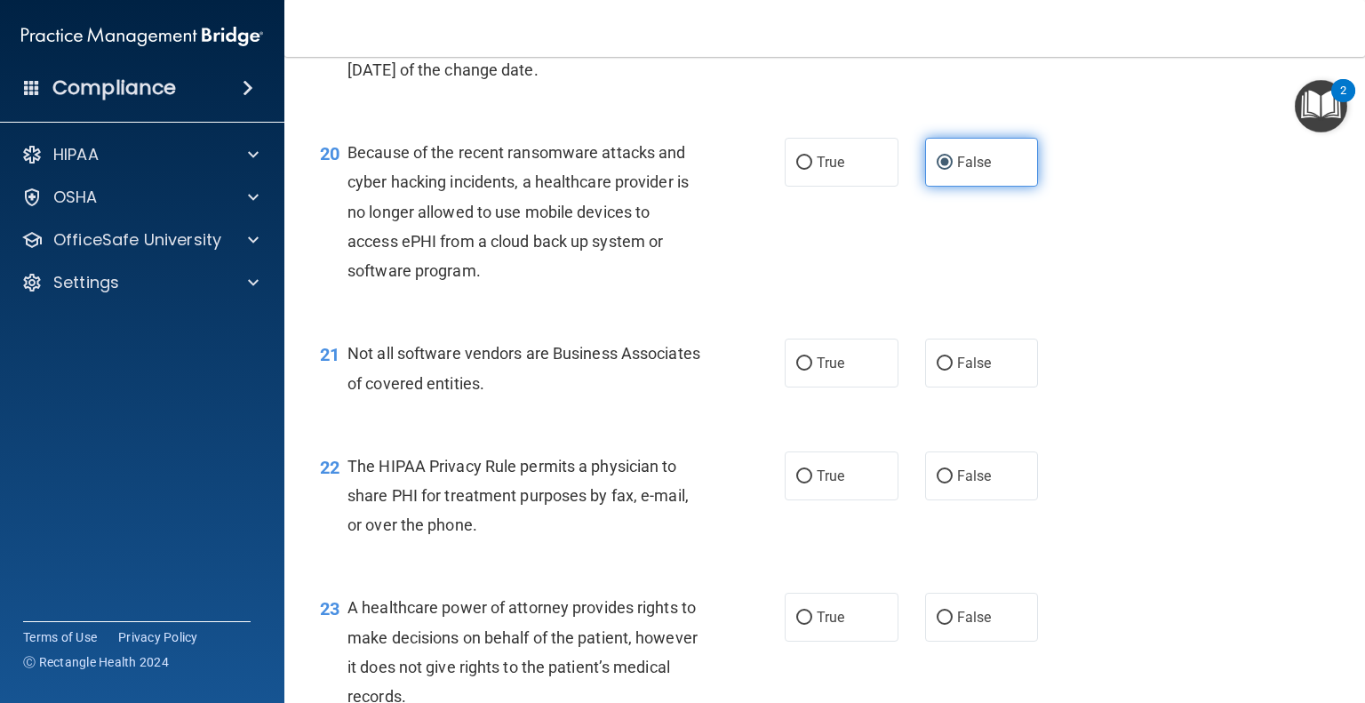
scroll to position [3021, 0]
click at [821, 373] on span "True" at bounding box center [831, 364] width 28 height 17
click at [812, 372] on input "True" at bounding box center [804, 365] width 16 height 13
radio input "true"
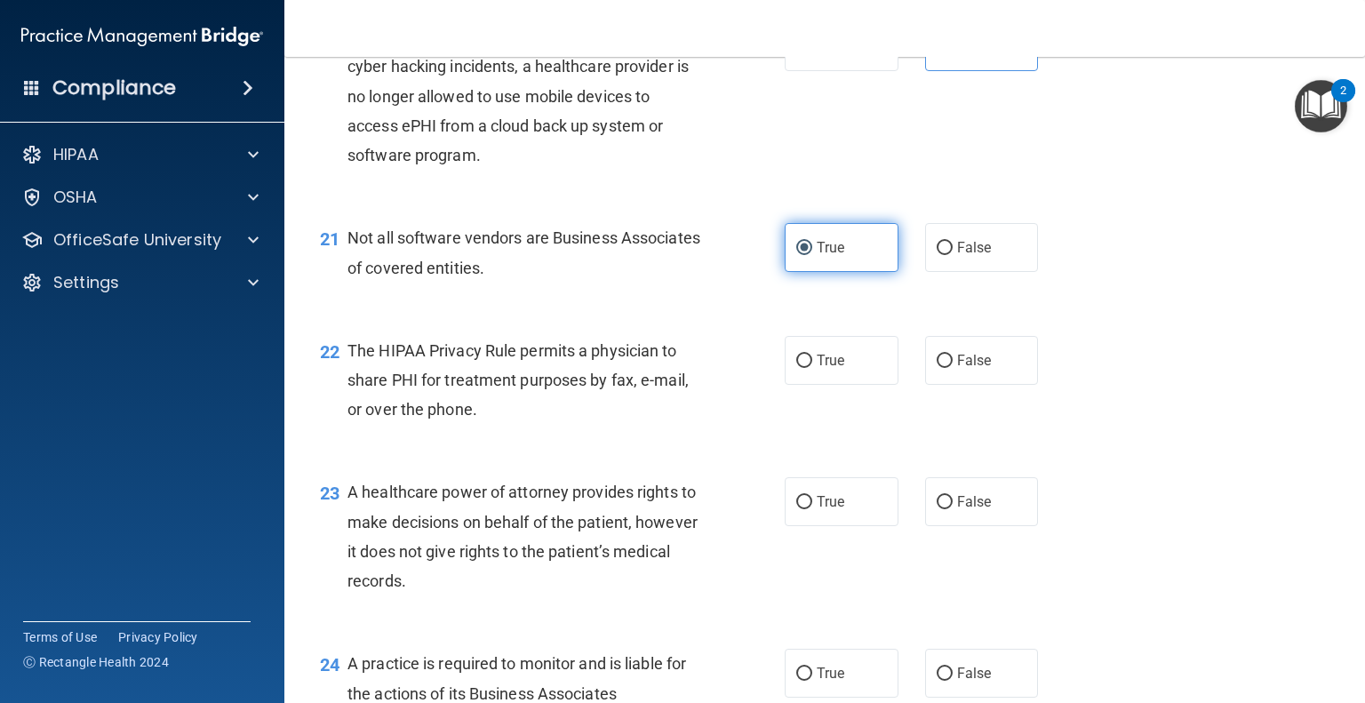
scroll to position [3140, 0]
click at [821, 383] on label "True" at bounding box center [842, 358] width 114 height 49
click at [812, 366] on input "True" at bounding box center [804, 359] width 16 height 13
radio input "true"
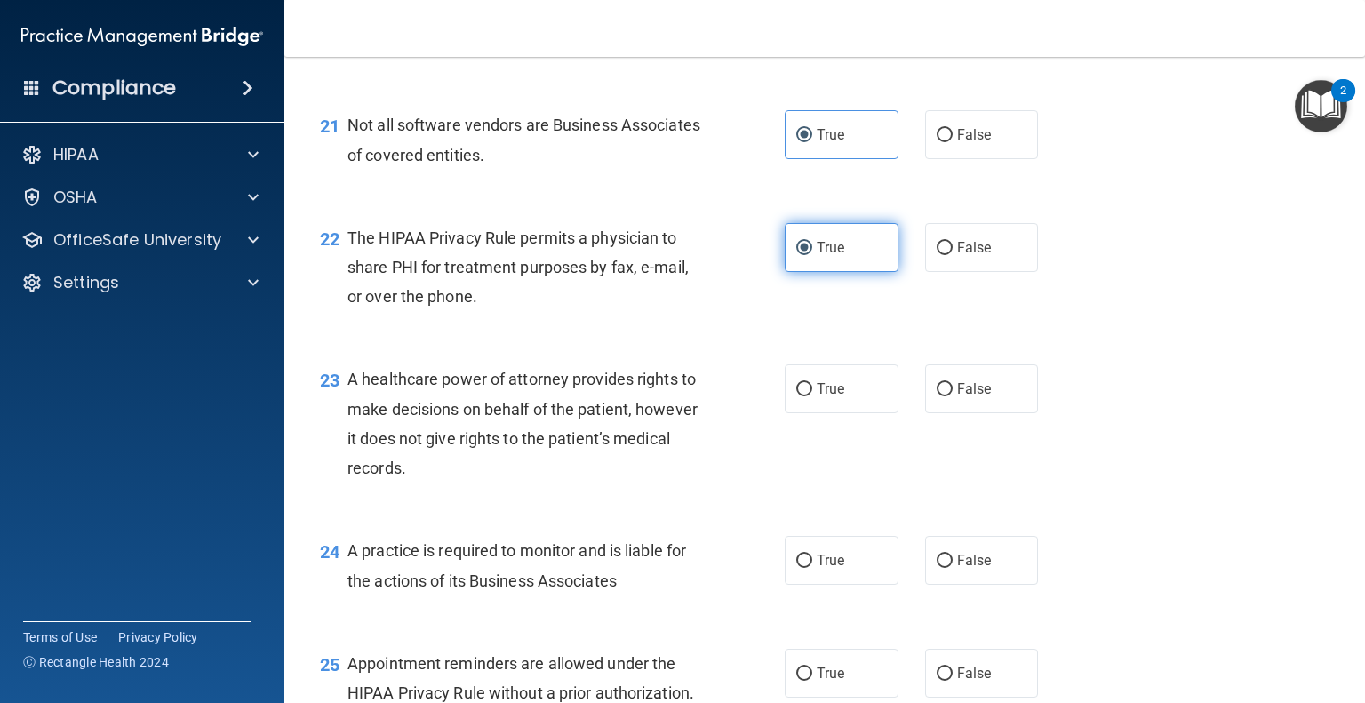
scroll to position [3254, 0]
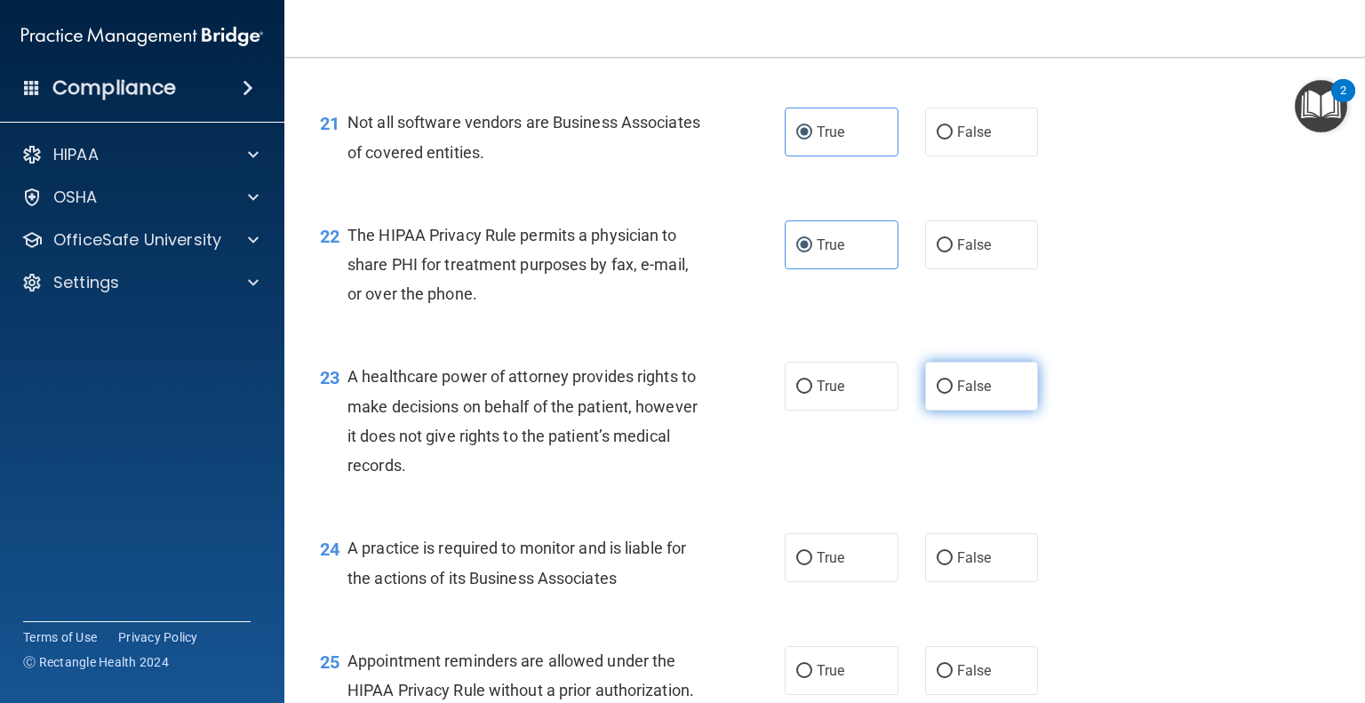
click at [928, 410] on label "False" at bounding box center [982, 386] width 114 height 49
click at [936, 394] on input "False" at bounding box center [944, 386] width 16 height 13
radio input "true"
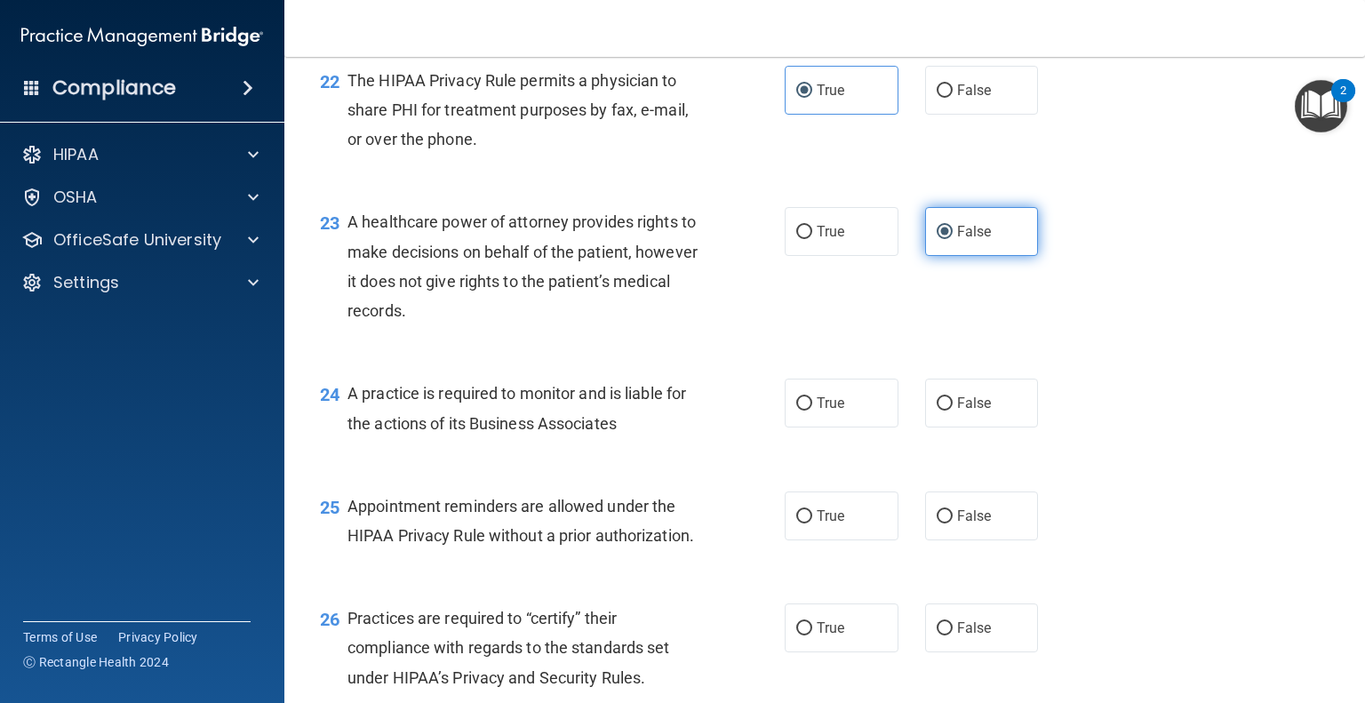
scroll to position [3410, 0]
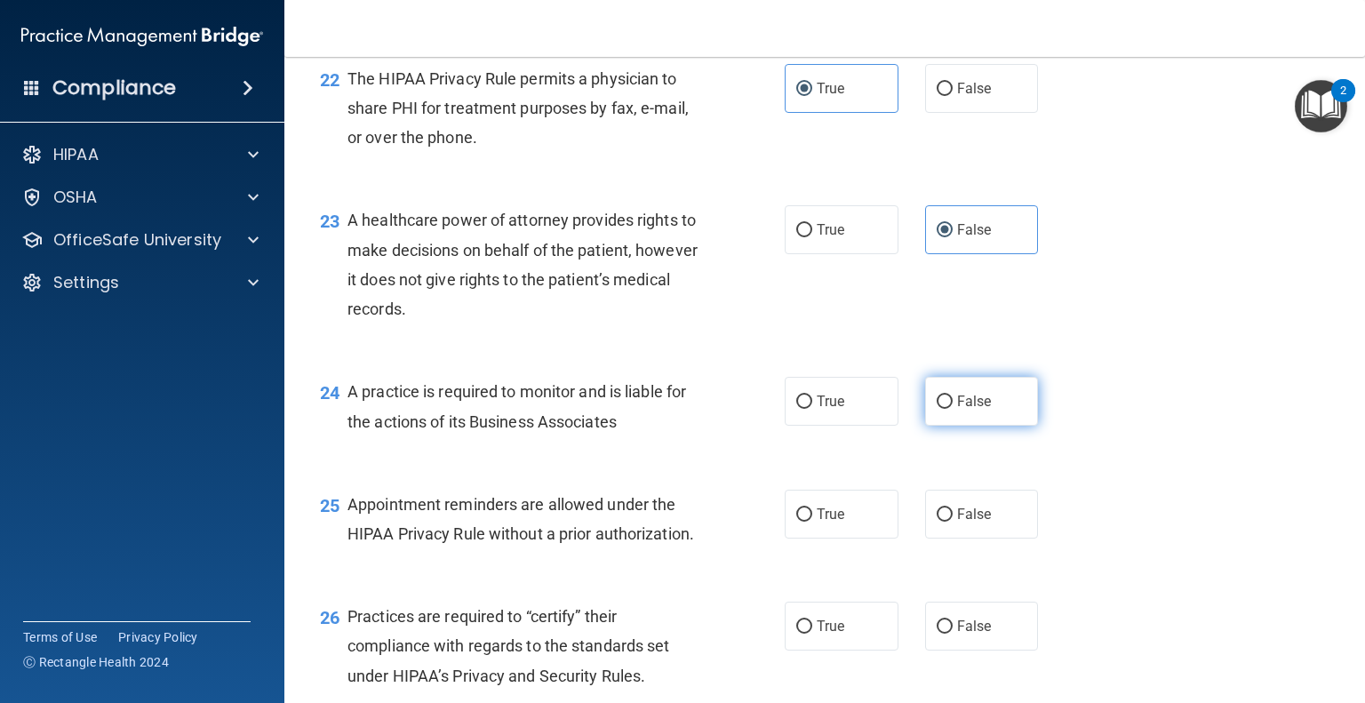
click at [937, 426] on label "False" at bounding box center [982, 401] width 114 height 49
click at [937, 409] on input "False" at bounding box center [944, 401] width 16 height 13
radio input "true"
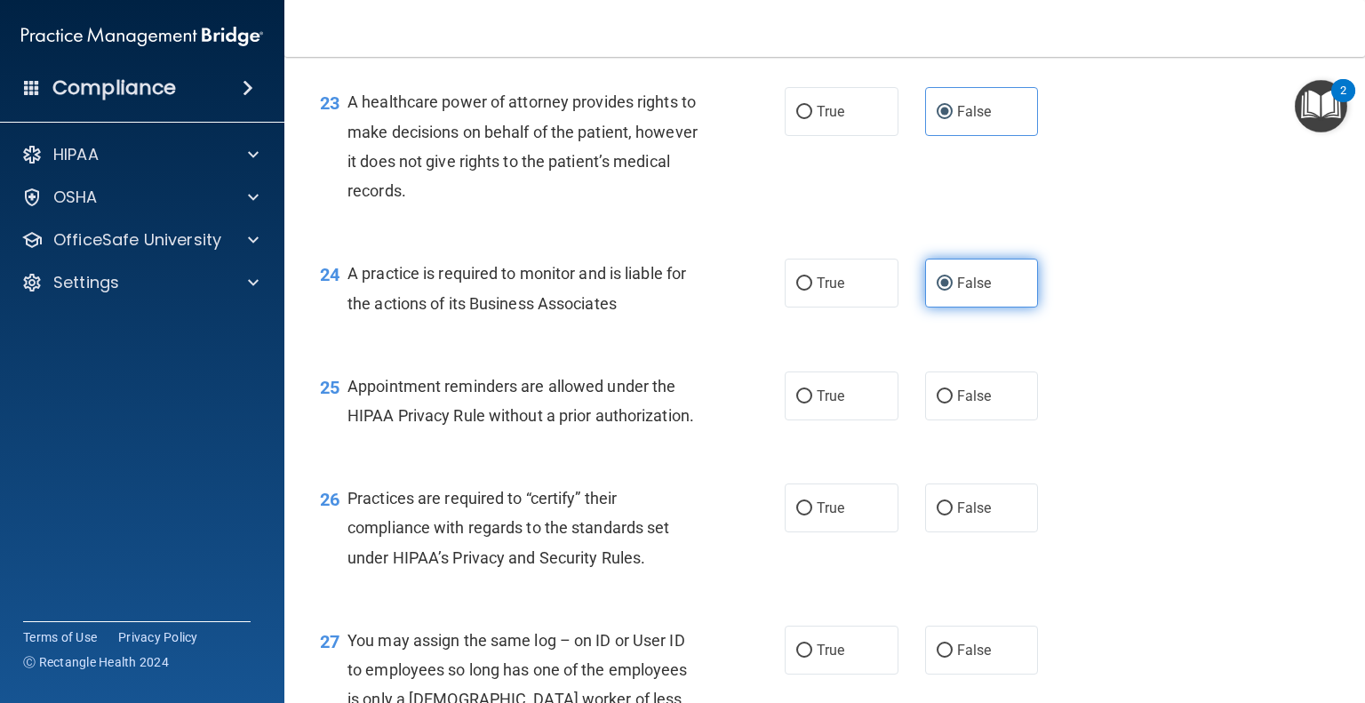
scroll to position [3529, 0]
click at [825, 403] on span "True" at bounding box center [831, 394] width 28 height 17
click at [812, 402] on input "True" at bounding box center [804, 395] width 16 height 13
radio input "true"
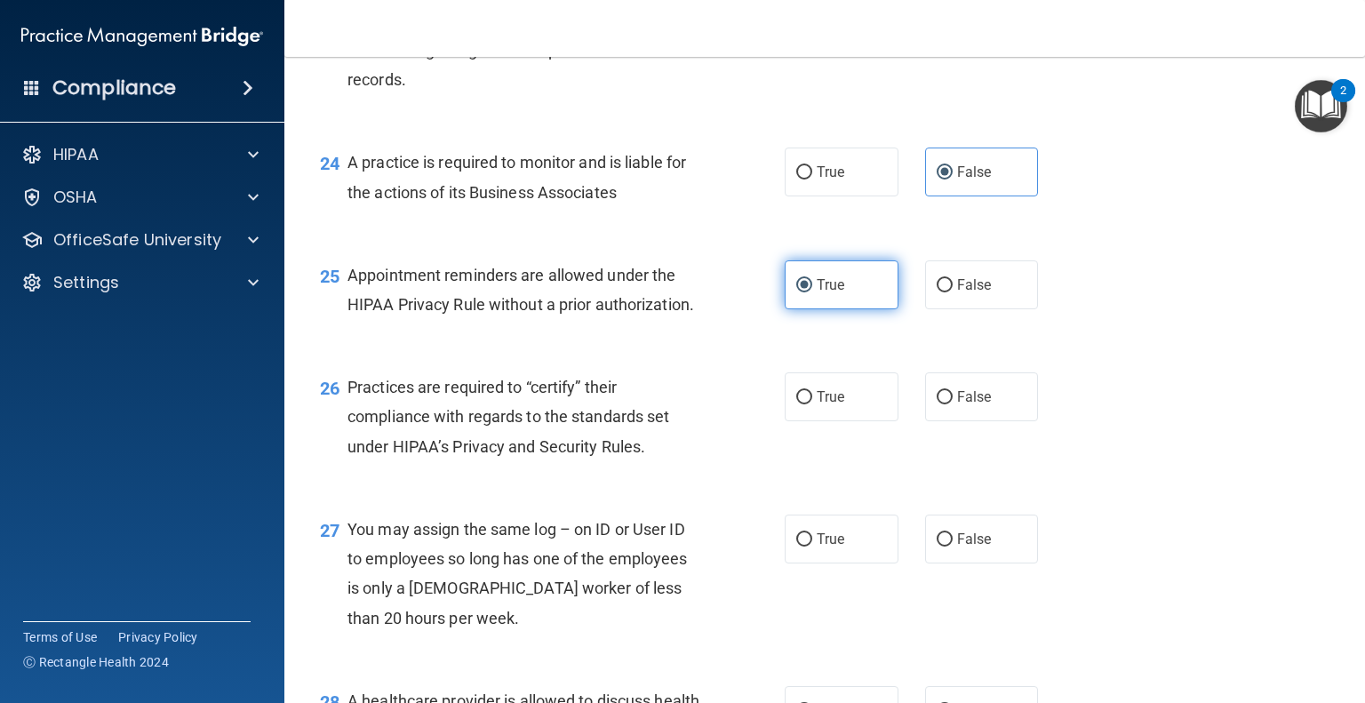
scroll to position [3646, 0]
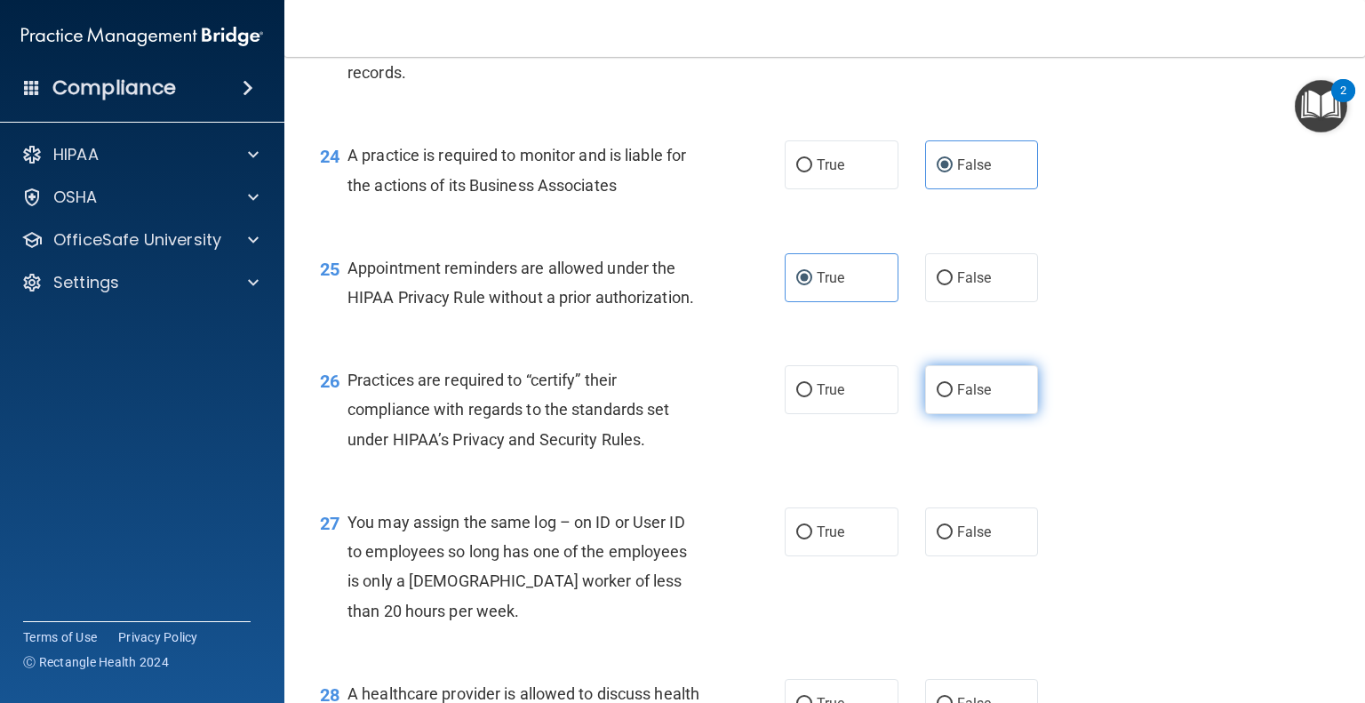
click at [929, 414] on label "False" at bounding box center [982, 389] width 114 height 49
click at [936, 397] on input "False" at bounding box center [944, 390] width 16 height 13
radio input "true"
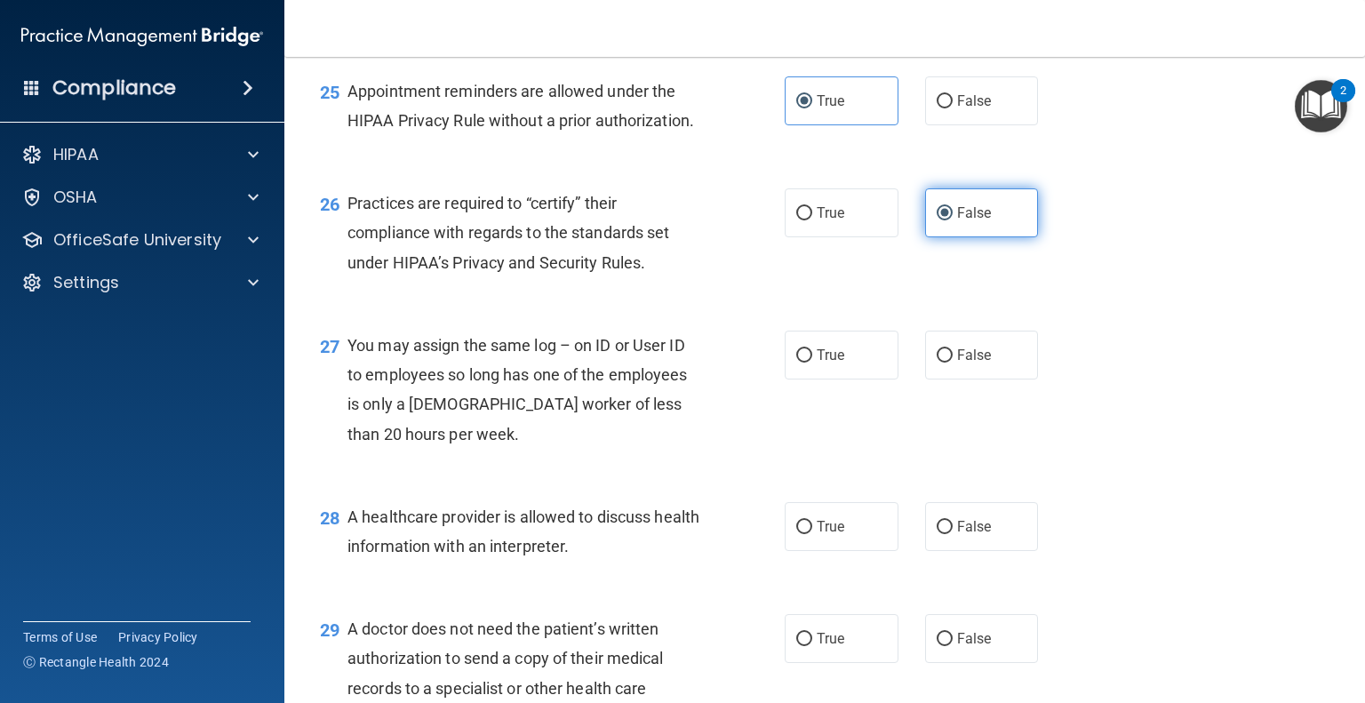
scroll to position [3823, 0]
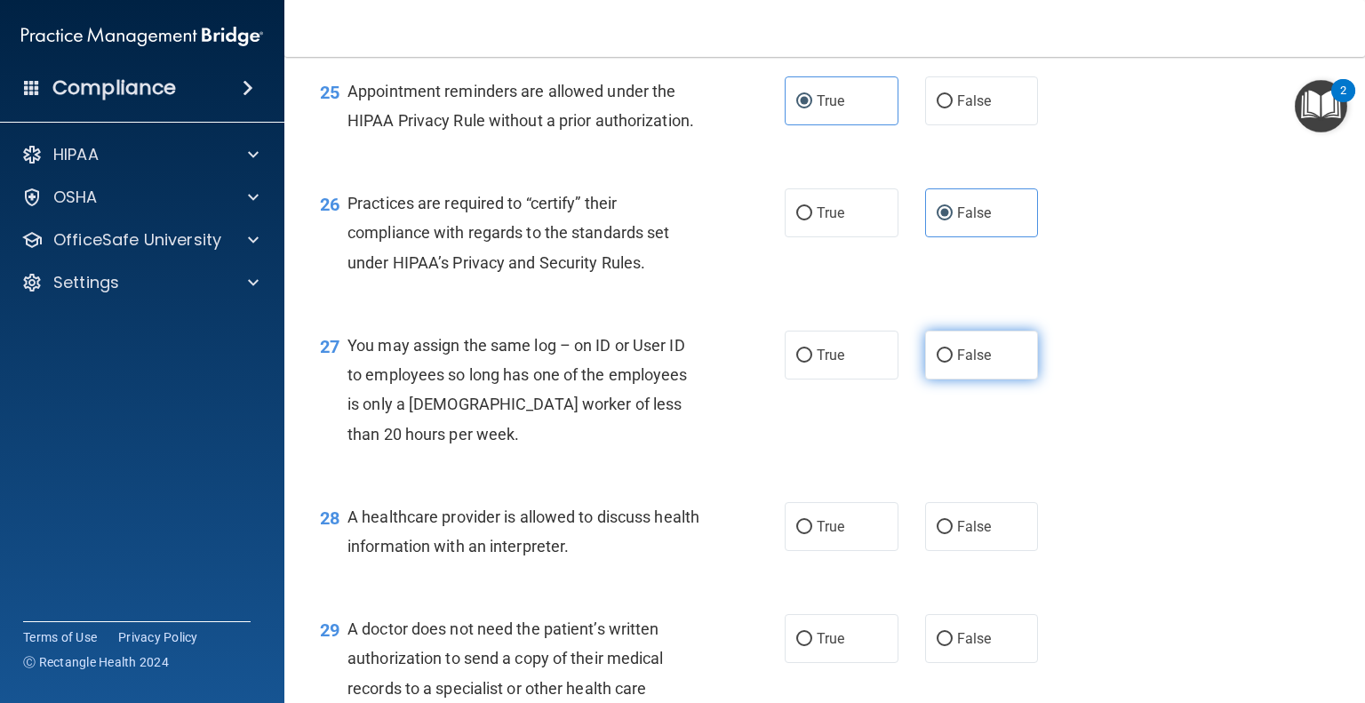
click at [968, 379] on label "False" at bounding box center [982, 355] width 114 height 49
click at [952, 362] on input "False" at bounding box center [944, 355] width 16 height 13
radio input "true"
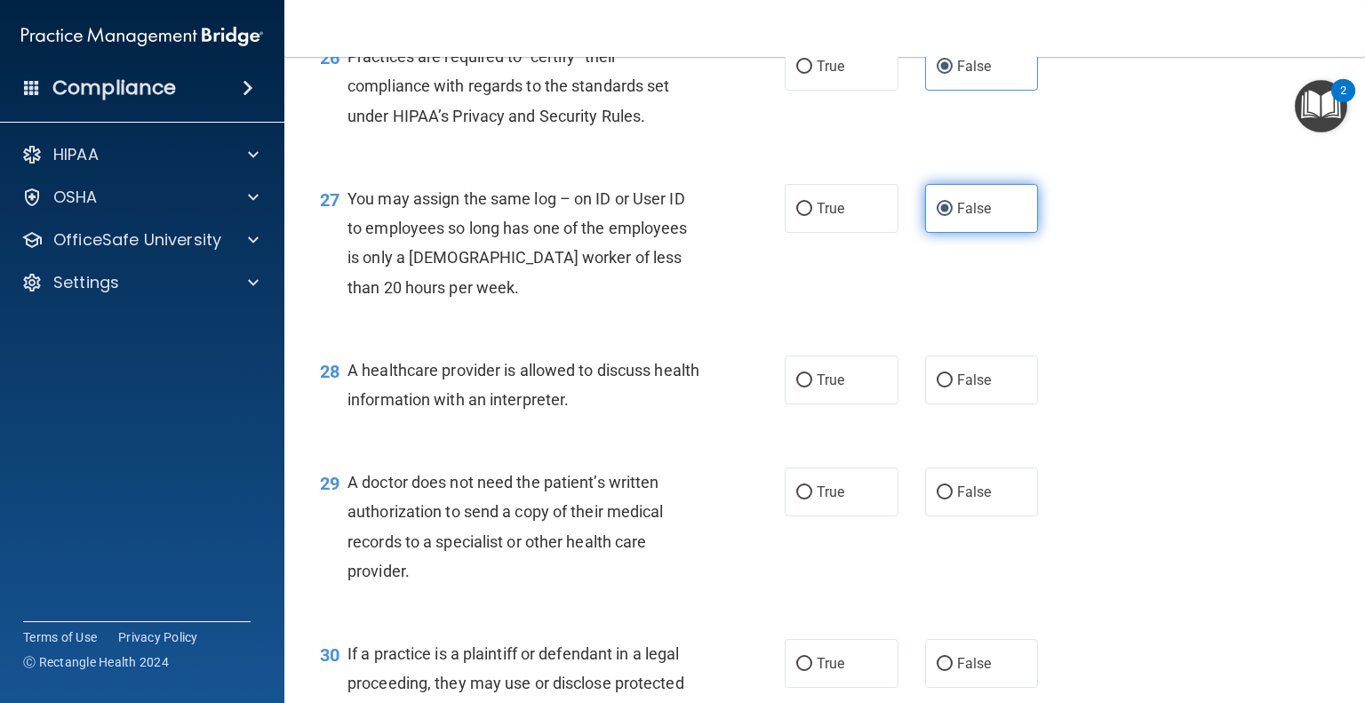
scroll to position [3970, 0]
click at [785, 404] on label "True" at bounding box center [842, 379] width 114 height 49
click at [796, 387] on input "True" at bounding box center [804, 380] width 16 height 13
radio input "true"
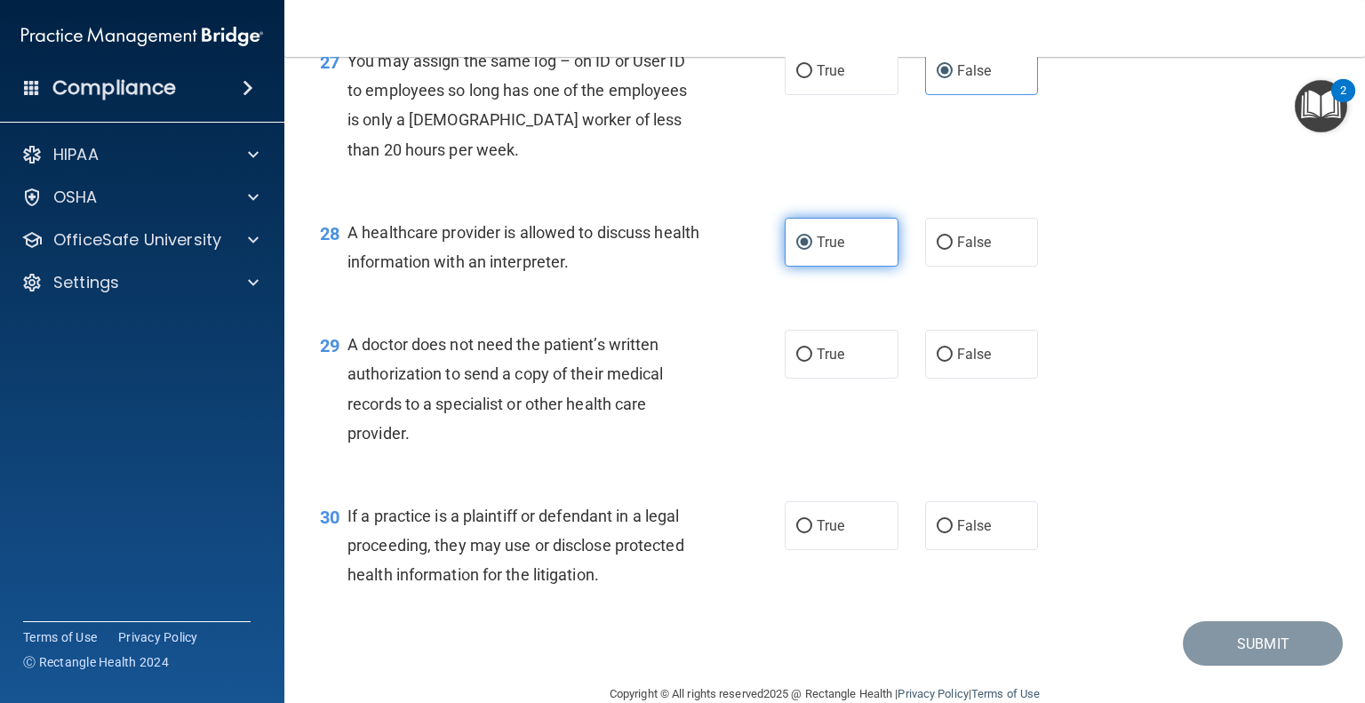
scroll to position [4107, 0]
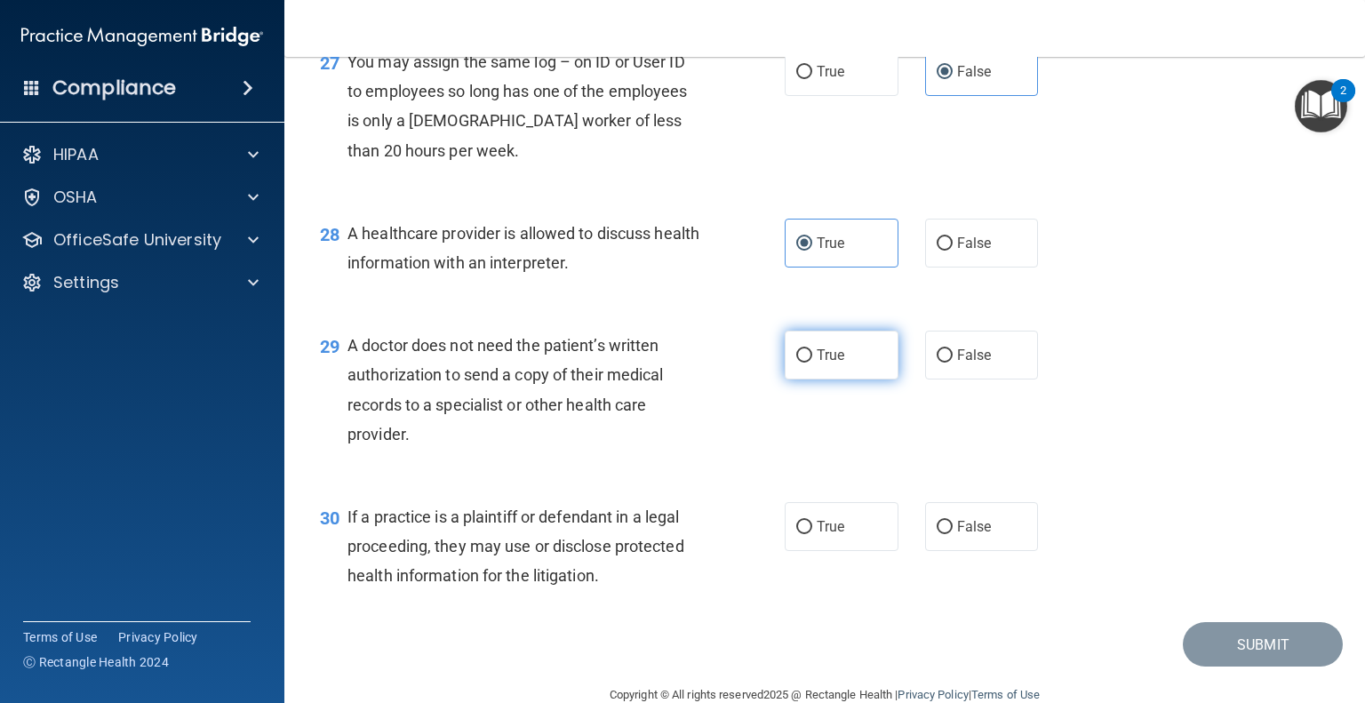
click at [868, 379] on label "True" at bounding box center [842, 355] width 114 height 49
click at [812, 362] on input "True" at bounding box center [804, 355] width 16 height 13
radio input "true"
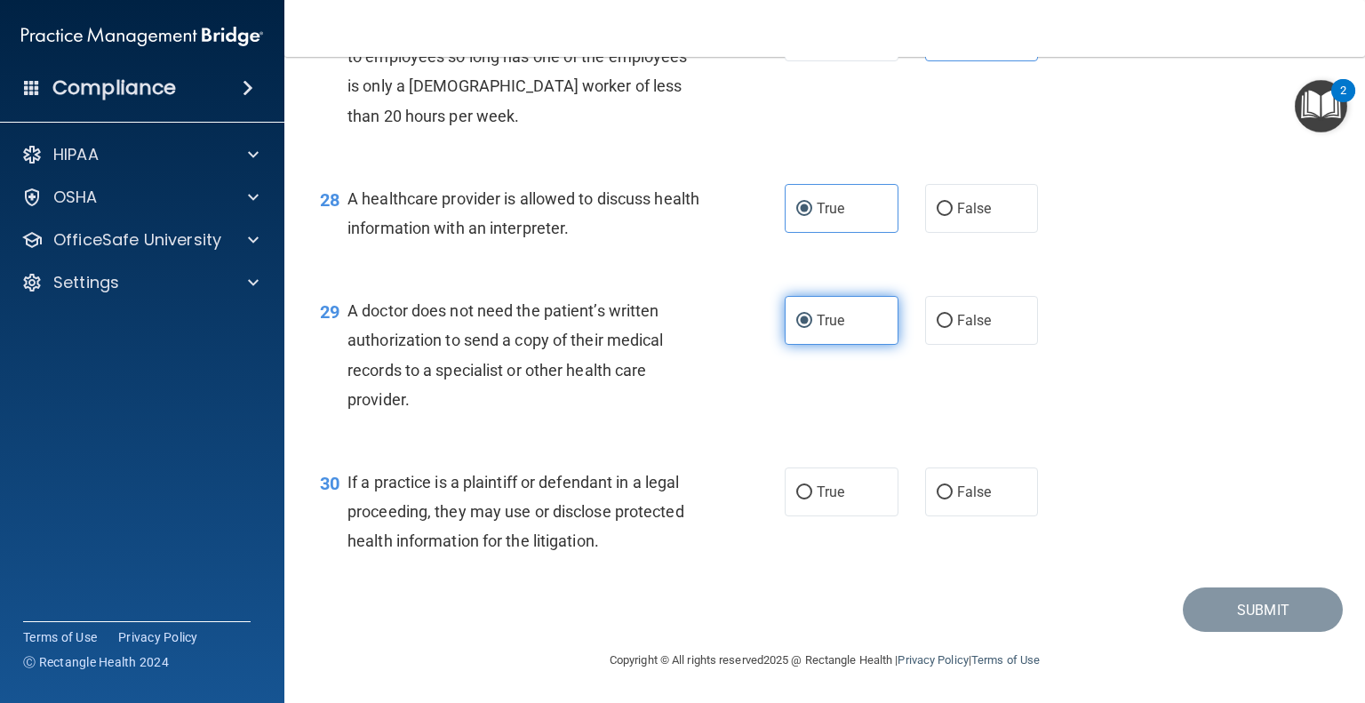
scroll to position [4195, 0]
click at [835, 514] on label "True" at bounding box center [842, 491] width 114 height 49
click at [812, 499] on input "True" at bounding box center [804, 492] width 16 height 13
radio input "true"
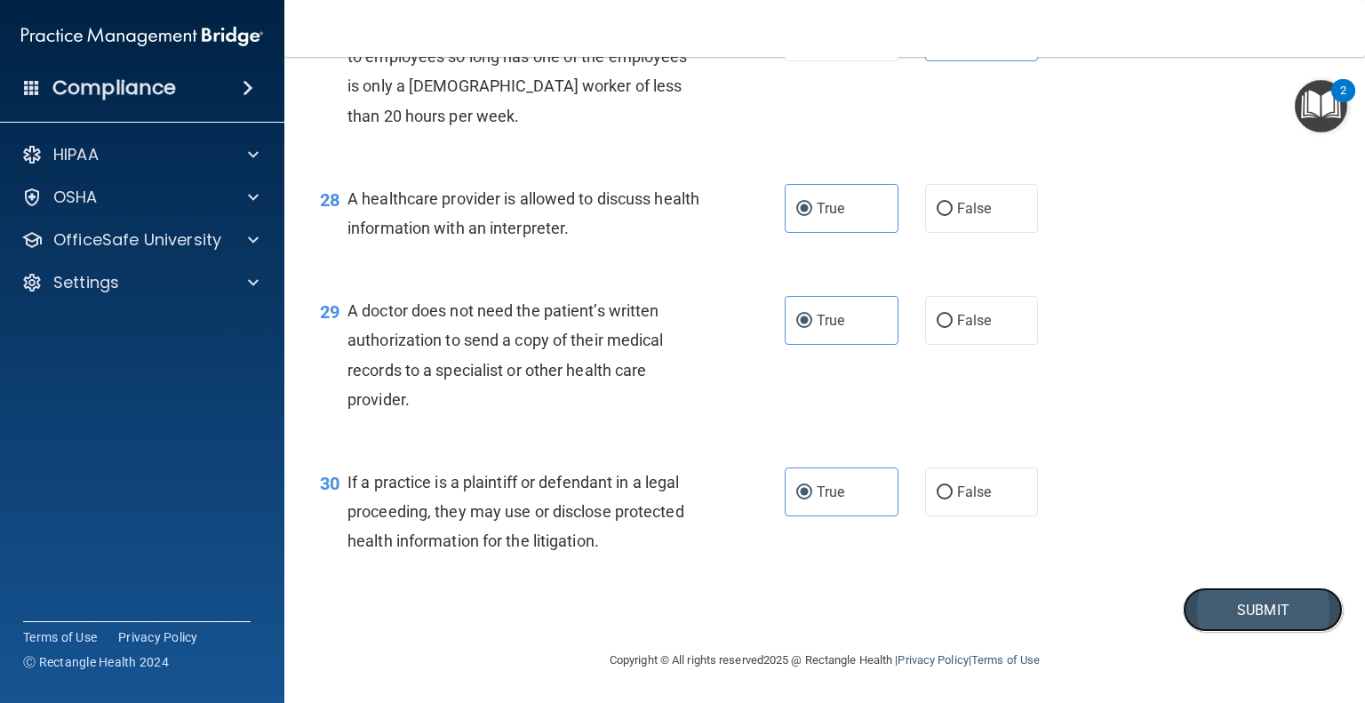
click at [1205, 607] on button "Submit" at bounding box center [1263, 609] width 160 height 45
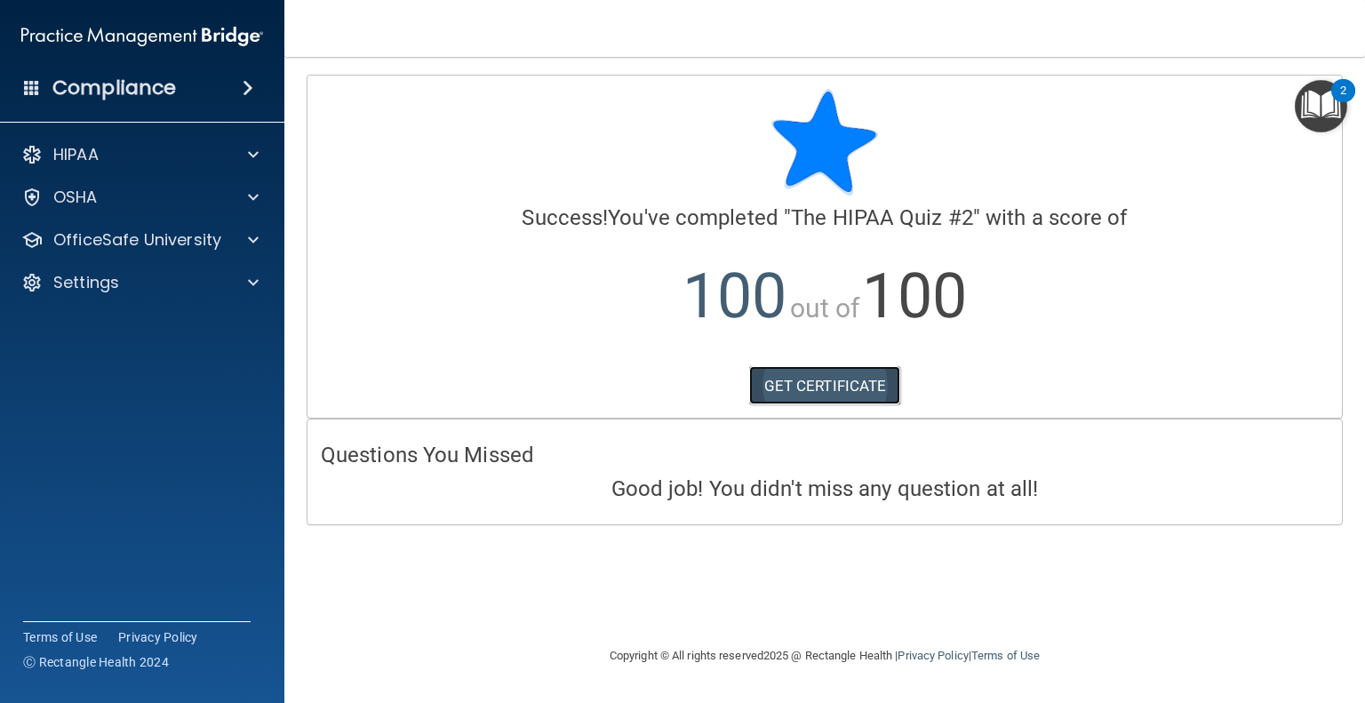
click at [816, 386] on link "GET CERTIFICATE" at bounding box center [825, 385] width 152 height 39
click at [142, 235] on p "OfficeSafe University" at bounding box center [137, 239] width 168 height 21
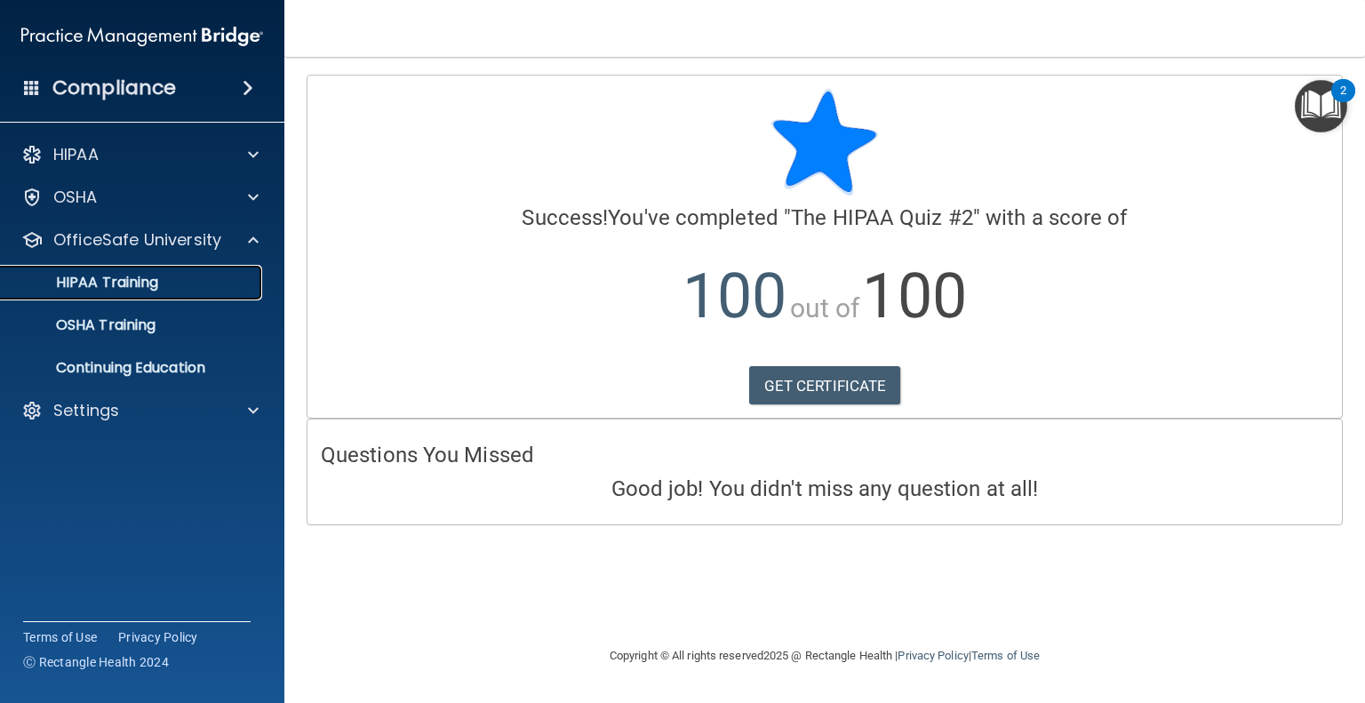
click at [125, 281] on p "HIPAA Training" at bounding box center [85, 283] width 147 height 18
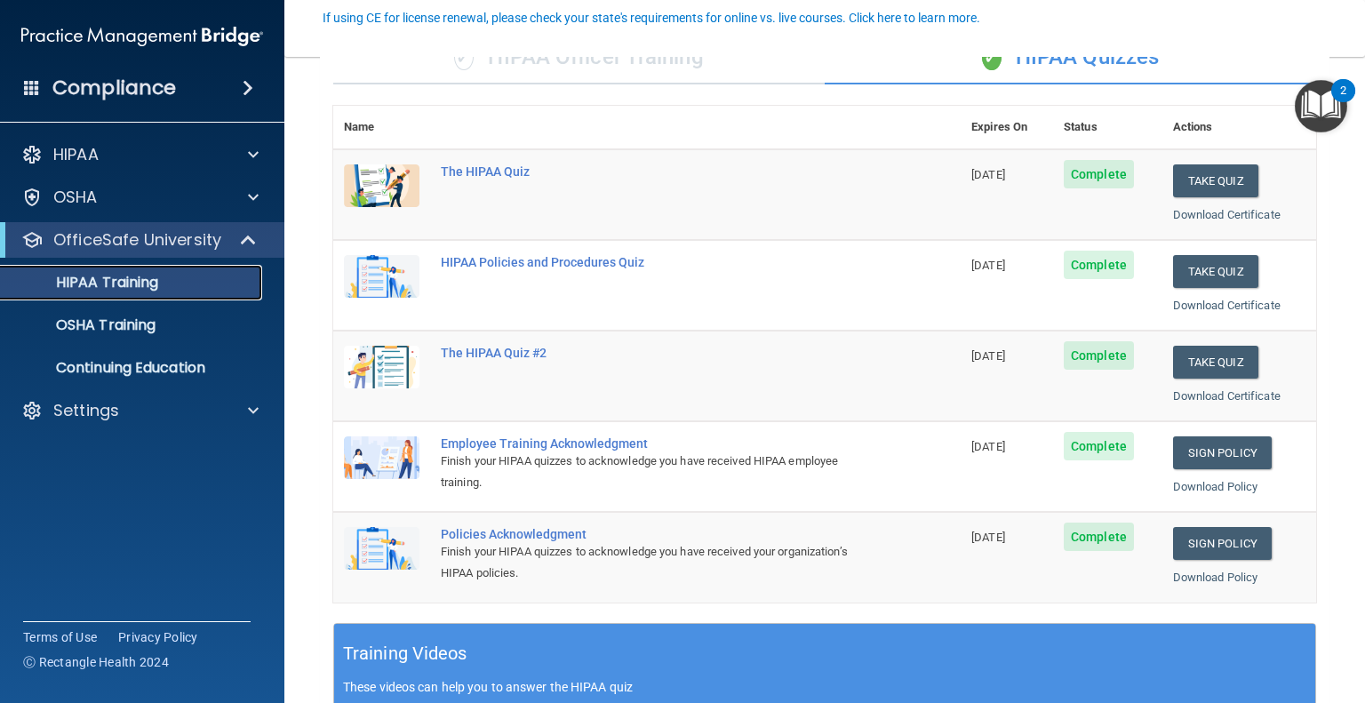
scroll to position [163, 0]
click at [1213, 451] on link "Sign Policy" at bounding box center [1222, 452] width 99 height 33
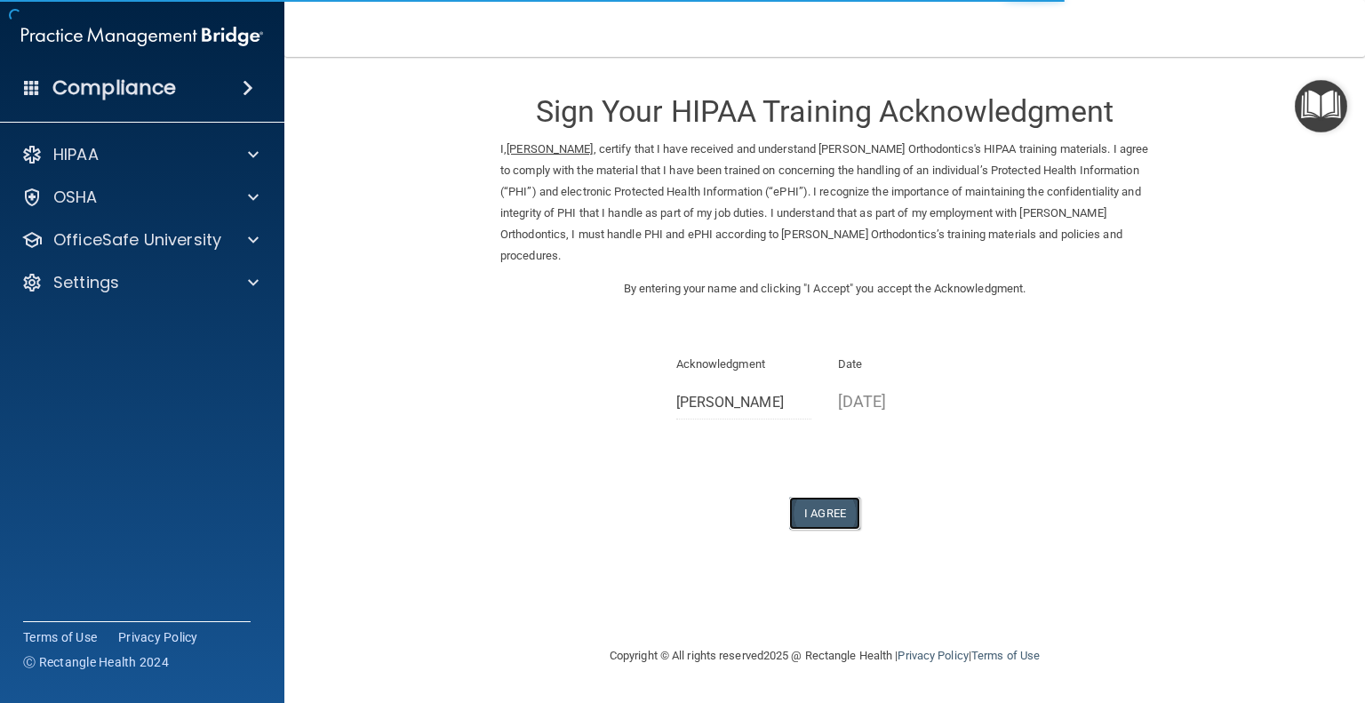
click at [832, 516] on button "I Agree" at bounding box center [824, 513] width 71 height 33
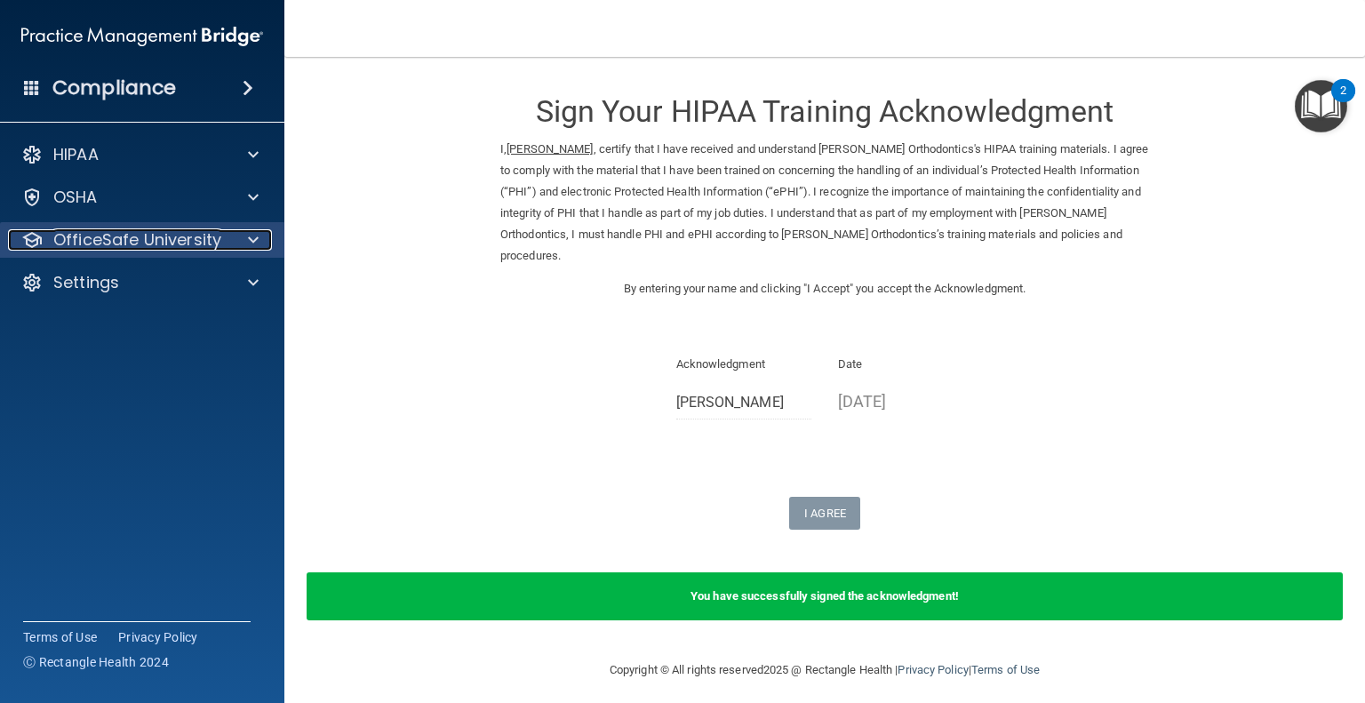
click at [153, 243] on p "OfficeSafe University" at bounding box center [137, 239] width 168 height 21
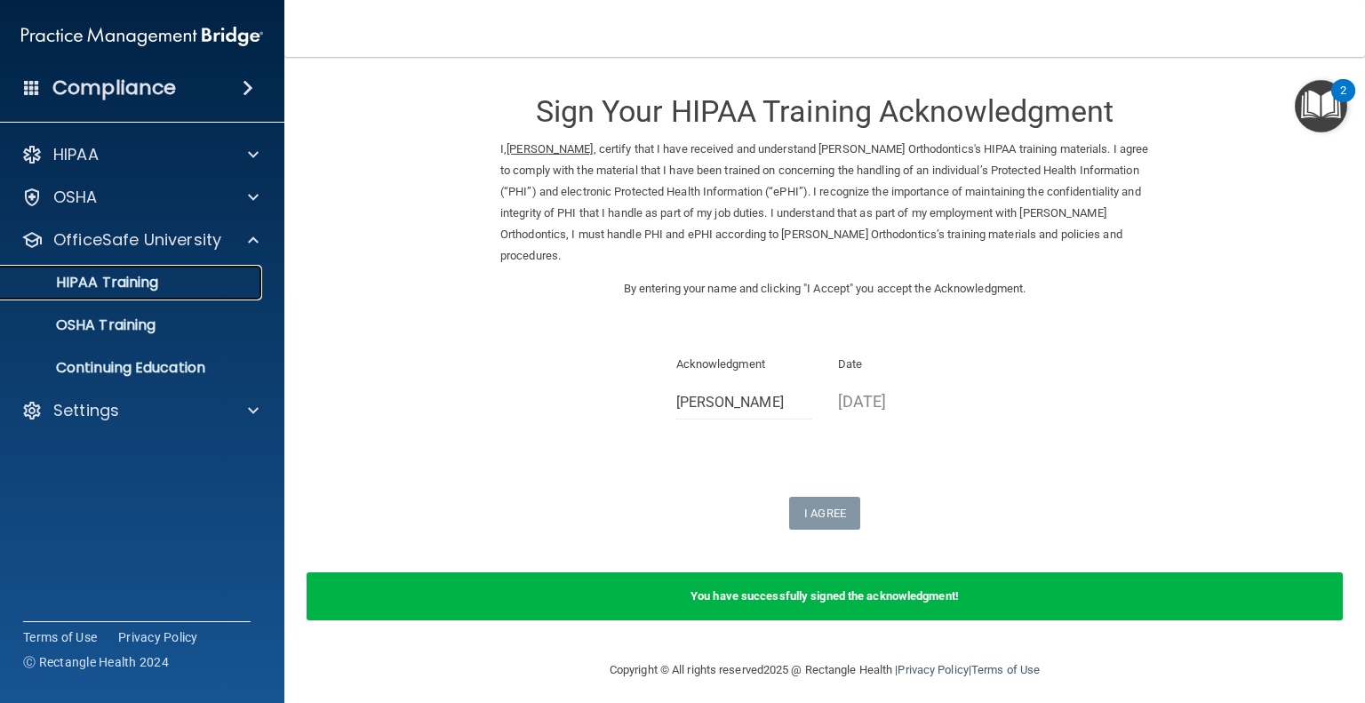
click at [131, 284] on p "HIPAA Training" at bounding box center [85, 283] width 147 height 18
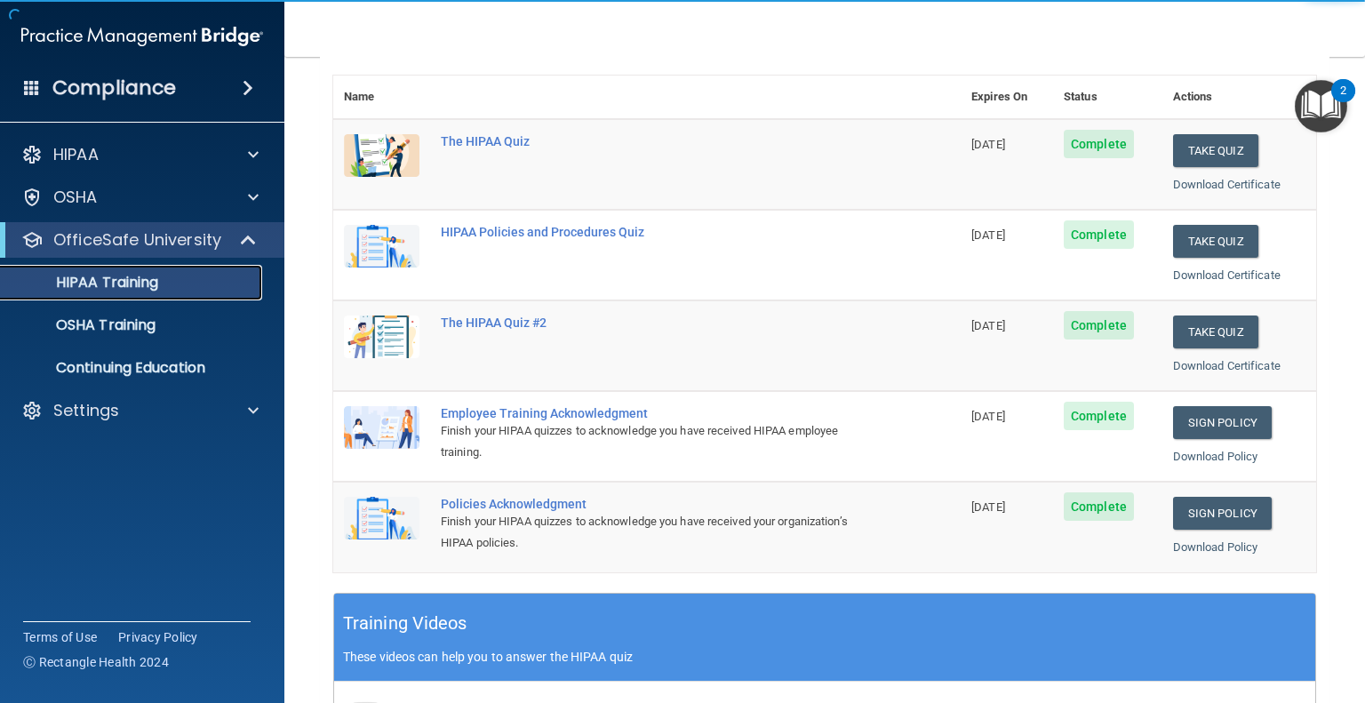
scroll to position [231, 0]
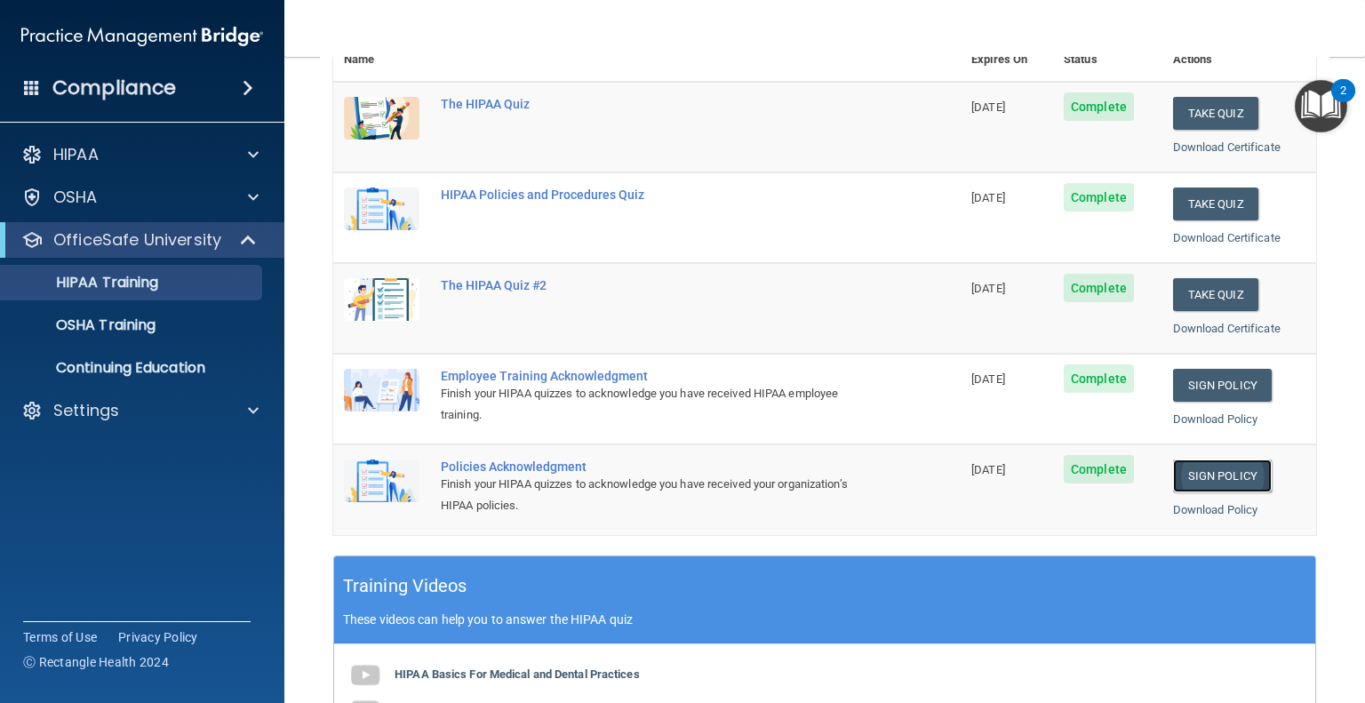
click at [1199, 472] on link "Sign Policy" at bounding box center [1222, 475] width 99 height 33
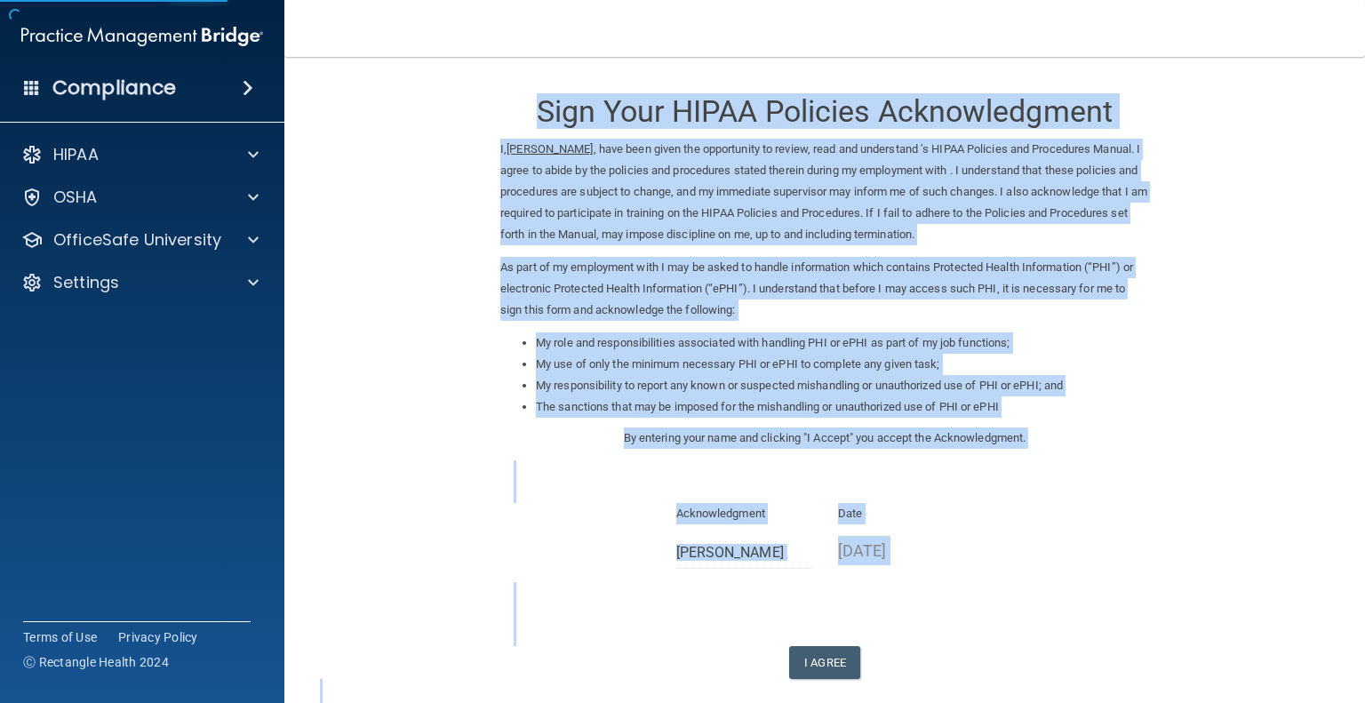
click at [522, 402] on body "Compliance HIPAA Documents and Policies Report an Incident Business Associates …" at bounding box center [682, 351] width 1365 height 703
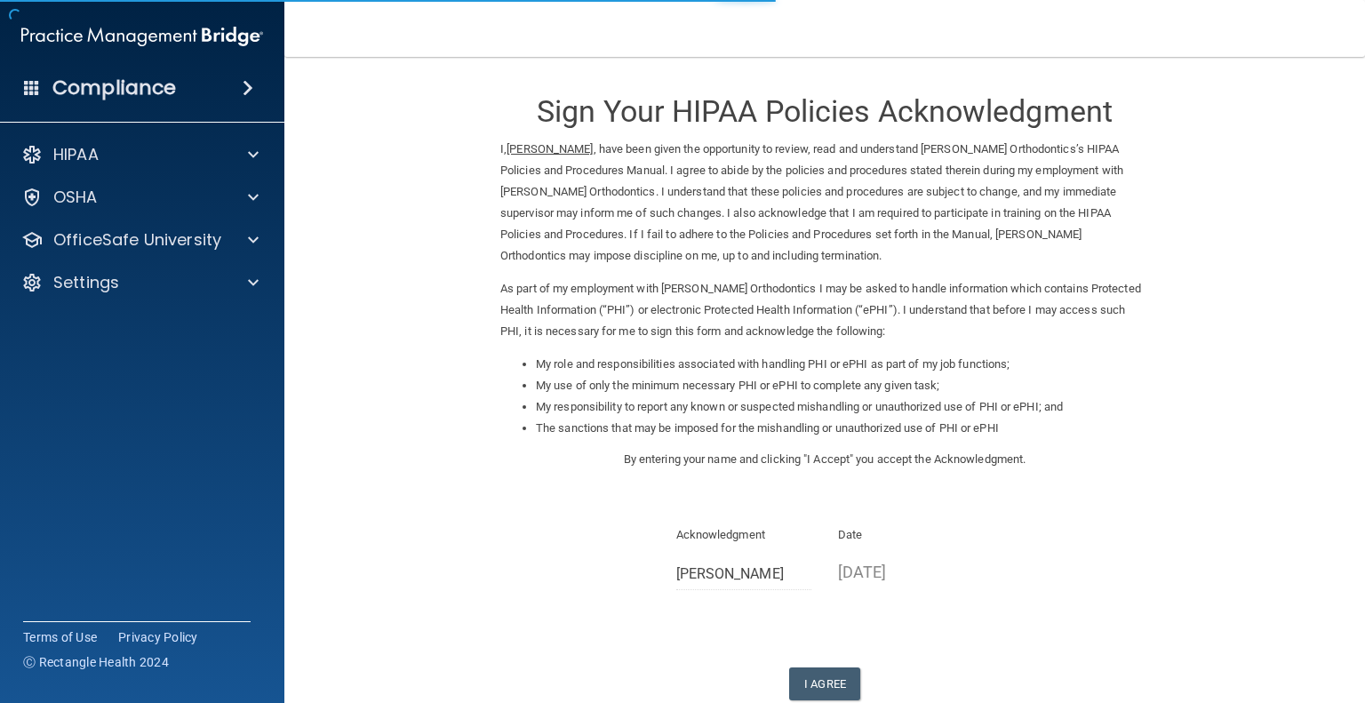
click at [1084, 578] on div "Acknowledgment Nicole Kangas Date 09/30/2025" at bounding box center [824, 563] width 649 height 79
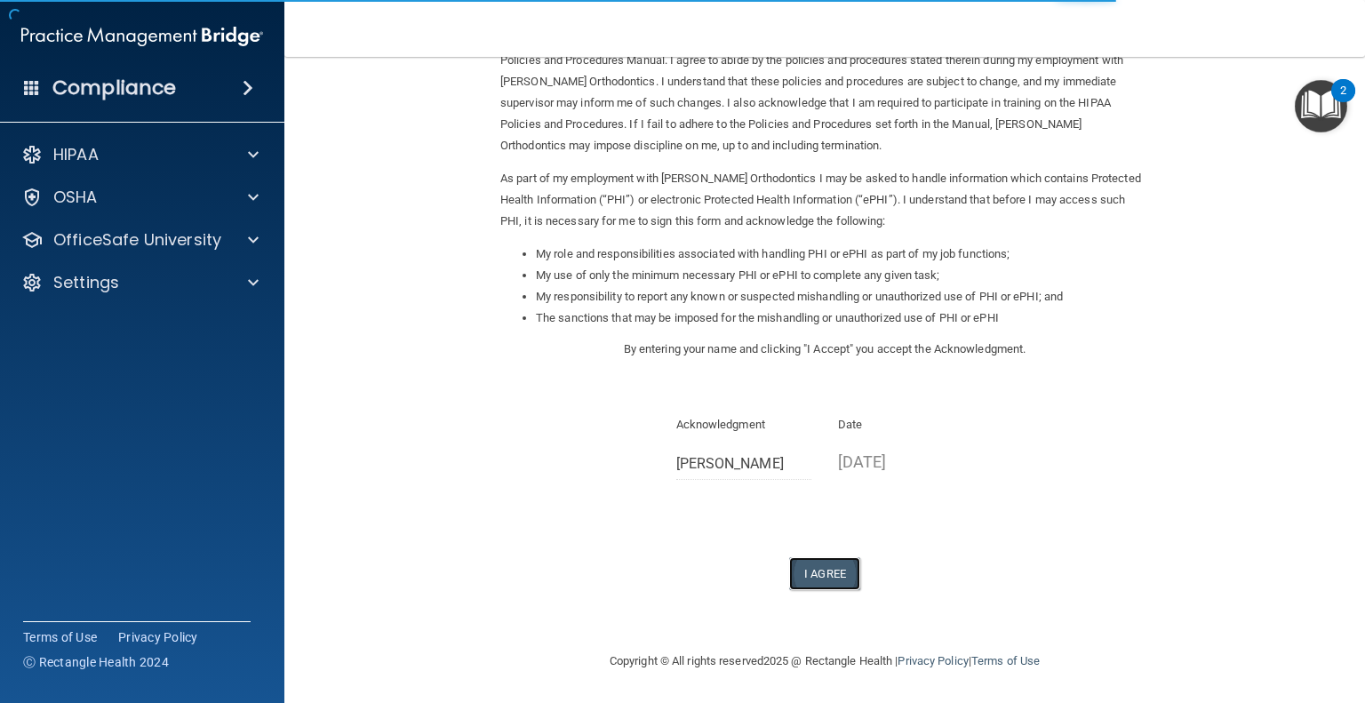
click at [793, 585] on button "I Agree" at bounding box center [824, 573] width 71 height 33
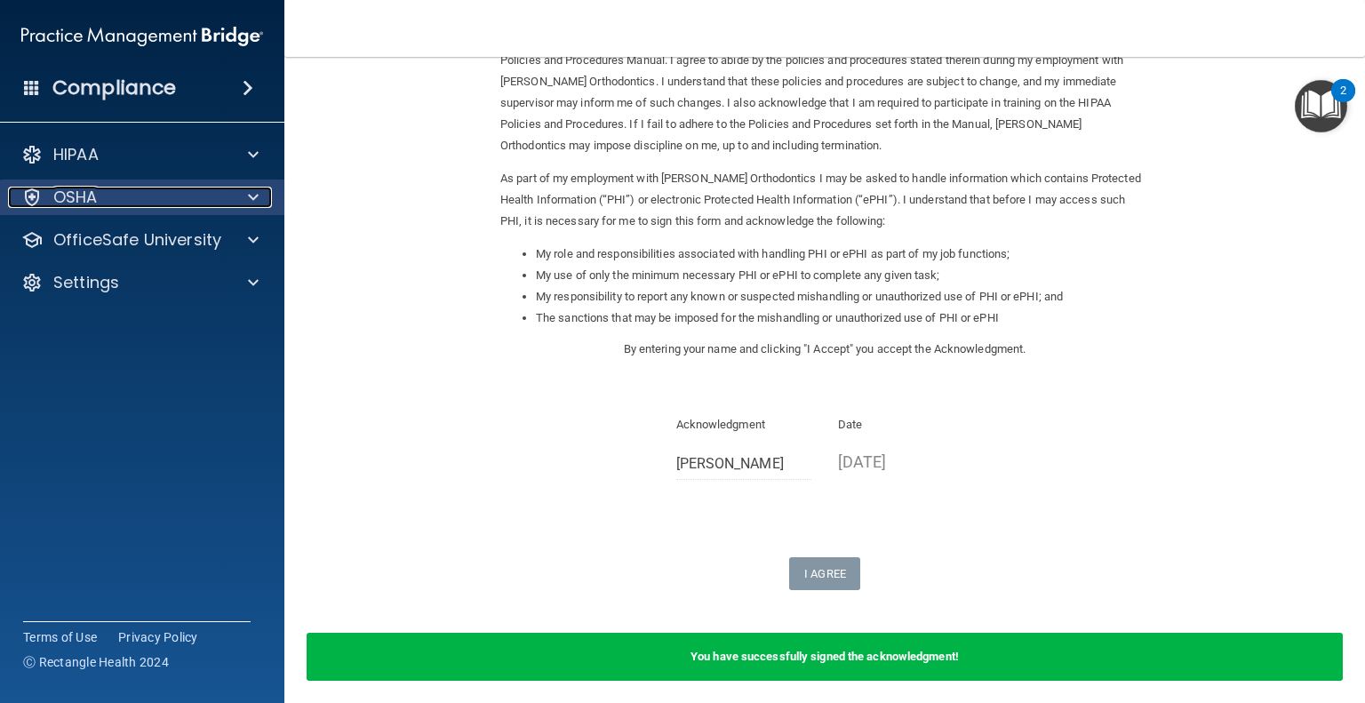
click at [92, 200] on p "OSHA" at bounding box center [75, 197] width 44 height 21
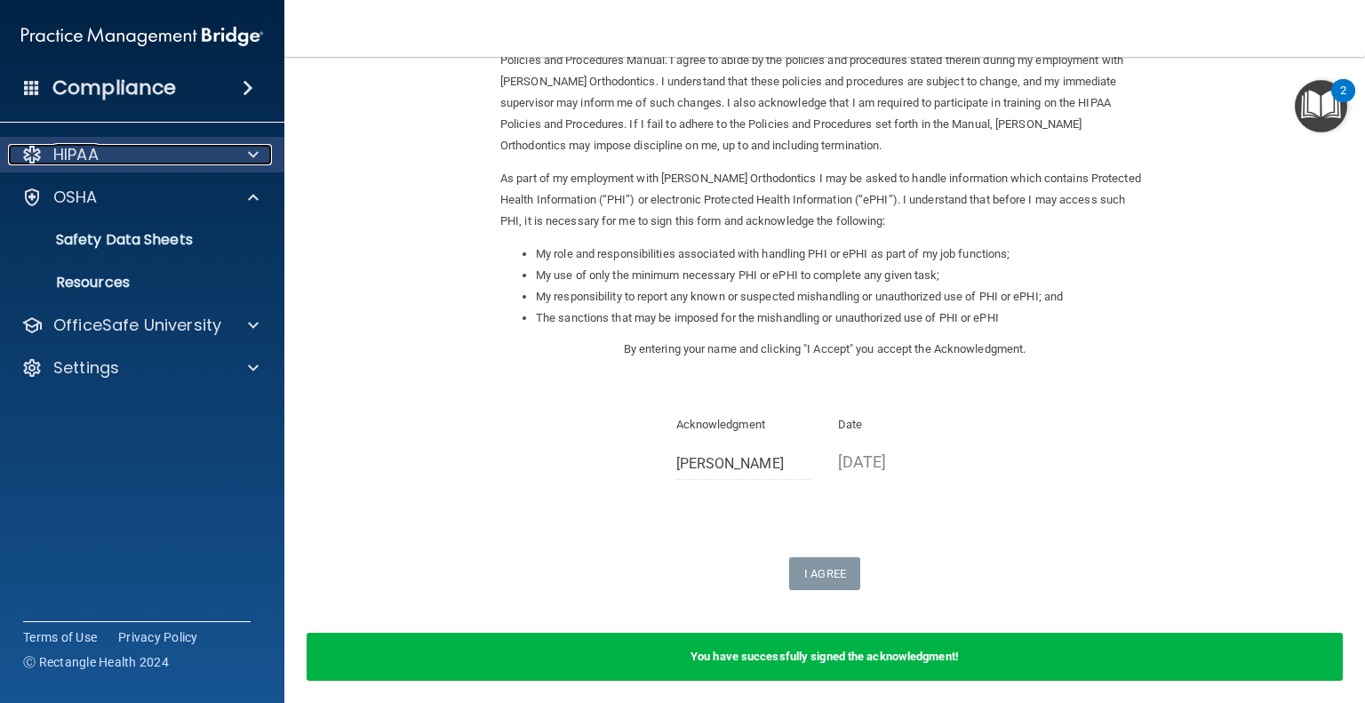
click at [103, 147] on div "HIPAA" at bounding box center [118, 154] width 220 height 21
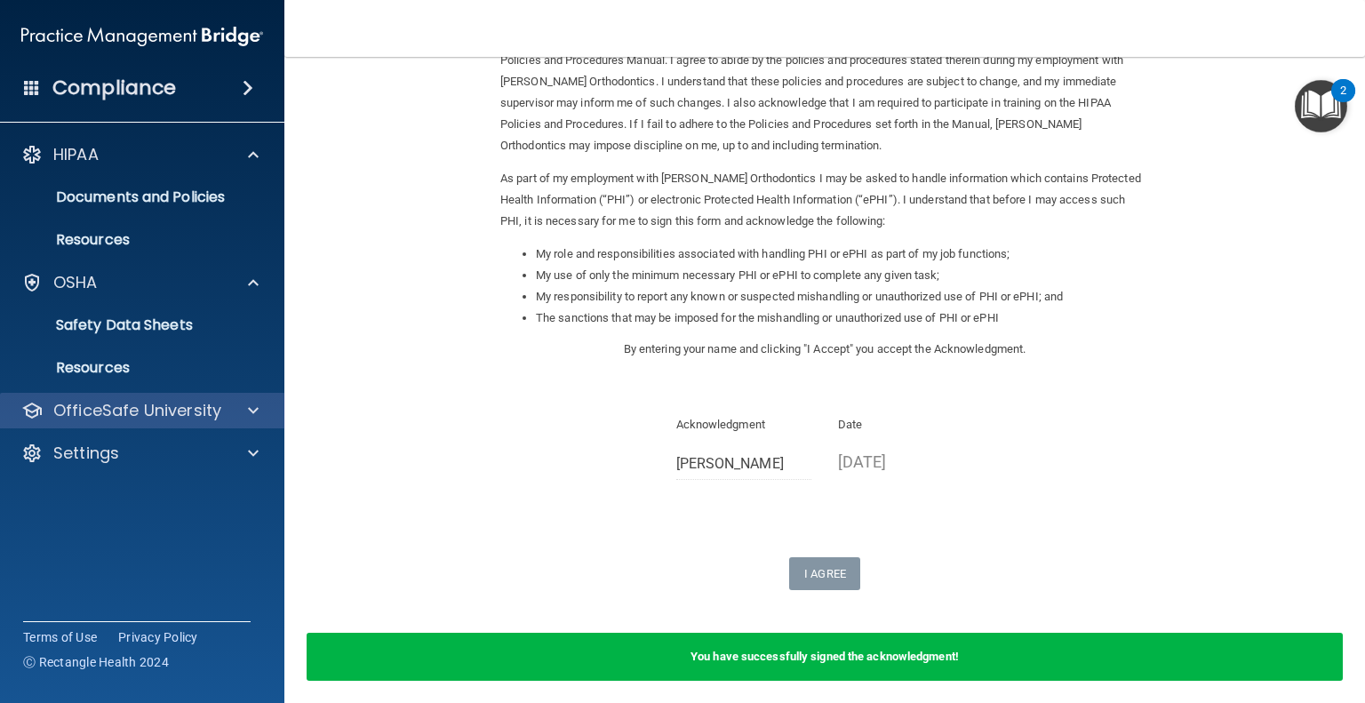
click at [124, 425] on div "OfficeSafe University" at bounding box center [142, 411] width 285 height 36
click at [125, 422] on div "OfficeSafe University" at bounding box center [142, 411] width 285 height 36
click at [184, 408] on p "OfficeSafe University" at bounding box center [137, 410] width 168 height 21
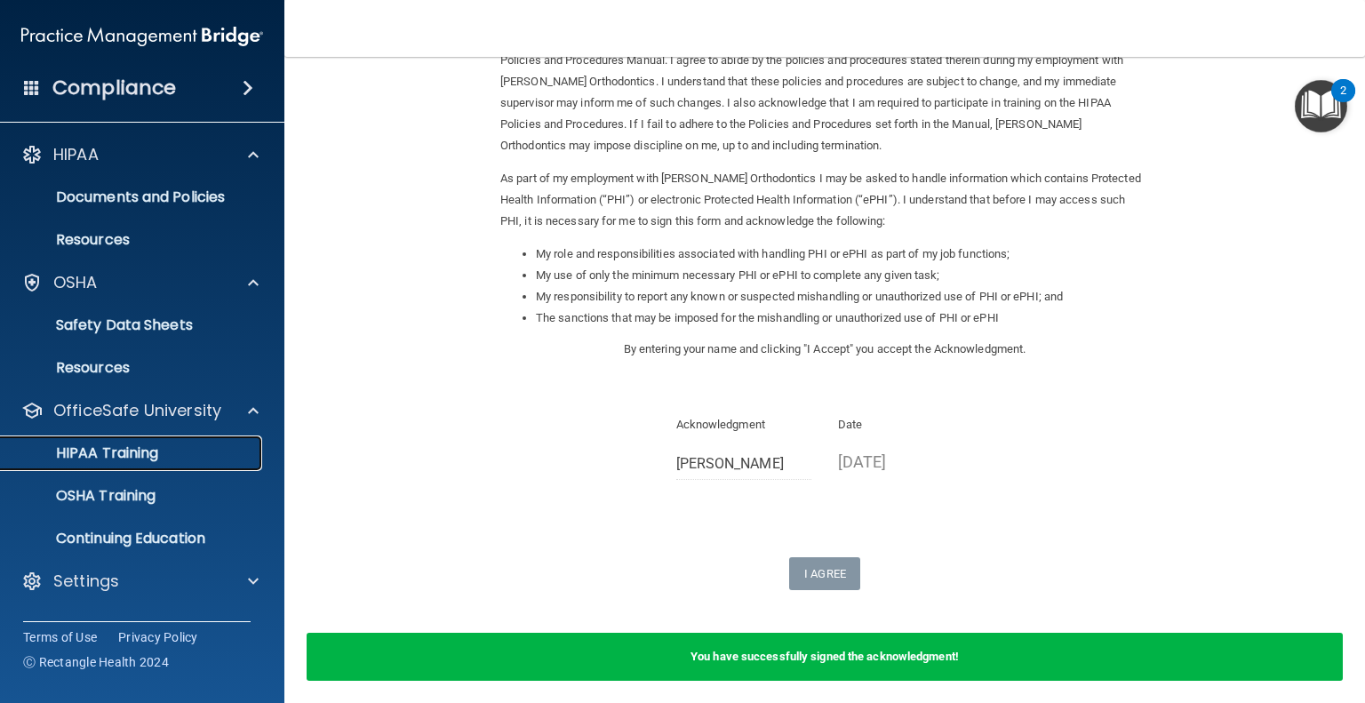
click at [156, 447] on p "HIPAA Training" at bounding box center [85, 453] width 147 height 18
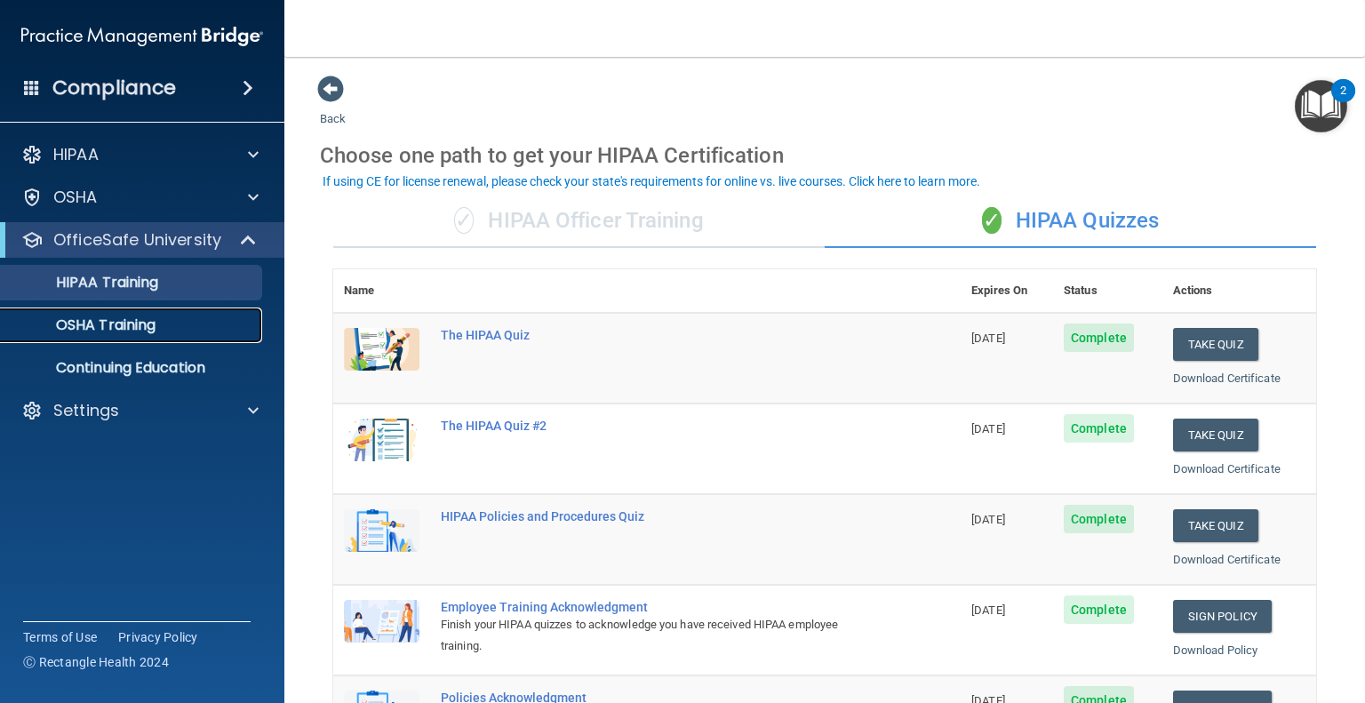
click at [139, 321] on p "OSHA Training" at bounding box center [84, 325] width 144 height 18
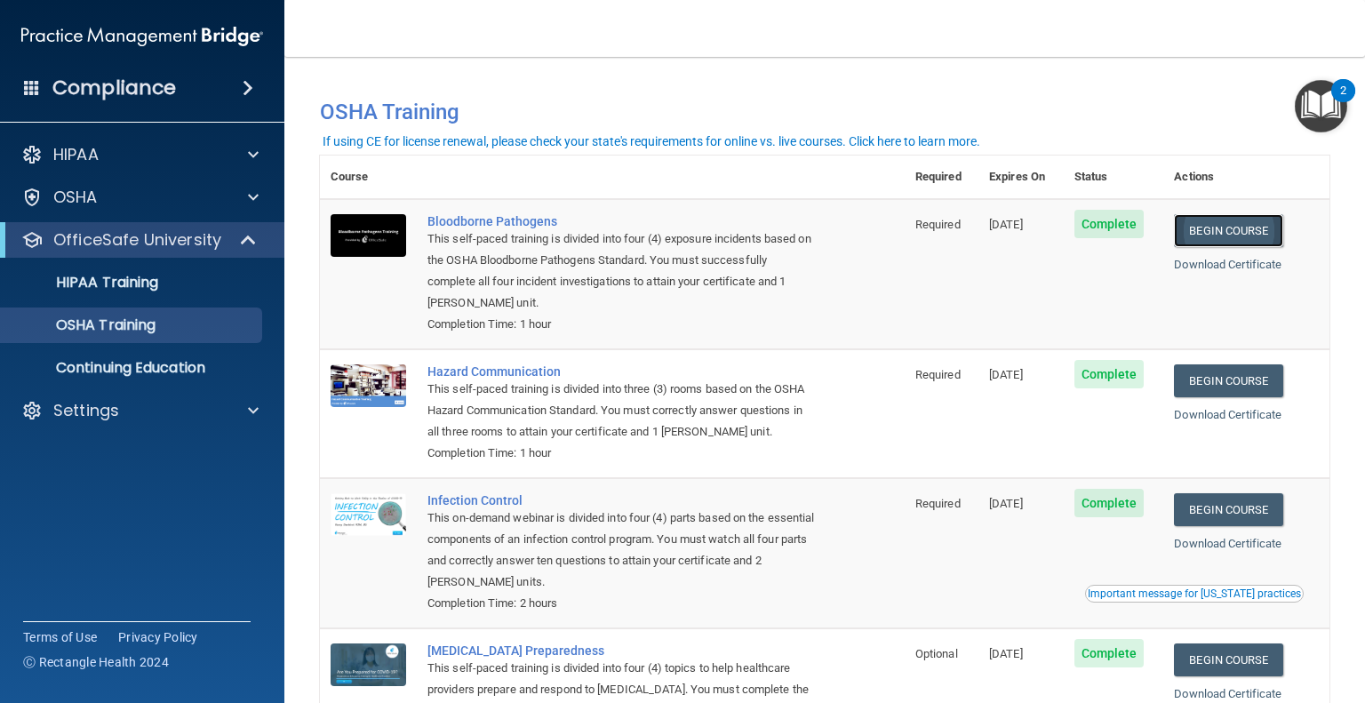
click at [1222, 234] on link "Begin Course" at bounding box center [1228, 230] width 108 height 33
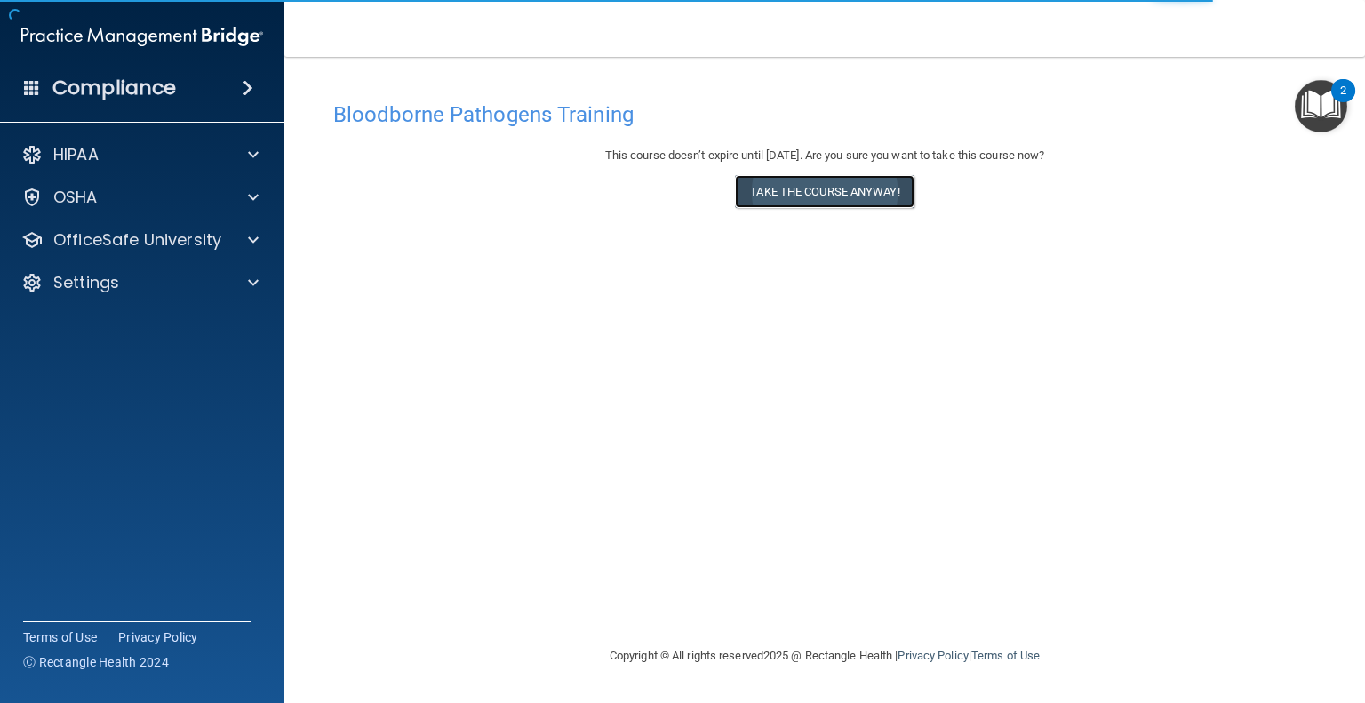
click at [849, 185] on button "Take the course anyway!" at bounding box center [824, 191] width 179 height 33
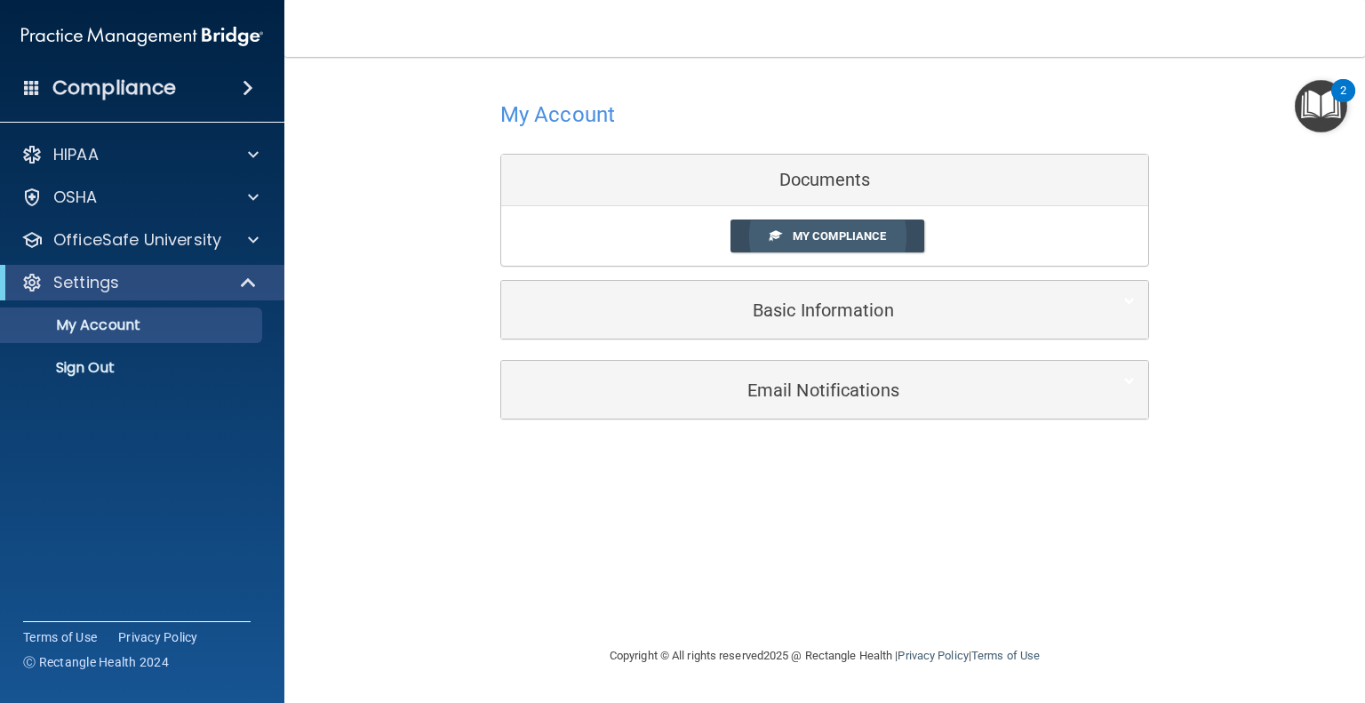
click at [811, 235] on span "My Compliance" at bounding box center [839, 235] width 93 height 13
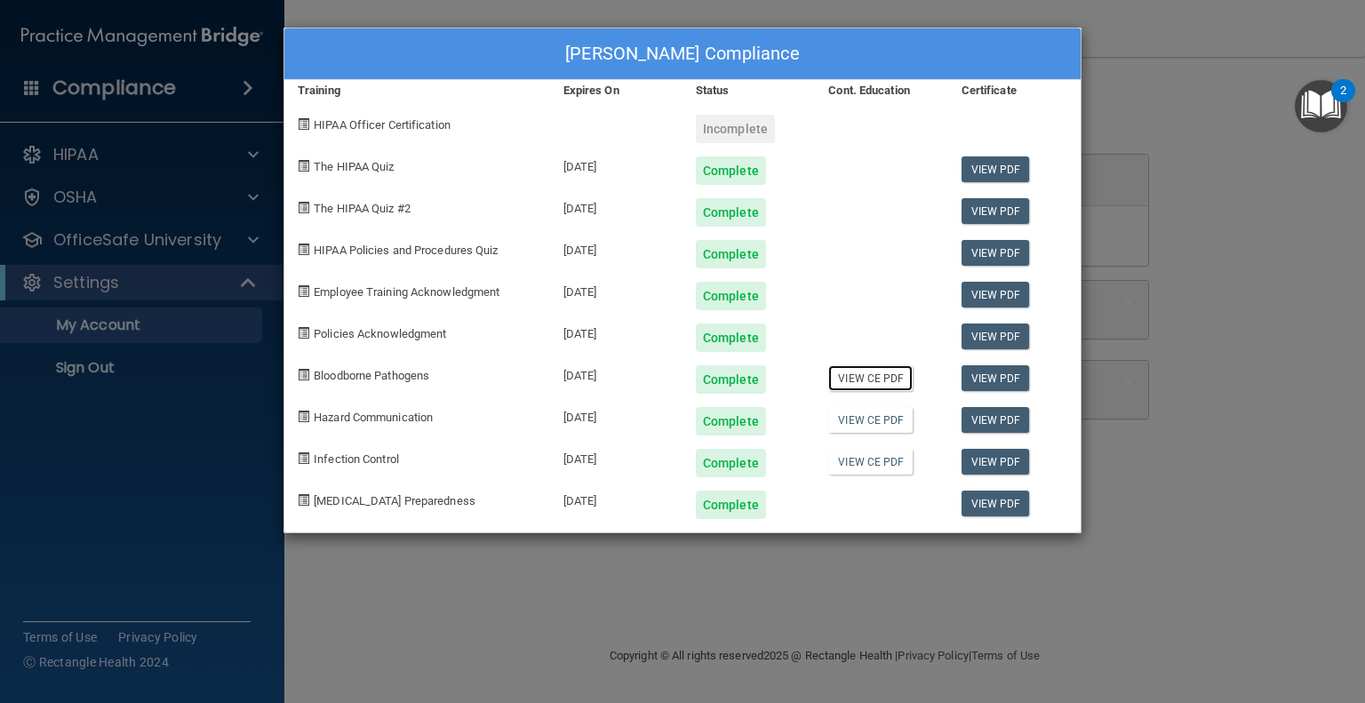
click at [877, 378] on link "View CE PDF" at bounding box center [870, 378] width 84 height 26
click at [1215, 429] on div "Nicole Kangas's Compliance Training Expires On Status Cont. Education Certifica…" at bounding box center [682, 351] width 1365 height 703
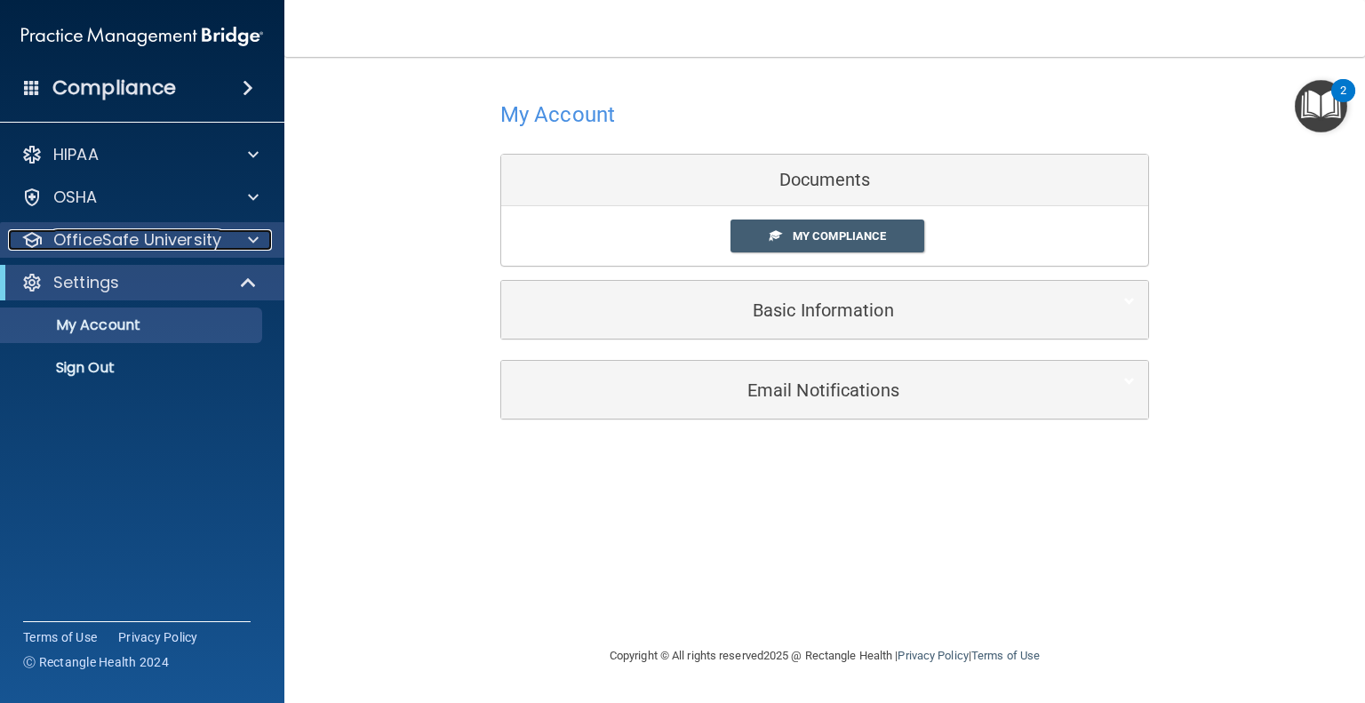
click at [153, 251] on p "OfficeSafe University" at bounding box center [137, 239] width 168 height 21
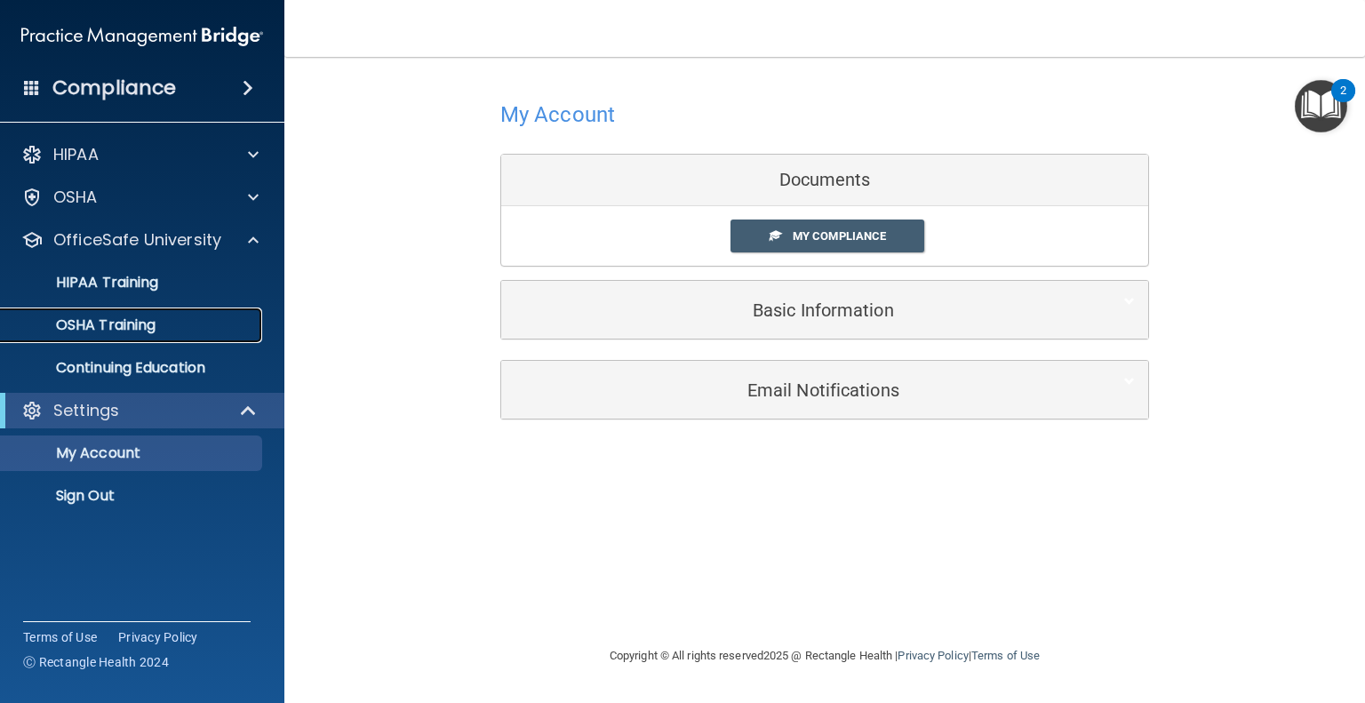
click at [134, 328] on p "OSHA Training" at bounding box center [84, 325] width 144 height 18
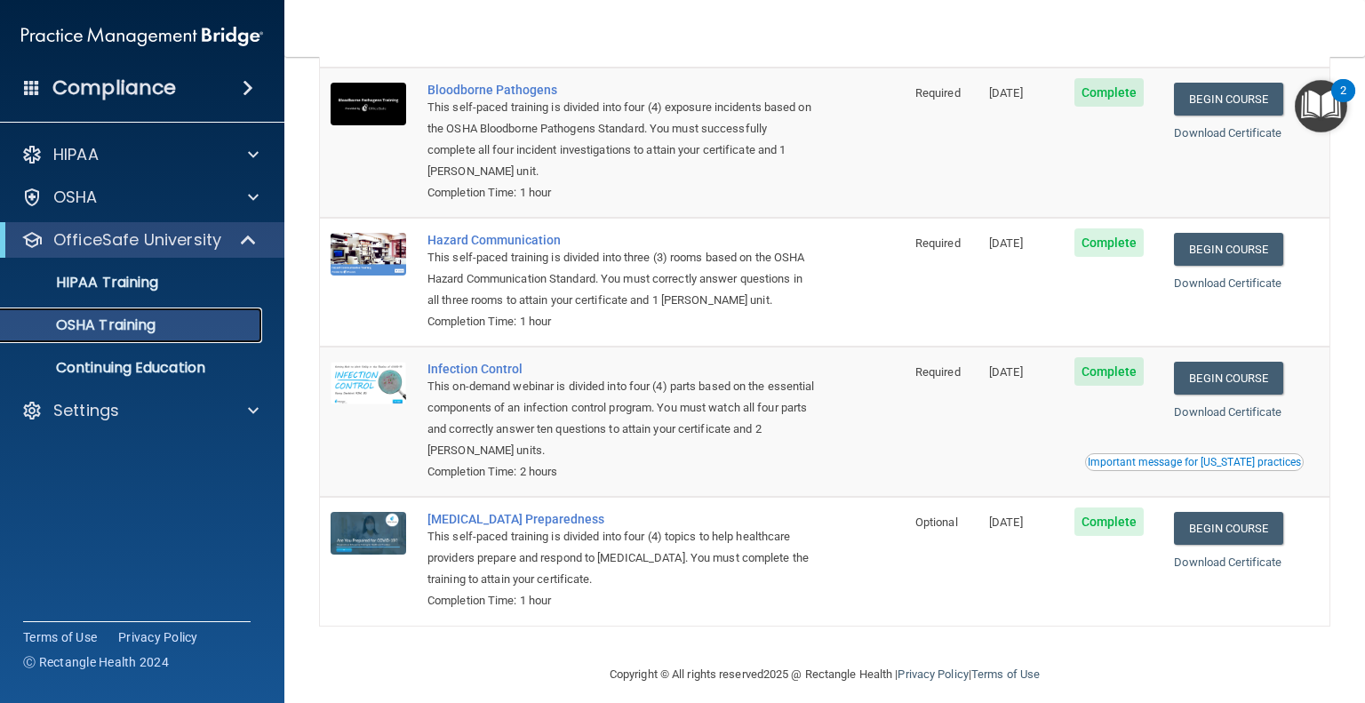
scroll to position [131, 0]
click at [1253, 243] on link "Begin Course" at bounding box center [1228, 249] width 108 height 33
click at [1233, 377] on link "Begin Course" at bounding box center [1228, 378] width 108 height 33
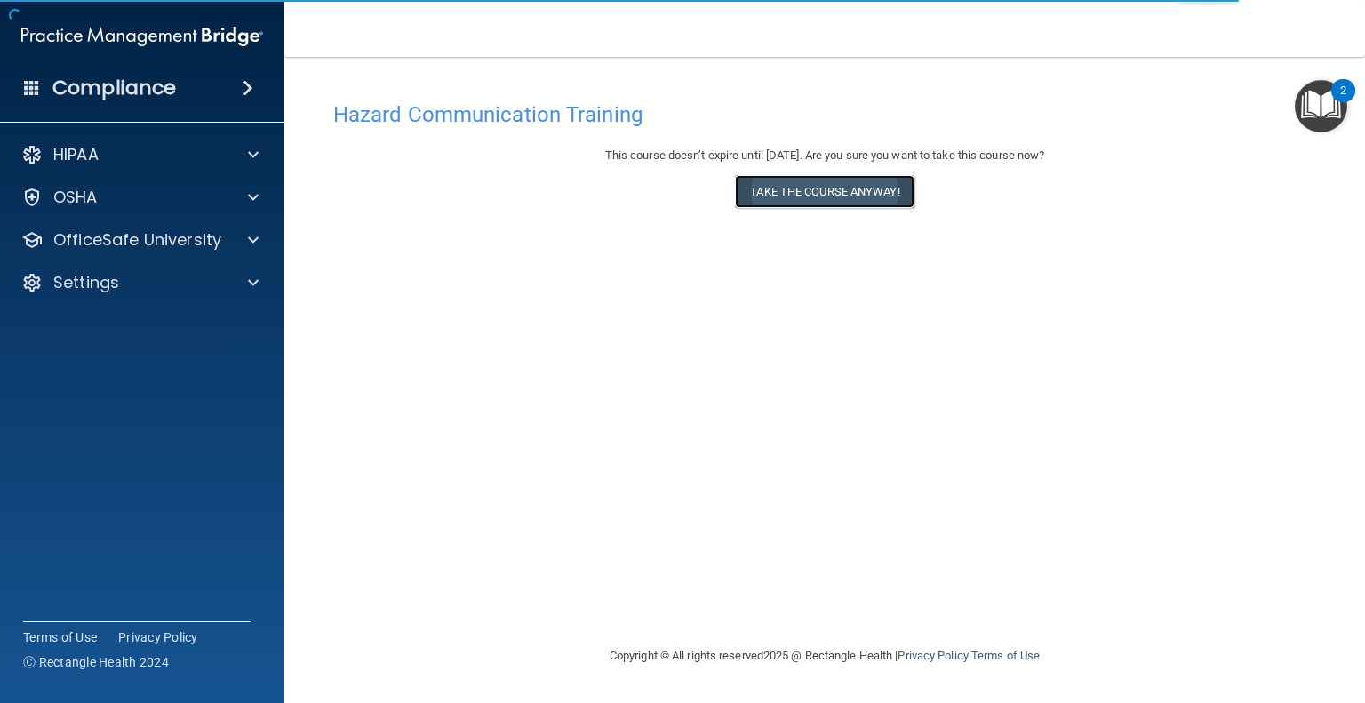
drag, startPoint x: 883, startPoint y: 192, endPoint x: 846, endPoint y: 198, distance: 37.8
click at [846, 198] on button "Take the course anyway!" at bounding box center [824, 191] width 179 height 33
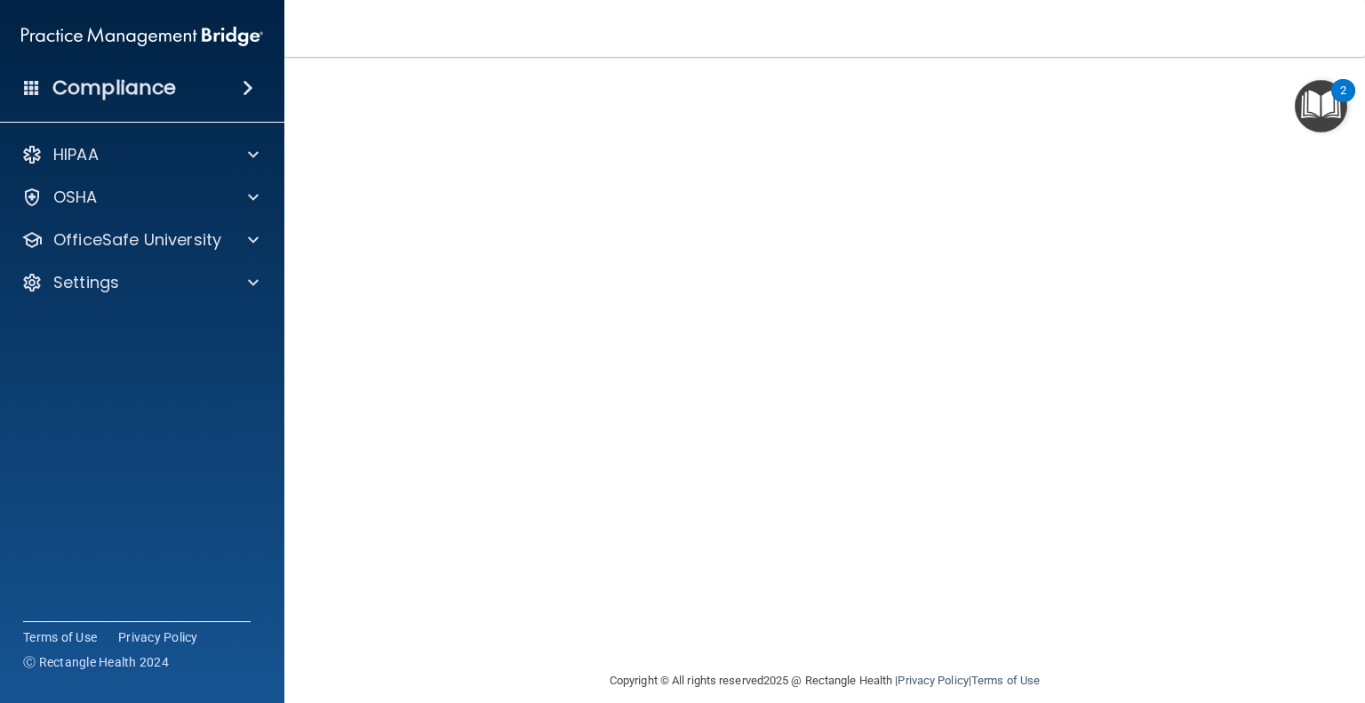
scroll to position [78, 0]
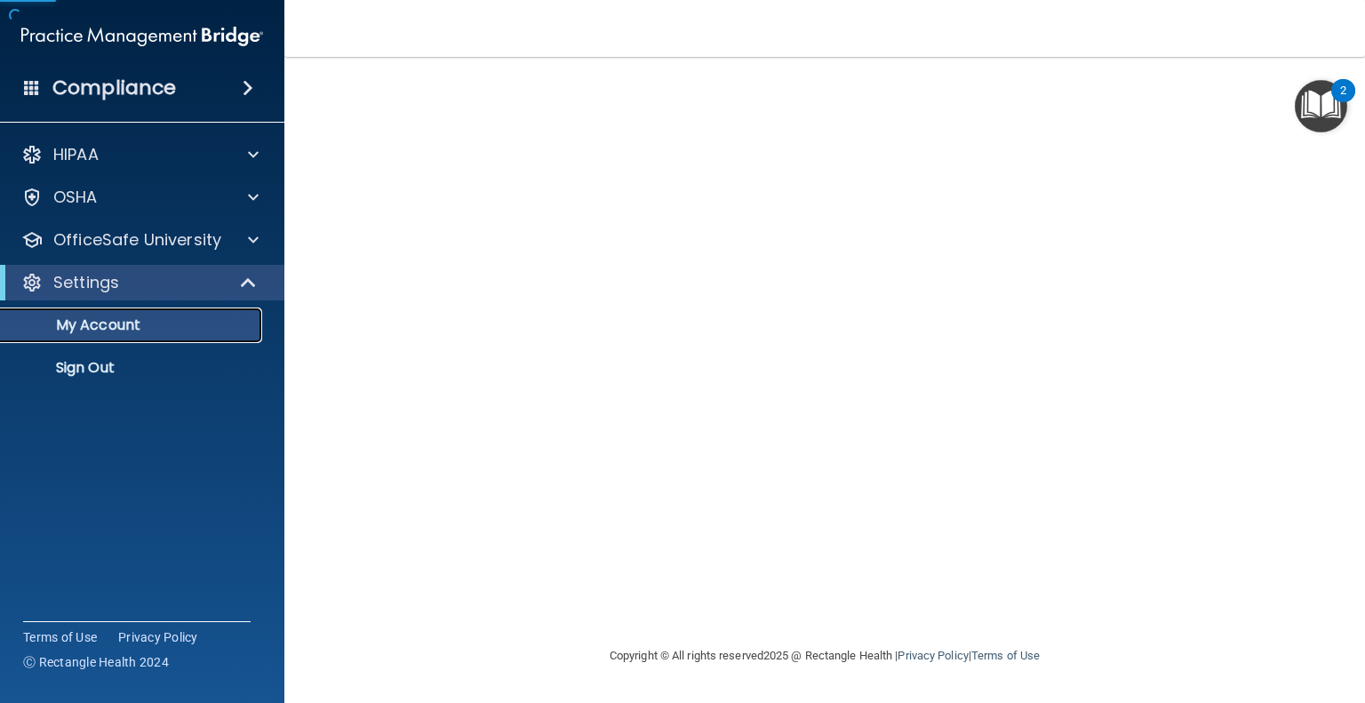
click at [171, 320] on p "My Account" at bounding box center [133, 325] width 243 height 18
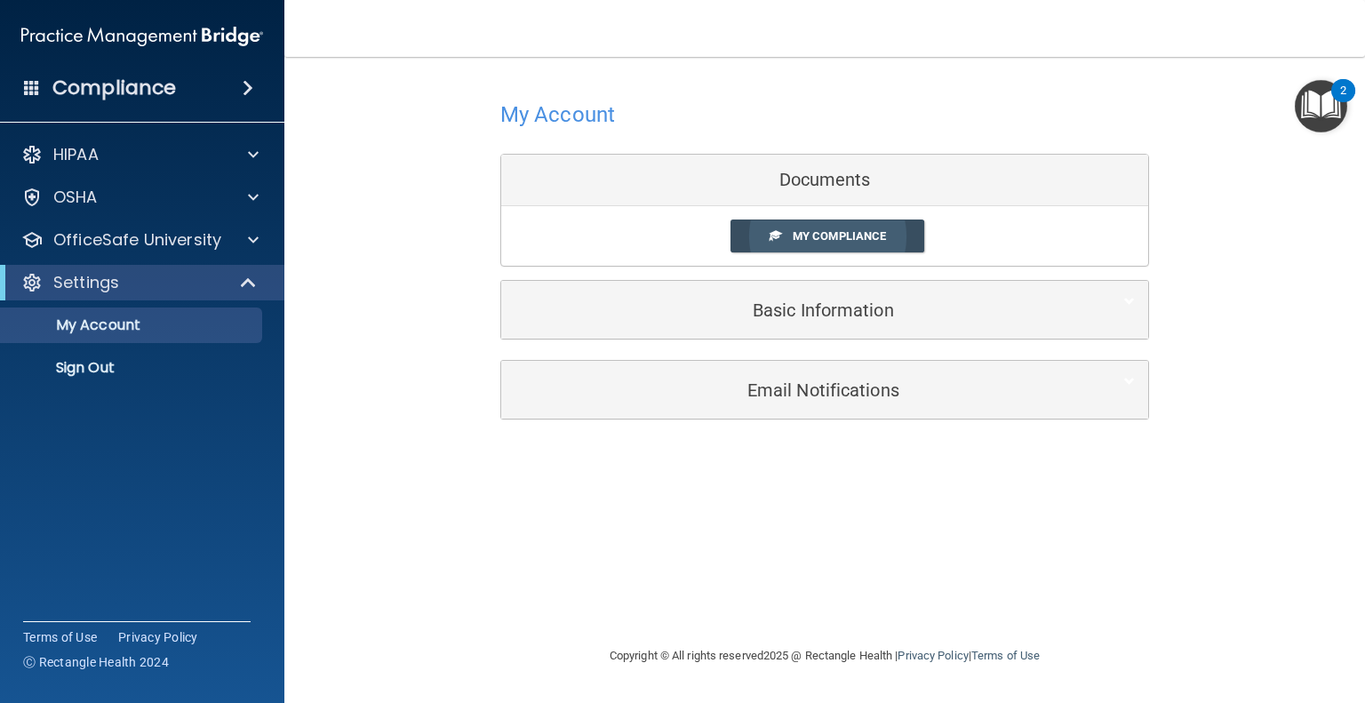
click at [795, 237] on span "My Compliance" at bounding box center [839, 235] width 93 height 13
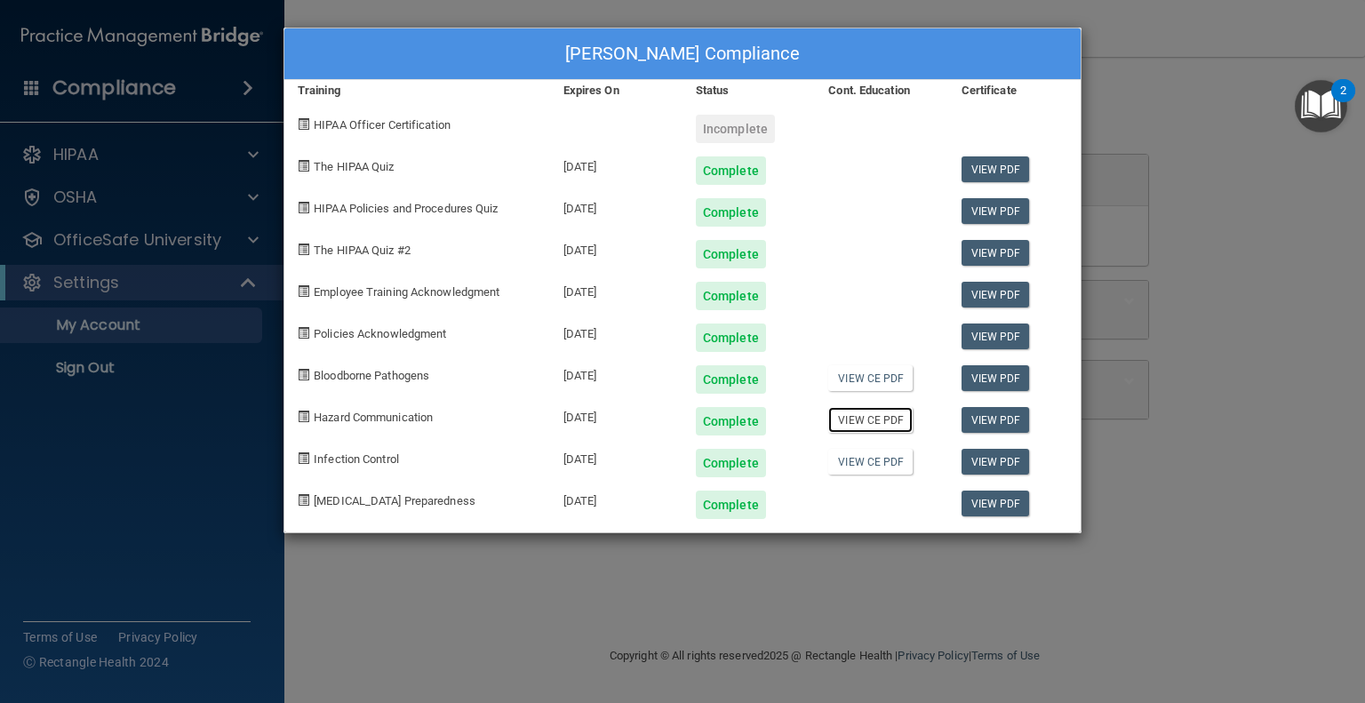
click at [867, 424] on link "View CE PDF" at bounding box center [870, 420] width 84 height 26
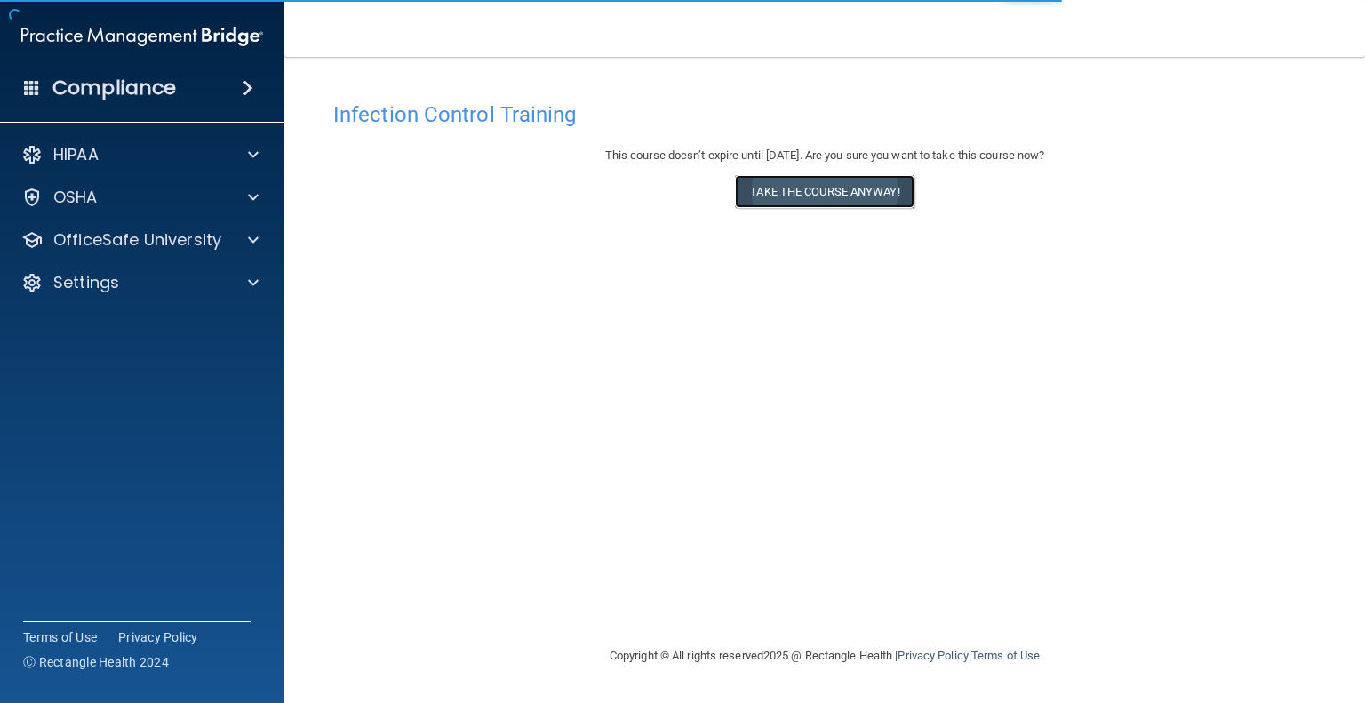
click at [782, 189] on button "Take the course anyway!" at bounding box center [824, 191] width 179 height 33
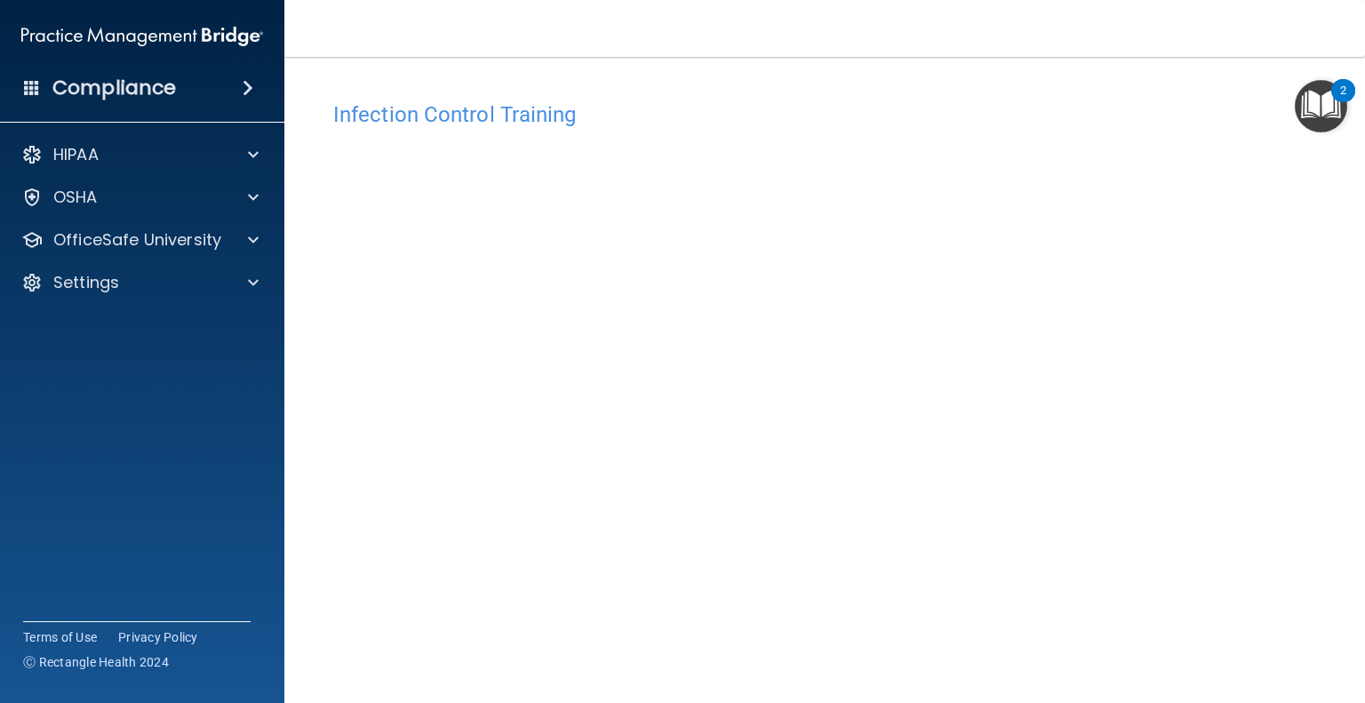
scroll to position [57, 0]
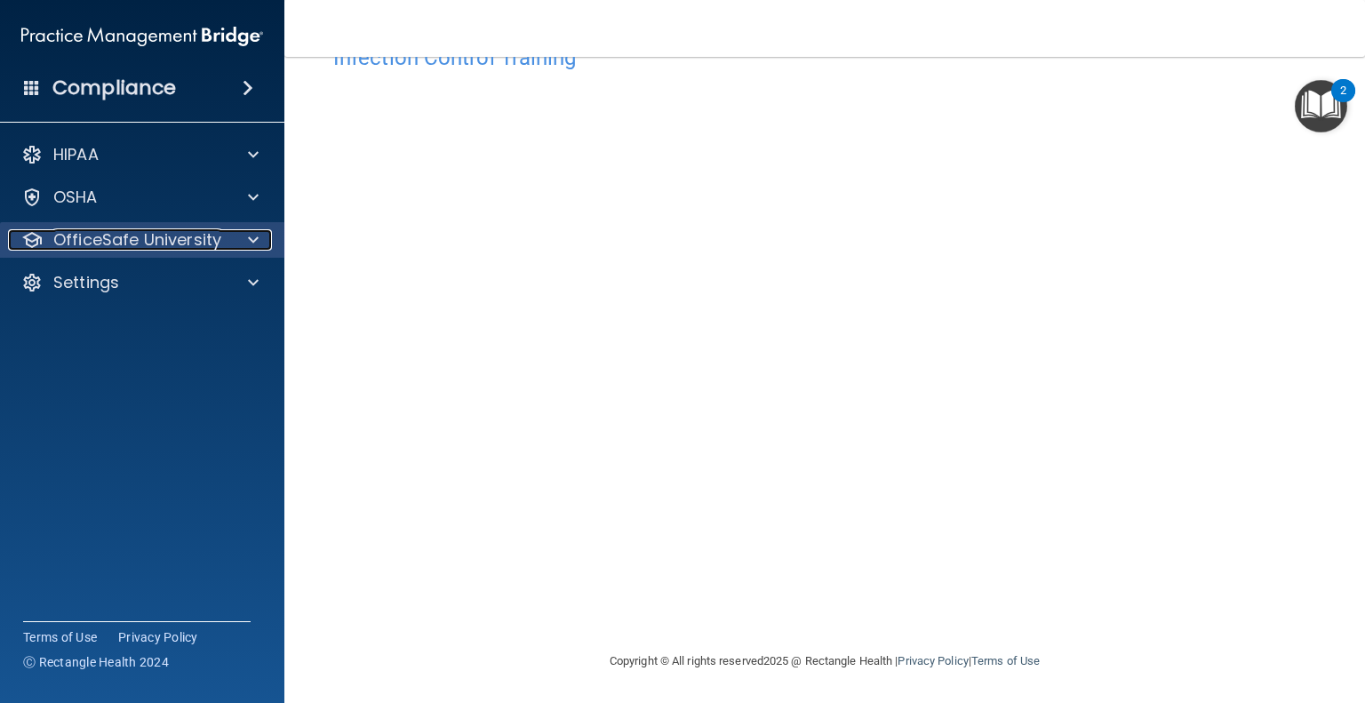
click at [178, 229] on p "OfficeSafe University" at bounding box center [137, 239] width 168 height 21
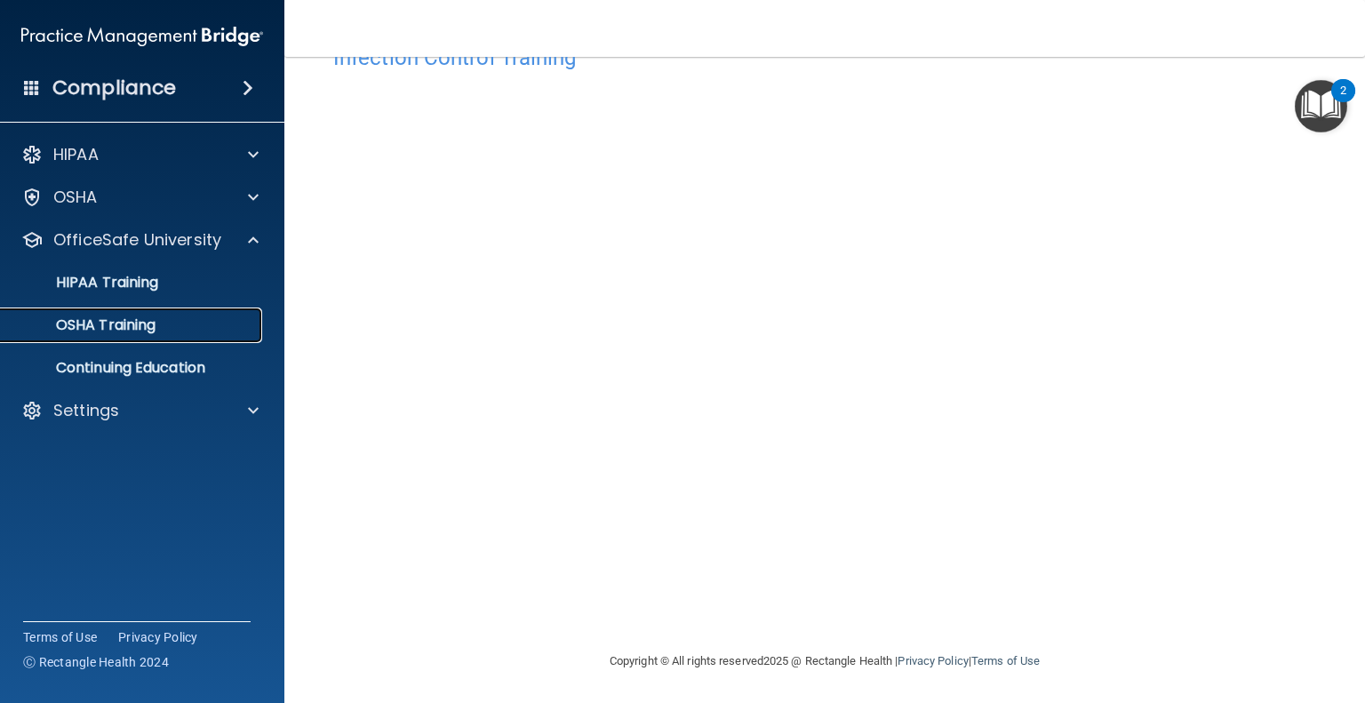
click at [125, 327] on p "OSHA Training" at bounding box center [84, 325] width 144 height 18
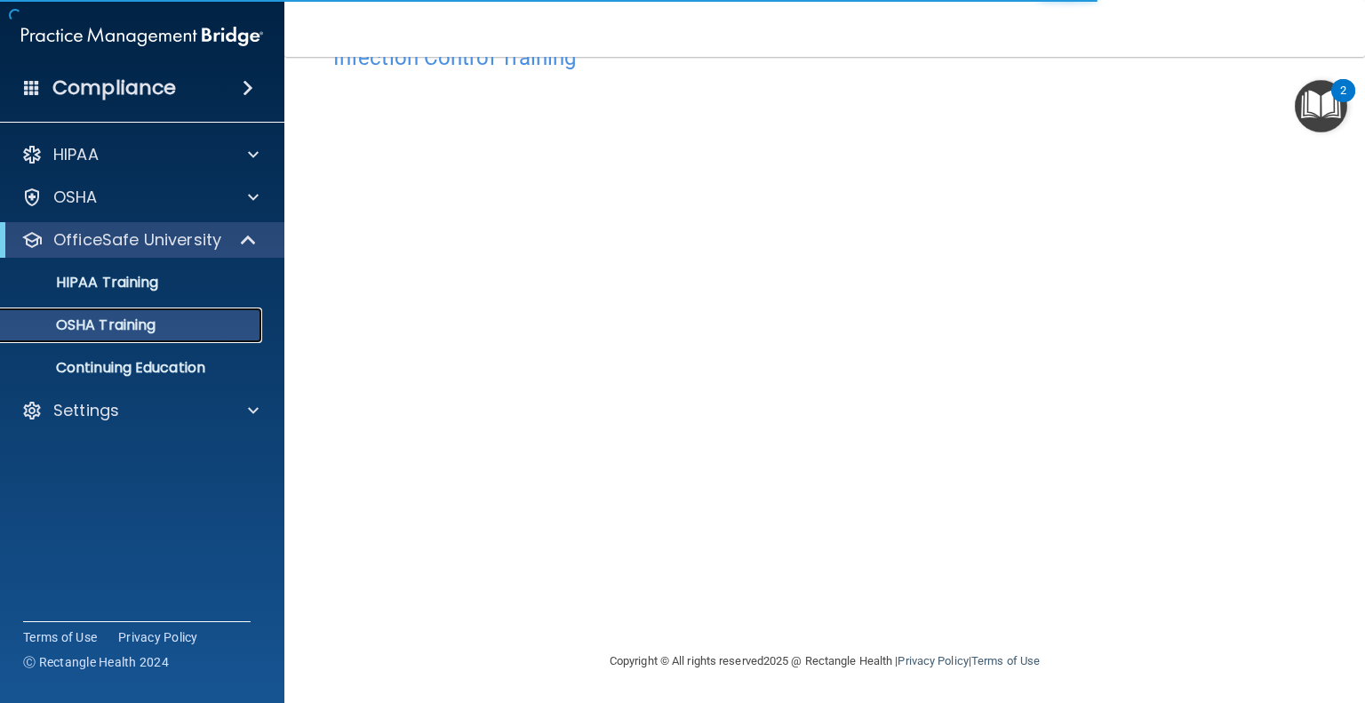
scroll to position [148, 0]
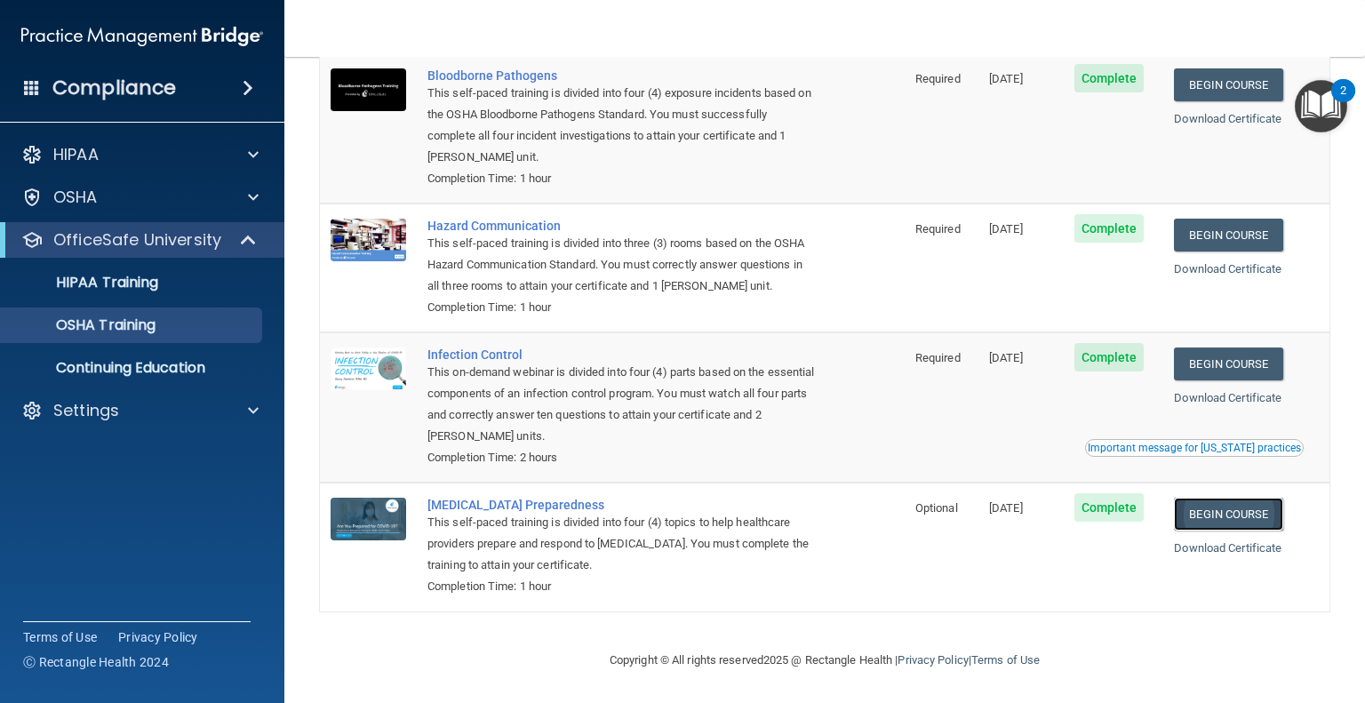
click at [1226, 517] on link "Begin Course" at bounding box center [1228, 514] width 108 height 33
drag, startPoint x: 1230, startPoint y: 540, endPoint x: 1242, endPoint y: 552, distance: 17.0
click at [1242, 552] on link "Download Certificate" at bounding box center [1228, 547] width 108 height 13
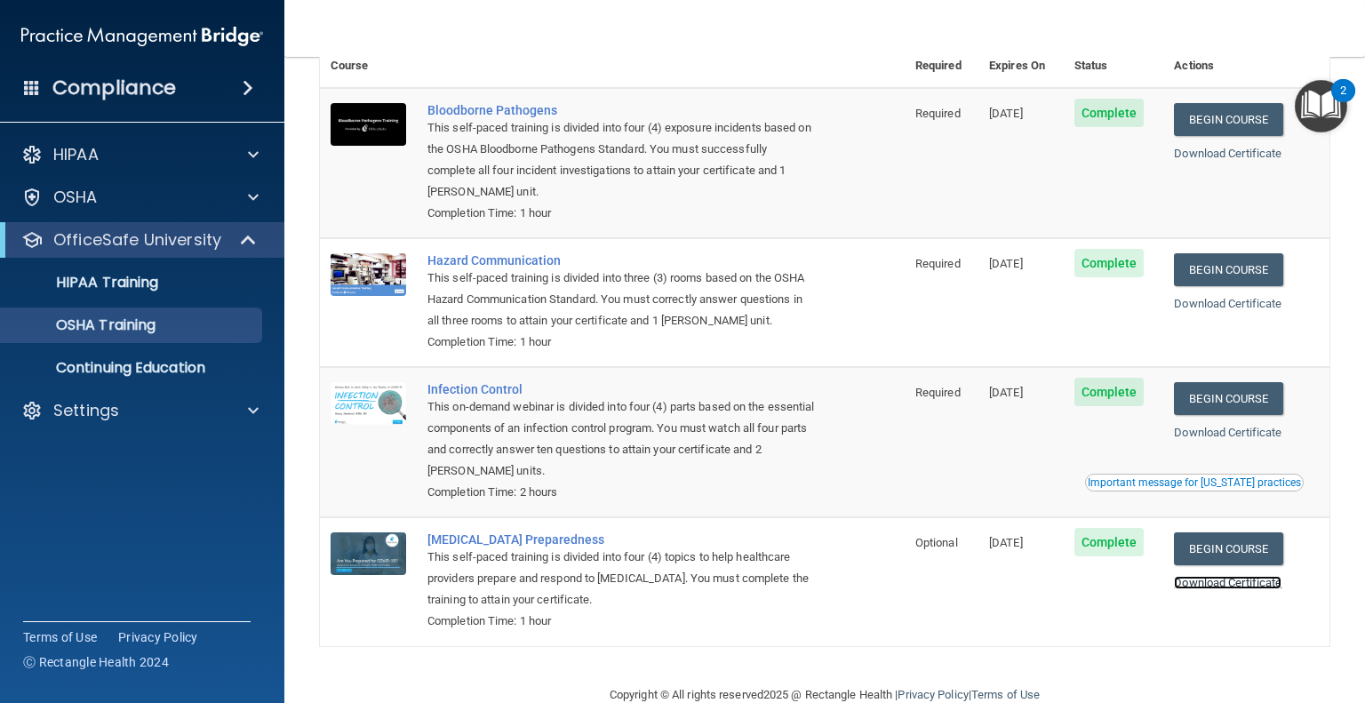
scroll to position [110, 0]
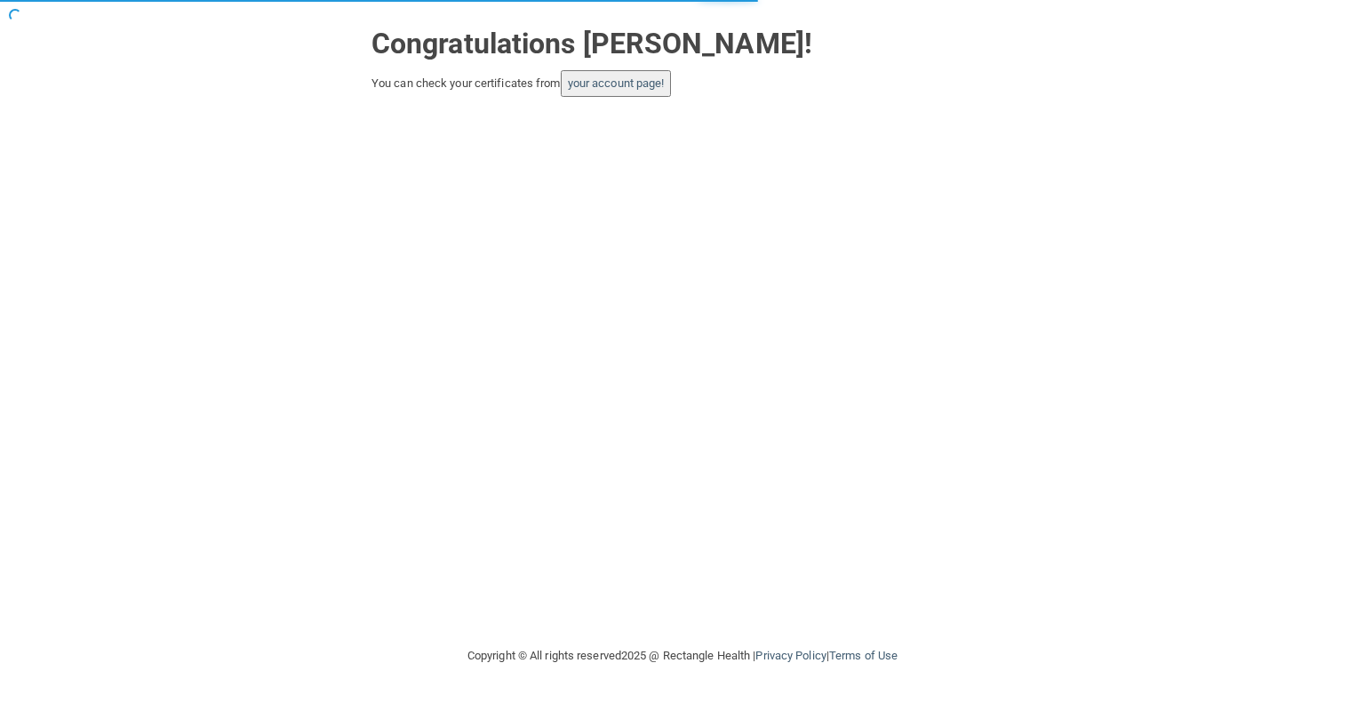
click at [641, 94] on button "your account page!" at bounding box center [616, 83] width 111 height 27
click at [646, 85] on link "your account page!" at bounding box center [616, 82] width 97 height 13
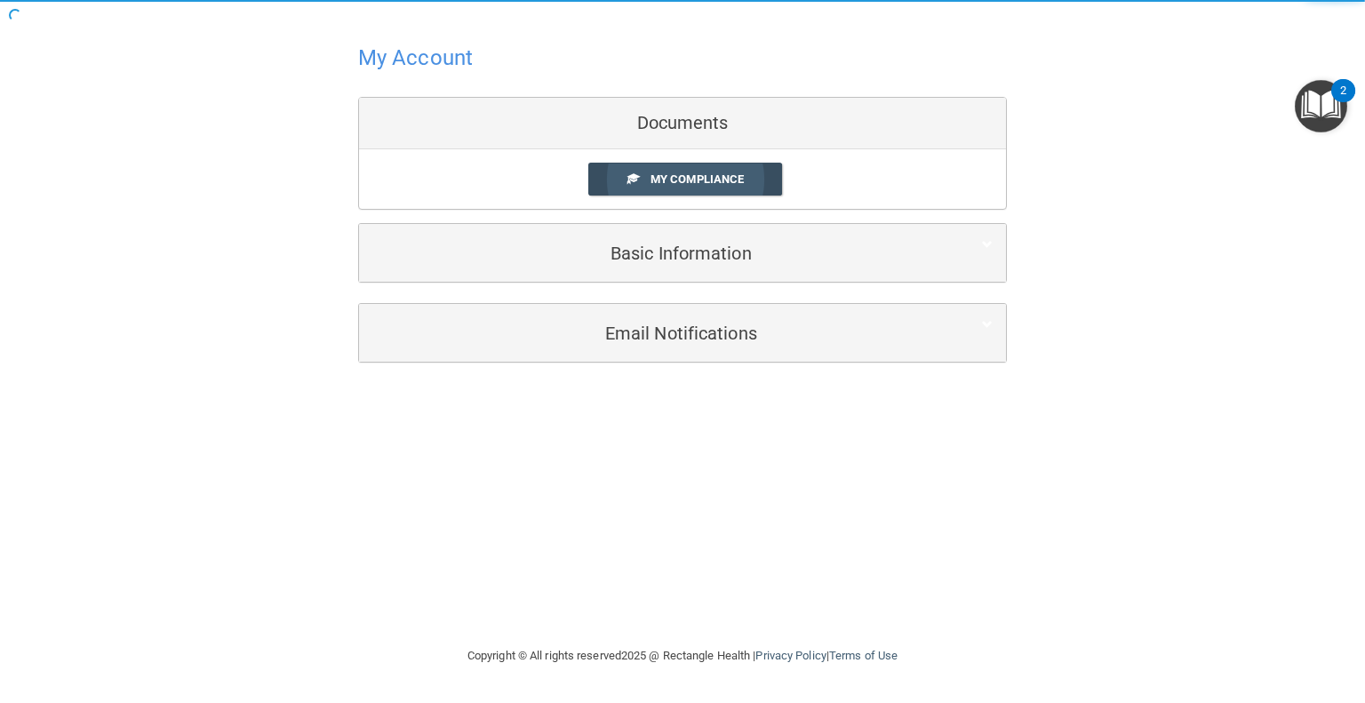
click at [670, 180] on span "My Compliance" at bounding box center [696, 178] width 93 height 13
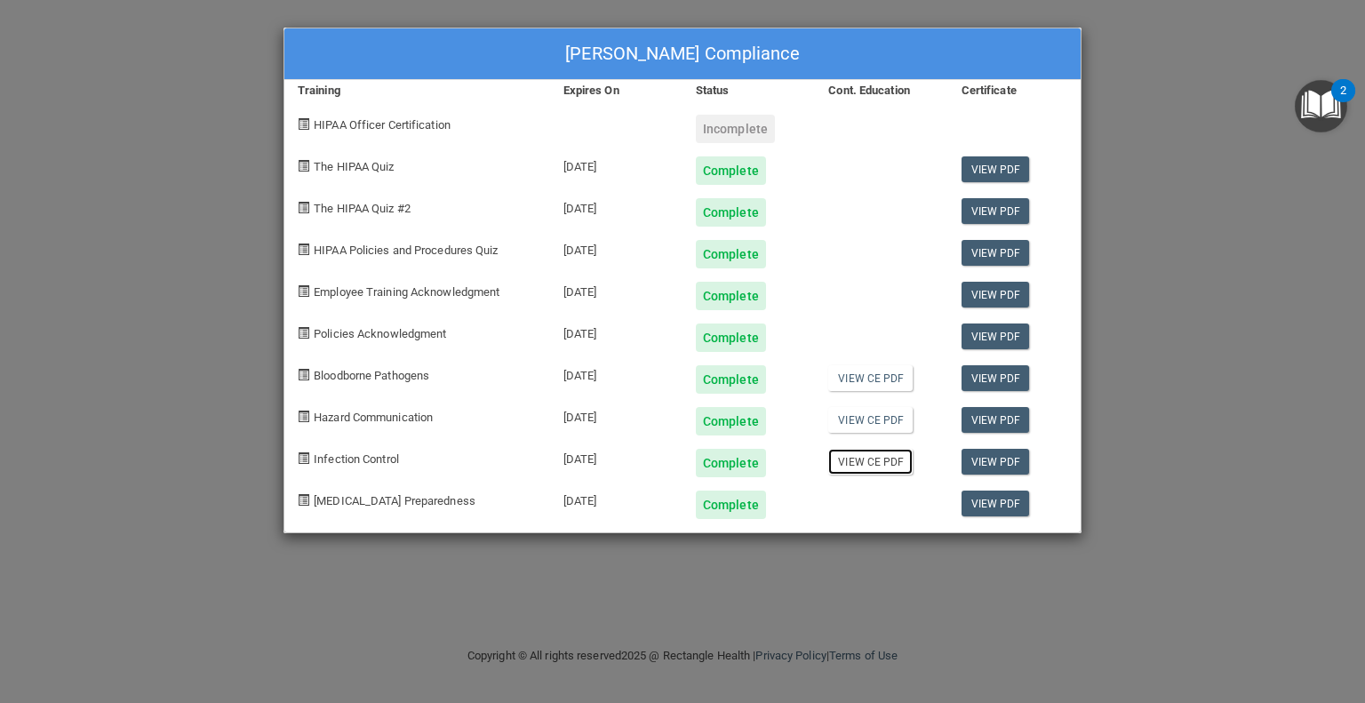
click at [877, 461] on link "View CE PDF" at bounding box center [870, 462] width 84 height 26
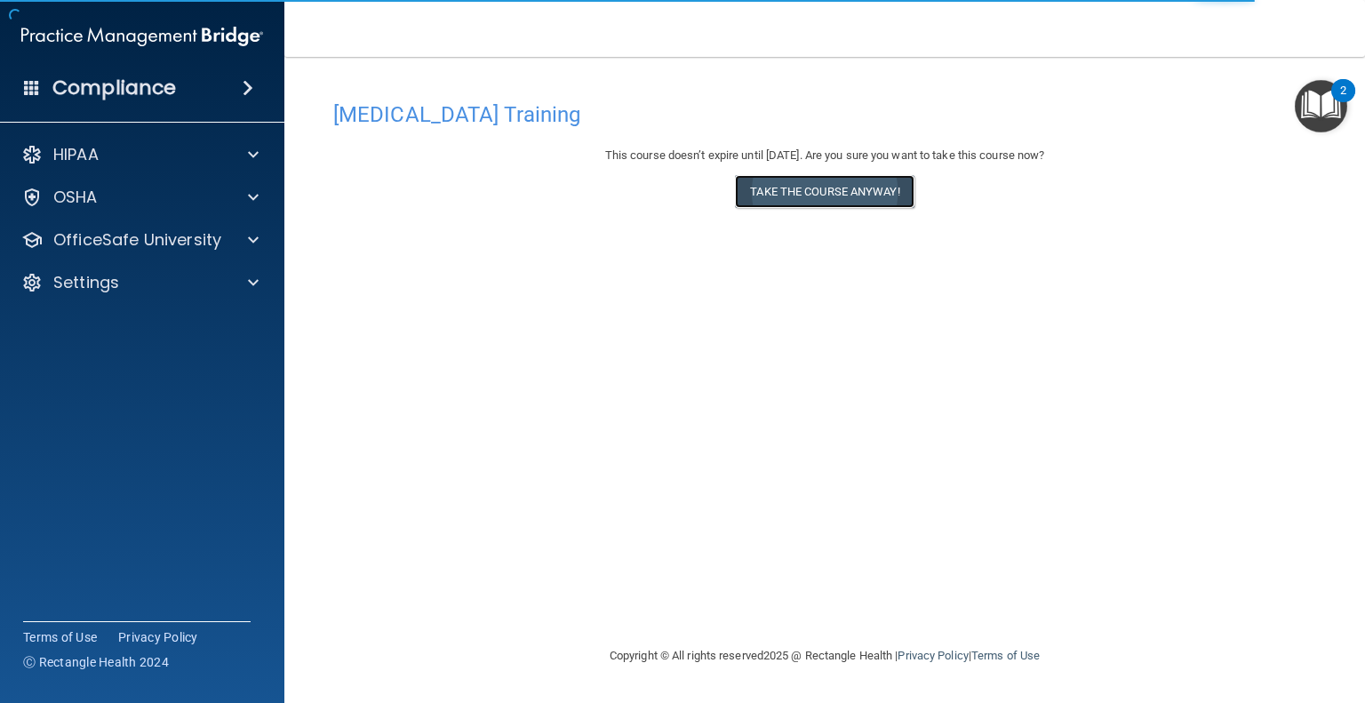
click at [856, 199] on button "Take the course anyway!" at bounding box center [824, 191] width 179 height 33
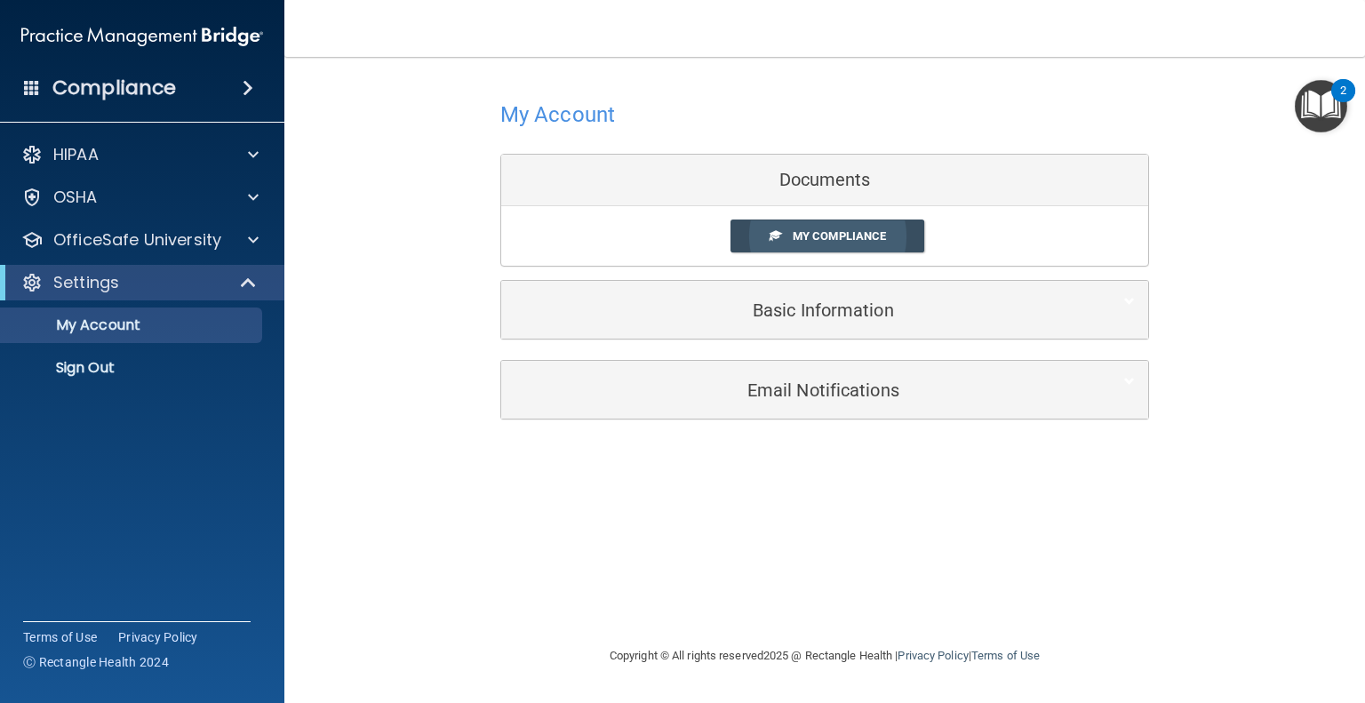
click at [832, 242] on span "My Compliance" at bounding box center [839, 235] width 93 height 13
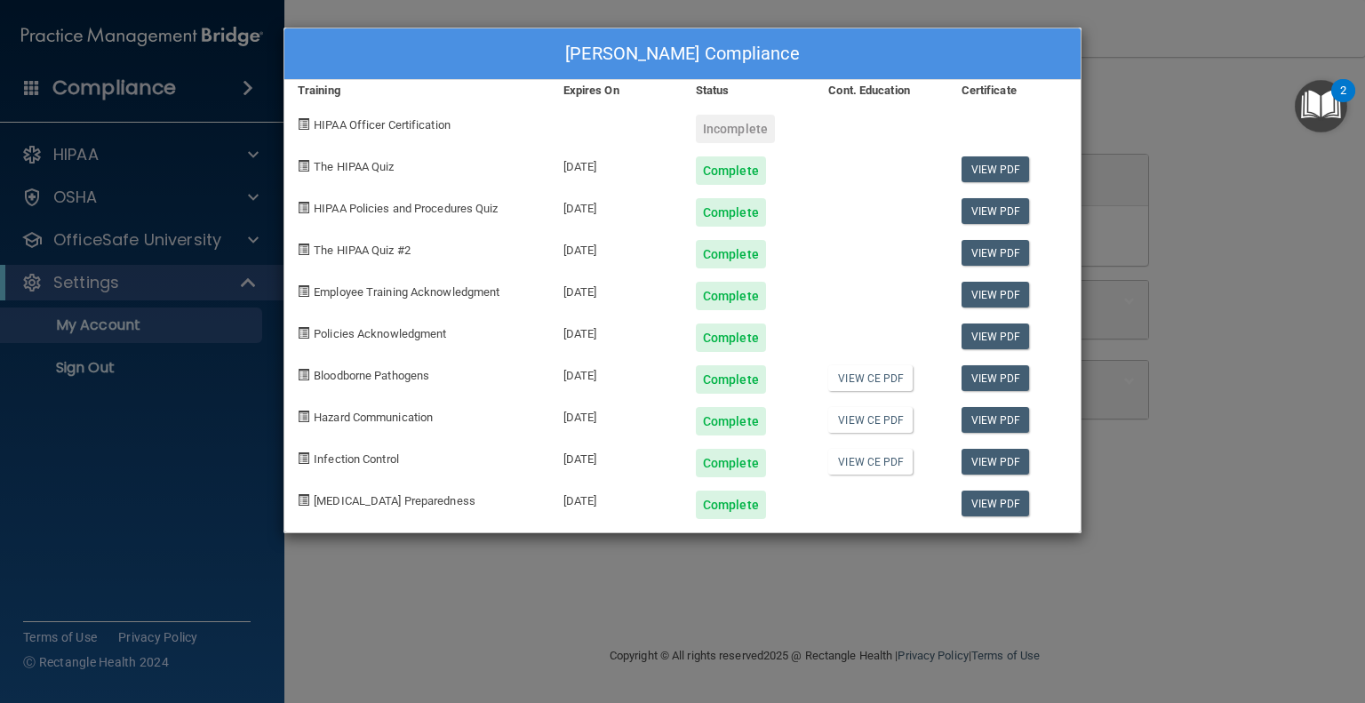
click at [901, 502] on div at bounding box center [881, 498] width 132 height 42
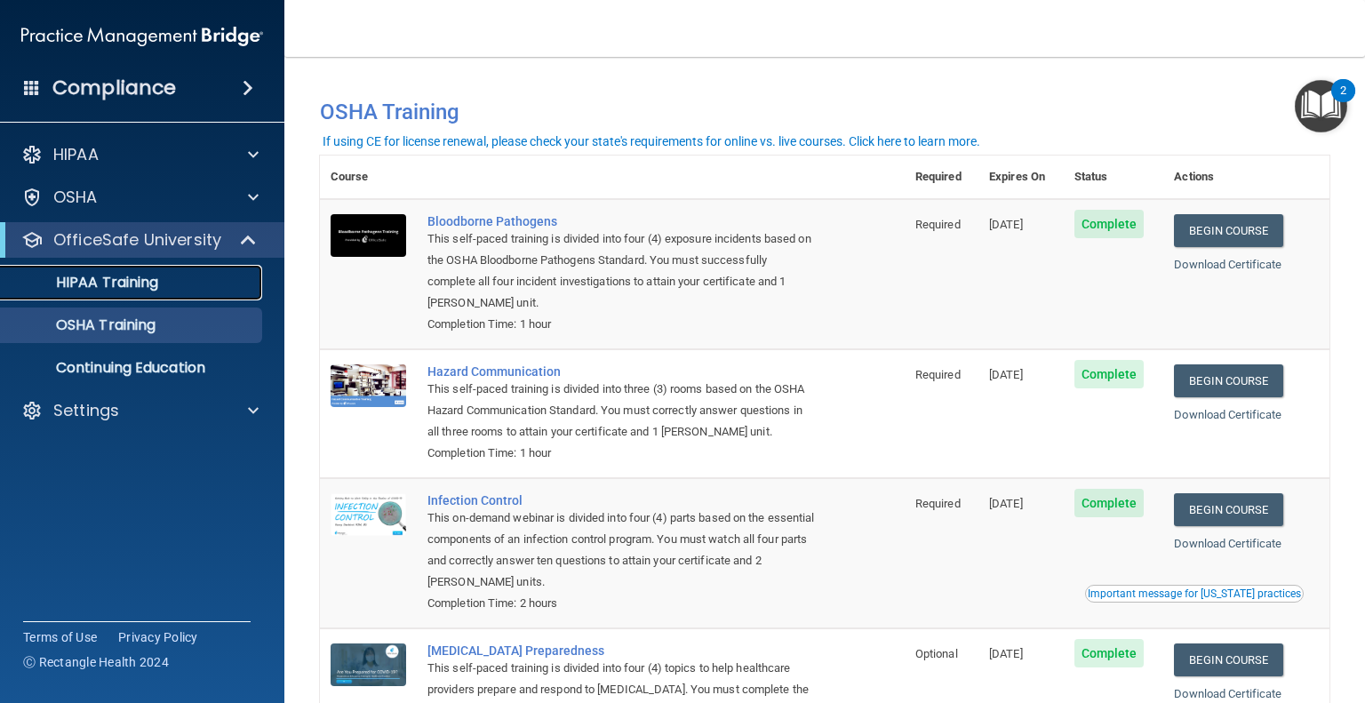
click at [114, 284] on p "HIPAA Training" at bounding box center [85, 283] width 147 height 18
